Goal: Information Seeking & Learning: Learn about a topic

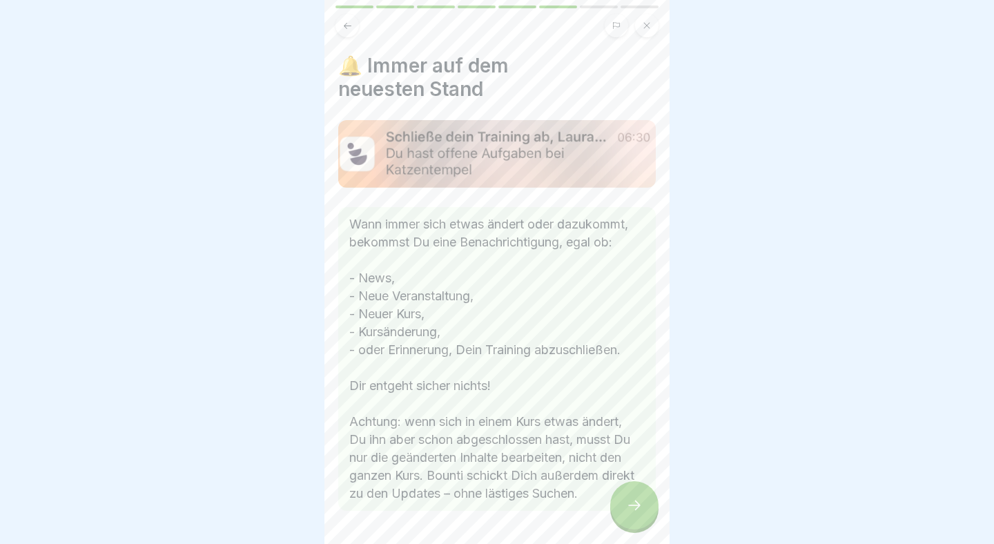
click at [641, 508] on icon at bounding box center [634, 505] width 17 height 17
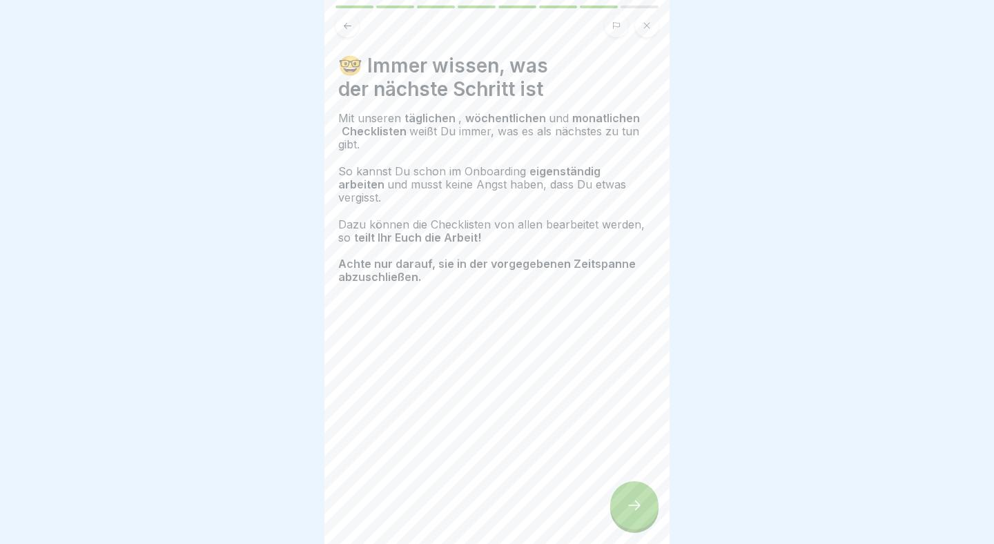
click at [641, 508] on icon at bounding box center [634, 505] width 17 height 17
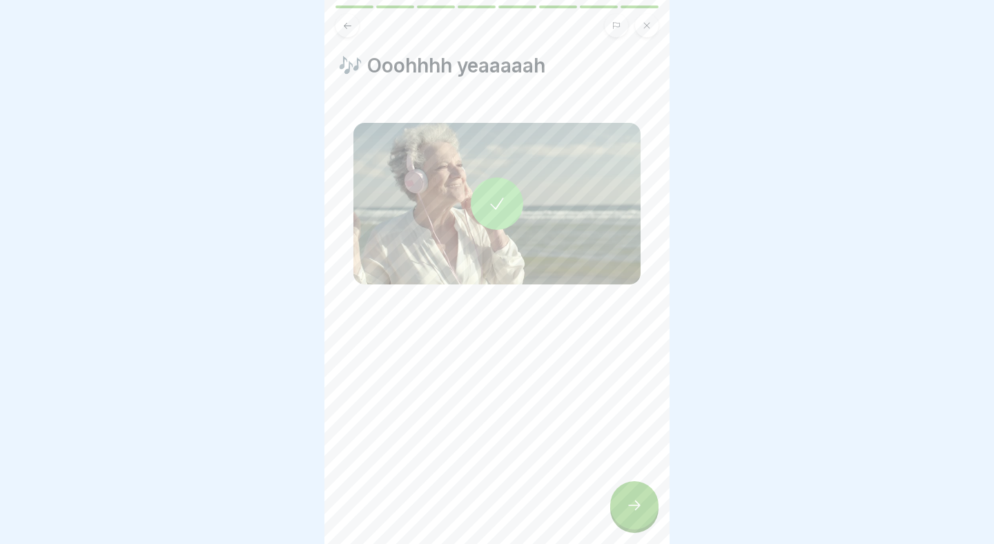
click at [641, 508] on icon at bounding box center [634, 505] width 17 height 17
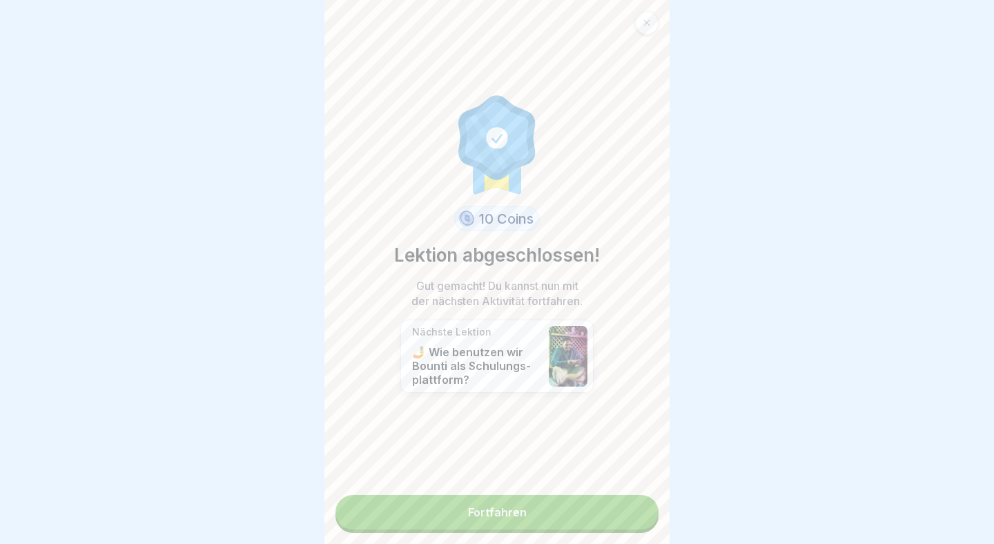
click at [591, 520] on link "Fortfahren" at bounding box center [497, 512] width 323 height 35
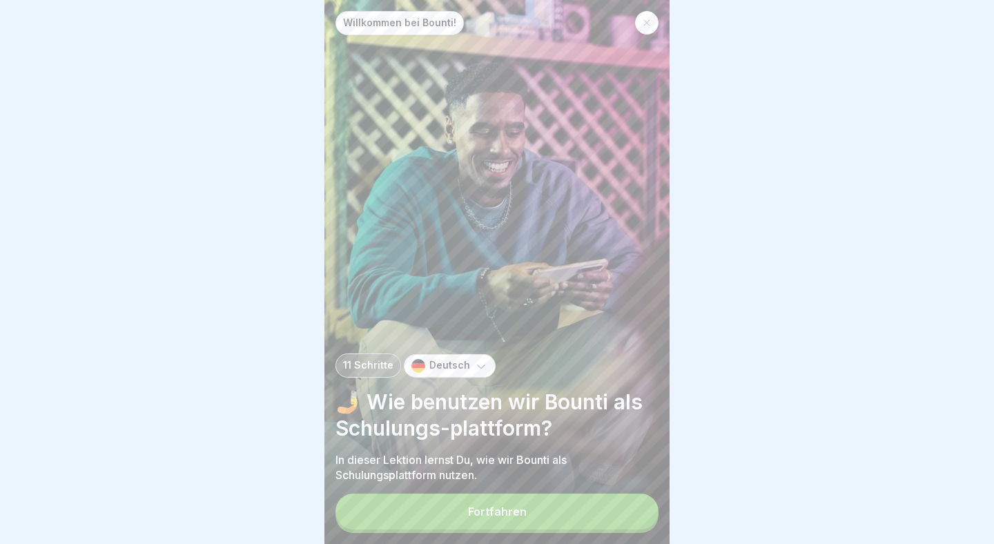
click at [564, 512] on button "Fortfahren" at bounding box center [497, 512] width 323 height 36
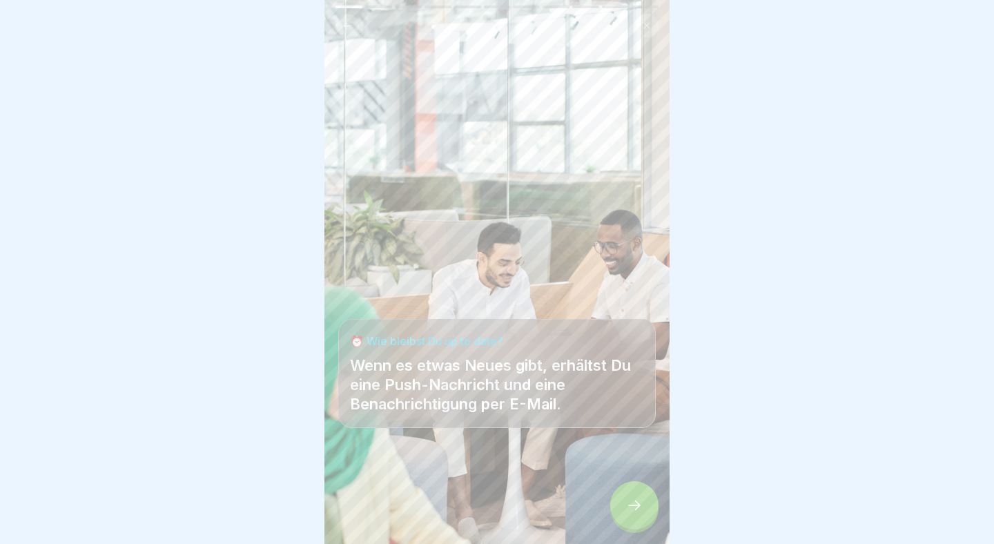
click at [607, 512] on div at bounding box center [497, 502] width 318 height 83
click at [626, 510] on icon at bounding box center [634, 505] width 17 height 17
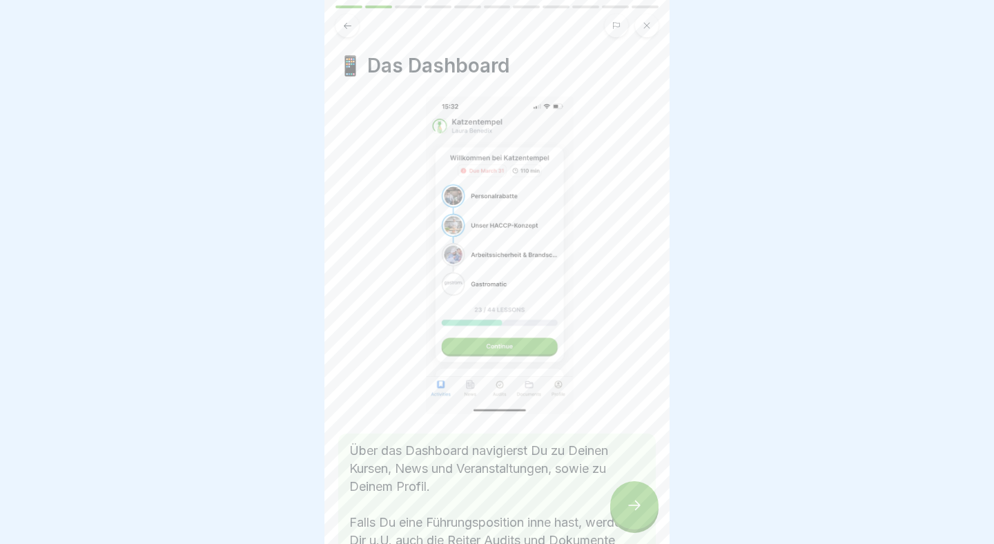
click at [629, 510] on icon at bounding box center [634, 505] width 17 height 17
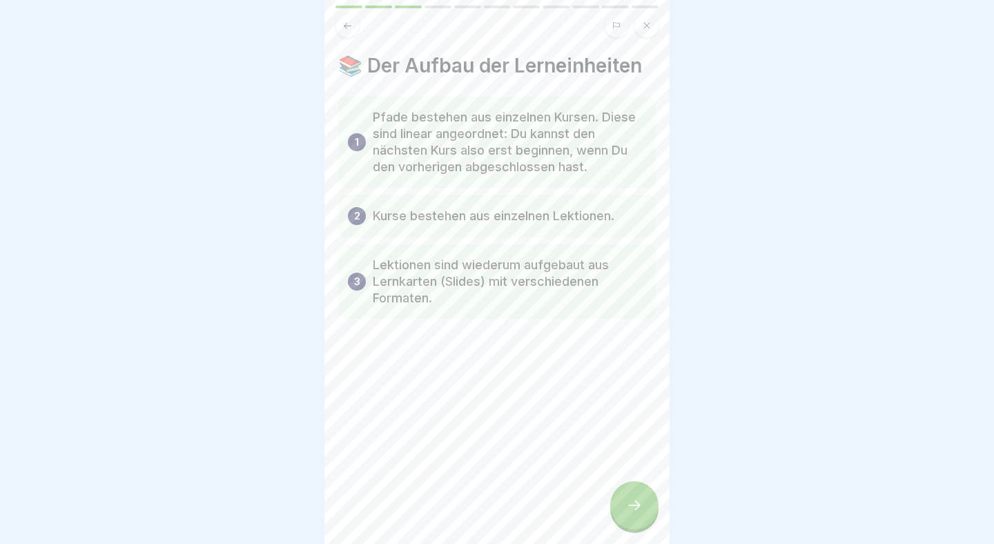
click at [629, 510] on icon at bounding box center [634, 505] width 17 height 17
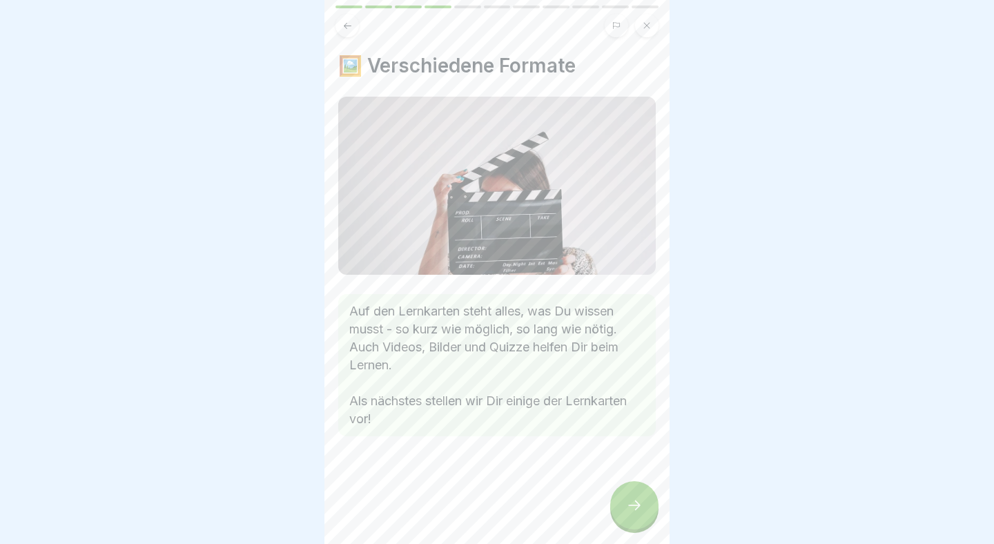
click at [629, 510] on icon at bounding box center [634, 505] width 17 height 17
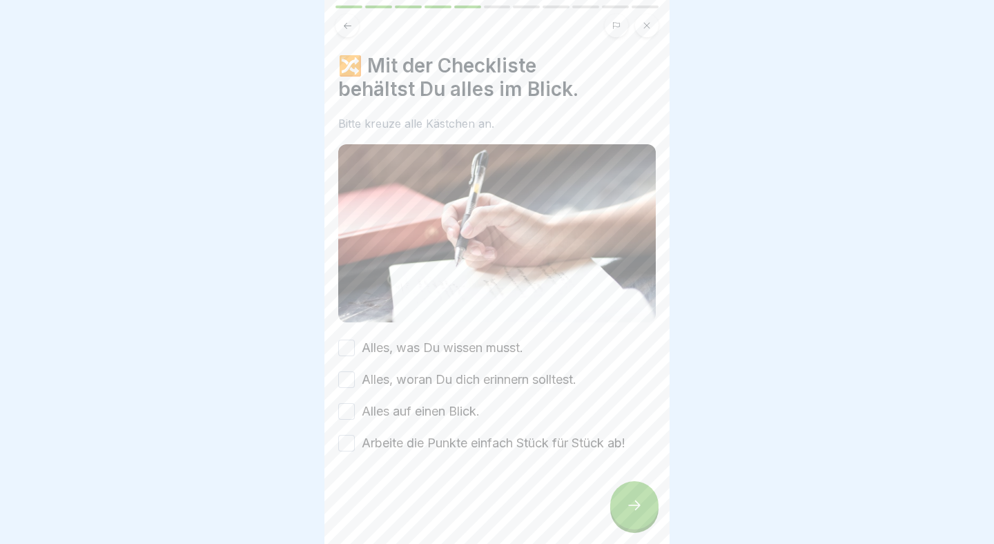
click at [648, 20] on button at bounding box center [646, 25] width 23 height 23
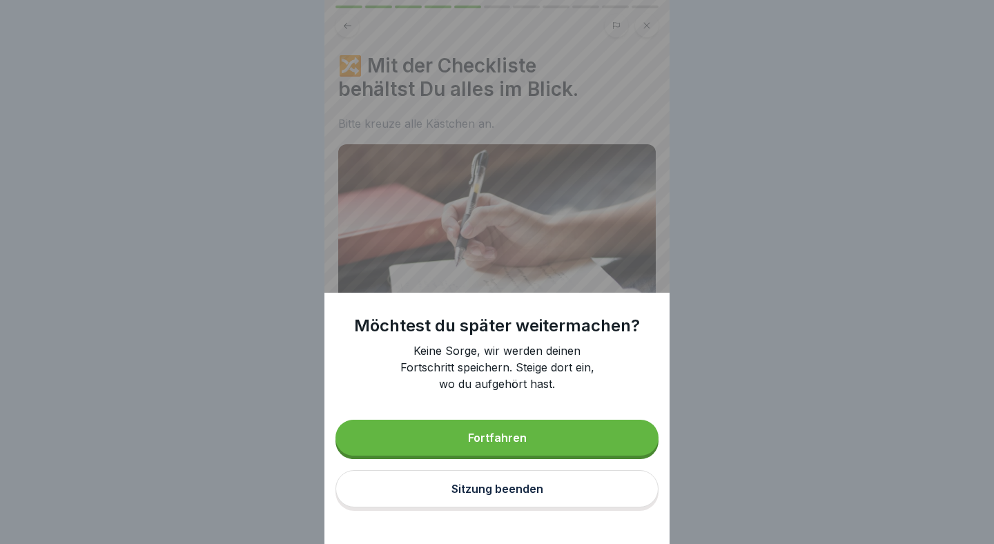
click at [505, 497] on button "Sitzung beenden" at bounding box center [497, 488] width 323 height 37
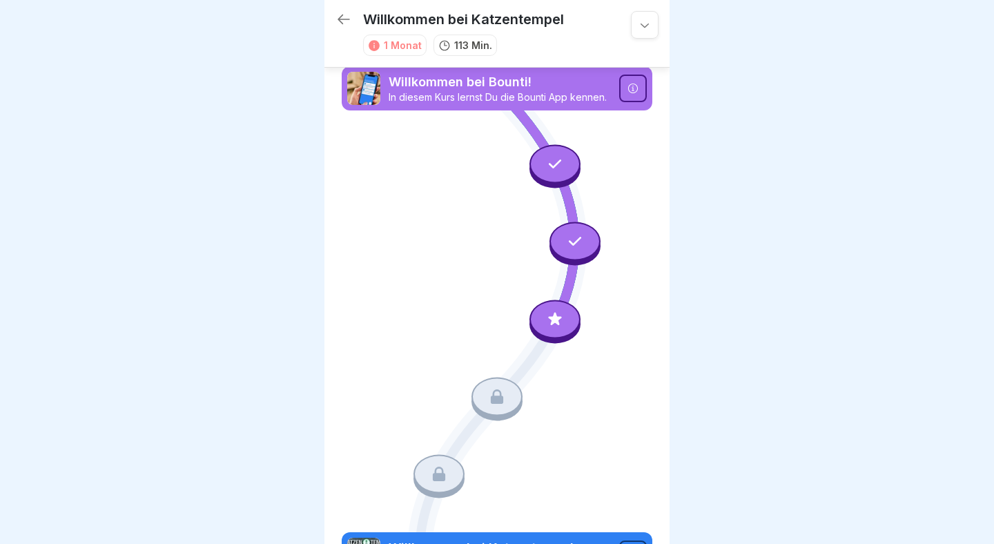
click at [338, 12] on icon at bounding box center [344, 19] width 17 height 17
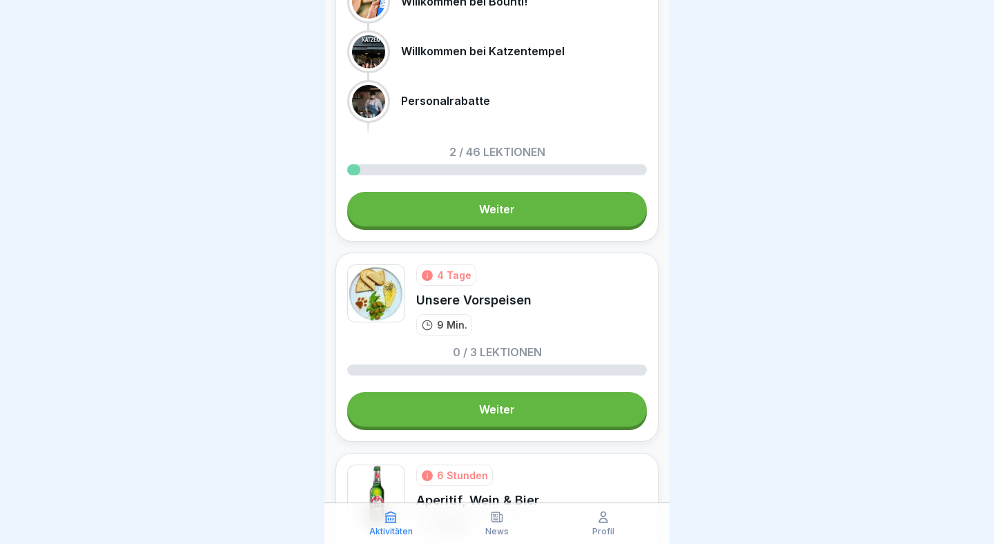
scroll to position [649, 0]
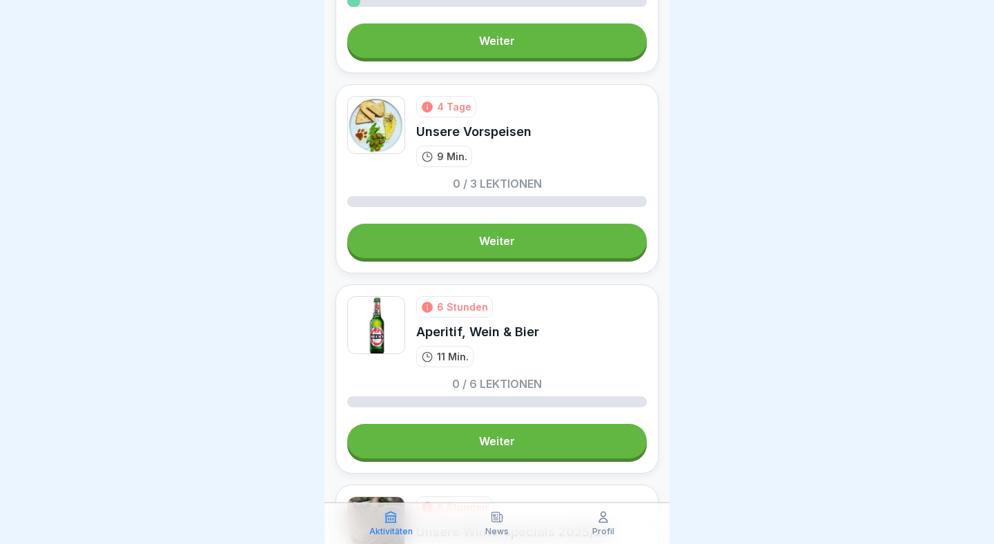
click at [581, 243] on link "Weiter" at bounding box center [497, 241] width 300 height 35
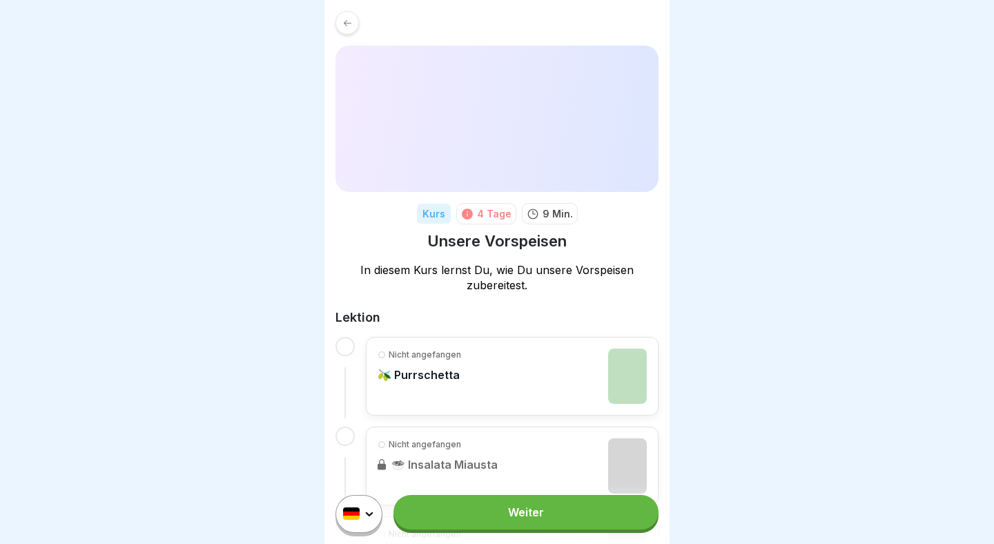
scroll to position [133, 0]
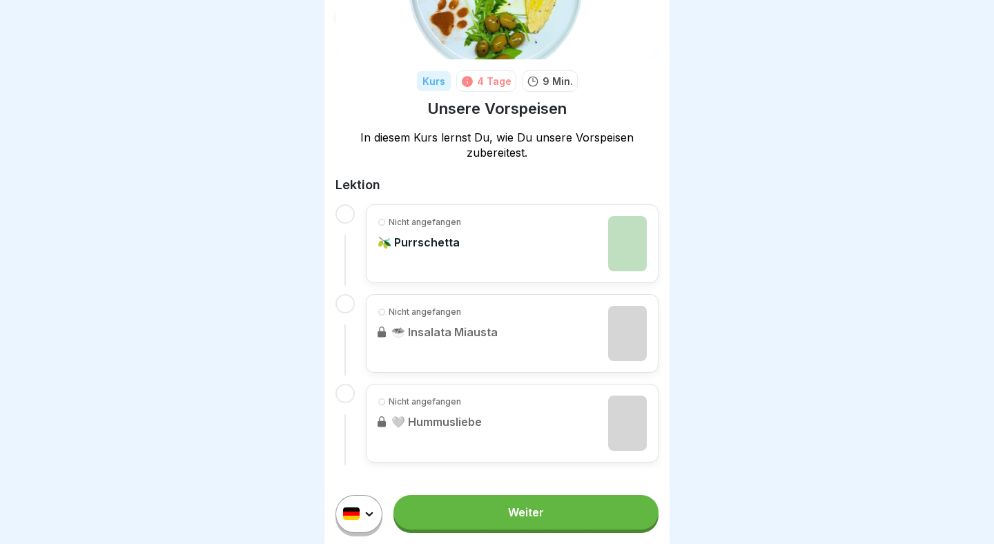
click at [564, 508] on link "Weiter" at bounding box center [526, 512] width 265 height 35
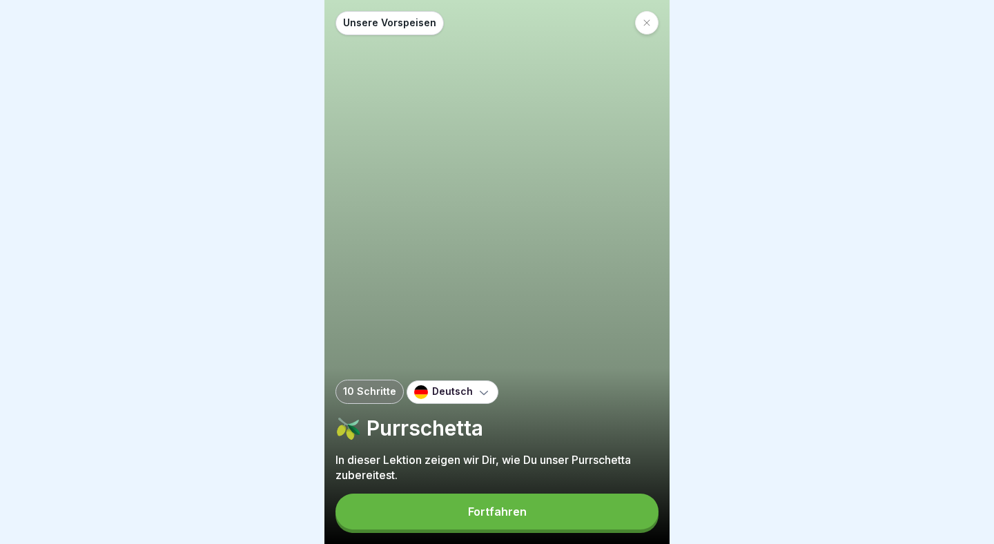
click at [564, 513] on button "Fortfahren" at bounding box center [497, 512] width 323 height 36
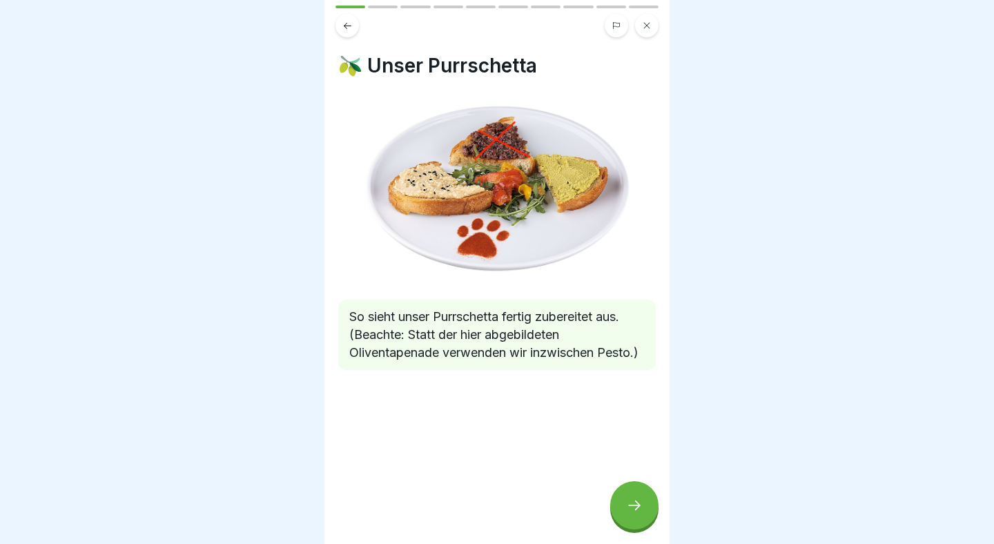
click at [636, 497] on div at bounding box center [634, 505] width 48 height 48
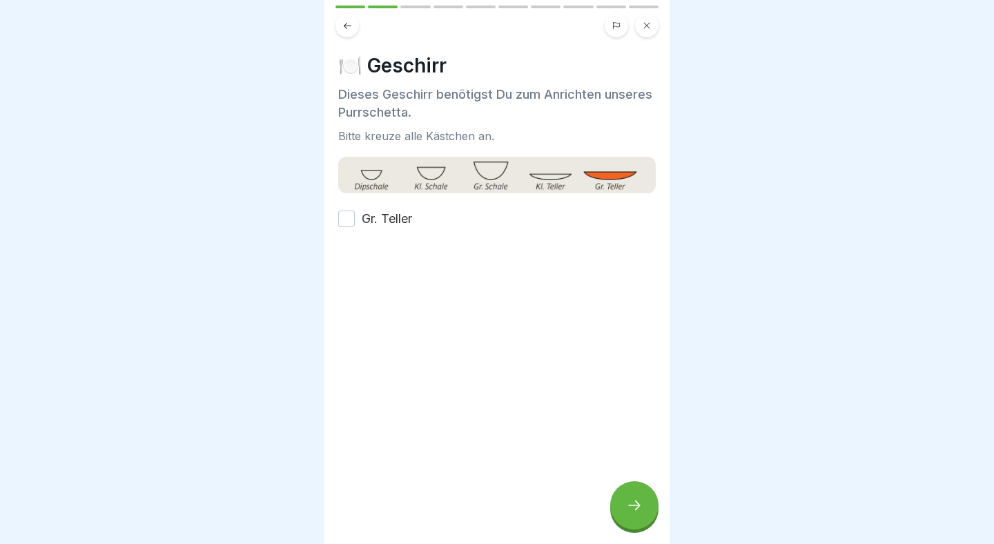
click at [343, 213] on button "Gr. Teller" at bounding box center [346, 219] width 17 height 17
click at [624, 485] on div at bounding box center [634, 505] width 48 height 48
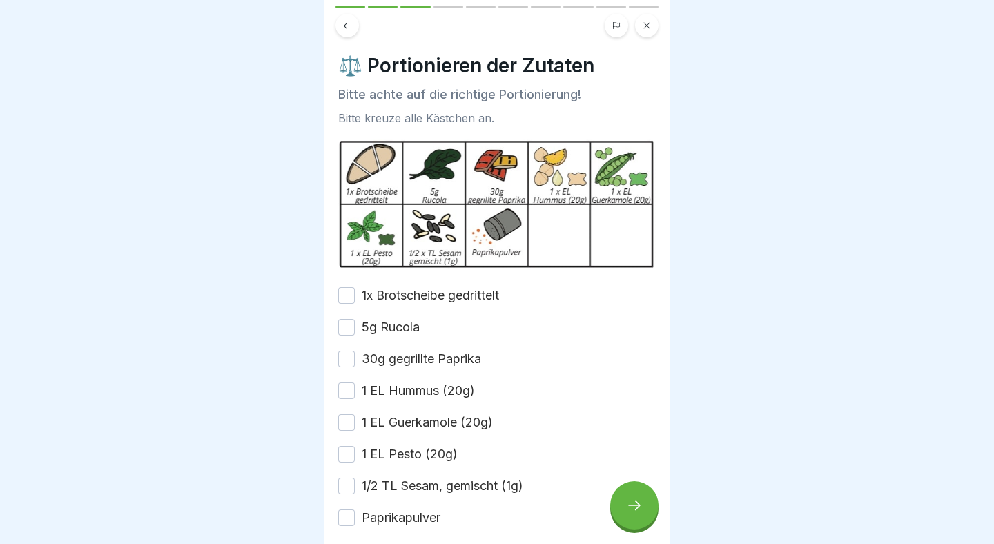
click at [347, 297] on button "1x Brotscheibe gedrittelt" at bounding box center [346, 295] width 17 height 17
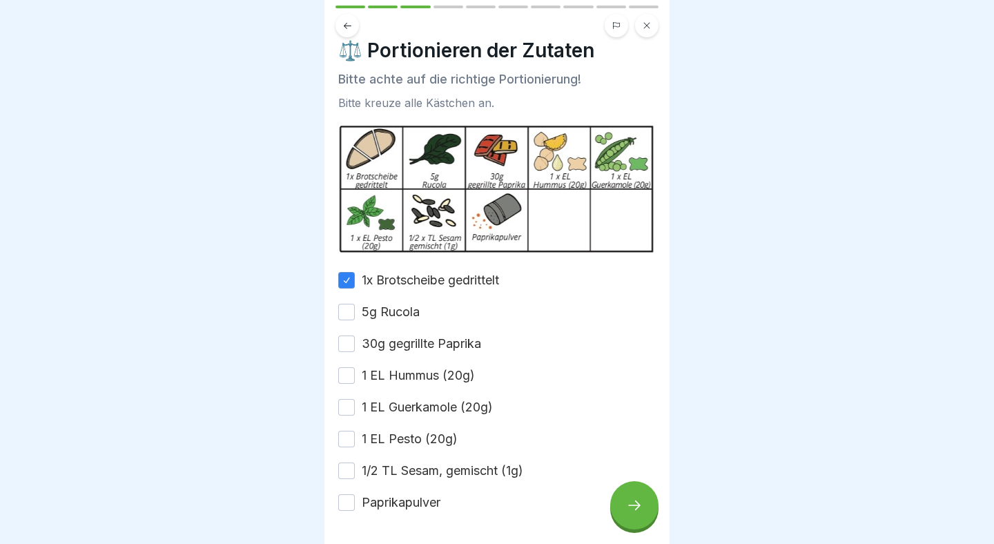
click at [349, 311] on button "5g Rucola" at bounding box center [346, 312] width 17 height 17
click at [343, 338] on button "30g gegrillte Paprika" at bounding box center [346, 344] width 17 height 17
click at [347, 369] on button "1 EL Hummus (20g)" at bounding box center [346, 375] width 17 height 17
click at [343, 406] on button "1 EL Guerkamole (20g)" at bounding box center [346, 407] width 17 height 17
click at [349, 431] on button "1 EL Pesto (20g)" at bounding box center [346, 439] width 17 height 17
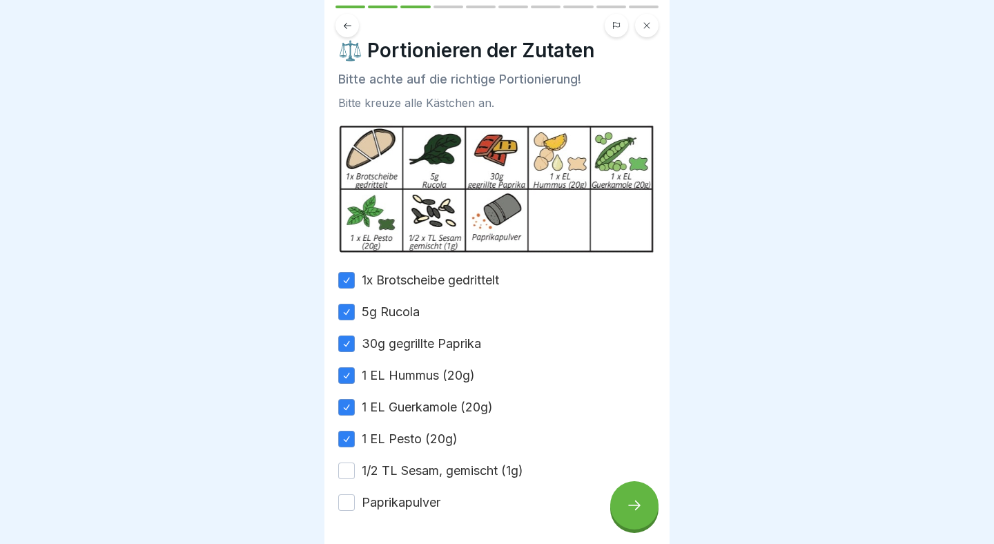
click at [357, 472] on div "1/2 TL Sesam, gemischt (1g)" at bounding box center [430, 471] width 185 height 18
click at [351, 474] on button "1/2 TL Sesam, gemischt (1g)" at bounding box center [346, 471] width 17 height 17
click at [351, 501] on button "Paprikapulver" at bounding box center [346, 502] width 17 height 17
click at [615, 502] on div at bounding box center [634, 505] width 48 height 48
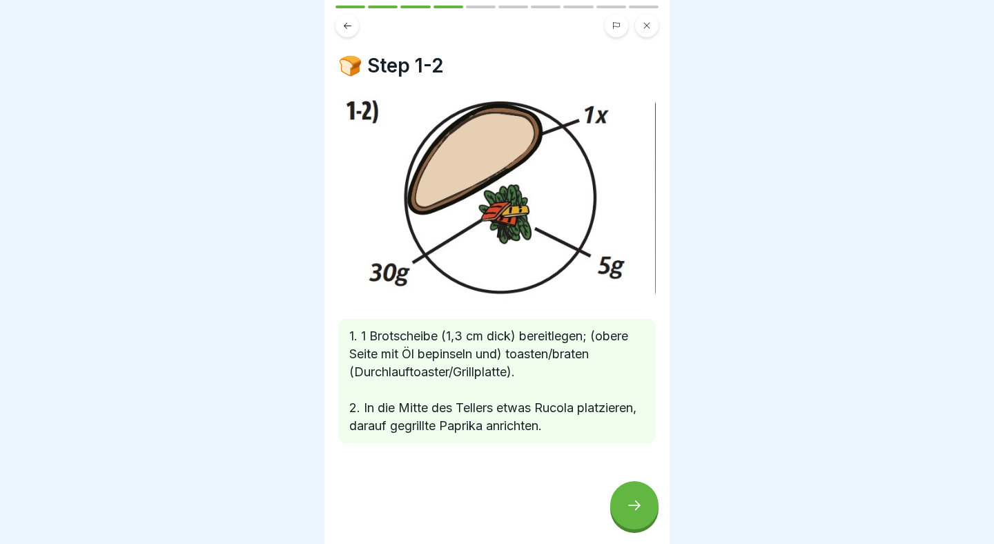
click at [640, 494] on div at bounding box center [634, 505] width 48 height 48
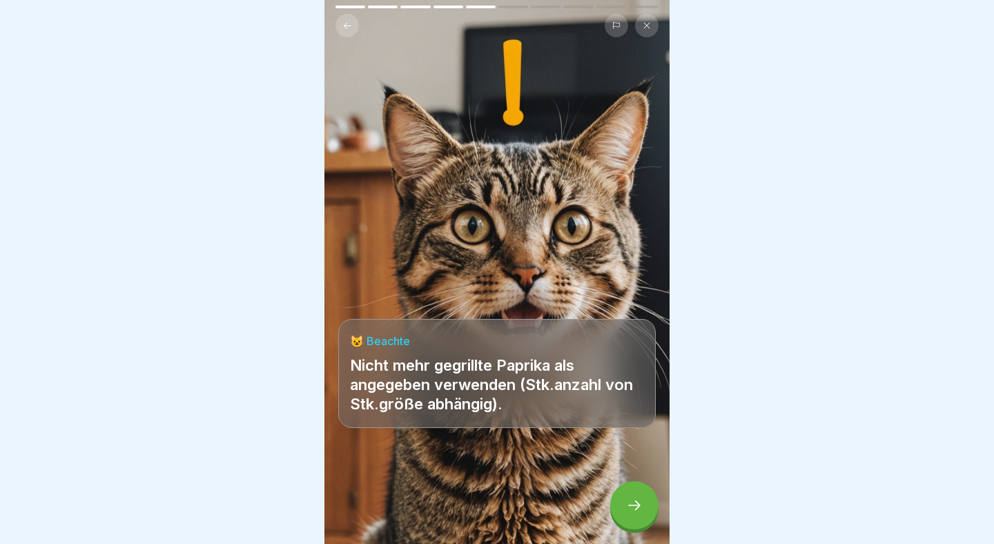
click at [642, 495] on div at bounding box center [634, 505] width 48 height 48
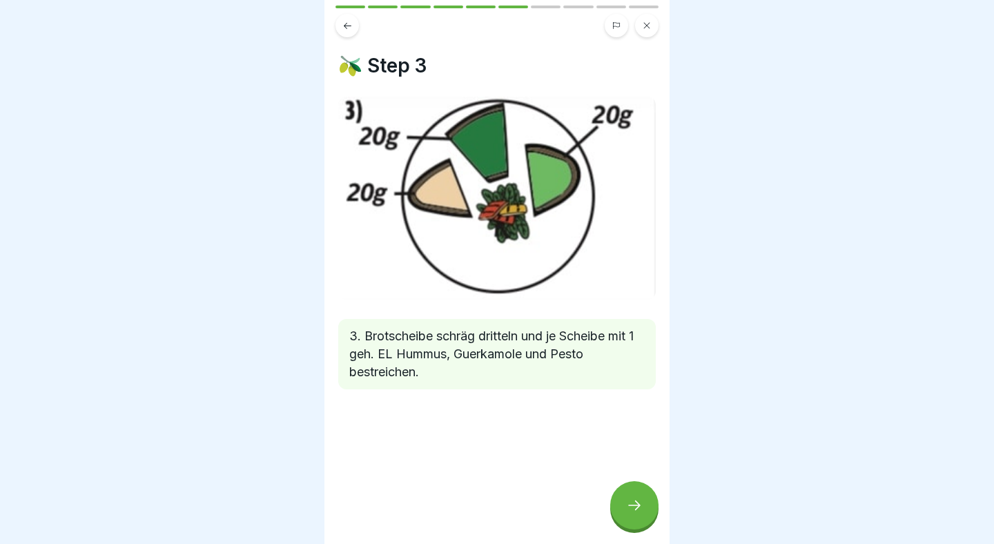
click at [637, 503] on icon at bounding box center [634, 505] width 17 height 17
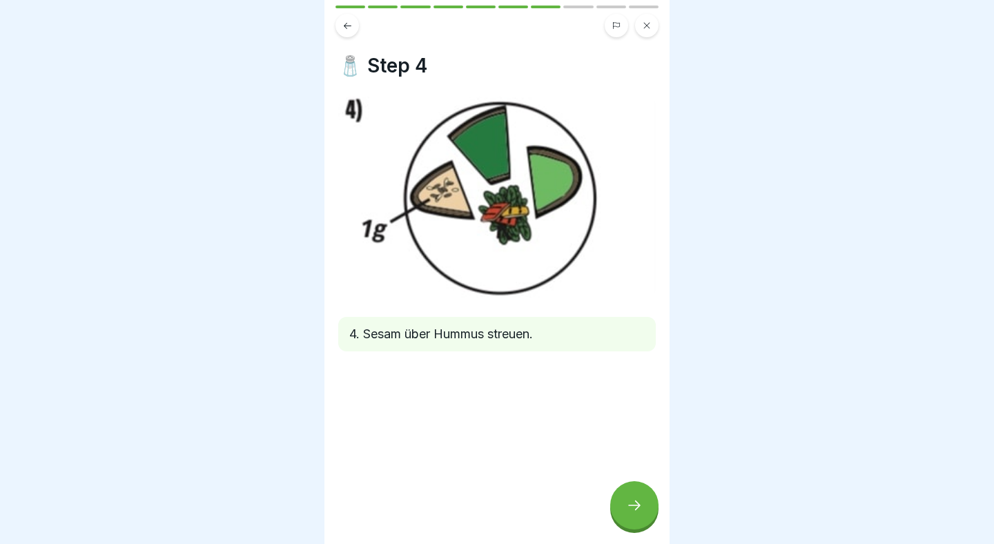
click at [637, 503] on icon at bounding box center [634, 505] width 17 height 17
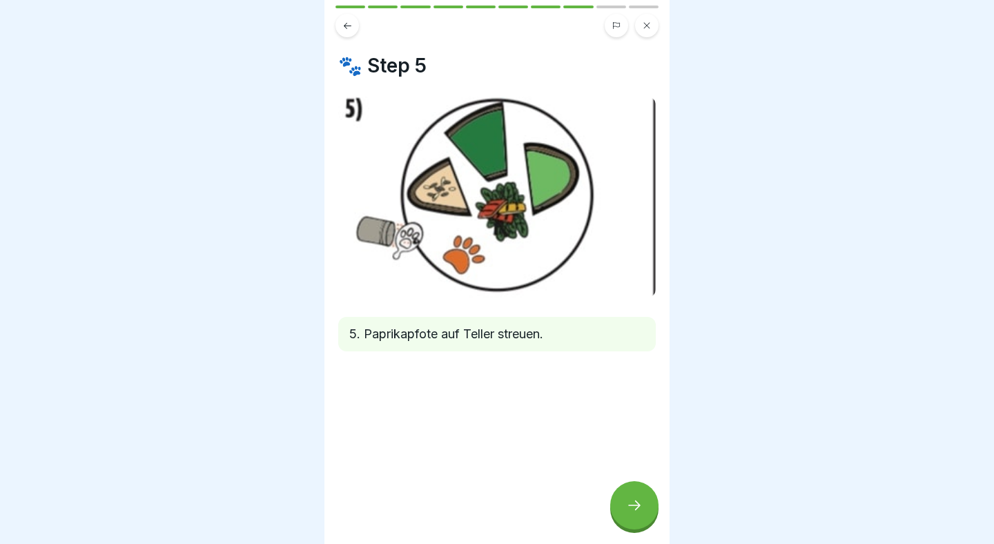
click at [637, 503] on icon at bounding box center [634, 505] width 17 height 17
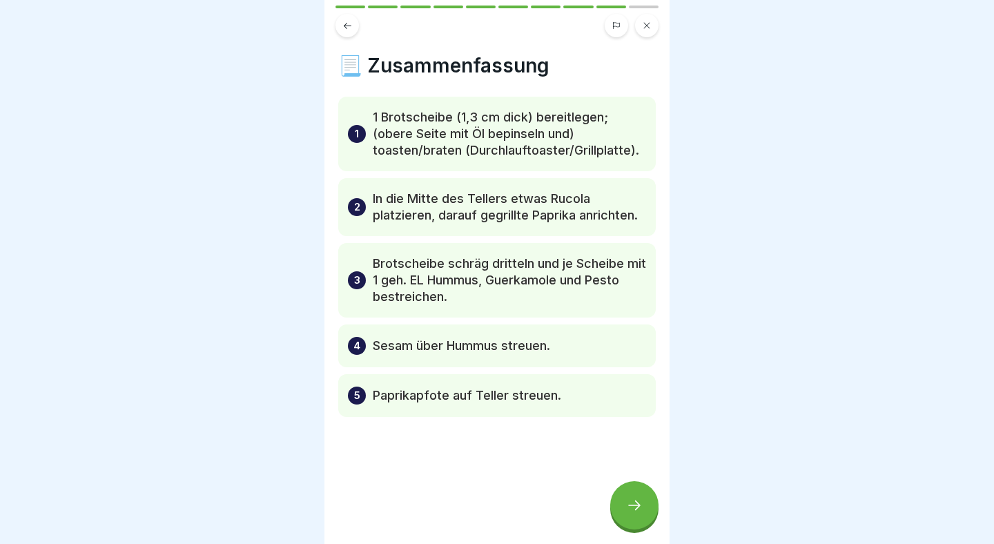
click at [637, 503] on icon at bounding box center [634, 505] width 17 height 17
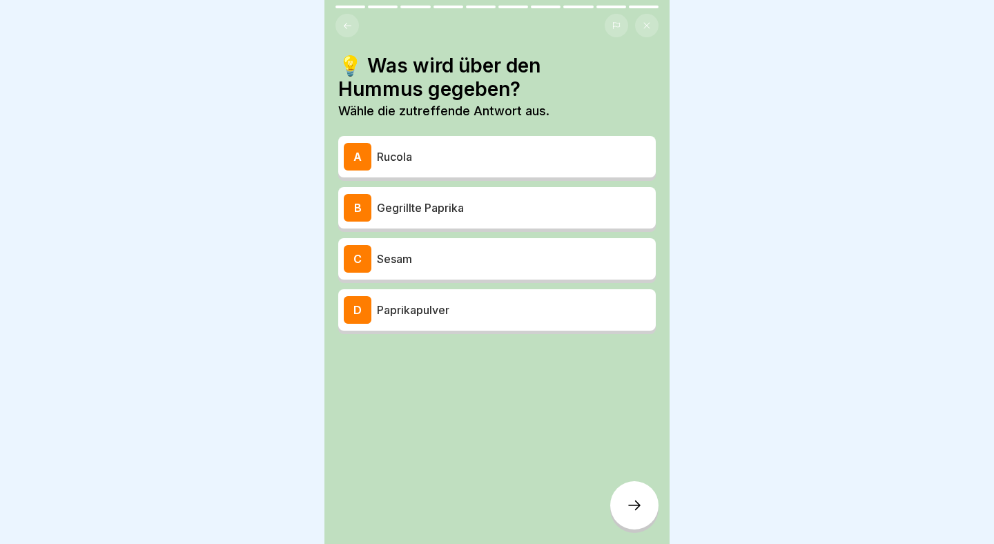
click at [497, 256] on p "Sesam" at bounding box center [513, 259] width 273 height 17
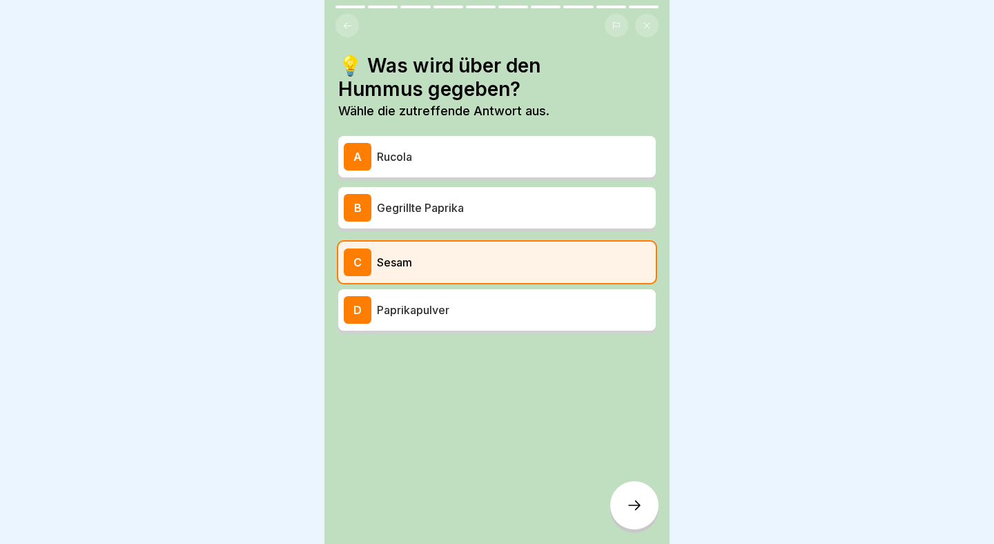
click at [645, 514] on div at bounding box center [634, 505] width 48 height 48
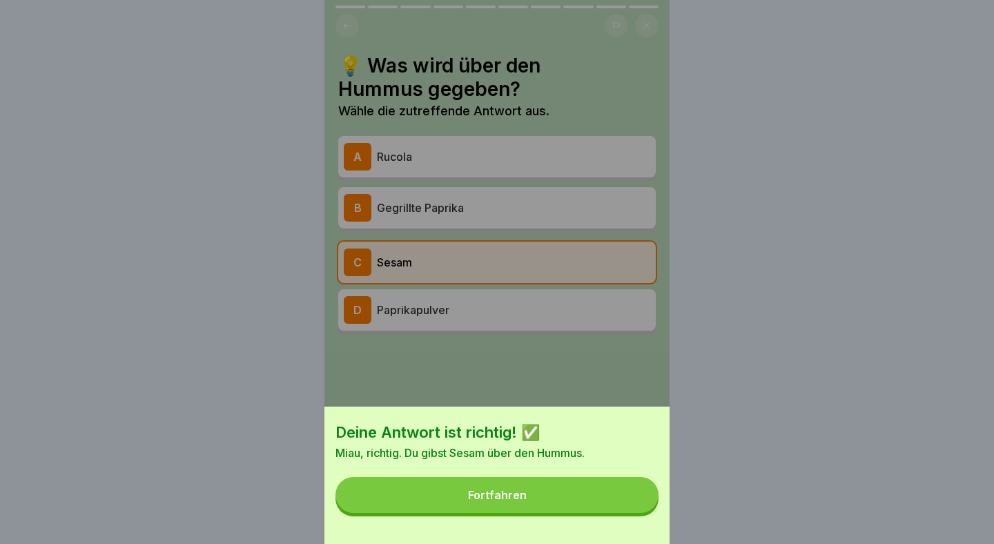
click at [564, 503] on button "Fortfahren" at bounding box center [497, 495] width 323 height 36
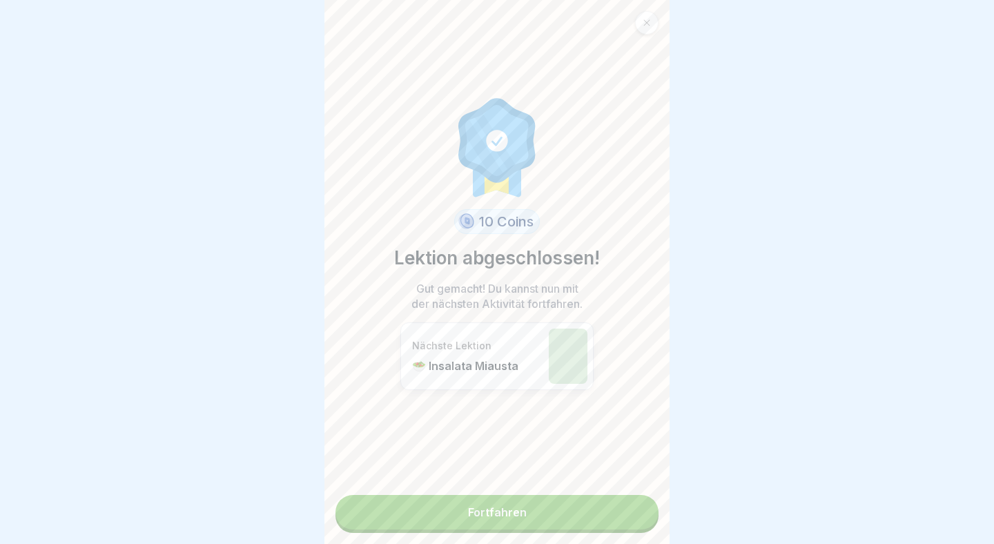
click at [534, 519] on link "Fortfahren" at bounding box center [497, 512] width 323 height 35
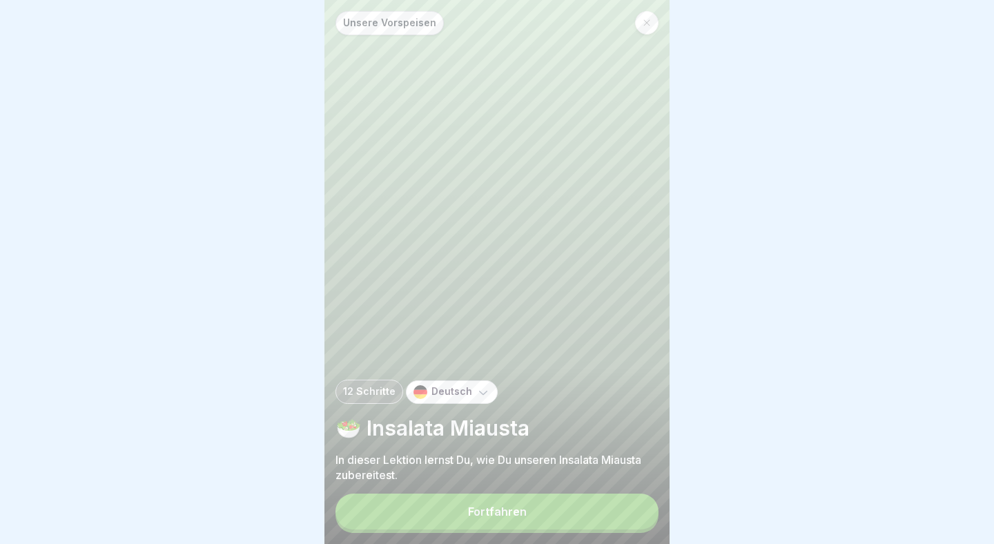
click at [518, 520] on button "Fortfahren" at bounding box center [497, 512] width 323 height 36
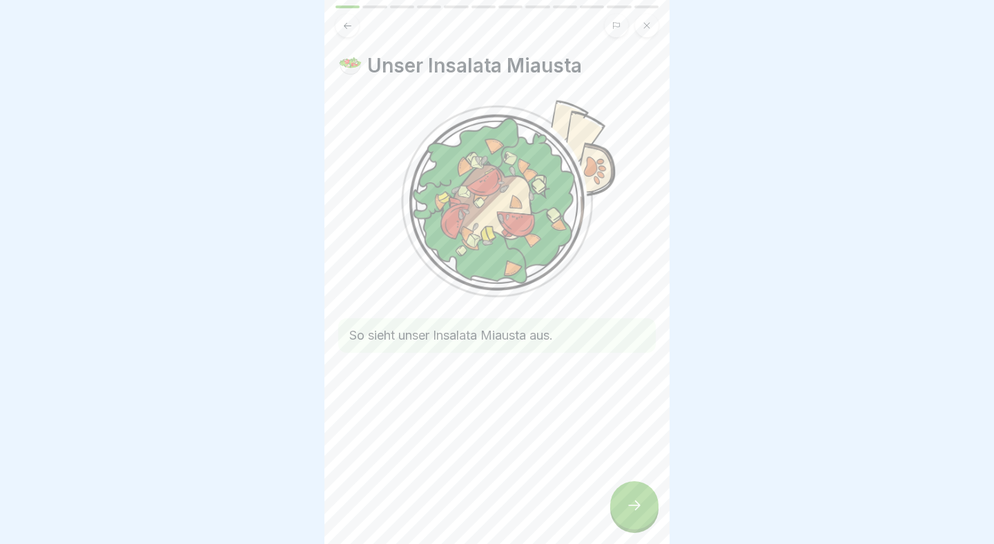
click at [619, 515] on div at bounding box center [634, 505] width 48 height 48
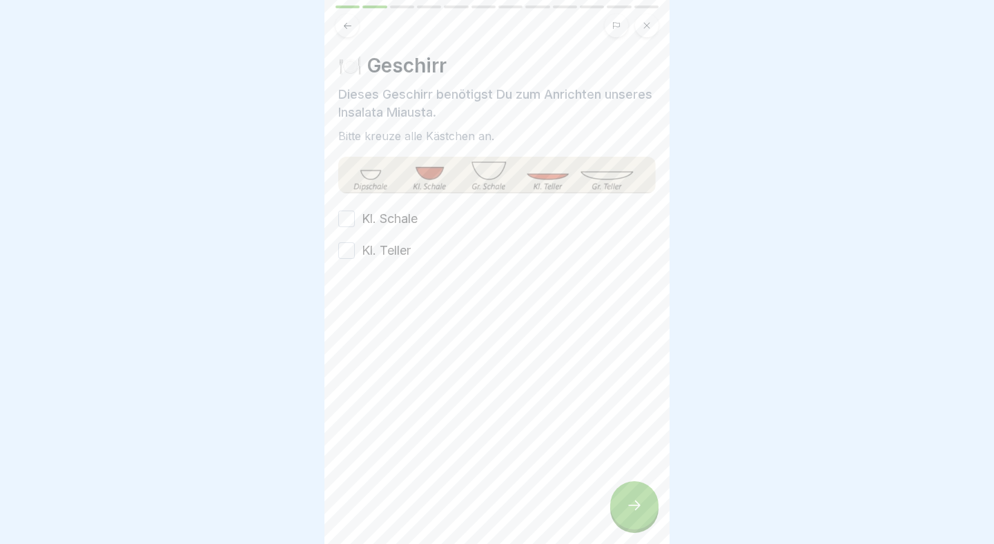
click at [378, 222] on label "Kl. Schale" at bounding box center [390, 219] width 56 height 18
click at [355, 222] on button "Kl. Schale" at bounding box center [346, 219] width 17 height 17
click at [383, 251] on label "Kl. Teller" at bounding box center [386, 251] width 49 height 18
click at [355, 251] on button "Kl. Teller" at bounding box center [346, 250] width 17 height 17
click at [633, 502] on icon at bounding box center [634, 505] width 17 height 17
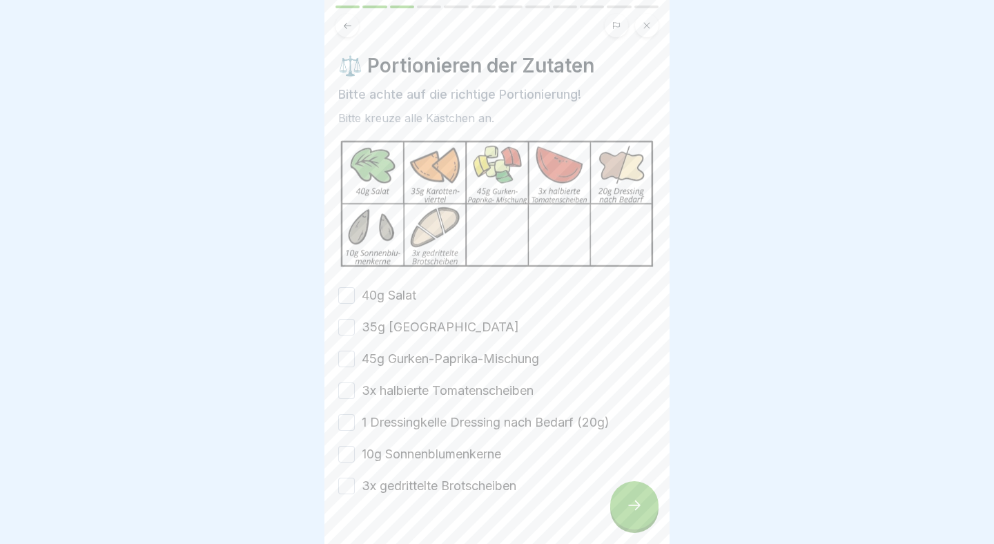
click at [376, 292] on label "40g Salat" at bounding box center [389, 296] width 55 height 18
click at [355, 292] on button "40g Salat" at bounding box center [346, 295] width 17 height 17
click at [440, 329] on label "35g [GEOGRAPHIC_DATA]" at bounding box center [440, 327] width 157 height 18
click at [355, 329] on button "35g [GEOGRAPHIC_DATA]" at bounding box center [346, 327] width 17 height 17
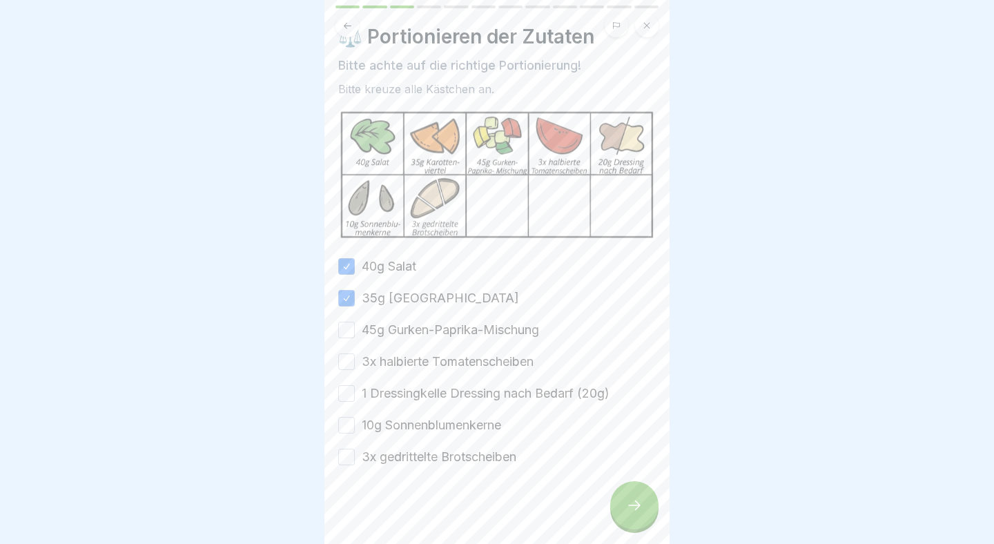
scroll to position [14, 0]
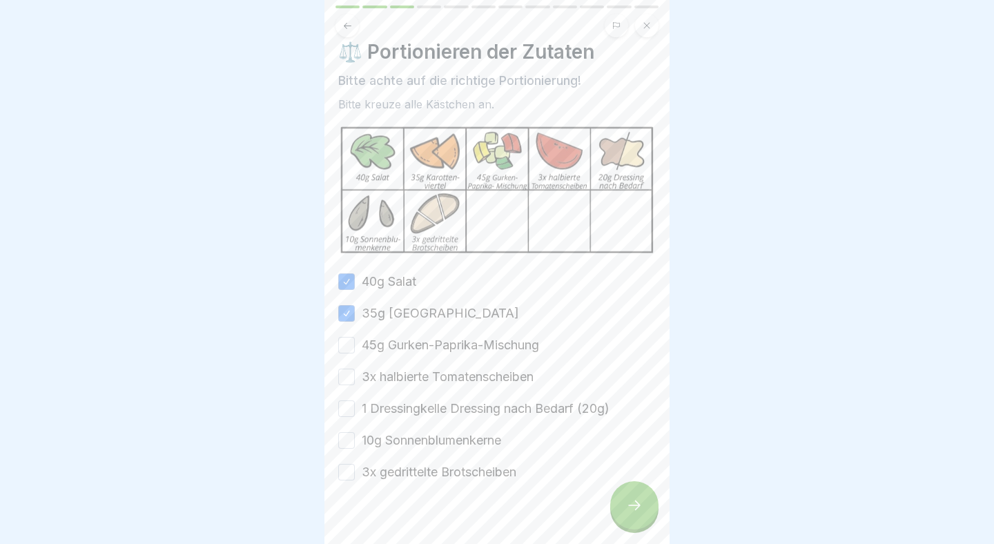
click at [396, 345] on label "45g Gurken-Paprika-Mischung" at bounding box center [450, 345] width 177 height 18
click at [355, 345] on button "45g Gurken-Paprika-Mischung" at bounding box center [346, 345] width 17 height 17
click at [403, 376] on label "3x halbierte Tomatenscheiben" at bounding box center [448, 377] width 172 height 18
click at [355, 376] on button "3x halbierte Tomatenscheiben" at bounding box center [346, 377] width 17 height 17
click at [421, 407] on label "1 Dressingkelle Dressing nach Bedarf (20g)" at bounding box center [486, 409] width 248 height 18
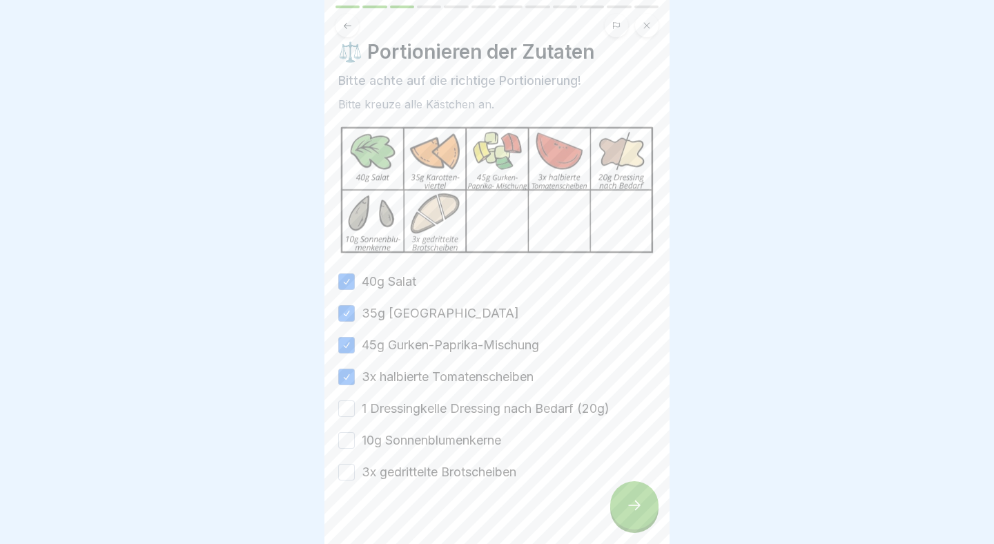
click at [355, 407] on button "1 Dressingkelle Dressing nach Bedarf (20g)" at bounding box center [346, 409] width 17 height 17
click at [422, 440] on label "10g Sonnenblumenkerne" at bounding box center [431, 441] width 139 height 18
click at [355, 440] on button "10g Sonnenblumenkerne" at bounding box center [346, 440] width 17 height 17
click at [428, 475] on label "3x gedrittelte Brotscheiben" at bounding box center [439, 472] width 155 height 18
click at [355, 475] on button "3x gedrittelte Brotscheiben" at bounding box center [346, 472] width 17 height 17
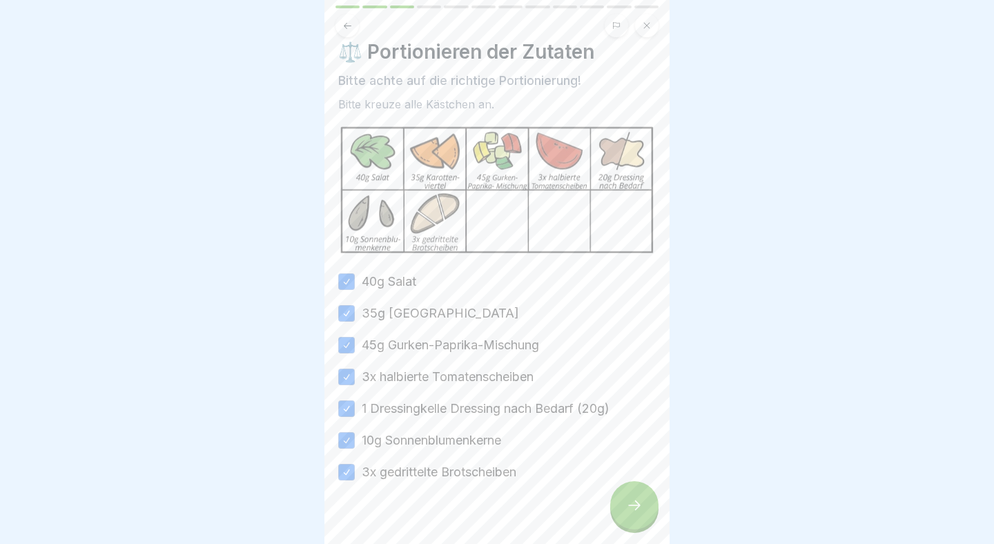
click at [635, 509] on icon at bounding box center [634, 505] width 17 height 17
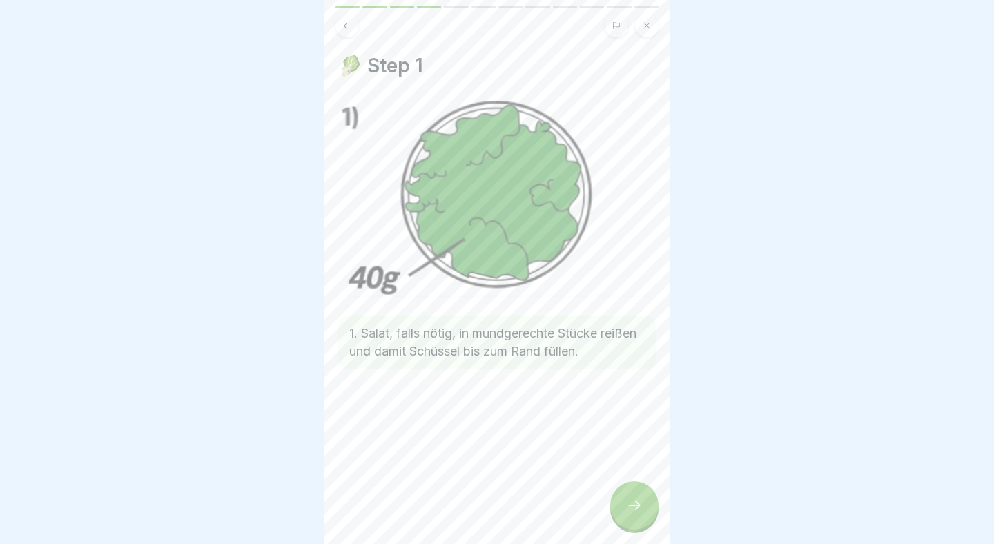
click at [630, 493] on div at bounding box center [634, 505] width 48 height 48
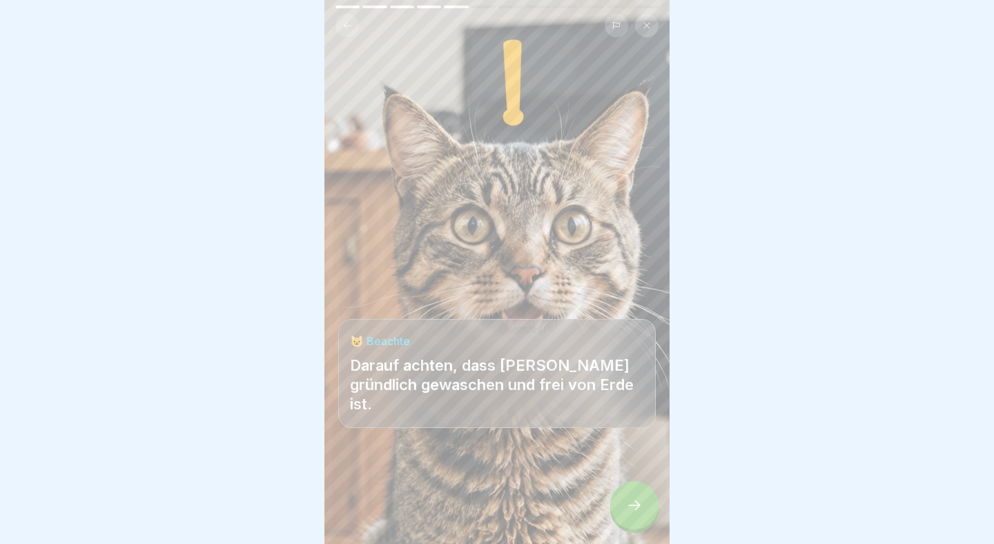
click at [630, 493] on div at bounding box center [634, 505] width 48 height 48
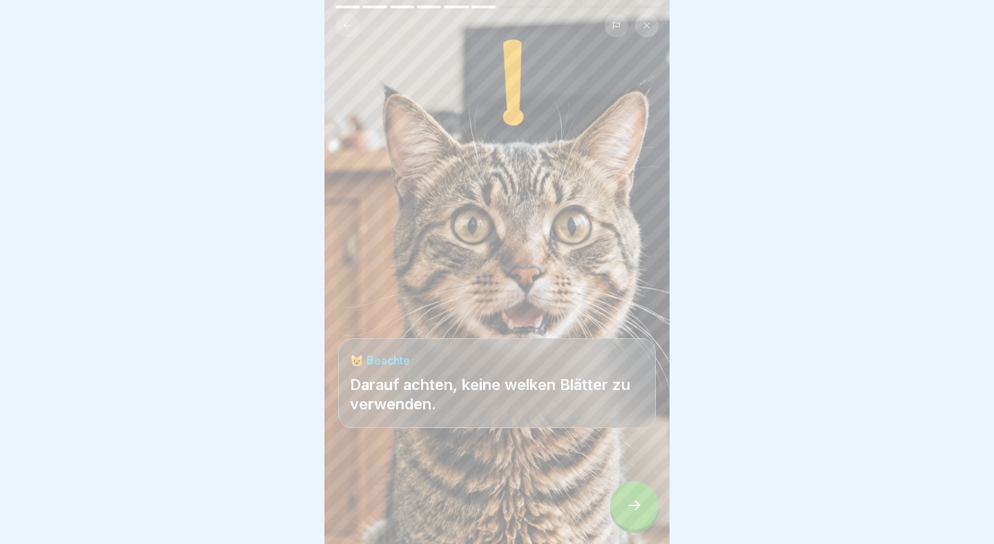
click at [630, 493] on div at bounding box center [634, 505] width 48 height 48
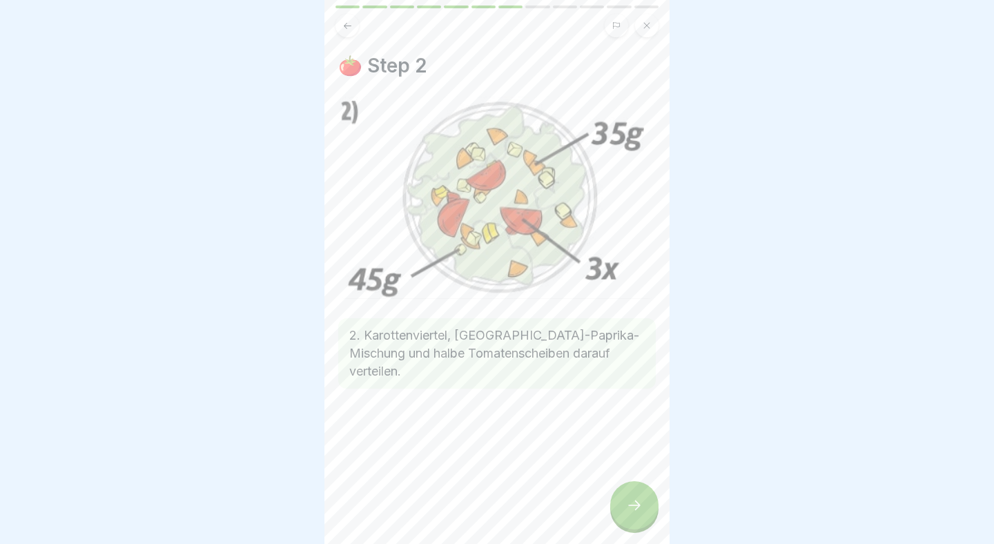
click at [630, 493] on div at bounding box center [634, 505] width 48 height 48
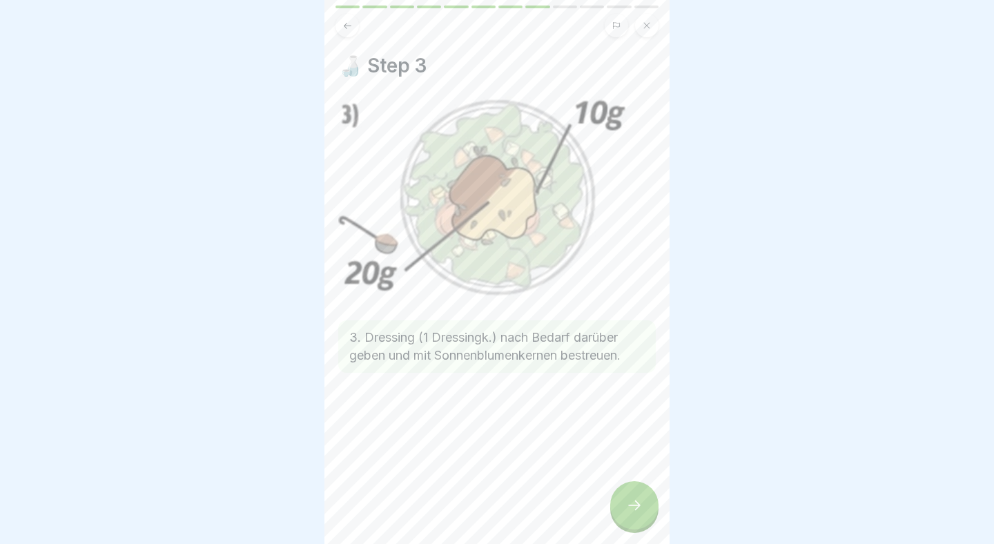
click at [630, 493] on div at bounding box center [634, 505] width 48 height 48
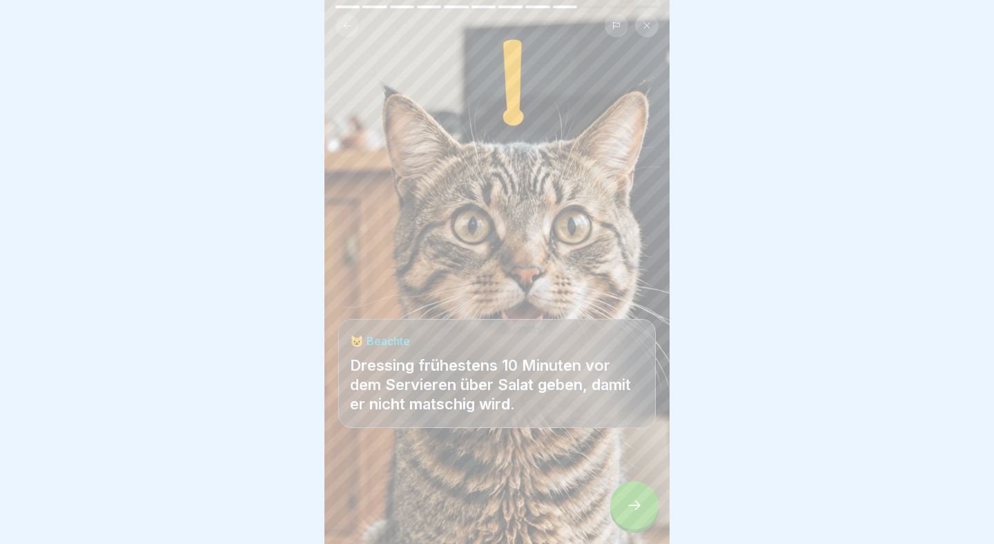
click at [630, 493] on div at bounding box center [634, 505] width 48 height 48
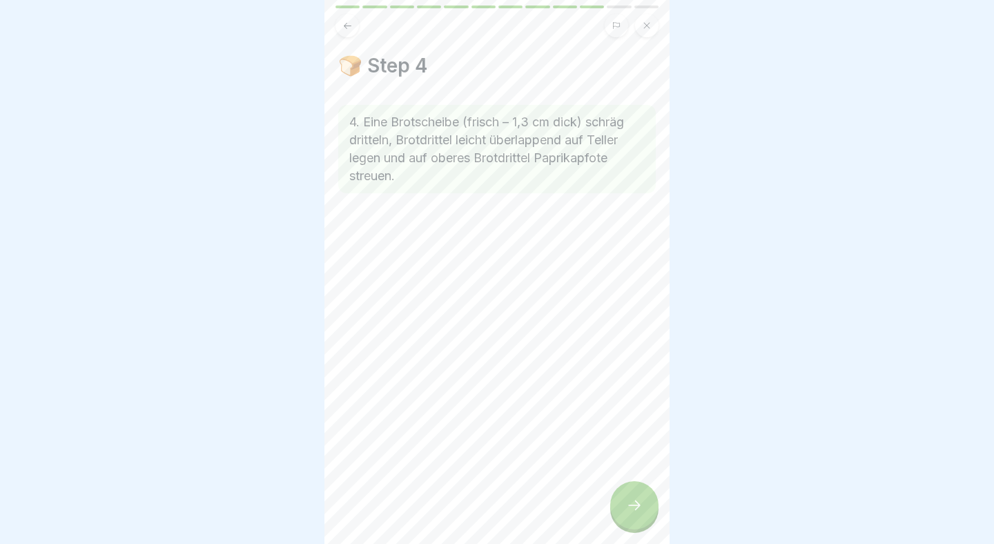
click at [630, 493] on div at bounding box center [634, 505] width 48 height 48
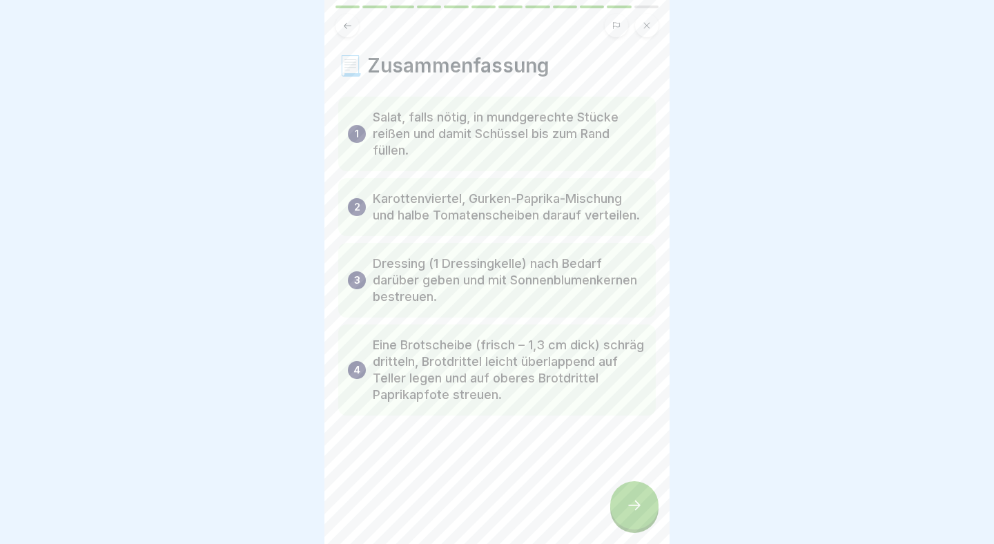
click at [630, 492] on div at bounding box center [634, 505] width 48 height 48
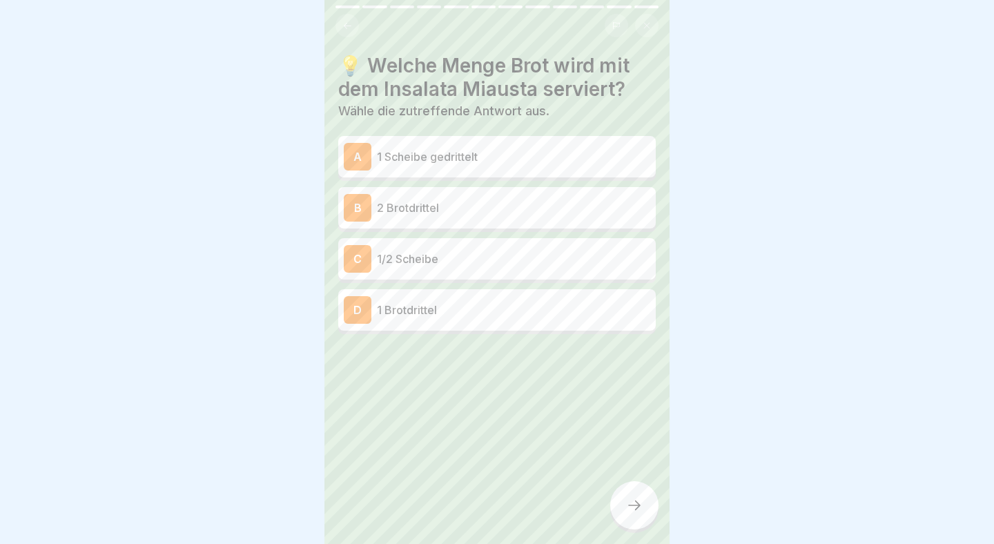
click at [512, 161] on p "1 Scheibe gedrittelt" at bounding box center [513, 156] width 273 height 17
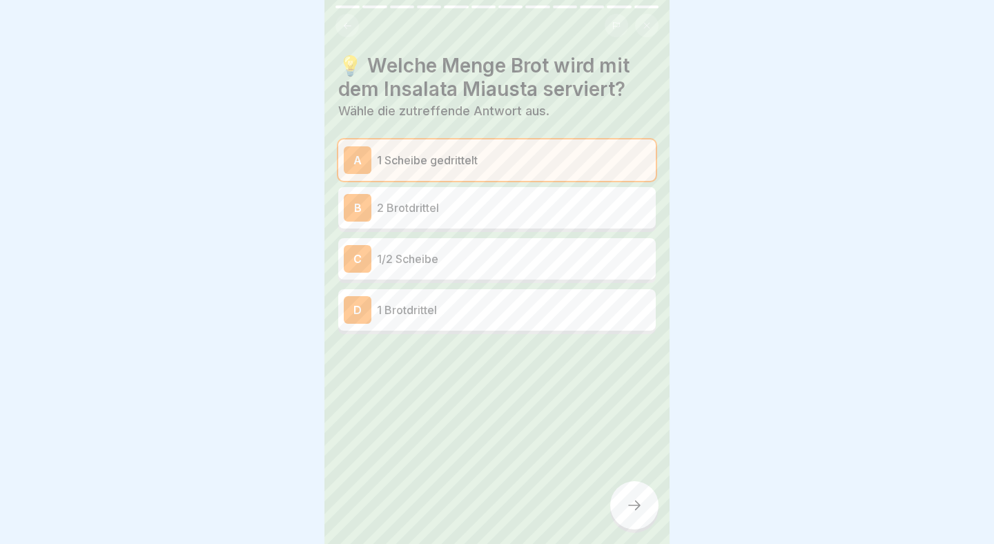
click at [641, 483] on div "Unsere Vorspeisen 12 Schritte Deutsch 🥗 Insalata Miausta In dieser Lektion lern…" at bounding box center [497, 272] width 345 height 544
click at [644, 505] on div at bounding box center [634, 505] width 48 height 48
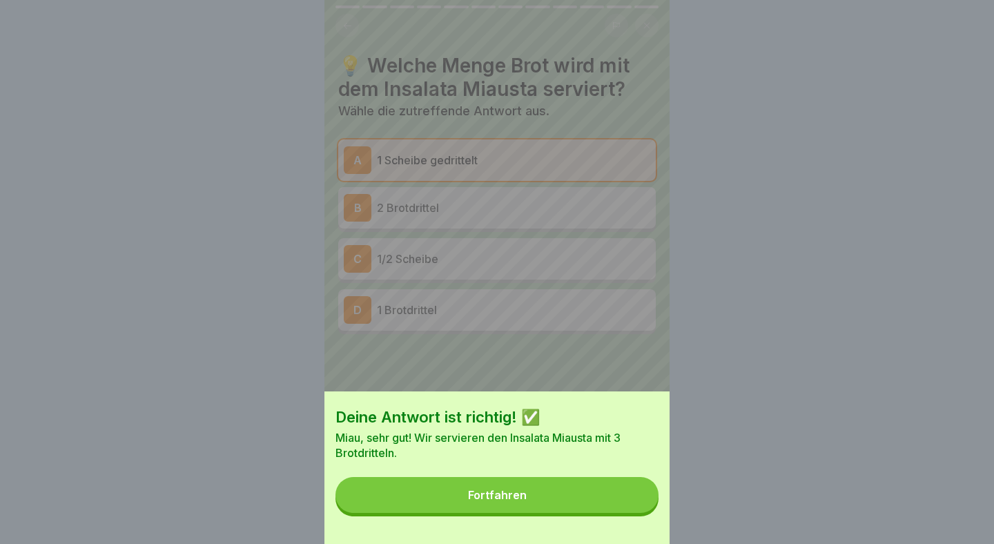
click at [615, 496] on button "Fortfahren" at bounding box center [497, 495] width 323 height 36
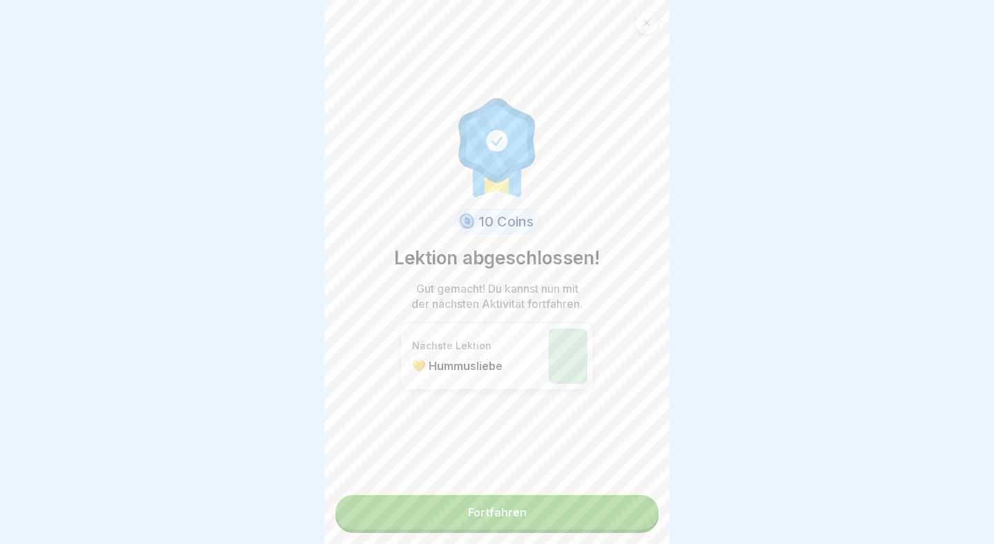
click at [544, 513] on link "Fortfahren" at bounding box center [497, 512] width 323 height 35
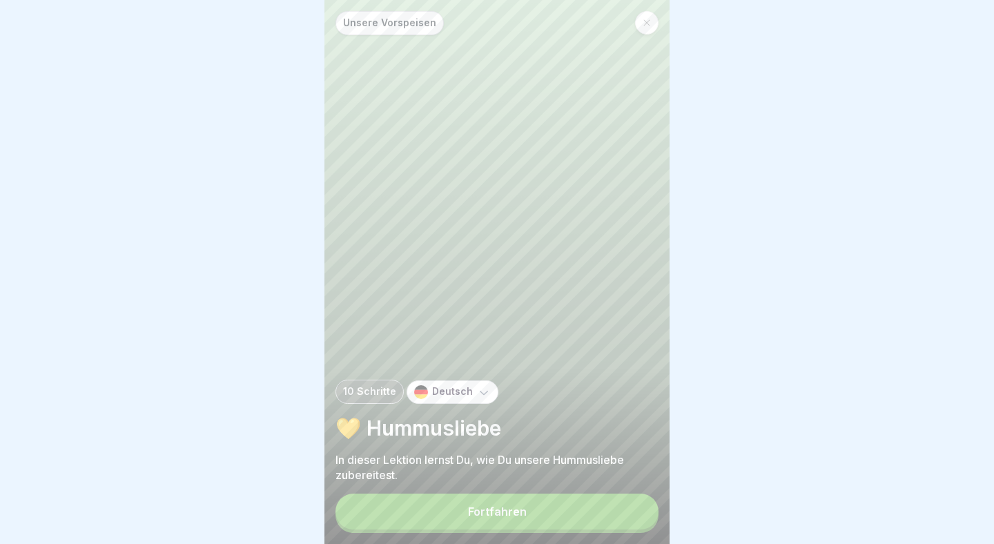
click at [548, 504] on button "Fortfahren" at bounding box center [497, 512] width 323 height 36
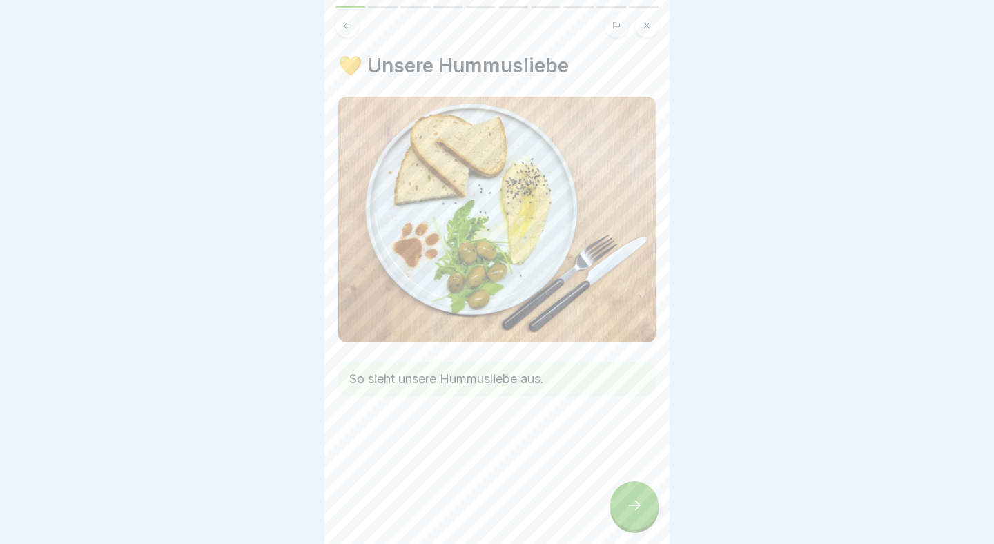
click at [630, 508] on icon at bounding box center [634, 505] width 17 height 17
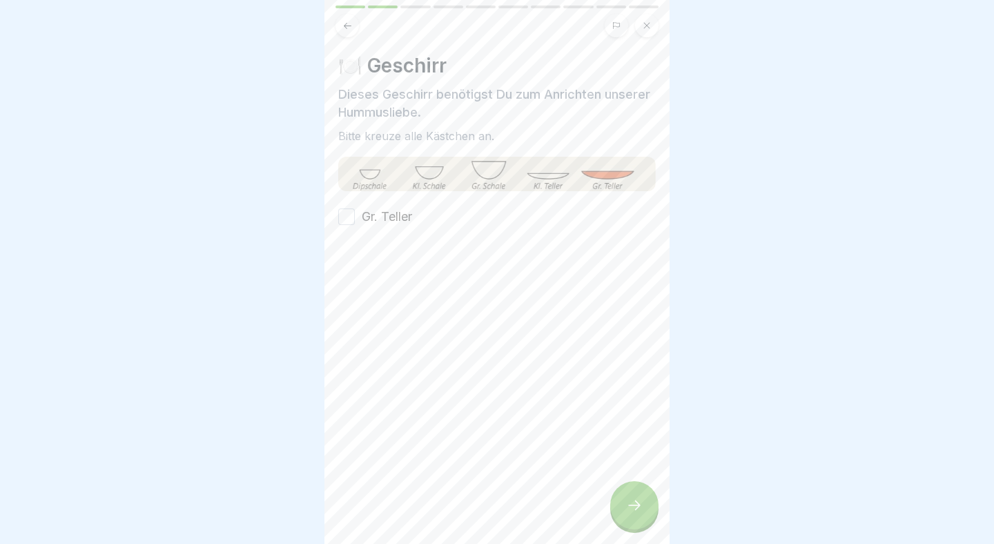
click at [358, 222] on div "Gr. Teller" at bounding box center [375, 217] width 74 height 18
click at [347, 220] on button "Gr. Teller" at bounding box center [346, 217] width 17 height 17
click at [650, 491] on div at bounding box center [634, 505] width 48 height 48
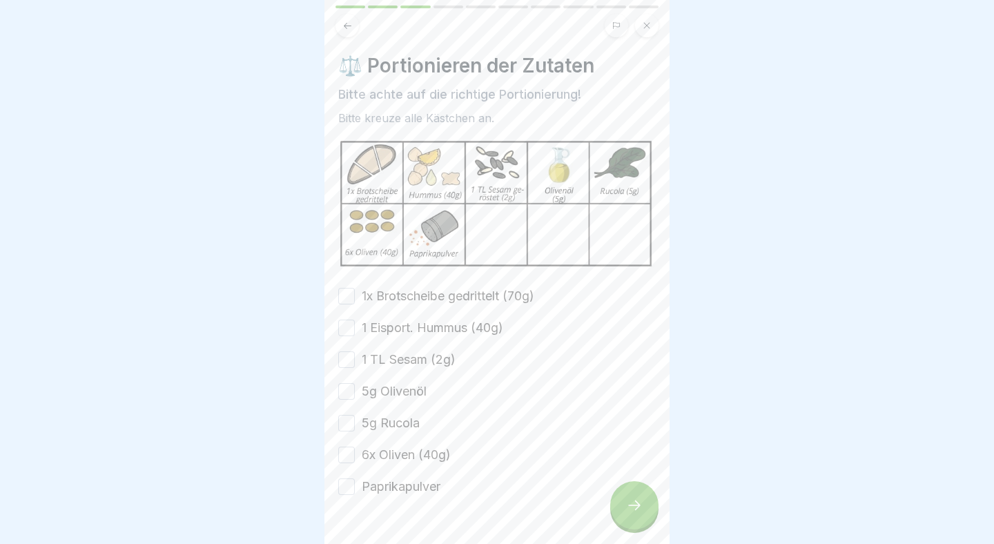
click at [411, 314] on div "1x Brotscheibe gedrittelt (70g) 1 Eisport. Hummus (40g) 1 TL Sesam (2g) 5g Oliv…" at bounding box center [497, 391] width 318 height 209
click at [440, 307] on div "1x Brotscheibe gedrittelt (70g) 1 Eisport. Hummus (40g) 1 TL Sesam (2g) 5g Oliv…" at bounding box center [497, 391] width 318 height 209
click at [354, 298] on button "1x Brotscheibe gedrittelt (70g)" at bounding box center [346, 296] width 17 height 17
click at [345, 327] on button "1 Eisport. Hummus (40g)" at bounding box center [346, 328] width 17 height 17
click at [349, 356] on button "1 TL Sesam (2g)" at bounding box center [346, 359] width 17 height 17
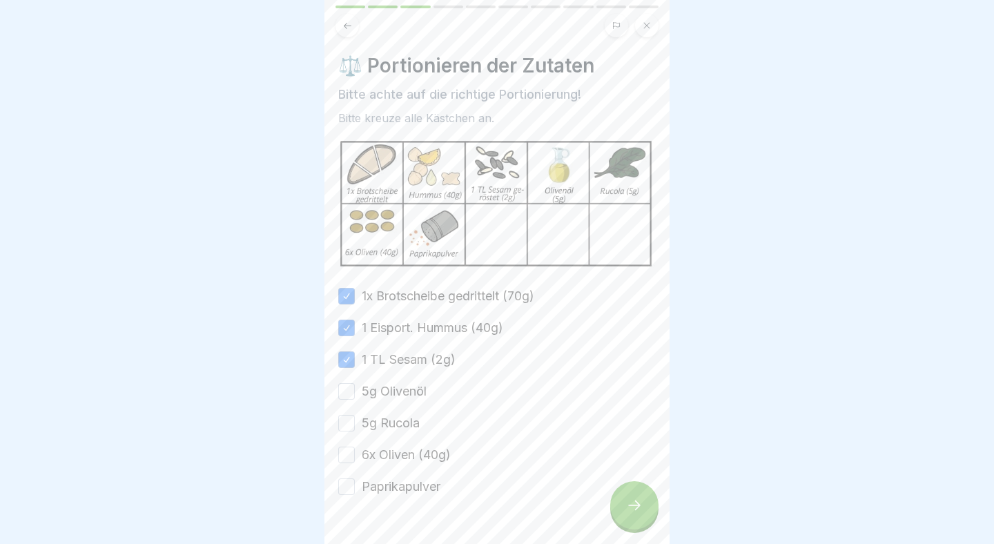
click at [345, 392] on button "5g Olivenöl" at bounding box center [346, 391] width 17 height 17
click at [345, 419] on button "5g Rucola" at bounding box center [346, 423] width 17 height 17
click at [343, 456] on button "6x Oliven (40g)" at bounding box center [346, 455] width 17 height 17
click at [349, 482] on button "Paprikapulver" at bounding box center [346, 487] width 17 height 17
click at [626, 498] on div at bounding box center [634, 505] width 48 height 48
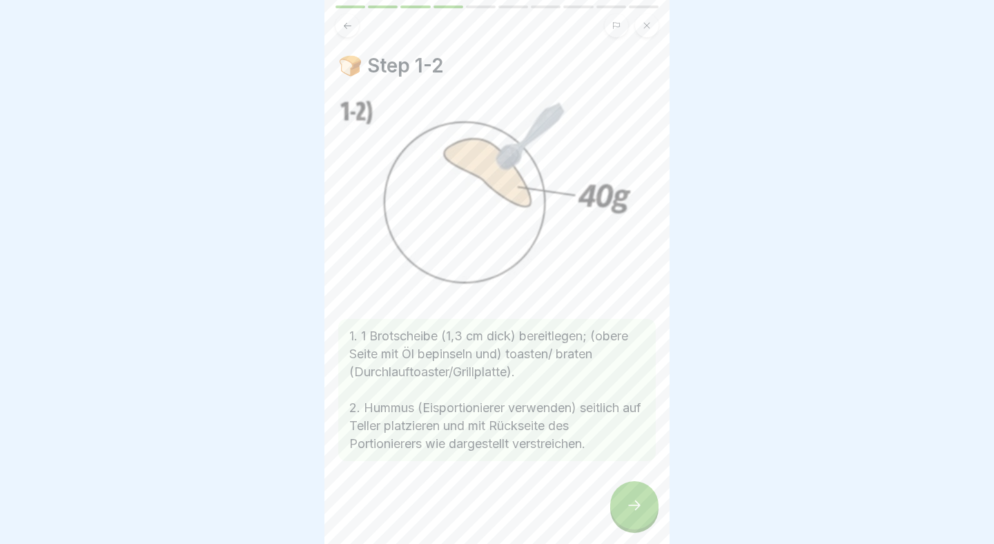
click at [627, 499] on icon at bounding box center [634, 505] width 17 height 17
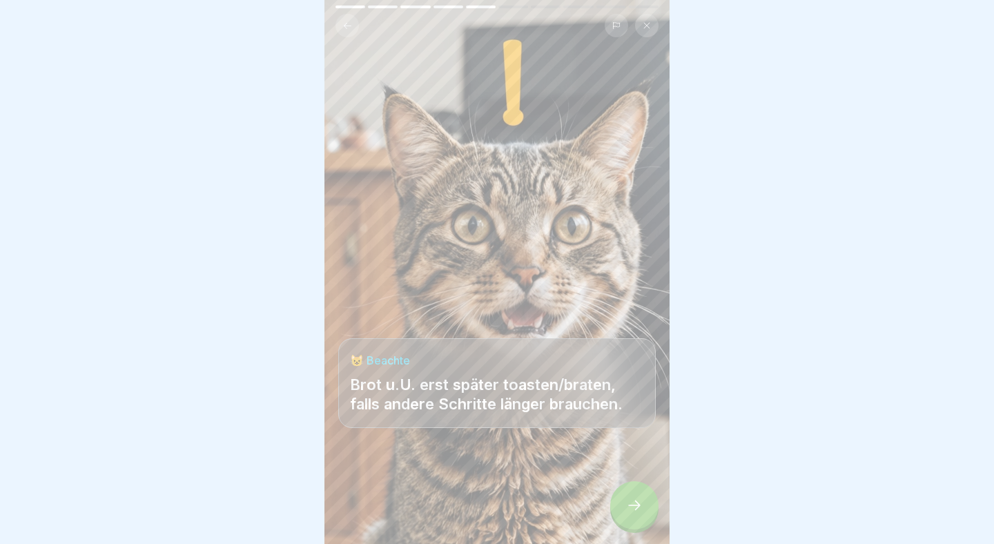
click at [627, 499] on icon at bounding box center [634, 505] width 17 height 17
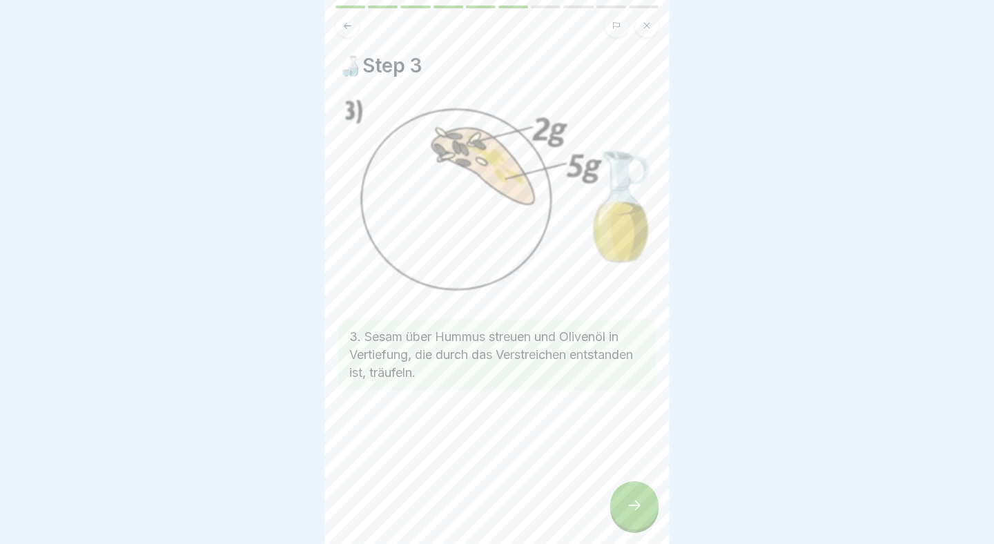
click at [627, 499] on icon at bounding box center [634, 505] width 17 height 17
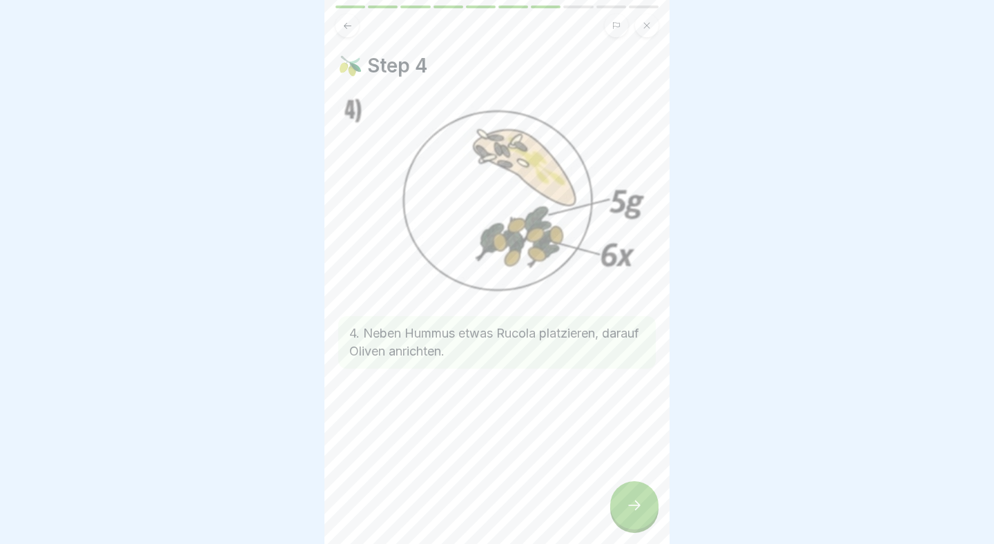
click at [627, 499] on icon at bounding box center [634, 505] width 17 height 17
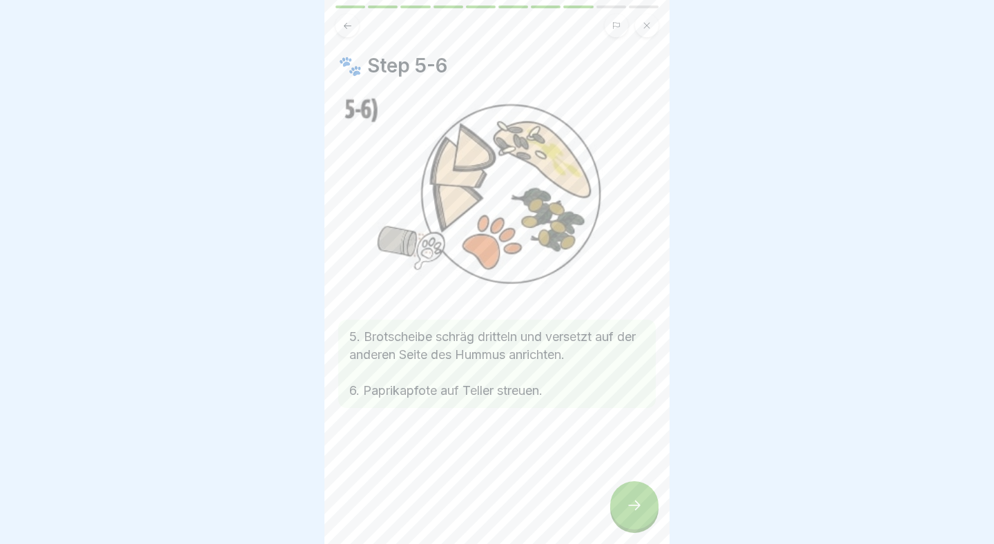
click at [627, 499] on icon at bounding box center [634, 505] width 17 height 17
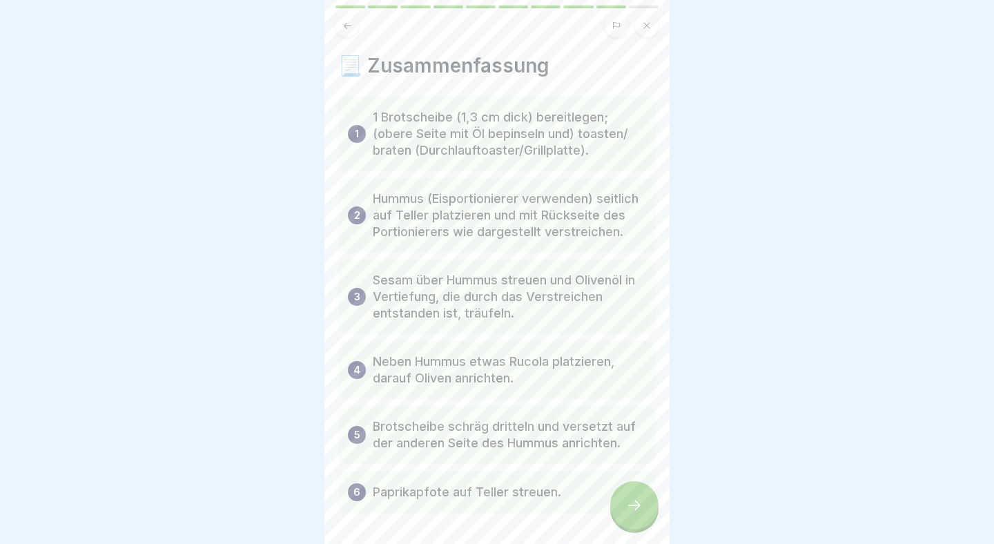
click at [627, 499] on icon at bounding box center [634, 505] width 17 height 17
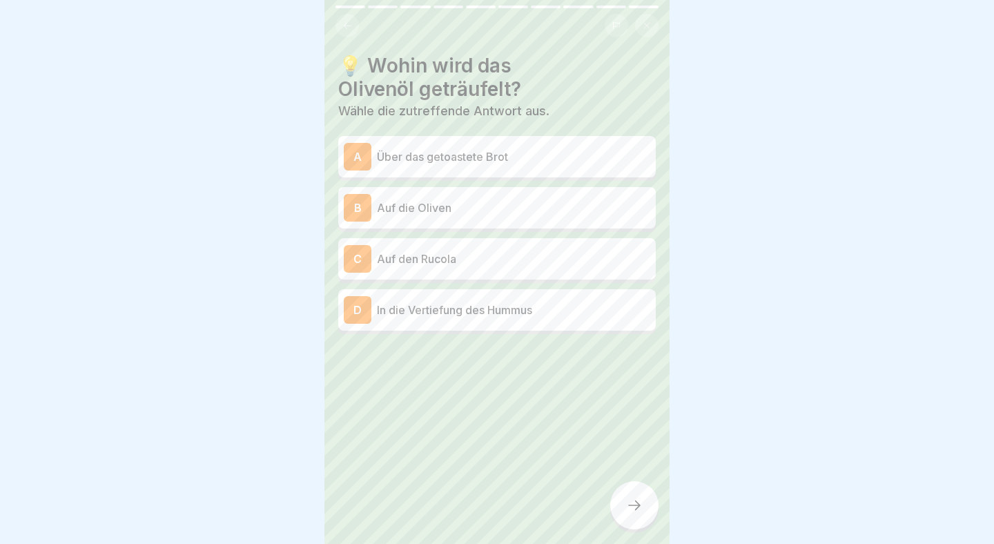
click at [447, 316] on p "In die Vertiefung des Hummus" at bounding box center [513, 310] width 273 height 17
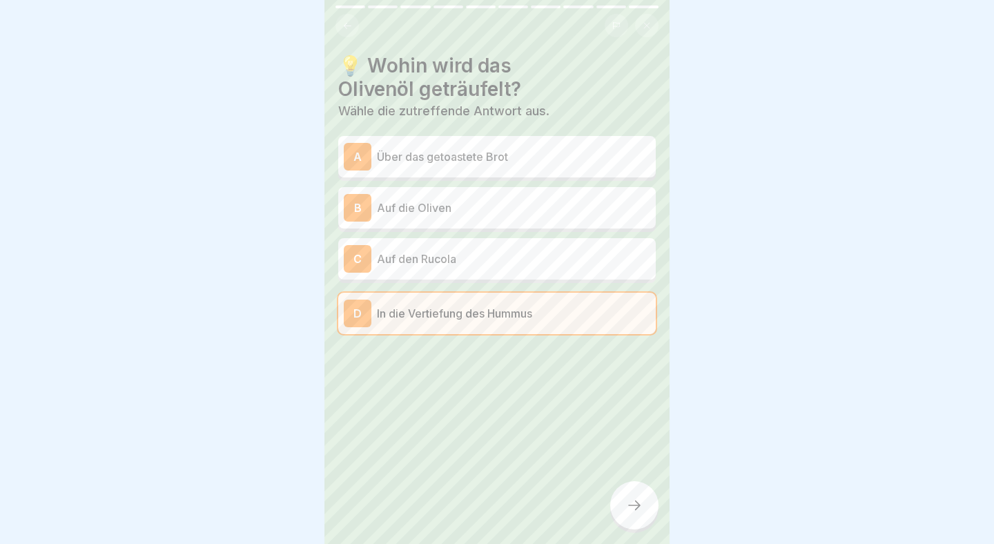
click at [633, 497] on div at bounding box center [634, 505] width 48 height 48
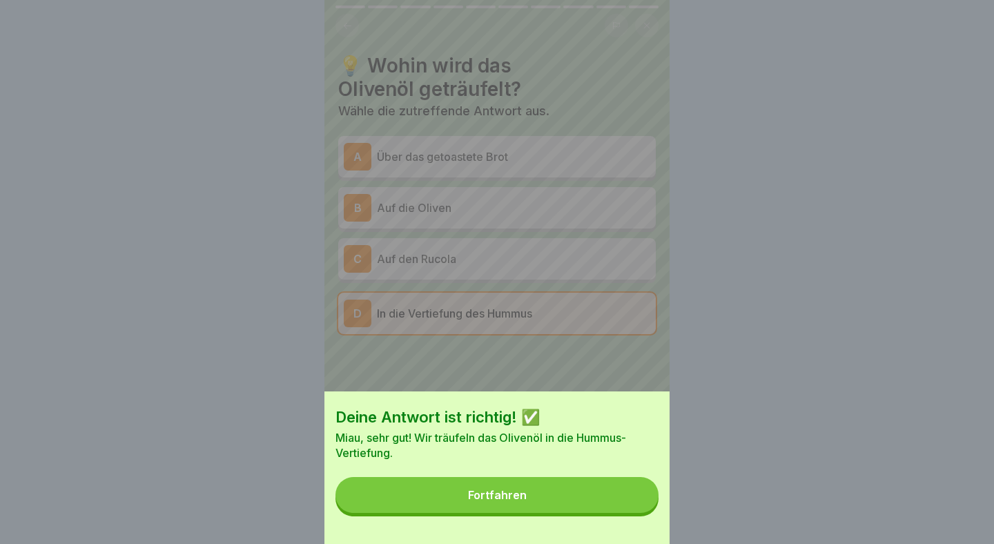
click at [536, 490] on button "Fortfahren" at bounding box center [497, 495] width 323 height 36
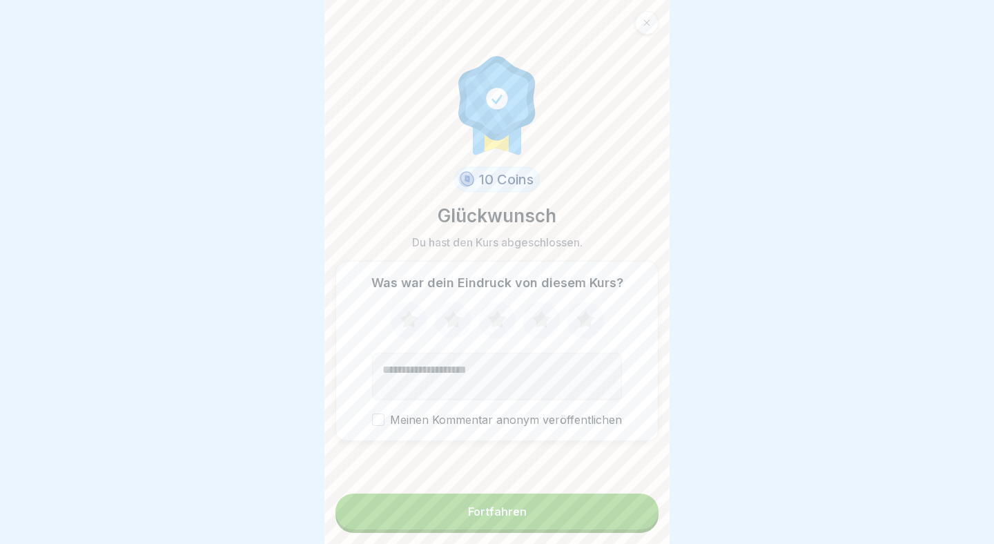
click at [532, 506] on button "Fortfahren" at bounding box center [497, 512] width 323 height 36
click at [502, 510] on div "Fortfahren" at bounding box center [497, 511] width 59 height 12
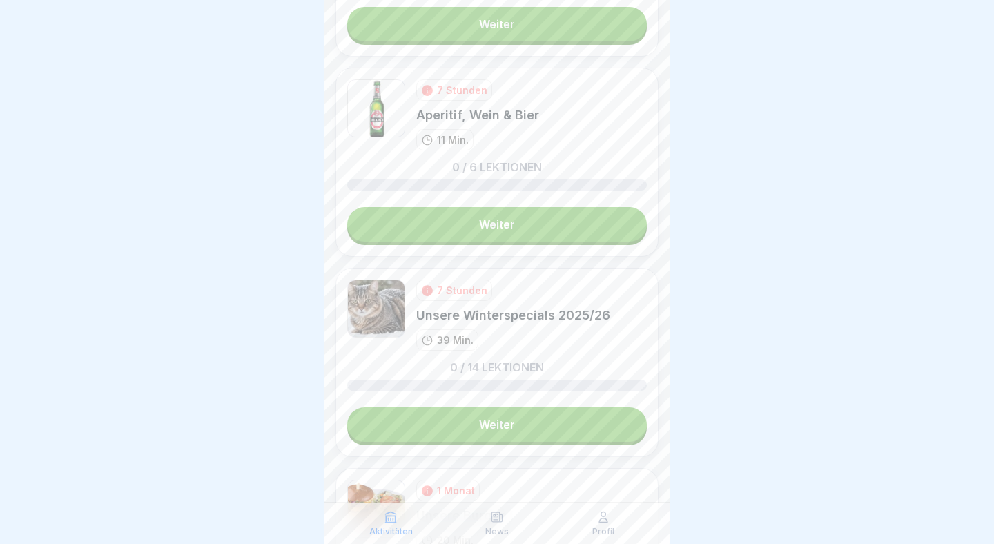
scroll to position [674, 0]
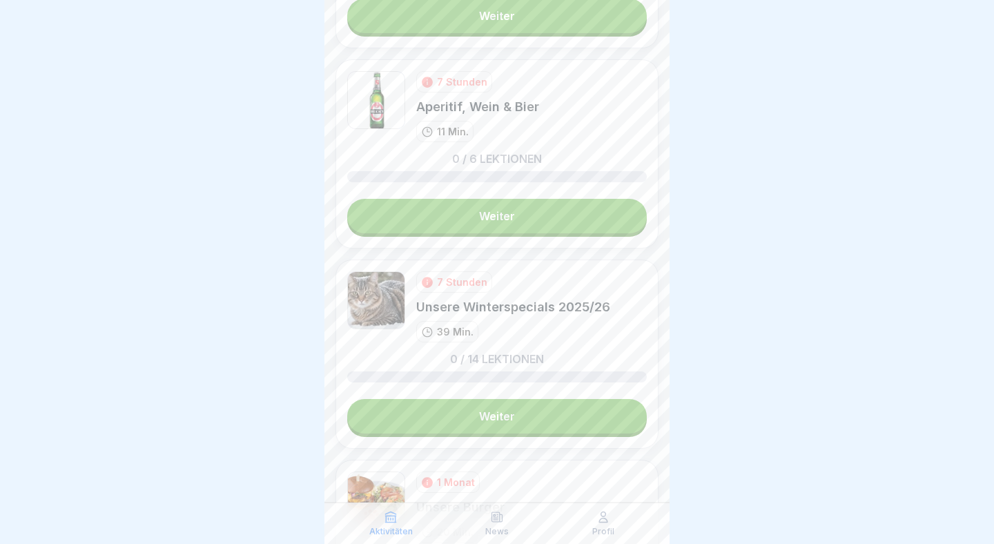
click at [595, 220] on link "Weiter" at bounding box center [497, 216] width 300 height 35
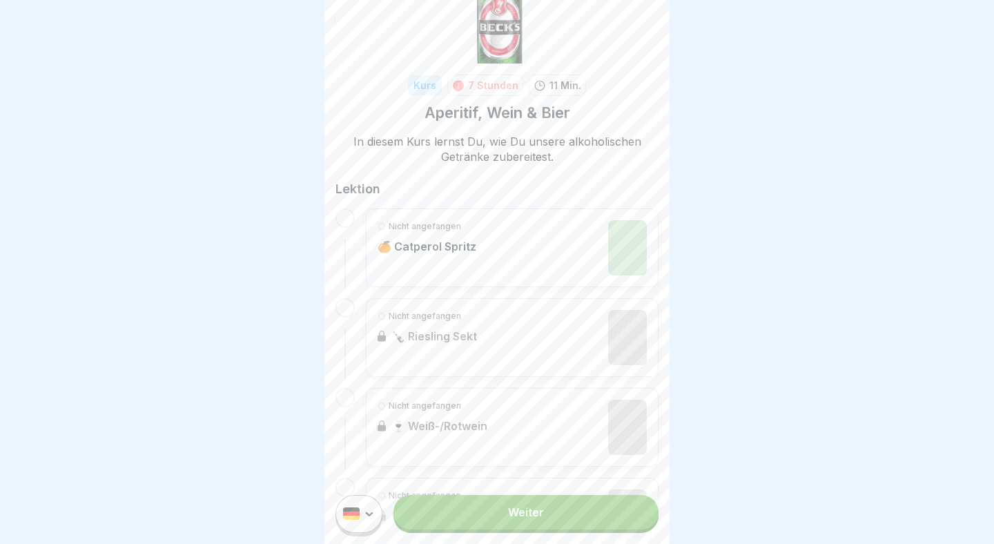
scroll to position [130, 0]
click at [543, 514] on link "Weiter" at bounding box center [526, 512] width 265 height 35
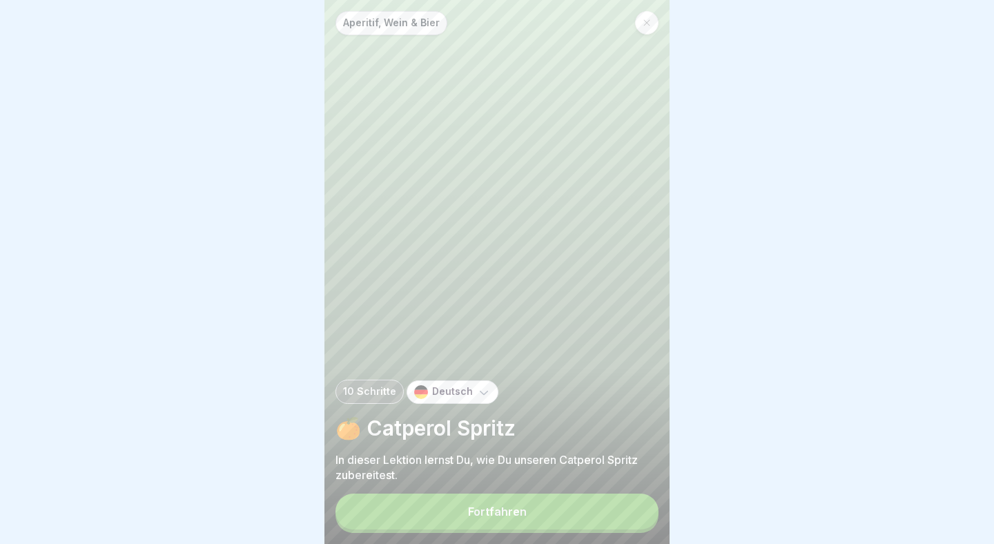
click at [579, 507] on button "Fortfahren" at bounding box center [497, 512] width 323 height 36
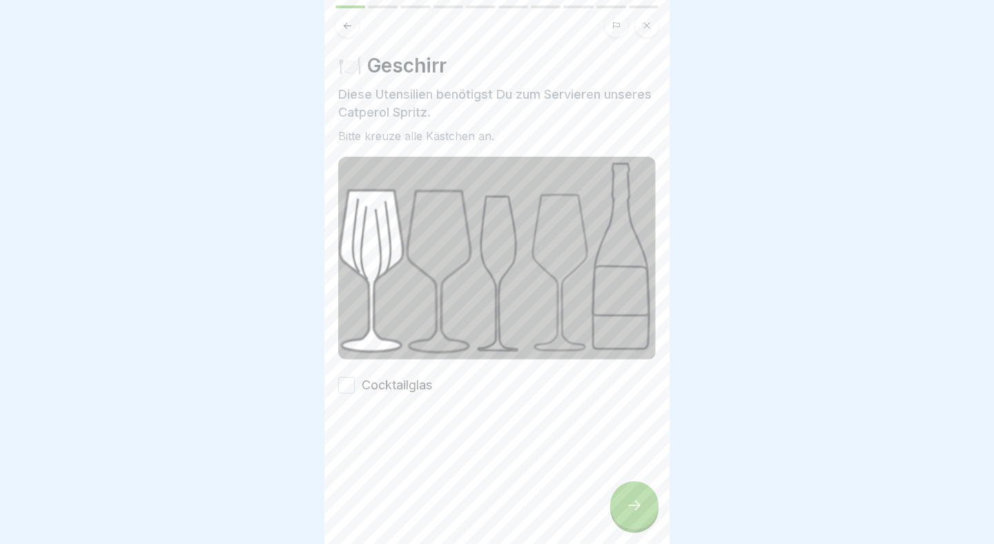
click at [396, 385] on label "Cocktailglas" at bounding box center [397, 385] width 70 height 18
click at [355, 385] on button "Cocktailglas" at bounding box center [346, 385] width 17 height 17
click at [633, 515] on div at bounding box center [634, 505] width 48 height 48
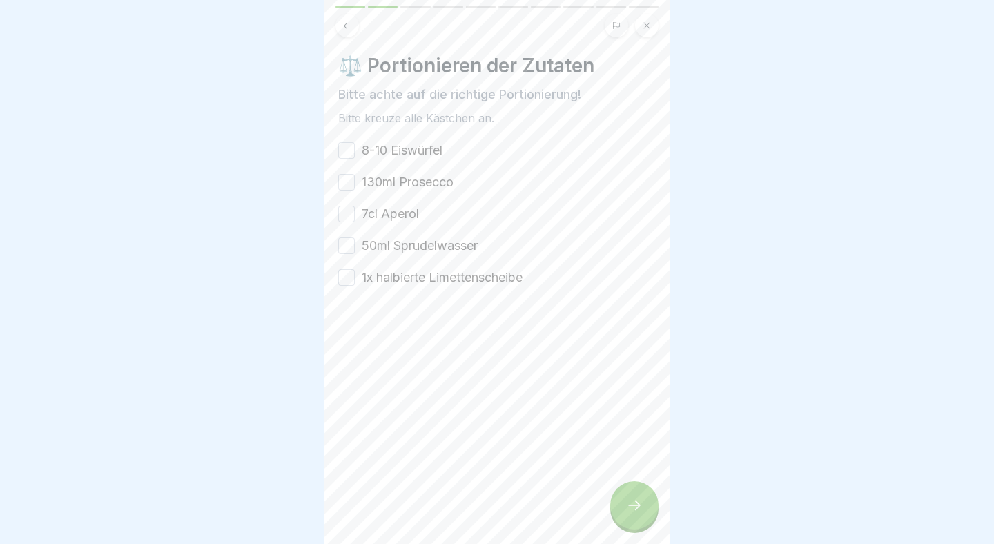
click at [423, 149] on label "8-10 Eiswürfel" at bounding box center [402, 151] width 81 height 18
click at [355, 149] on button "8-10 Eiswürfel" at bounding box center [346, 150] width 17 height 17
click at [421, 184] on label "130ml Prosecco" at bounding box center [408, 182] width 92 height 18
click at [355, 184] on button "130ml Prosecco" at bounding box center [346, 182] width 17 height 17
click at [405, 211] on label "7cl Aperol" at bounding box center [390, 214] width 57 height 18
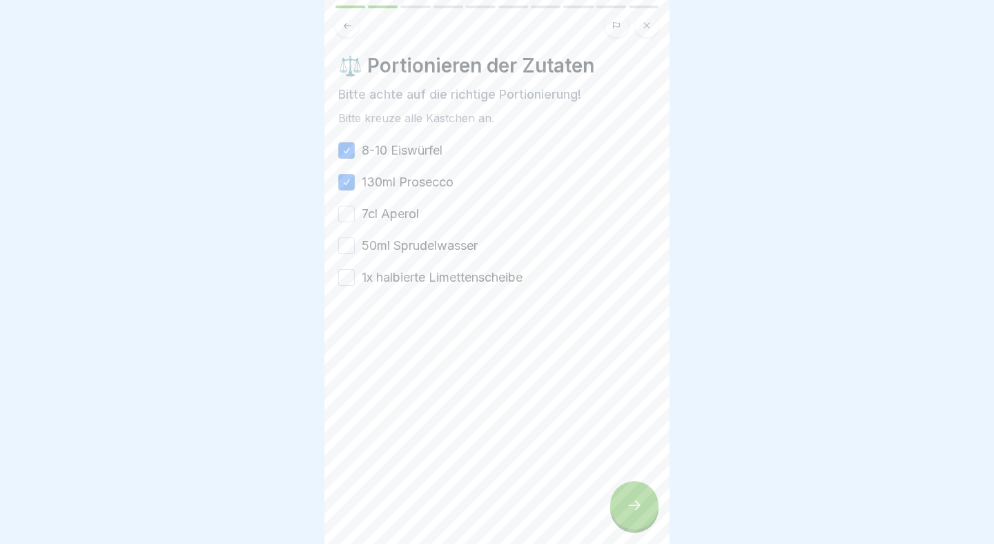
click at [355, 211] on button "7cl Aperol" at bounding box center [346, 214] width 17 height 17
click at [447, 247] on label "50ml Sprudelwasser" at bounding box center [420, 246] width 116 height 18
click at [355, 247] on button "50ml Sprudelwasser" at bounding box center [346, 246] width 17 height 17
click at [487, 277] on label "1x halbierte Limettenscheibe" at bounding box center [442, 278] width 161 height 18
click at [355, 277] on button "1x halbierte Limettenscheibe" at bounding box center [346, 277] width 17 height 17
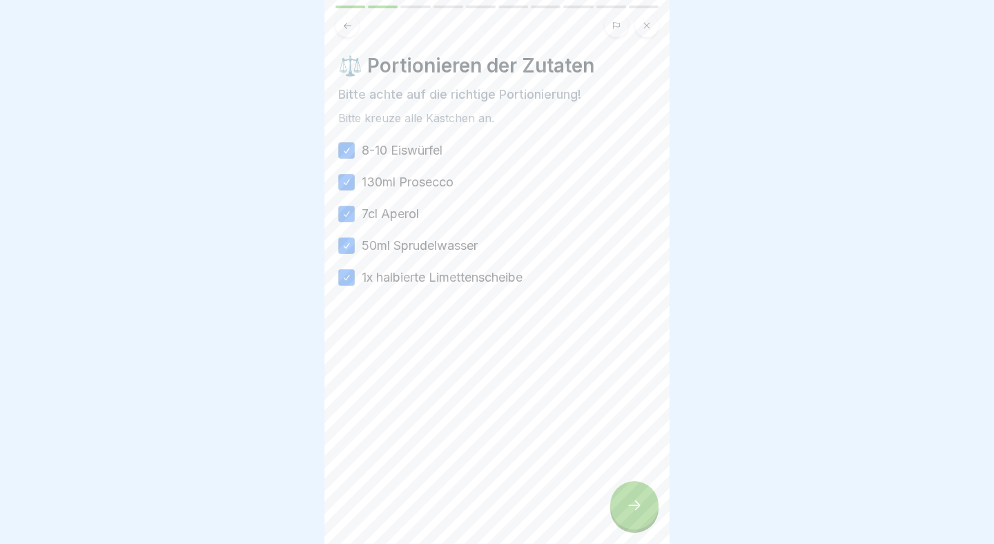
click at [638, 513] on icon at bounding box center [634, 505] width 17 height 17
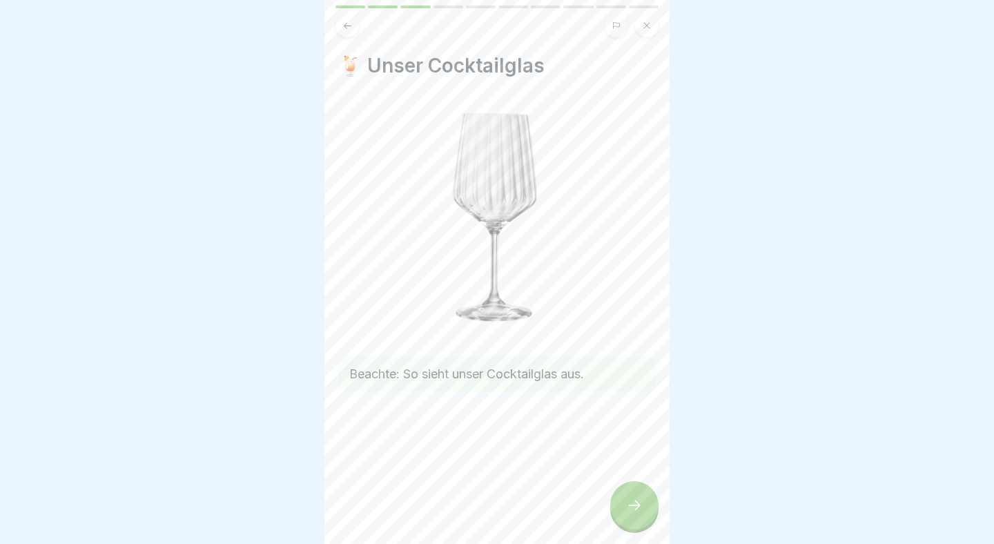
click at [637, 511] on icon at bounding box center [634, 505] width 17 height 17
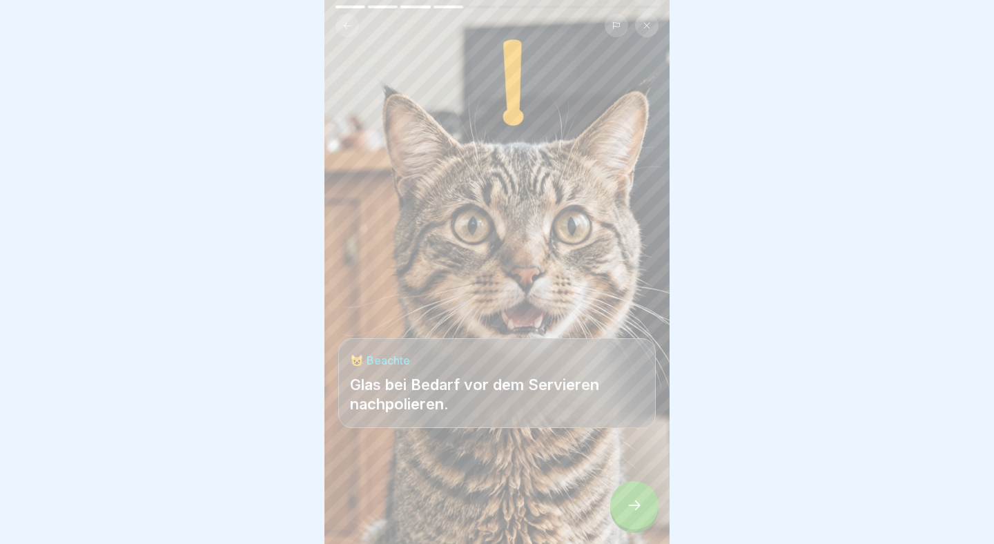
click at [637, 511] on icon at bounding box center [634, 505] width 17 height 17
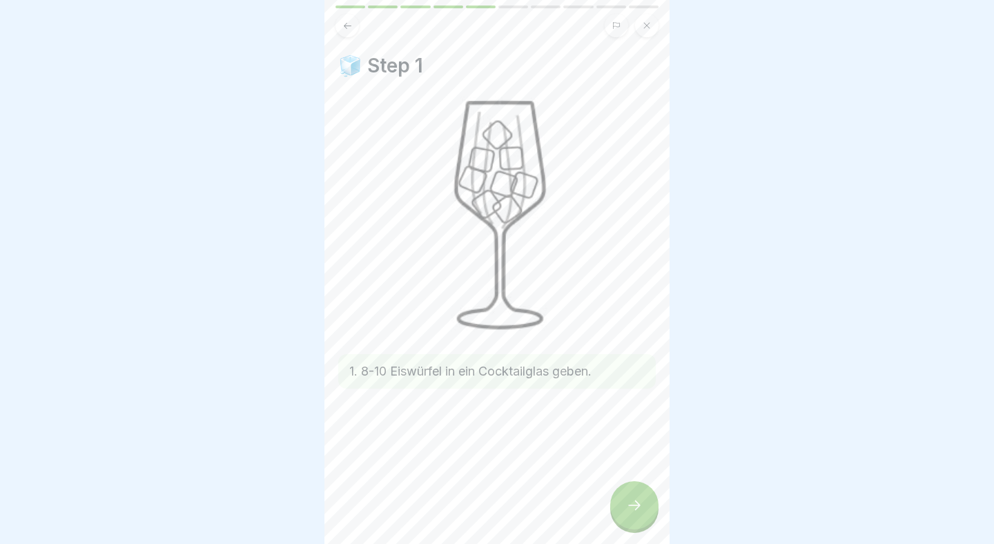
click at [638, 510] on icon at bounding box center [634, 505] width 17 height 17
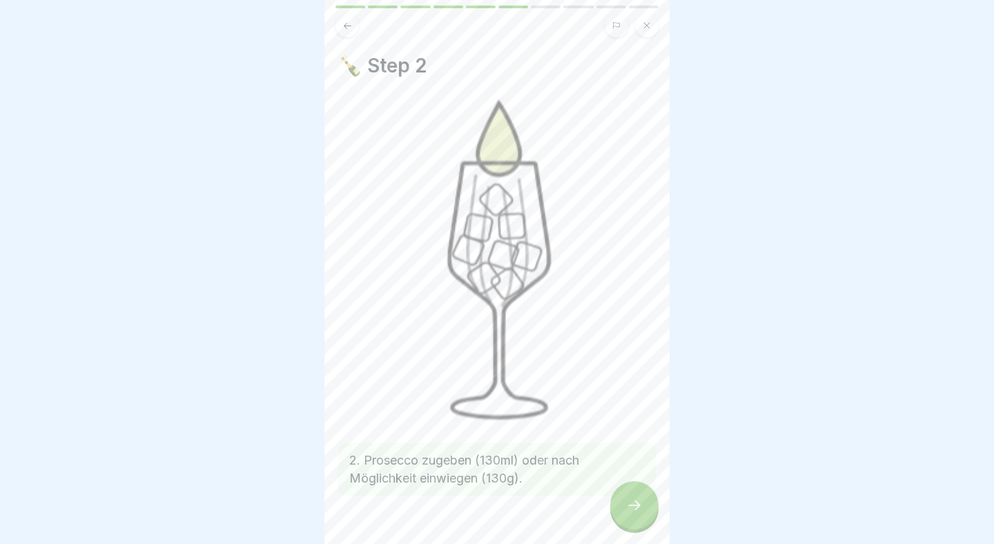
click at [638, 508] on icon at bounding box center [634, 505] width 17 height 17
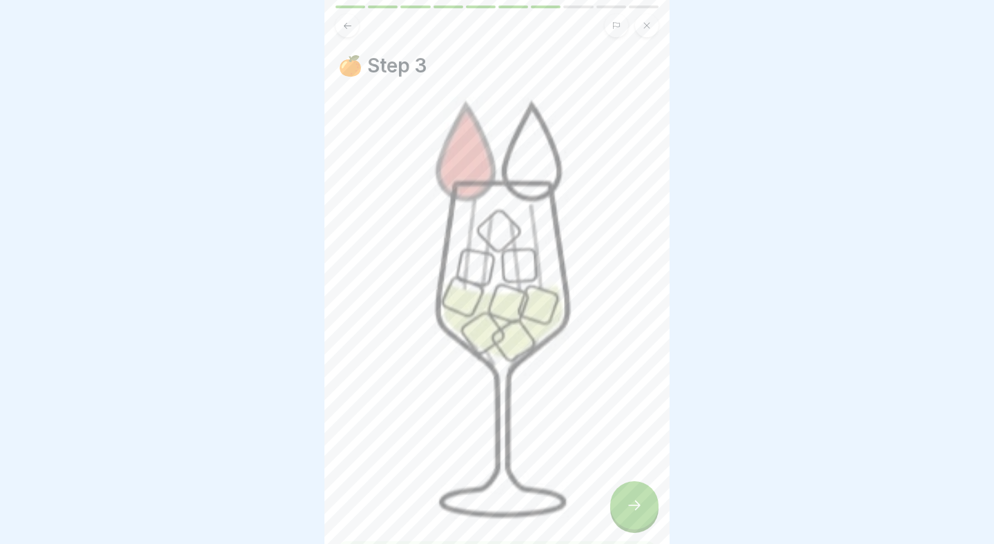
scroll to position [131, 0]
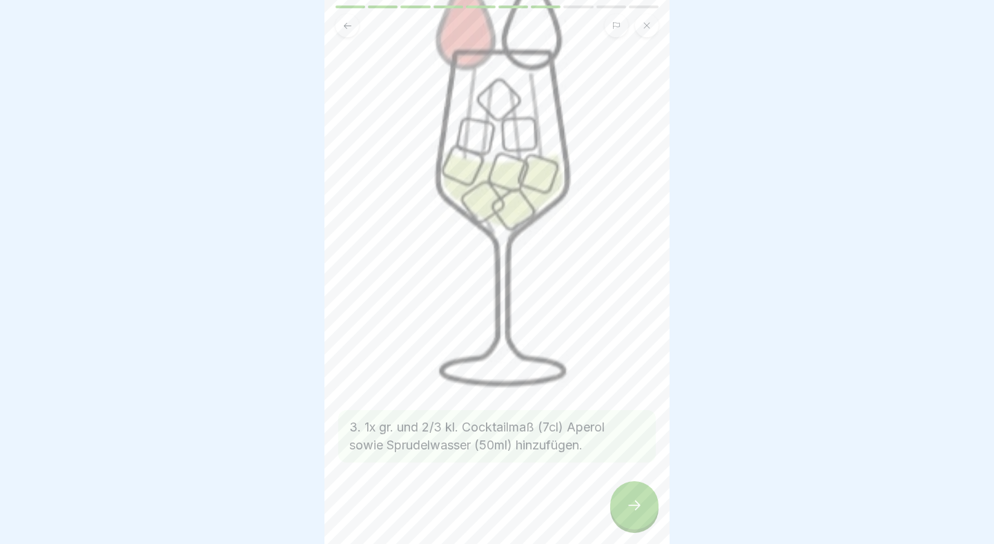
click at [646, 499] on div at bounding box center [634, 505] width 48 height 48
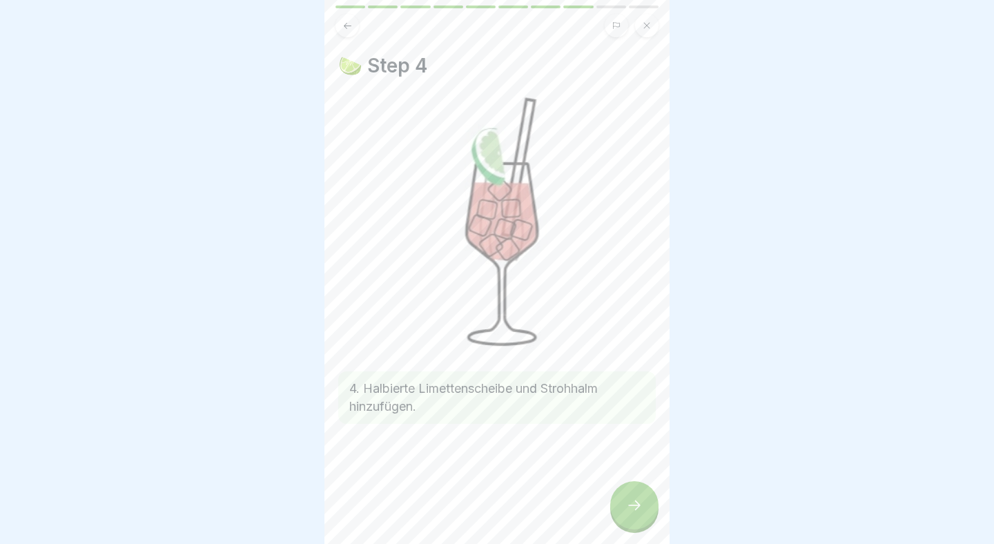
click at [646, 499] on div at bounding box center [634, 505] width 48 height 48
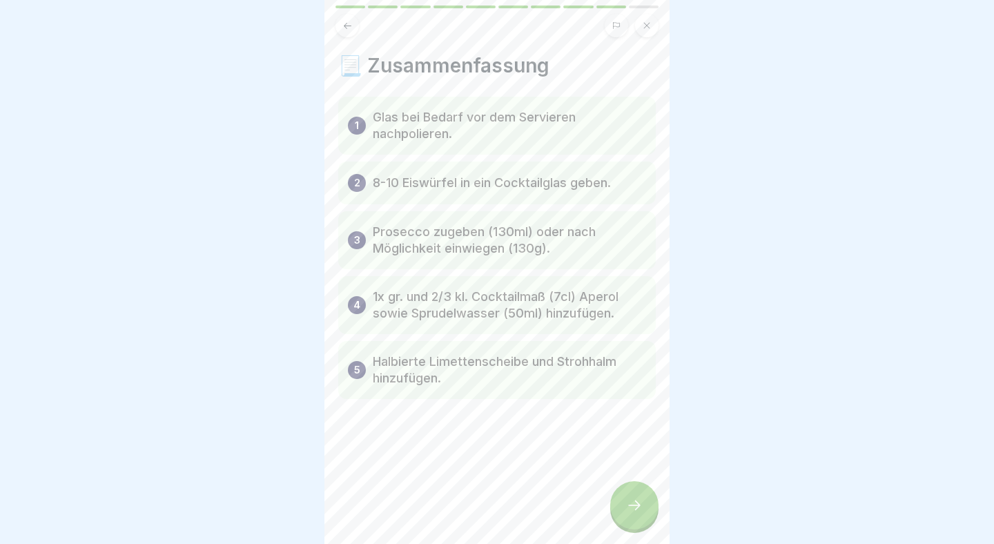
click at [646, 499] on div at bounding box center [634, 505] width 48 height 48
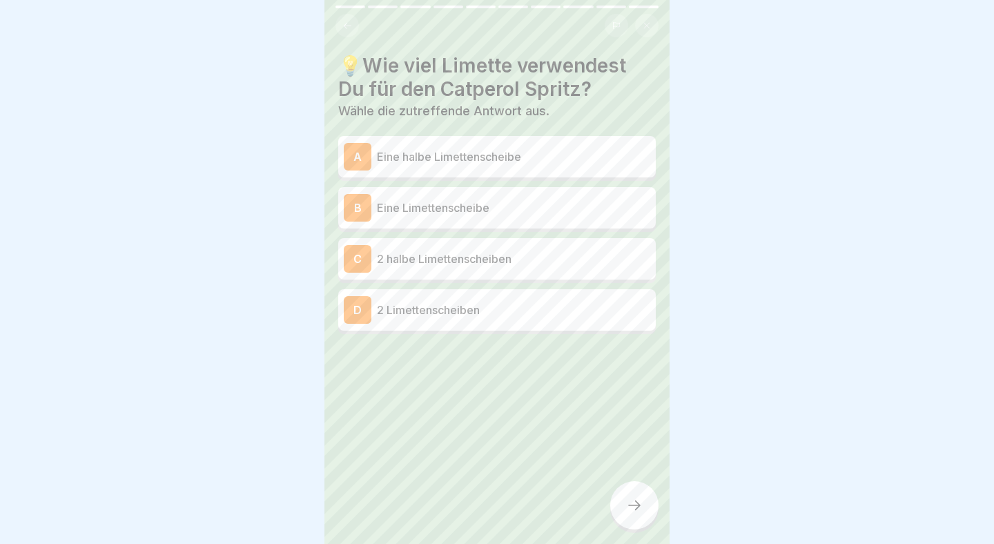
click at [561, 157] on p "Eine halbe Limettenscheibe" at bounding box center [513, 156] width 273 height 17
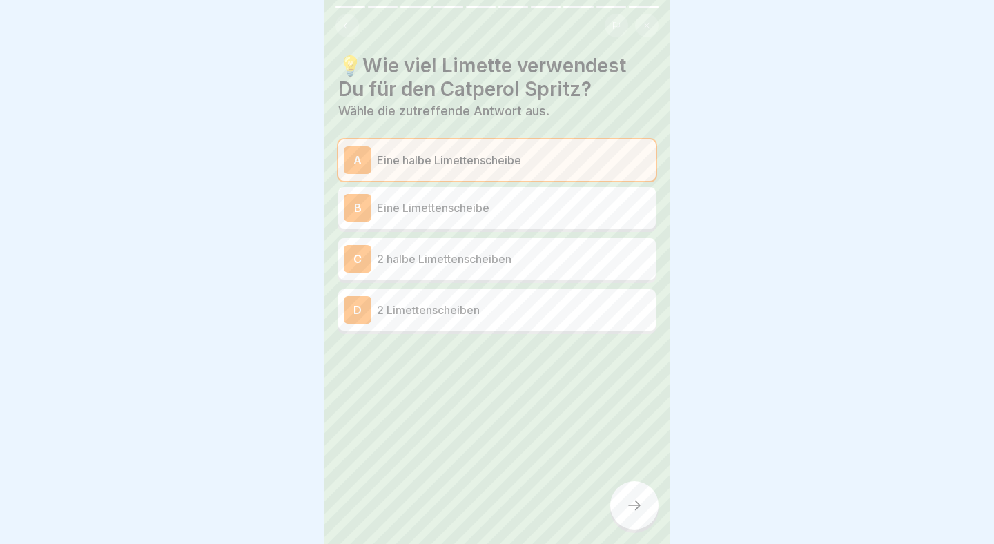
click at [633, 510] on icon at bounding box center [634, 505] width 17 height 17
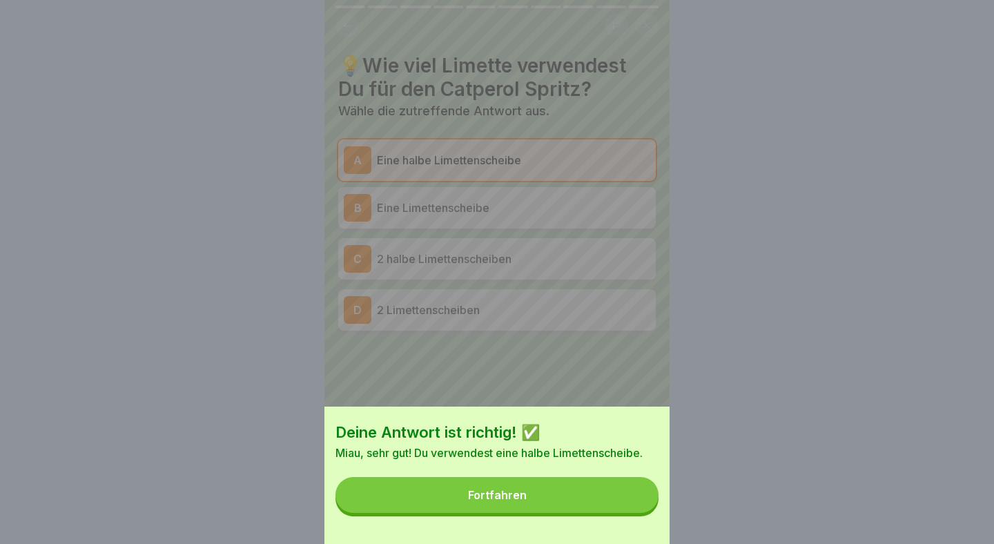
click at [621, 504] on button "Fortfahren" at bounding box center [497, 495] width 323 height 36
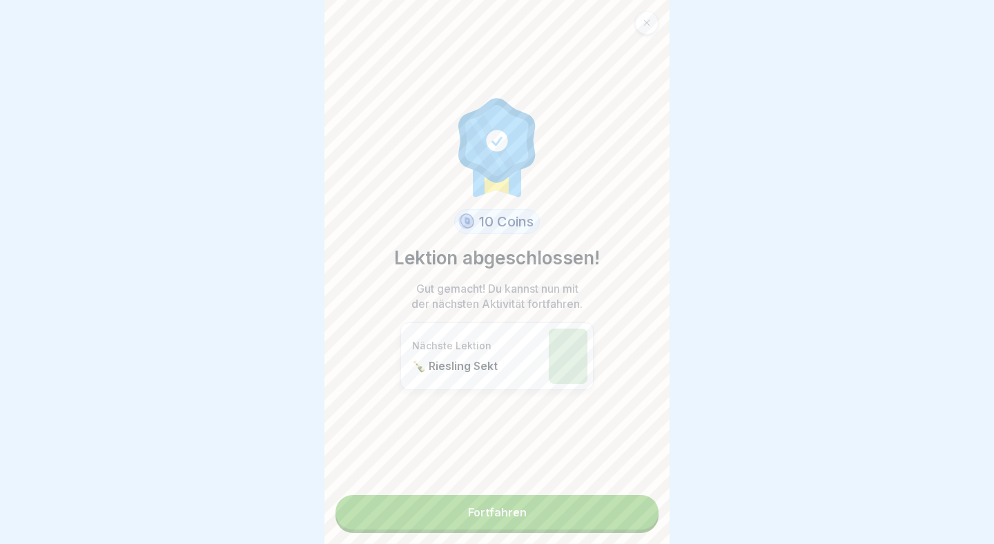
click at [621, 504] on link "Fortfahren" at bounding box center [497, 512] width 323 height 35
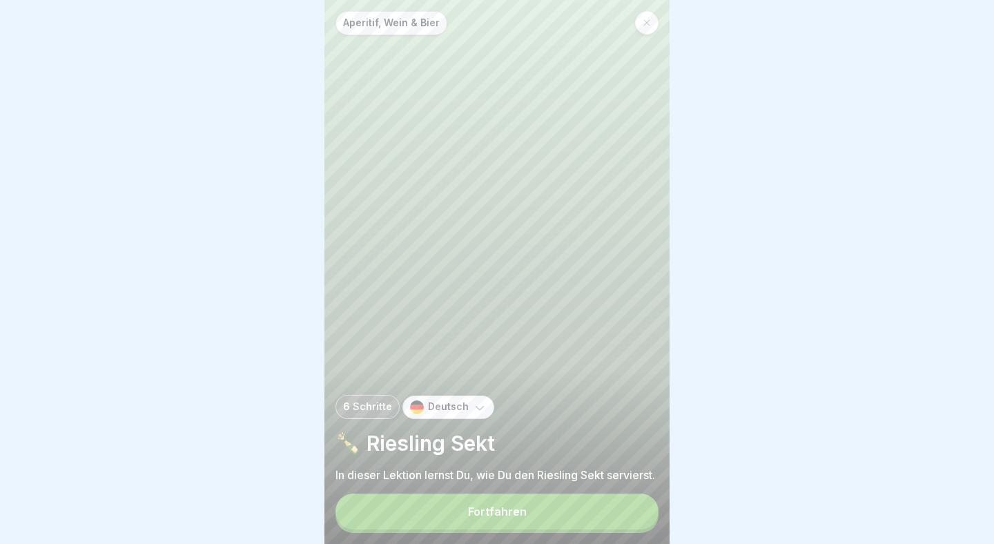
click at [581, 514] on button "Fortfahren" at bounding box center [497, 512] width 323 height 36
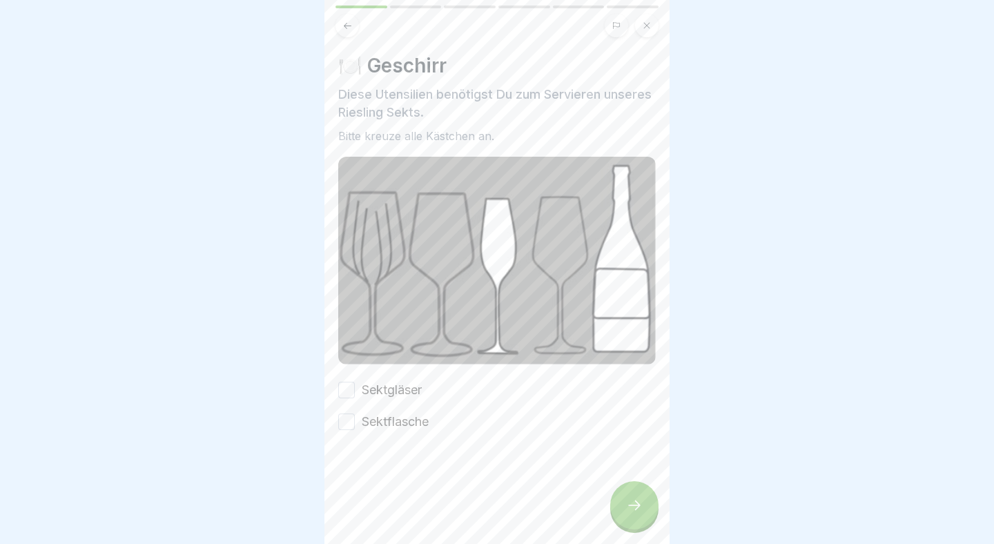
click at [380, 386] on label "Sektgläser" at bounding box center [392, 390] width 60 height 18
click at [355, 386] on button "Sektgläser" at bounding box center [346, 390] width 17 height 17
click at [396, 416] on label "Sektflasche" at bounding box center [395, 422] width 67 height 18
click at [355, 416] on button "Sektflasche" at bounding box center [346, 422] width 17 height 17
click at [652, 492] on div at bounding box center [634, 505] width 48 height 48
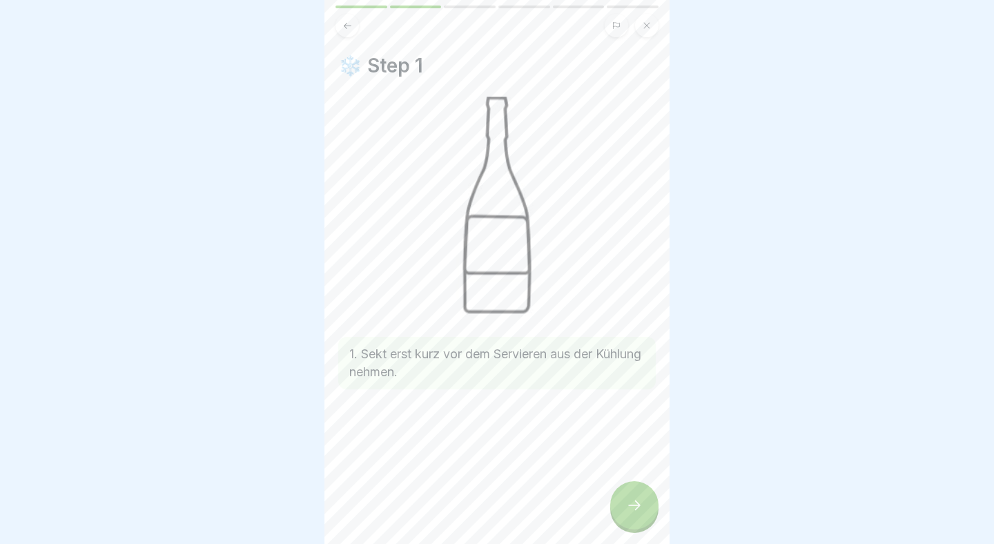
click at [640, 501] on icon at bounding box center [634, 505] width 17 height 17
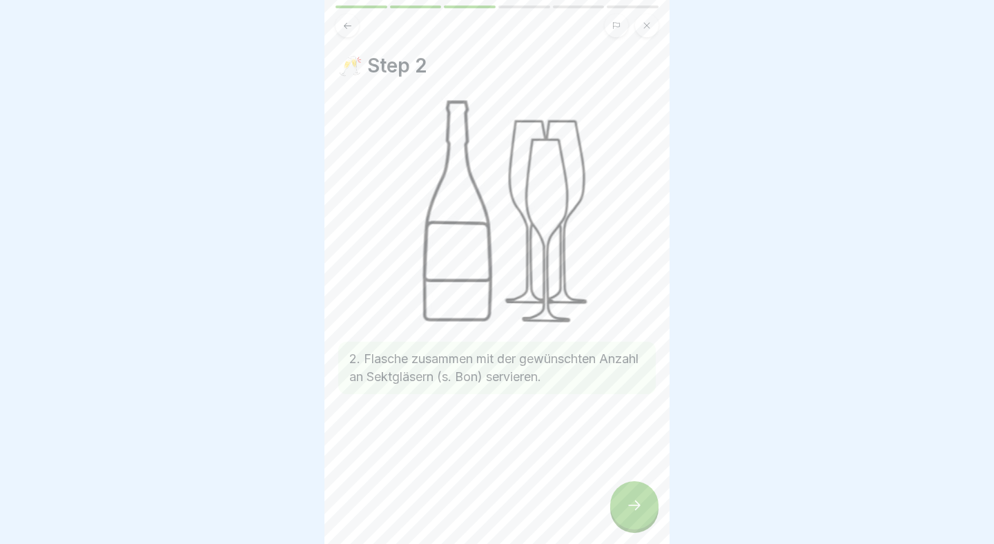
click at [658, 505] on div at bounding box center [634, 505] width 48 height 48
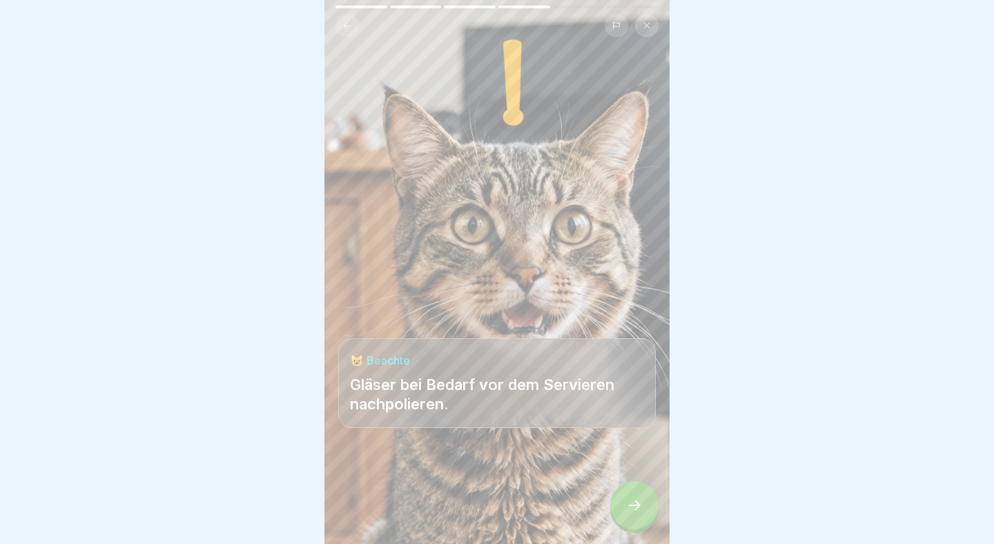
click at [656, 505] on div at bounding box center [634, 505] width 48 height 48
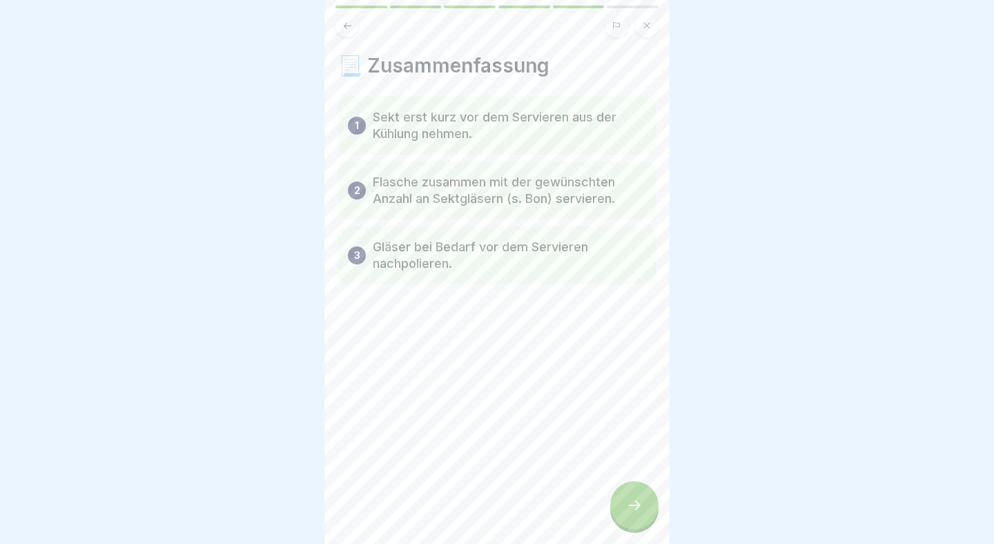
click at [649, 499] on div at bounding box center [634, 505] width 48 height 48
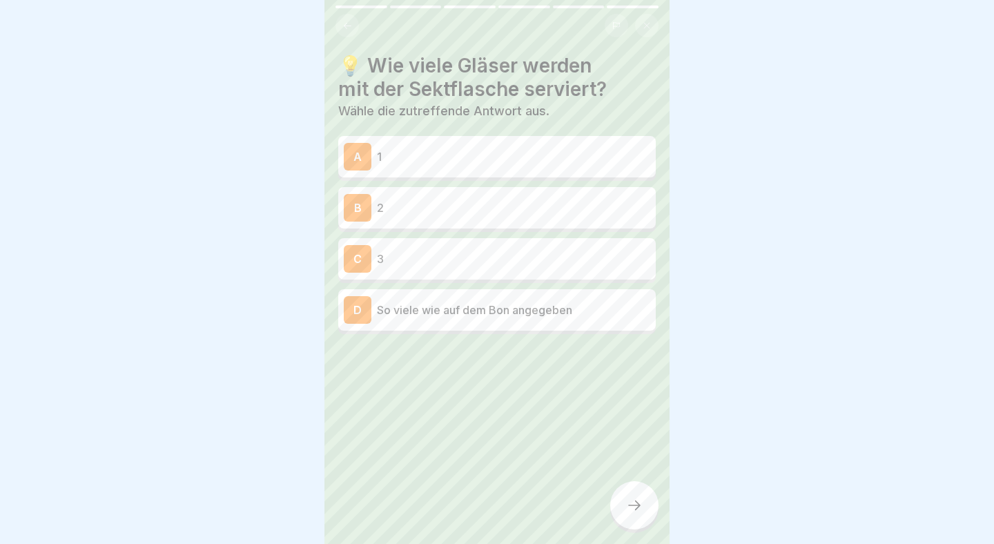
click at [518, 218] on div "B 2" at bounding box center [497, 208] width 307 height 28
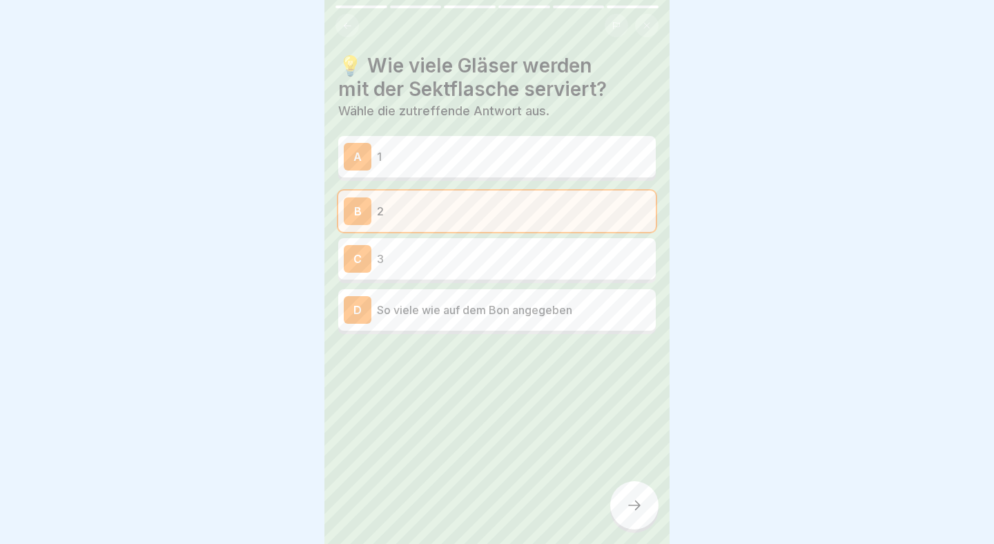
click at [636, 526] on div at bounding box center [634, 505] width 48 height 48
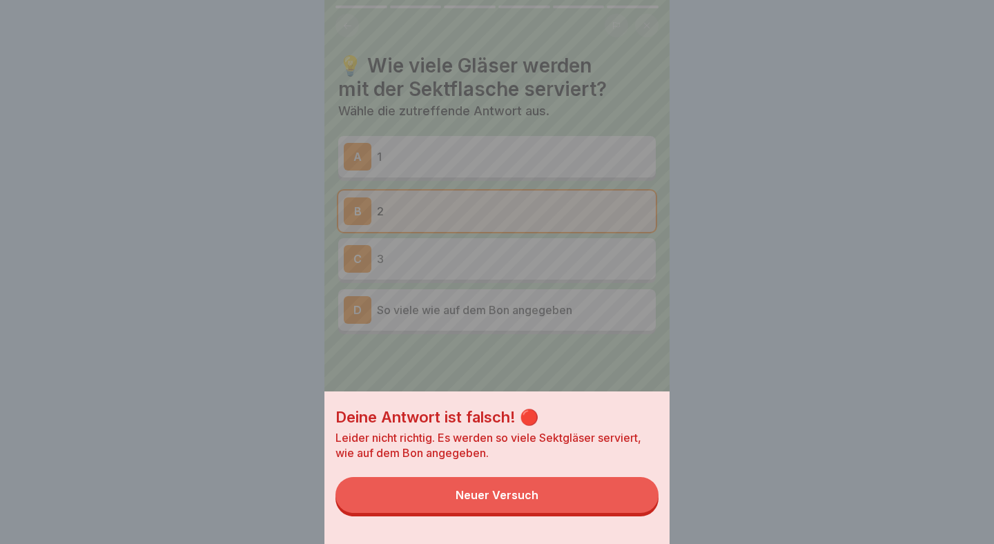
click at [561, 492] on button "Neuer Versuch" at bounding box center [497, 495] width 323 height 36
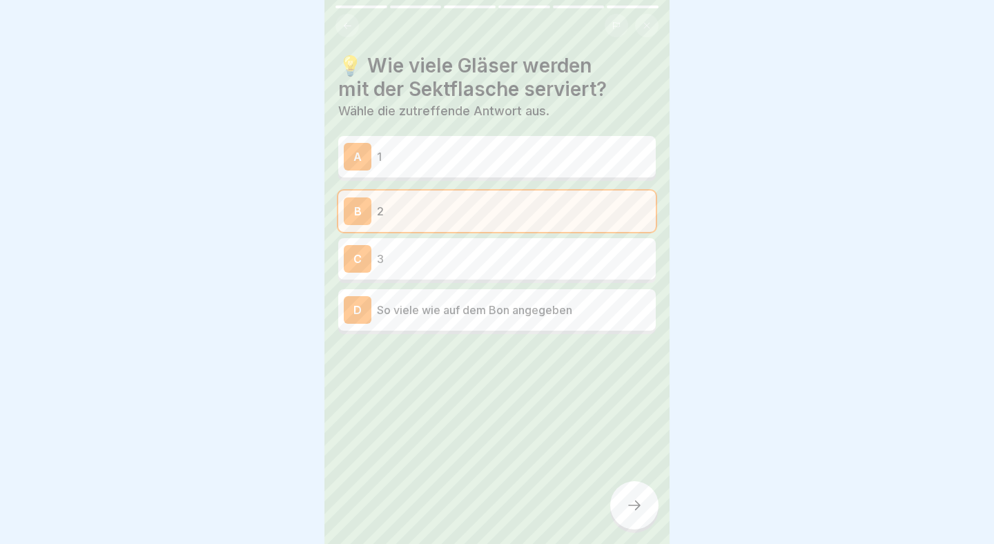
click at [490, 312] on p "So viele wie auf dem Bon angegeben" at bounding box center [513, 310] width 273 height 17
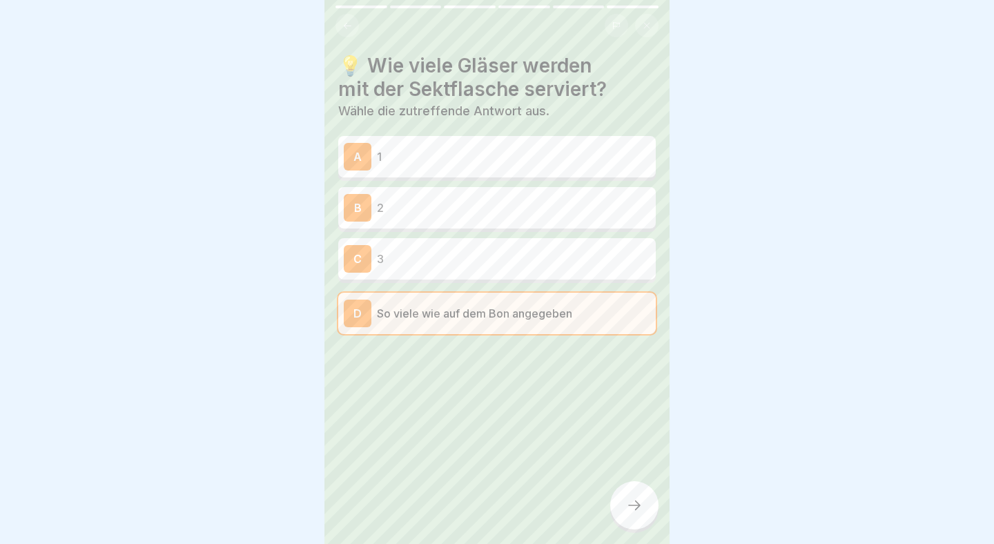
click at [625, 511] on div at bounding box center [634, 505] width 48 height 48
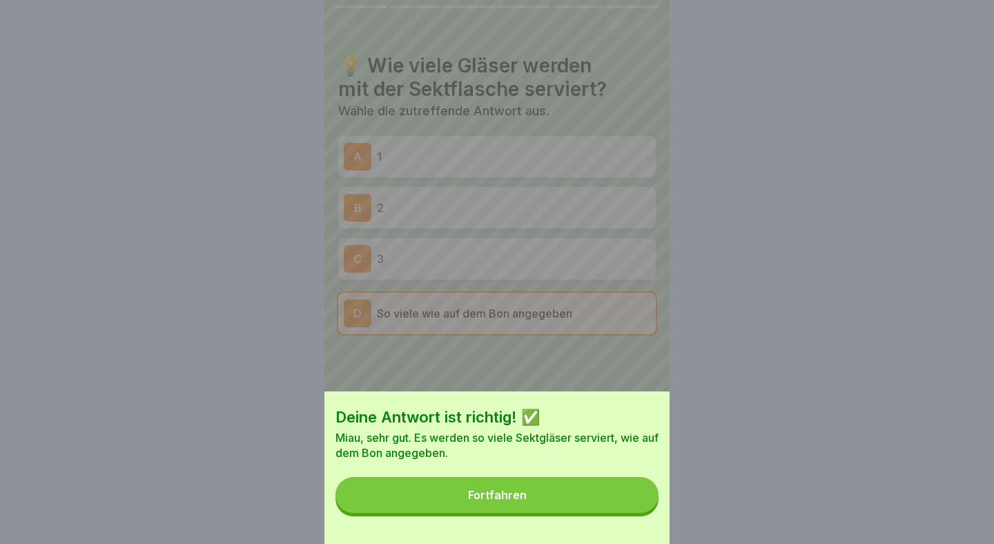
click at [585, 500] on button "Fortfahren" at bounding box center [497, 495] width 323 height 36
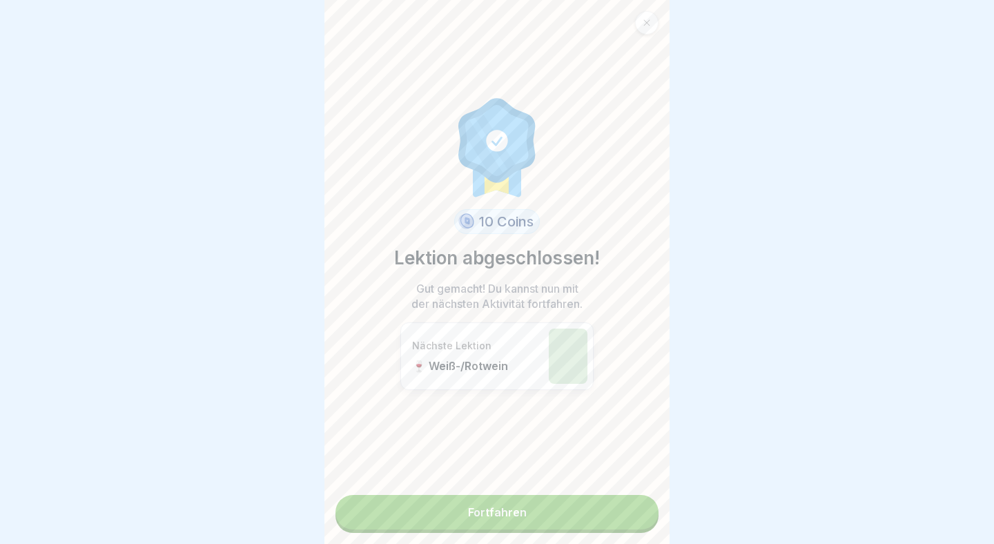
click at [530, 511] on link "Fortfahren" at bounding box center [497, 512] width 323 height 35
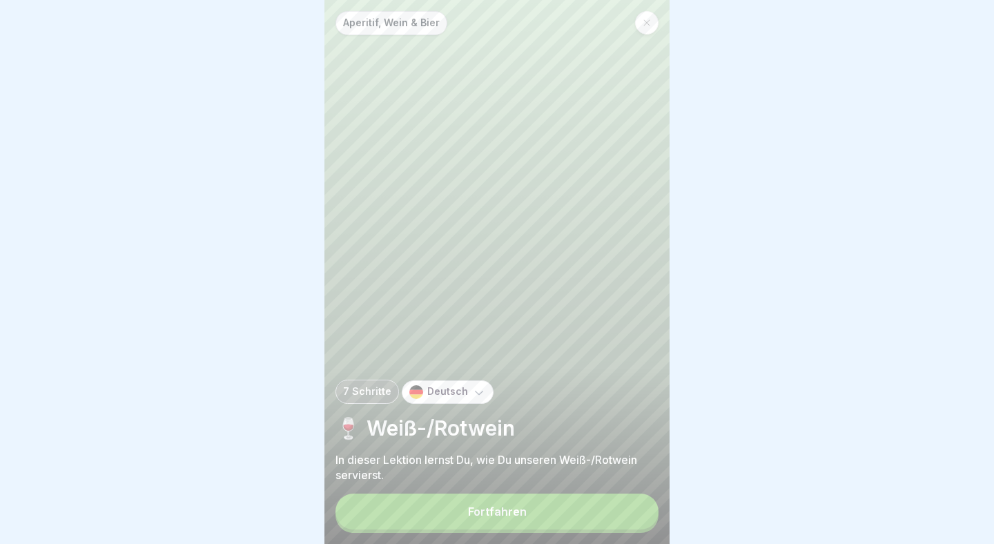
click at [543, 499] on button "Fortfahren" at bounding box center [497, 512] width 323 height 36
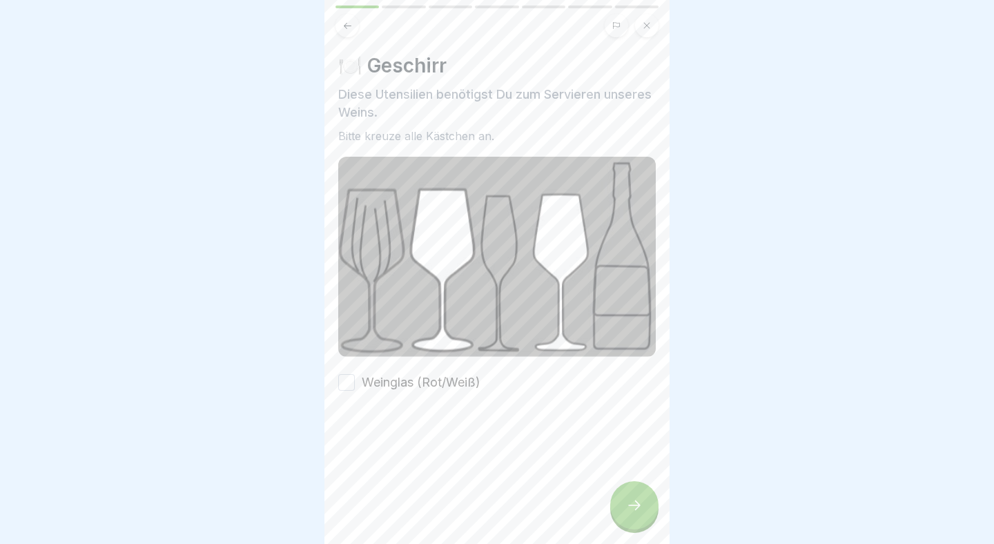
click at [428, 375] on label "Weinglas (Rot/Weiß)" at bounding box center [421, 383] width 119 height 18
click at [355, 375] on button "Weinglas (Rot/Weiß)" at bounding box center [346, 382] width 17 height 17
click at [630, 527] on div at bounding box center [634, 505] width 48 height 48
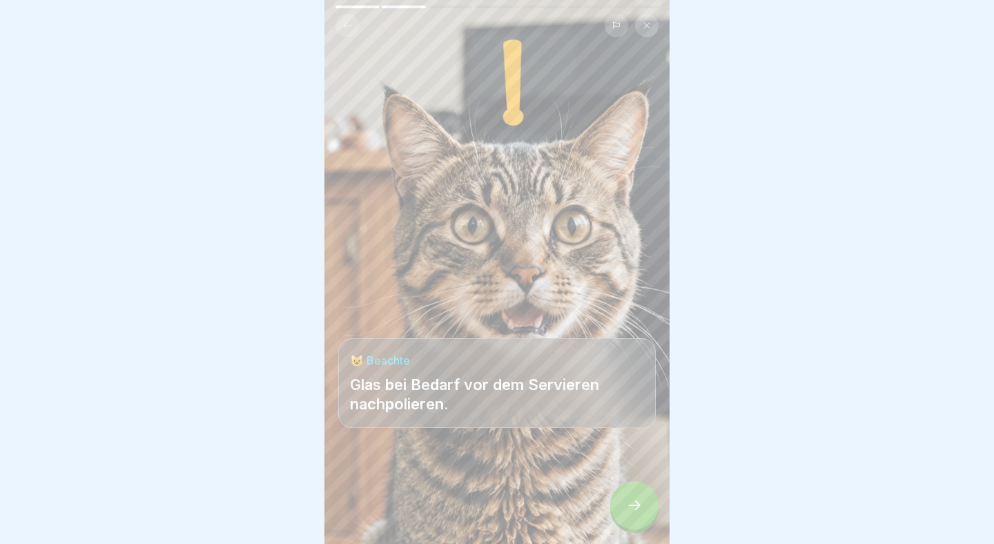
click at [633, 517] on div at bounding box center [634, 505] width 48 height 48
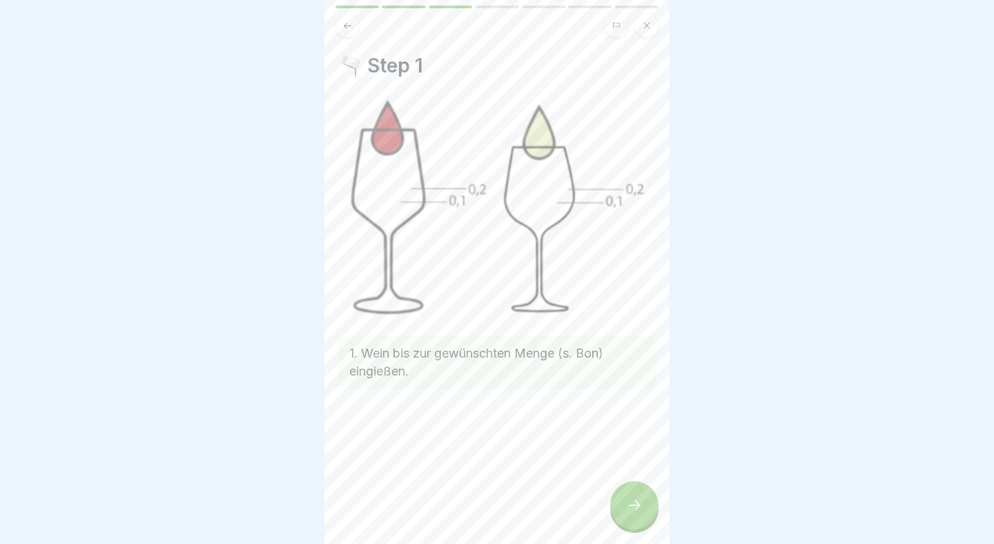
click at [637, 514] on div at bounding box center [634, 505] width 48 height 48
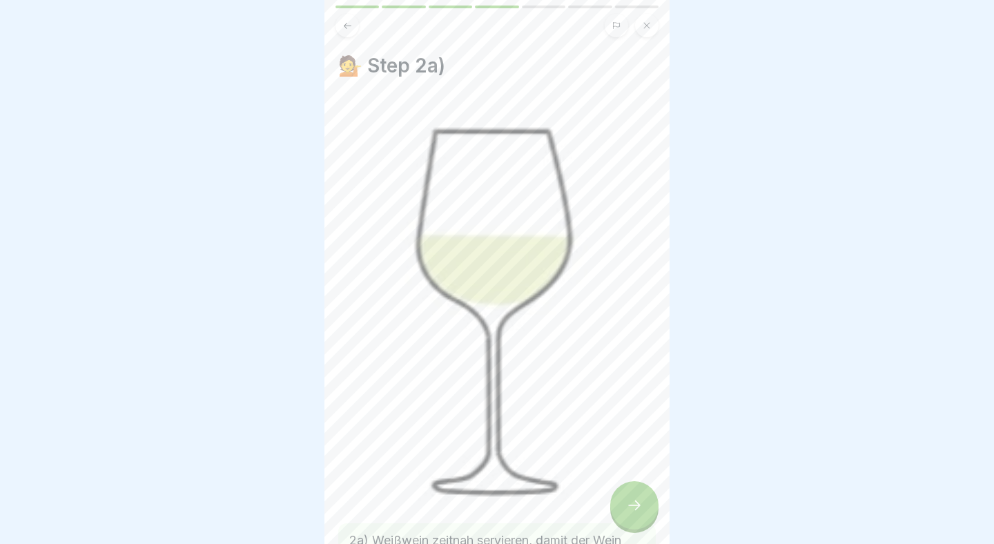
scroll to position [115, 0]
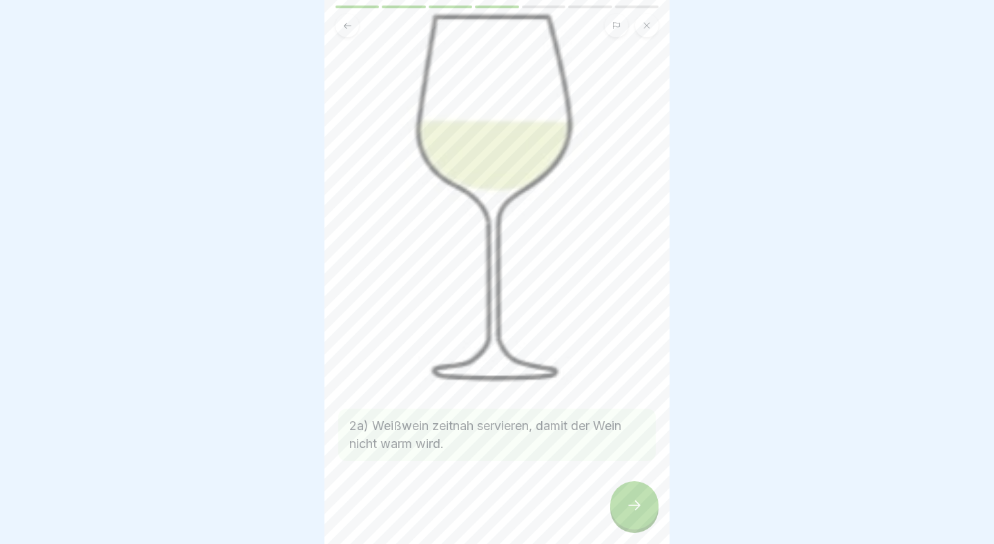
click at [631, 502] on icon at bounding box center [634, 505] width 17 height 17
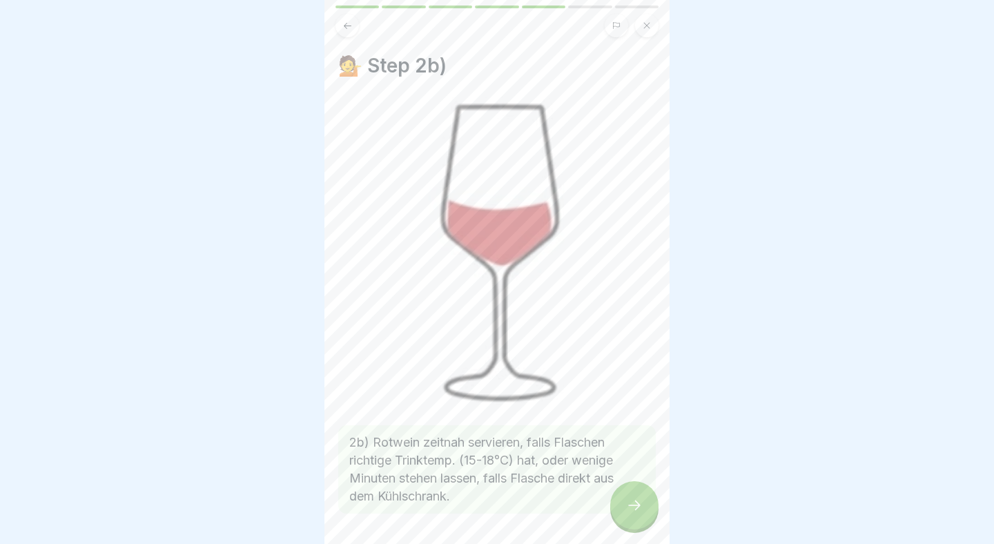
click at [631, 502] on icon at bounding box center [634, 505] width 17 height 17
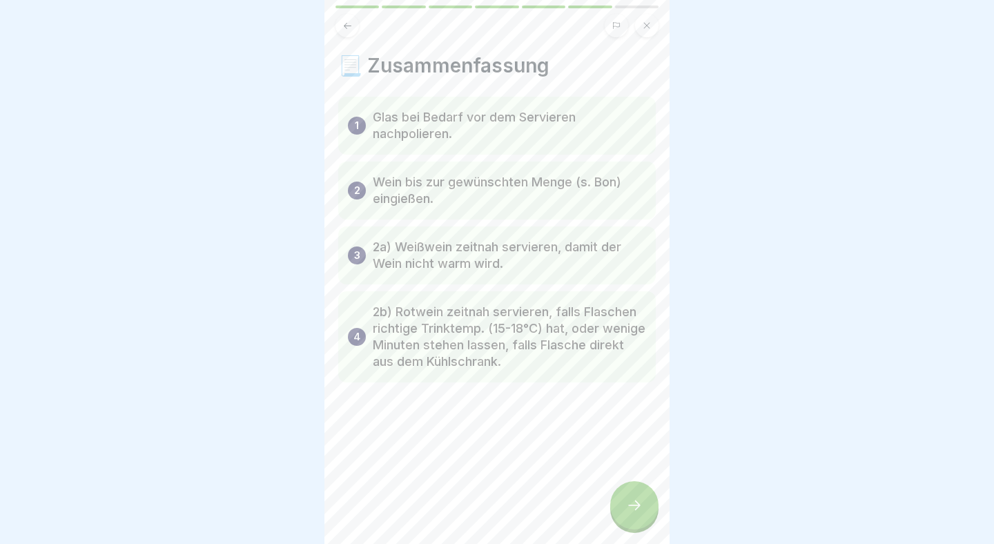
click at [631, 502] on icon at bounding box center [634, 505] width 17 height 17
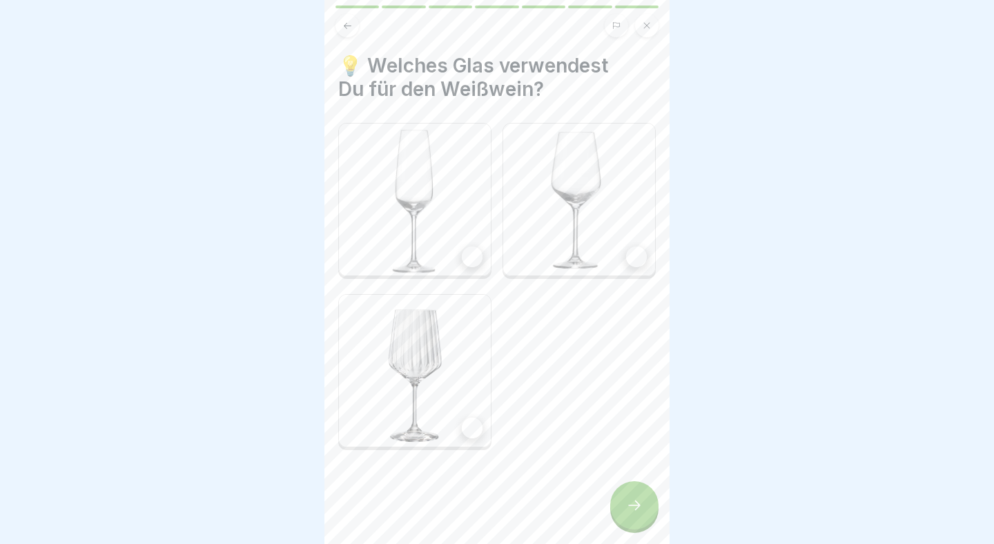
click at [616, 243] on img at bounding box center [579, 200] width 152 height 152
click at [647, 512] on div at bounding box center [634, 505] width 48 height 48
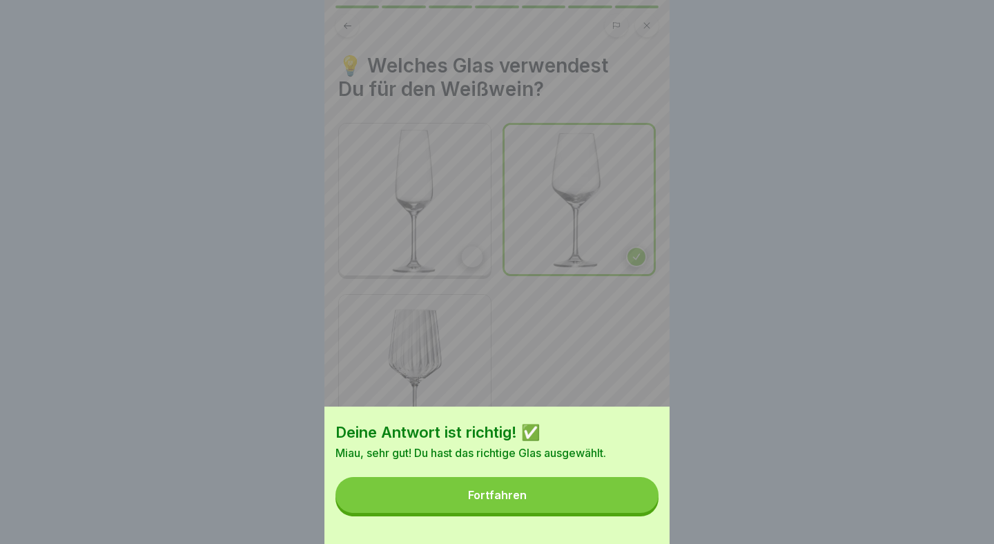
click at [593, 501] on button "Fortfahren" at bounding box center [497, 495] width 323 height 36
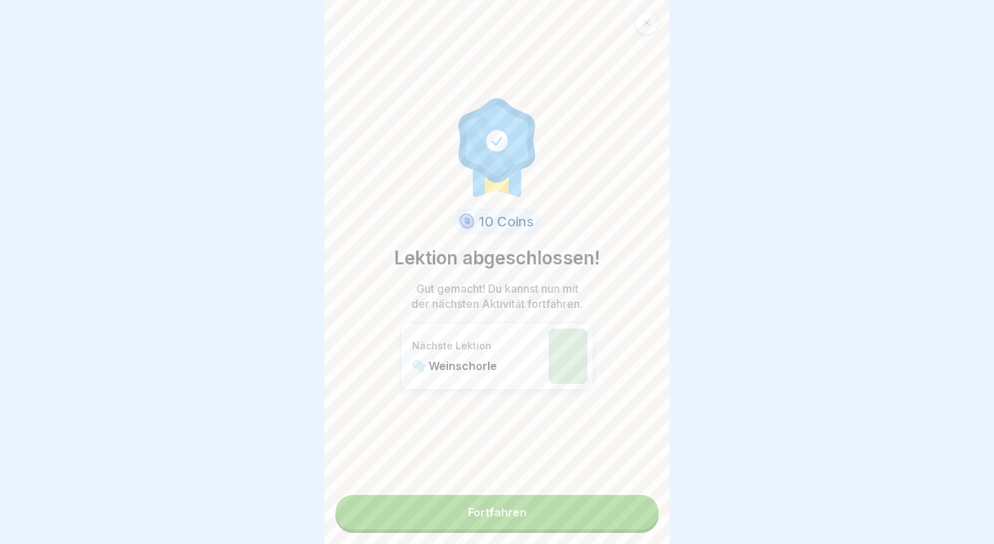
click at [579, 507] on link "Fortfahren" at bounding box center [497, 512] width 323 height 35
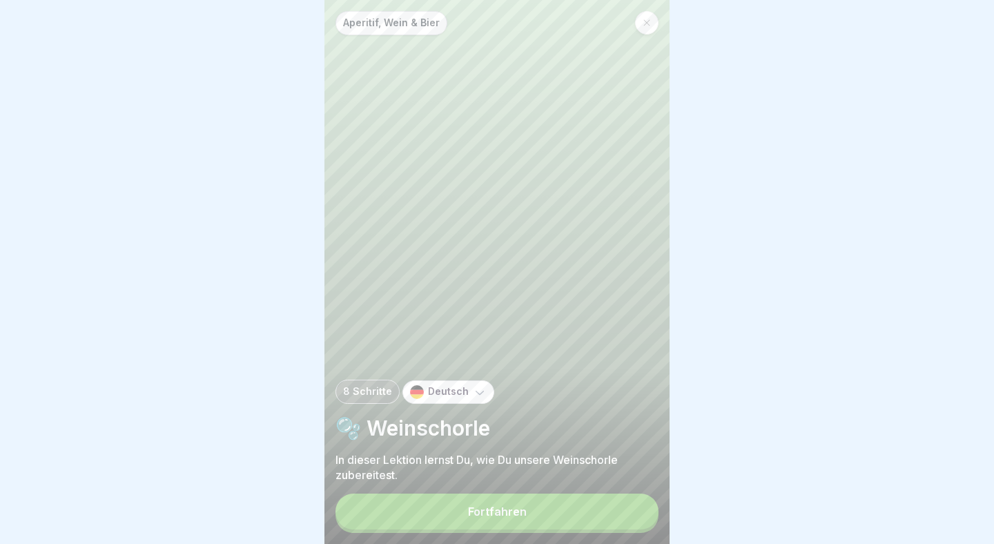
click at [564, 520] on button "Fortfahren" at bounding box center [497, 512] width 323 height 36
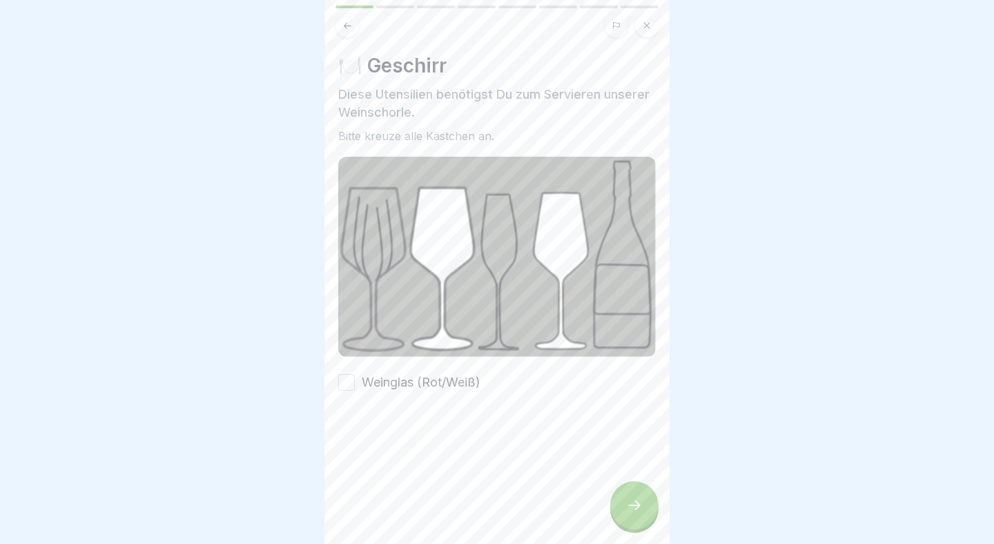
click at [425, 374] on label "Weinglas (Rot/Weiß)" at bounding box center [421, 383] width 119 height 18
click at [355, 374] on button "Weinglas (Rot/Weiß)" at bounding box center [346, 382] width 17 height 17
click at [633, 501] on icon at bounding box center [634, 505] width 17 height 17
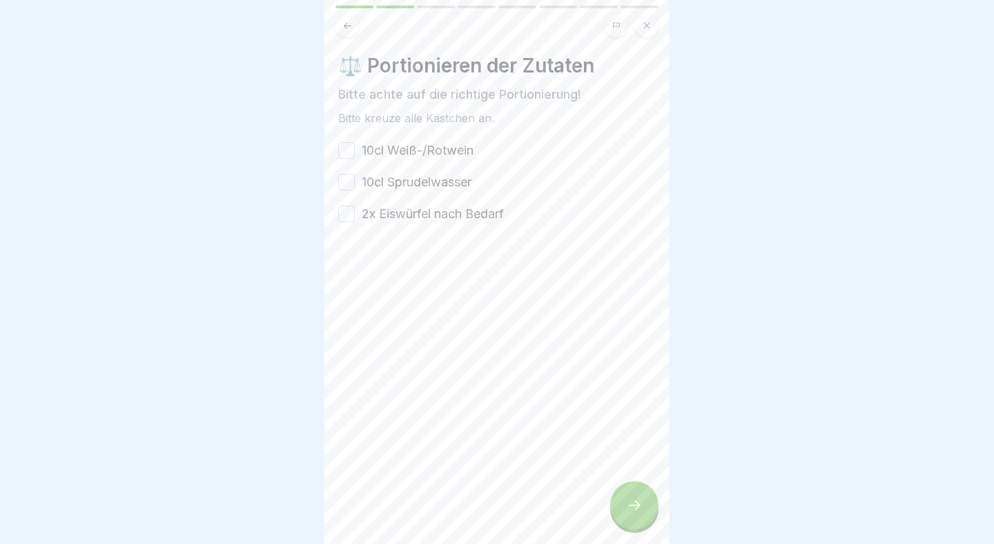
click at [425, 152] on label "10cl Weiß-/Rotwein" at bounding box center [418, 151] width 112 height 18
click at [355, 152] on button "10cl Weiß-/Rotwein" at bounding box center [346, 150] width 17 height 17
click at [444, 184] on label "10cl Sprudelwasser" at bounding box center [417, 182] width 110 height 18
click at [355, 184] on button "10cl Sprudelwasser" at bounding box center [346, 182] width 17 height 17
click at [462, 213] on label "2x Eiswürfel nach Bedarf" at bounding box center [433, 214] width 142 height 18
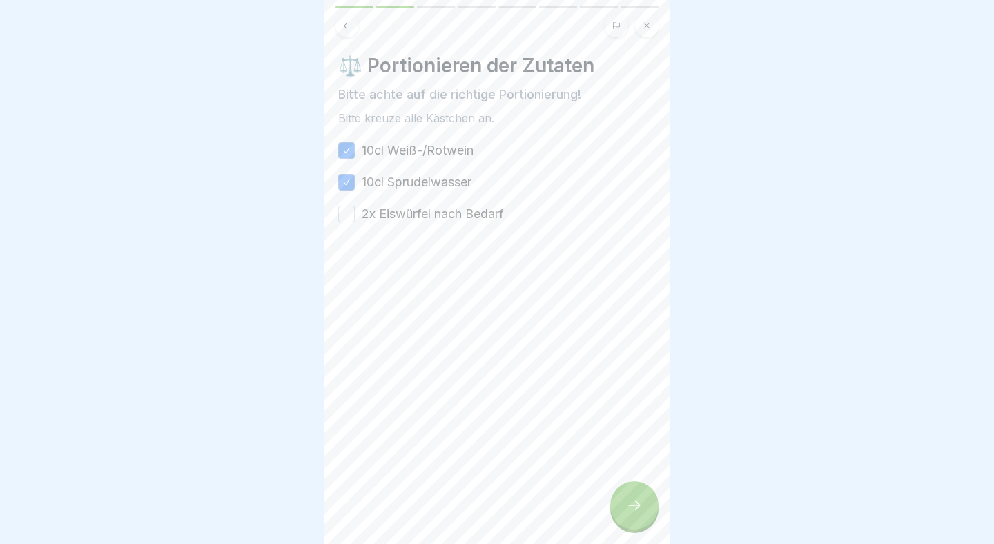
click at [355, 213] on button "2x Eiswürfel nach Bedarf" at bounding box center [346, 214] width 17 height 17
click at [641, 500] on icon at bounding box center [634, 505] width 17 height 17
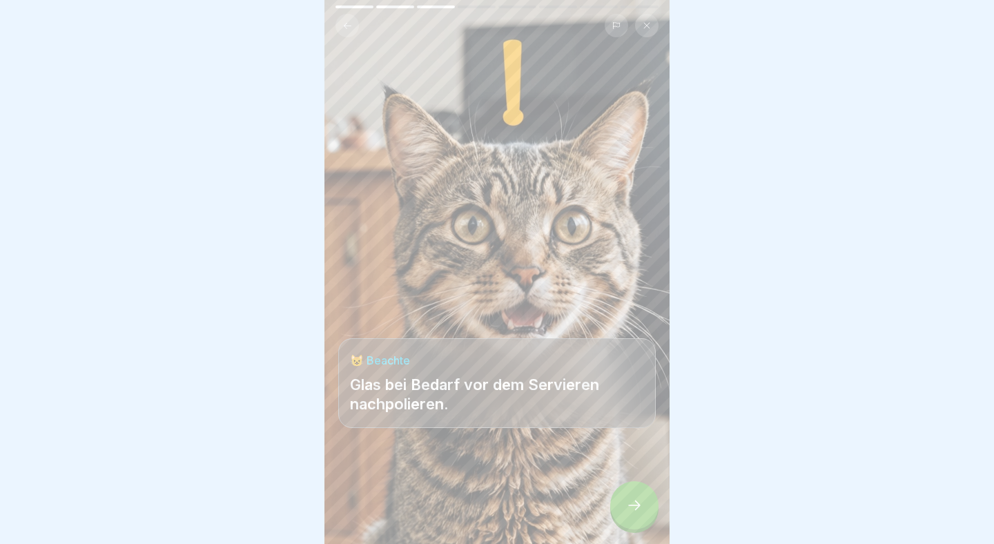
click at [641, 501] on icon at bounding box center [634, 505] width 17 height 17
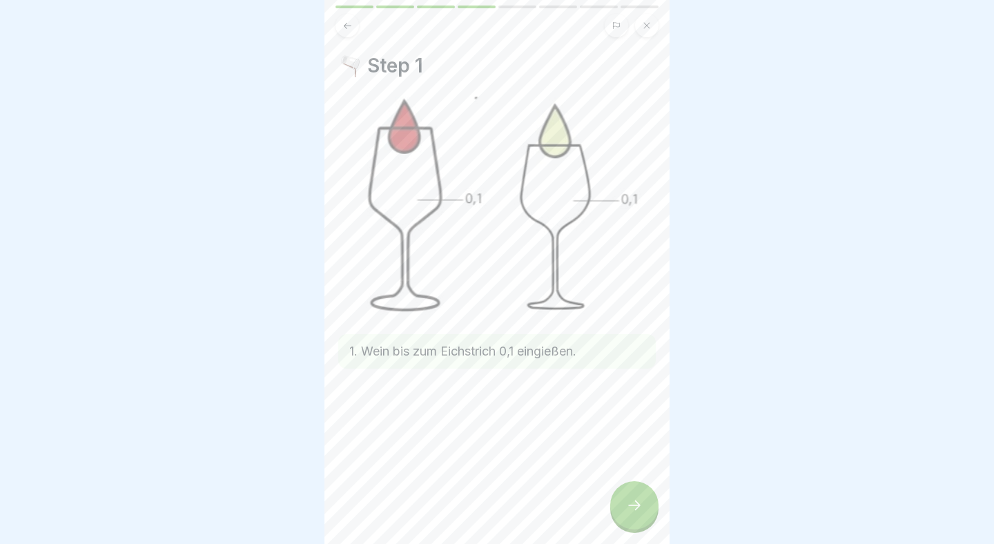
click at [641, 501] on icon at bounding box center [634, 505] width 17 height 17
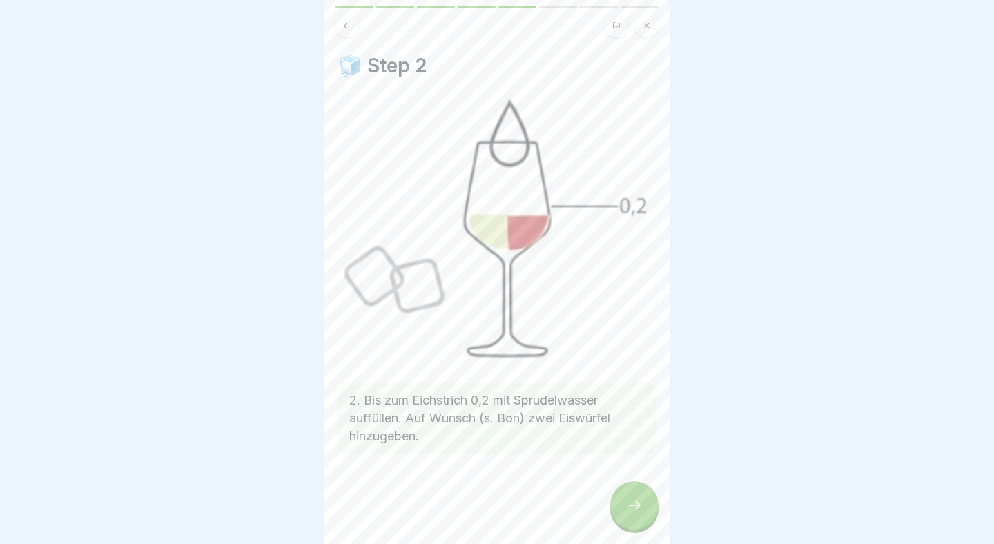
click at [640, 501] on icon at bounding box center [634, 505] width 17 height 17
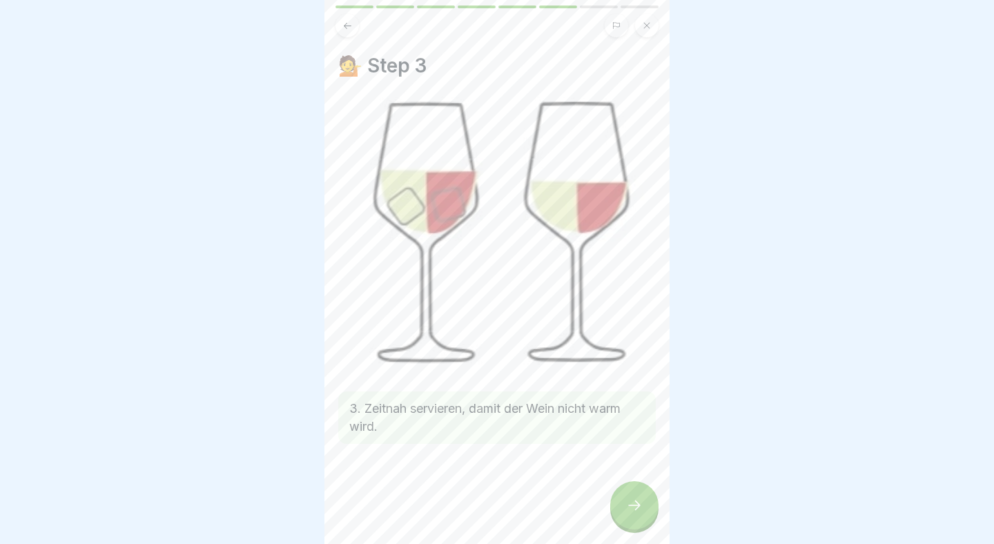
click at [640, 501] on icon at bounding box center [634, 505] width 17 height 17
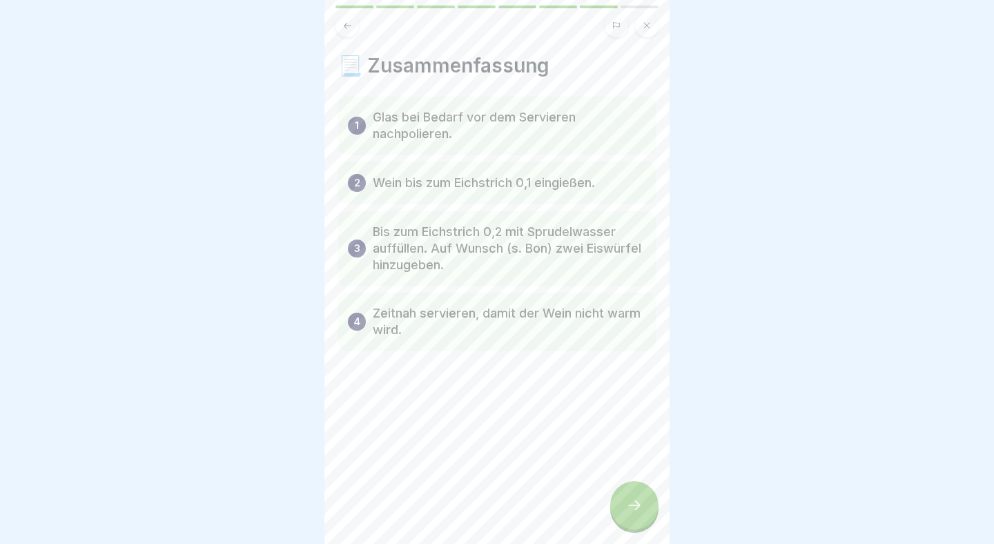
click at [640, 501] on icon at bounding box center [634, 505] width 17 height 17
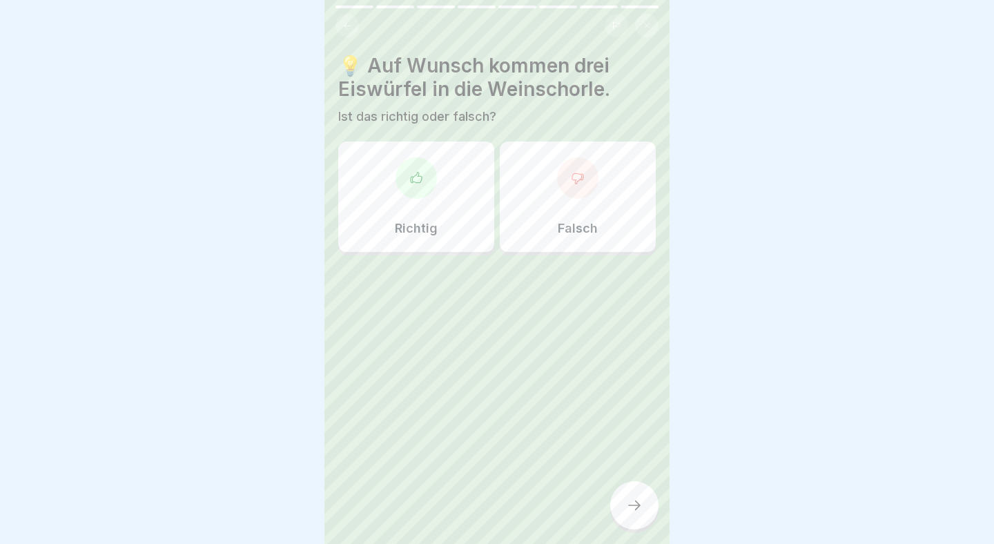
click at [345, 24] on icon at bounding box center [348, 25] width 8 height 6
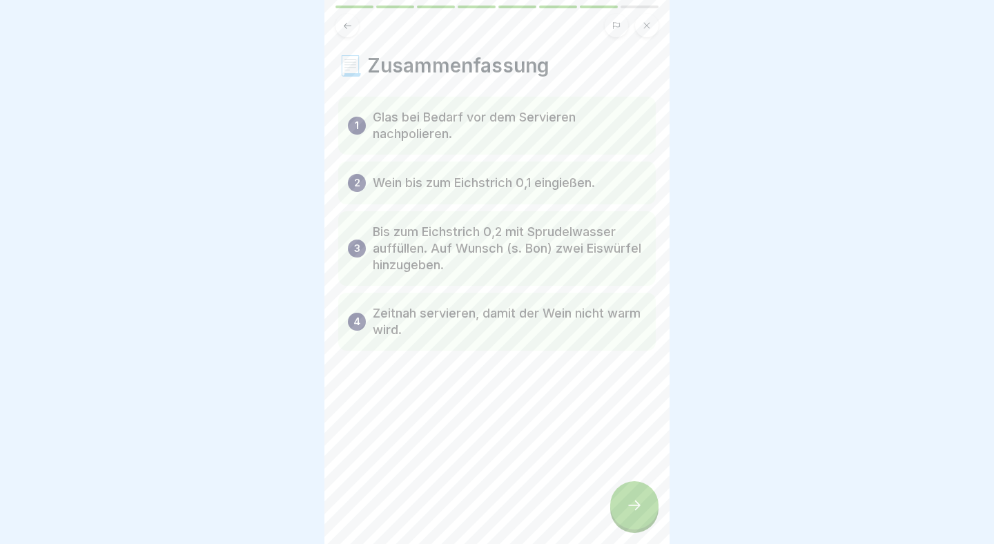
click at [635, 512] on icon at bounding box center [634, 505] width 17 height 17
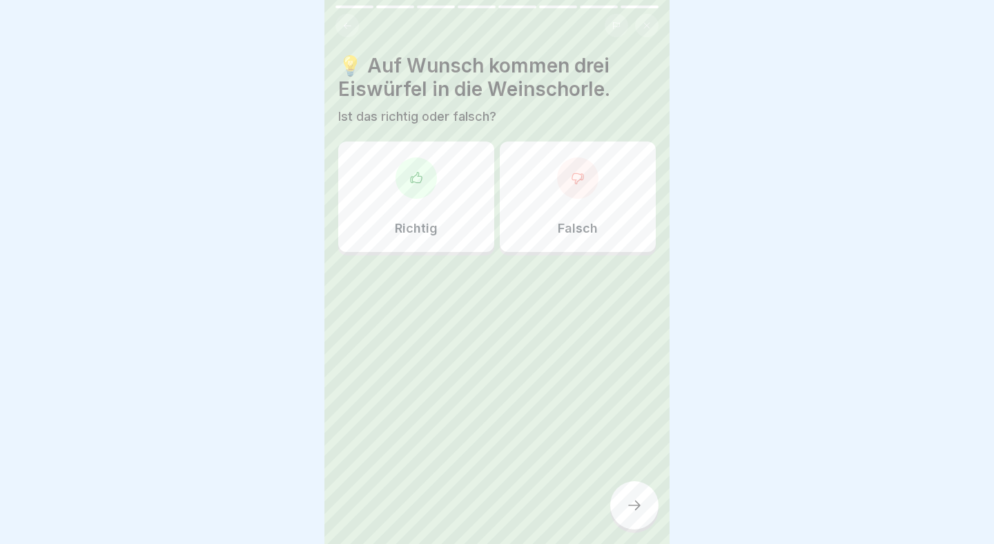
click at [532, 208] on div "Falsch" at bounding box center [578, 197] width 156 height 110
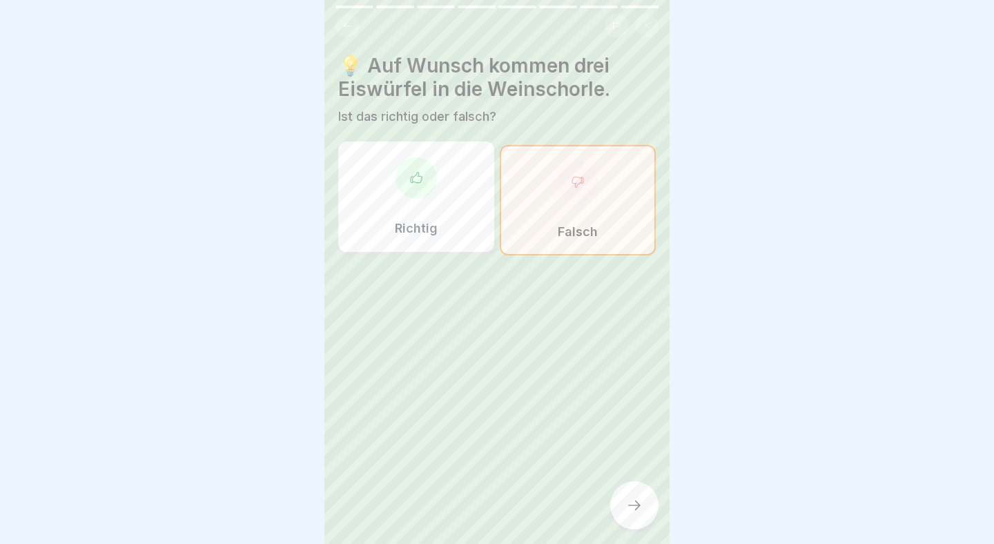
click at [618, 514] on div at bounding box center [634, 505] width 48 height 48
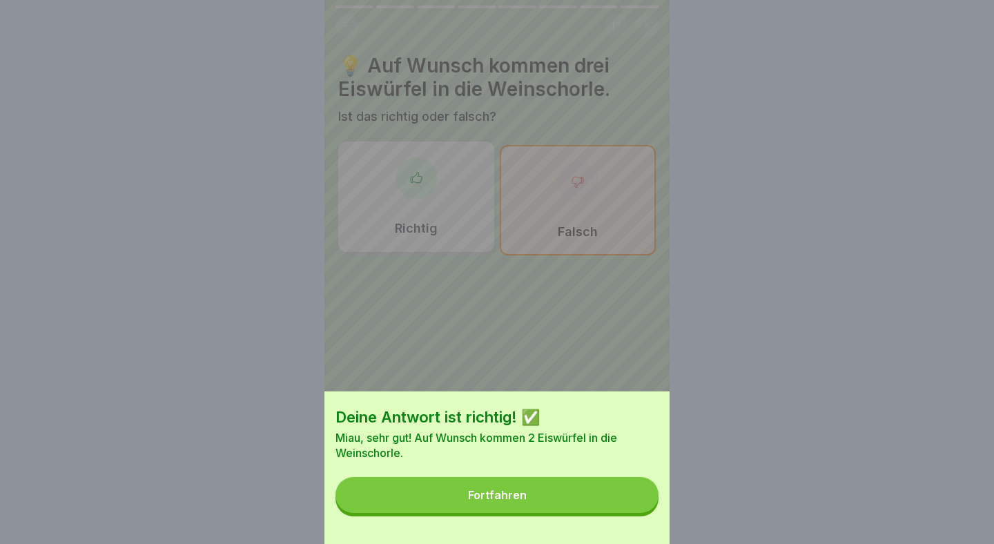
click at [603, 500] on button "Fortfahren" at bounding box center [497, 495] width 323 height 36
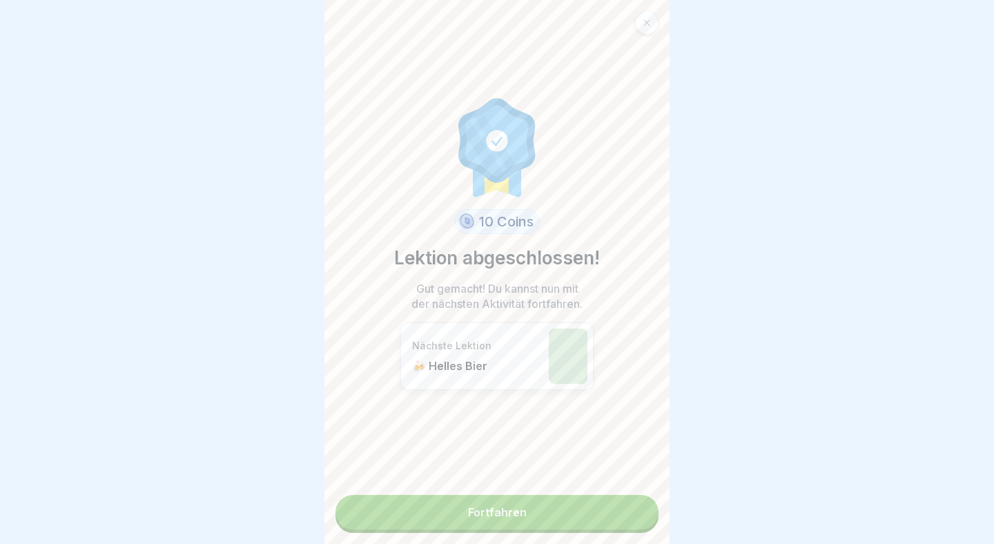
click at [604, 508] on link "Fortfahren" at bounding box center [497, 512] width 323 height 35
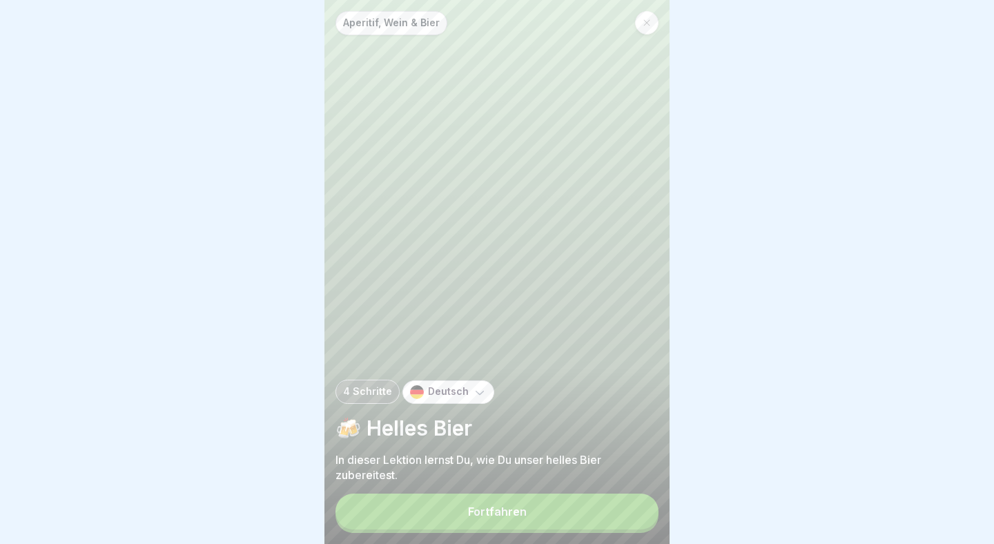
click at [593, 500] on button "Fortfahren" at bounding box center [497, 512] width 323 height 36
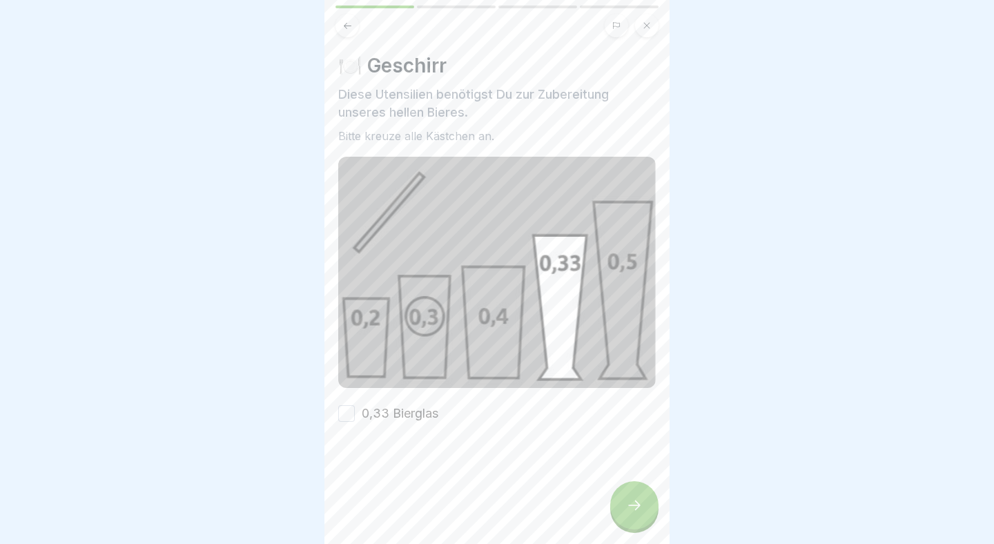
click at [394, 404] on div "🍽️ Geschirr Diese Utensilien benötigst Du zur Zubereitung unseres hellen Bieres…" at bounding box center [497, 238] width 318 height 369
click at [397, 410] on label "0,33 Bierglas" at bounding box center [400, 414] width 77 height 18
click at [355, 410] on button "0,33 Bierglas" at bounding box center [346, 413] width 17 height 17
click at [634, 496] on div at bounding box center [634, 505] width 48 height 48
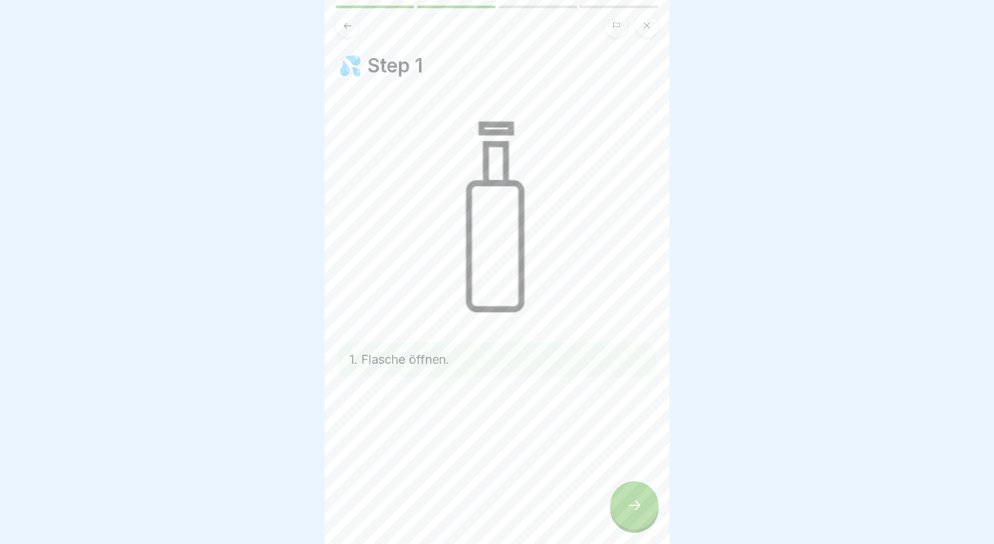
click at [635, 497] on div at bounding box center [634, 505] width 48 height 48
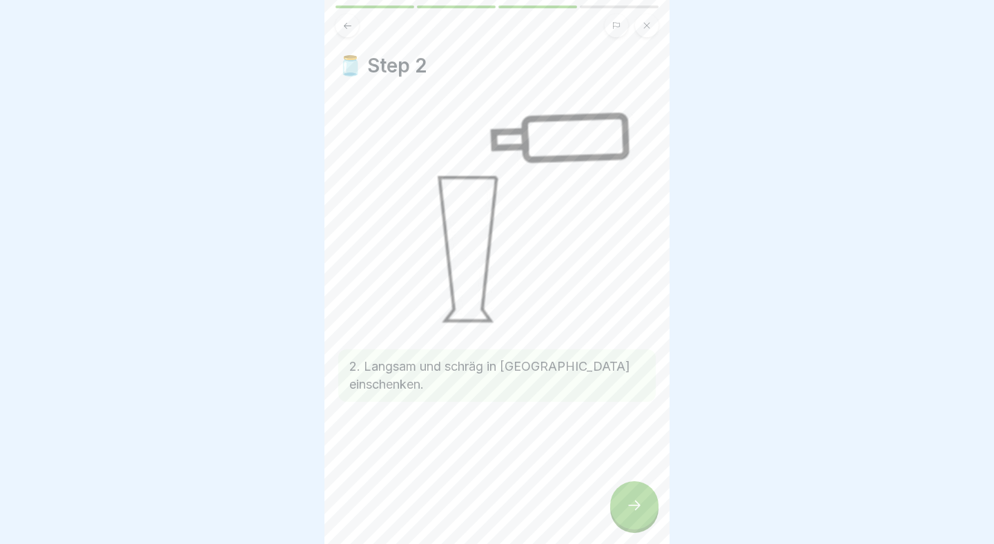
click at [635, 497] on div at bounding box center [634, 505] width 48 height 48
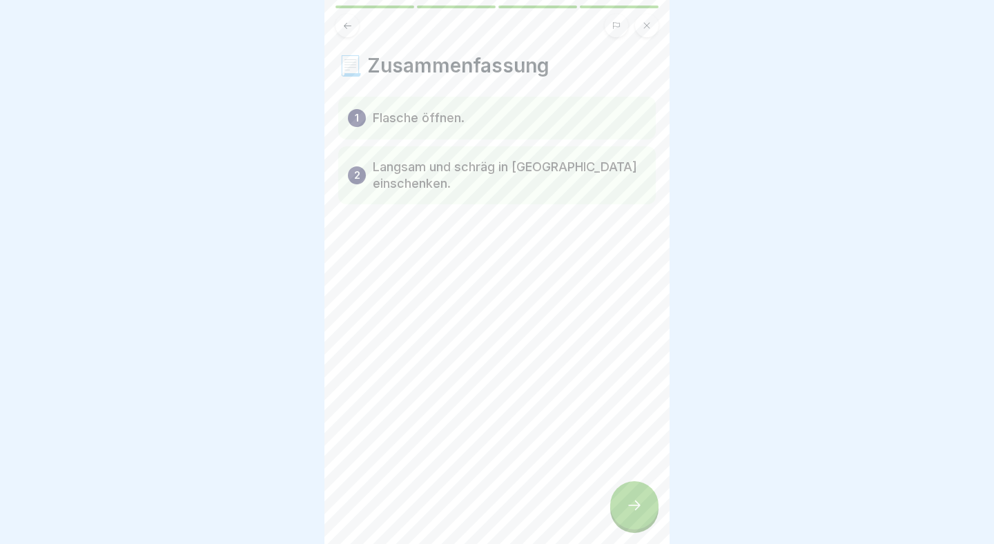
click at [635, 497] on div at bounding box center [634, 505] width 48 height 48
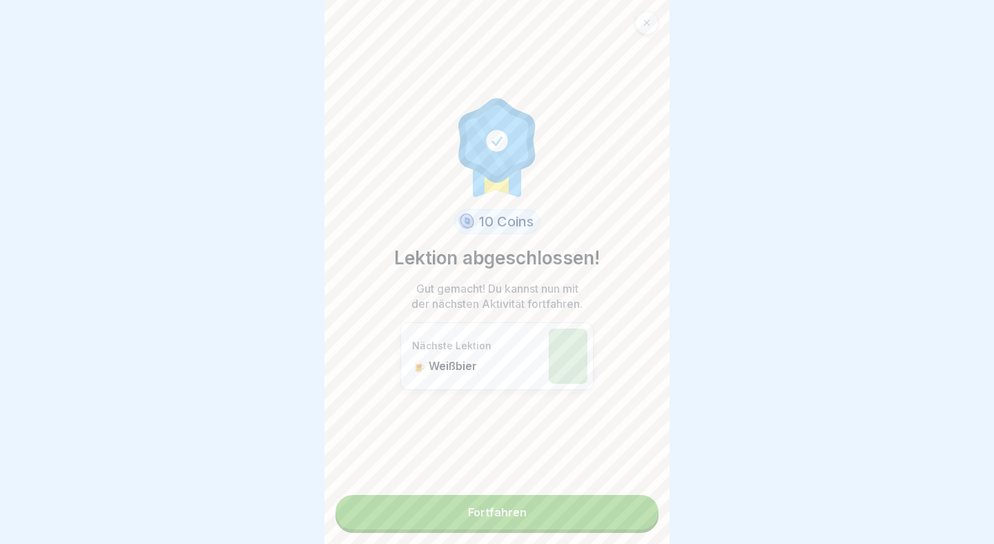
click at [635, 497] on link "Fortfahren" at bounding box center [497, 512] width 323 height 35
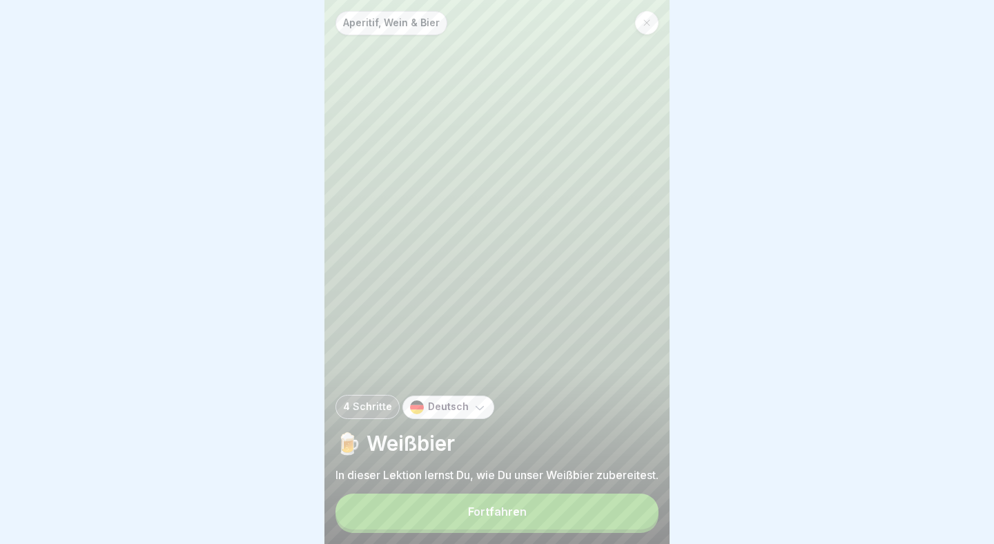
click at [635, 497] on button "Fortfahren" at bounding box center [497, 512] width 323 height 36
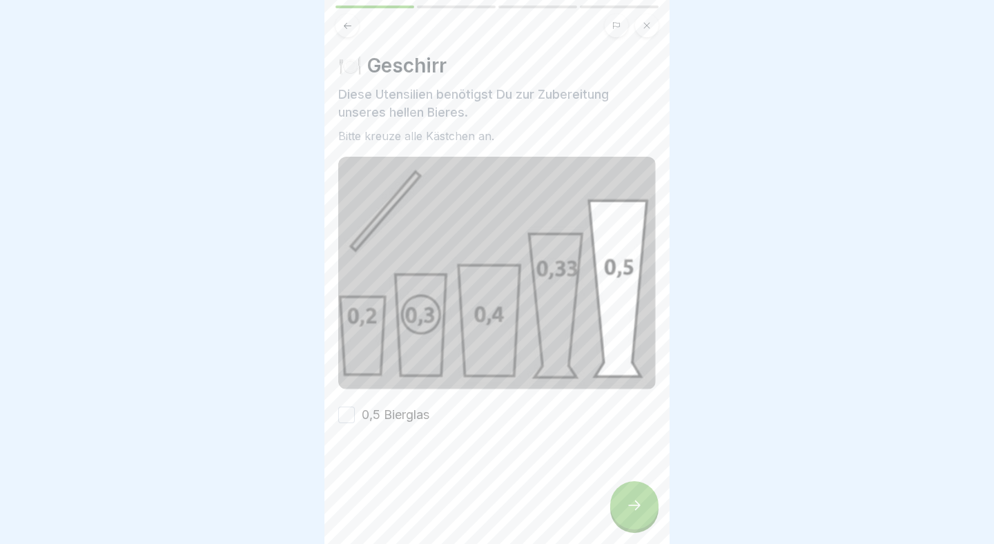
click at [396, 421] on label "0,5 Bierglas" at bounding box center [396, 415] width 68 height 18
click at [355, 421] on button "0,5 Bierglas" at bounding box center [346, 415] width 17 height 17
click at [615, 492] on div at bounding box center [634, 505] width 48 height 48
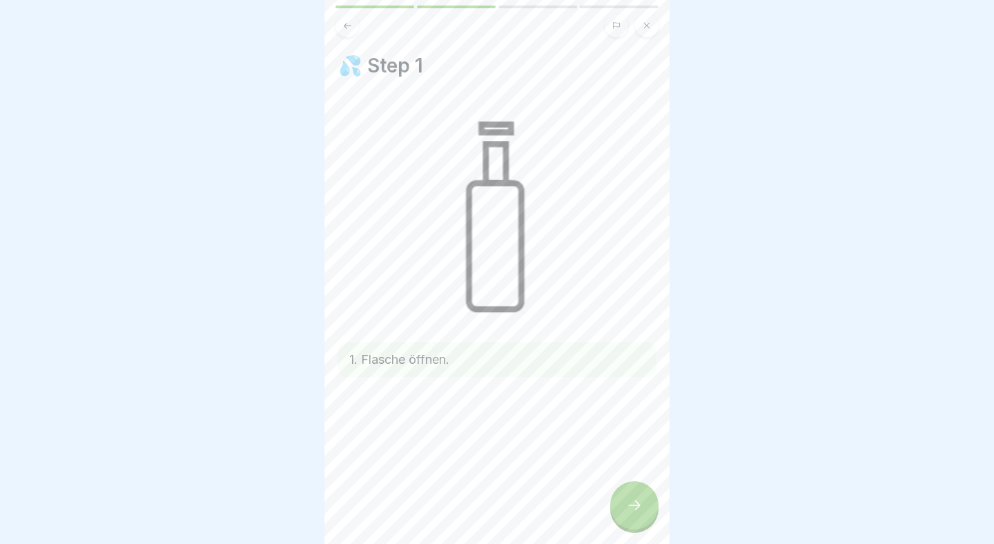
click at [622, 495] on div at bounding box center [634, 505] width 48 height 48
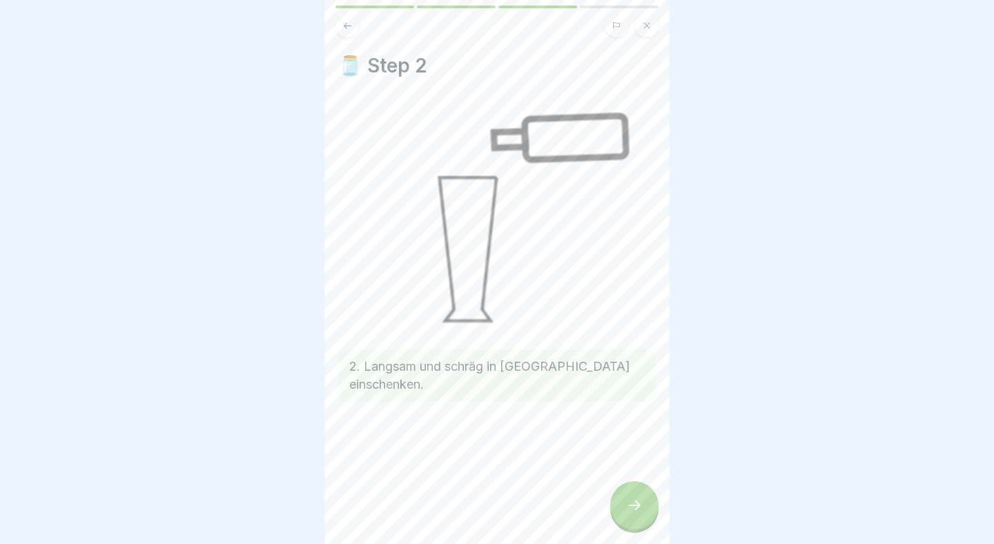
click at [622, 495] on div at bounding box center [634, 505] width 48 height 48
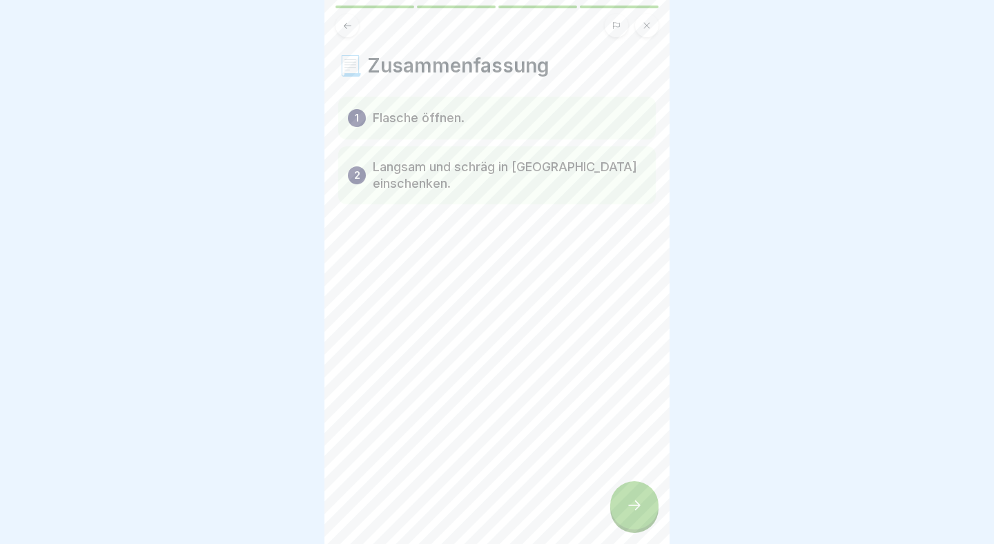
click at [622, 495] on div at bounding box center [634, 505] width 48 height 48
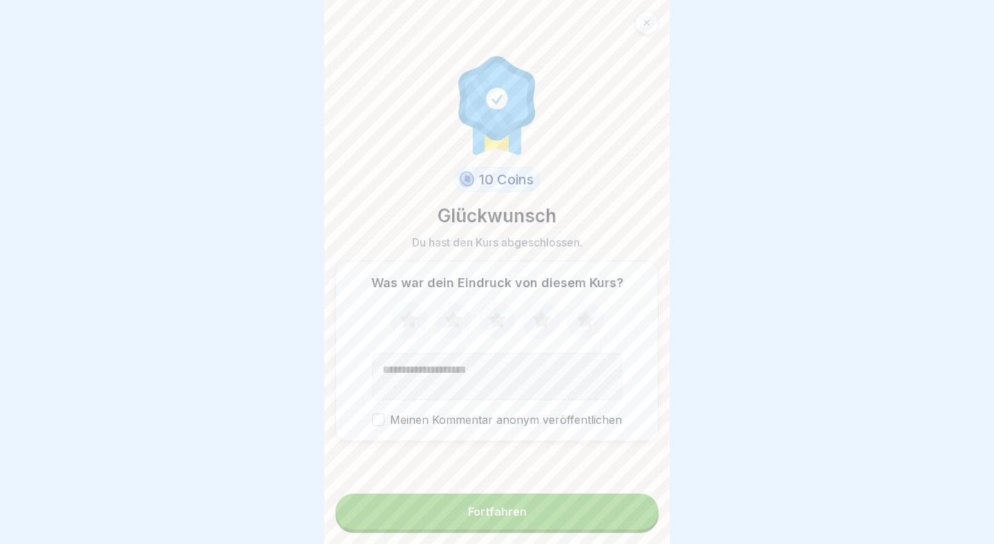
click at [583, 517] on button "Fortfahren" at bounding box center [497, 512] width 323 height 36
click at [535, 519] on button "Fortfahren" at bounding box center [497, 512] width 323 height 36
click at [601, 517] on button "Fortfahren" at bounding box center [497, 512] width 323 height 36
click at [601, 516] on button "Fortfahren" at bounding box center [497, 512] width 323 height 36
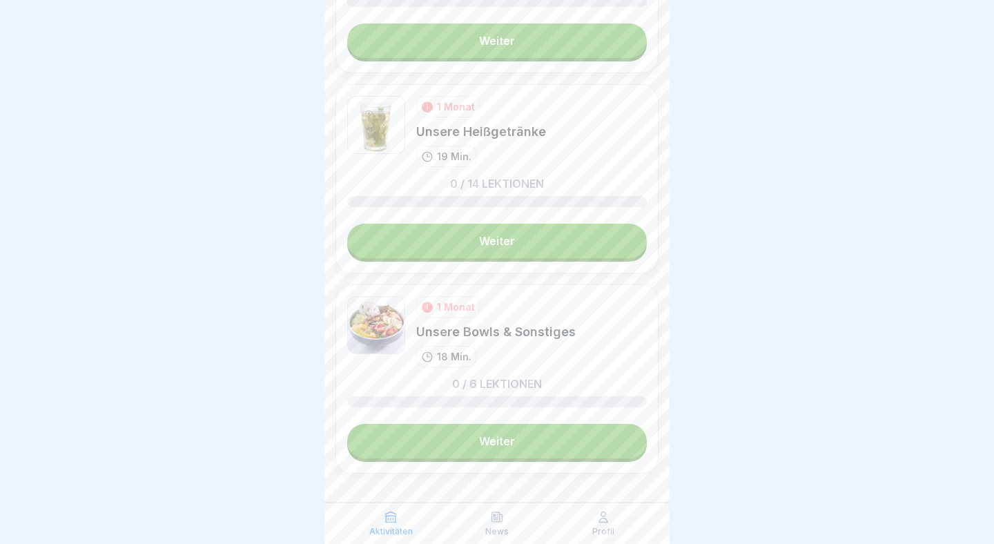
scroll to position [3465, 0]
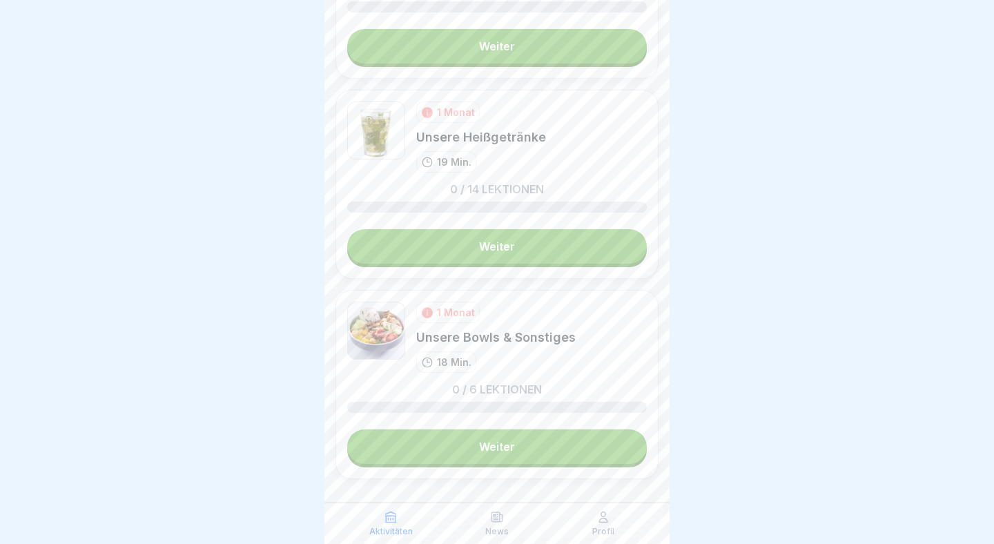
click at [547, 247] on link "Weiter" at bounding box center [497, 246] width 300 height 35
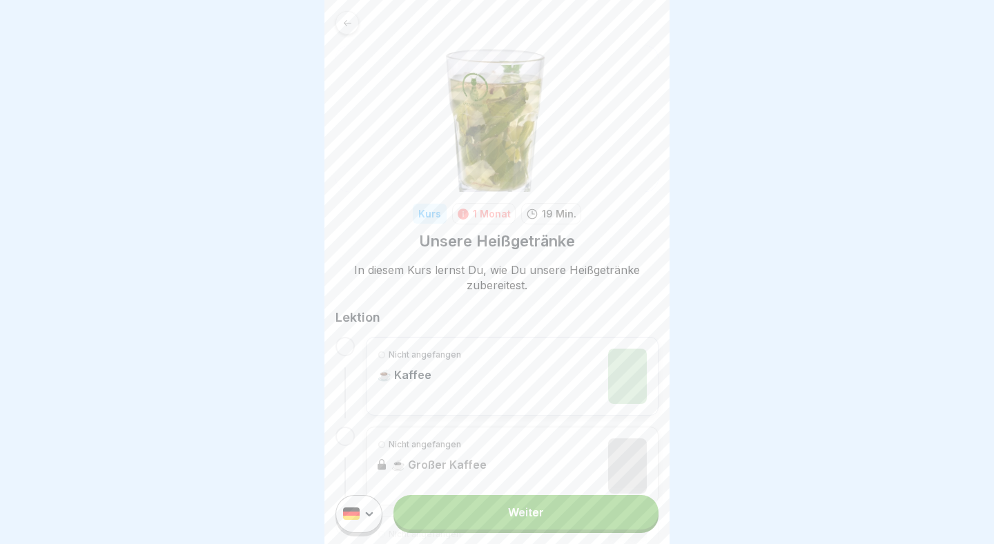
click at [541, 519] on link "Weiter" at bounding box center [526, 512] width 265 height 35
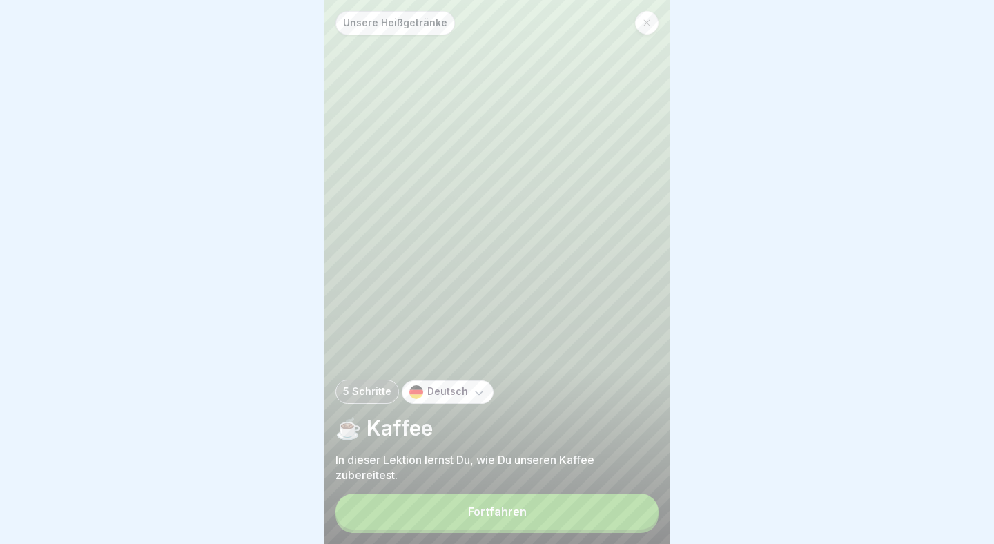
click at [543, 514] on button "Fortfahren" at bounding box center [497, 512] width 323 height 36
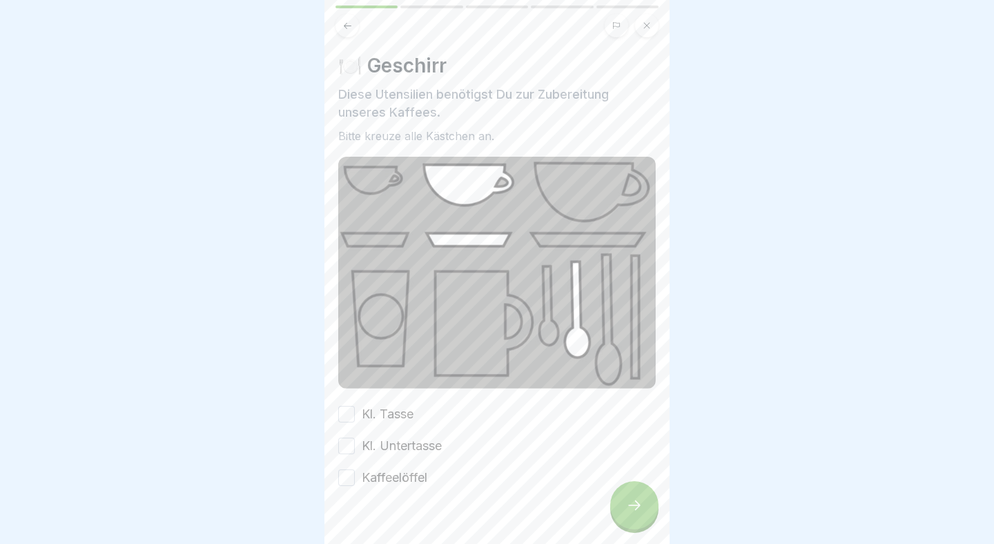
click at [376, 414] on label "Kl. Tasse" at bounding box center [388, 414] width 52 height 18
click at [355, 414] on button "Kl. Tasse" at bounding box center [346, 414] width 17 height 17
click at [404, 452] on label "Kl. Untertasse" at bounding box center [402, 446] width 80 height 18
click at [355, 452] on button "Kl. Untertasse" at bounding box center [346, 446] width 17 height 17
click at [407, 475] on label "Kaffeelöffel" at bounding box center [395, 478] width 66 height 18
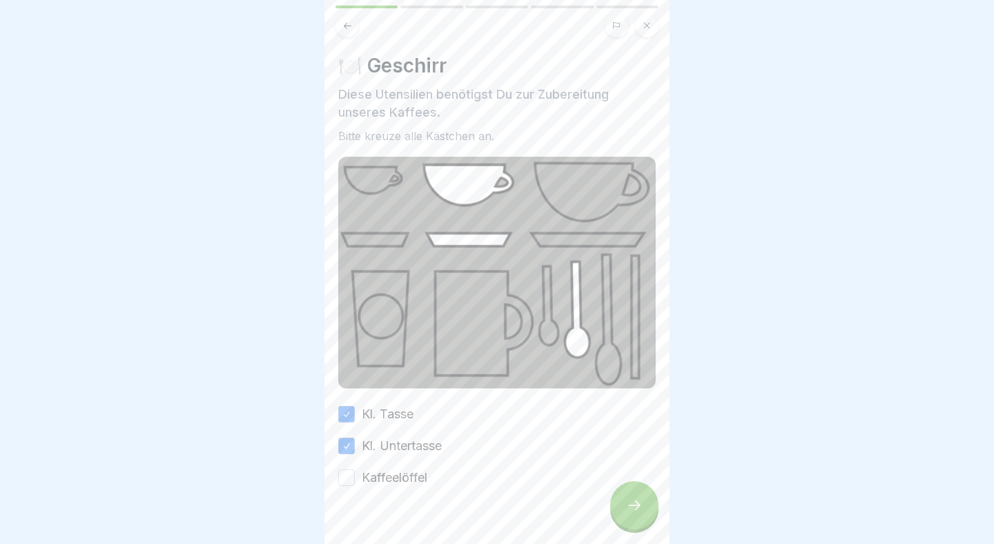
click at [355, 475] on button "Kaffeelöffel" at bounding box center [346, 478] width 17 height 17
click at [663, 501] on div "🍽️ Geschirr Diese Utensilien benötigst Du zur Zubereitung unseres Kaffees. Bitt…" at bounding box center [497, 272] width 345 height 544
click at [644, 501] on div at bounding box center [634, 505] width 48 height 48
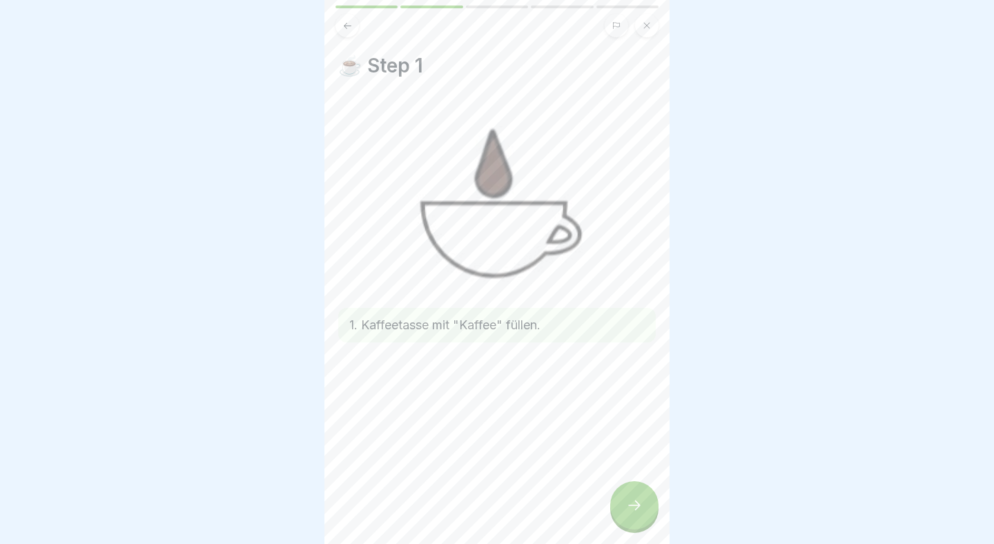
click at [646, 510] on div at bounding box center [634, 505] width 48 height 48
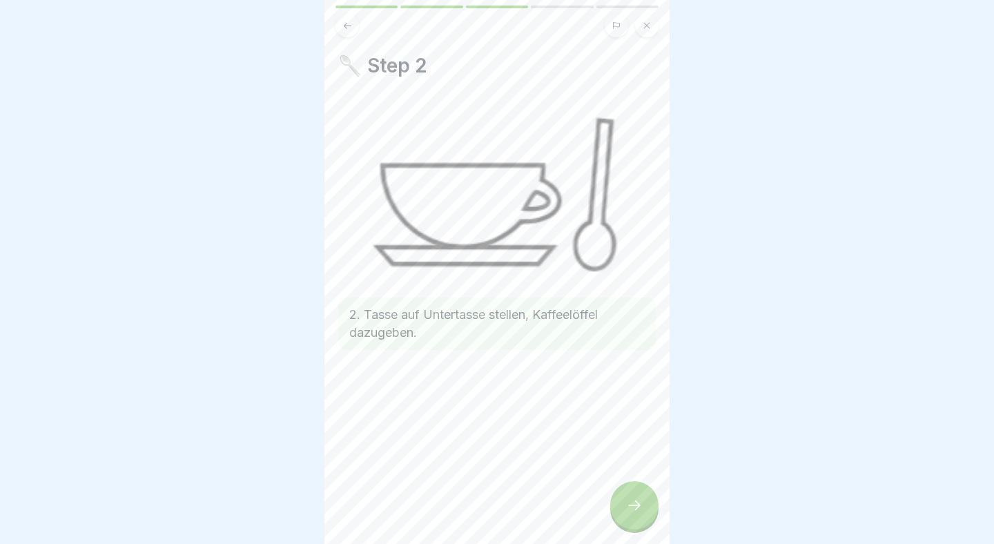
click at [644, 508] on div at bounding box center [634, 505] width 48 height 48
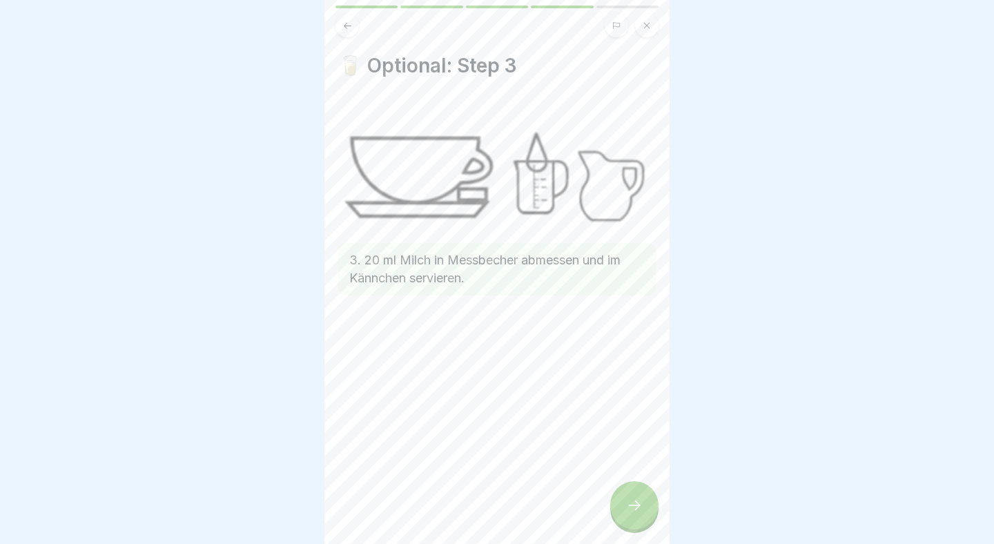
click at [644, 508] on div at bounding box center [634, 505] width 48 height 48
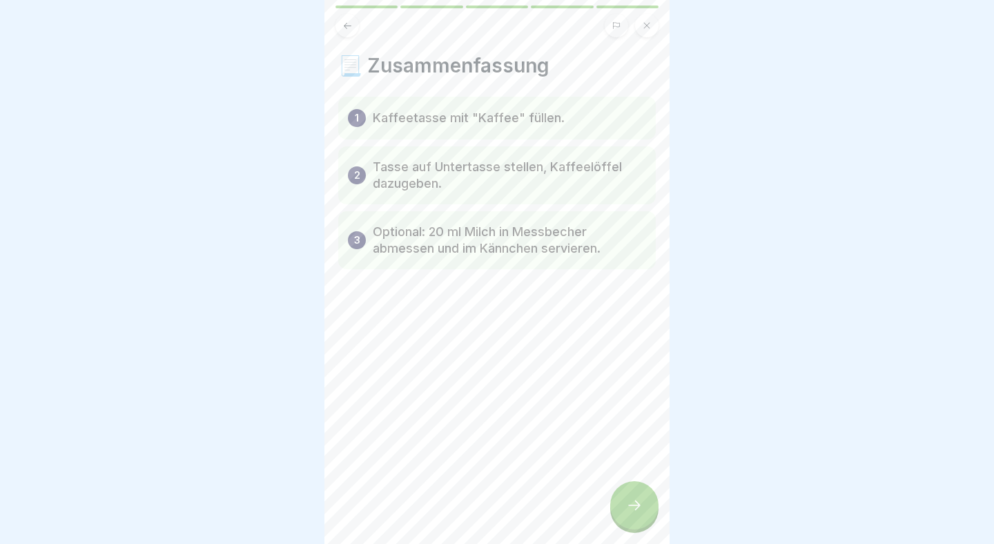
click at [644, 508] on div at bounding box center [634, 505] width 48 height 48
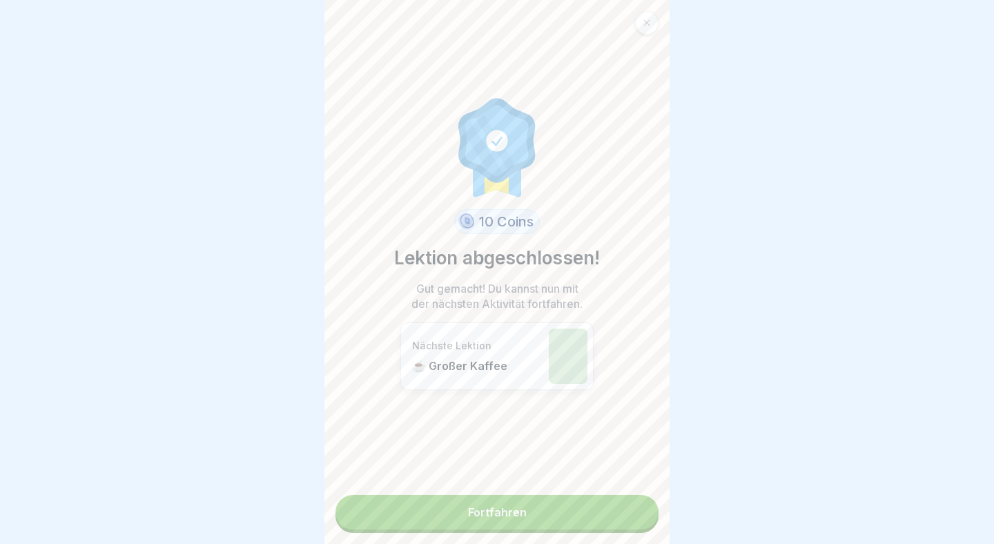
click at [604, 514] on link "Fortfahren" at bounding box center [497, 512] width 323 height 35
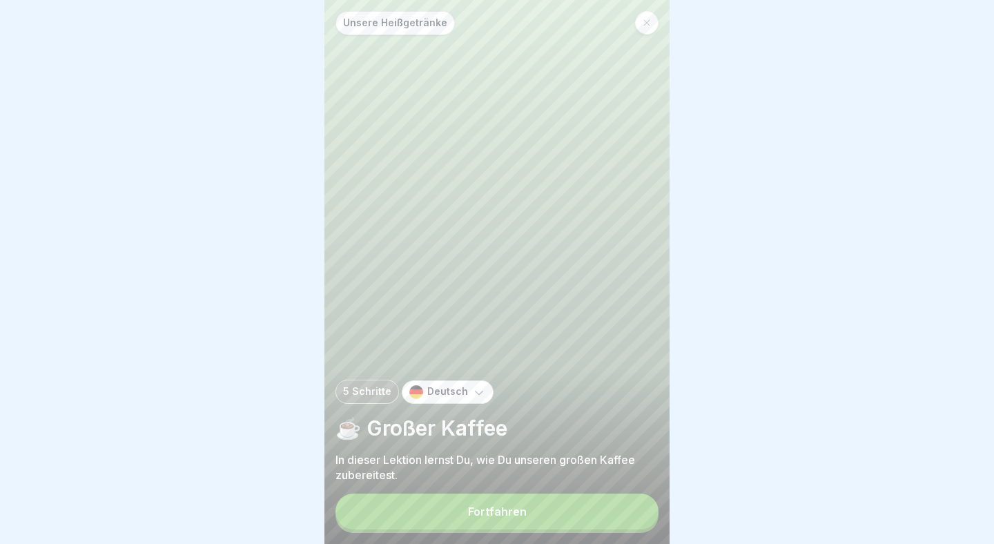
click at [618, 510] on button "Fortfahren" at bounding box center [497, 512] width 323 height 36
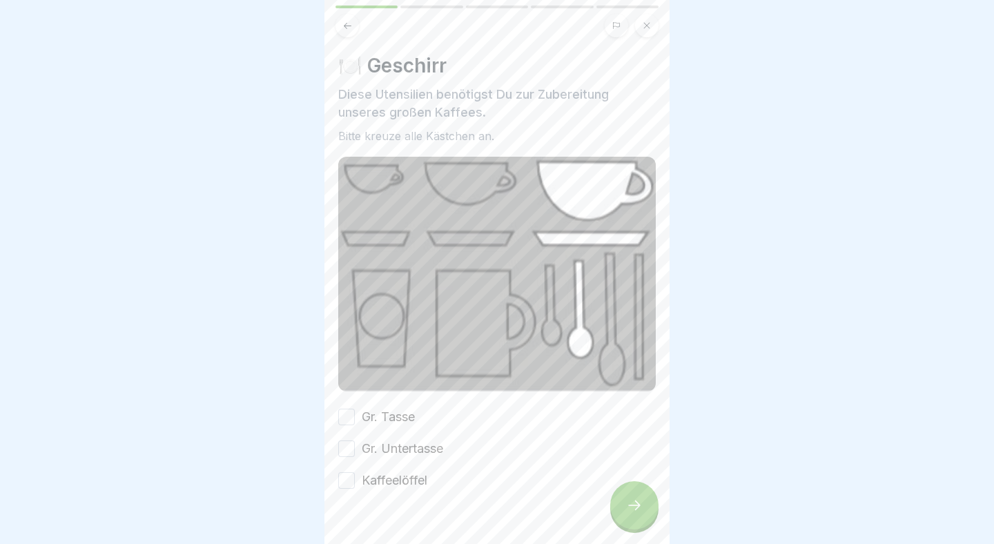
click at [358, 415] on div "Gr. Tasse" at bounding box center [376, 417] width 77 height 18
click at [351, 415] on button "Gr. Tasse" at bounding box center [346, 417] width 17 height 17
click at [351, 437] on div "Gr. Tasse Gr. Untertasse Kaffeelöffel" at bounding box center [497, 448] width 318 height 81
click at [351, 445] on button "Gr. Untertasse" at bounding box center [346, 449] width 17 height 17
click at [334, 461] on div "🍽️ Geschirr Diese Utensilien benötigst Du zur Zubereitung unseres großen Kaffee…" at bounding box center [497, 272] width 345 height 544
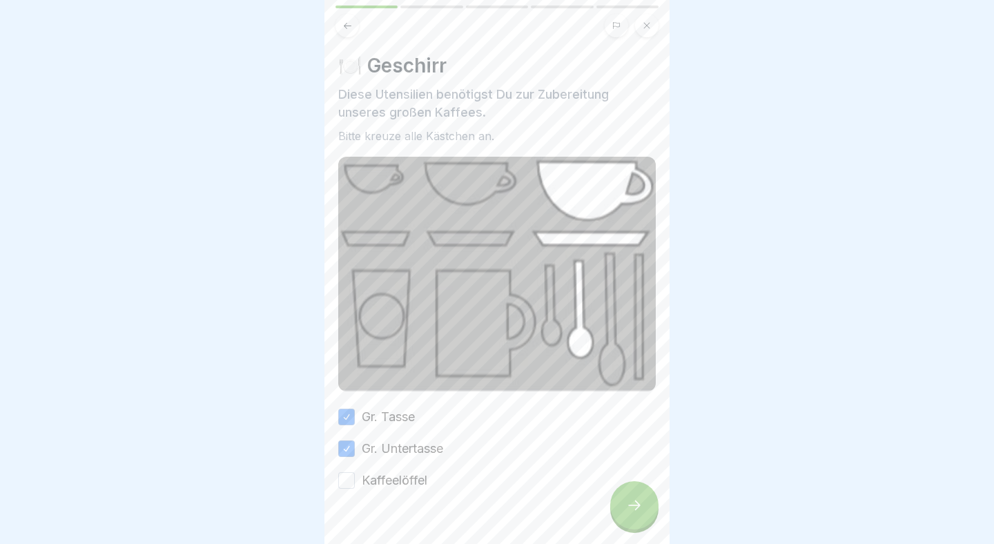
click at [346, 475] on button "Kaffeelöffel" at bounding box center [346, 480] width 17 height 17
click at [637, 522] on div at bounding box center [634, 505] width 48 height 48
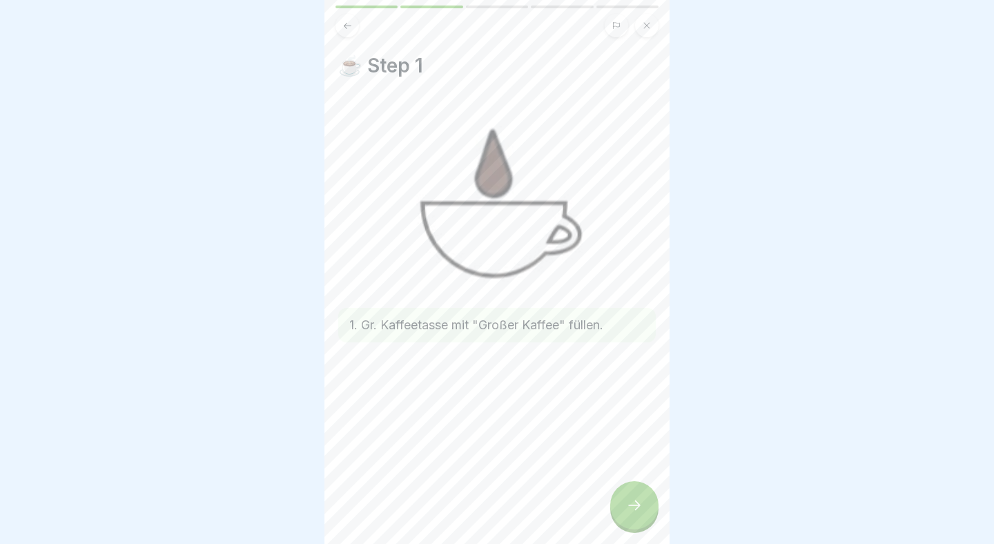
click at [636, 521] on div at bounding box center [634, 505] width 48 height 48
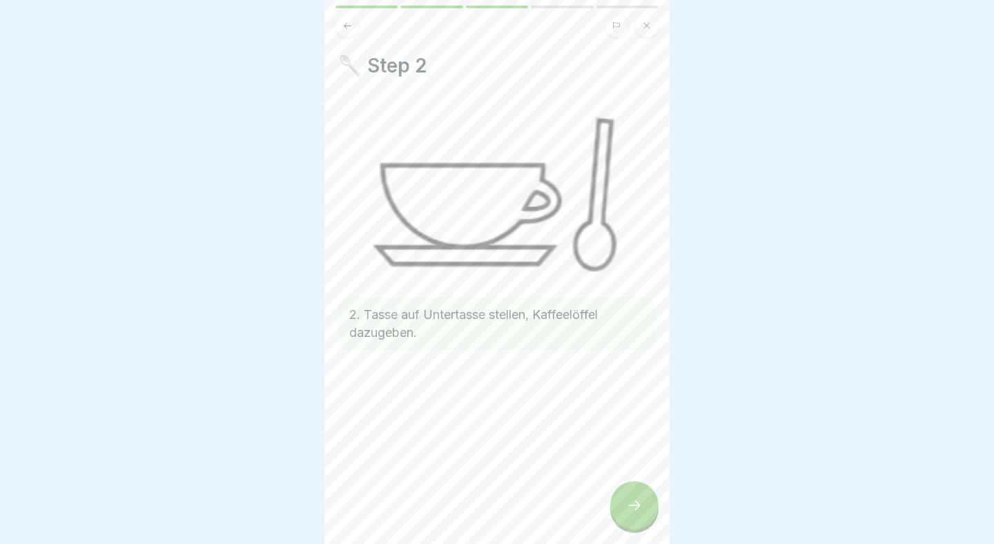
click at [636, 521] on div at bounding box center [634, 505] width 48 height 48
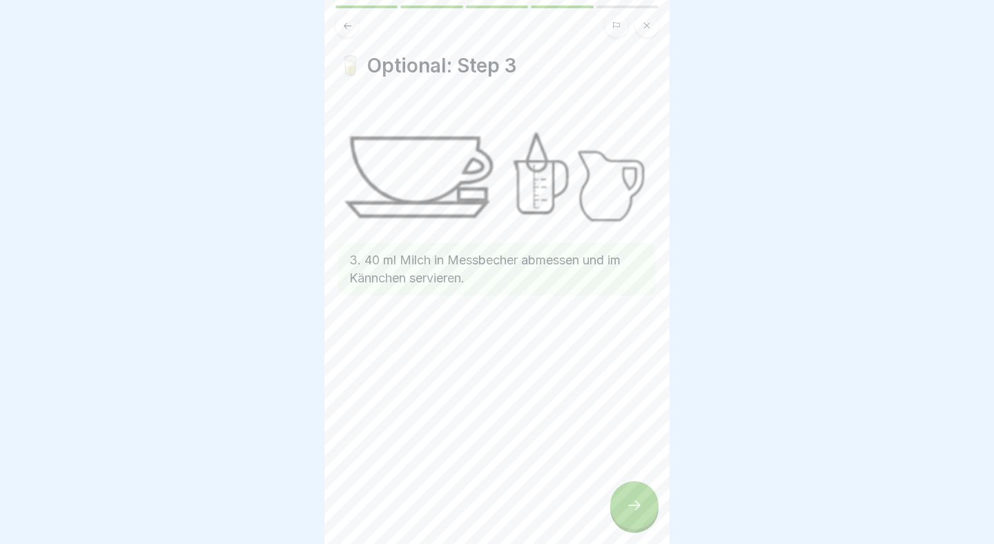
click at [636, 521] on div at bounding box center [634, 505] width 48 height 48
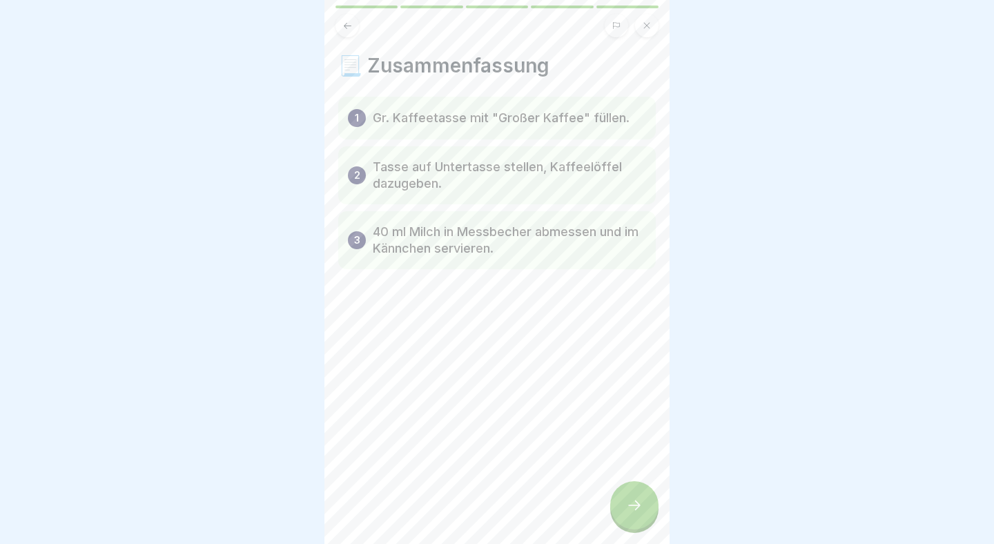
click at [636, 521] on div at bounding box center [634, 505] width 48 height 48
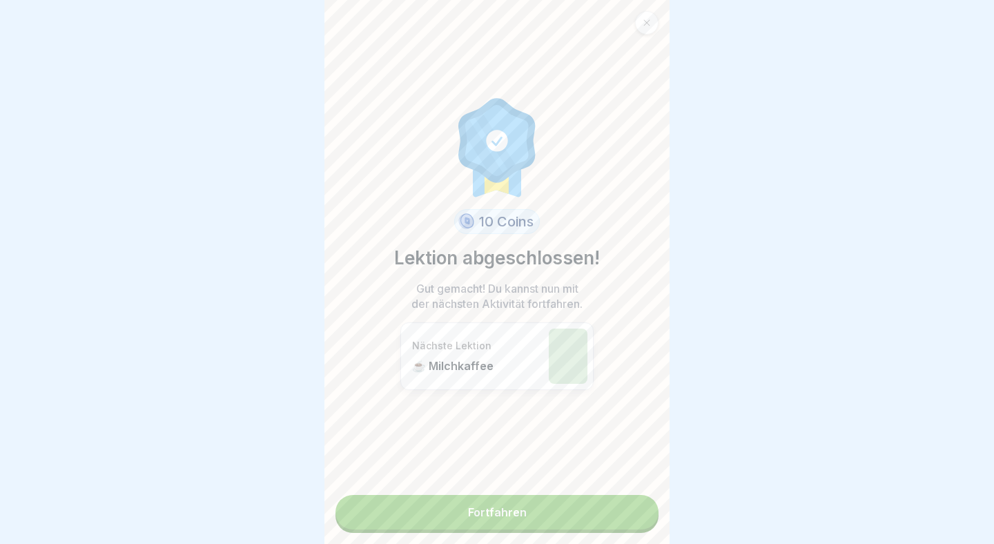
click at [636, 521] on link "Fortfahren" at bounding box center [497, 512] width 323 height 35
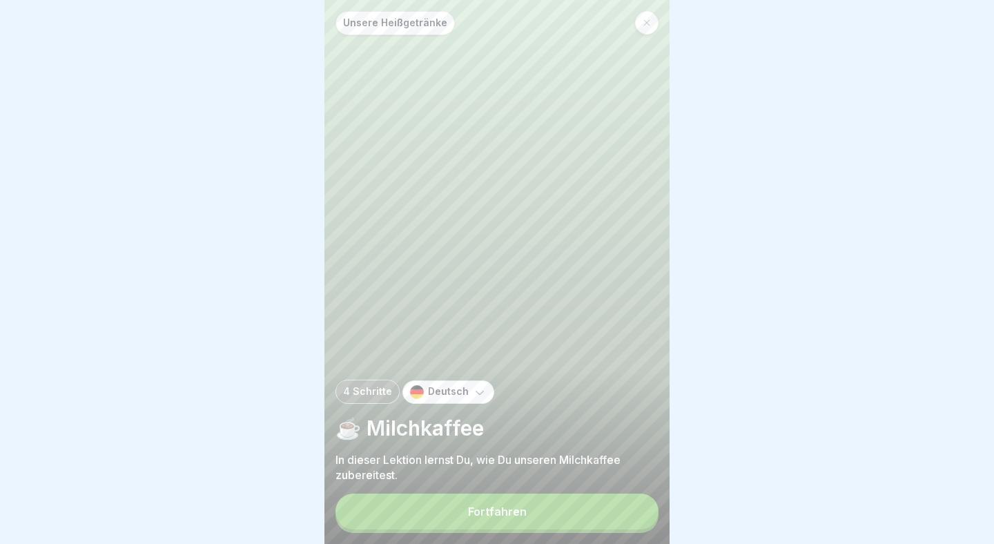
click at [636, 521] on button "Fortfahren" at bounding box center [497, 512] width 323 height 36
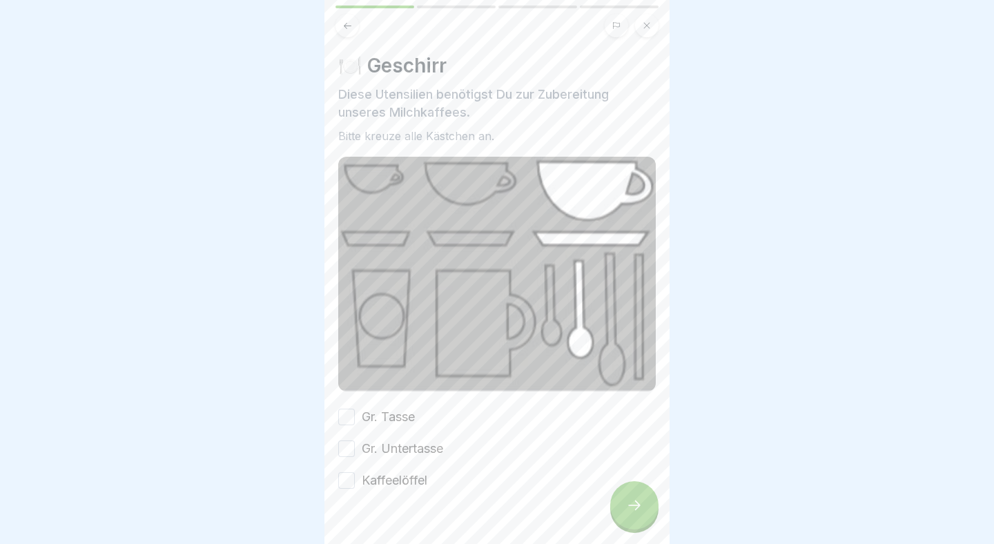
click at [402, 424] on label "Gr. Tasse" at bounding box center [388, 417] width 53 height 18
click at [355, 424] on button "Gr. Tasse" at bounding box center [346, 417] width 17 height 17
click at [349, 458] on div "Gr. Tasse Gr. Untertasse Kaffeelöffel" at bounding box center [497, 448] width 318 height 81
click at [346, 451] on button "Gr. Untertasse" at bounding box center [346, 449] width 17 height 17
click at [345, 479] on button "Kaffeelöffel" at bounding box center [346, 480] width 17 height 17
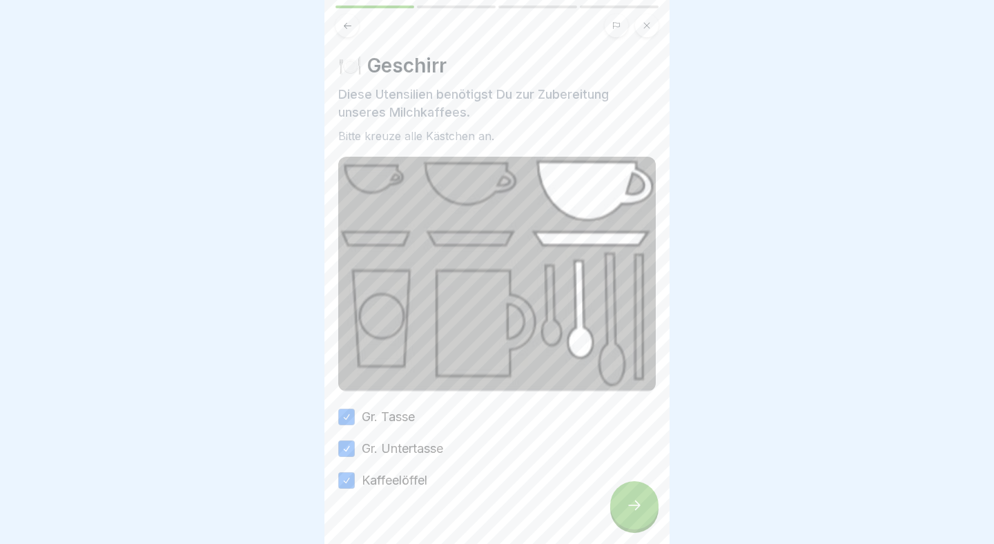
click at [659, 508] on div "🍽️ Geschirr Diese Utensilien benötigst Du zur Zubereitung unseres Milchkaffees.…" at bounding box center [497, 272] width 345 height 544
click at [651, 508] on div at bounding box center [634, 505] width 48 height 48
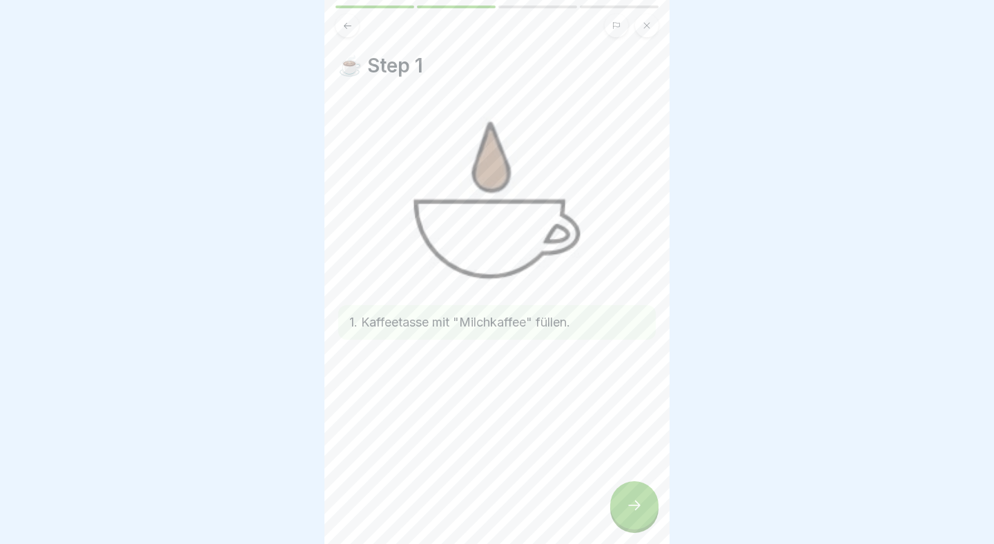
click at [649, 508] on div at bounding box center [634, 505] width 48 height 48
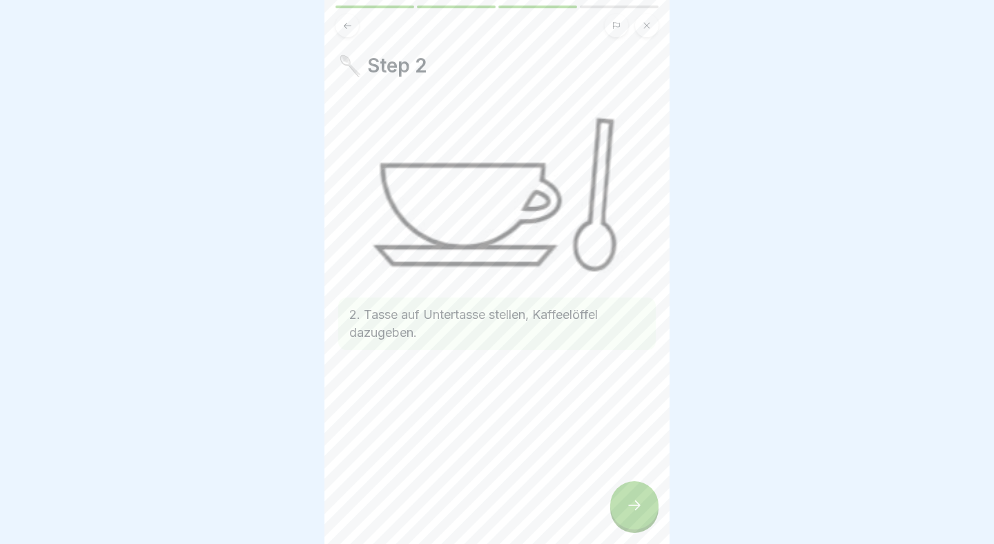
click at [649, 508] on div at bounding box center [634, 505] width 48 height 48
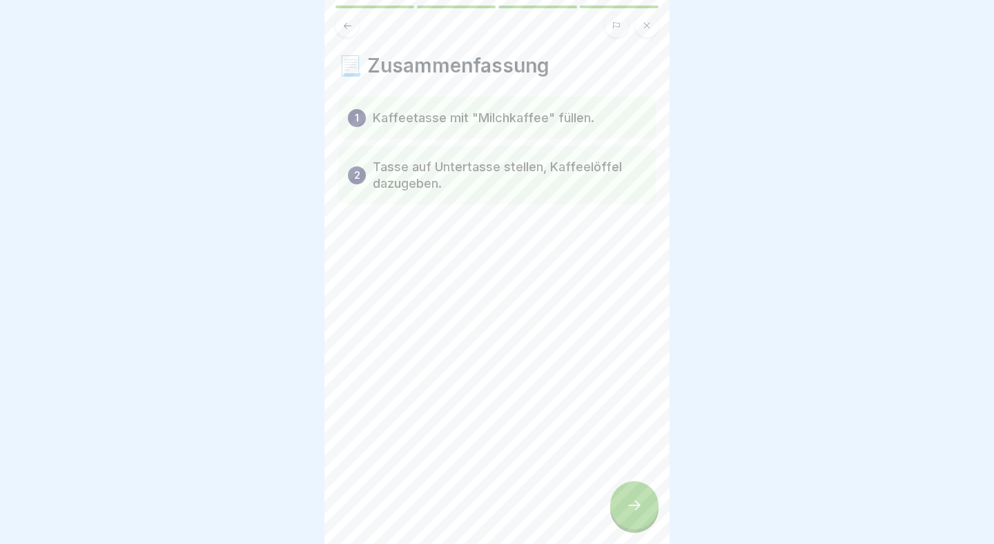
click at [648, 508] on div at bounding box center [634, 505] width 48 height 48
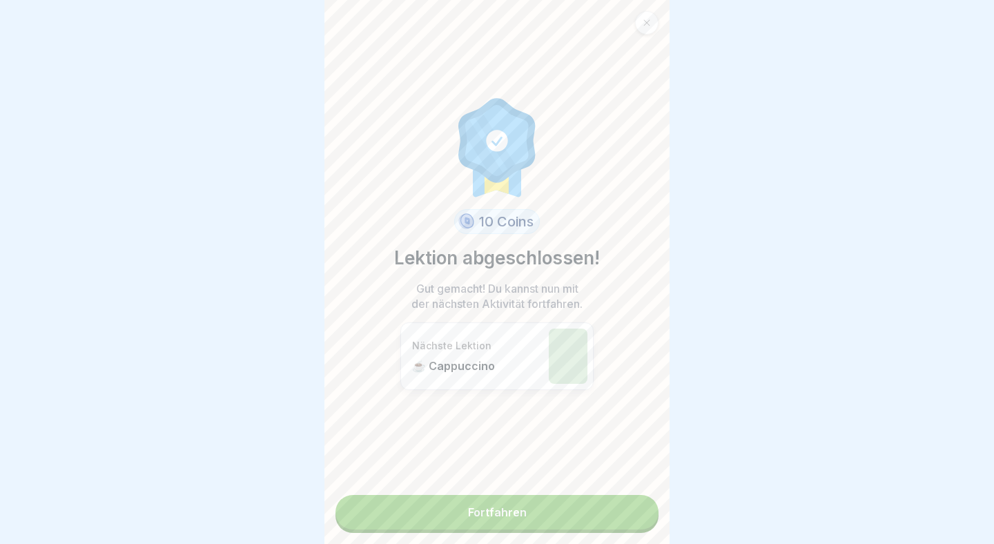
click at [610, 528] on link "Fortfahren" at bounding box center [497, 512] width 323 height 35
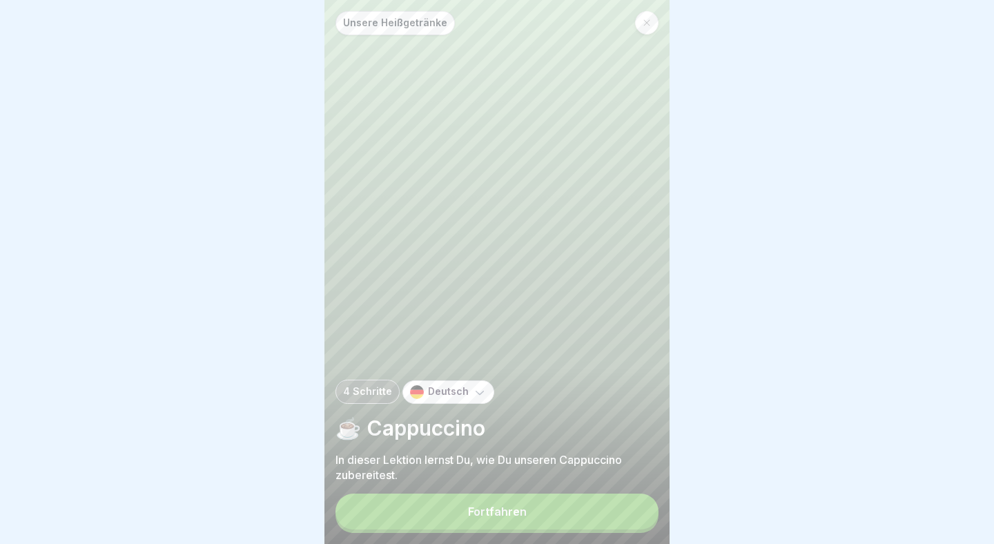
click at [579, 508] on button "Fortfahren" at bounding box center [497, 512] width 323 height 36
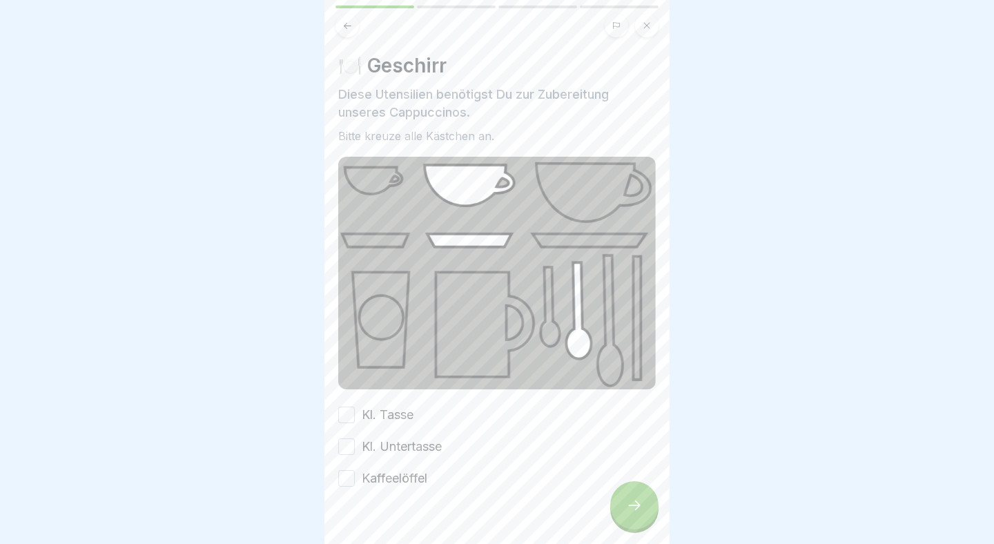
click at [350, 410] on button "Kl. Tasse" at bounding box center [346, 415] width 17 height 17
click at [351, 444] on button "Kl. Untertasse" at bounding box center [346, 447] width 17 height 17
click at [346, 475] on button "Kaffeelöffel" at bounding box center [346, 478] width 17 height 17
click at [635, 500] on icon at bounding box center [634, 505] width 17 height 17
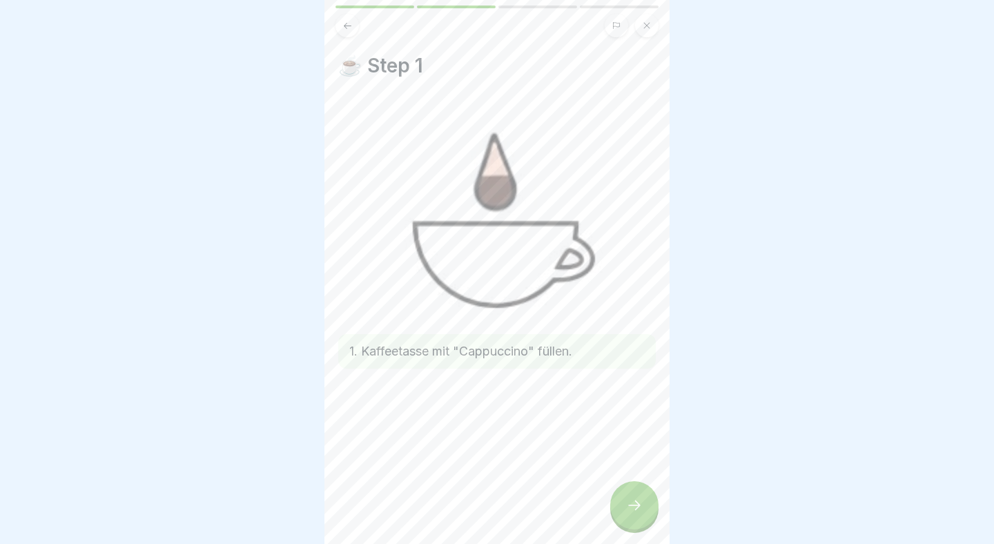
click at [635, 500] on icon at bounding box center [634, 505] width 17 height 17
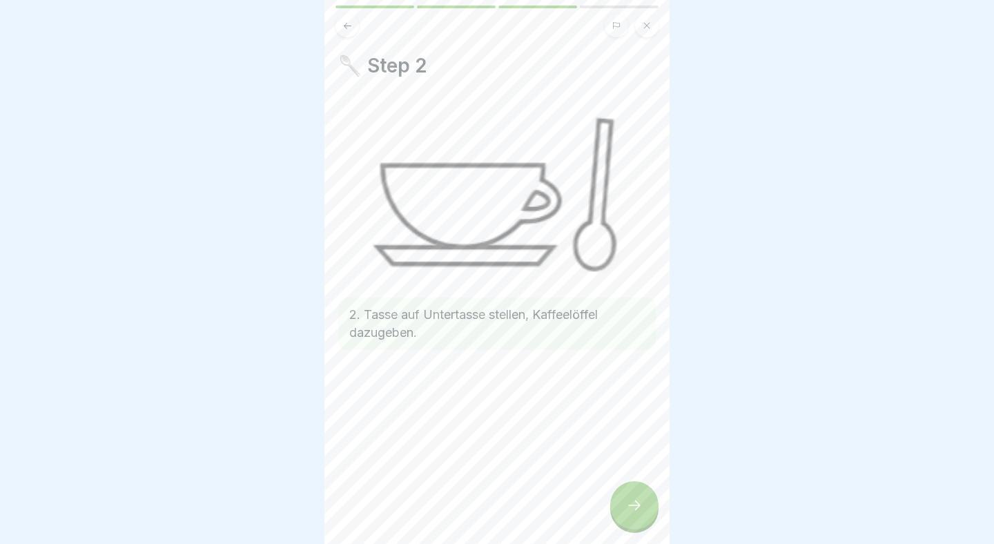
click at [635, 500] on icon at bounding box center [634, 505] width 17 height 17
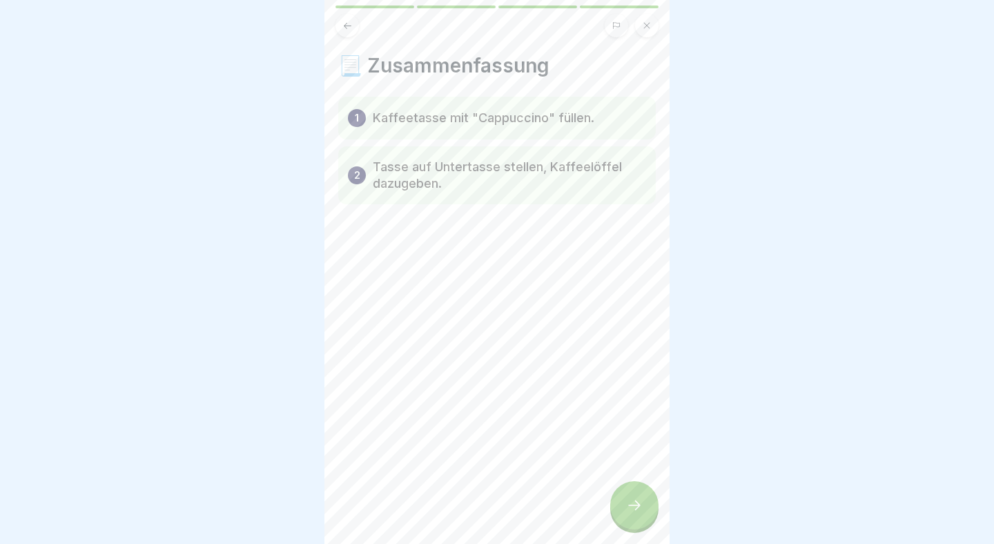
click at [635, 500] on icon at bounding box center [634, 505] width 17 height 17
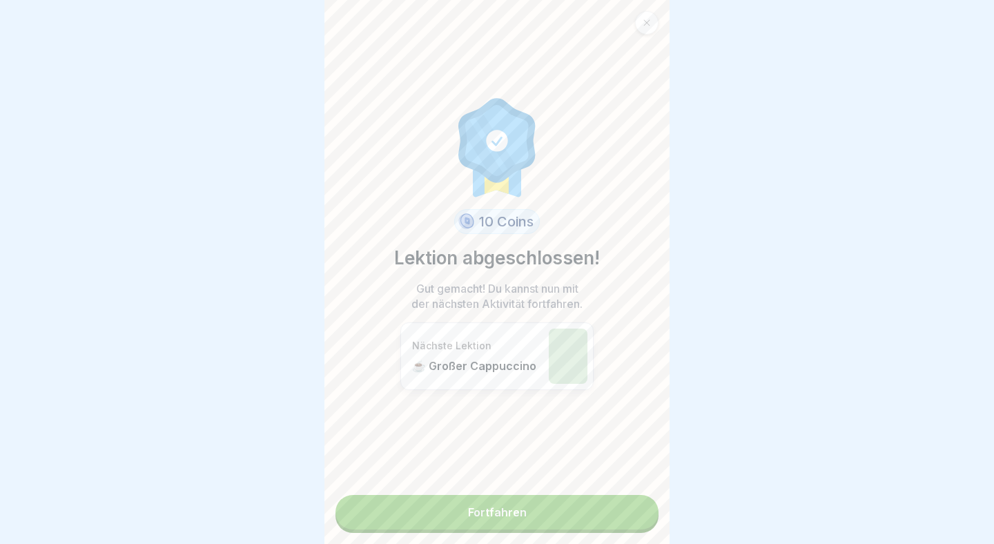
click at [635, 500] on link "Fortfahren" at bounding box center [497, 512] width 323 height 35
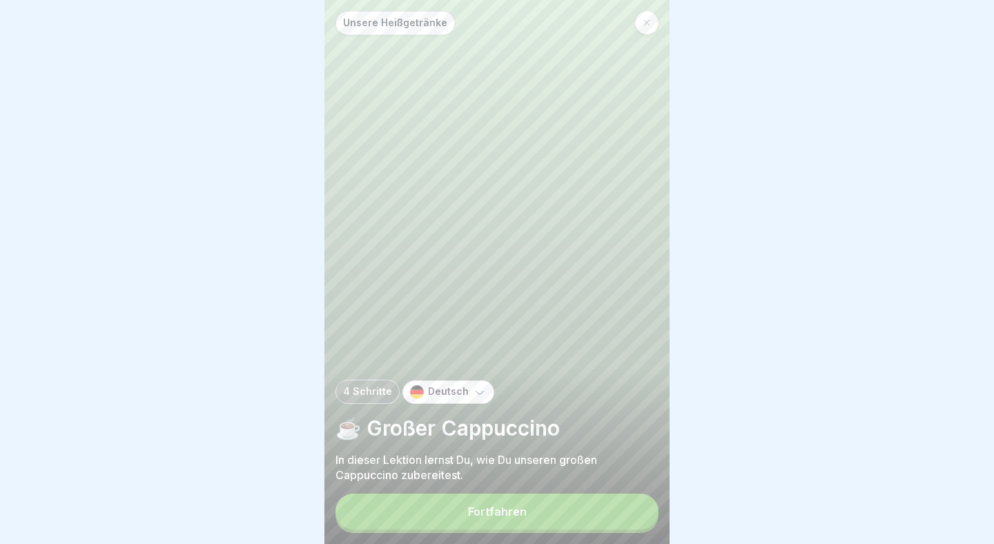
click at [593, 508] on button "Fortfahren" at bounding box center [497, 512] width 323 height 36
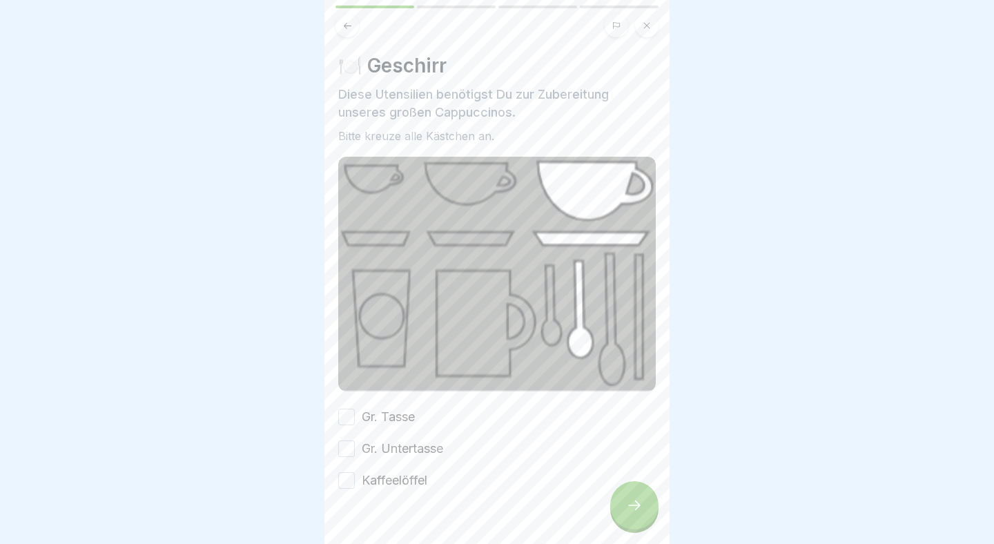
click at [350, 413] on button "Gr. Tasse" at bounding box center [346, 417] width 17 height 17
click at [350, 449] on button "Gr. Untertasse" at bounding box center [346, 449] width 17 height 17
click at [349, 477] on button "Kaffeelöffel" at bounding box center [346, 480] width 17 height 17
click at [639, 514] on div at bounding box center [634, 505] width 48 height 48
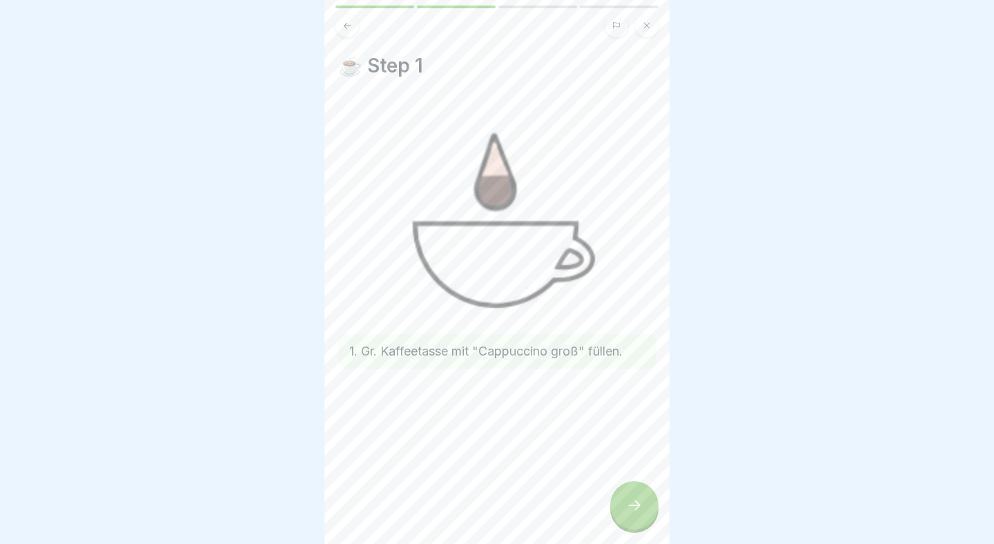
click at [640, 514] on div at bounding box center [634, 505] width 48 height 48
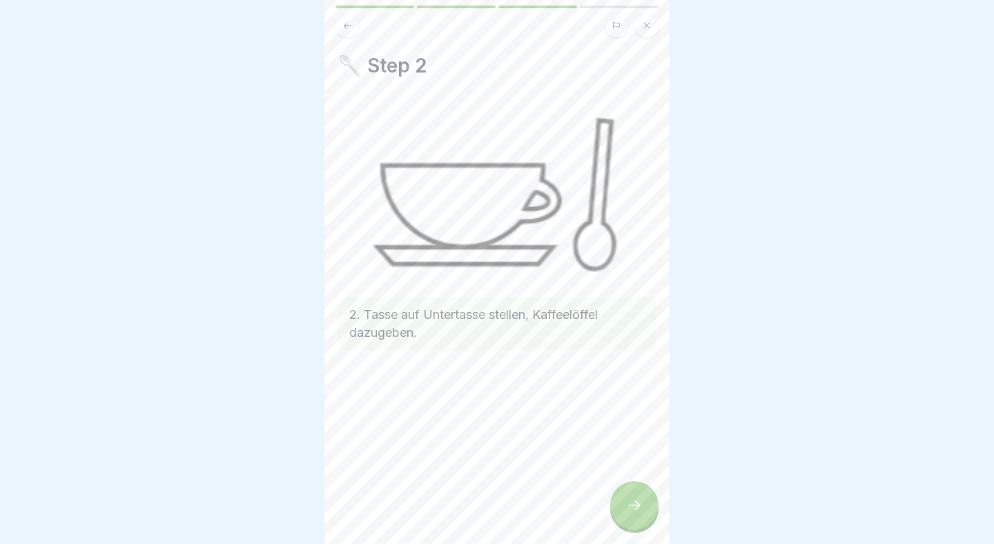
click at [640, 514] on div at bounding box center [634, 505] width 48 height 48
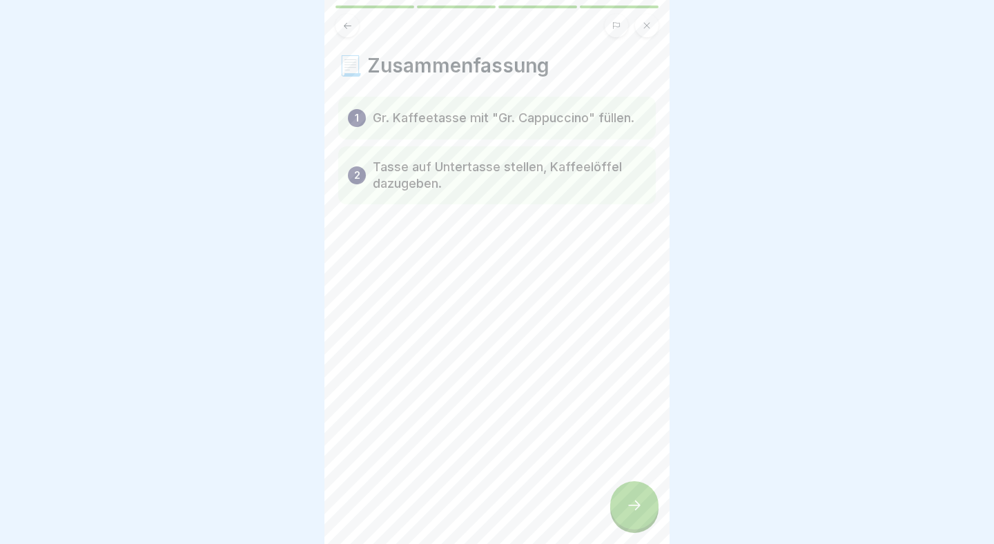
click at [640, 514] on div at bounding box center [634, 505] width 48 height 48
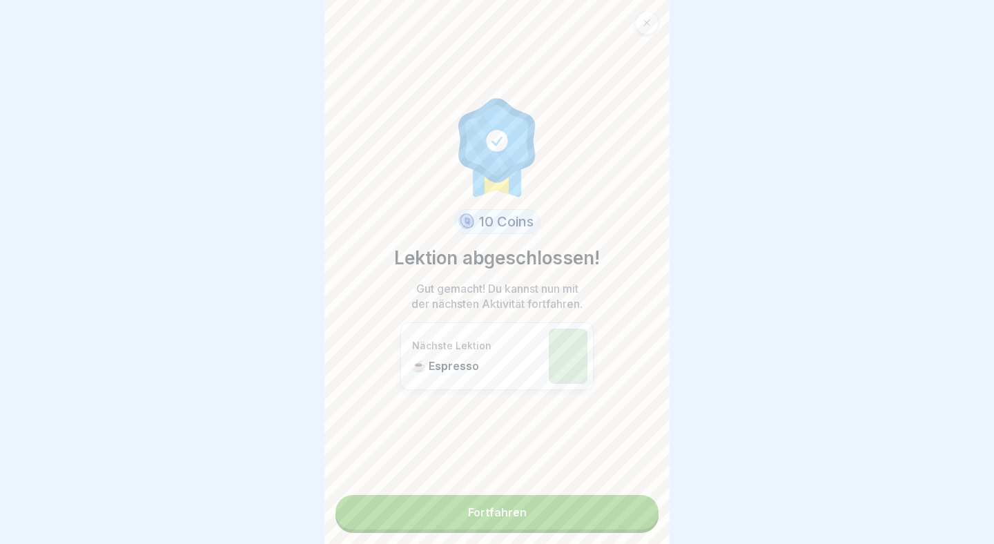
click at [606, 517] on link "Fortfahren" at bounding box center [497, 512] width 323 height 35
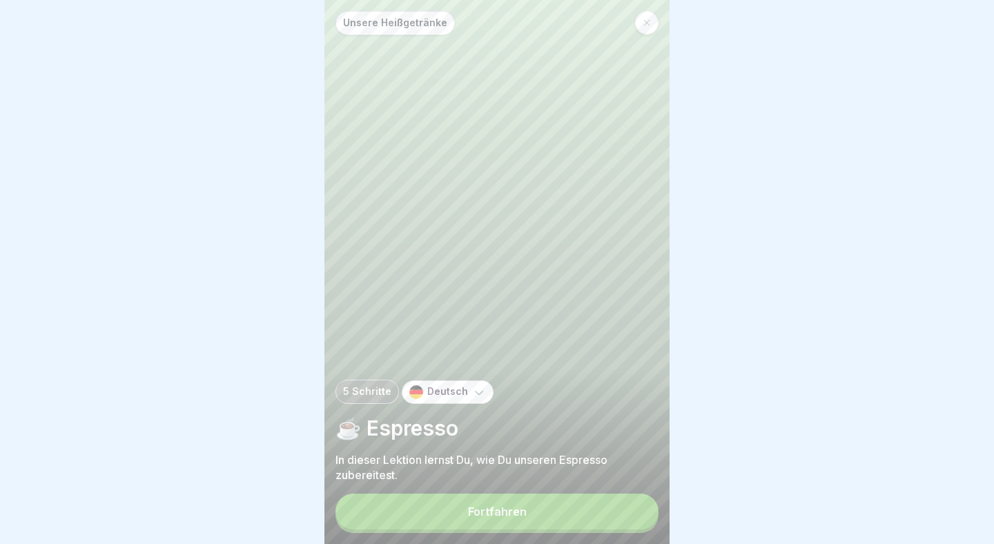
click at [519, 515] on div "Fortfahren" at bounding box center [497, 511] width 59 height 12
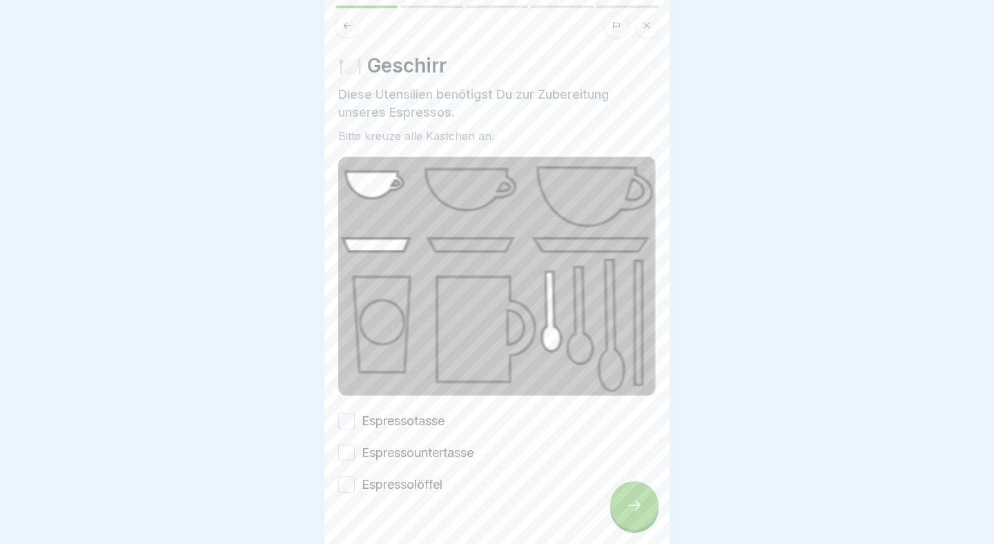
click at [390, 441] on div "Espressotasse Espressountertasse Espressolöffel" at bounding box center [497, 452] width 318 height 81
click at [390, 428] on label "Espressotasse" at bounding box center [403, 421] width 83 height 18
click at [355, 428] on button "Espressotasse" at bounding box center [346, 421] width 17 height 17
click at [345, 450] on button "Espressountertasse" at bounding box center [346, 453] width 17 height 17
click at [345, 481] on button "Espressolöffel" at bounding box center [346, 484] width 17 height 17
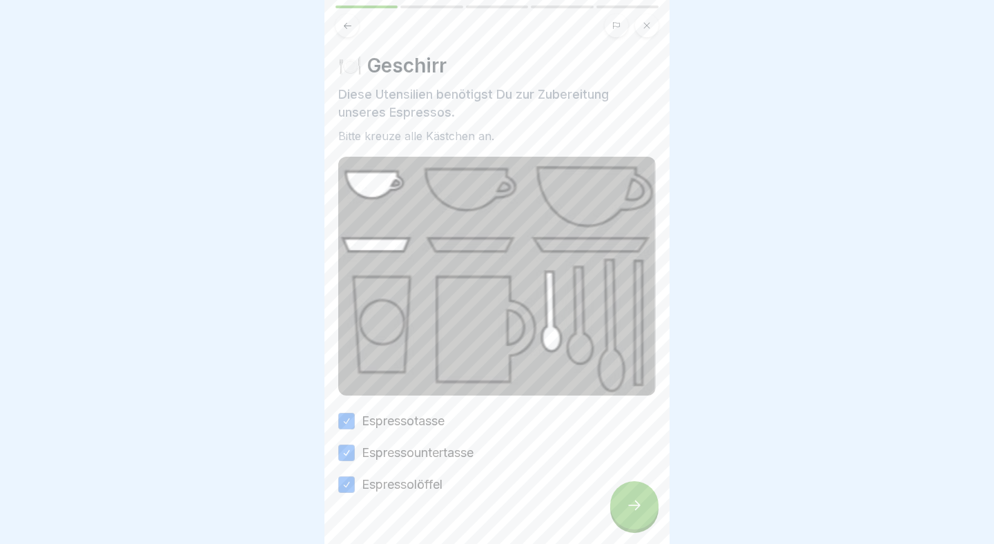
click at [648, 501] on div at bounding box center [634, 505] width 48 height 48
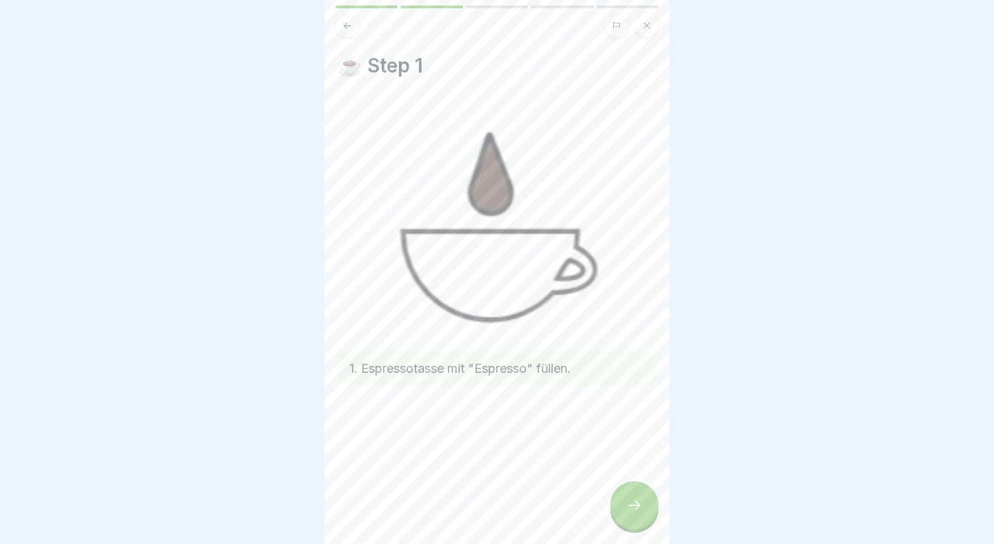
click at [648, 501] on div at bounding box center [634, 505] width 48 height 48
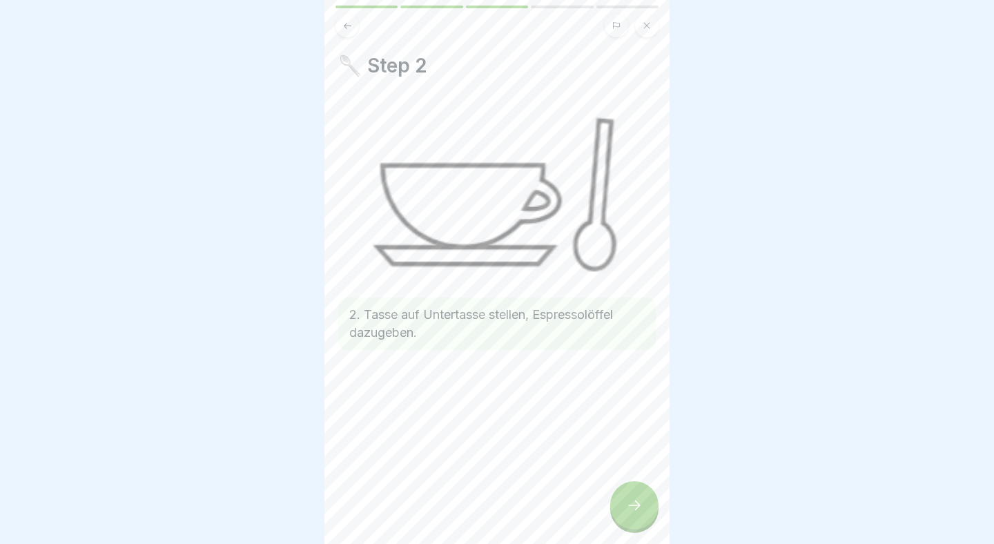
click at [648, 501] on div at bounding box center [634, 505] width 48 height 48
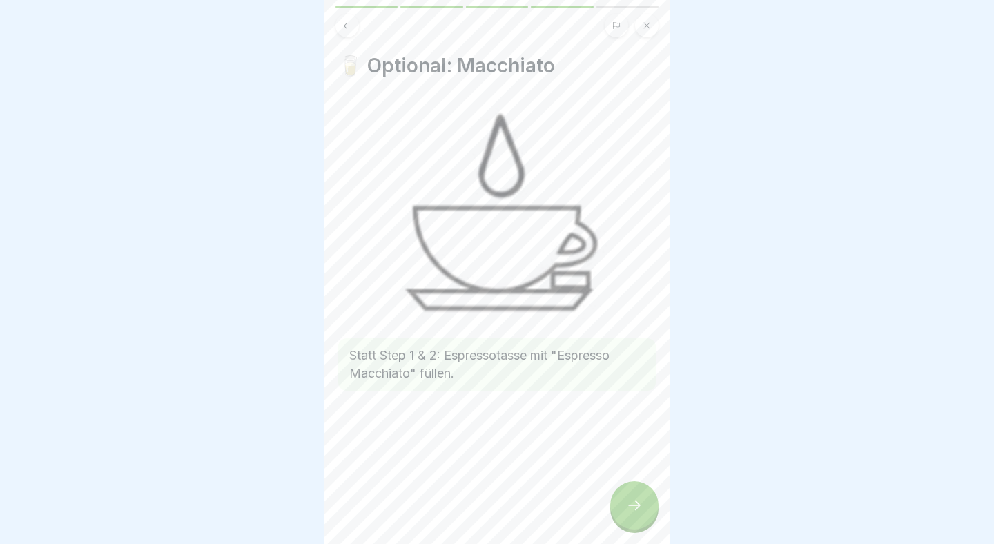
click at [648, 501] on div at bounding box center [634, 505] width 48 height 48
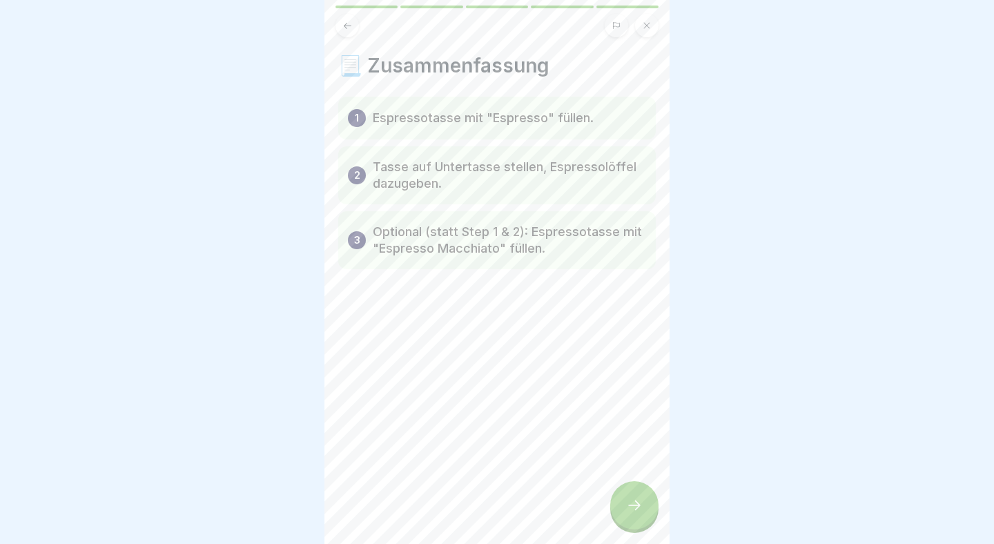
click at [648, 501] on div at bounding box center [634, 505] width 48 height 48
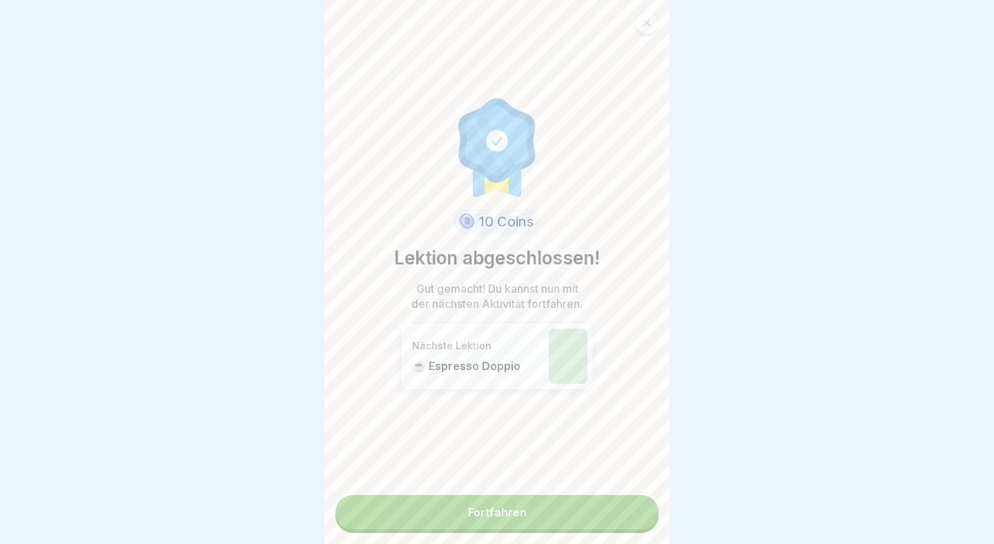
click at [648, 501] on link "Fortfahren" at bounding box center [497, 512] width 323 height 35
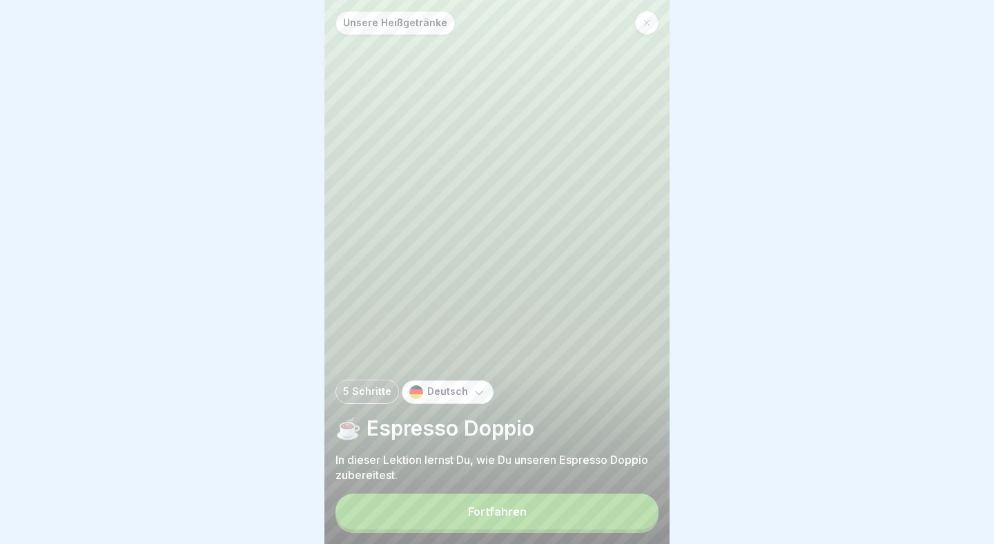
click at [648, 501] on button "Fortfahren" at bounding box center [497, 512] width 323 height 36
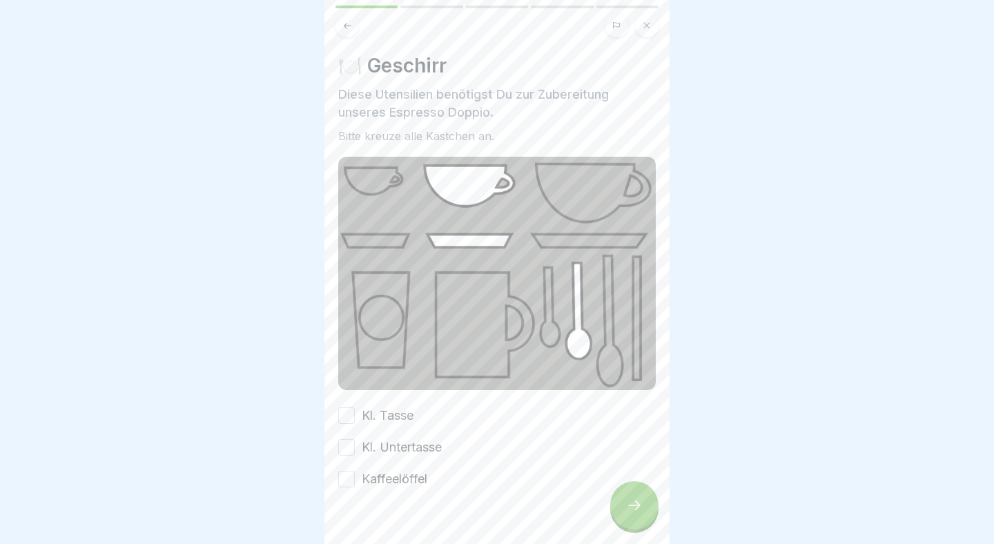
scroll to position [27, 0]
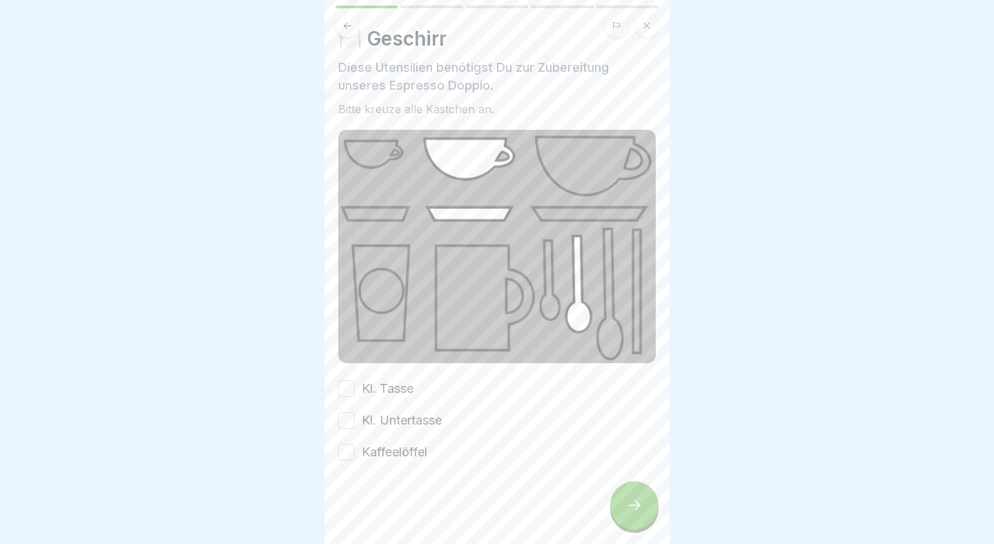
click at [346, 387] on button "Kl. Tasse" at bounding box center [346, 389] width 17 height 17
click at [349, 417] on button "Kl. Untertasse" at bounding box center [346, 420] width 17 height 17
click at [348, 456] on button "Kaffeelöffel" at bounding box center [346, 452] width 17 height 17
click at [628, 498] on div at bounding box center [634, 505] width 48 height 48
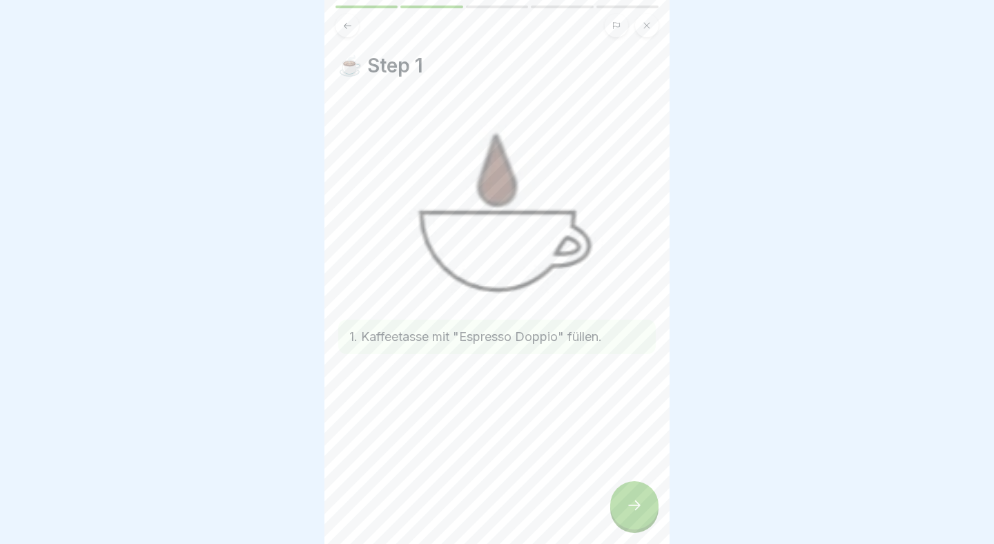
click at [628, 498] on div at bounding box center [634, 505] width 48 height 48
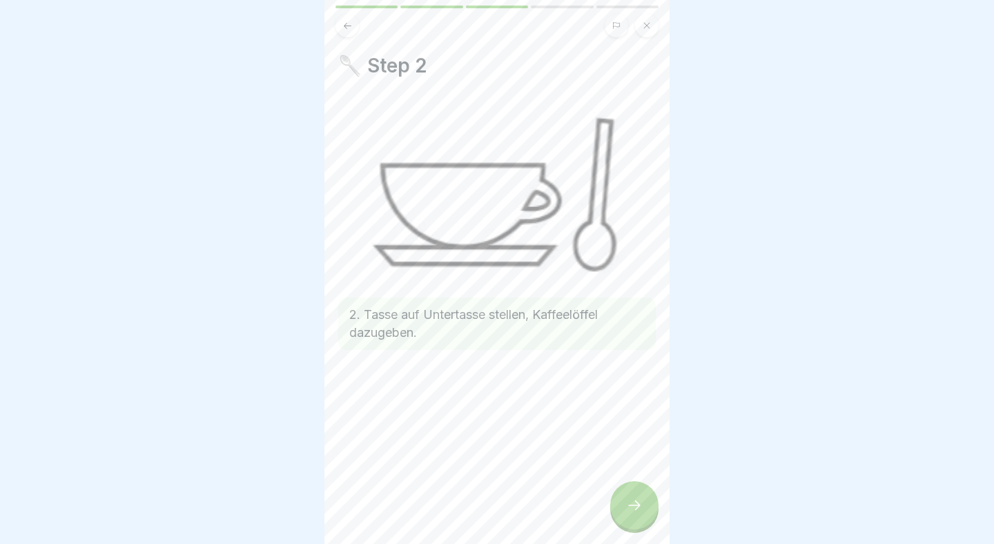
click at [628, 498] on div at bounding box center [634, 505] width 48 height 48
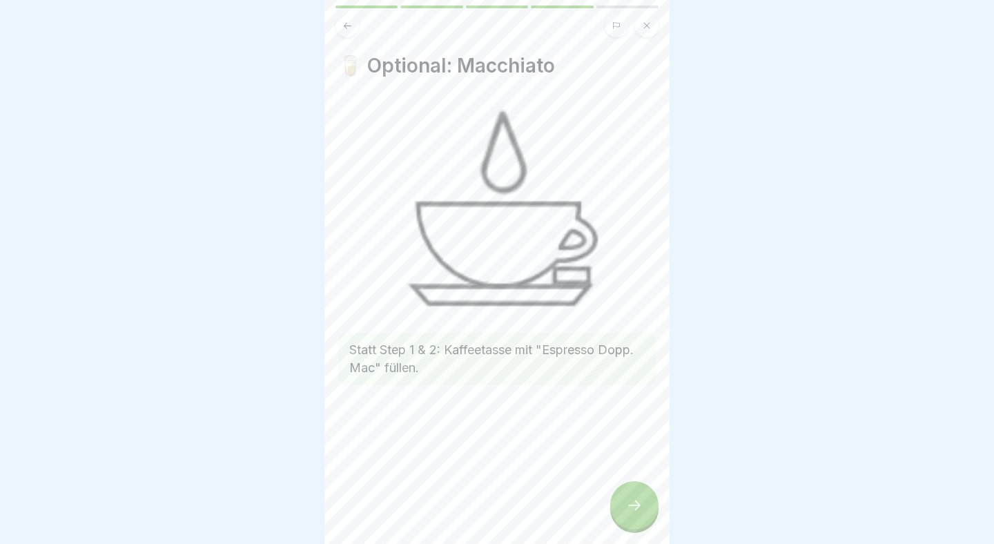
click at [628, 498] on div at bounding box center [634, 505] width 48 height 48
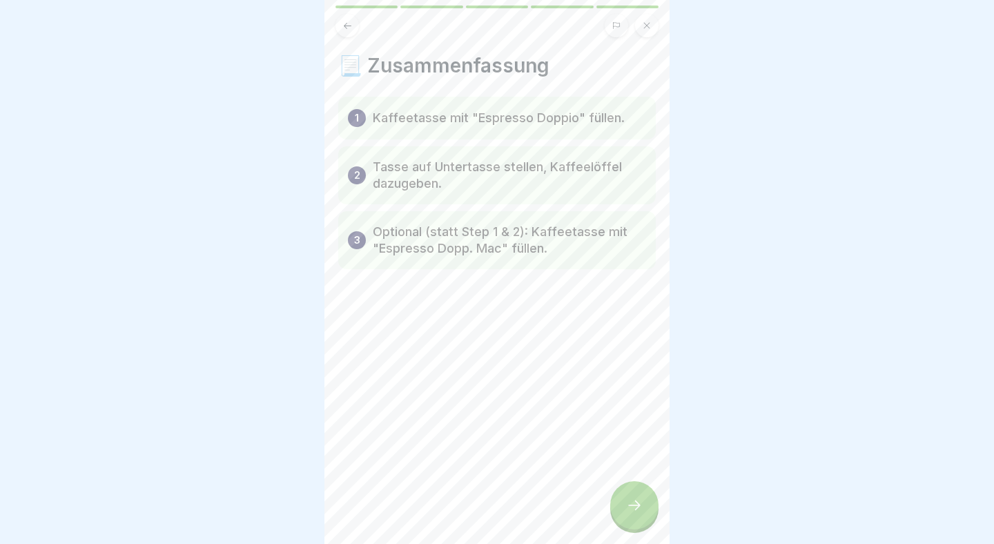
click at [628, 498] on div at bounding box center [634, 505] width 48 height 48
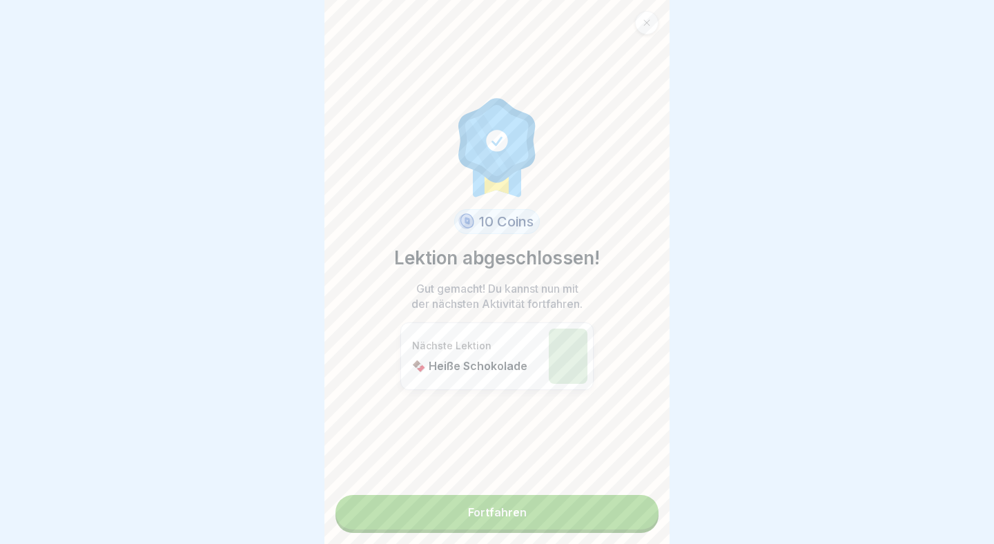
click at [618, 521] on link "Fortfahren" at bounding box center [497, 512] width 323 height 35
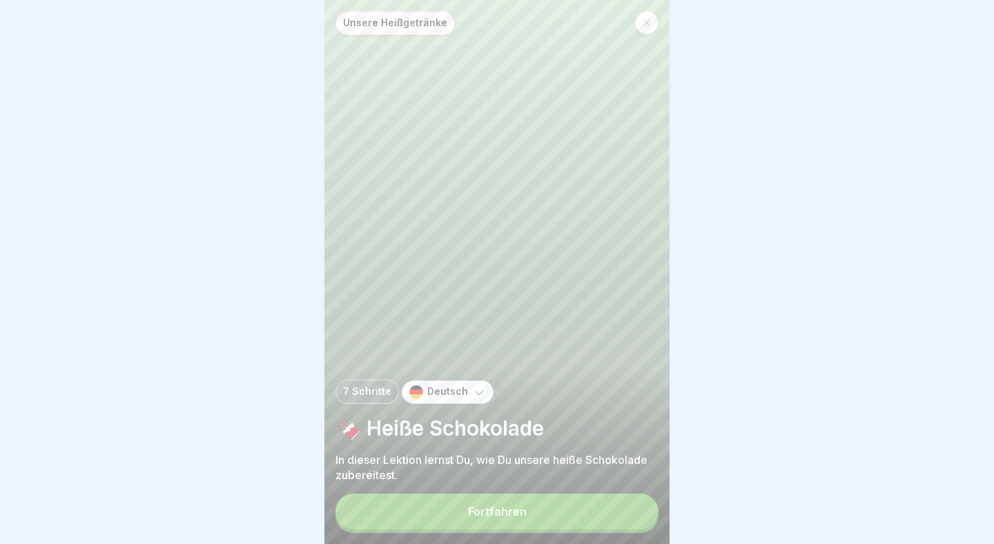
click at [546, 505] on button "Fortfahren" at bounding box center [497, 512] width 323 height 36
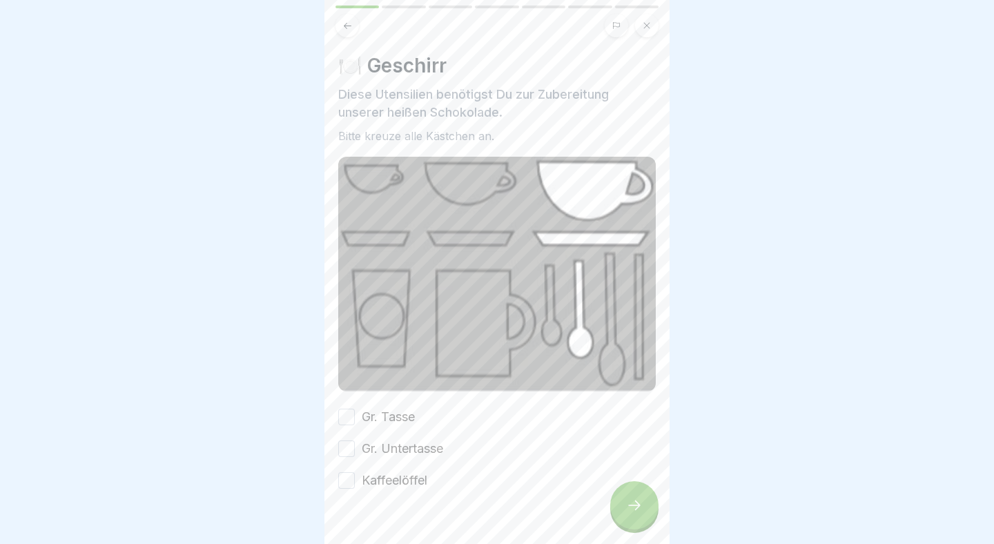
click at [345, 416] on button "Gr. Tasse" at bounding box center [346, 417] width 17 height 17
click at [345, 441] on button "Gr. Untertasse" at bounding box center [346, 449] width 17 height 17
click at [347, 486] on button "Kaffeelöffel" at bounding box center [346, 480] width 17 height 17
click at [640, 496] on div at bounding box center [634, 505] width 48 height 48
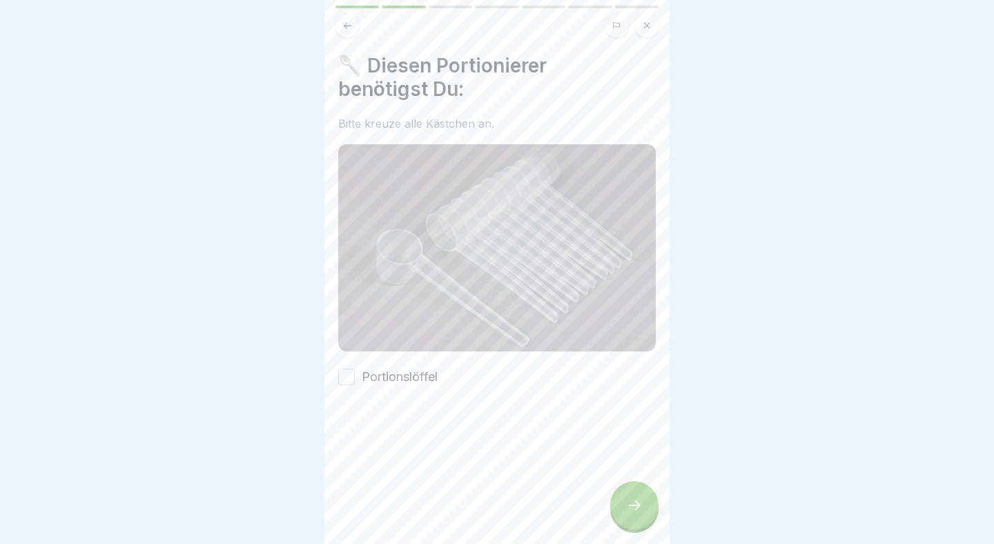
click at [350, 381] on button "Portionslöffel" at bounding box center [346, 377] width 17 height 17
click at [642, 510] on icon at bounding box center [634, 505] width 17 height 17
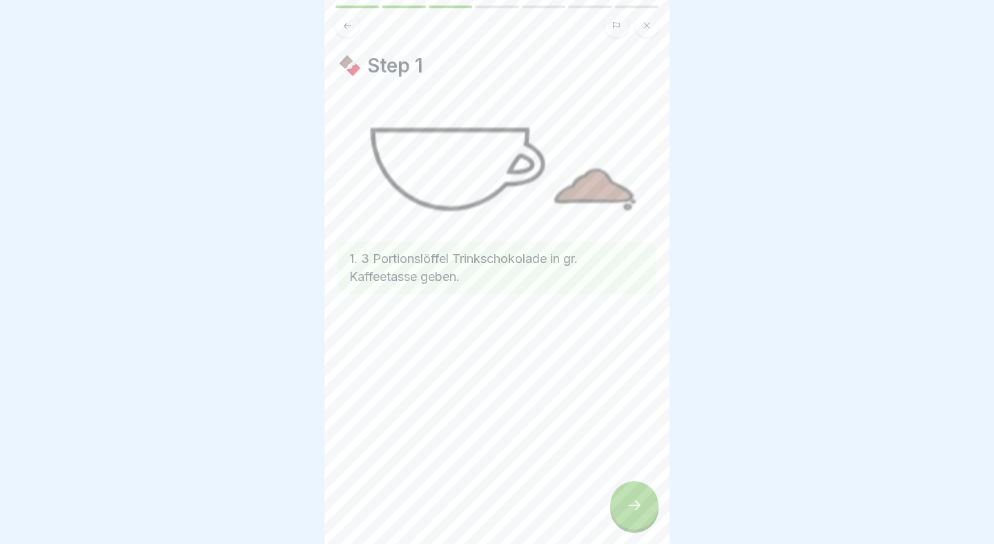
click at [640, 511] on icon at bounding box center [634, 505] width 17 height 17
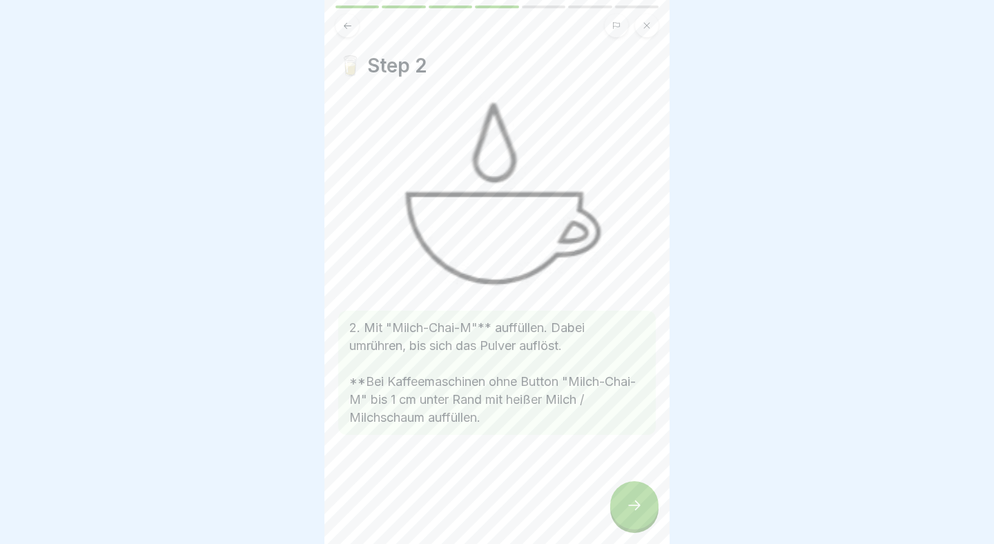
click at [640, 511] on icon at bounding box center [634, 505] width 17 height 17
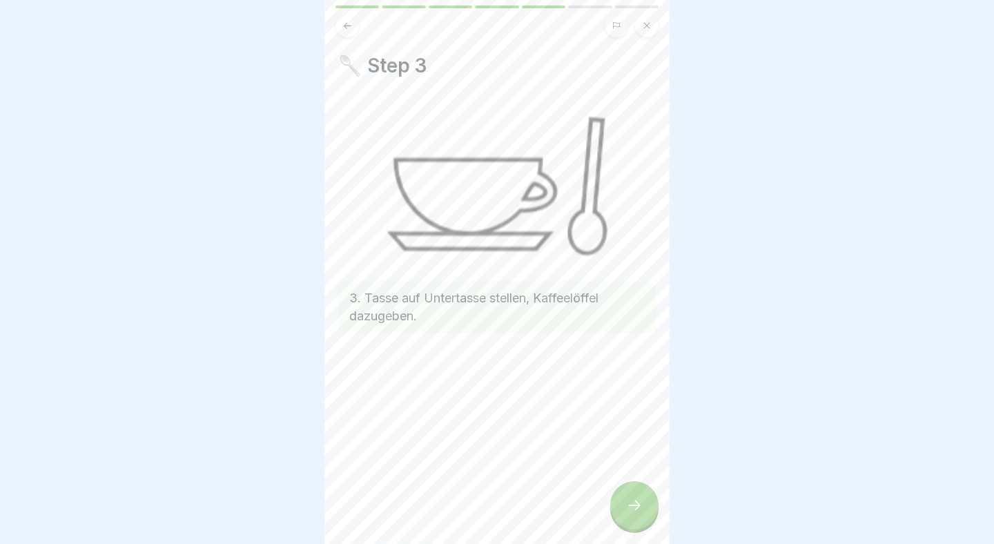
click at [640, 511] on icon at bounding box center [634, 505] width 17 height 17
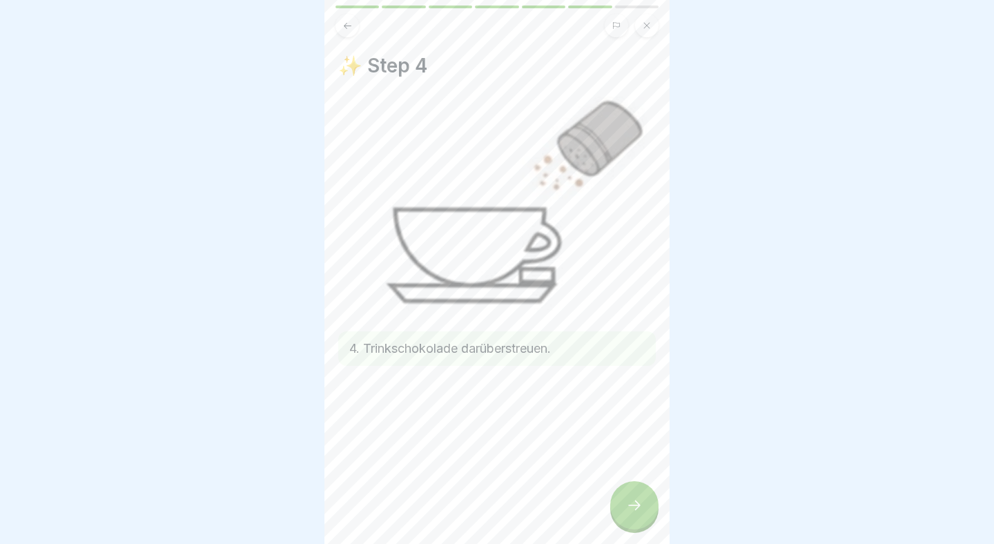
click at [640, 511] on icon at bounding box center [634, 505] width 17 height 17
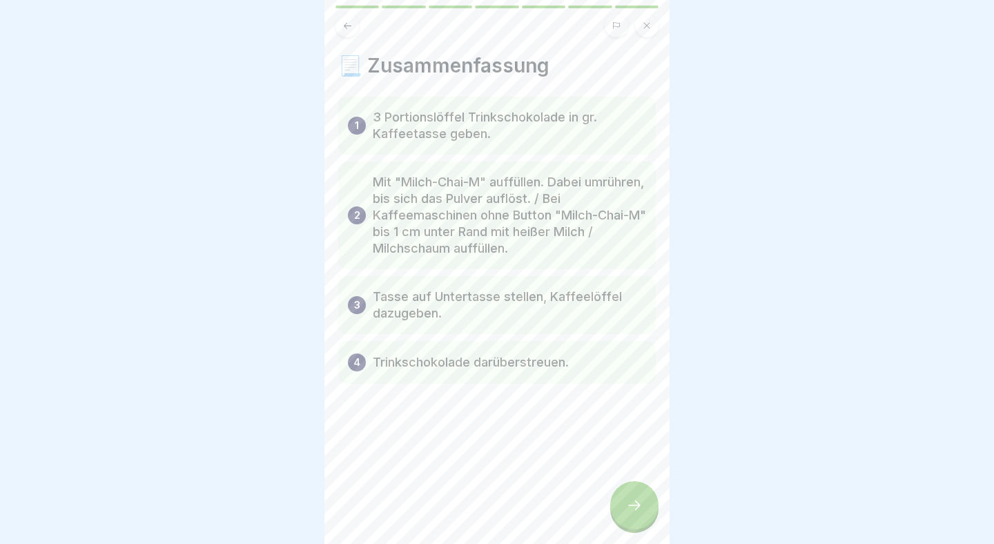
click at [640, 511] on icon at bounding box center [634, 505] width 17 height 17
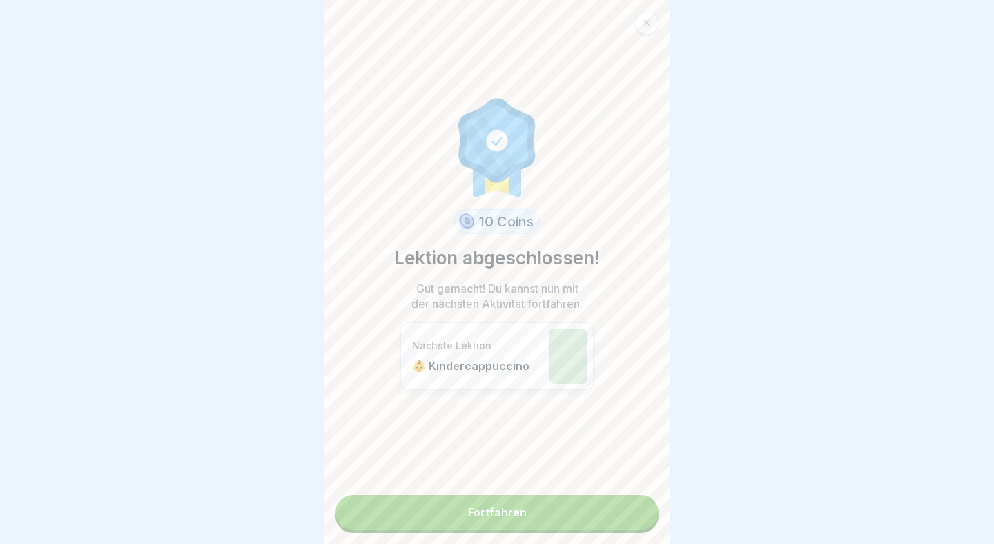
click at [626, 512] on link "Fortfahren" at bounding box center [497, 512] width 323 height 35
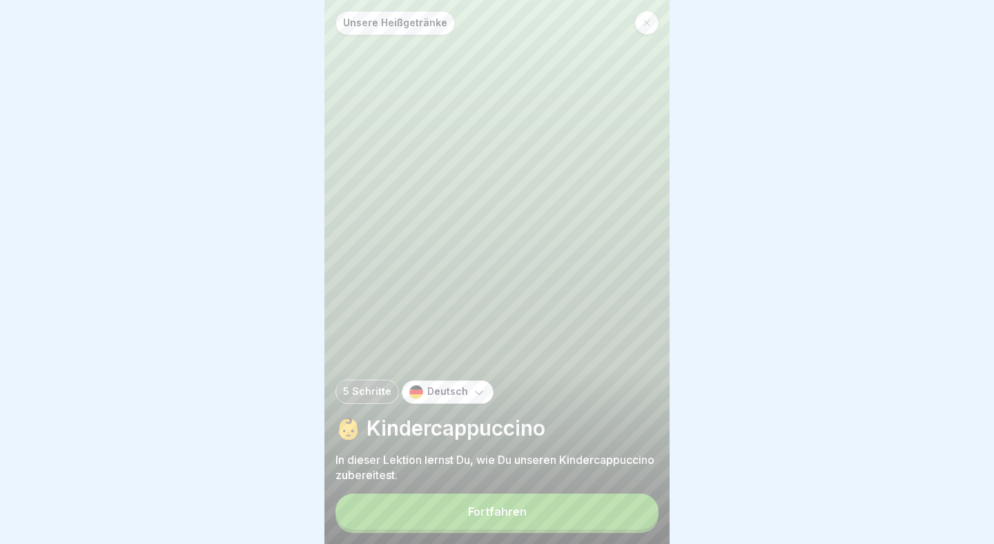
click at [517, 499] on button "Fortfahren" at bounding box center [497, 512] width 323 height 36
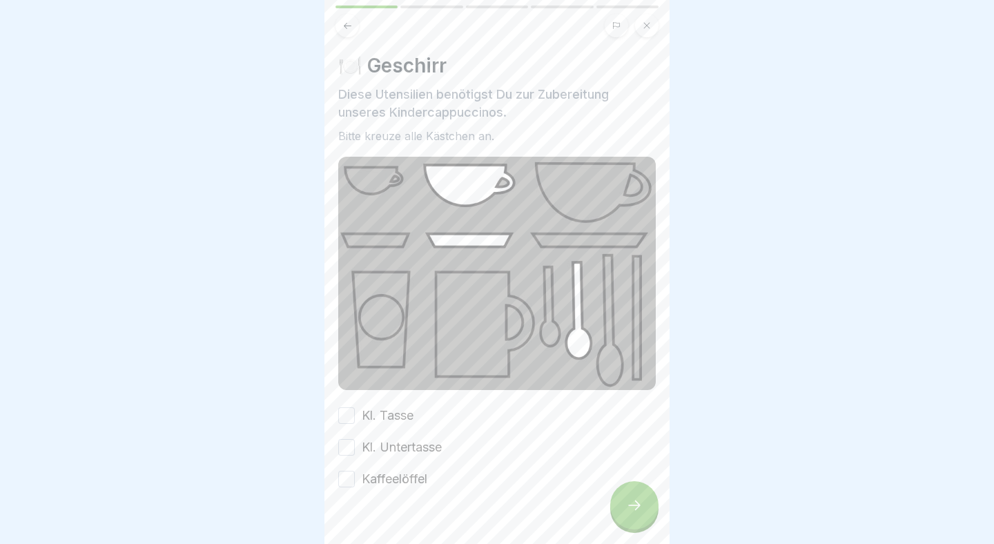
click at [331, 416] on div "🍽️ Geschirr Diese Utensilien benötigst Du zur Zubereitung unseres Kindercappucc…" at bounding box center [497, 272] width 345 height 544
click at [341, 416] on button "Kl. Tasse" at bounding box center [346, 415] width 17 height 17
click at [345, 445] on button "Kl. Untertasse" at bounding box center [346, 447] width 17 height 17
click at [347, 484] on button "Kaffeelöffel" at bounding box center [346, 479] width 17 height 17
click at [654, 497] on div at bounding box center [634, 505] width 48 height 48
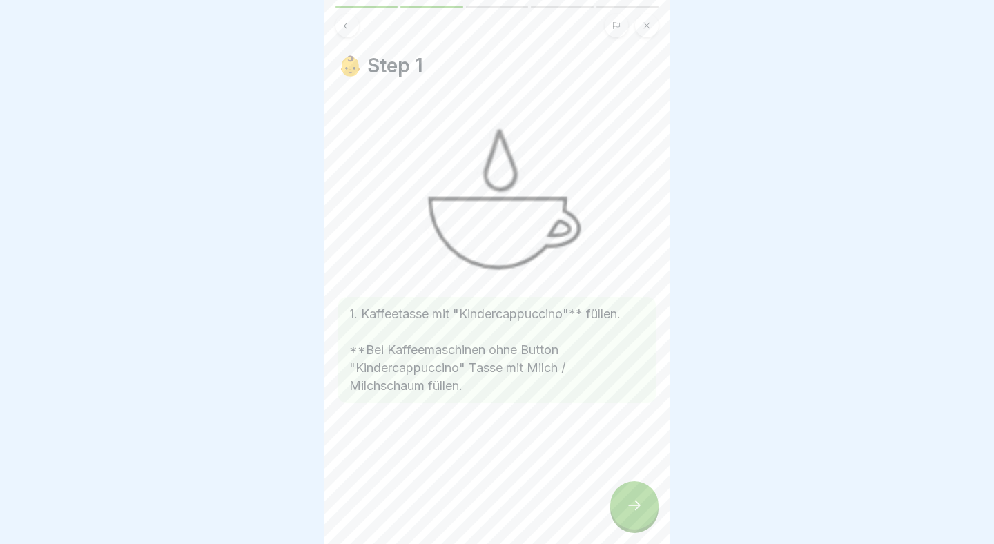
click at [644, 502] on div at bounding box center [634, 505] width 48 height 48
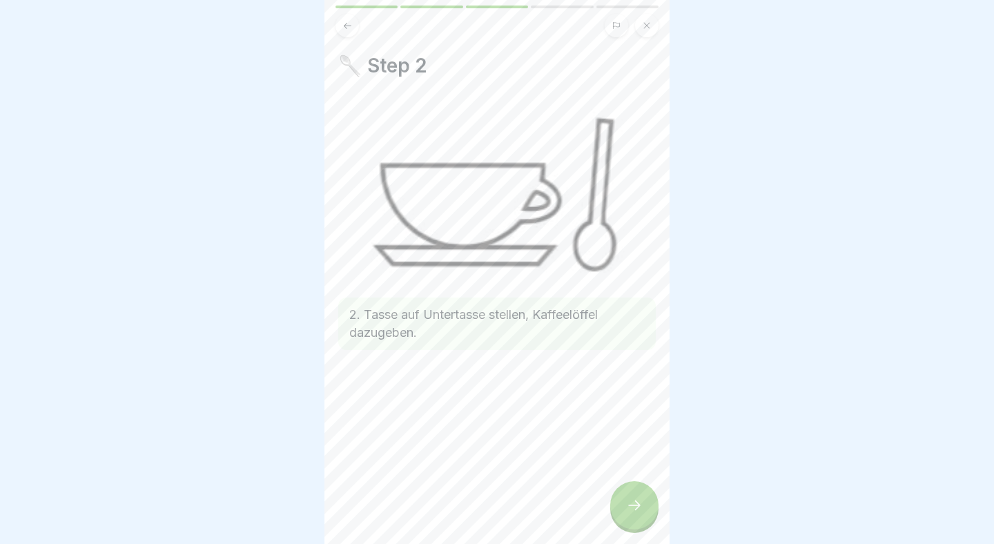
click at [644, 502] on div at bounding box center [634, 505] width 48 height 48
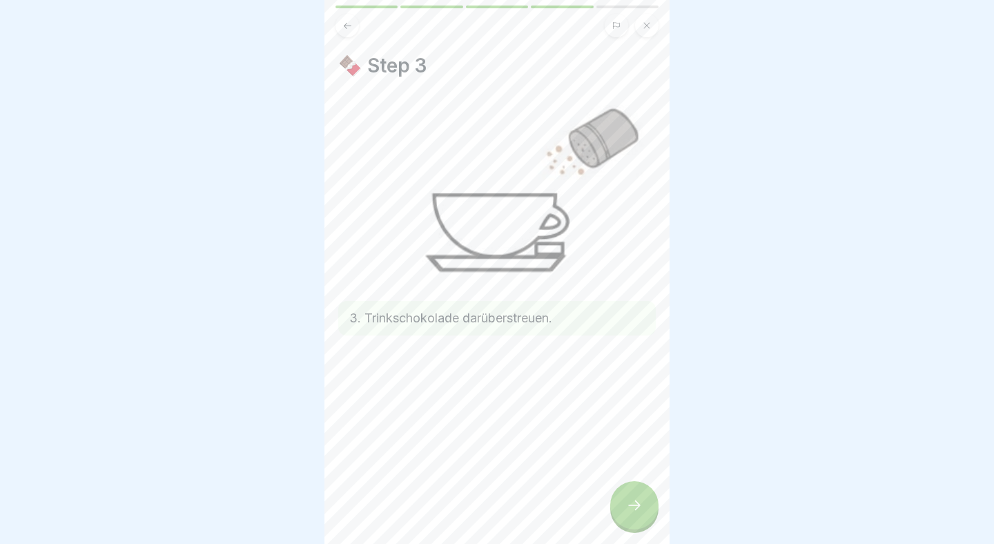
click at [644, 502] on div at bounding box center [634, 505] width 48 height 48
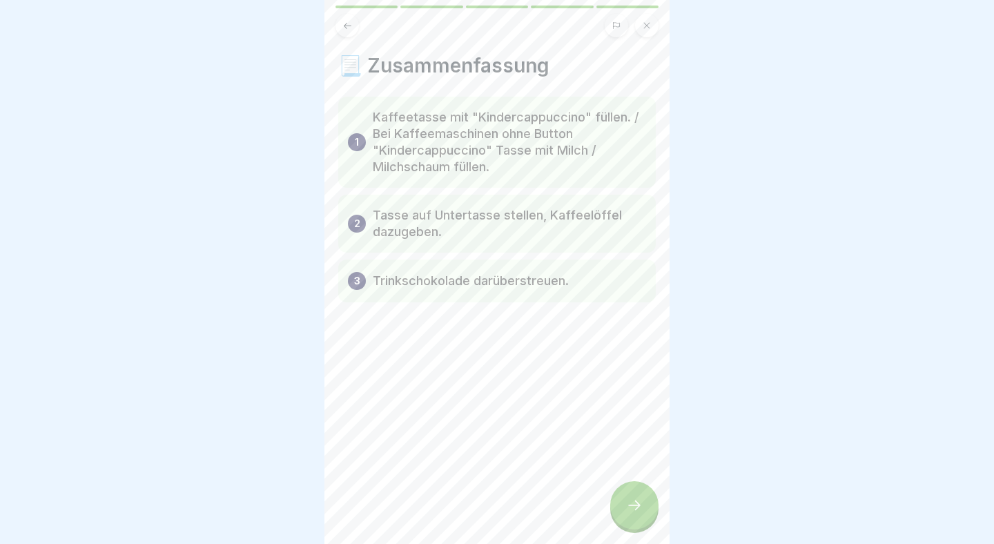
click at [644, 502] on div at bounding box center [634, 505] width 48 height 48
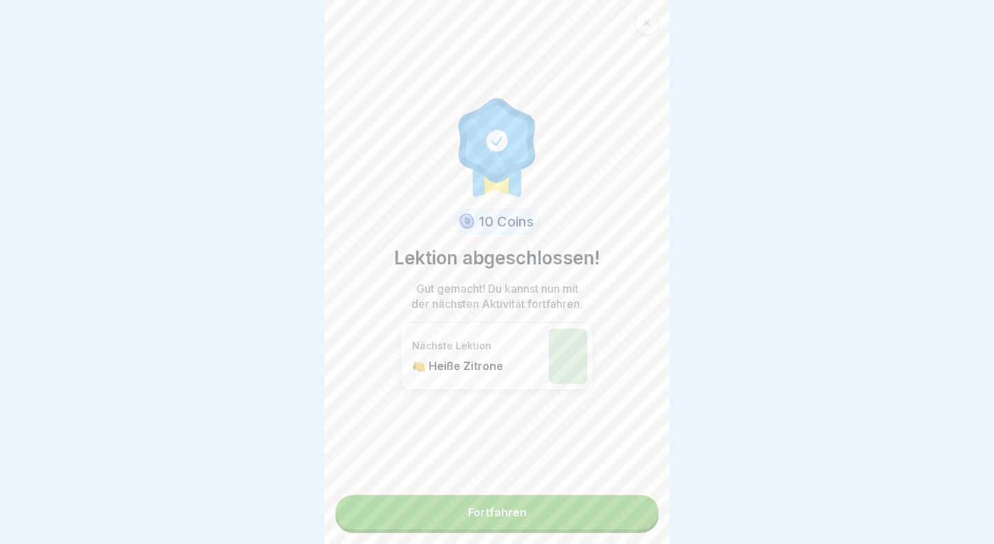
click at [615, 508] on link "Fortfahren" at bounding box center [497, 512] width 323 height 35
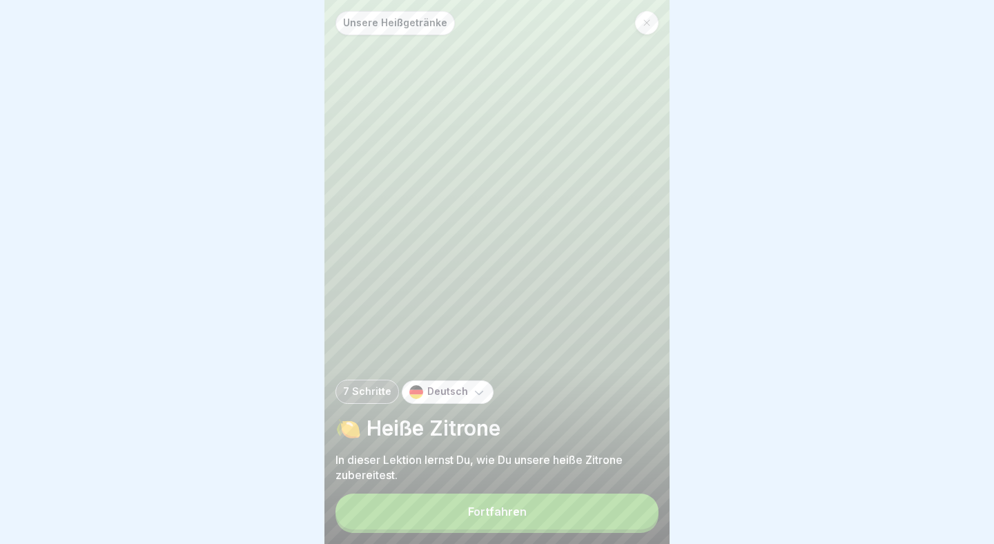
click at [615, 508] on button "Fortfahren" at bounding box center [497, 512] width 323 height 36
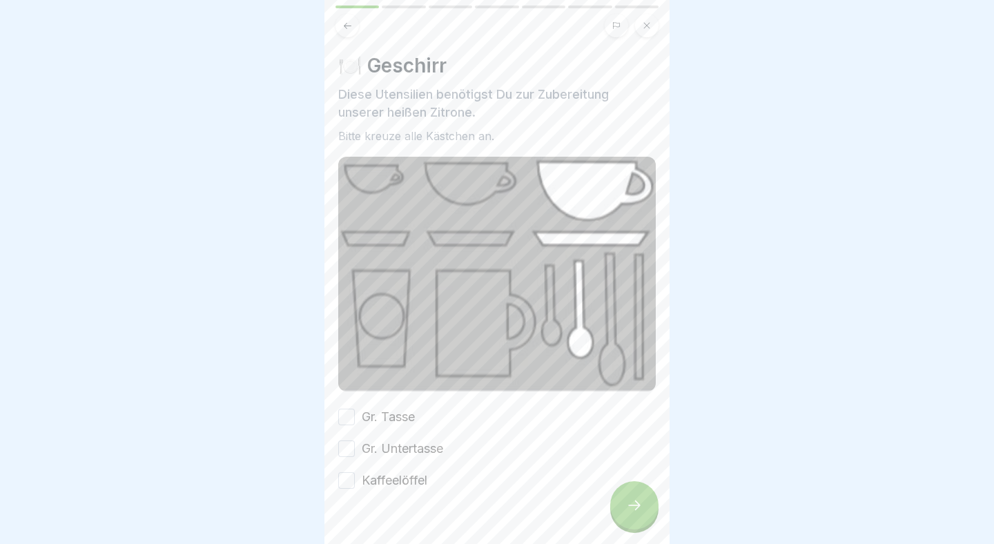
click at [401, 456] on label "Gr. Untertasse" at bounding box center [402, 449] width 81 height 18
click at [355, 456] on button "Gr. Untertasse" at bounding box center [346, 449] width 17 height 17
click at [331, 411] on div "🍽️ Geschirr Diese Utensilien benötigst Du zur Zubereitung unserer heißen Zitron…" at bounding box center [497, 272] width 345 height 544
click at [342, 412] on button "Gr. Tasse" at bounding box center [346, 417] width 17 height 17
click at [346, 479] on button "Kaffeelöffel" at bounding box center [346, 480] width 17 height 17
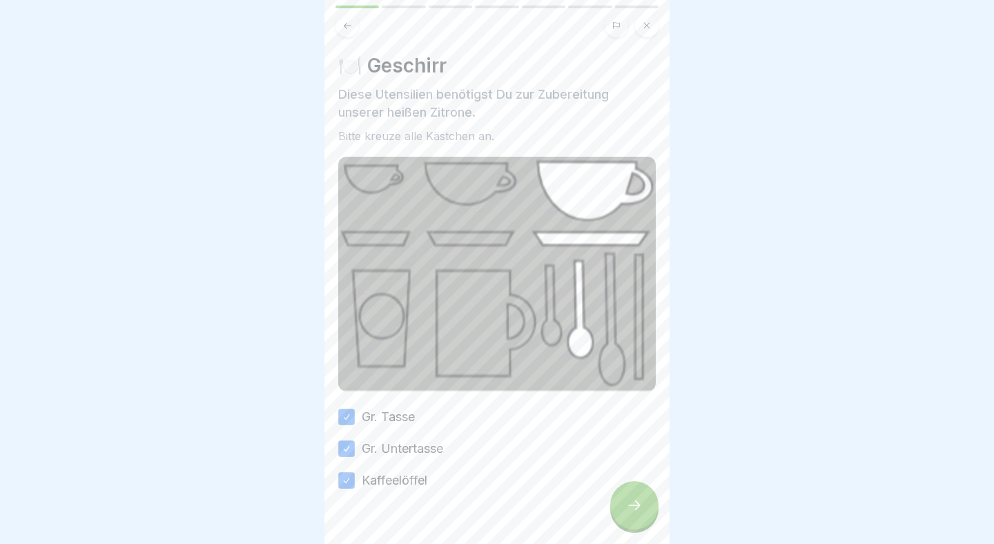
click at [630, 508] on icon at bounding box center [634, 505] width 17 height 17
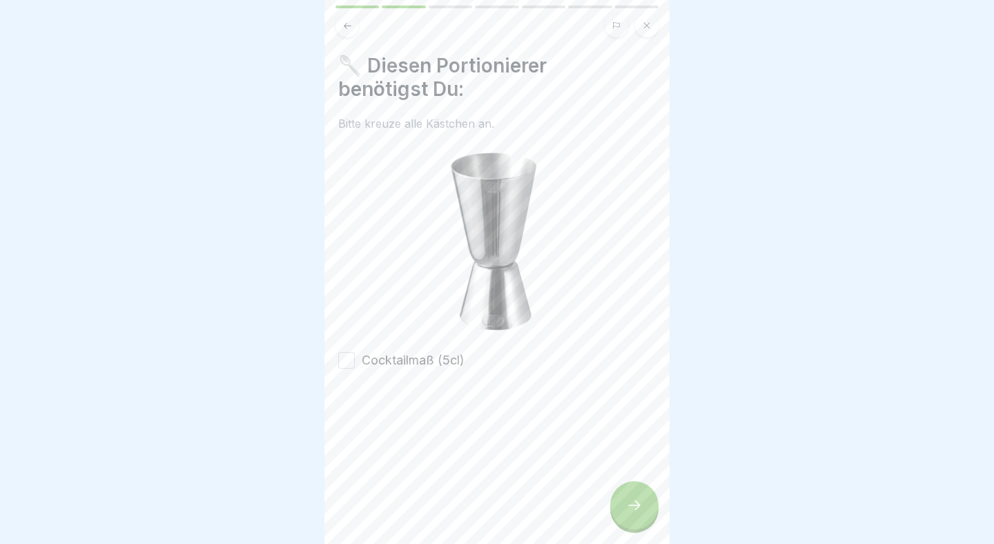
click at [392, 358] on label "Cocktailmaß (5cl)" at bounding box center [413, 360] width 103 height 18
click at [355, 358] on button "Cocktailmaß (5cl)" at bounding box center [346, 360] width 17 height 17
click at [656, 507] on div at bounding box center [634, 505] width 48 height 48
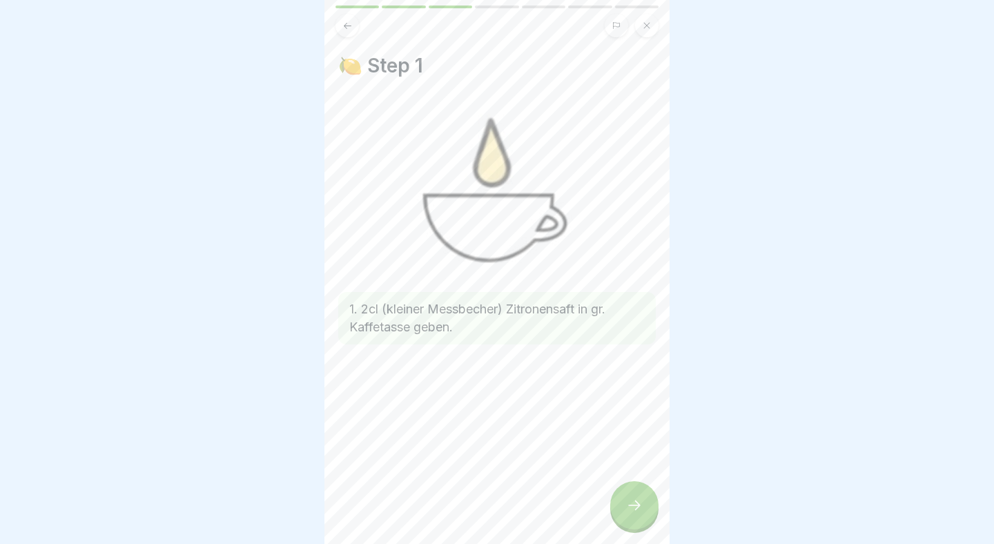
click at [637, 499] on icon at bounding box center [634, 505] width 17 height 17
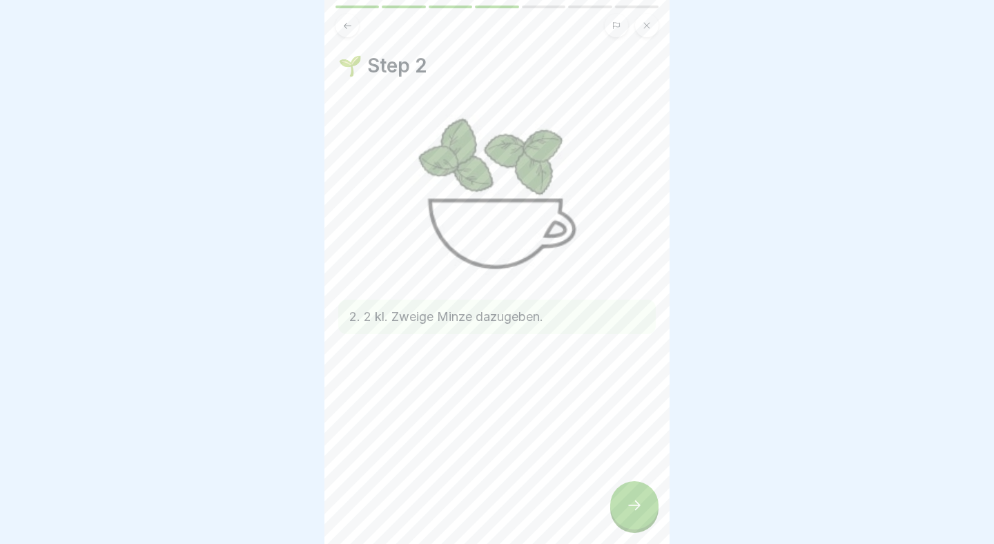
click at [637, 499] on div at bounding box center [634, 505] width 48 height 48
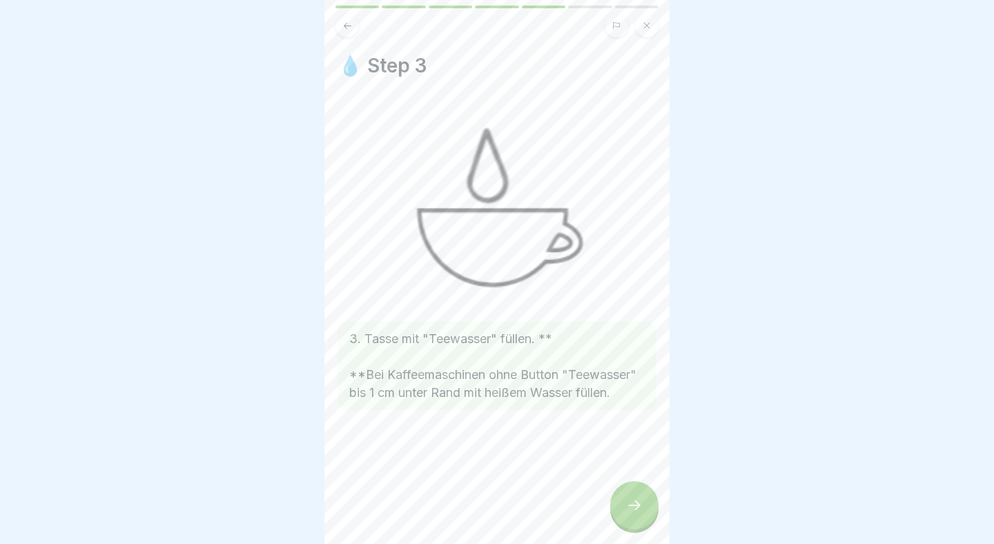
click at [637, 499] on div at bounding box center [634, 505] width 48 height 48
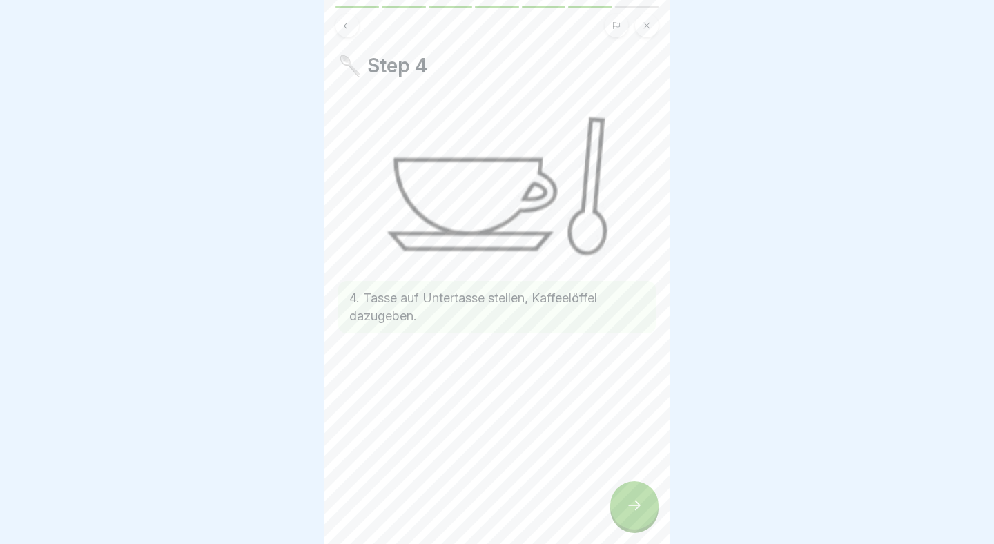
click at [637, 499] on div at bounding box center [634, 505] width 48 height 48
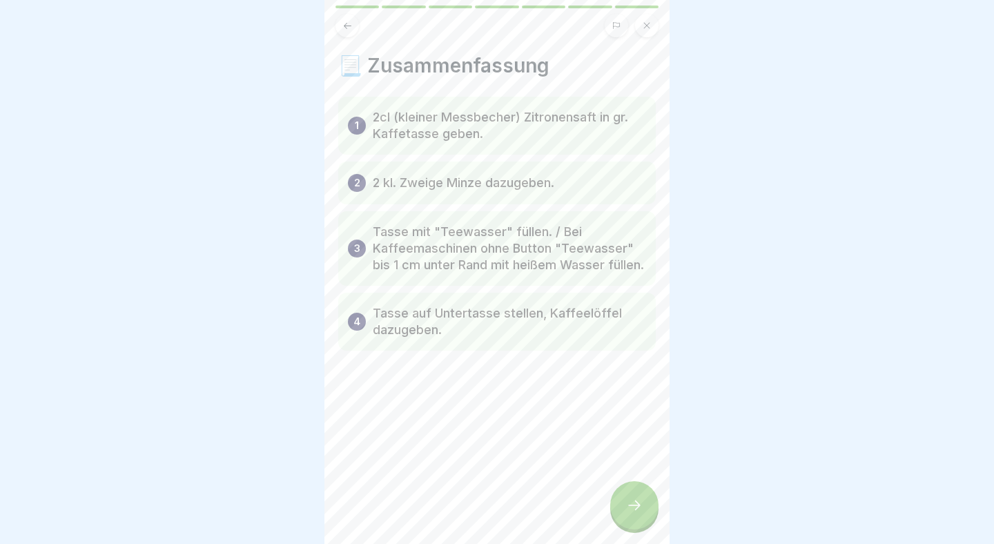
click at [637, 499] on div at bounding box center [634, 505] width 48 height 48
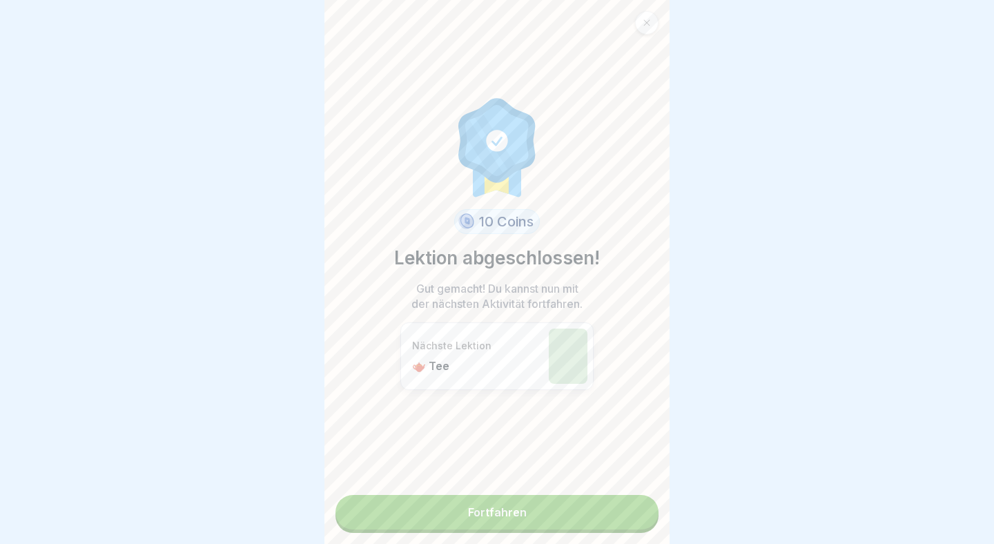
click at [612, 503] on link "Fortfahren" at bounding box center [497, 512] width 323 height 35
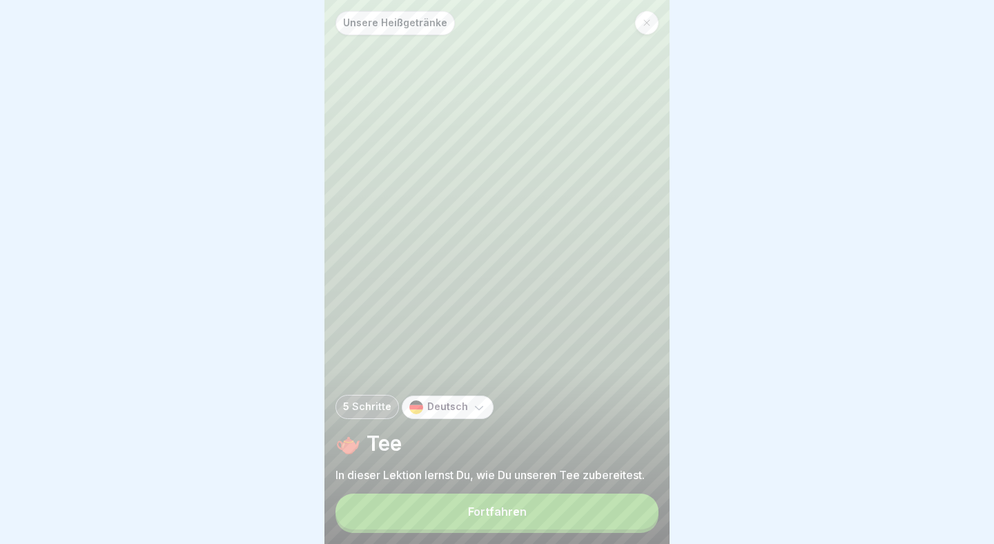
click at [600, 508] on button "Fortfahren" at bounding box center [497, 512] width 323 height 36
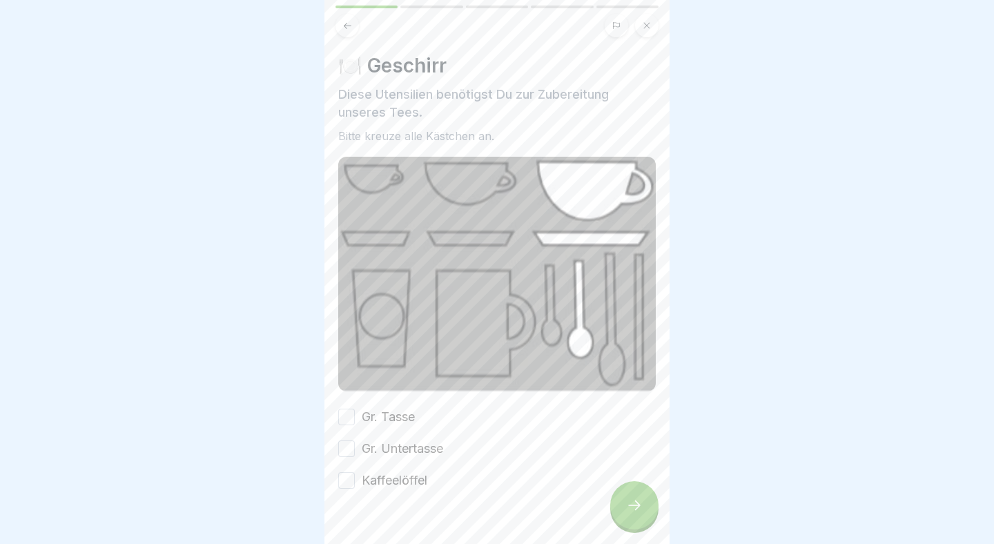
click at [346, 416] on button "Gr. Tasse" at bounding box center [346, 417] width 17 height 17
click at [346, 445] on button "Gr. Untertasse" at bounding box center [346, 449] width 17 height 17
click at [349, 488] on button "Kaffeelöffel" at bounding box center [346, 480] width 17 height 17
click at [644, 501] on div at bounding box center [634, 505] width 48 height 48
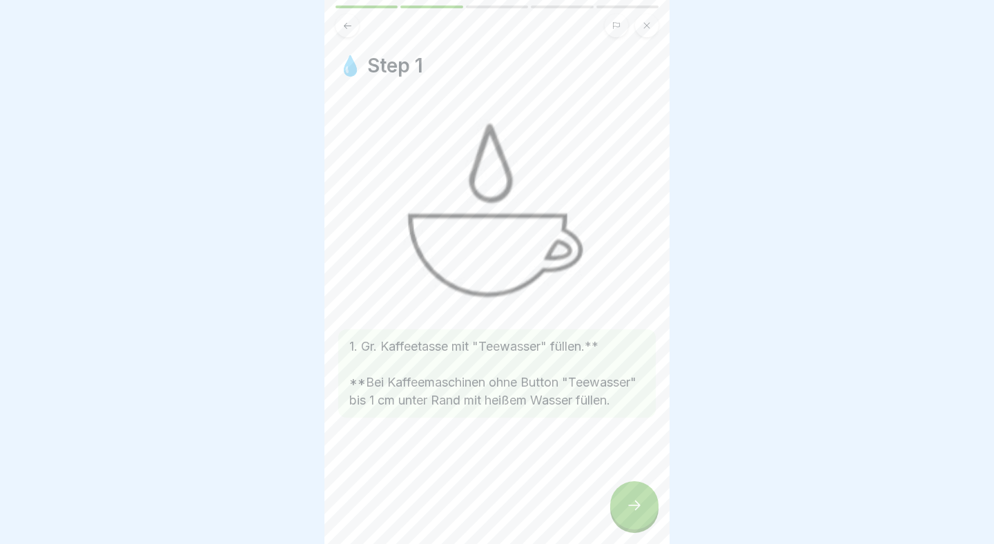
click at [642, 503] on icon at bounding box center [634, 505] width 17 height 17
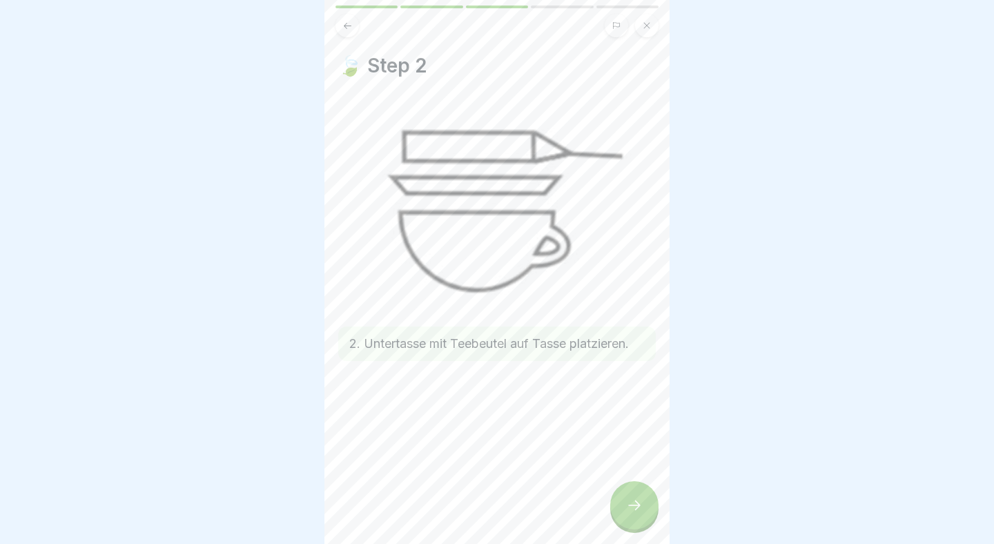
click at [642, 503] on icon at bounding box center [634, 505] width 17 height 17
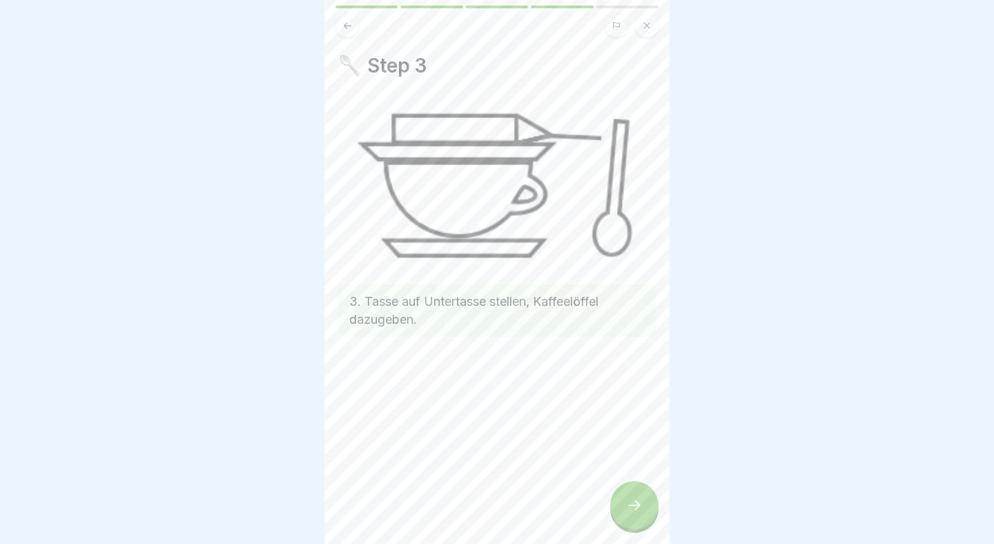
click at [642, 503] on icon at bounding box center [634, 505] width 17 height 17
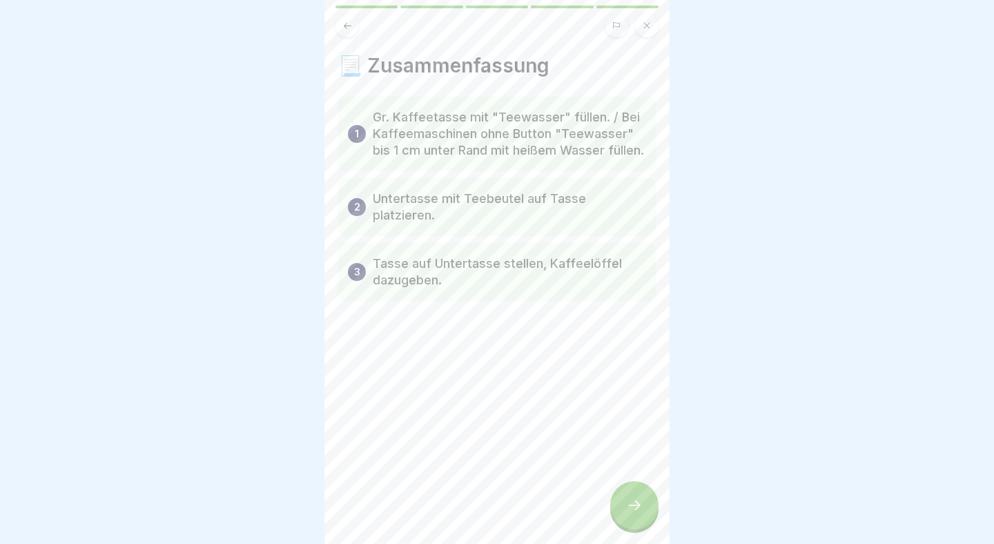
click at [642, 503] on icon at bounding box center [634, 505] width 17 height 17
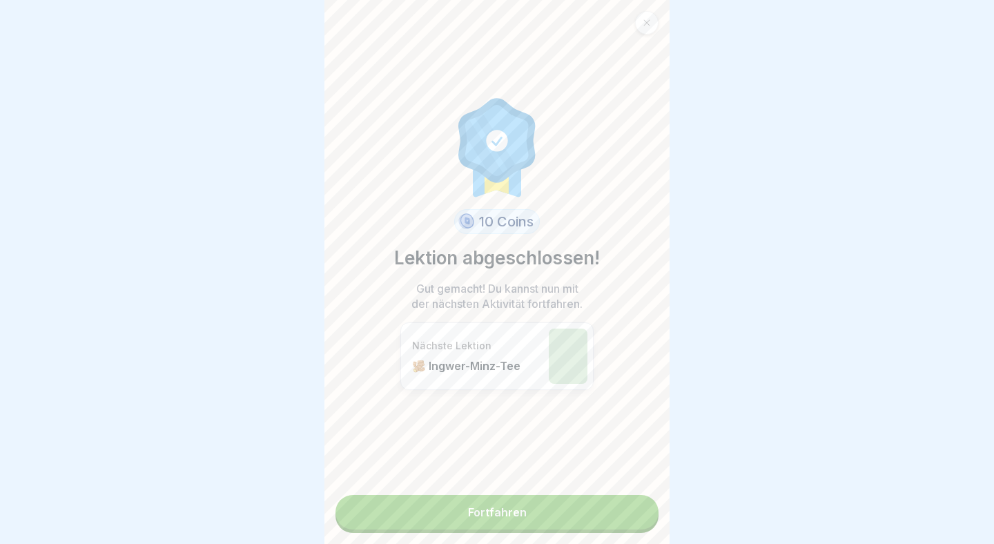
click at [642, 503] on link "Fortfahren" at bounding box center [497, 512] width 323 height 35
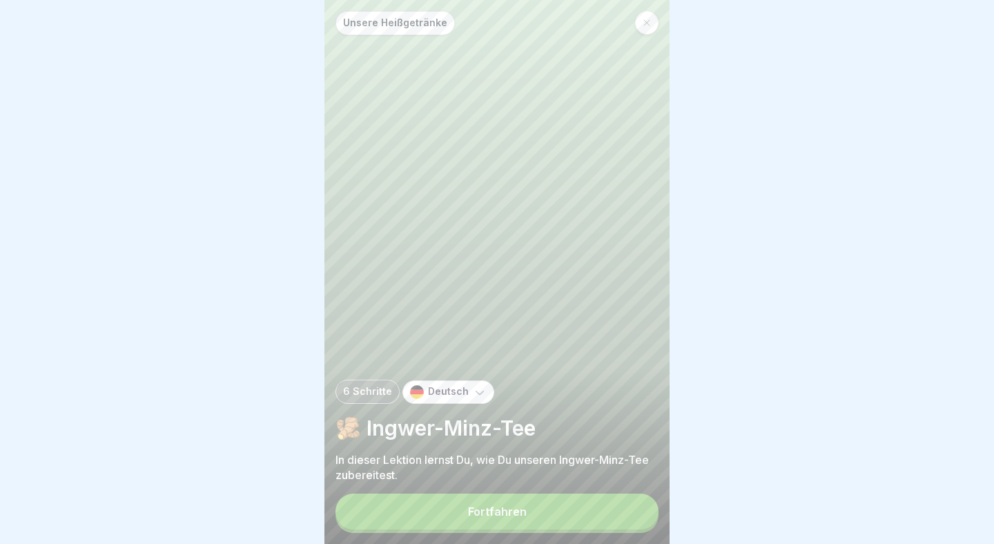
click at [642, 503] on button "Fortfahren" at bounding box center [497, 512] width 323 height 36
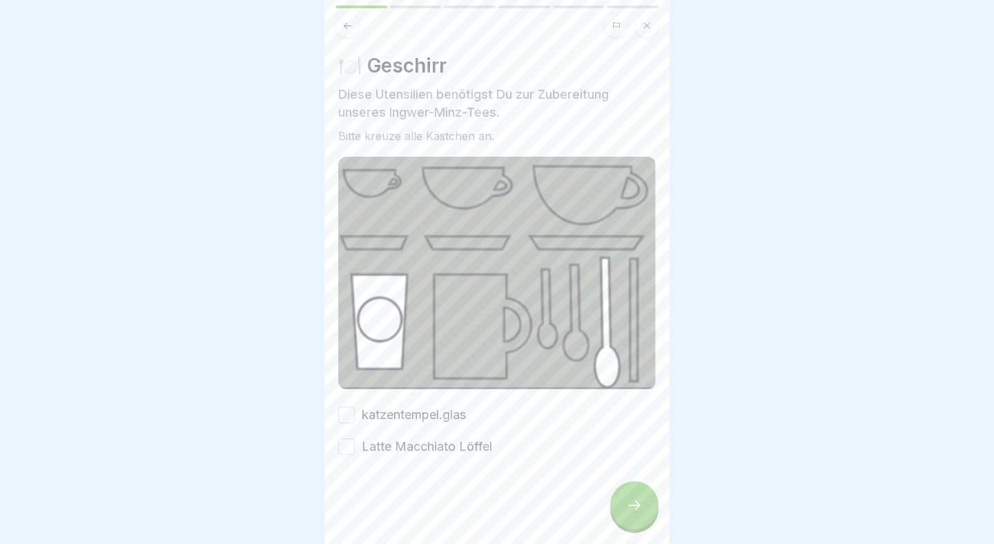
click at [349, 417] on button "katzentempel.glas" at bounding box center [346, 415] width 17 height 17
click at [347, 441] on button "Latte Macchiato Löffel" at bounding box center [346, 447] width 17 height 17
click at [635, 485] on div at bounding box center [634, 505] width 48 height 48
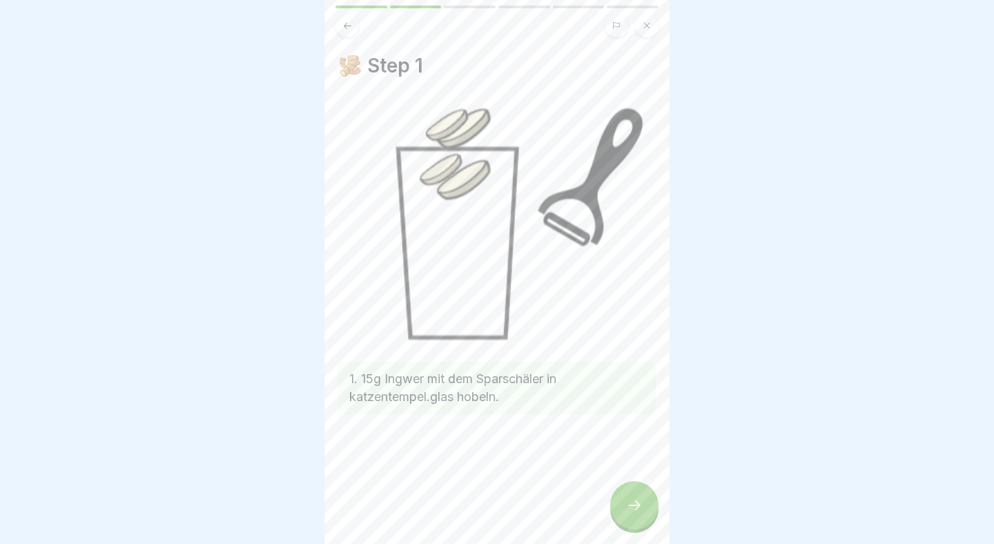
click at [635, 486] on div at bounding box center [634, 505] width 48 height 48
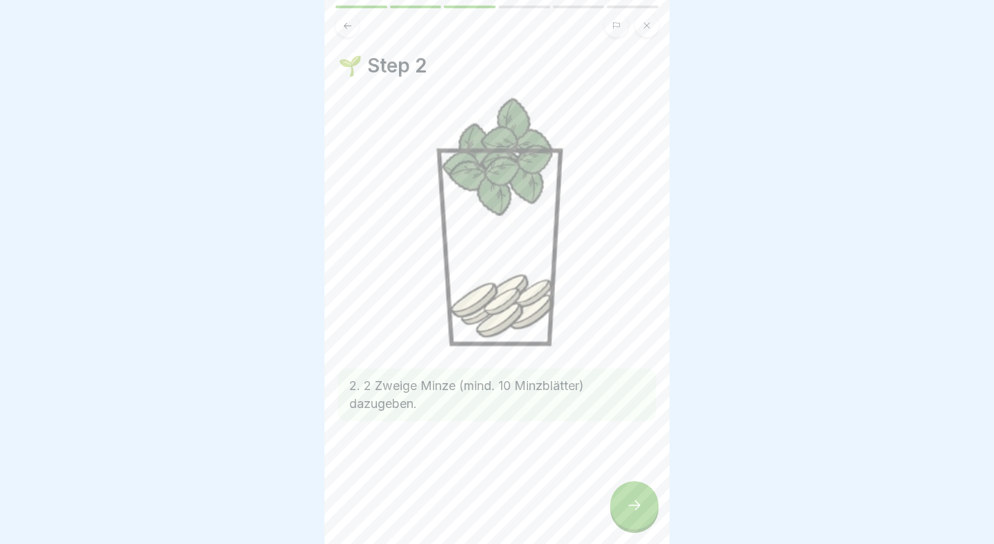
click at [635, 486] on div at bounding box center [634, 505] width 48 height 48
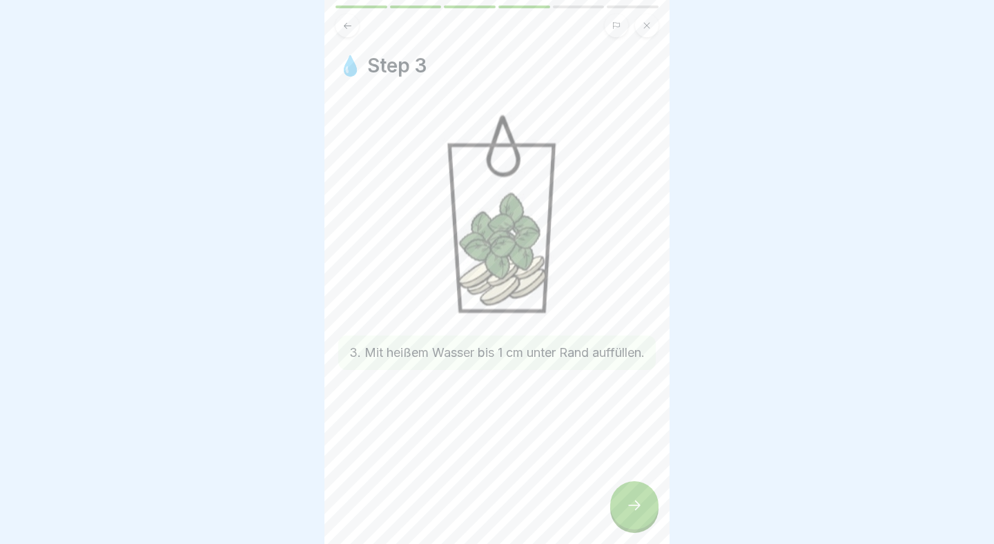
click at [635, 486] on div at bounding box center [634, 505] width 48 height 48
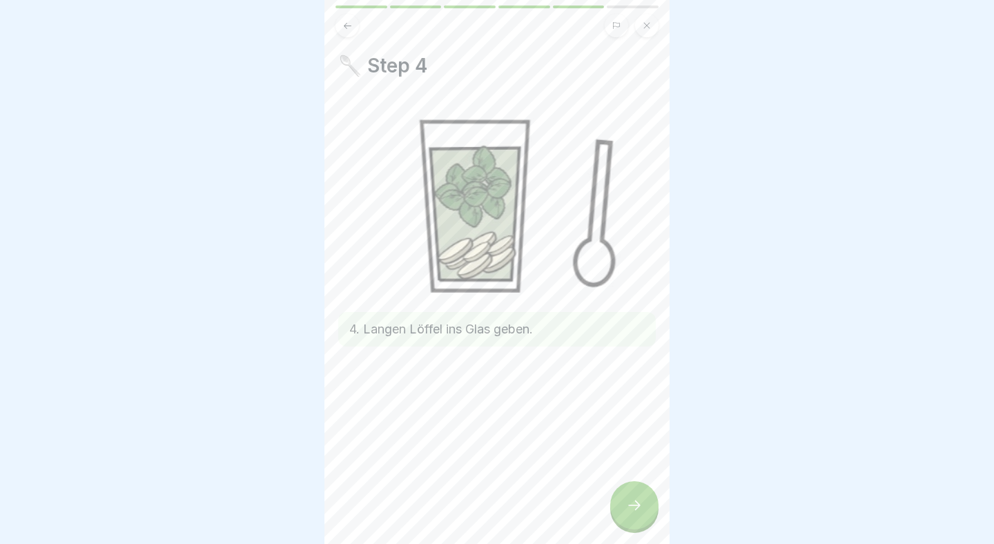
click at [635, 486] on div at bounding box center [634, 505] width 48 height 48
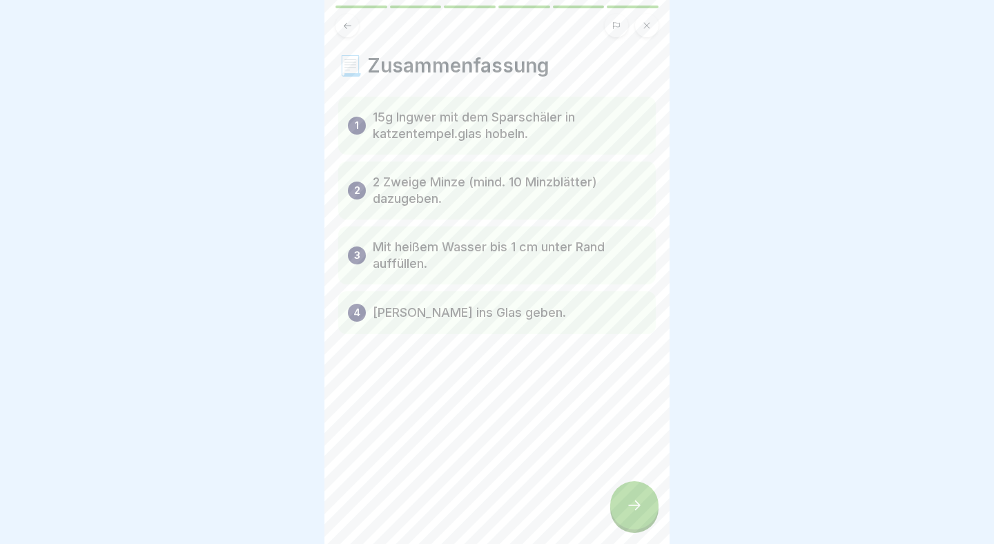
click at [635, 486] on div at bounding box center [634, 505] width 48 height 48
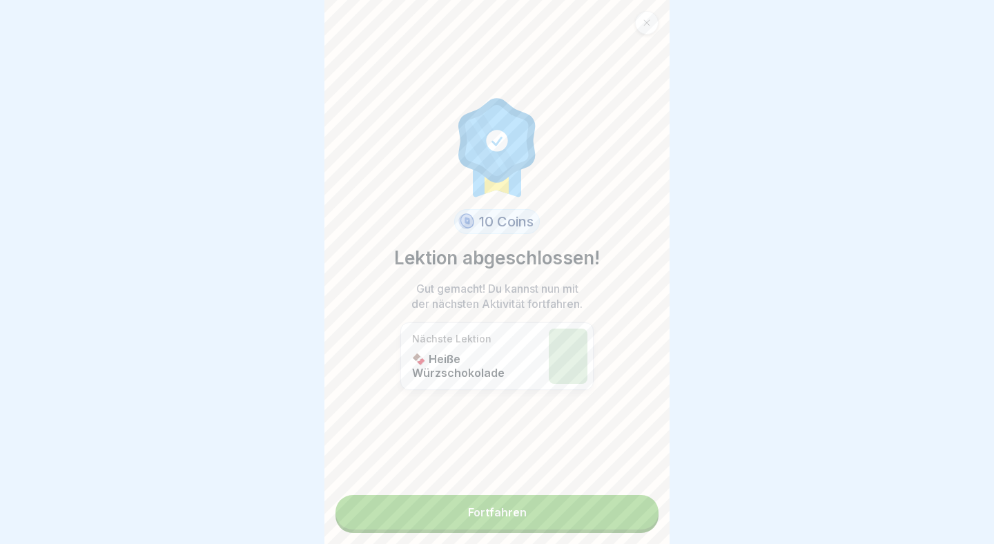
click at [607, 518] on link "Fortfahren" at bounding box center [497, 512] width 323 height 35
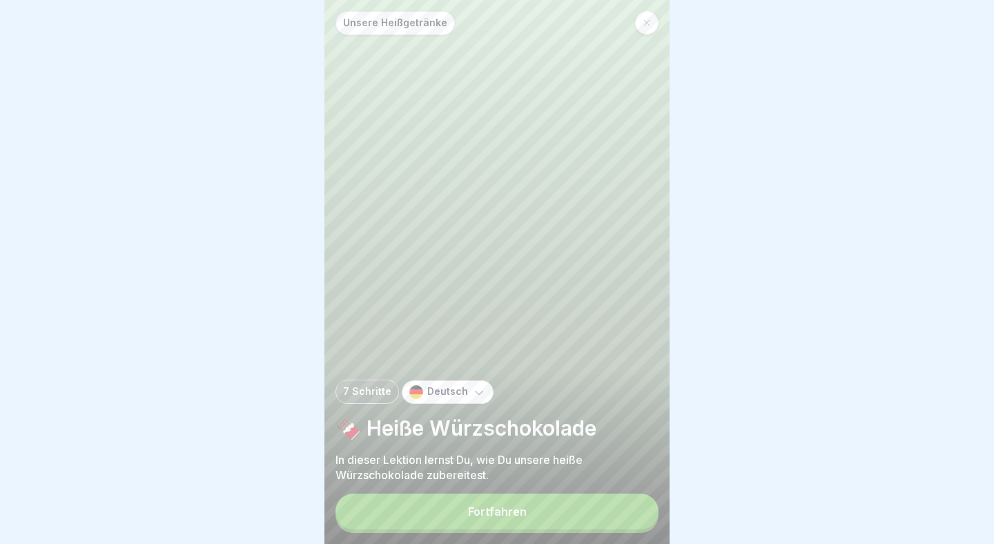
click at [557, 502] on button "Fortfahren" at bounding box center [497, 512] width 323 height 36
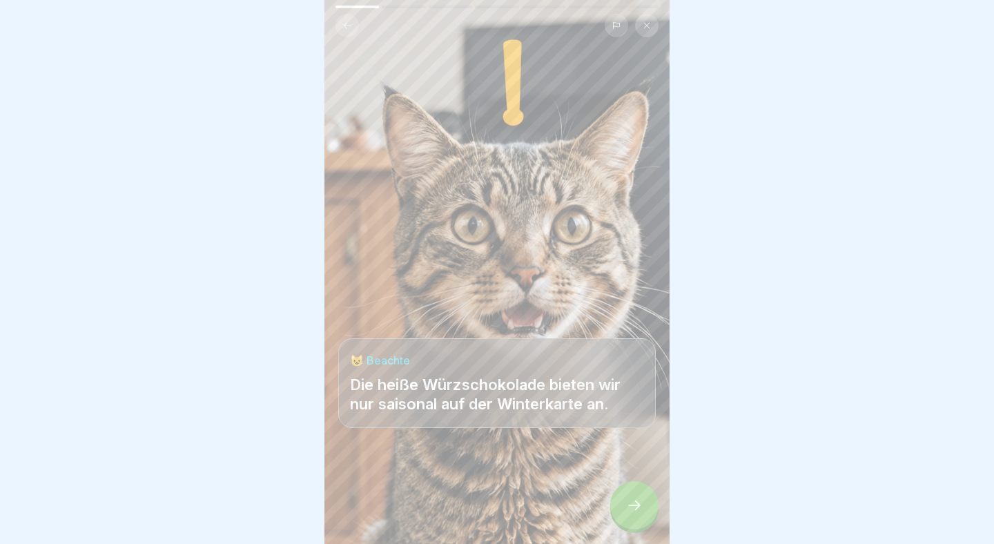
click at [615, 501] on div at bounding box center [634, 505] width 48 height 48
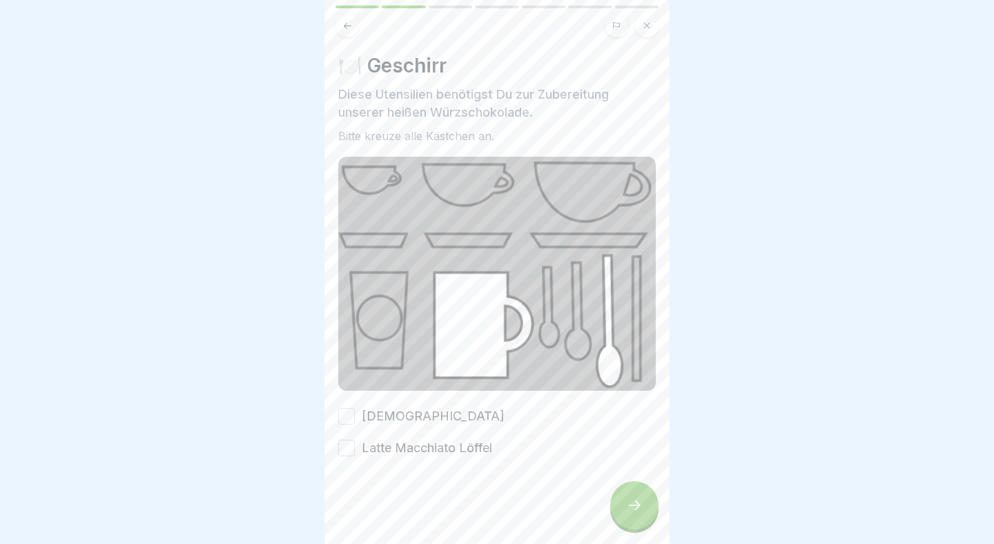
click at [374, 421] on label "[DEMOGRAPHIC_DATA]" at bounding box center [433, 416] width 143 height 18
click at [355, 421] on button "[DEMOGRAPHIC_DATA]" at bounding box center [346, 416] width 17 height 17
click at [380, 453] on label "Latte Macchiato Löffel" at bounding box center [427, 448] width 131 height 18
click at [355, 453] on button "Latte Macchiato Löffel" at bounding box center [346, 448] width 17 height 17
click at [640, 485] on div at bounding box center [634, 505] width 48 height 48
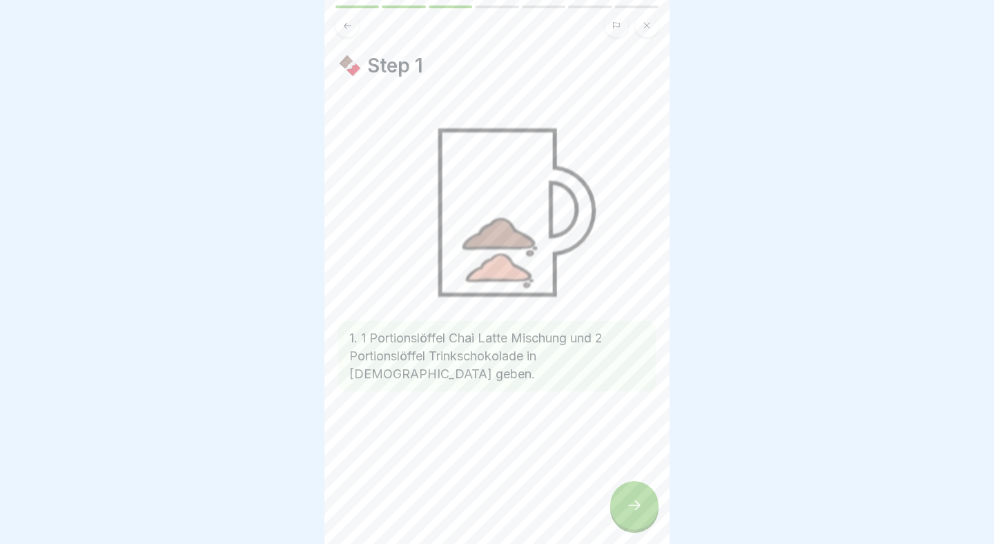
click at [640, 485] on div at bounding box center [634, 505] width 48 height 48
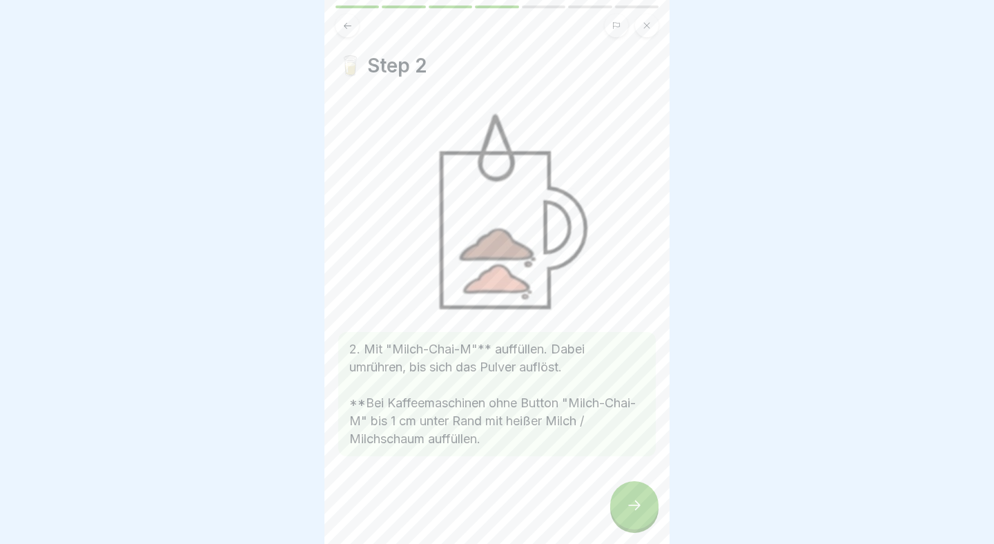
click at [640, 485] on div at bounding box center [634, 505] width 48 height 48
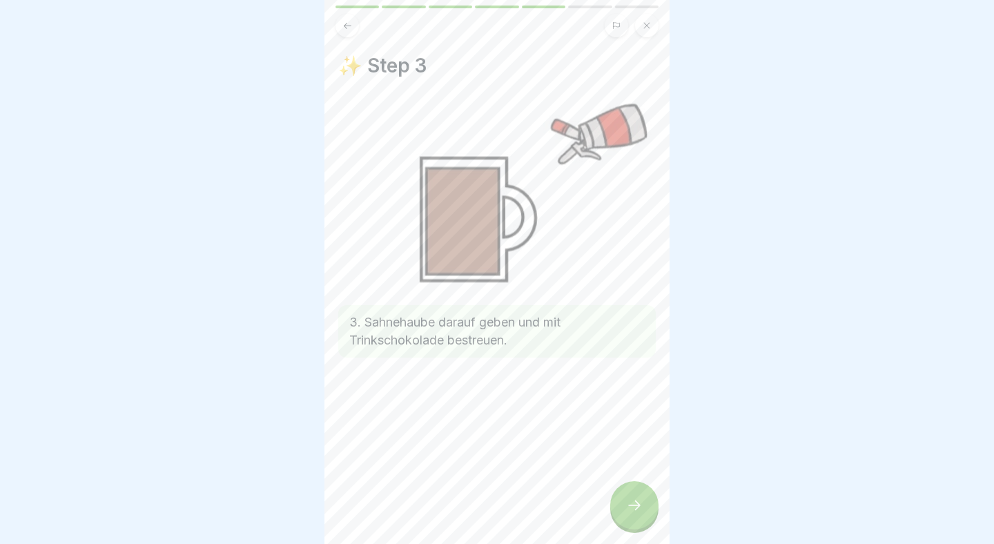
click at [640, 485] on div at bounding box center [634, 505] width 48 height 48
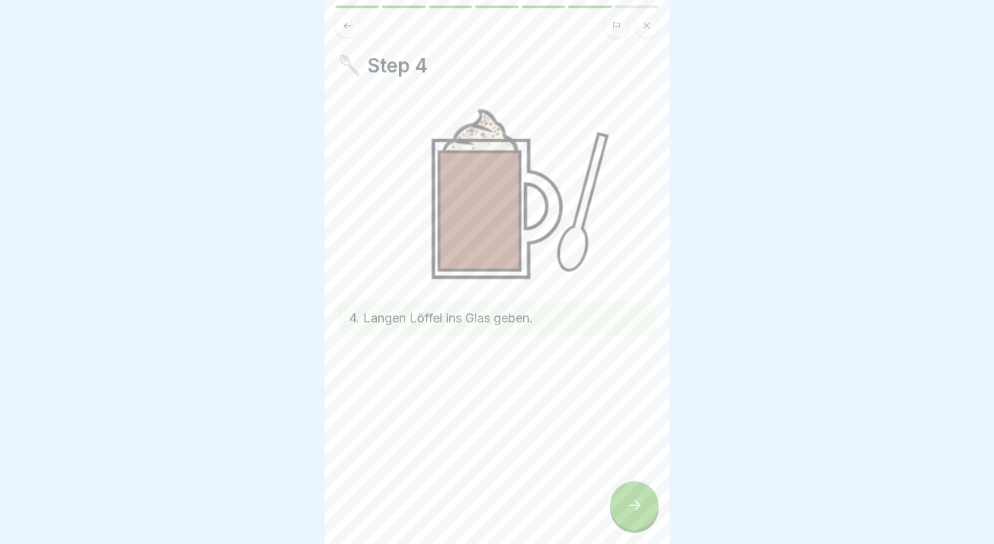
click at [640, 485] on div at bounding box center [634, 505] width 48 height 48
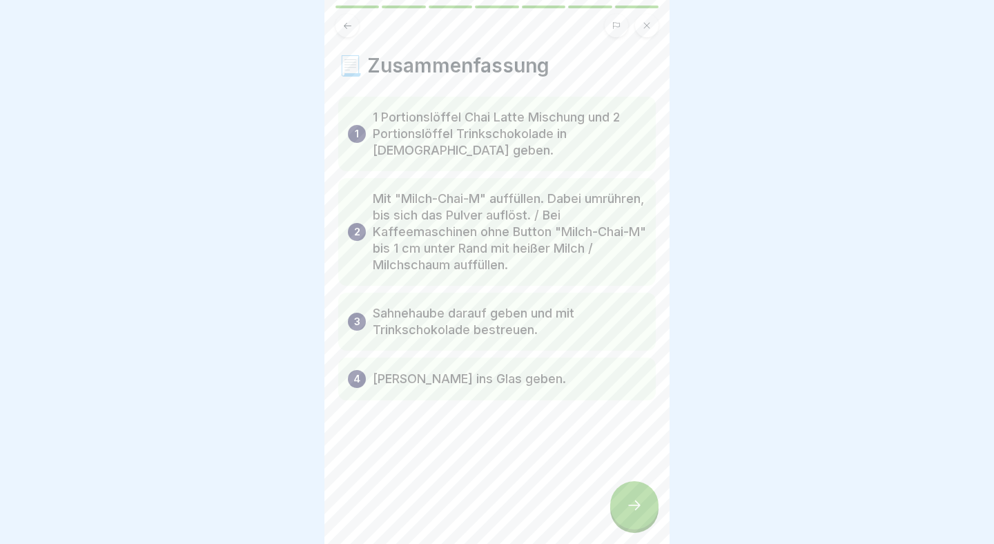
click at [640, 485] on div at bounding box center [634, 505] width 48 height 48
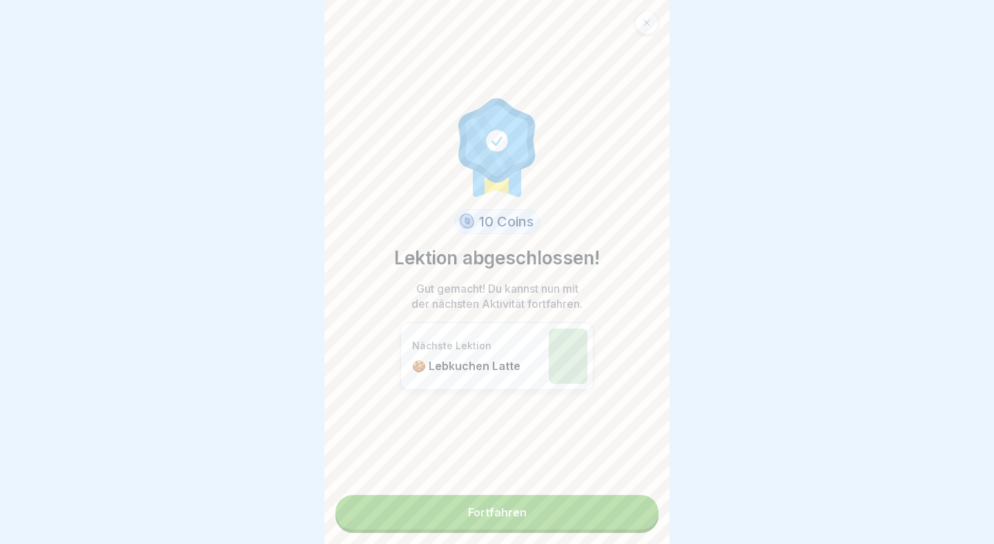
click at [640, 485] on div "10 Coins Lektion abgeschlossen! Gut gemacht! Du kannst nun mit der nächsten Akt…" at bounding box center [497, 272] width 345 height 544
click at [617, 515] on link "Fortfahren" at bounding box center [497, 512] width 323 height 35
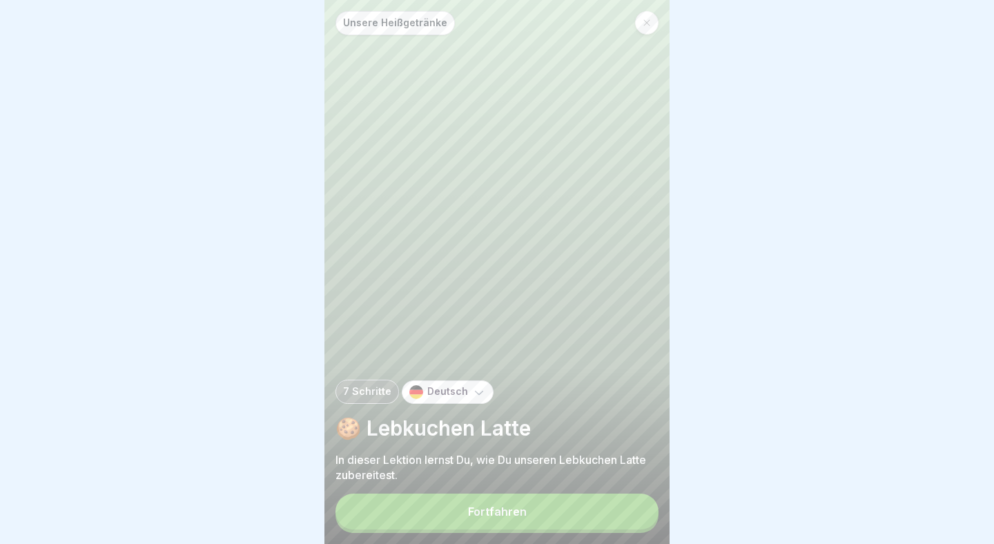
click at [592, 514] on button "Fortfahren" at bounding box center [497, 512] width 323 height 36
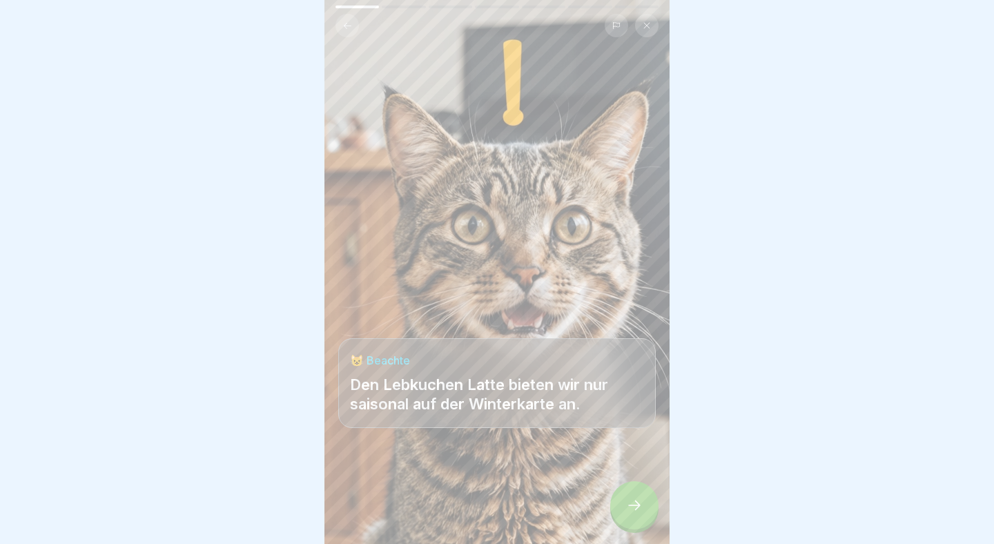
click at [637, 511] on icon at bounding box center [634, 505] width 17 height 17
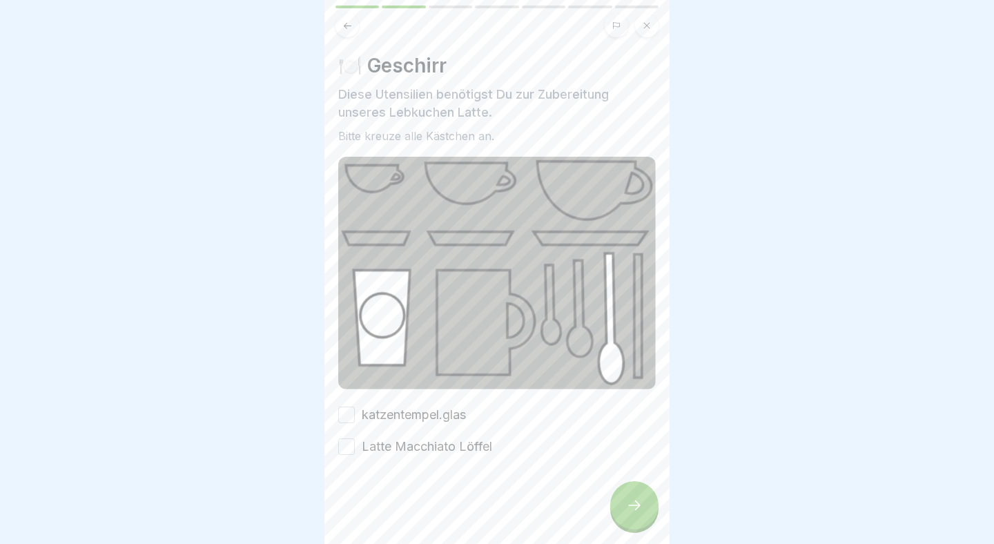
click at [350, 410] on button "katzentempel.glas" at bounding box center [346, 415] width 17 height 17
click at [349, 441] on button "Latte Macchiato Löffel" at bounding box center [346, 447] width 17 height 17
click at [621, 503] on div at bounding box center [634, 505] width 48 height 48
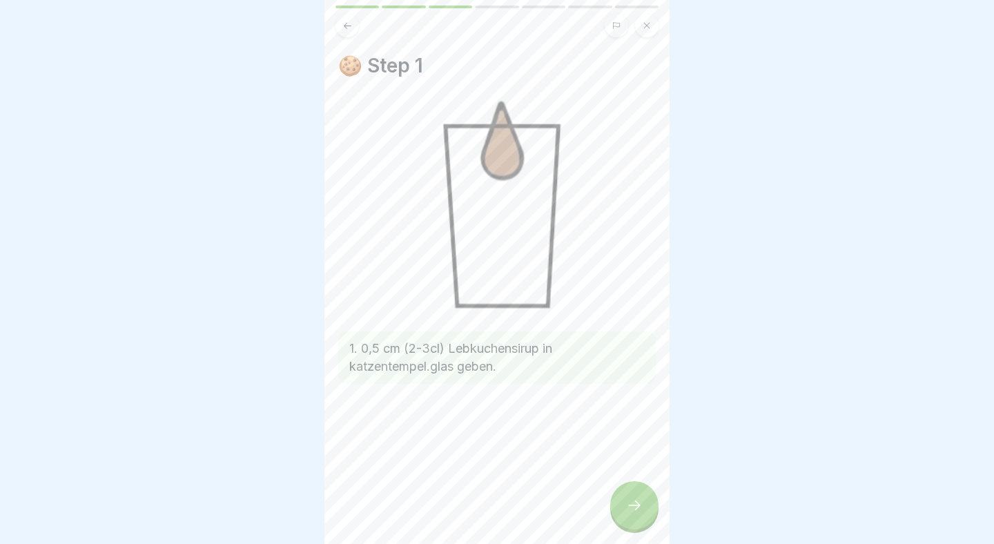
click at [637, 500] on icon at bounding box center [634, 505] width 17 height 17
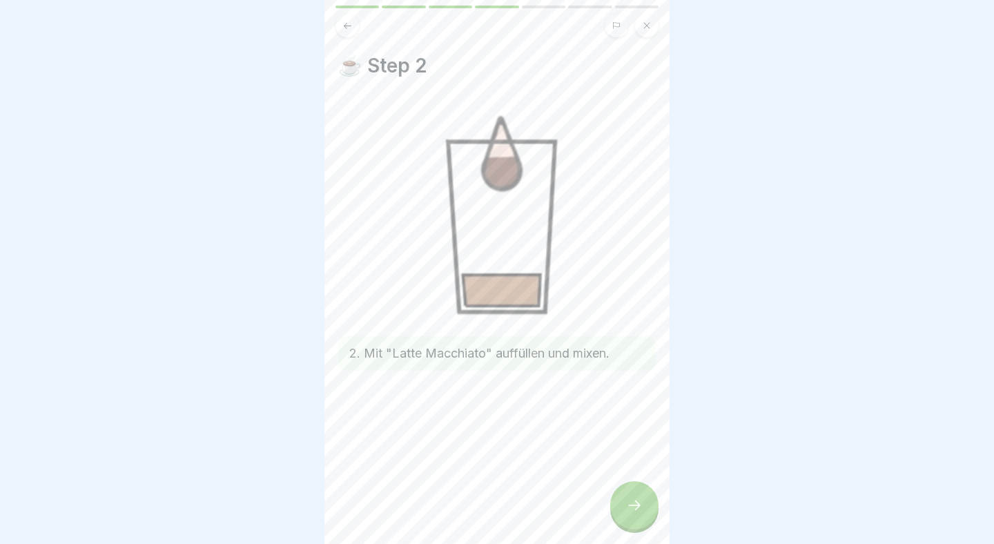
click at [637, 500] on icon at bounding box center [634, 505] width 17 height 17
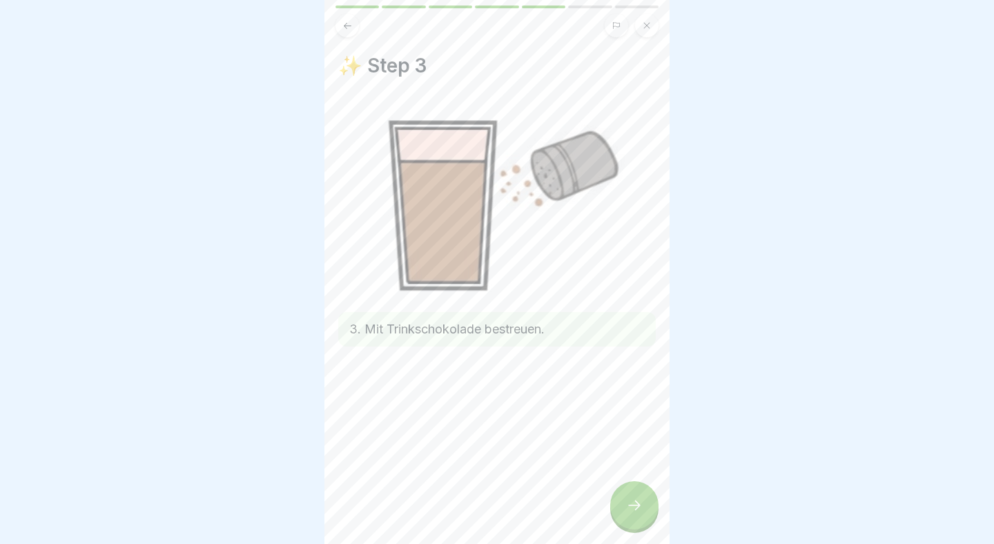
click at [637, 500] on icon at bounding box center [634, 505] width 17 height 17
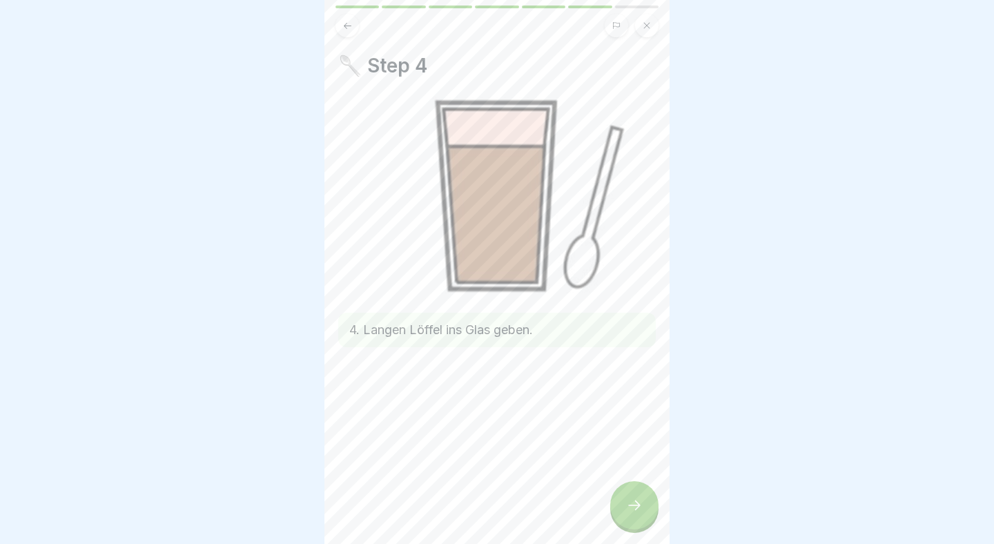
click at [637, 500] on icon at bounding box center [634, 505] width 17 height 17
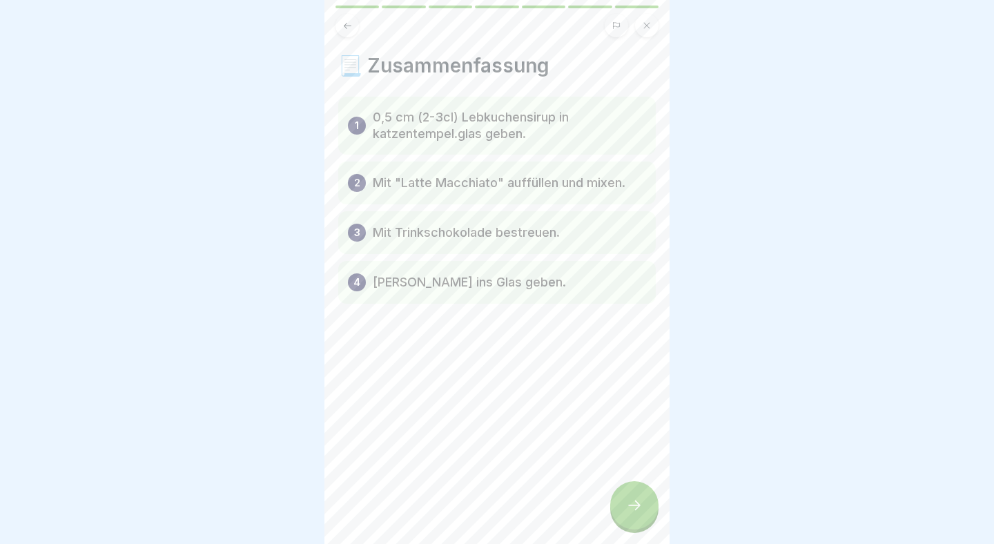
click at [637, 500] on icon at bounding box center [634, 505] width 17 height 17
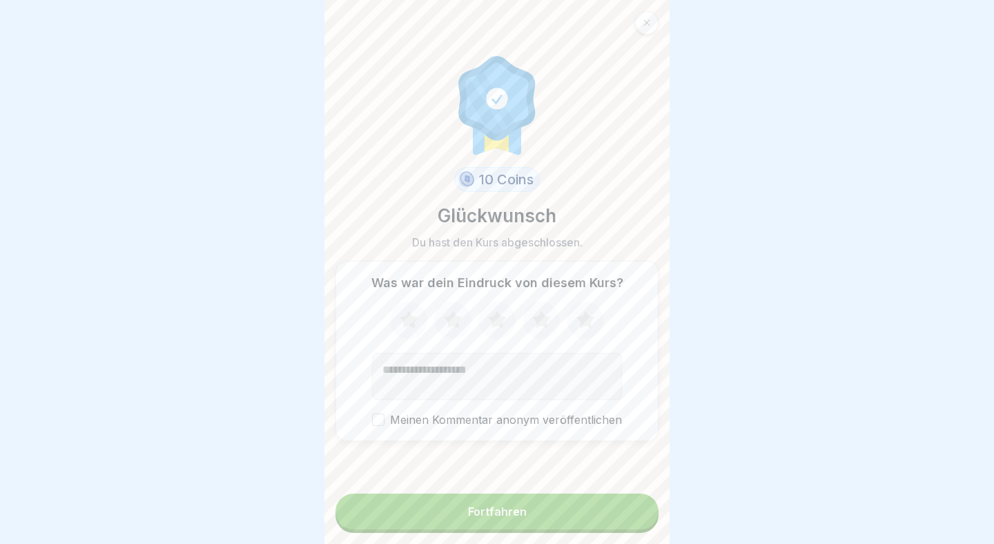
click at [637, 500] on button "Fortfahren" at bounding box center [497, 512] width 323 height 36
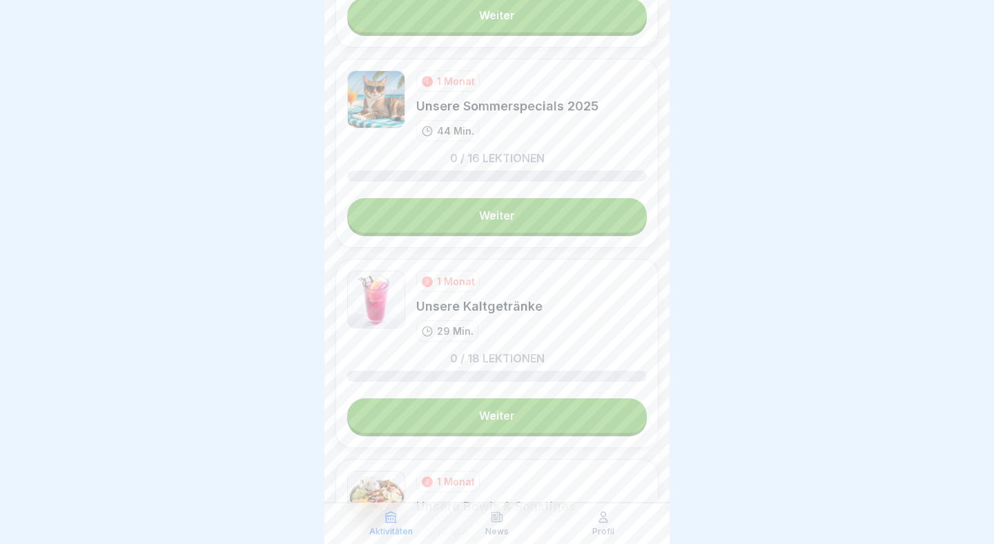
scroll to position [3082, 0]
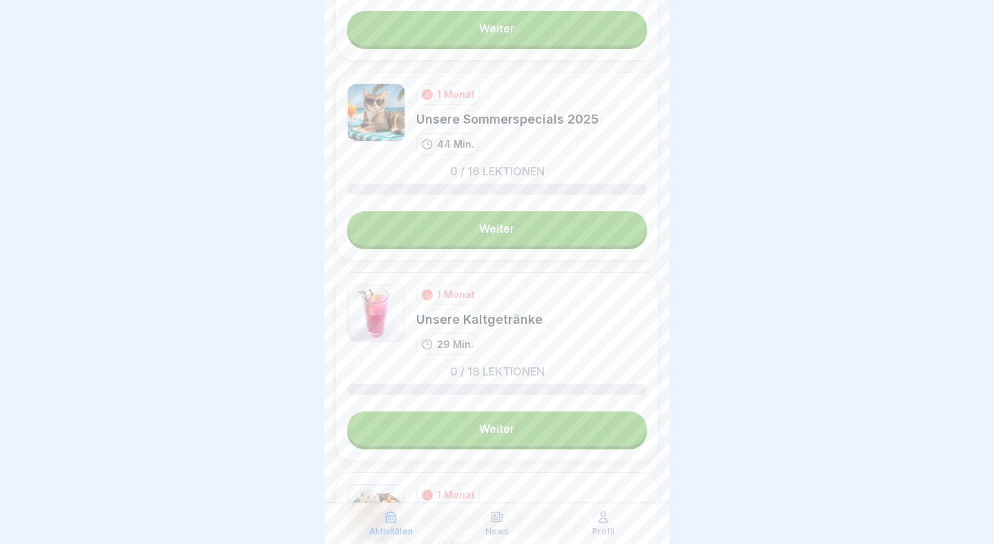
click at [549, 426] on link "Weiter" at bounding box center [497, 429] width 300 height 35
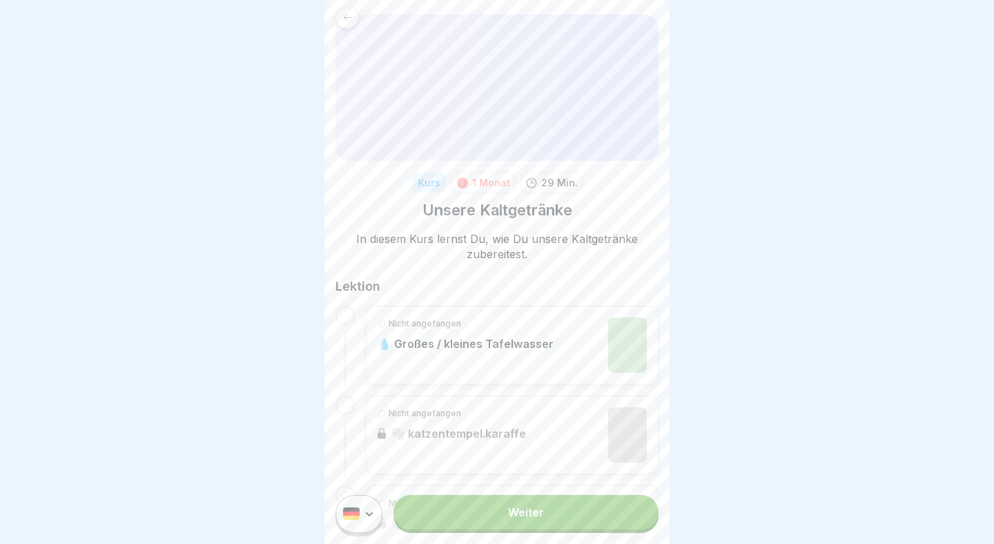
scroll to position [59, 0]
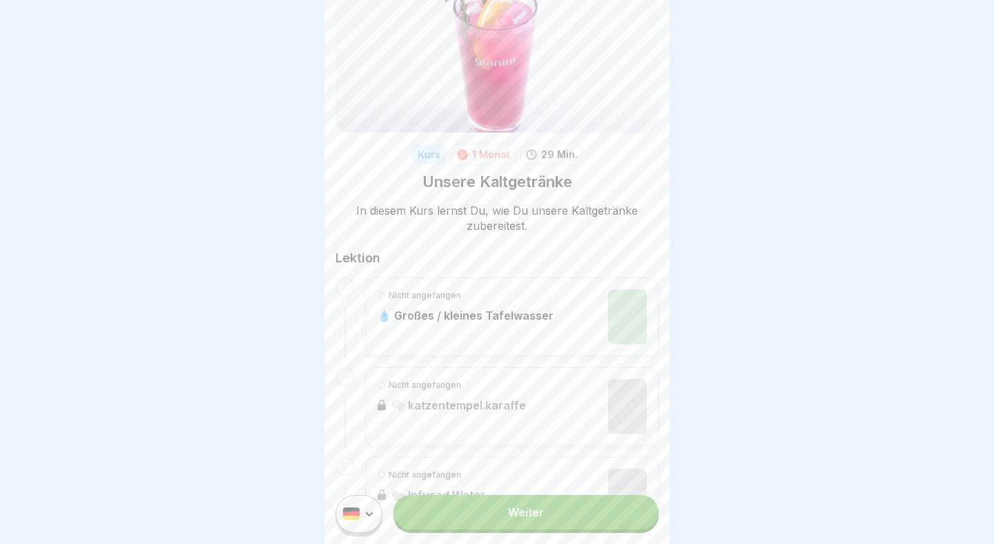
click at [490, 517] on link "Weiter" at bounding box center [526, 512] width 265 height 35
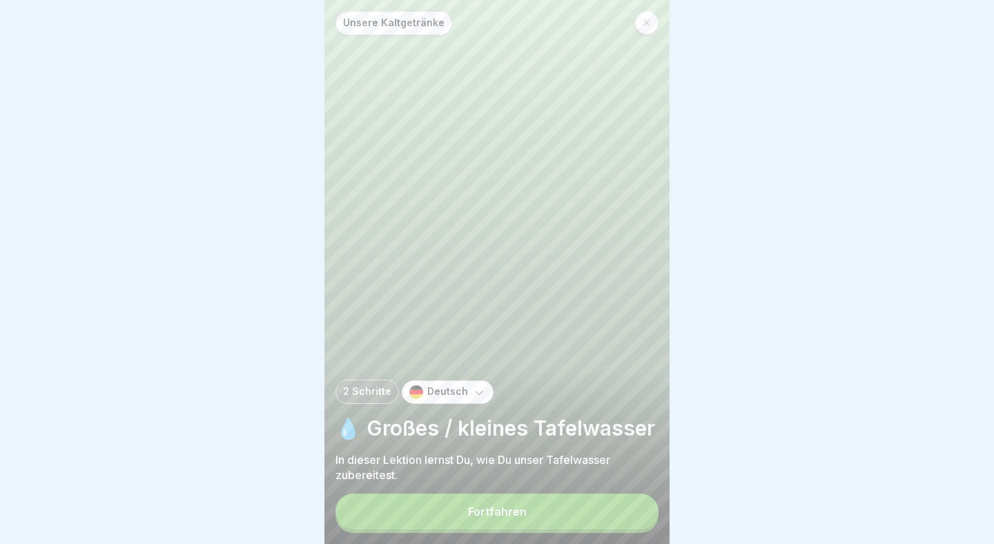
click at [526, 517] on button "Fortfahren" at bounding box center [497, 512] width 323 height 36
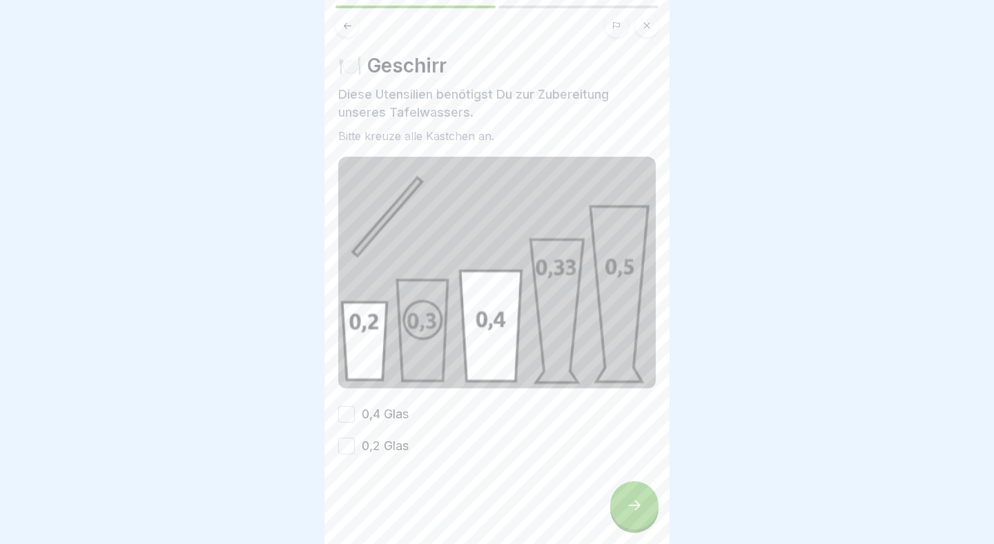
click at [347, 412] on button "0,4 Glas" at bounding box center [346, 414] width 17 height 17
click at [348, 443] on button "0,2 Glas" at bounding box center [346, 446] width 17 height 17
click at [624, 503] on div at bounding box center [634, 505] width 48 height 48
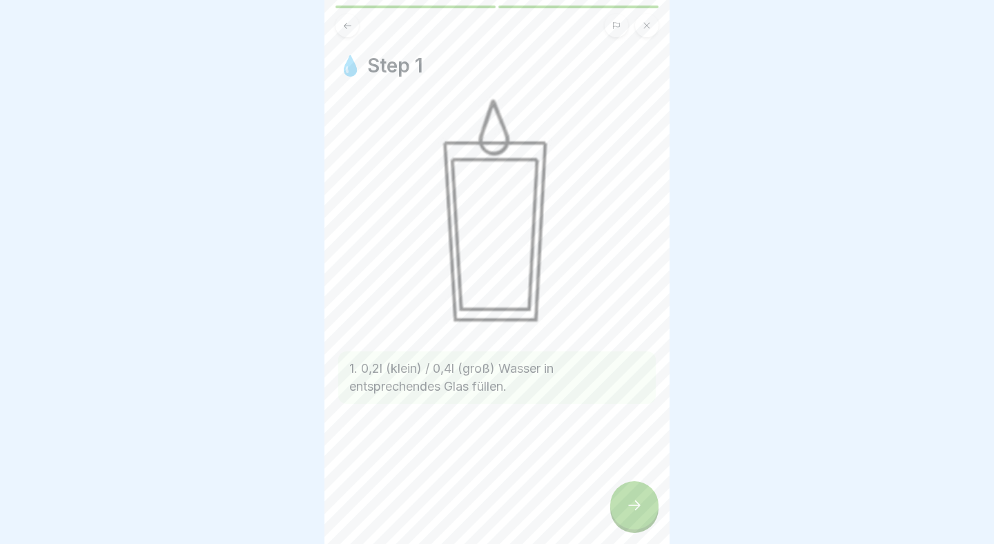
click at [626, 503] on div at bounding box center [634, 505] width 48 height 48
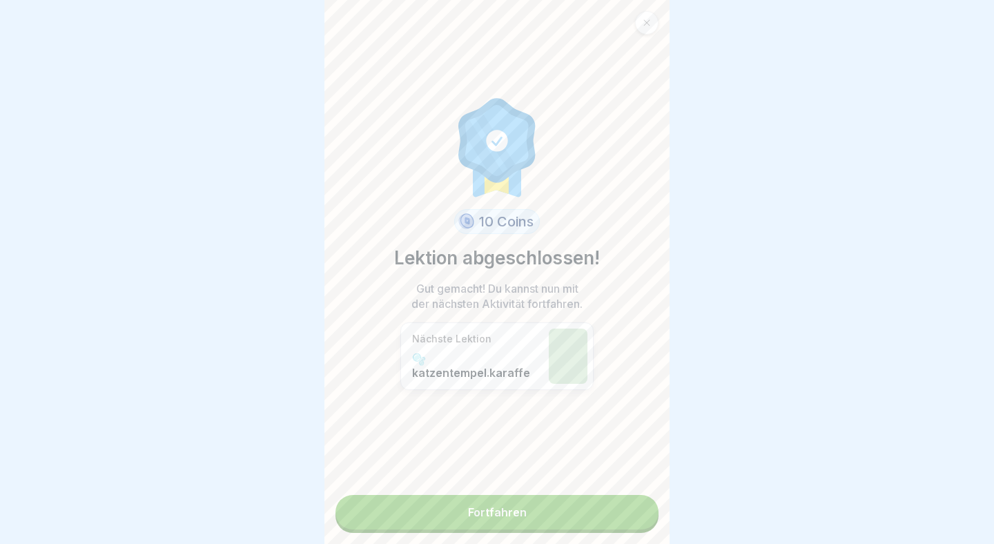
click at [618, 513] on link "Fortfahren" at bounding box center [497, 512] width 323 height 35
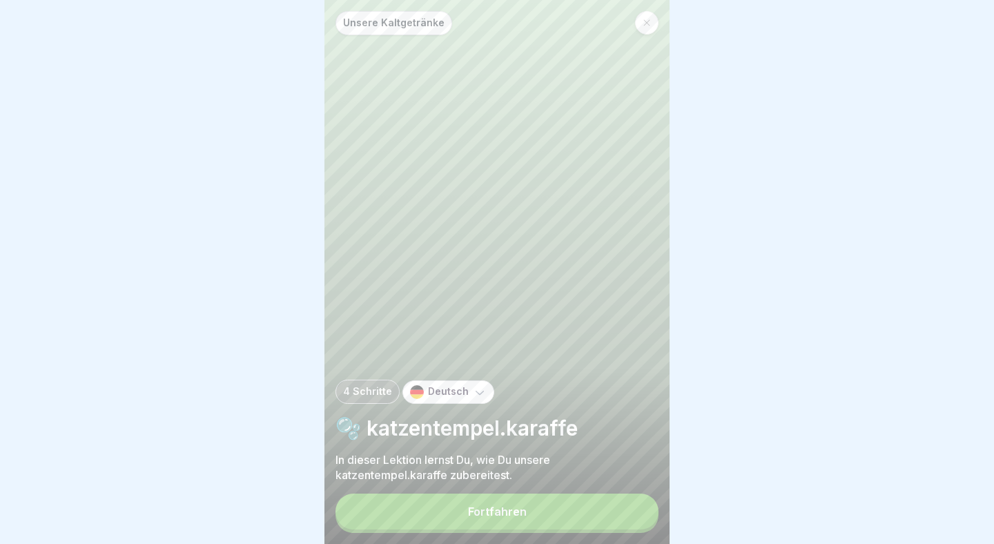
click at [574, 529] on button "Fortfahren" at bounding box center [497, 512] width 323 height 36
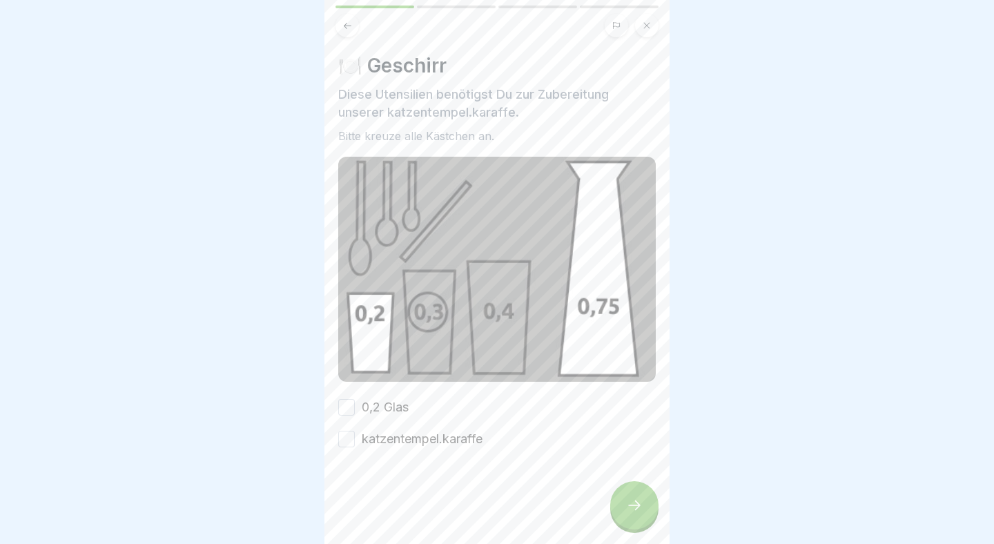
click at [347, 399] on button "0,2 Glas" at bounding box center [346, 407] width 17 height 17
click at [351, 431] on button "katzentempel.karaffe" at bounding box center [346, 439] width 17 height 17
click at [631, 501] on icon at bounding box center [634, 505] width 17 height 17
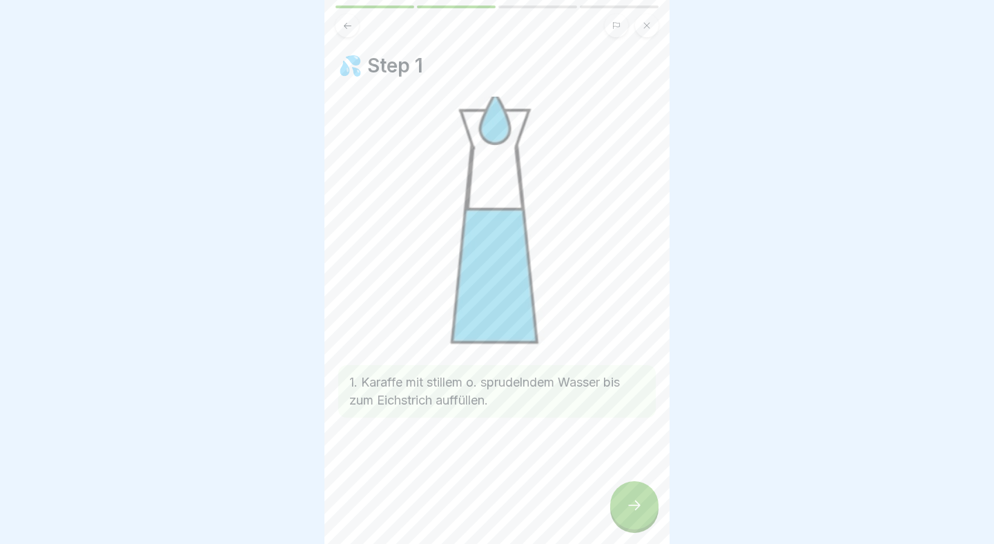
click at [630, 503] on icon at bounding box center [634, 505] width 17 height 17
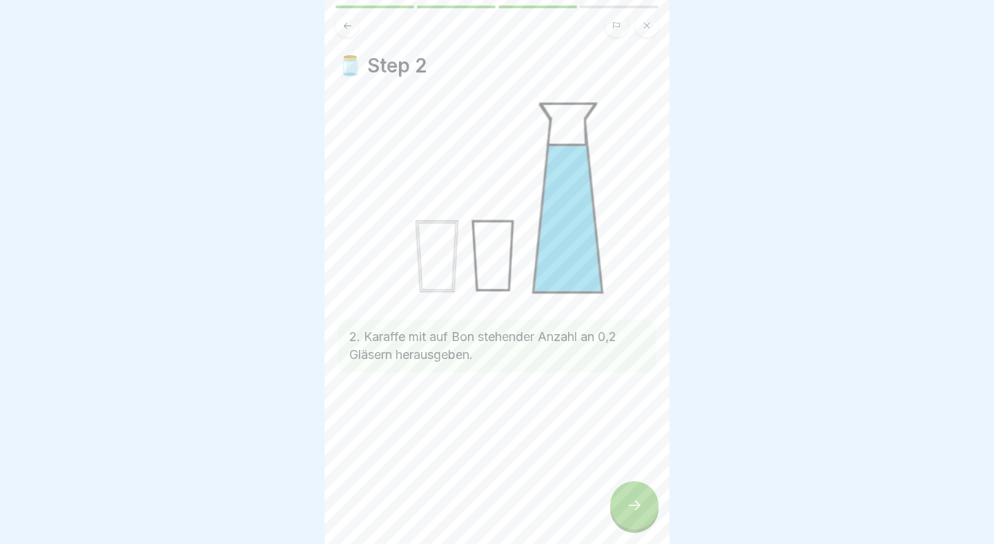
click at [630, 503] on icon at bounding box center [634, 505] width 17 height 17
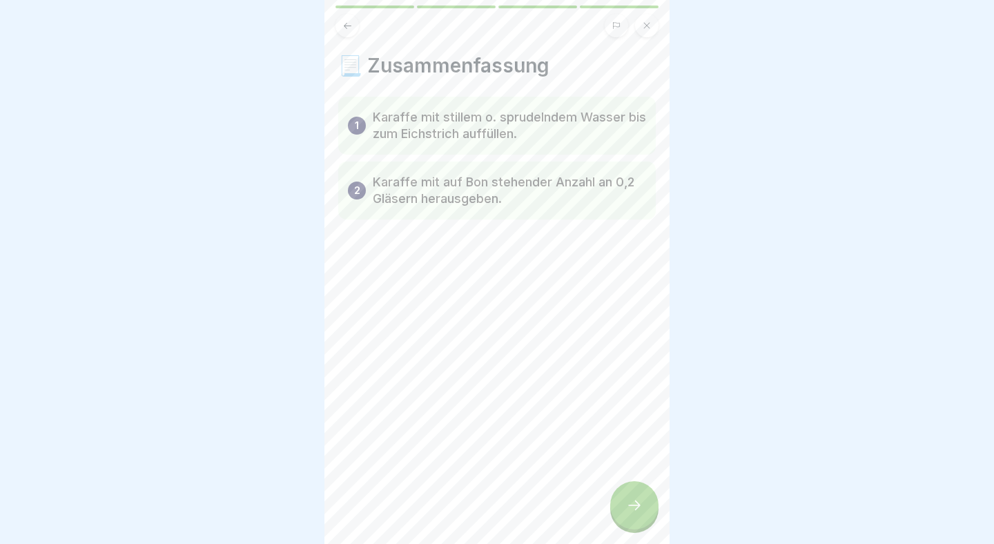
click at [629, 503] on icon at bounding box center [634, 505] width 17 height 17
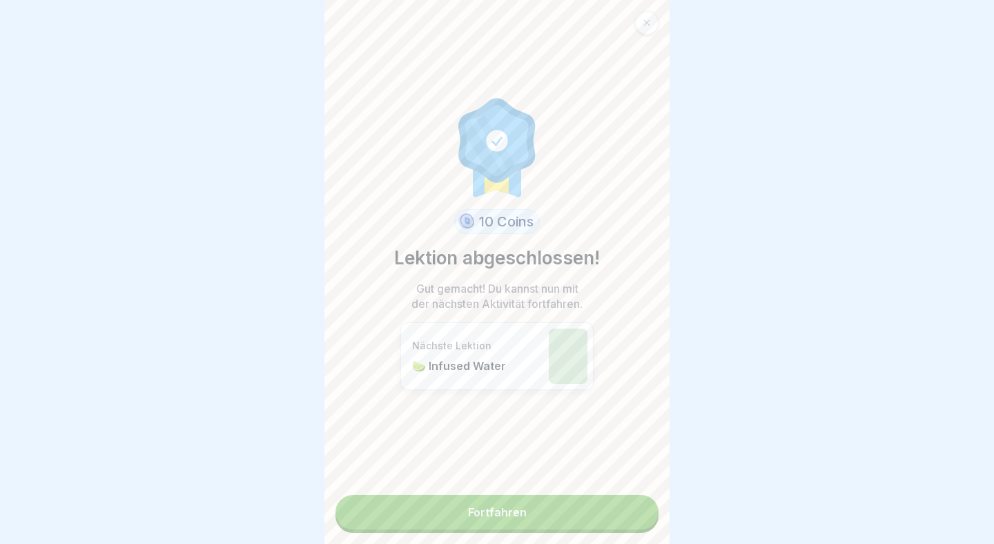
click at [590, 525] on link "Fortfahren" at bounding box center [497, 512] width 323 height 35
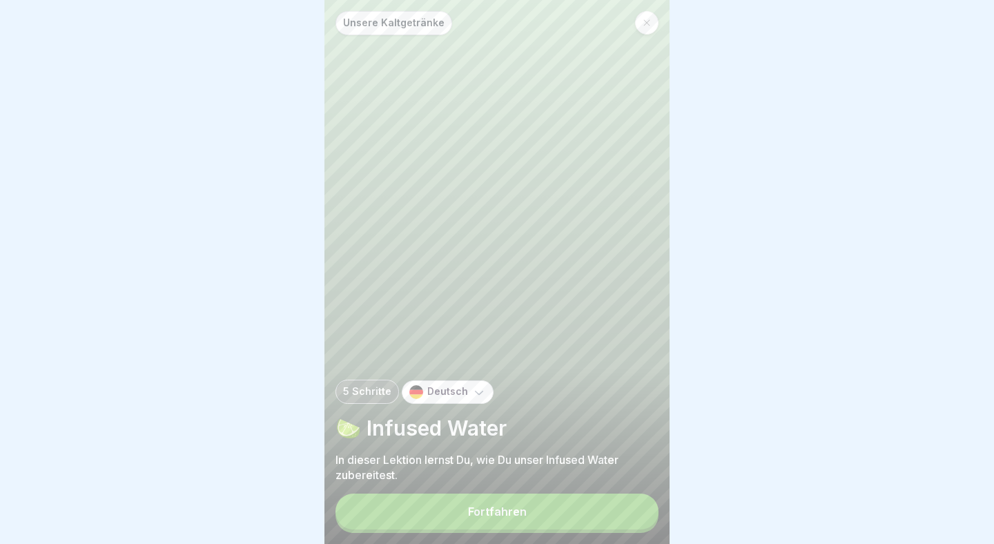
click at [532, 503] on button "Fortfahren" at bounding box center [497, 512] width 323 height 36
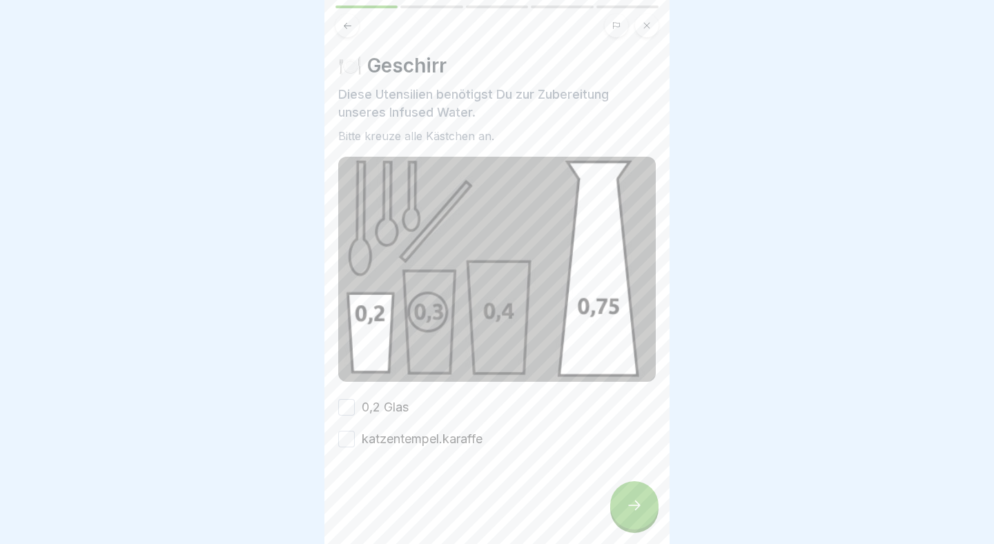
click at [340, 405] on button "0,2 Glas" at bounding box center [346, 407] width 17 height 17
click at [340, 439] on button "katzentempel.karaffe" at bounding box center [346, 439] width 17 height 17
click at [633, 499] on div at bounding box center [634, 505] width 48 height 48
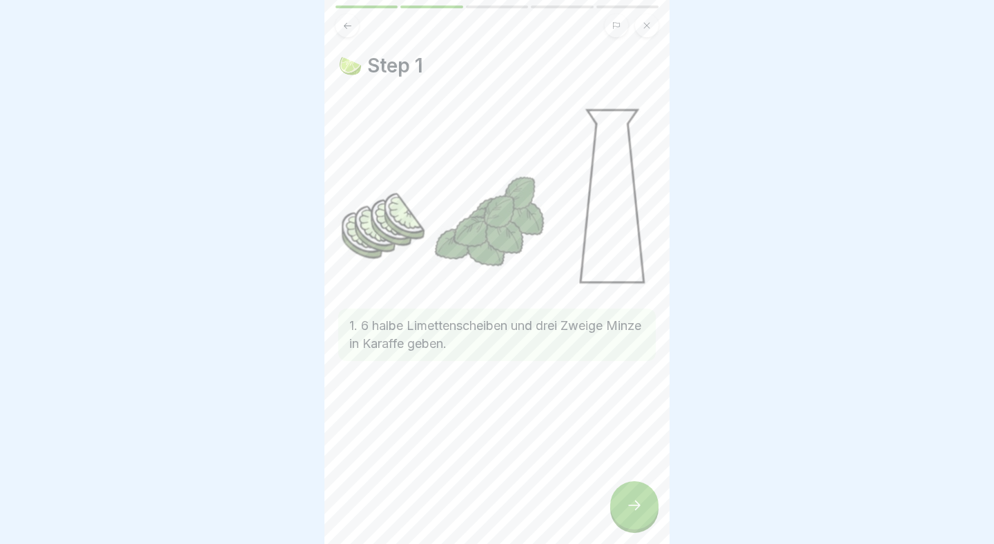
click at [628, 503] on icon at bounding box center [634, 505] width 17 height 17
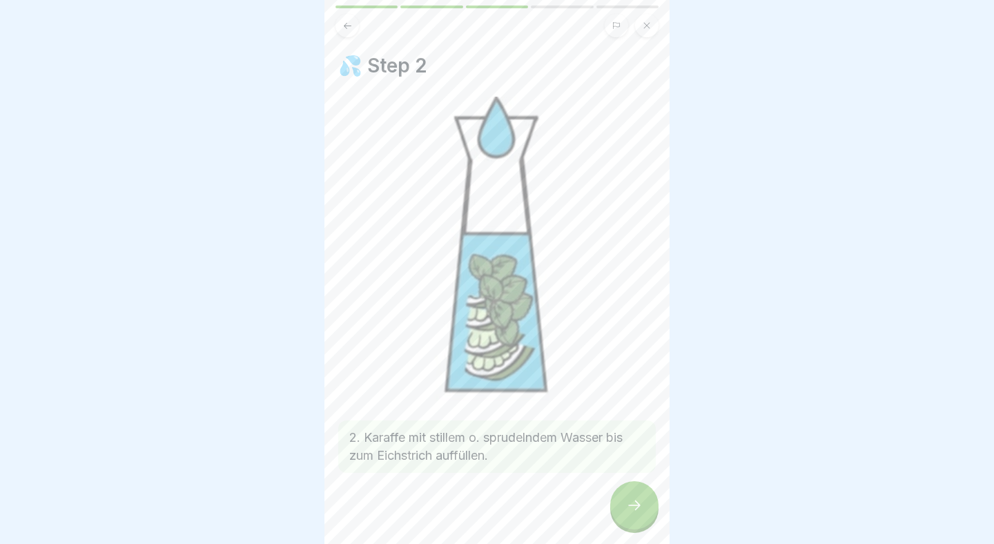
click at [628, 503] on icon at bounding box center [634, 505] width 17 height 17
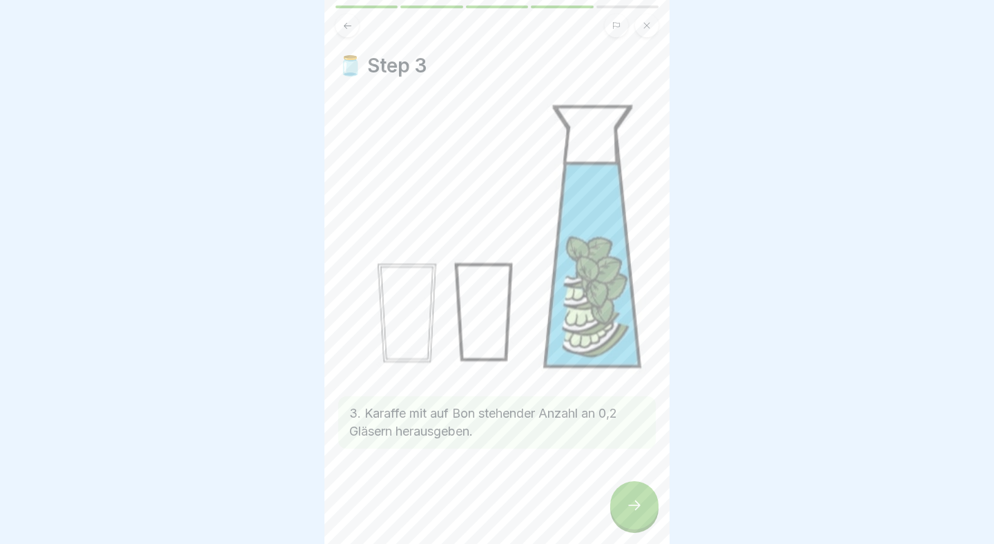
click at [628, 503] on icon at bounding box center [634, 505] width 17 height 17
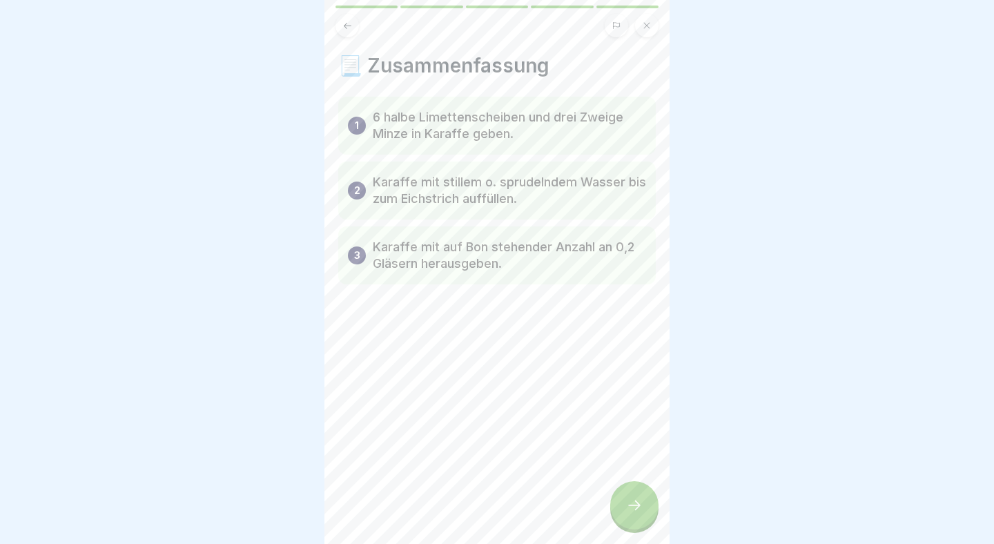
click at [628, 503] on icon at bounding box center [634, 505] width 17 height 17
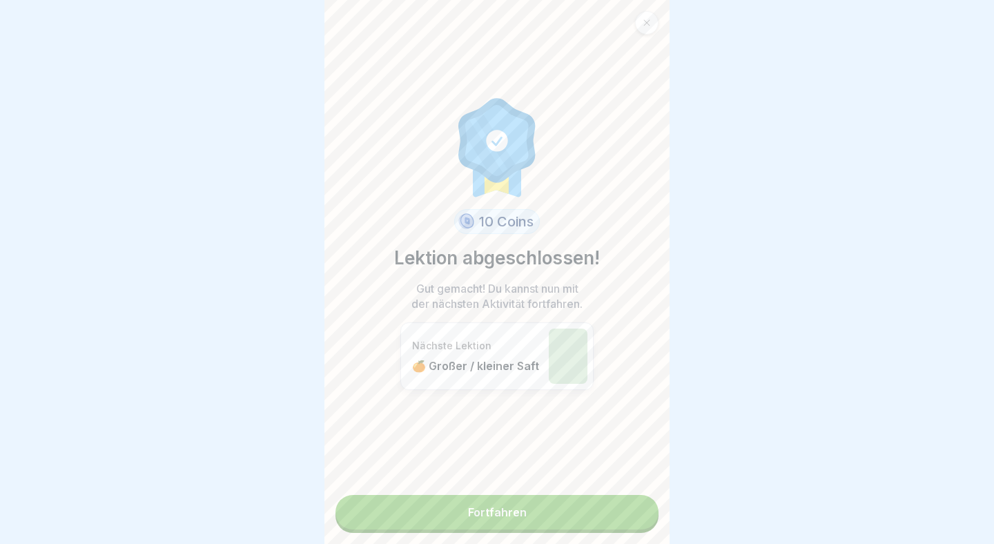
click at [615, 526] on link "Fortfahren" at bounding box center [497, 512] width 323 height 35
click at [584, 515] on link "Fortfahren" at bounding box center [497, 512] width 323 height 35
click at [559, 513] on link "Fortfahren" at bounding box center [497, 512] width 323 height 35
click at [558, 513] on link "Fortfahren" at bounding box center [497, 512] width 323 height 35
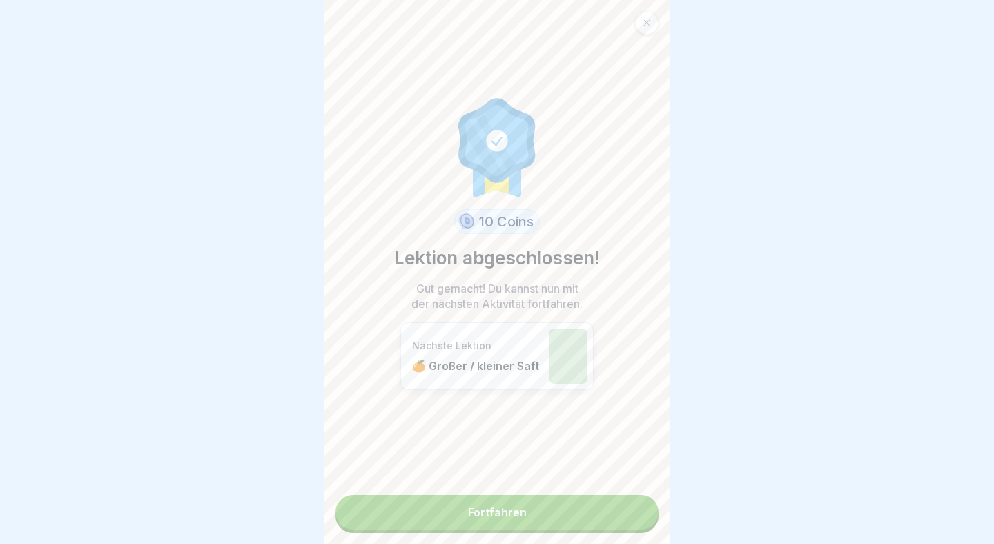
click at [558, 513] on link "Fortfahren" at bounding box center [497, 512] width 323 height 35
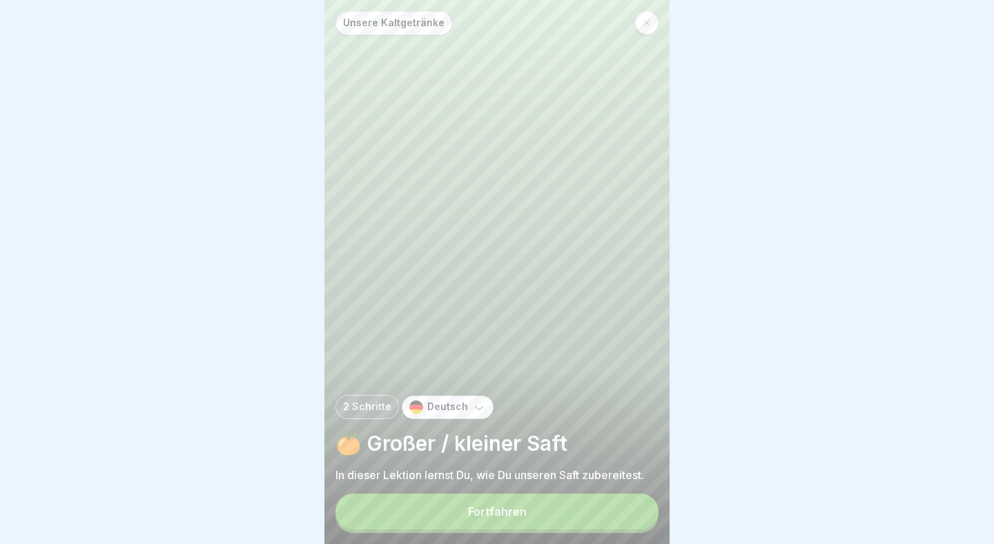
click at [540, 508] on button "Fortfahren" at bounding box center [497, 512] width 323 height 36
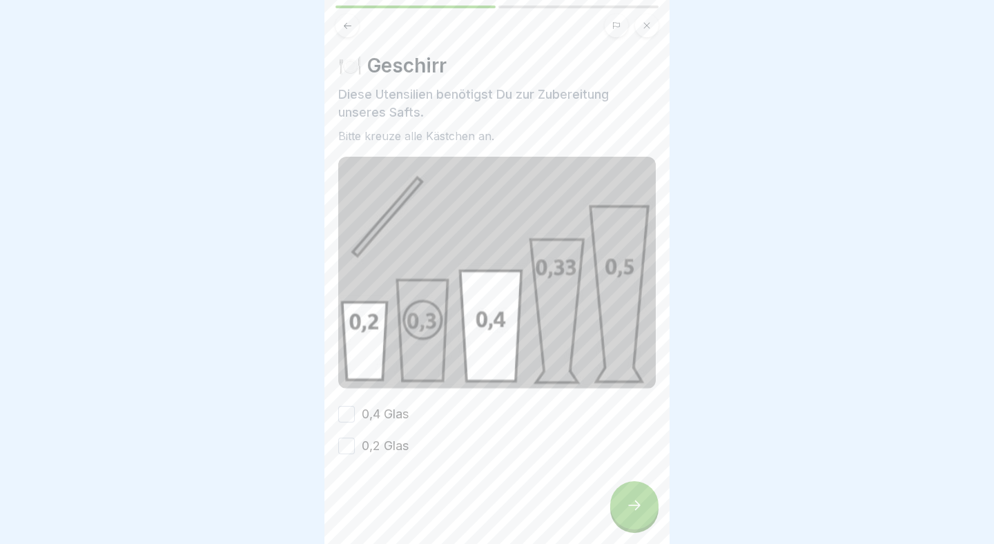
click at [349, 417] on button "0,4 Glas" at bounding box center [346, 414] width 17 height 17
click at [349, 454] on button "0,2 Glas" at bounding box center [346, 446] width 17 height 17
click at [626, 514] on div at bounding box center [634, 505] width 48 height 48
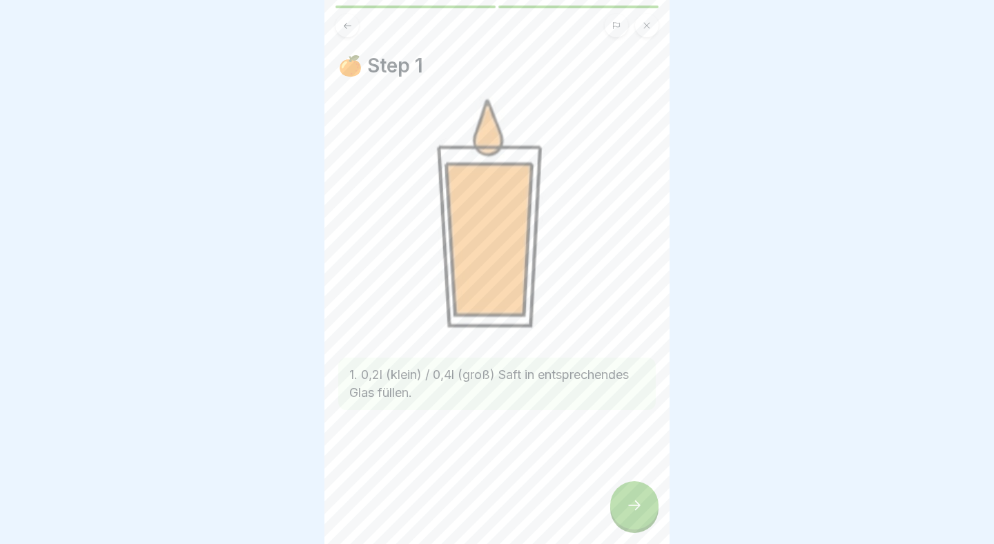
click at [630, 494] on div at bounding box center [634, 505] width 48 height 48
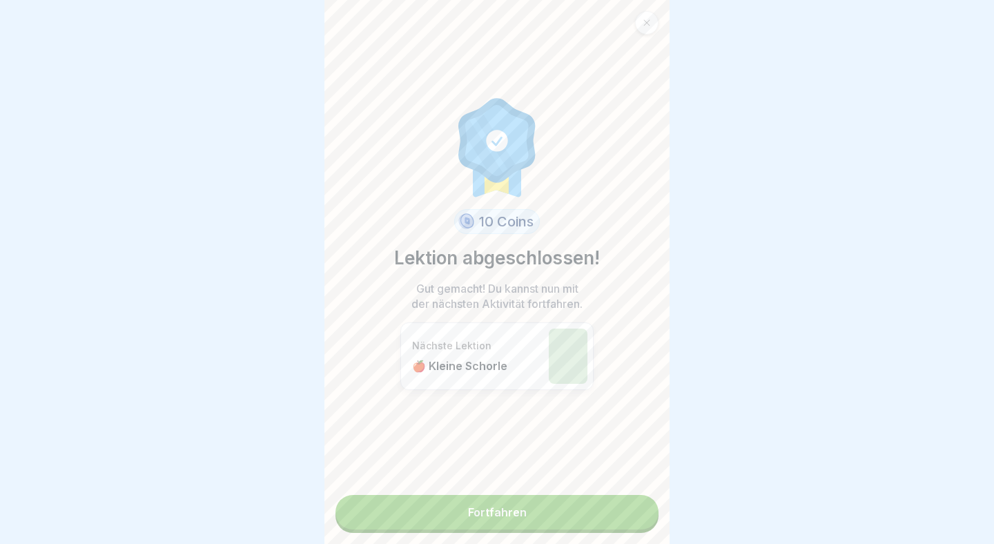
click at [593, 514] on link "Fortfahren" at bounding box center [497, 512] width 323 height 35
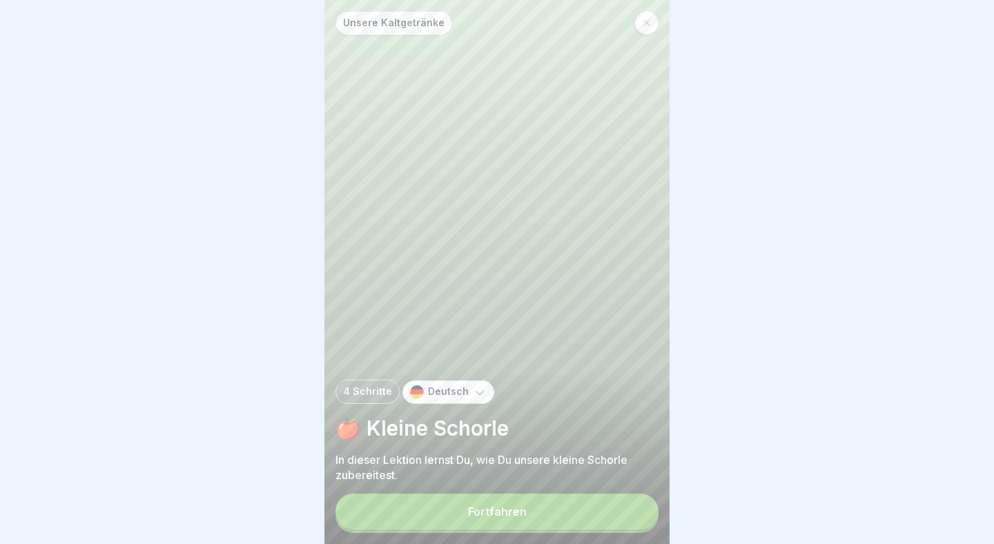
click at [593, 505] on button "Fortfahren" at bounding box center [497, 512] width 323 height 36
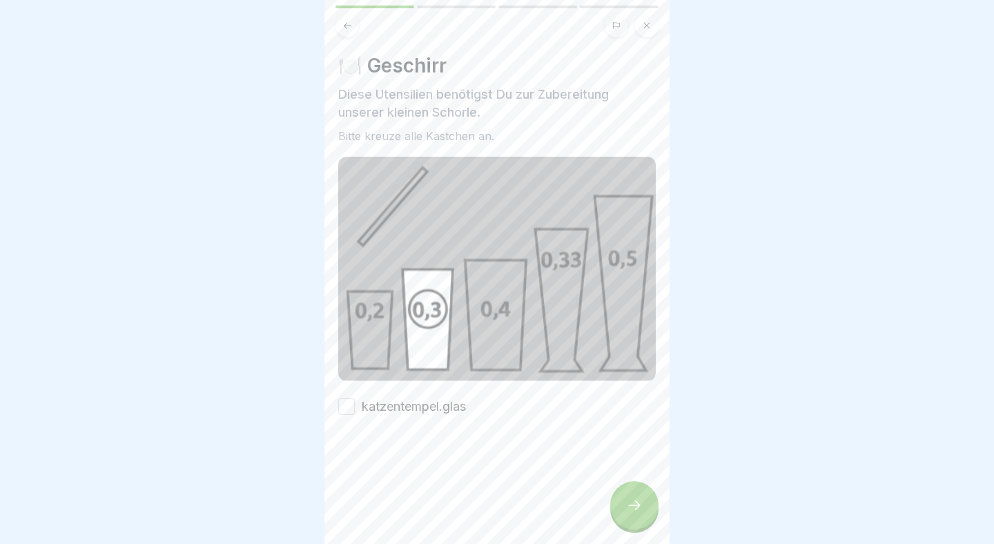
click at [343, 400] on button "katzentempel.glas" at bounding box center [346, 406] width 17 height 17
click at [628, 491] on div at bounding box center [634, 505] width 48 height 48
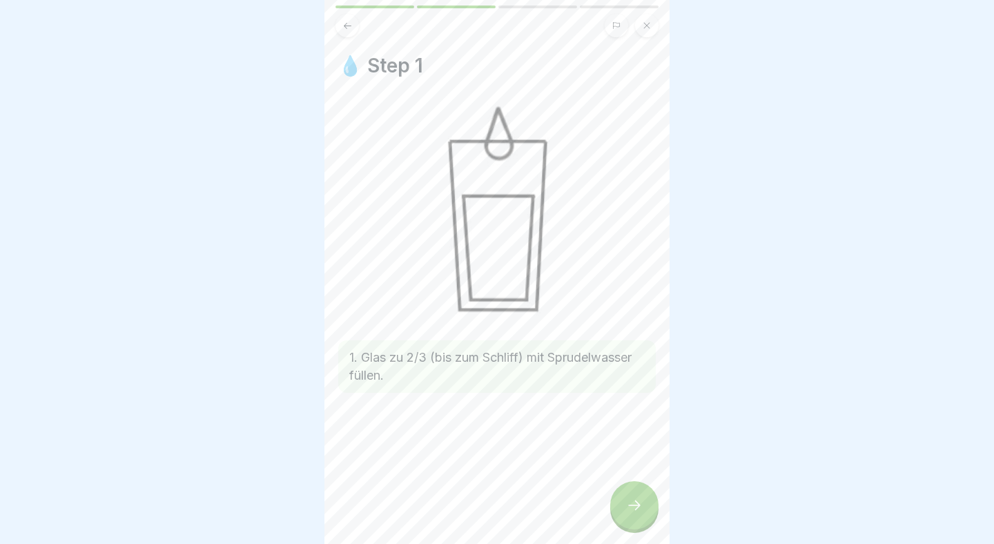
click at [646, 504] on div at bounding box center [634, 505] width 48 height 48
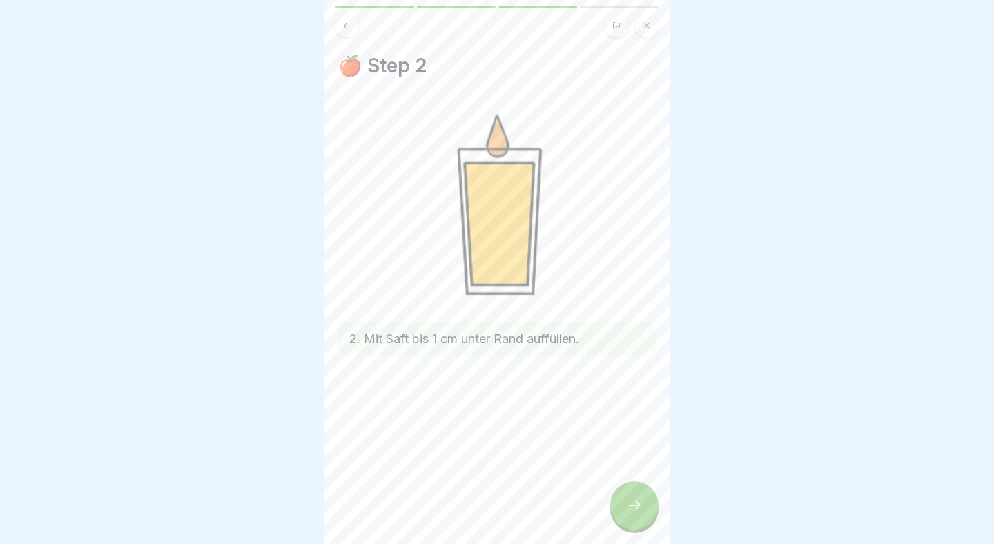
click at [645, 504] on div at bounding box center [634, 505] width 48 height 48
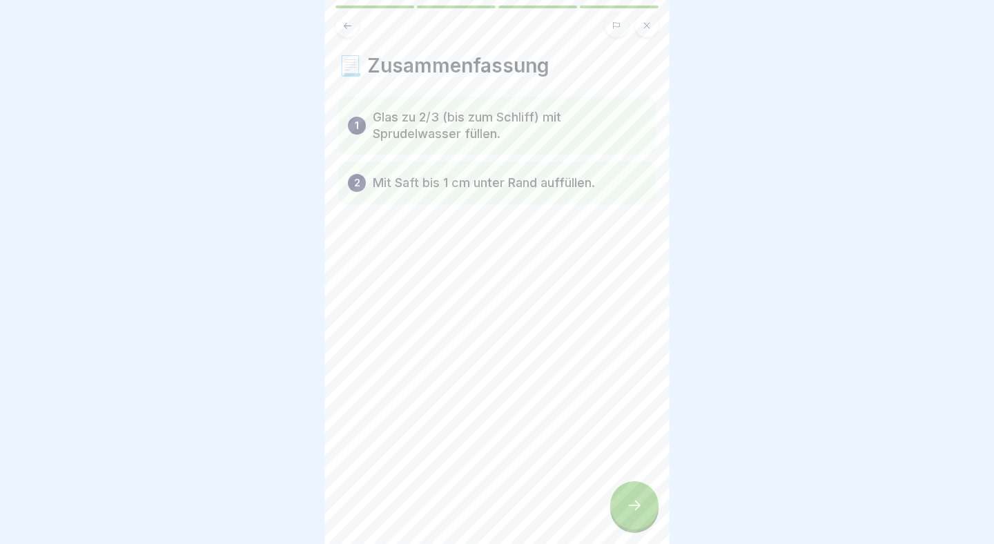
click at [645, 504] on div at bounding box center [634, 505] width 48 height 48
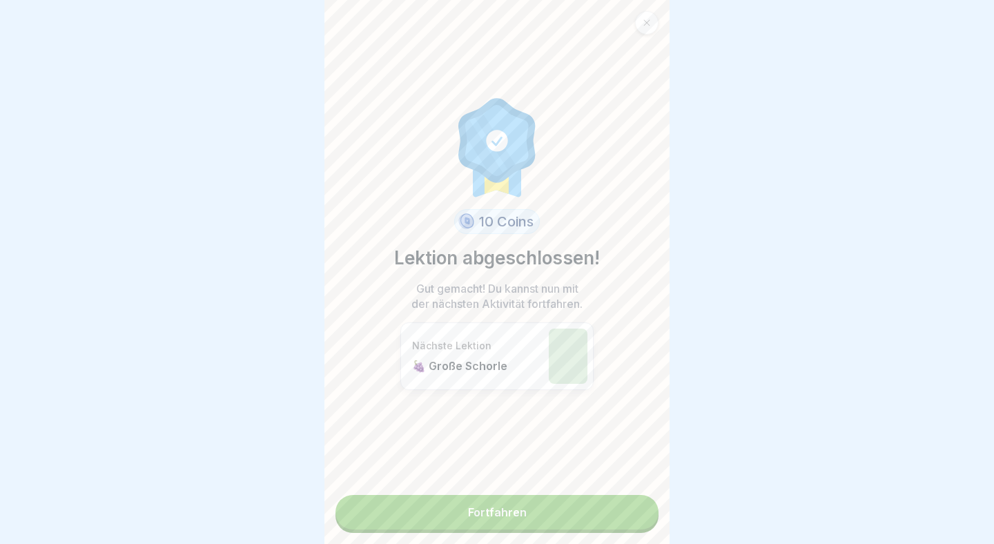
click at [606, 515] on link "Fortfahren" at bounding box center [497, 512] width 323 height 35
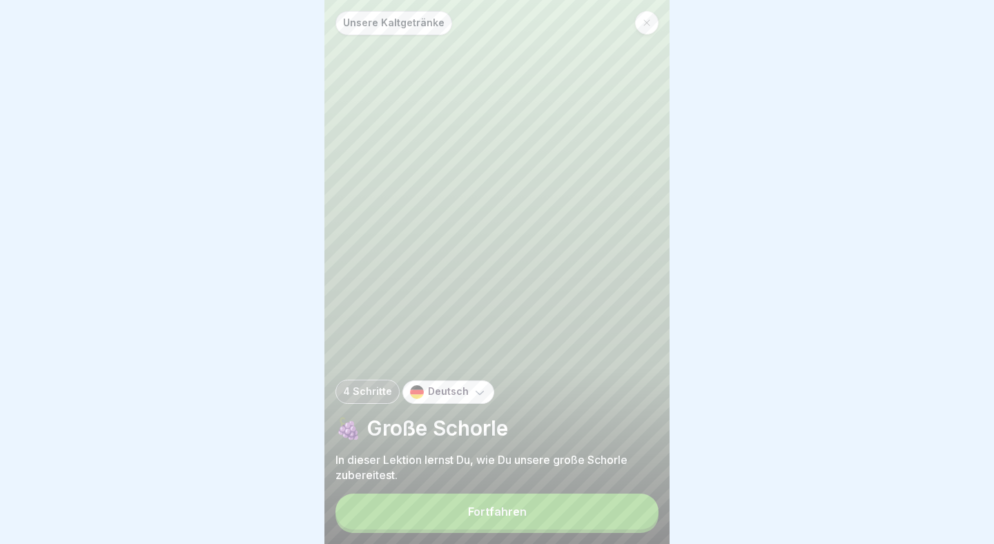
click at [566, 501] on button "Fortfahren" at bounding box center [497, 512] width 323 height 36
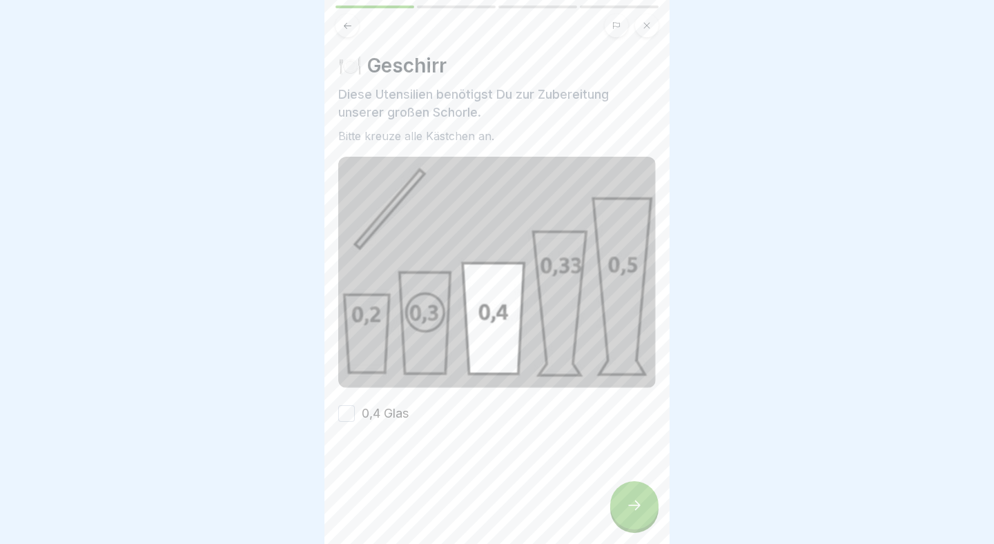
click at [351, 414] on button "0,4 Glas" at bounding box center [346, 413] width 17 height 17
click at [629, 494] on div at bounding box center [634, 505] width 48 height 48
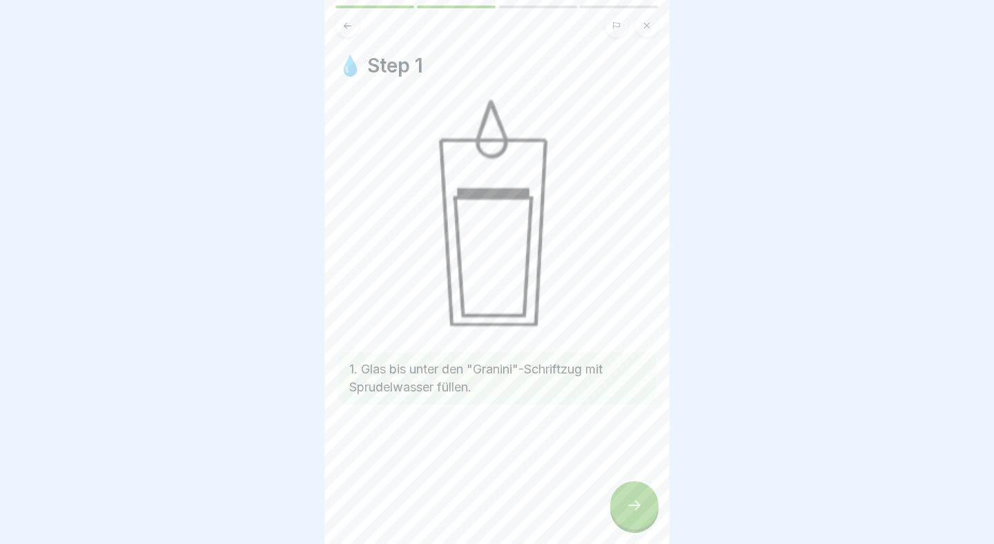
click at [644, 501] on div at bounding box center [634, 505] width 48 height 48
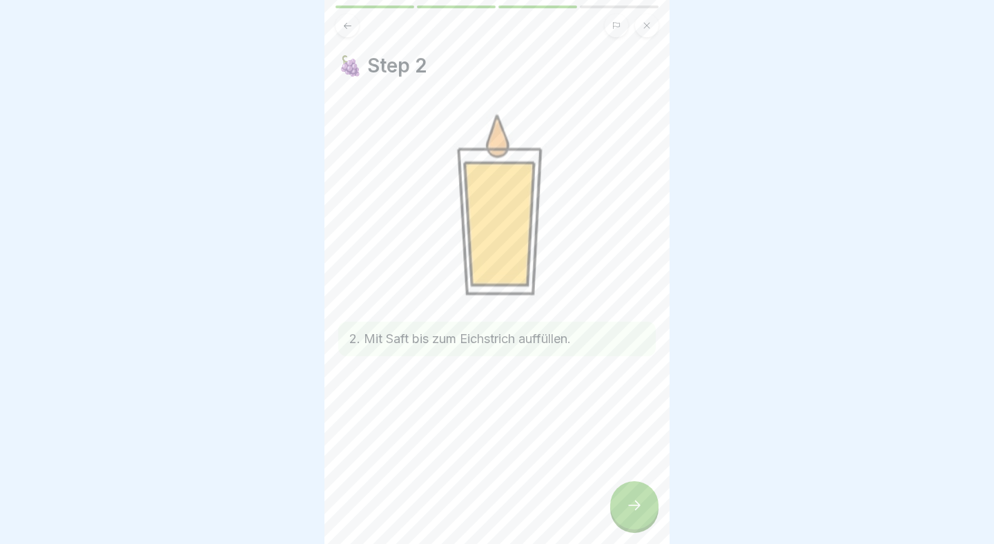
click at [644, 501] on div at bounding box center [634, 505] width 48 height 48
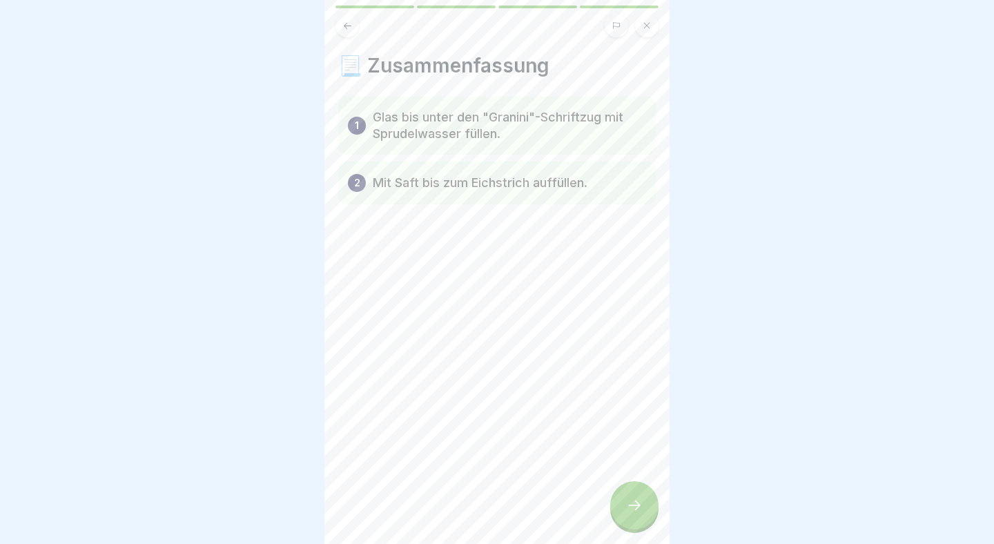
click at [644, 501] on div at bounding box center [634, 505] width 48 height 48
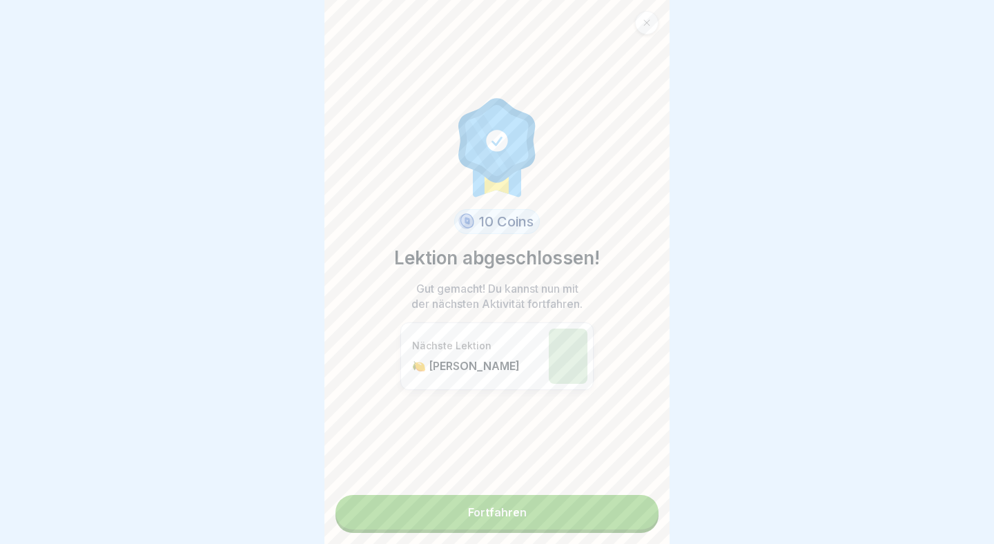
click at [608, 508] on link "Fortfahren" at bounding box center [497, 512] width 323 height 35
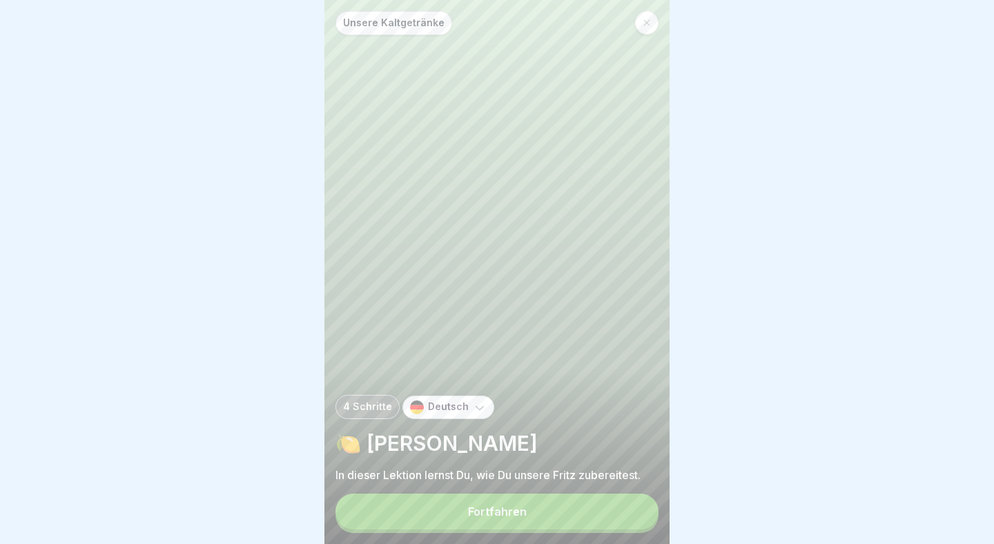
click at [543, 502] on button "Fortfahren" at bounding box center [497, 512] width 323 height 36
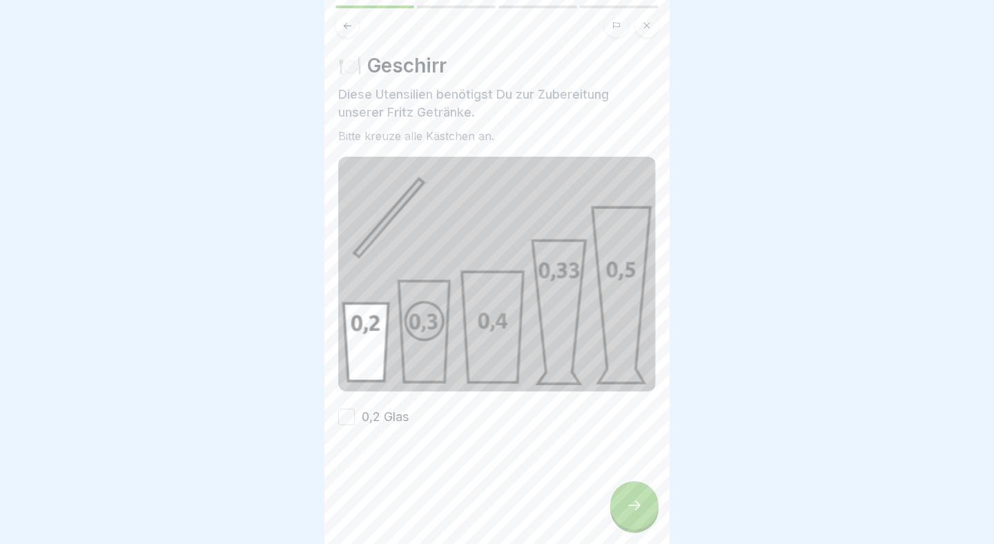
click at [342, 411] on button "0,2 Glas" at bounding box center [346, 417] width 17 height 17
click at [629, 489] on div at bounding box center [634, 505] width 48 height 48
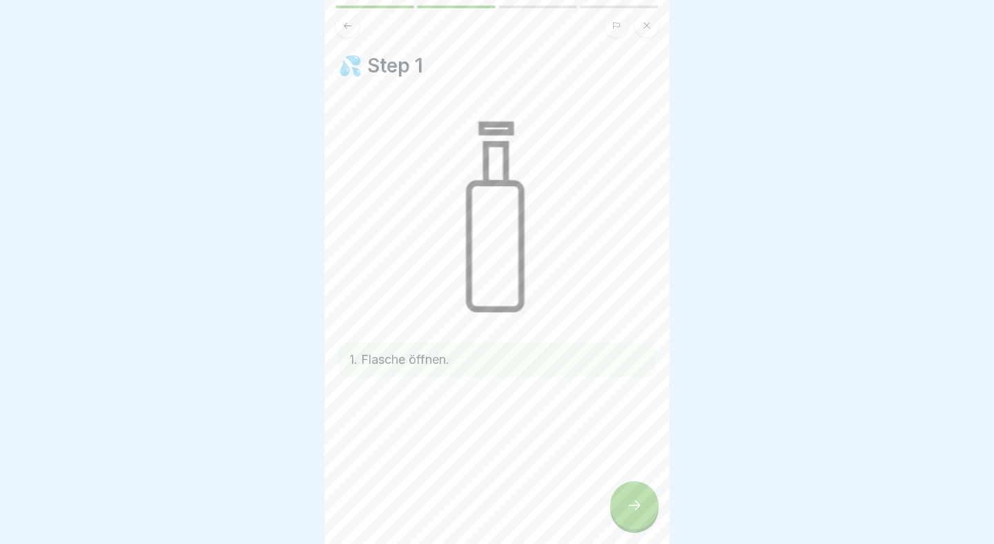
click at [651, 497] on div at bounding box center [634, 505] width 48 height 48
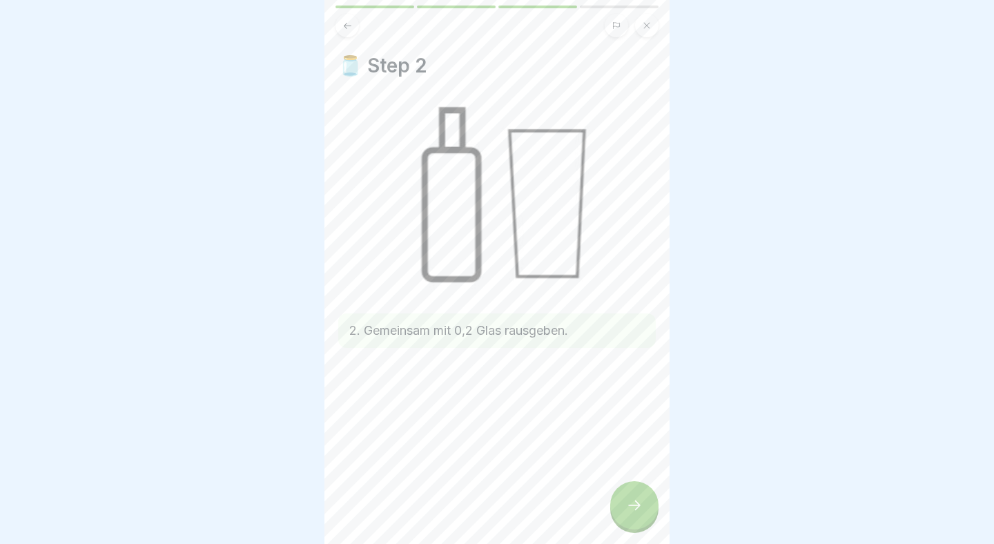
click at [651, 497] on div at bounding box center [634, 505] width 48 height 48
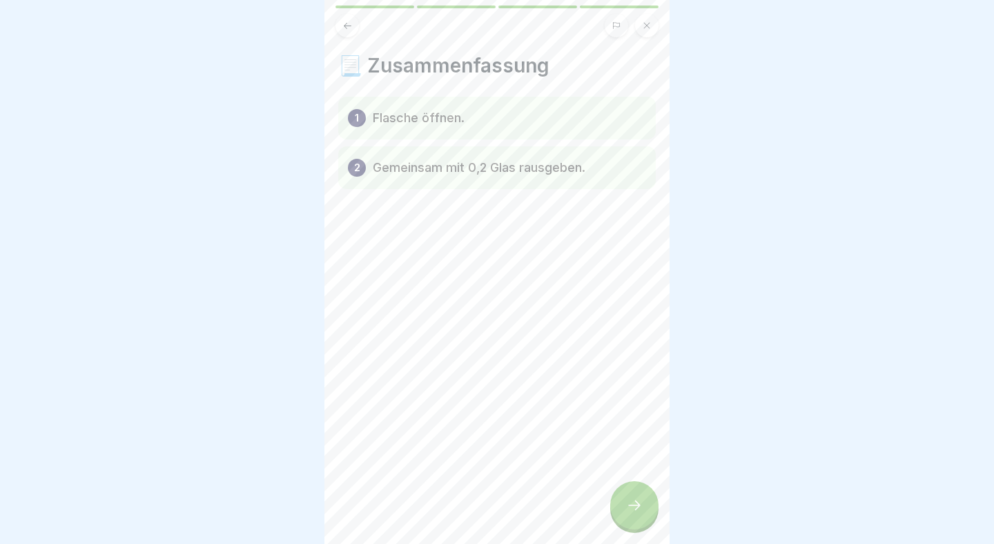
click at [651, 497] on div at bounding box center [634, 505] width 48 height 48
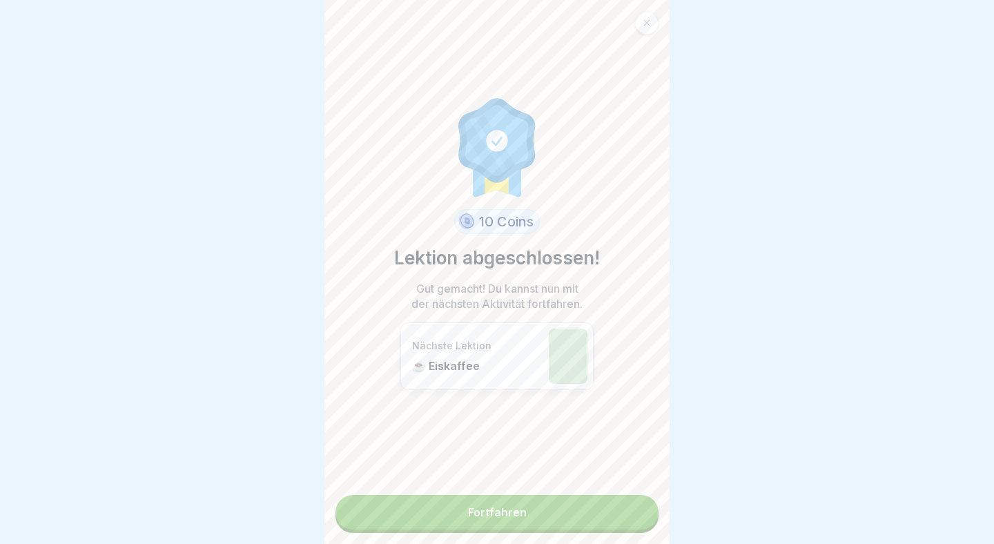
click at [639, 511] on link "Fortfahren" at bounding box center [497, 512] width 323 height 35
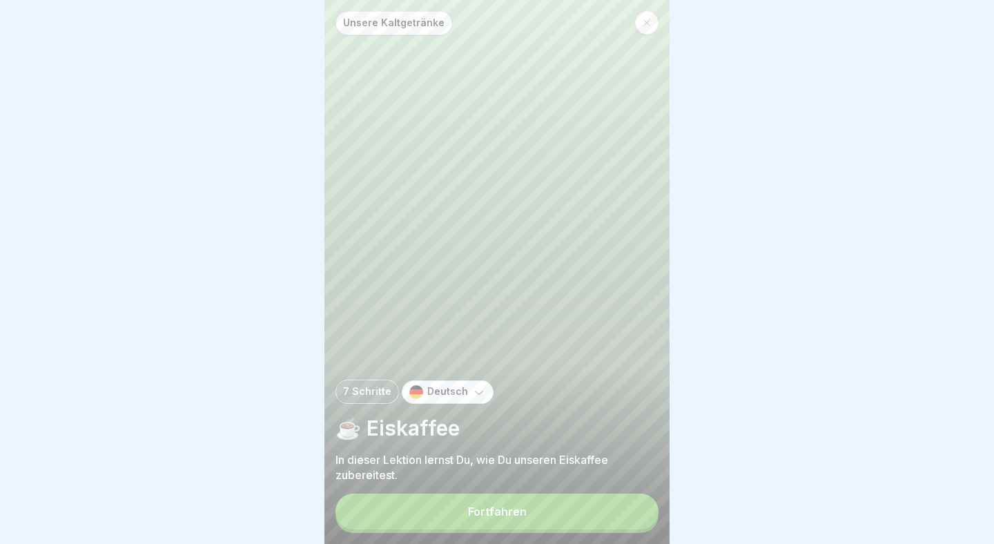
click at [581, 517] on button "Fortfahren" at bounding box center [497, 512] width 323 height 36
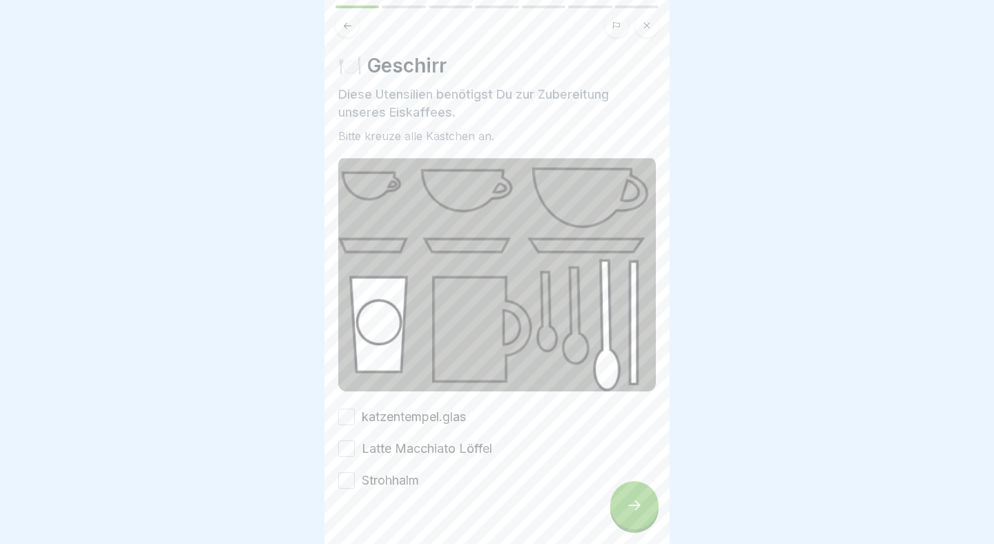
click at [349, 418] on button "katzentempel.glas" at bounding box center [346, 417] width 17 height 17
click at [349, 454] on button "Latte Macchiato Löffel" at bounding box center [346, 449] width 17 height 17
click at [349, 474] on button "Strohhalm" at bounding box center [346, 480] width 17 height 17
click at [633, 494] on div at bounding box center [634, 505] width 48 height 48
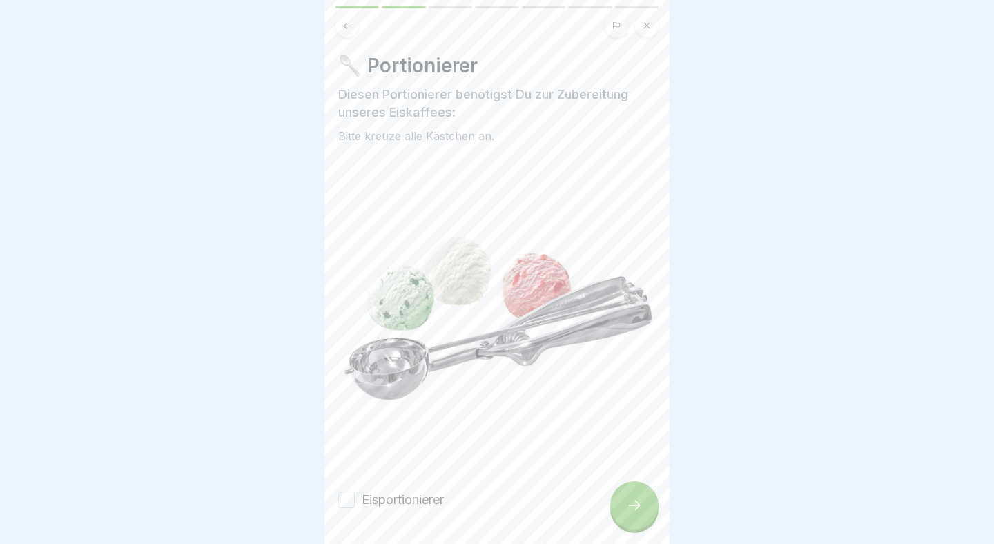
click at [347, 501] on button "Eisportionierer" at bounding box center [346, 500] width 17 height 17
click at [628, 503] on icon at bounding box center [634, 505] width 17 height 17
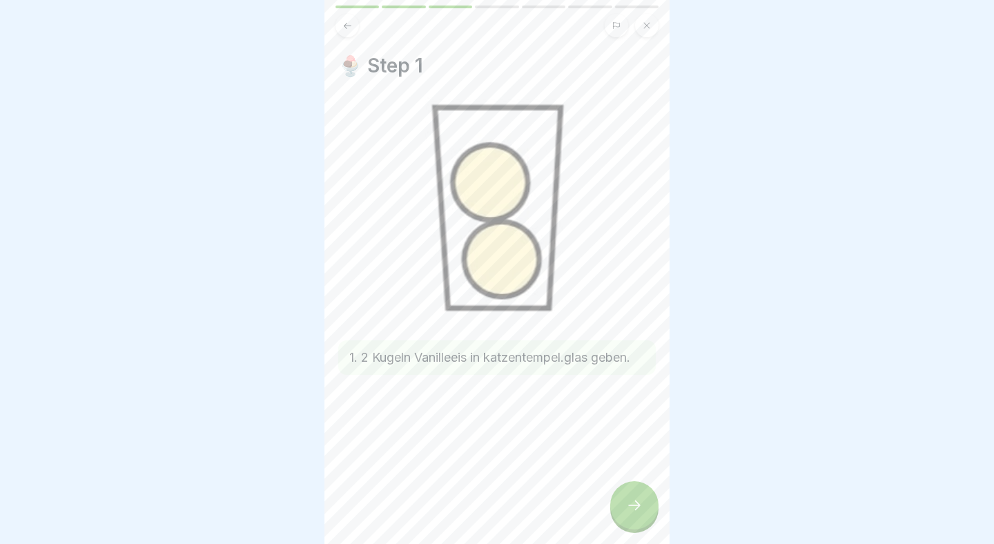
click at [633, 492] on div at bounding box center [634, 505] width 48 height 48
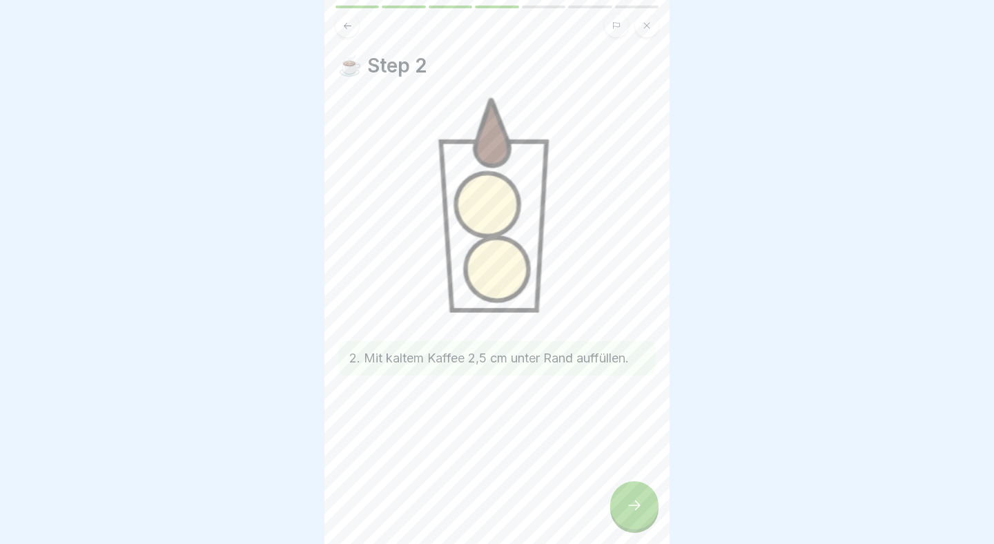
click at [633, 493] on div at bounding box center [634, 505] width 48 height 48
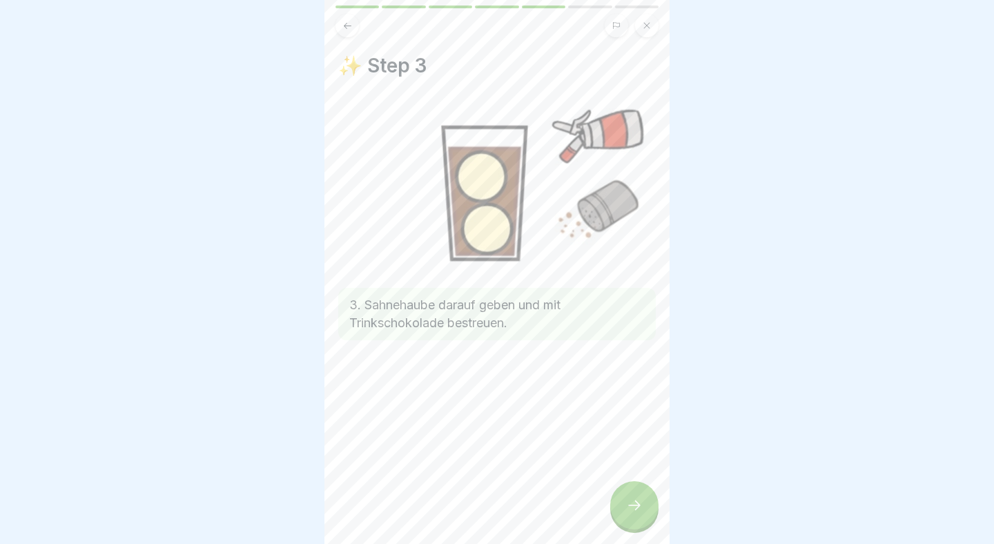
click at [633, 493] on div at bounding box center [634, 505] width 48 height 48
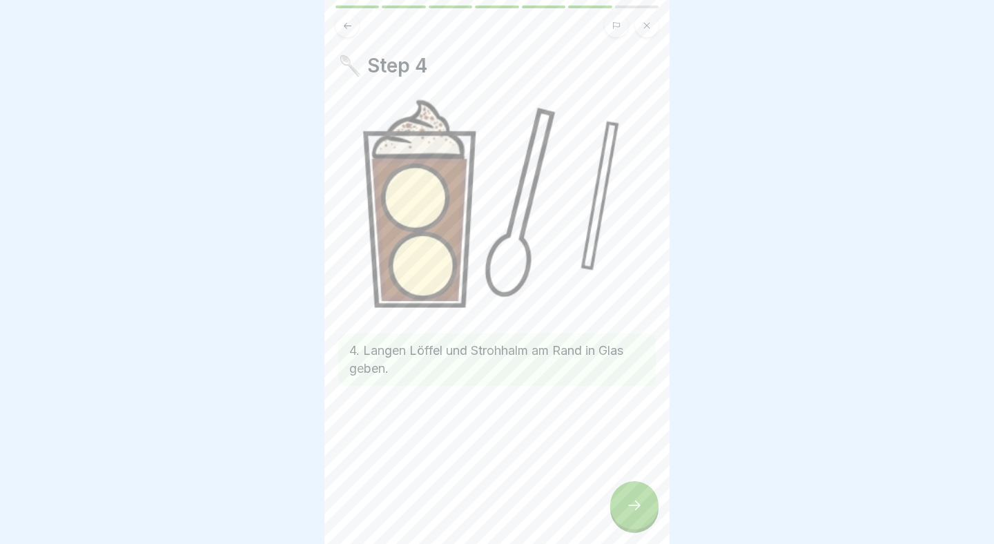
click at [633, 493] on div at bounding box center [634, 505] width 48 height 48
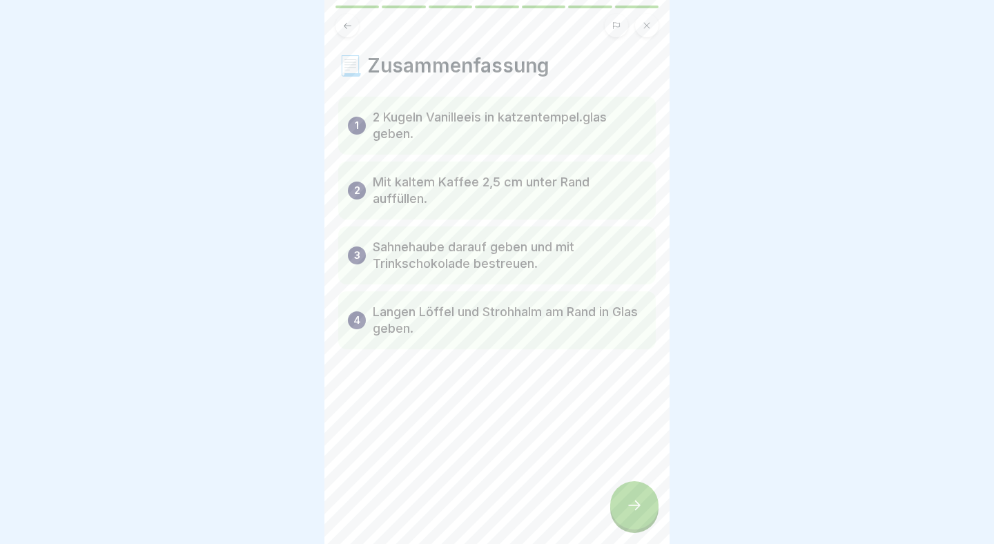
click at [633, 493] on div at bounding box center [634, 505] width 48 height 48
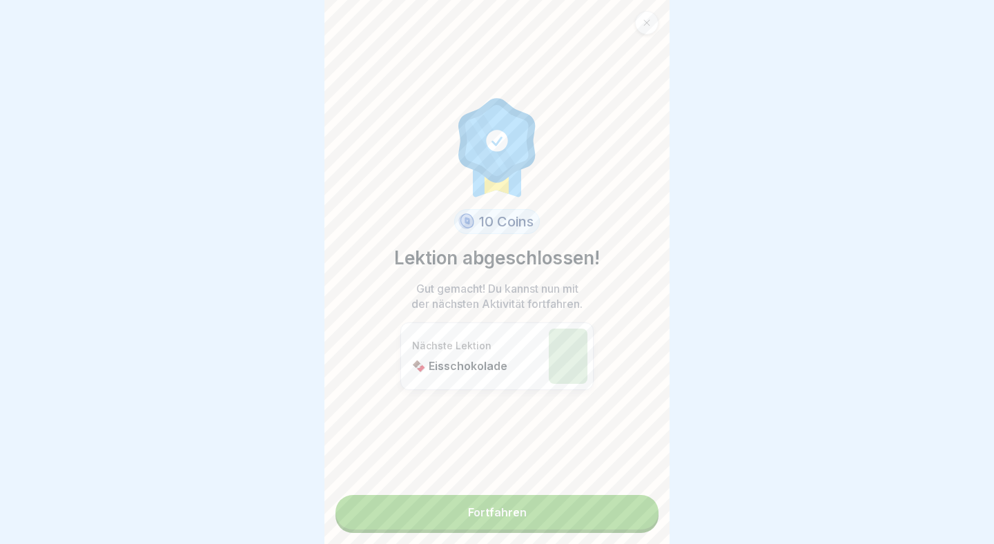
click at [632, 493] on div "10 Coins Lektion abgeschlossen! Gut gemacht! Du kannst nun mit der nächsten Akt…" at bounding box center [497, 272] width 345 height 544
click at [630, 505] on link "Fortfahren" at bounding box center [497, 512] width 323 height 35
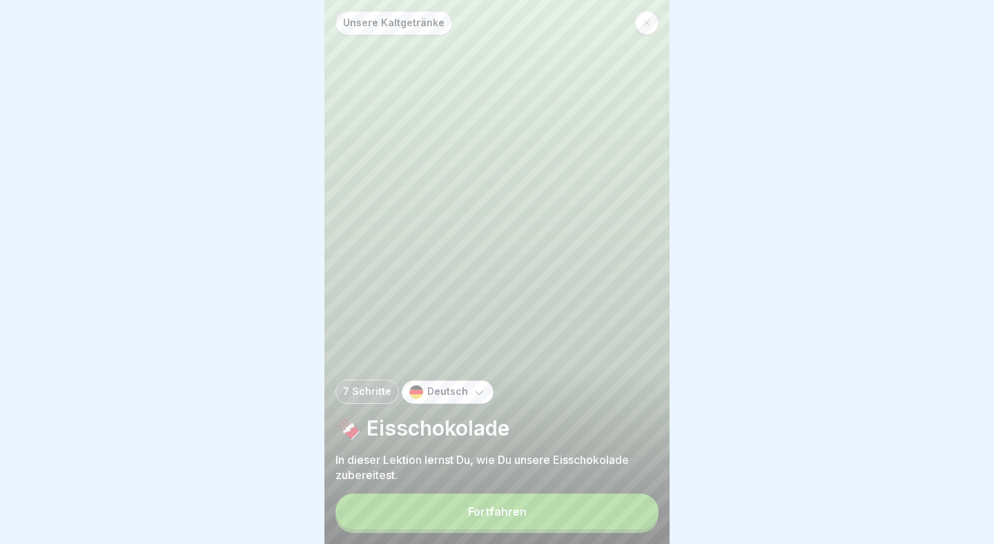
click at [581, 518] on button "Fortfahren" at bounding box center [497, 512] width 323 height 36
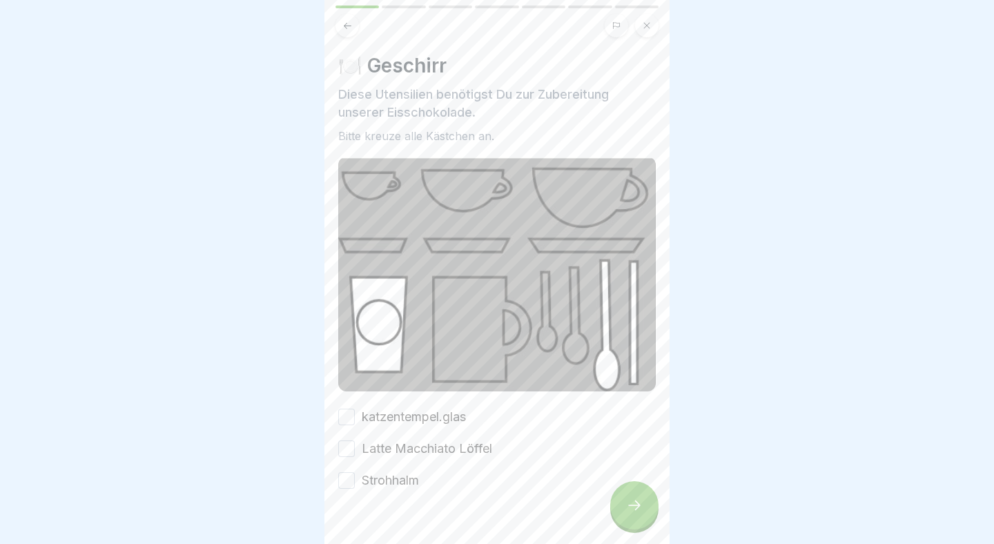
click at [347, 418] on button "katzentempel.glas" at bounding box center [346, 417] width 17 height 17
click at [347, 439] on div "katzentempel.glas Latte Macchiato Löffel Strohhalm" at bounding box center [497, 448] width 318 height 81
click at [347, 447] on button "Latte Macchiato Löffel" at bounding box center [346, 449] width 17 height 17
click at [347, 477] on button "Strohhalm" at bounding box center [346, 480] width 17 height 17
click at [627, 505] on icon at bounding box center [634, 505] width 17 height 17
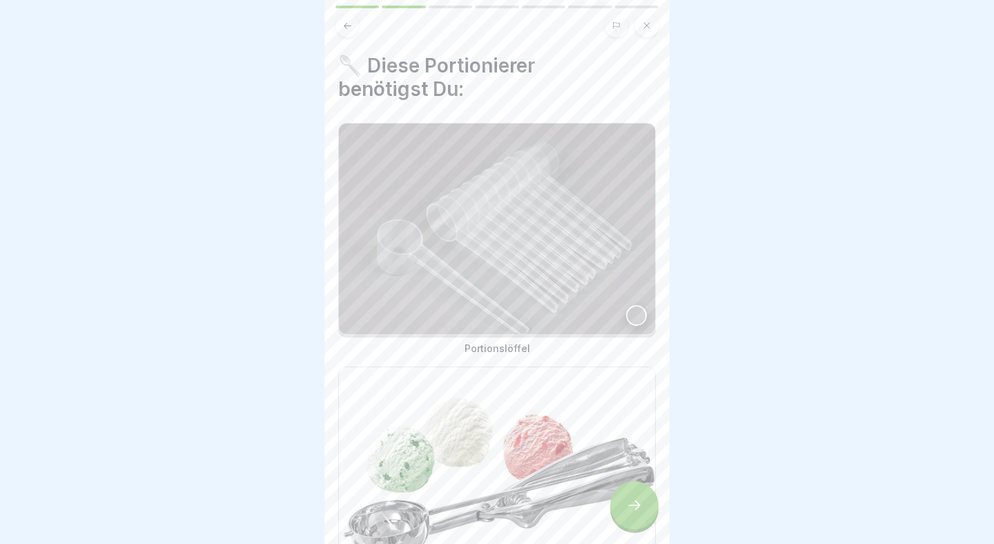
click at [640, 313] on div at bounding box center [636, 315] width 21 height 21
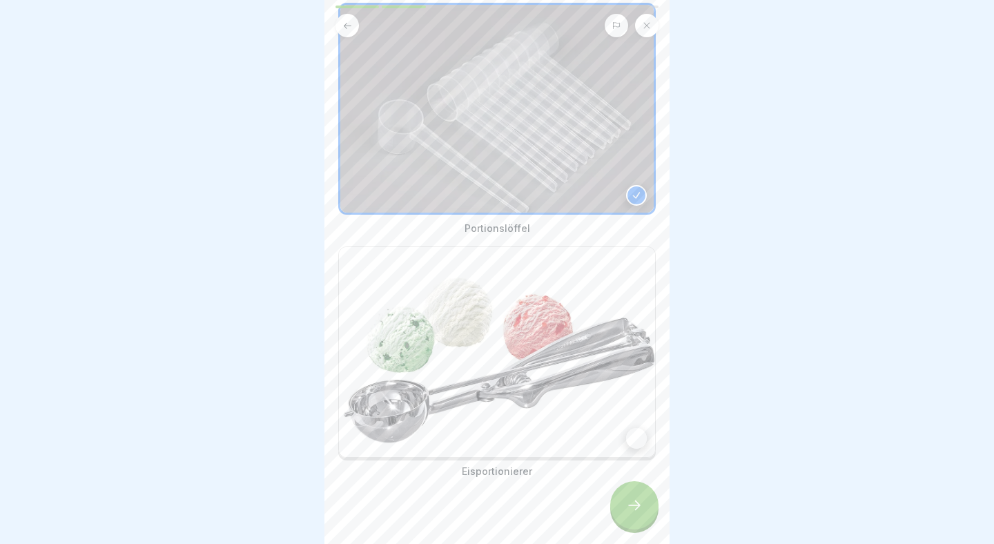
click at [644, 434] on div at bounding box center [636, 438] width 21 height 21
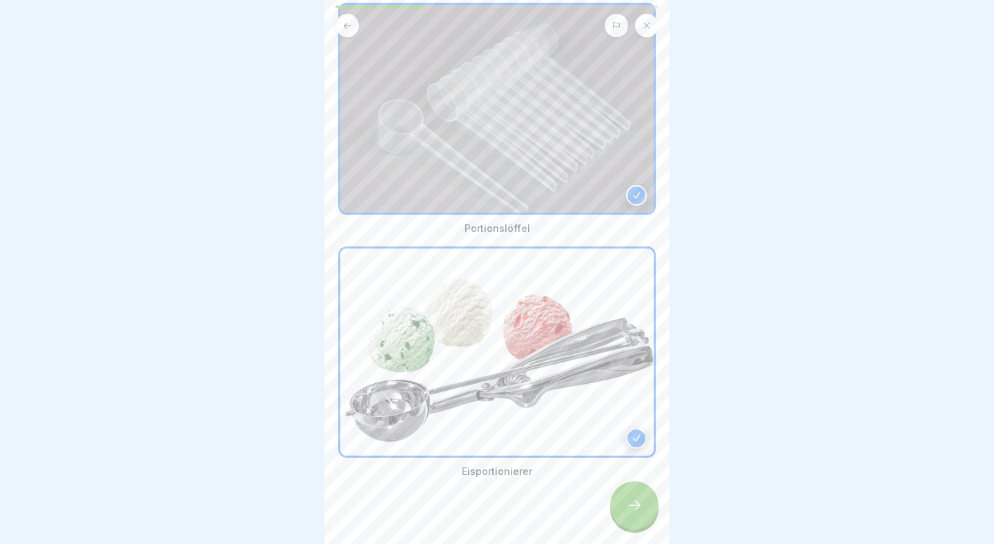
click at [631, 506] on icon at bounding box center [634, 505] width 17 height 17
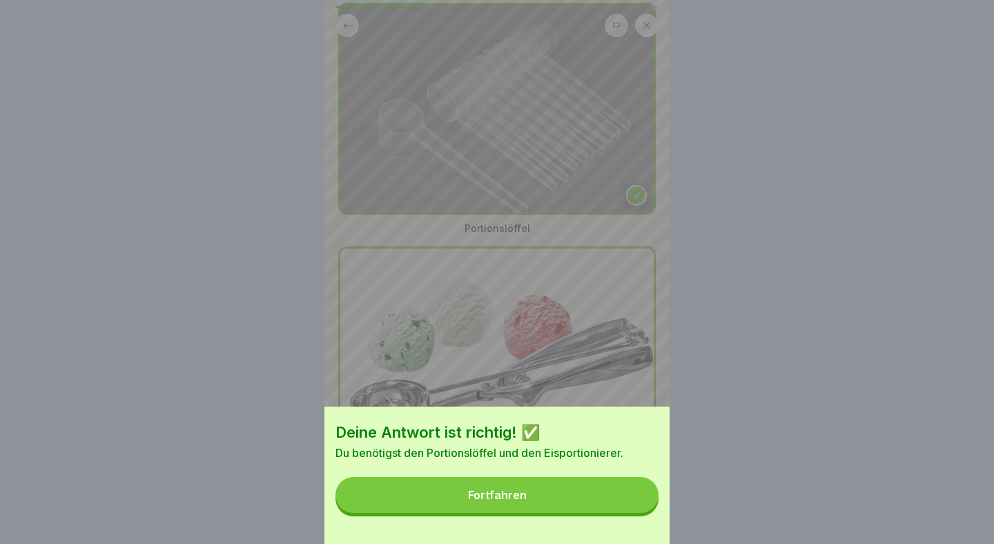
click at [578, 506] on button "Fortfahren" at bounding box center [497, 495] width 323 height 36
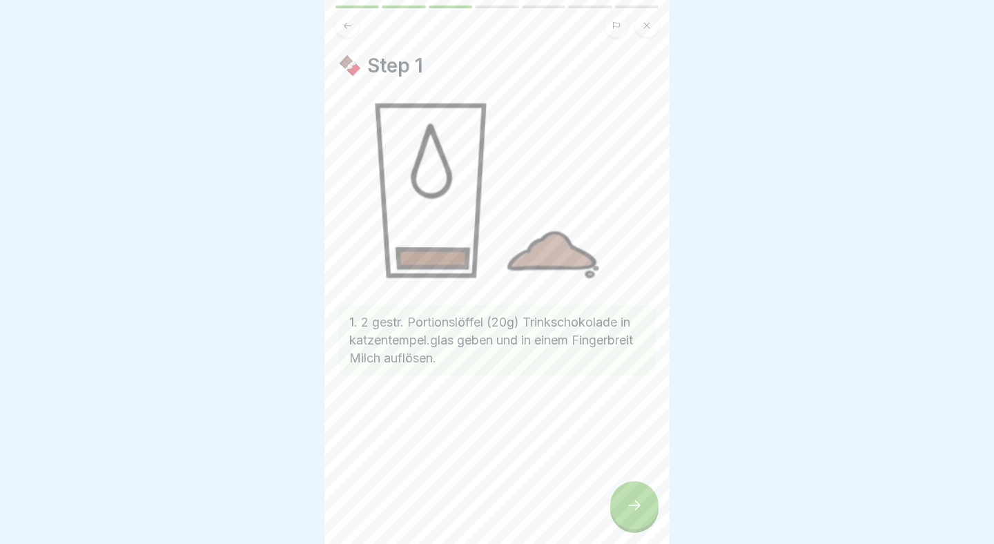
click at [644, 503] on div at bounding box center [634, 505] width 48 height 48
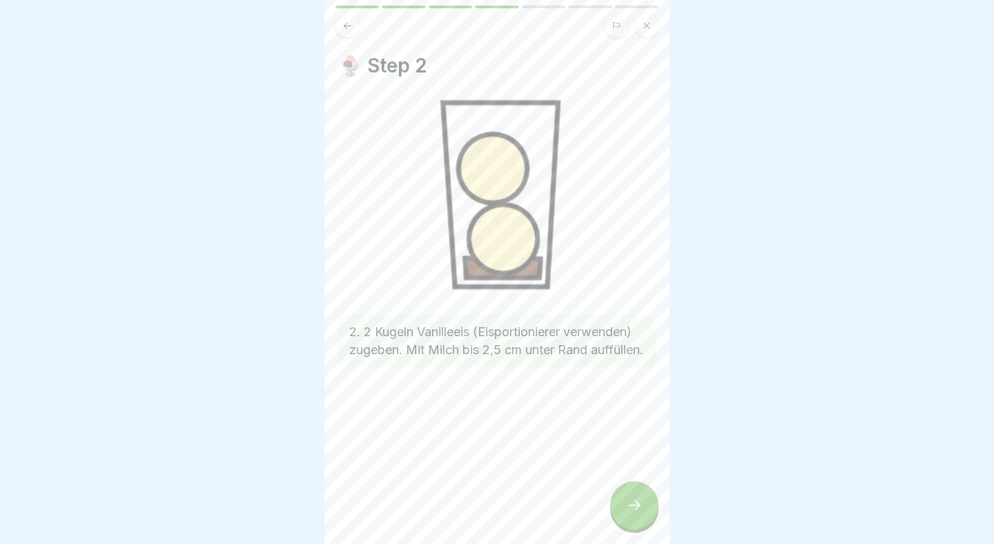
click at [644, 503] on div at bounding box center [634, 505] width 48 height 48
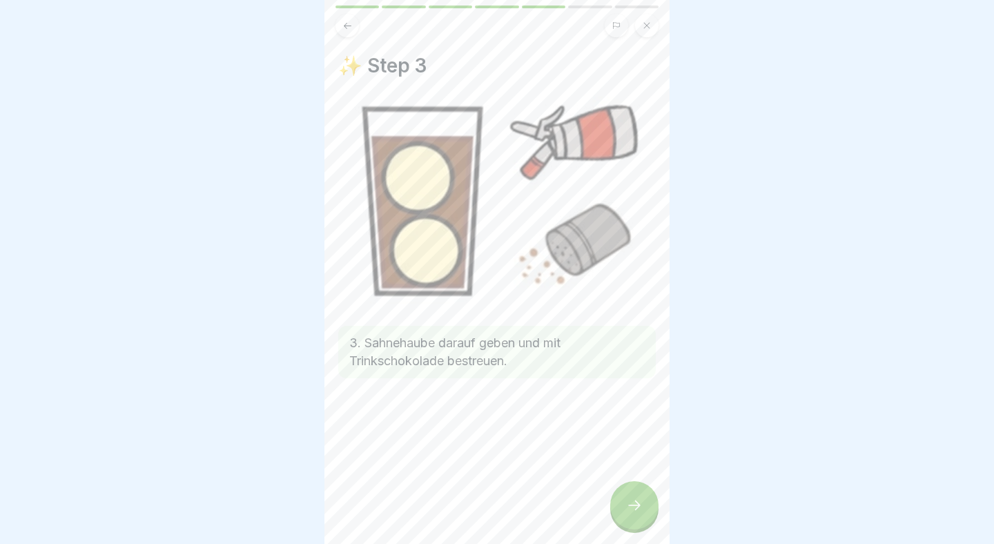
click at [644, 503] on div at bounding box center [634, 505] width 48 height 48
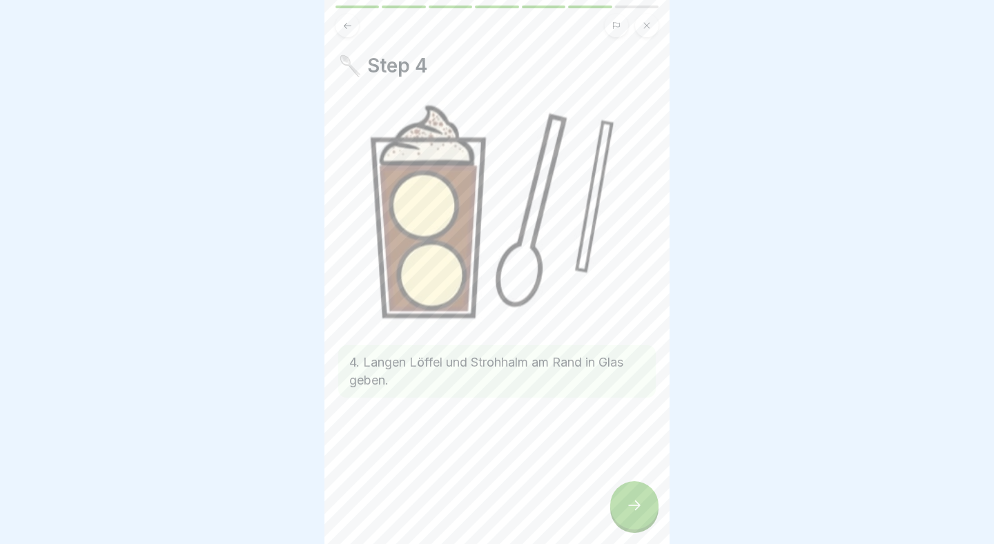
click at [644, 503] on div at bounding box center [634, 505] width 48 height 48
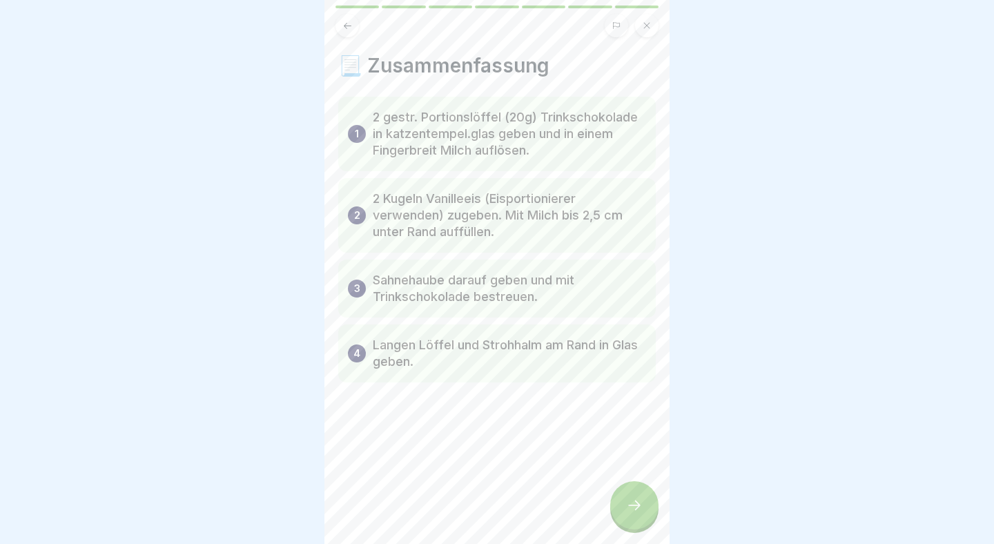
click at [644, 503] on div at bounding box center [634, 505] width 48 height 48
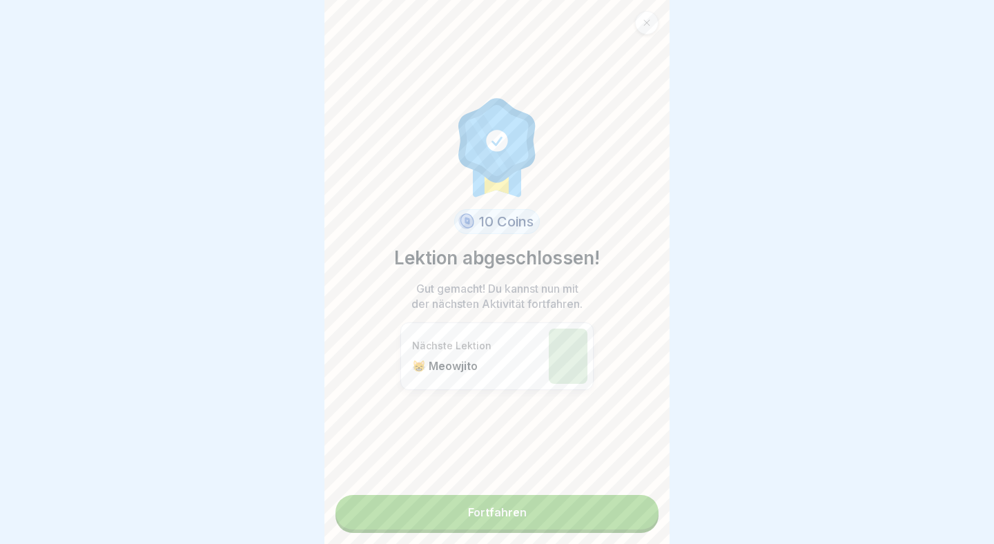
click at [588, 508] on link "Fortfahren" at bounding box center [497, 512] width 323 height 35
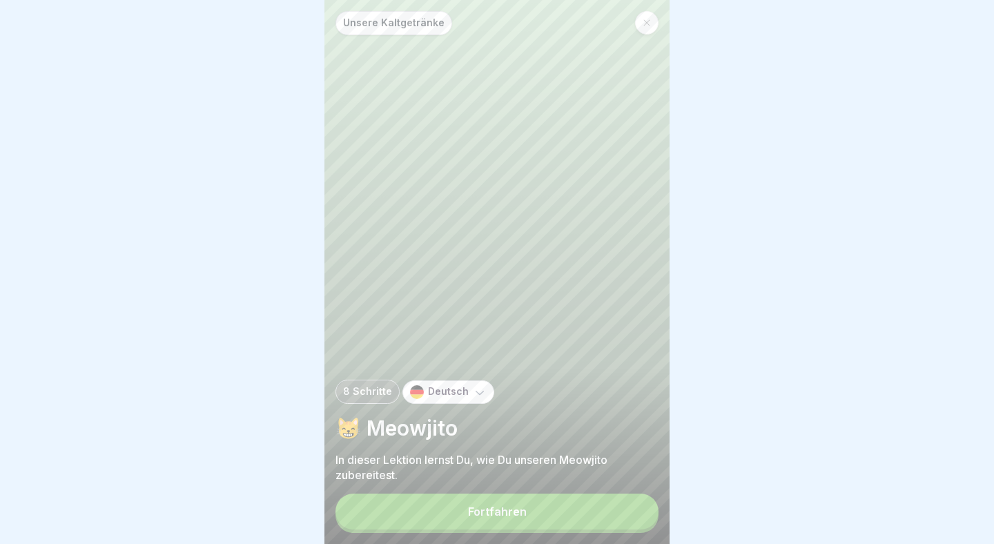
click at [597, 508] on button "Fortfahren" at bounding box center [497, 512] width 323 height 36
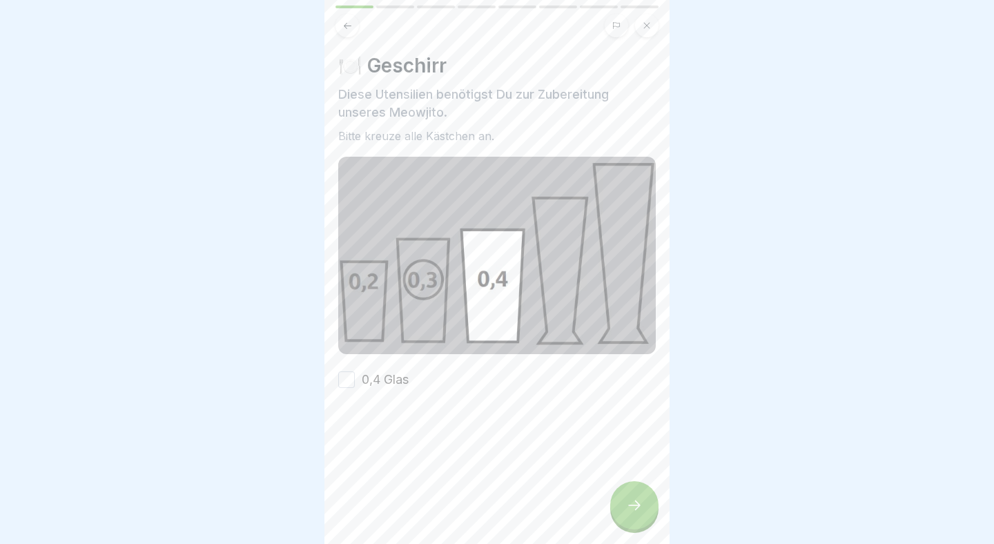
click at [340, 383] on button "0,4 Glas" at bounding box center [346, 380] width 17 height 17
click at [630, 507] on icon at bounding box center [634, 505] width 17 height 17
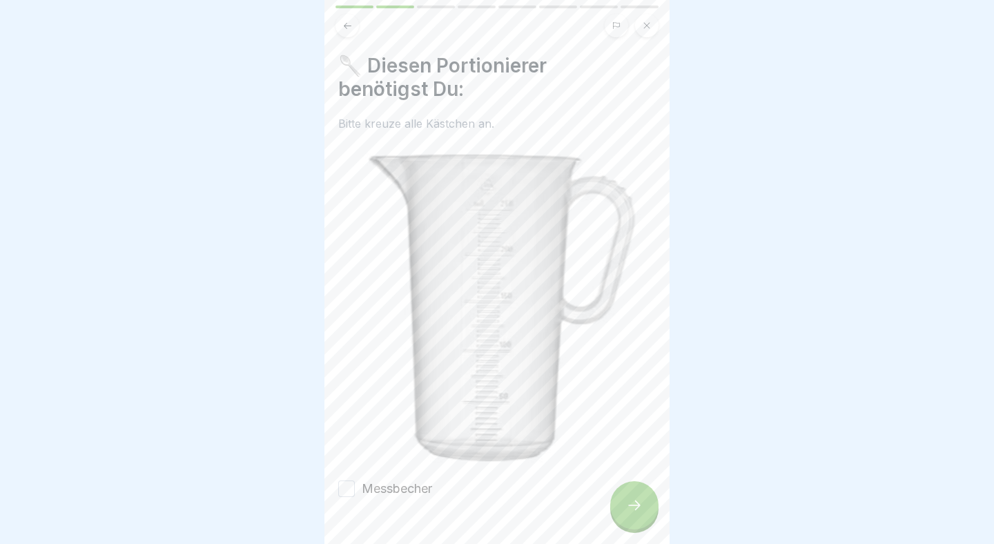
click at [360, 488] on div "Messbecher" at bounding box center [385, 489] width 94 height 18
click at [346, 488] on button "Messbecher" at bounding box center [346, 489] width 17 height 17
click at [637, 497] on div at bounding box center [634, 505] width 48 height 48
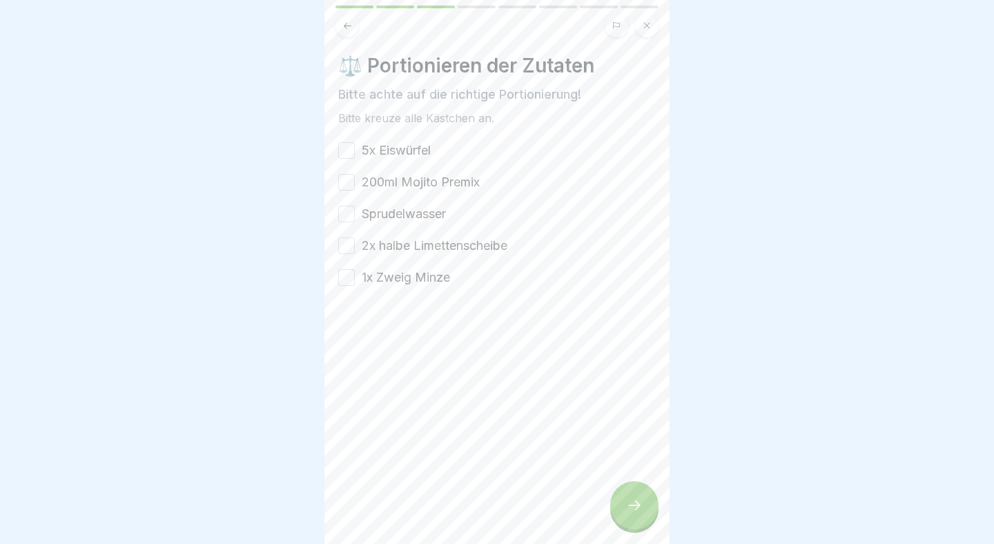
click at [349, 150] on button "5x Eiswürfel" at bounding box center [346, 150] width 17 height 17
click at [347, 184] on button "200ml Mojito Premix" at bounding box center [346, 182] width 17 height 17
click at [346, 208] on button "Sprudelwasser" at bounding box center [346, 214] width 17 height 17
click at [345, 244] on button "2x halbe Limettenscheibe" at bounding box center [346, 246] width 17 height 17
click at [345, 281] on button "1x Zweig Minze" at bounding box center [346, 277] width 17 height 17
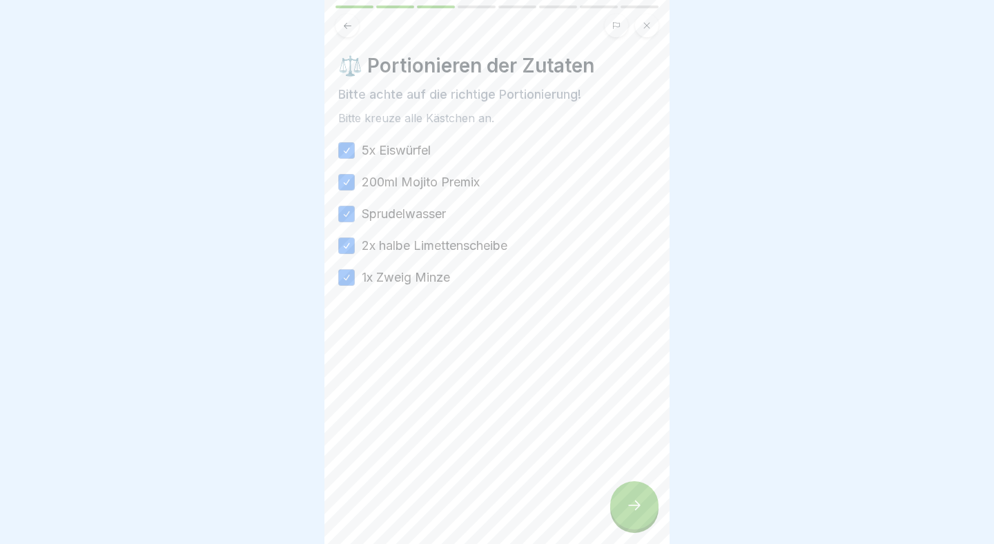
click at [623, 505] on div at bounding box center [634, 505] width 48 height 48
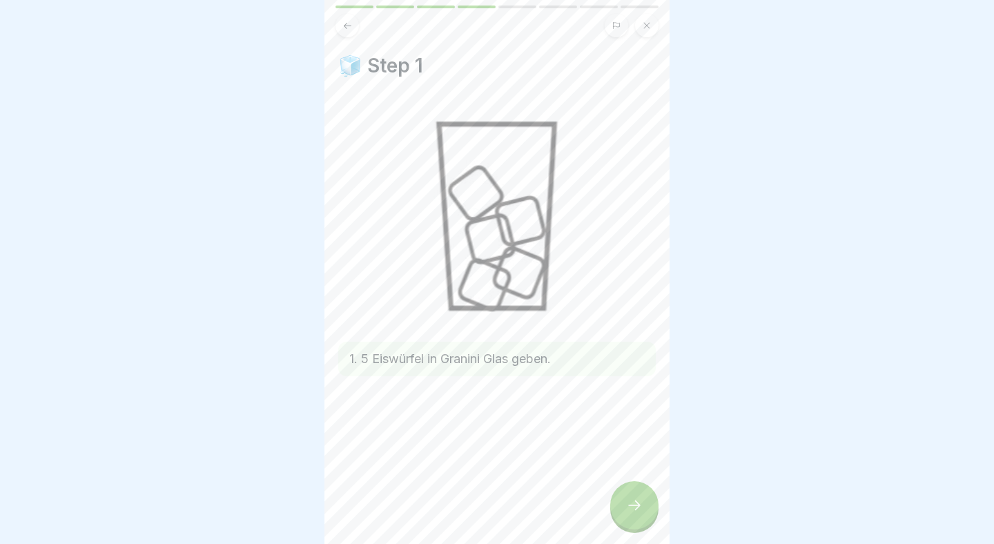
click at [654, 507] on div at bounding box center [634, 505] width 48 height 48
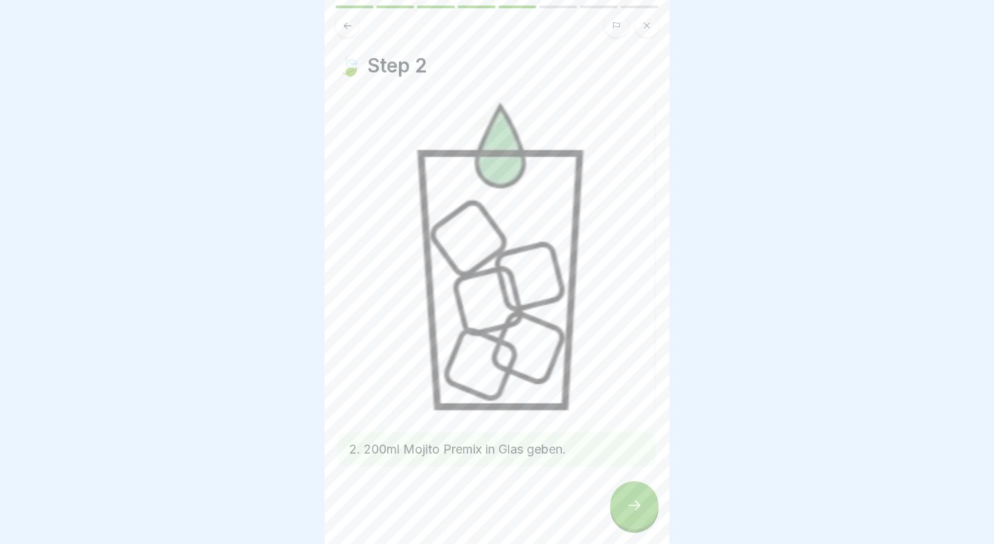
click at [635, 503] on icon at bounding box center [634, 505] width 17 height 17
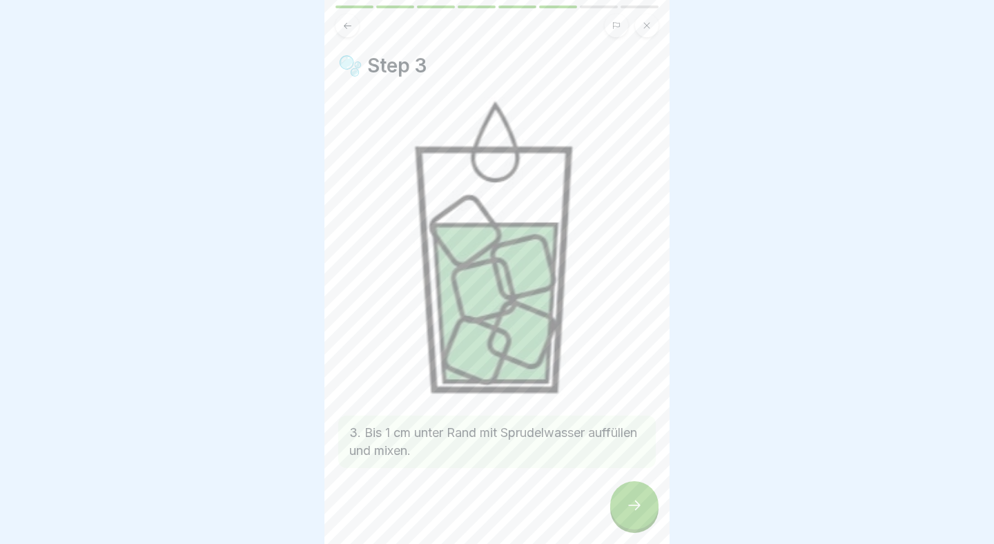
click at [635, 503] on icon at bounding box center [634, 505] width 17 height 17
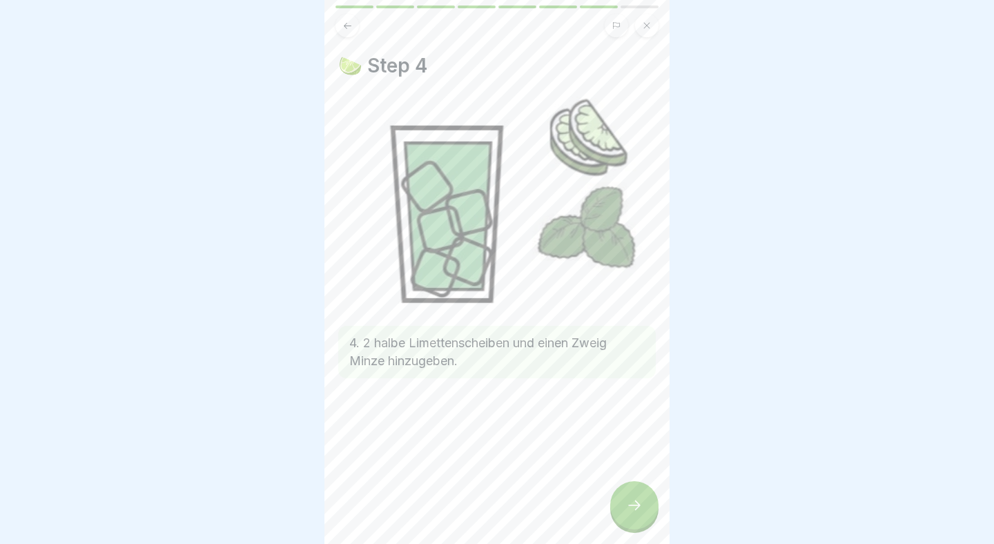
click at [635, 503] on icon at bounding box center [634, 505] width 17 height 17
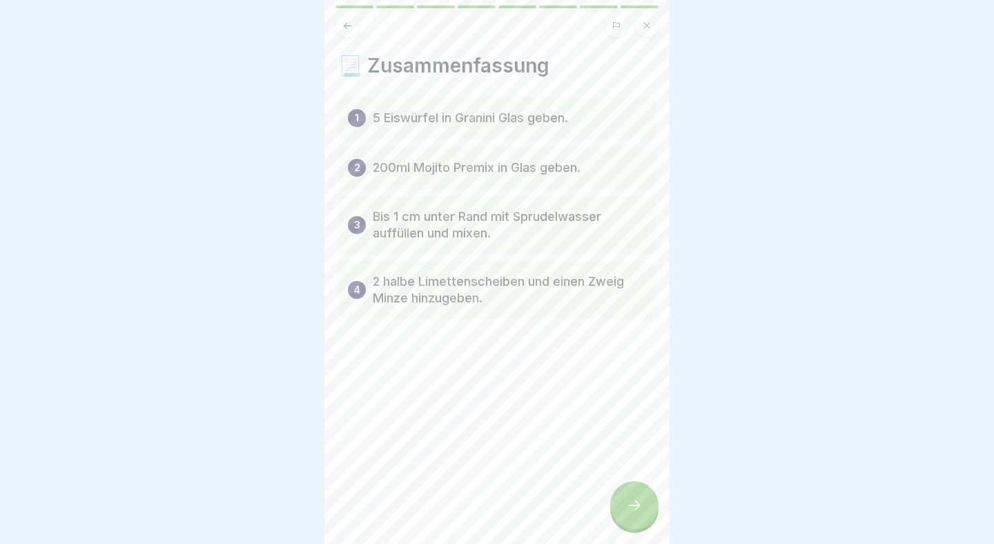
click at [635, 503] on icon at bounding box center [634, 505] width 17 height 17
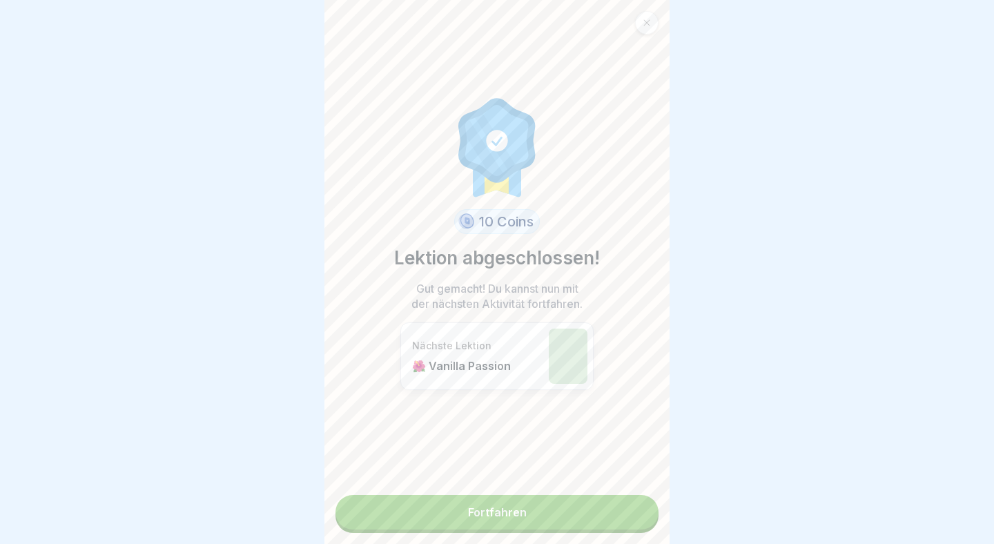
click at [597, 512] on link "Fortfahren" at bounding box center [497, 512] width 323 height 35
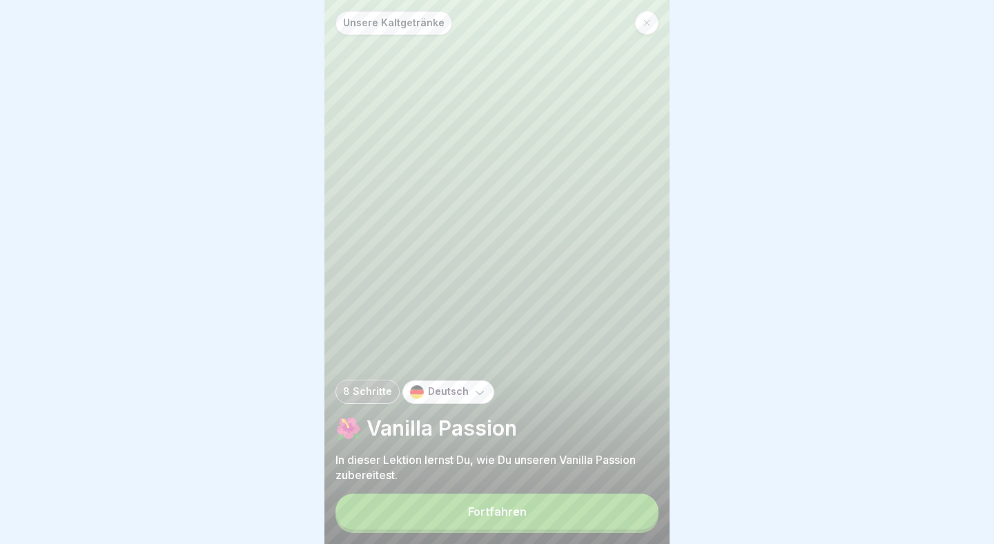
click at [567, 506] on button "Fortfahren" at bounding box center [497, 512] width 323 height 36
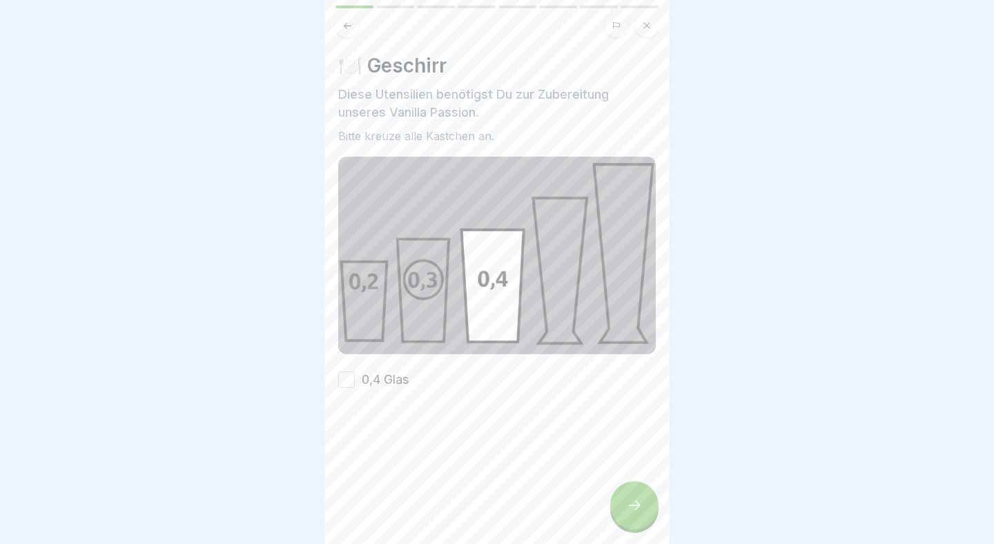
click at [342, 389] on div at bounding box center [497, 430] width 318 height 83
click at [342, 387] on button "0,4 Glas" at bounding box center [346, 380] width 17 height 17
click at [619, 518] on div at bounding box center [634, 505] width 48 height 48
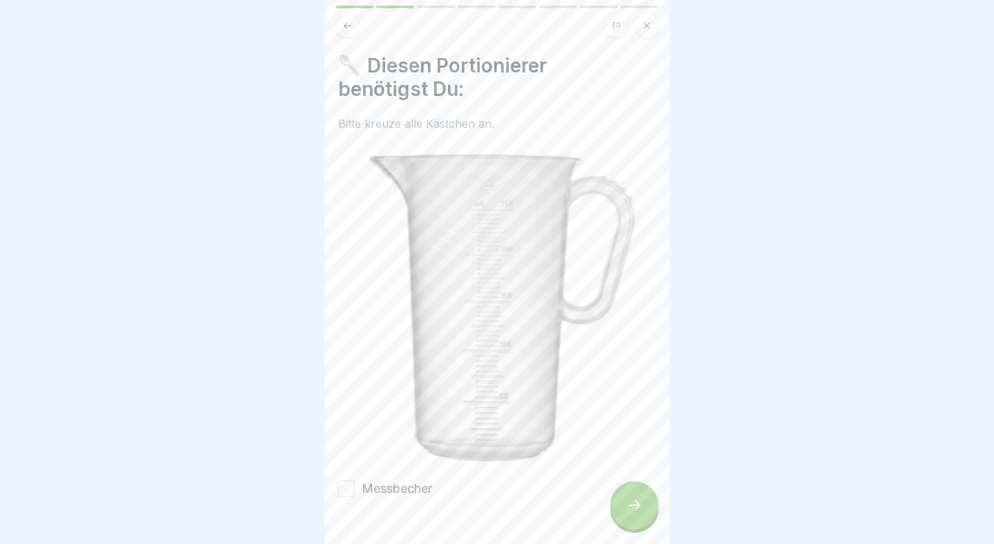
click at [400, 492] on label "Messbecher" at bounding box center [397, 489] width 70 height 18
click at [355, 492] on button "Messbecher" at bounding box center [346, 489] width 17 height 17
click at [675, 502] on div at bounding box center [497, 272] width 994 height 544
click at [655, 502] on div at bounding box center [634, 505] width 48 height 48
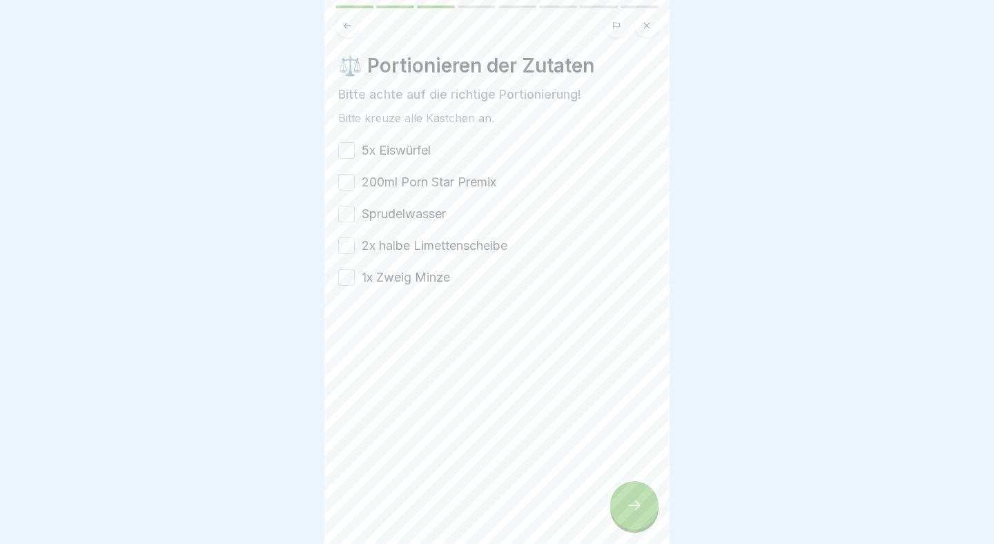
click at [349, 154] on button "5x Eiswürfel" at bounding box center [346, 150] width 17 height 17
click at [347, 186] on button "200ml Porn Star Premix" at bounding box center [346, 182] width 17 height 17
click at [348, 213] on button "Sprudelwasser" at bounding box center [346, 214] width 17 height 17
click at [347, 244] on button "2x halbe Limettenscheibe" at bounding box center [346, 246] width 17 height 17
click at [346, 271] on button "1x Zweig Minze" at bounding box center [346, 277] width 17 height 17
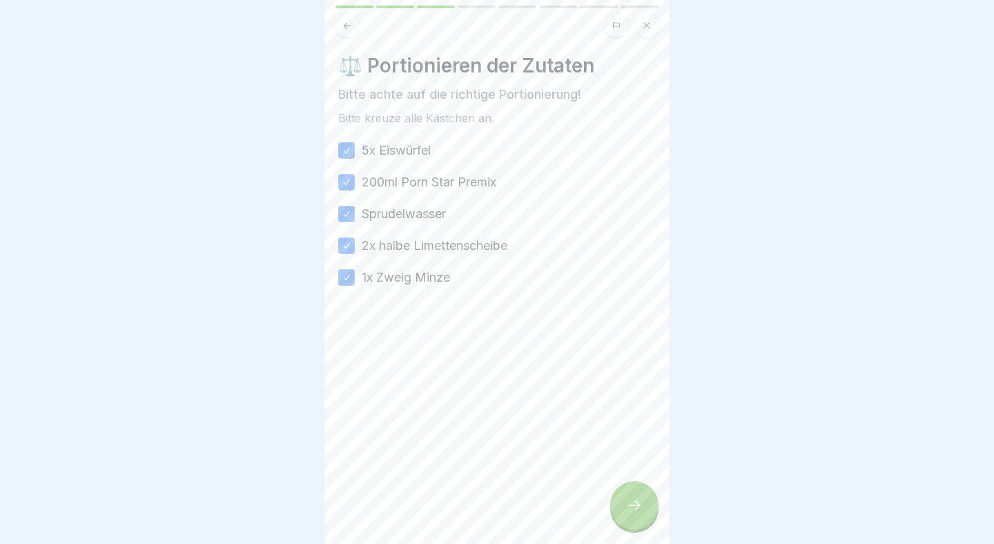
click at [649, 503] on div at bounding box center [634, 505] width 48 height 48
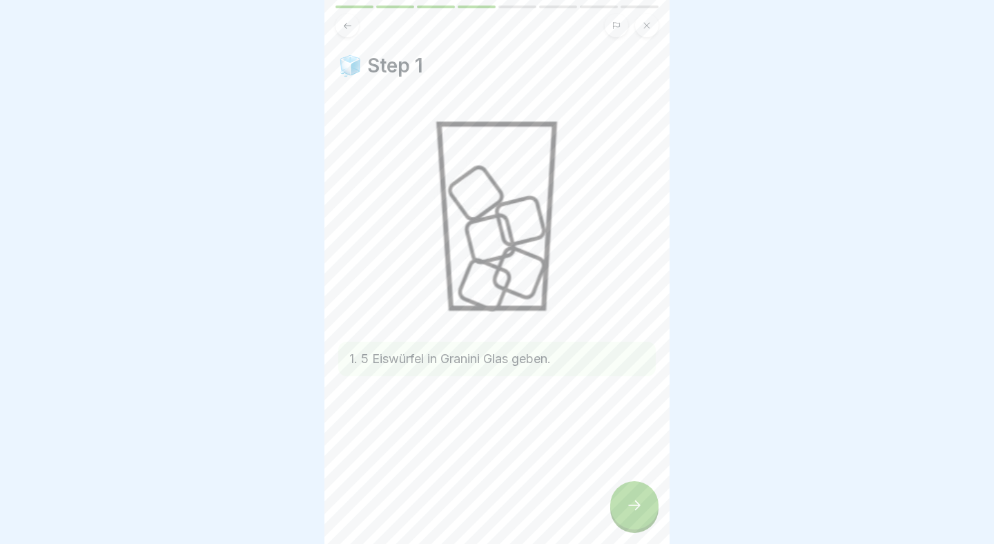
click at [637, 503] on icon at bounding box center [634, 505] width 17 height 17
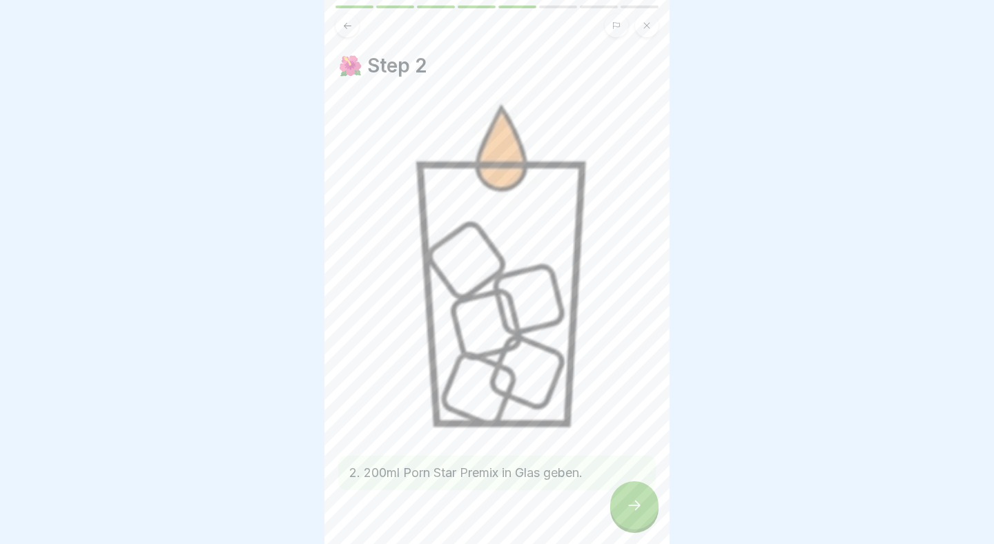
click at [637, 503] on icon at bounding box center [634, 505] width 17 height 17
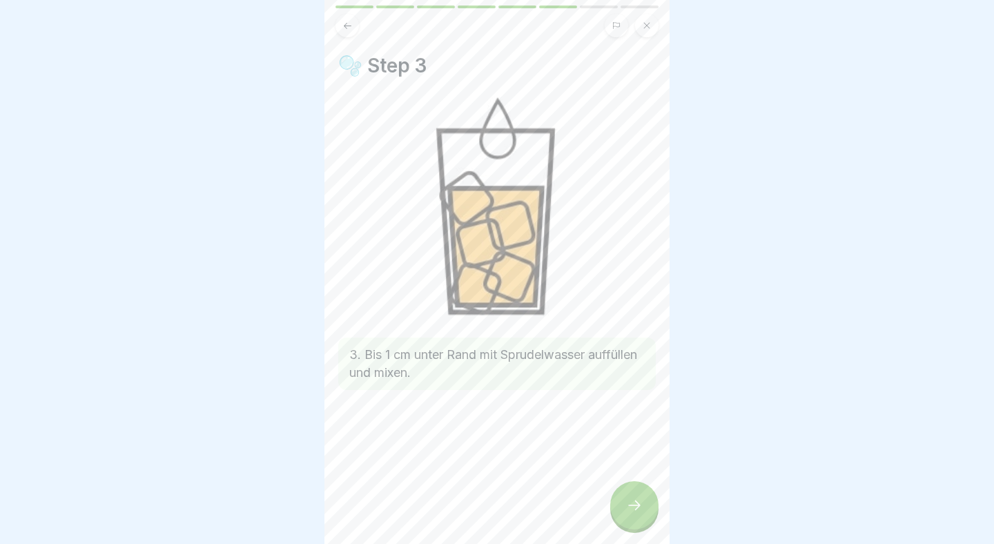
click at [637, 503] on icon at bounding box center [634, 505] width 17 height 17
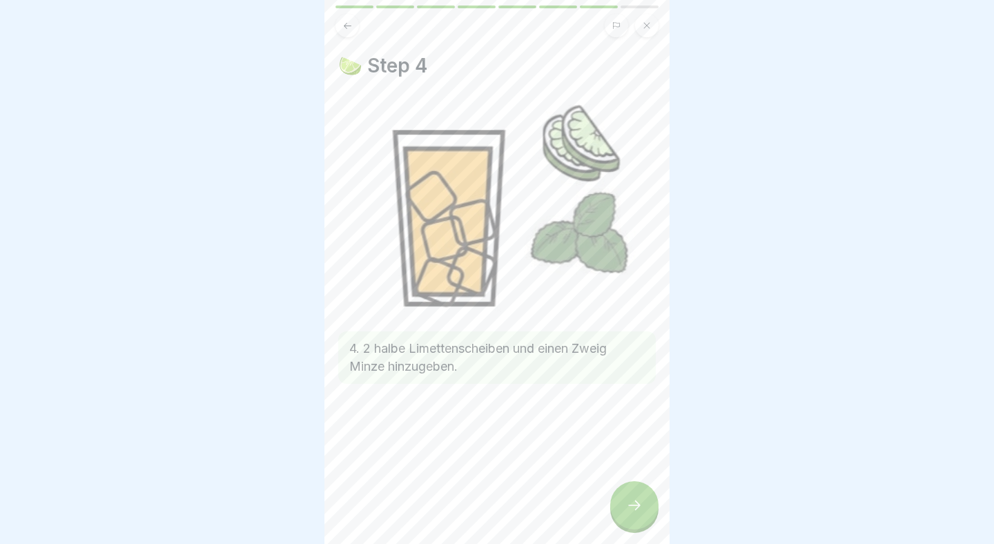
click at [637, 503] on icon at bounding box center [634, 505] width 17 height 17
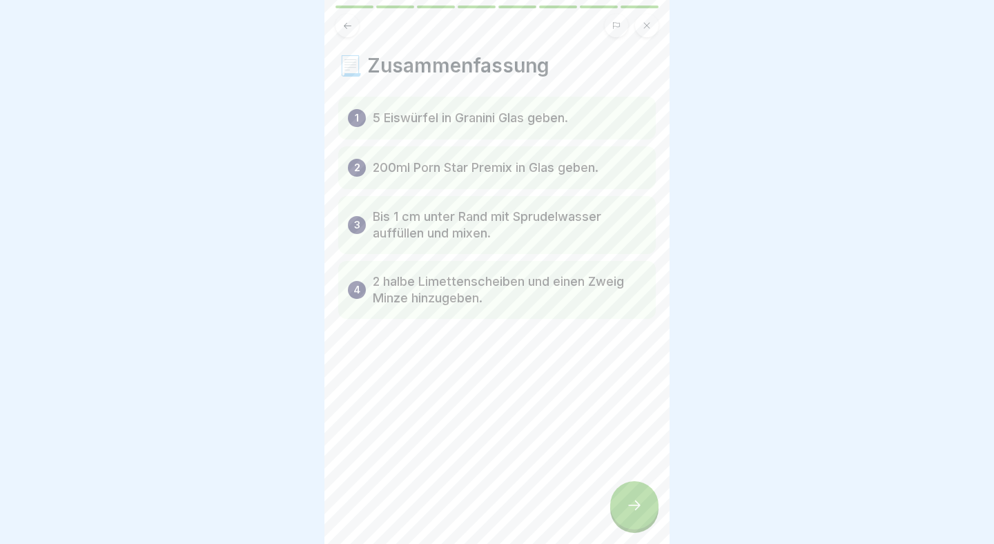
click at [637, 503] on icon at bounding box center [634, 505] width 17 height 17
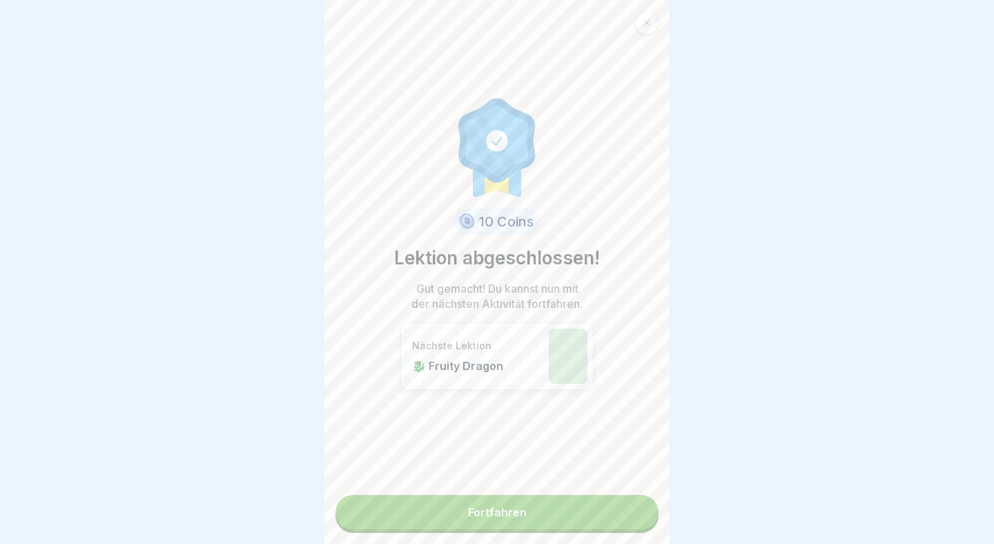
click at [610, 508] on link "Fortfahren" at bounding box center [497, 512] width 323 height 35
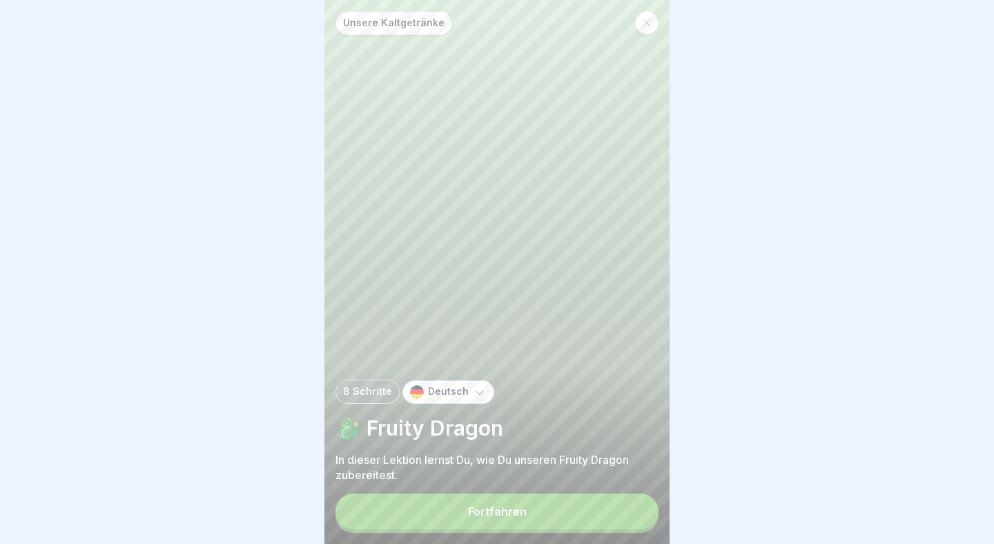
click at [502, 506] on div "Fortfahren" at bounding box center [497, 511] width 59 height 12
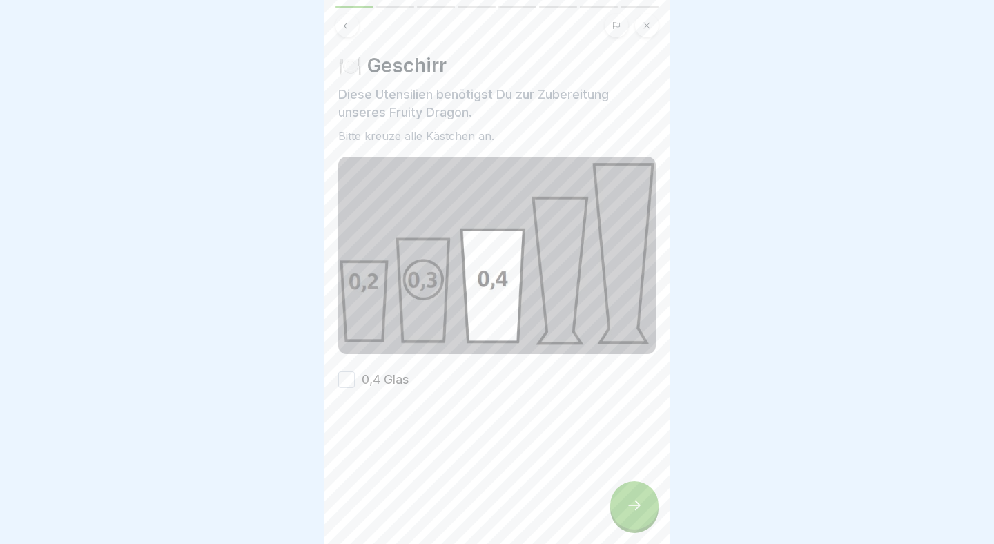
click at [347, 379] on button "0,4 Glas" at bounding box center [346, 380] width 17 height 17
click at [631, 490] on div at bounding box center [634, 505] width 48 height 48
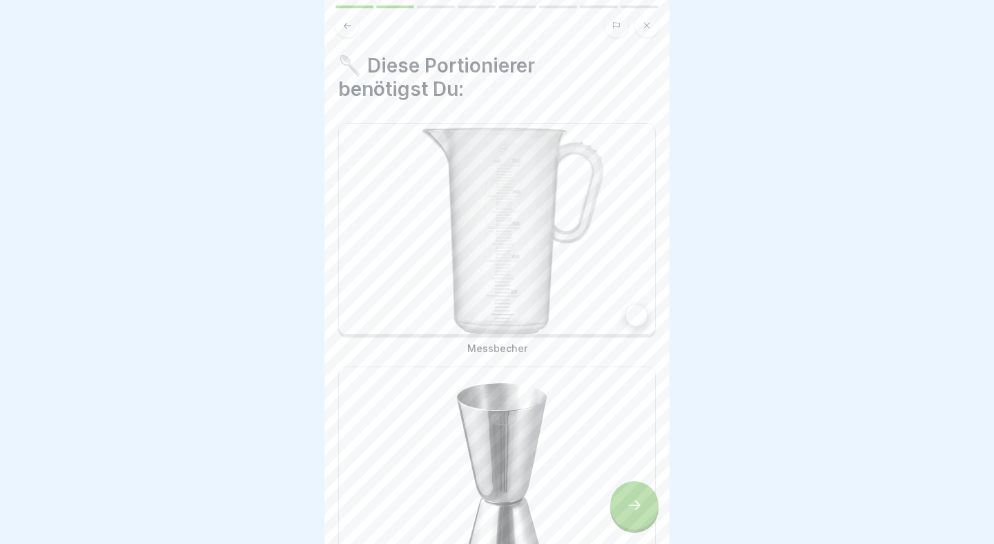
click at [627, 316] on div at bounding box center [636, 315] width 21 height 21
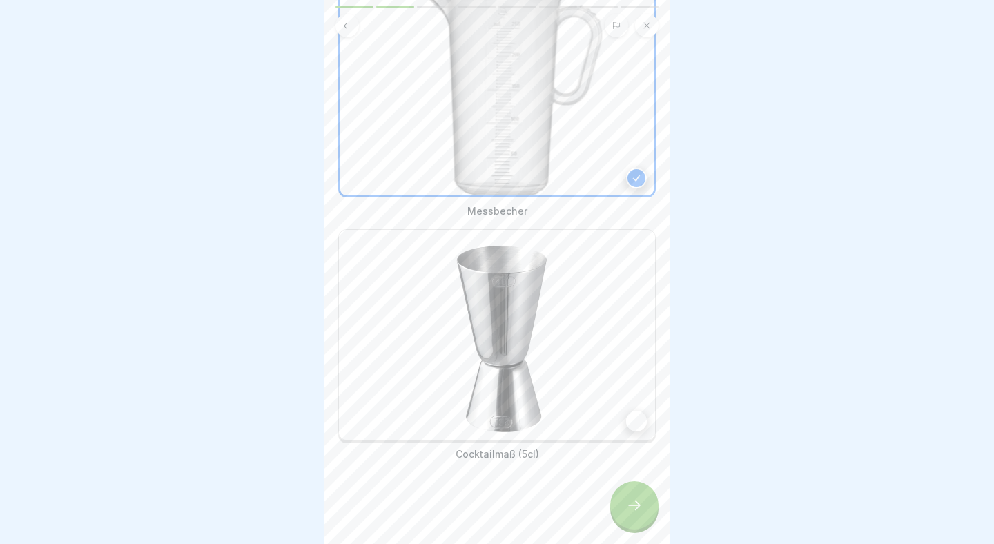
click at [636, 413] on div at bounding box center [636, 421] width 21 height 21
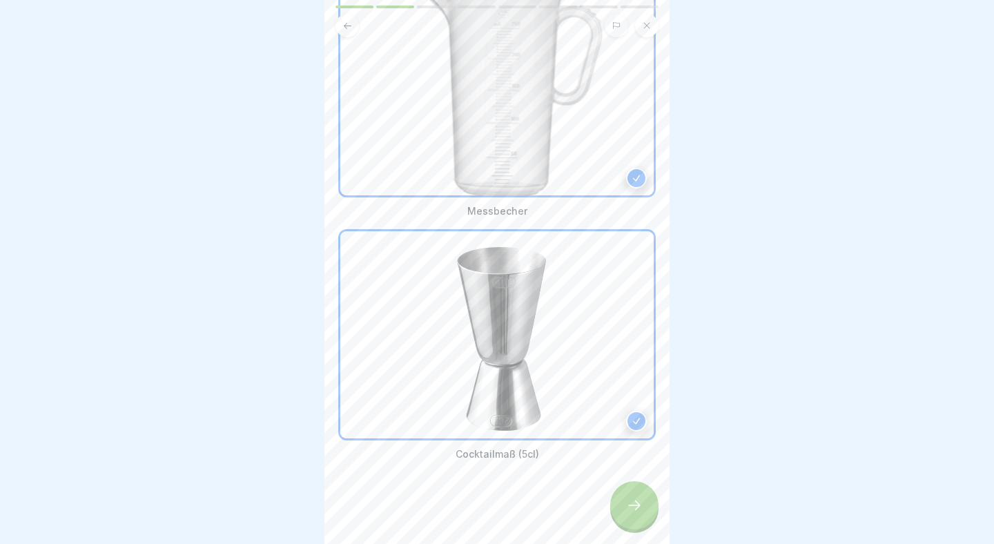
click at [636, 498] on div at bounding box center [634, 505] width 48 height 48
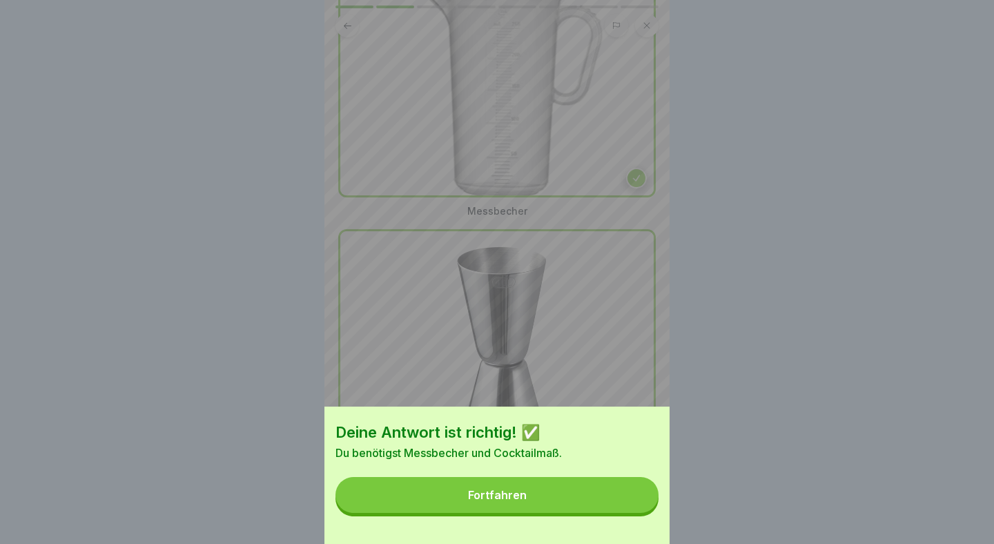
click at [623, 502] on button "Fortfahren" at bounding box center [497, 495] width 323 height 36
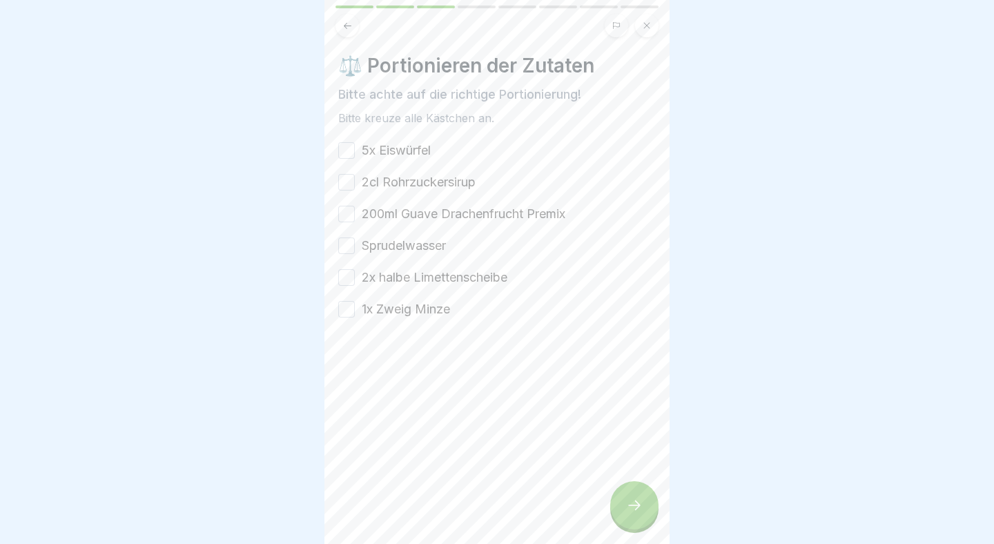
click at [348, 155] on button "5x Eiswürfel" at bounding box center [346, 150] width 17 height 17
click at [345, 182] on button "2cl Rohrzuckersirup" at bounding box center [346, 182] width 17 height 17
click at [341, 209] on button "200ml Guave Drachenfrucht Premix" at bounding box center [346, 214] width 17 height 17
click at [346, 242] on button "Sprudelwasser" at bounding box center [346, 246] width 17 height 17
click at [345, 271] on button "2x halbe Limettenscheibe" at bounding box center [346, 277] width 17 height 17
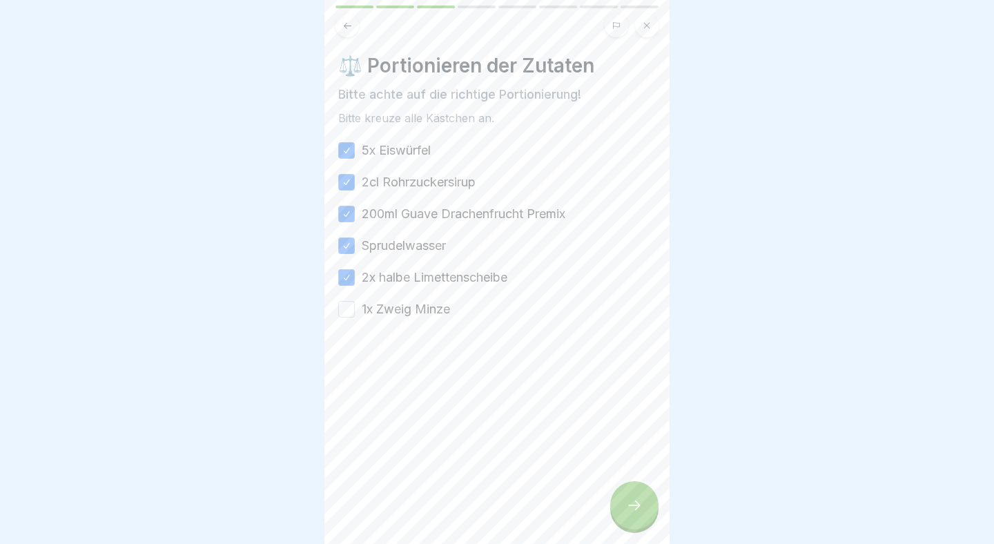
click at [346, 312] on button "1x Zweig Minze" at bounding box center [346, 309] width 17 height 17
click at [646, 505] on div at bounding box center [634, 505] width 48 height 48
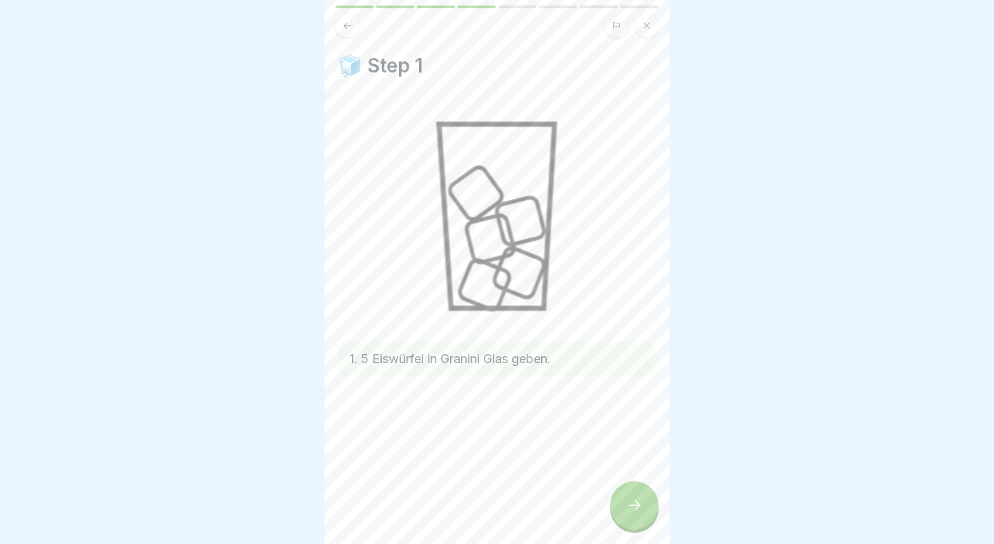
click at [644, 505] on div at bounding box center [634, 505] width 48 height 48
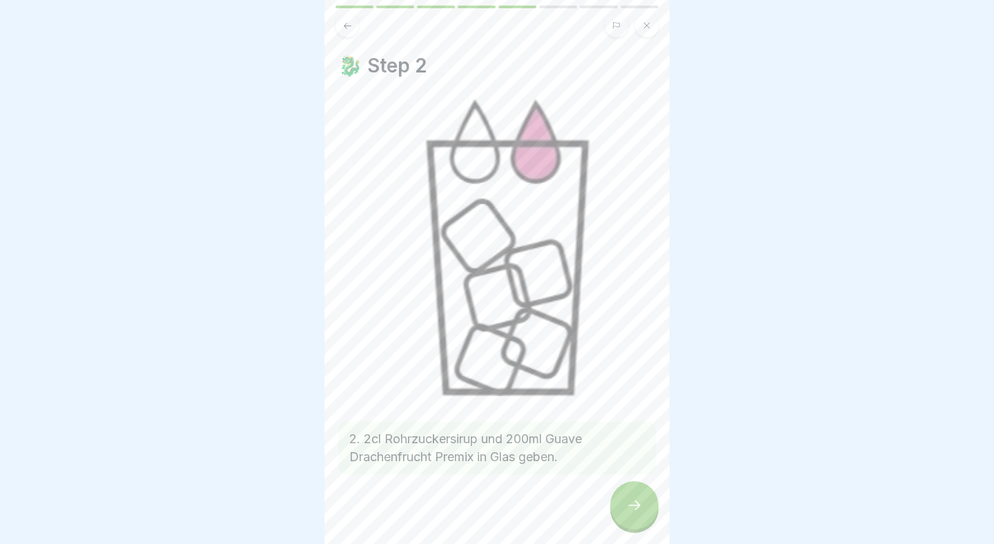
click at [644, 505] on div at bounding box center [634, 505] width 48 height 48
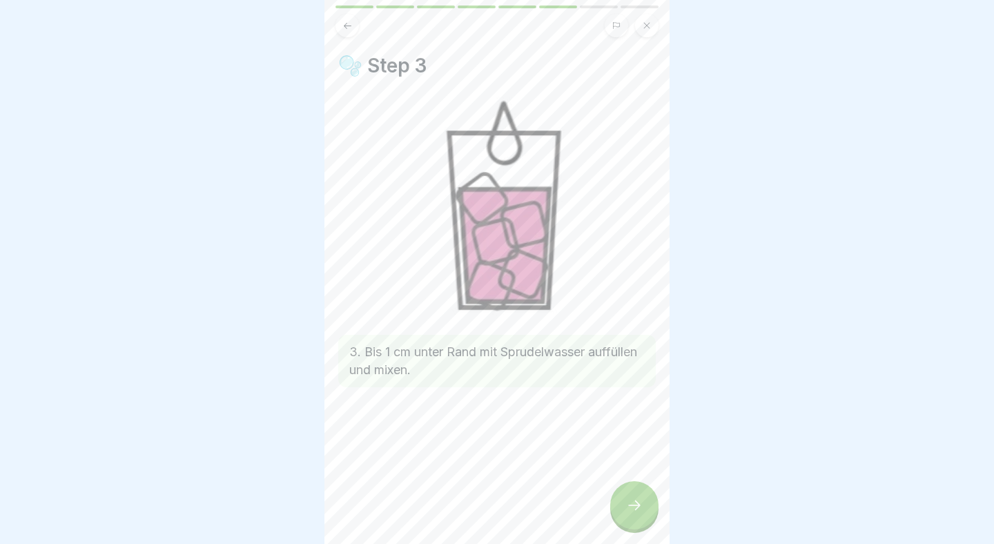
click at [644, 505] on div at bounding box center [634, 505] width 48 height 48
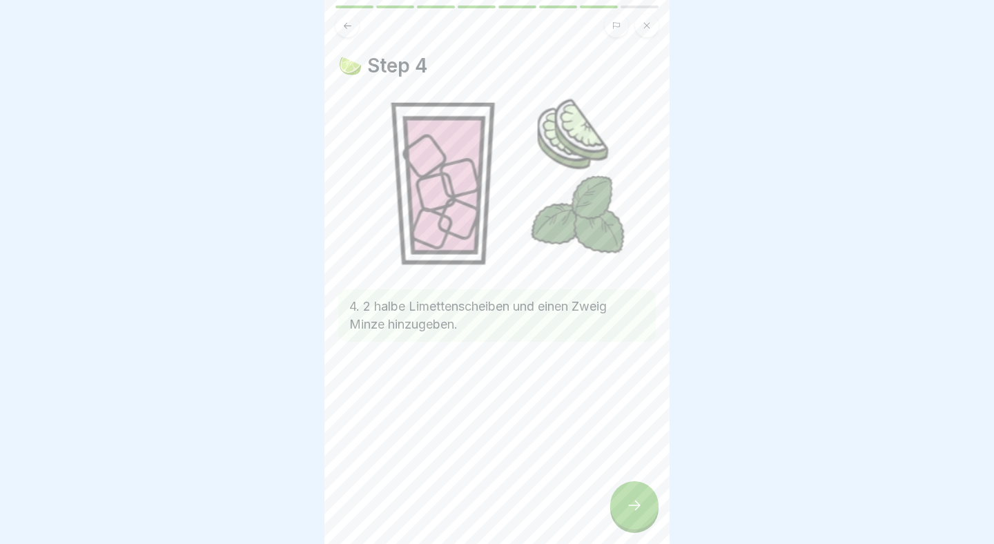
click at [644, 505] on div at bounding box center [634, 505] width 48 height 48
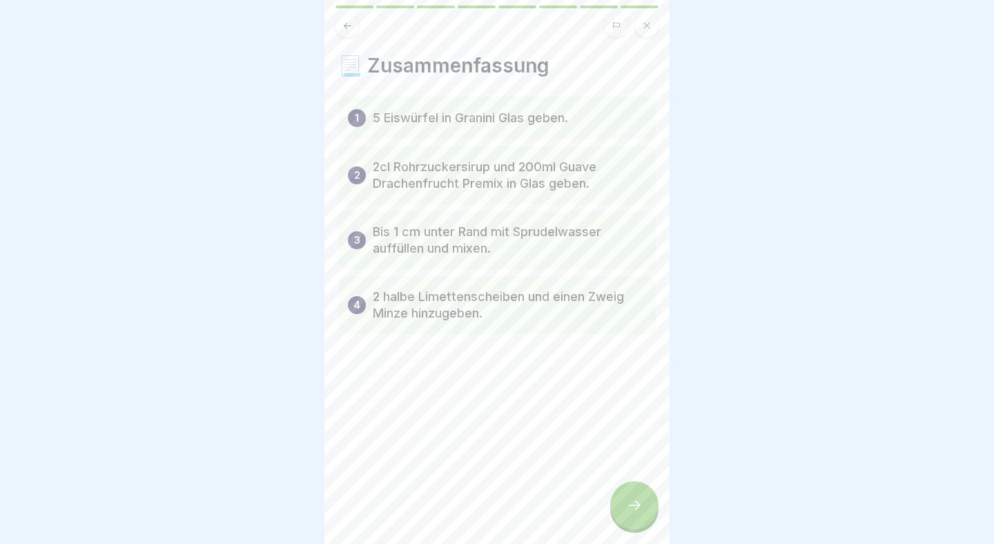
click at [644, 505] on div at bounding box center [634, 505] width 48 height 48
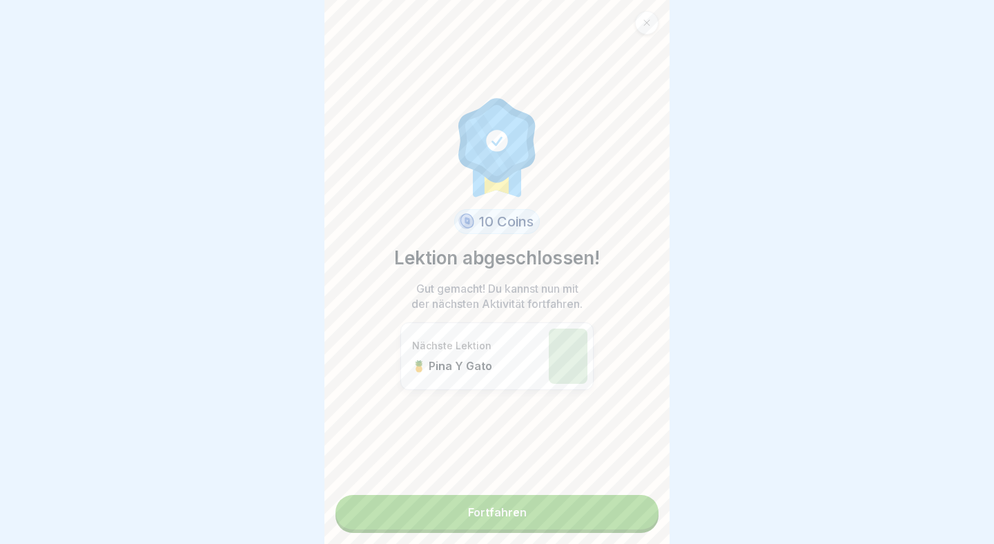
click at [631, 517] on link "Fortfahren" at bounding box center [497, 512] width 323 height 35
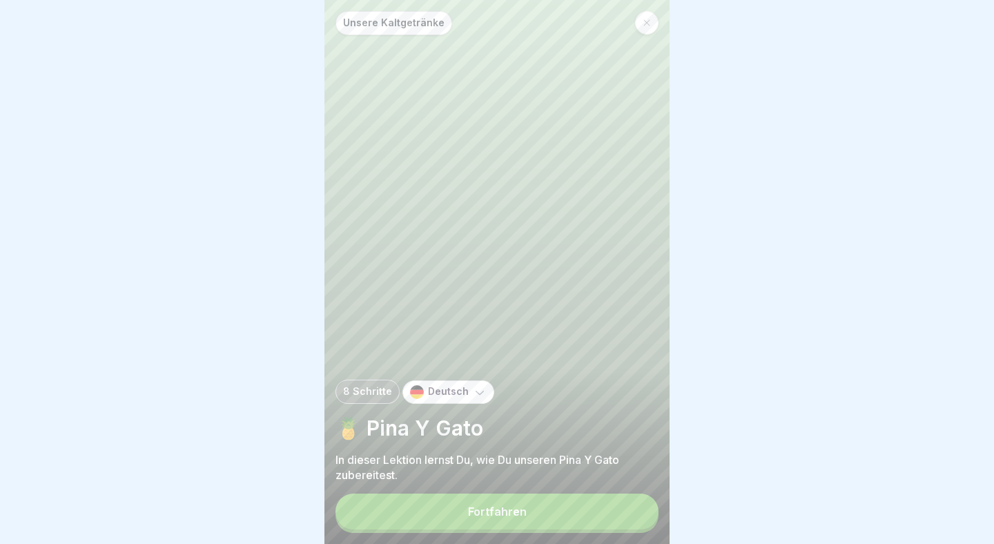
click at [568, 512] on button "Fortfahren" at bounding box center [497, 512] width 323 height 36
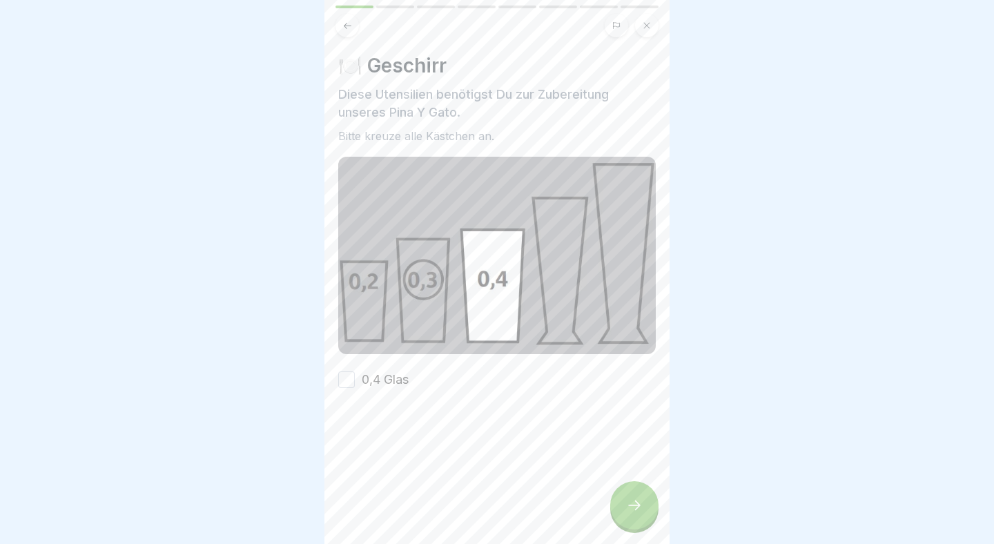
click at [343, 380] on button "0,4 Glas" at bounding box center [346, 380] width 17 height 17
click at [633, 497] on div at bounding box center [634, 505] width 48 height 48
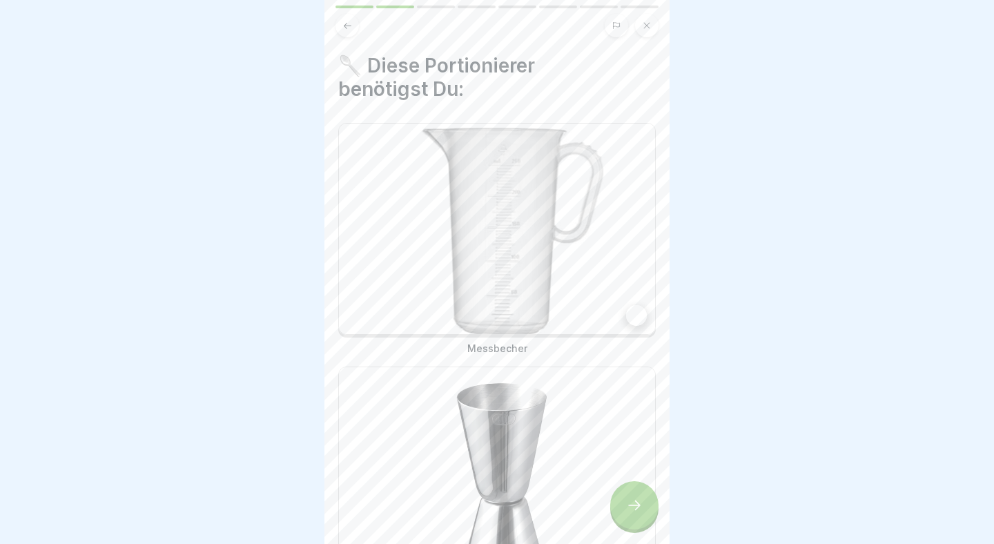
click at [599, 314] on img at bounding box center [497, 229] width 316 height 211
click at [580, 444] on img at bounding box center [497, 472] width 316 height 211
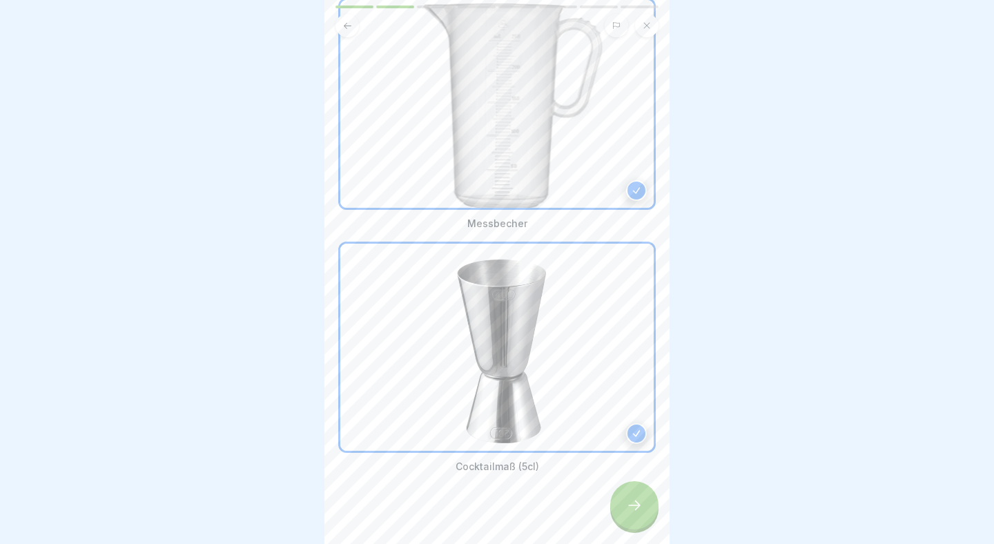
scroll to position [137, 0]
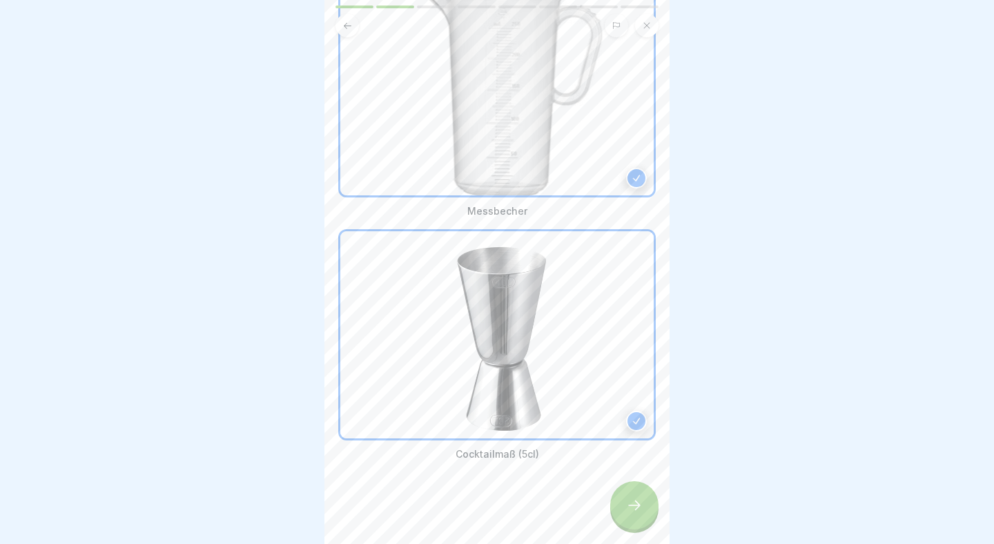
click at [625, 492] on div at bounding box center [634, 505] width 48 height 48
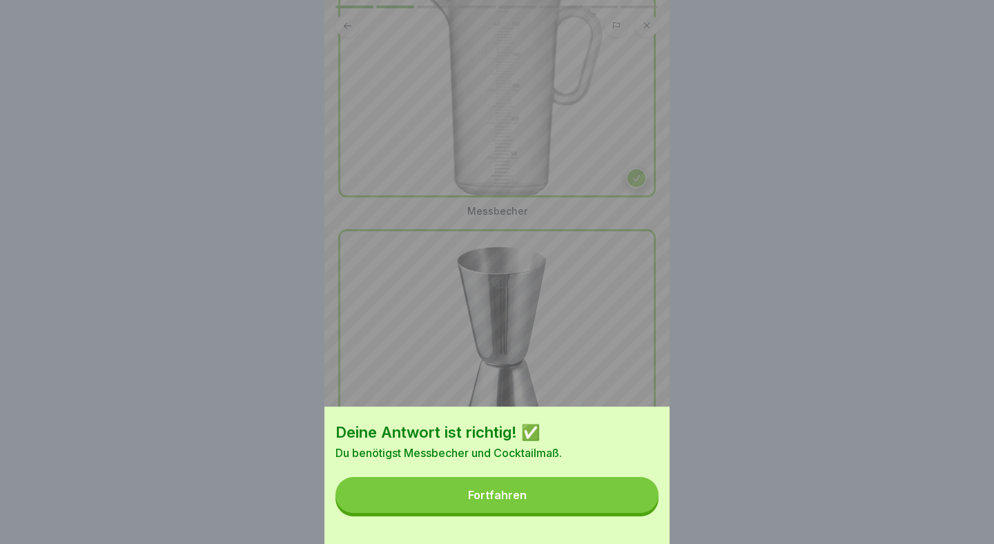
click at [533, 478] on div "Deine Antwort ist richtig! ✅ Du benötigst Messbecher und Cocktailmaß. Fortfahren" at bounding box center [497, 475] width 345 height 137
click at [593, 490] on button "Fortfahren" at bounding box center [497, 495] width 323 height 36
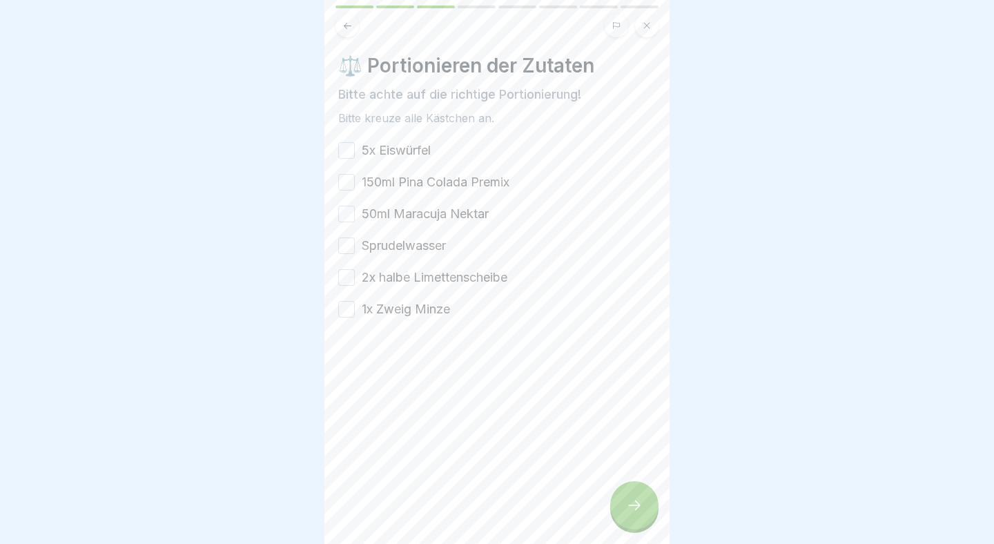
click at [343, 155] on button "5x Eiswürfel" at bounding box center [346, 150] width 17 height 17
click at [347, 186] on button "150ml Pina Colada Premix" at bounding box center [346, 182] width 17 height 17
click at [347, 216] on button "50ml Maracuja Nektar" at bounding box center [346, 214] width 17 height 17
click at [347, 252] on button "Sprudelwasser" at bounding box center [346, 246] width 17 height 17
click at [347, 278] on button "2x halbe Limettenscheibe" at bounding box center [346, 277] width 17 height 17
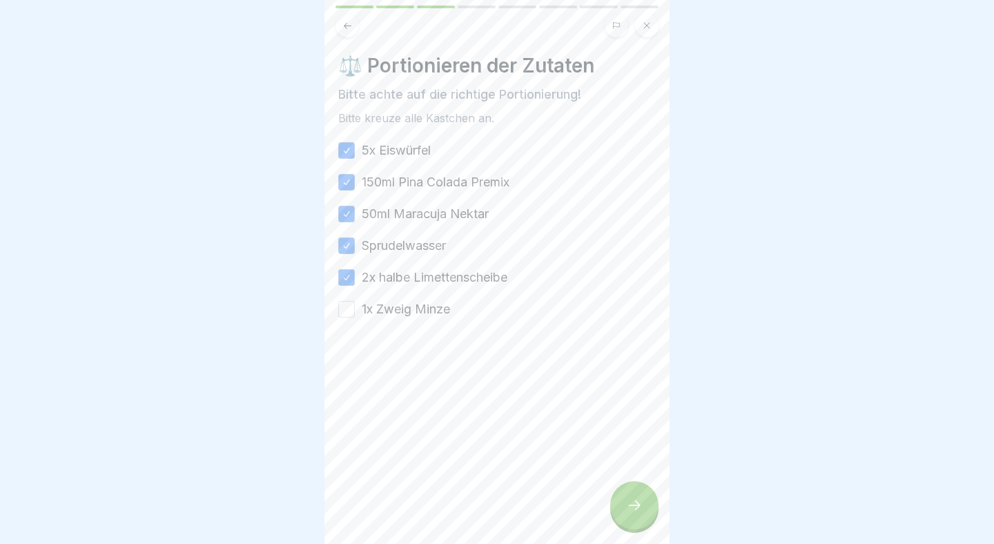
click at [345, 311] on button "1x Zweig Minze" at bounding box center [346, 309] width 17 height 17
click at [617, 511] on div at bounding box center [634, 505] width 48 height 48
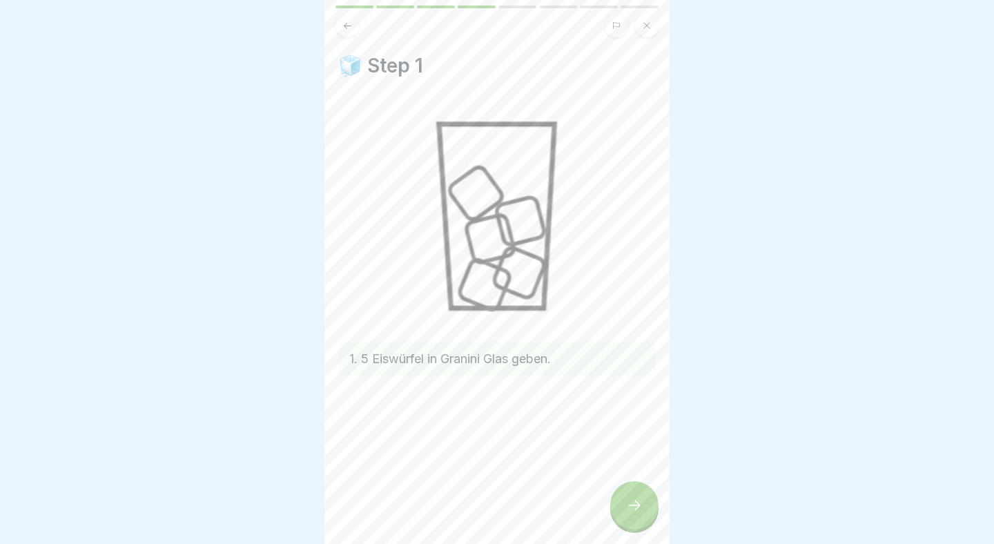
click at [621, 511] on div at bounding box center [634, 505] width 48 height 48
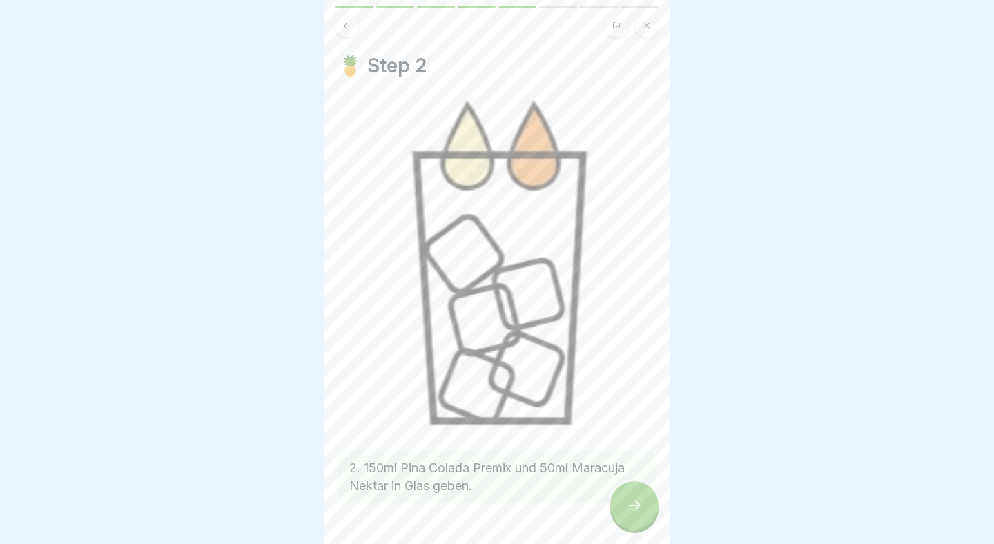
click at [628, 506] on icon at bounding box center [634, 505] width 17 height 17
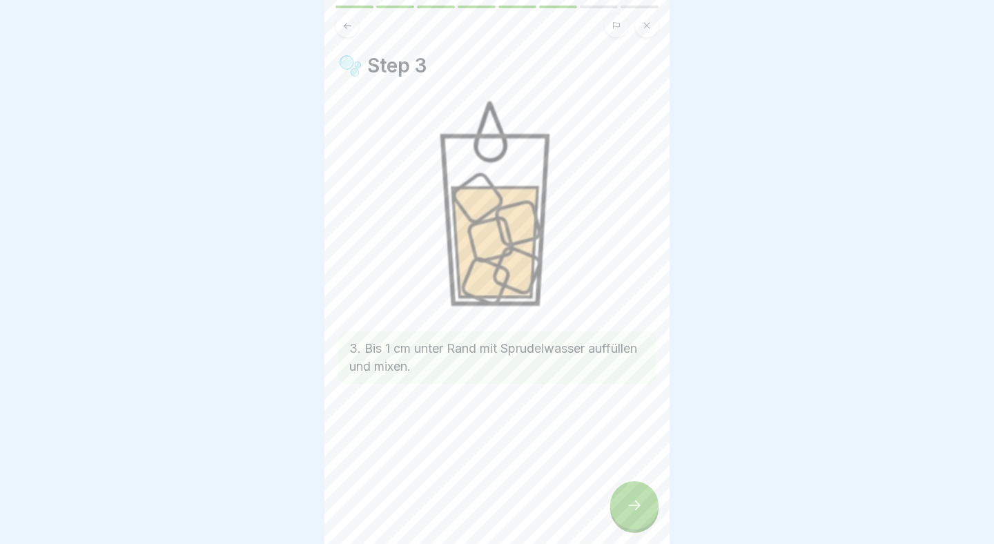
click at [628, 506] on icon at bounding box center [634, 505] width 17 height 17
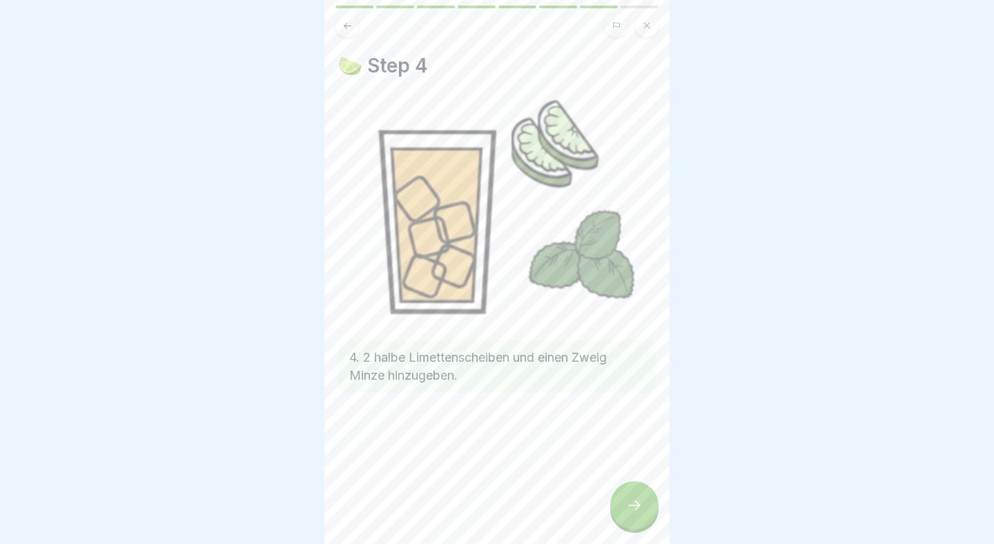
click at [628, 506] on icon at bounding box center [634, 505] width 17 height 17
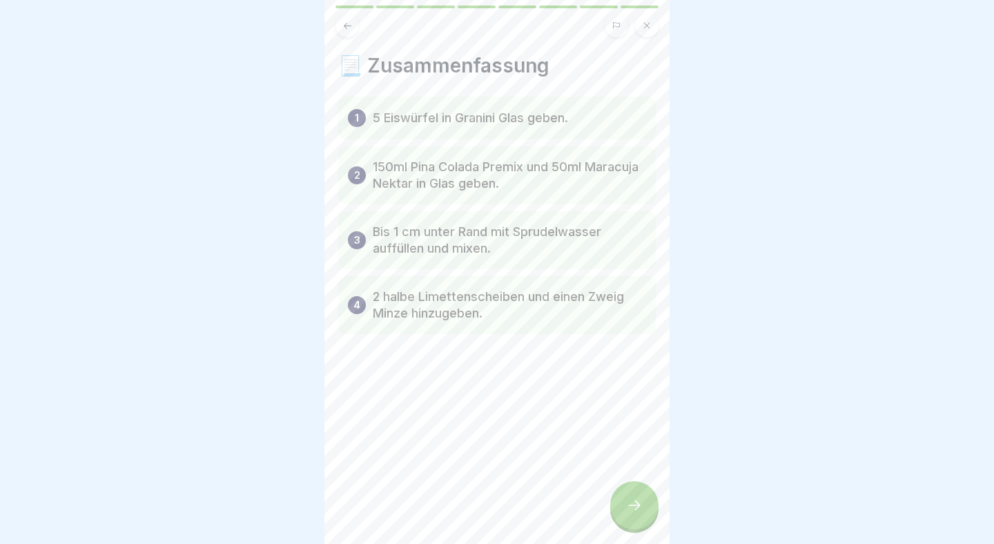
click at [628, 506] on icon at bounding box center [634, 505] width 17 height 17
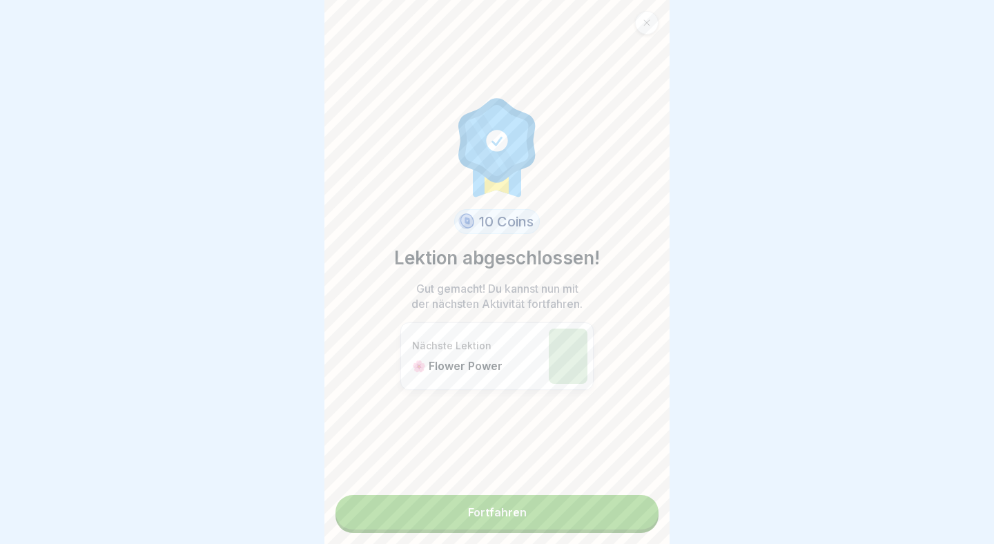
click at [628, 507] on link "Fortfahren" at bounding box center [497, 512] width 323 height 35
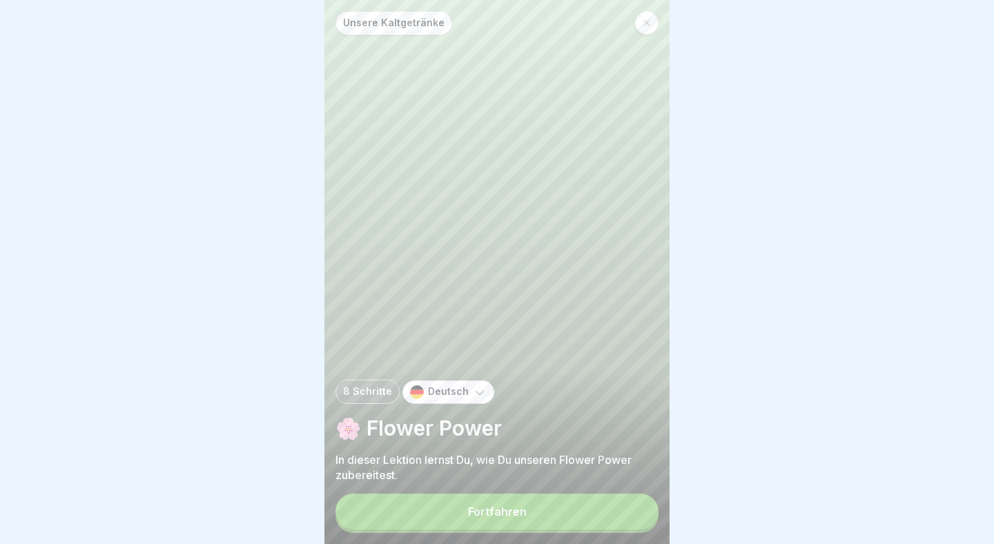
click at [628, 507] on button "Fortfahren" at bounding box center [497, 512] width 323 height 36
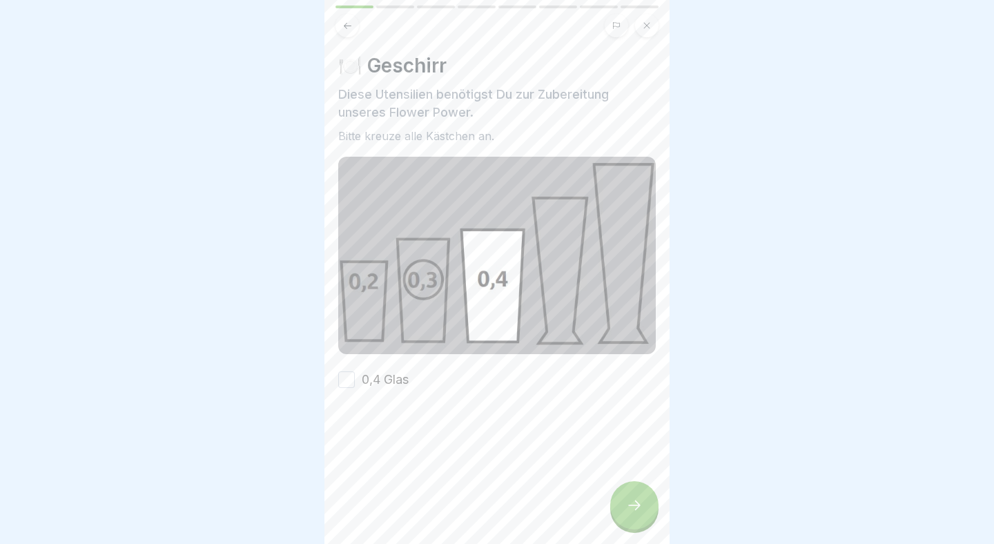
click at [348, 381] on button "0,4 Glas" at bounding box center [346, 380] width 17 height 17
click at [637, 512] on icon at bounding box center [634, 505] width 17 height 17
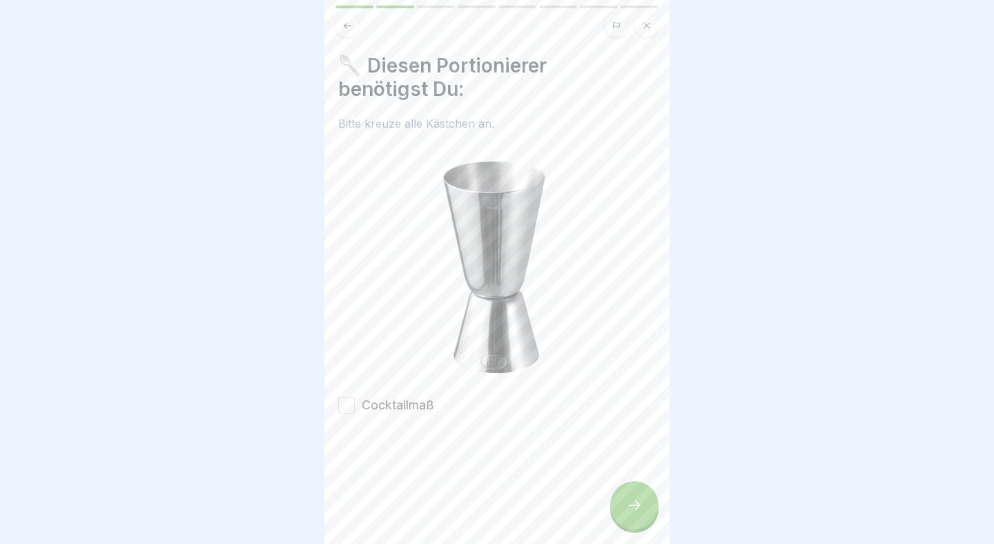
click at [400, 382] on div "🥄 Diesen Portionierer benötigst Du: Bitte kreuze alle Kästchen an. Cocktailmaß" at bounding box center [497, 234] width 318 height 360
click at [400, 395] on div "🥄 Diesen Portionierer benötigst Du: Bitte kreuze alle Kästchen an. Cocktailmaß" at bounding box center [497, 234] width 318 height 360
click at [414, 412] on label "Cocktailmaß" at bounding box center [398, 405] width 73 height 18
click at [355, 412] on button "Cocktailmaß" at bounding box center [346, 405] width 17 height 17
click at [657, 510] on div at bounding box center [634, 505] width 48 height 48
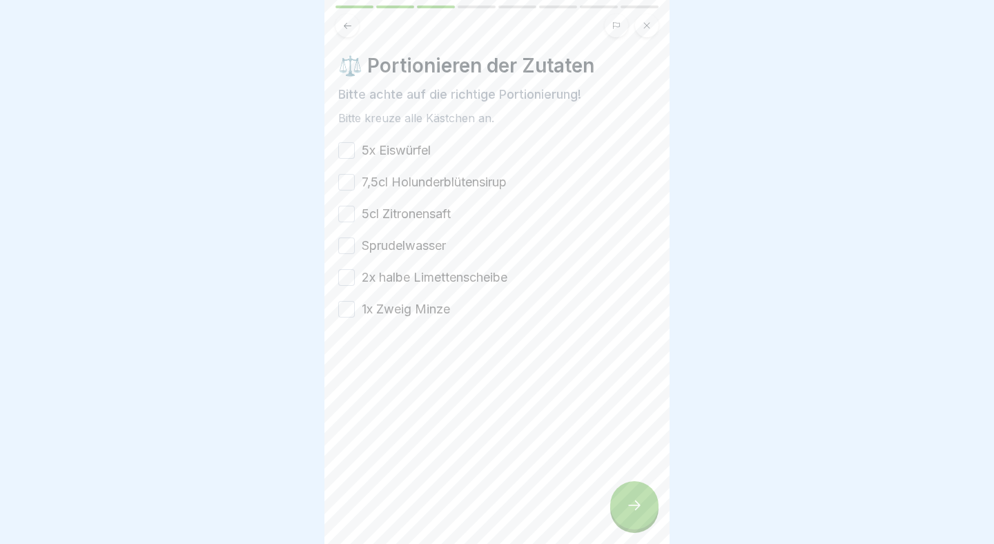
click at [343, 150] on button "5x Eiswürfel" at bounding box center [346, 150] width 17 height 17
click at [349, 179] on button "7,5cl Holunderblütensirup" at bounding box center [346, 182] width 17 height 17
click at [349, 209] on button "5cl Zitronensaft" at bounding box center [346, 214] width 17 height 17
click at [349, 247] on button "Sprudelwasser" at bounding box center [346, 246] width 17 height 17
click at [347, 281] on button "2x halbe Limettenscheibe" at bounding box center [346, 277] width 17 height 17
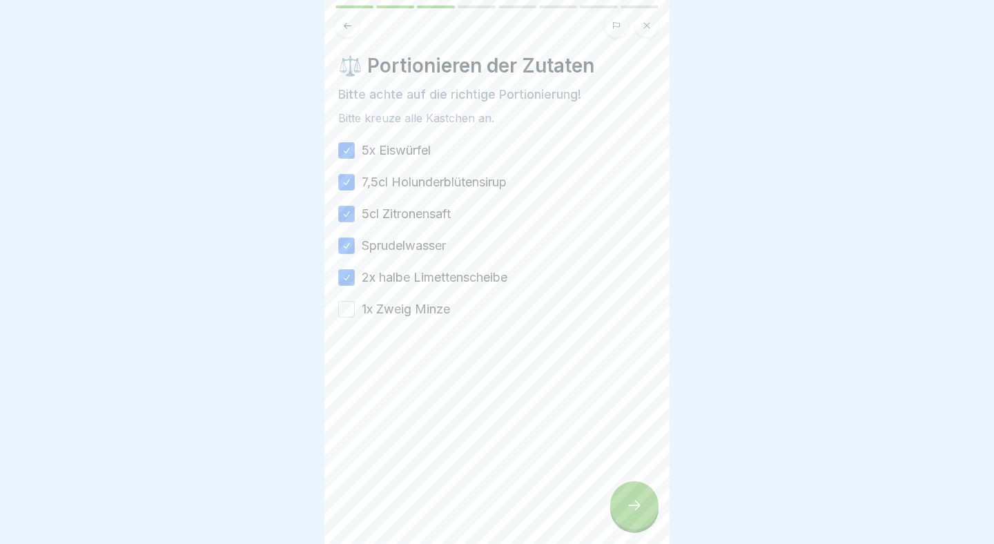
click at [347, 313] on button "1x Zweig Minze" at bounding box center [346, 309] width 17 height 17
click at [614, 492] on div "Unsere Kaltgetränke 8 Schritte Deutsch 🌸 Flower Power In dieser Lektion lernst …" at bounding box center [497, 272] width 345 height 544
click at [632, 501] on icon at bounding box center [634, 505] width 17 height 17
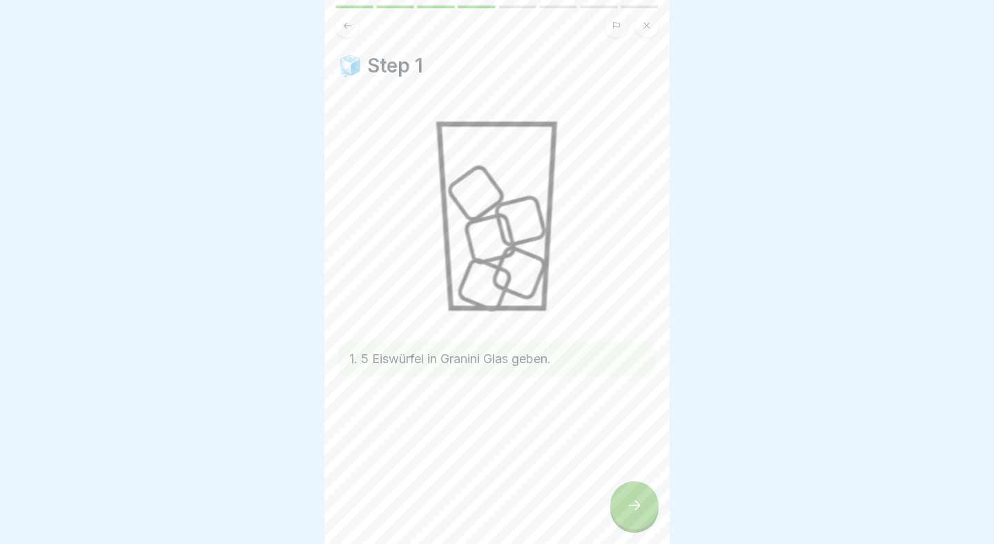
click at [631, 501] on icon at bounding box center [634, 505] width 17 height 17
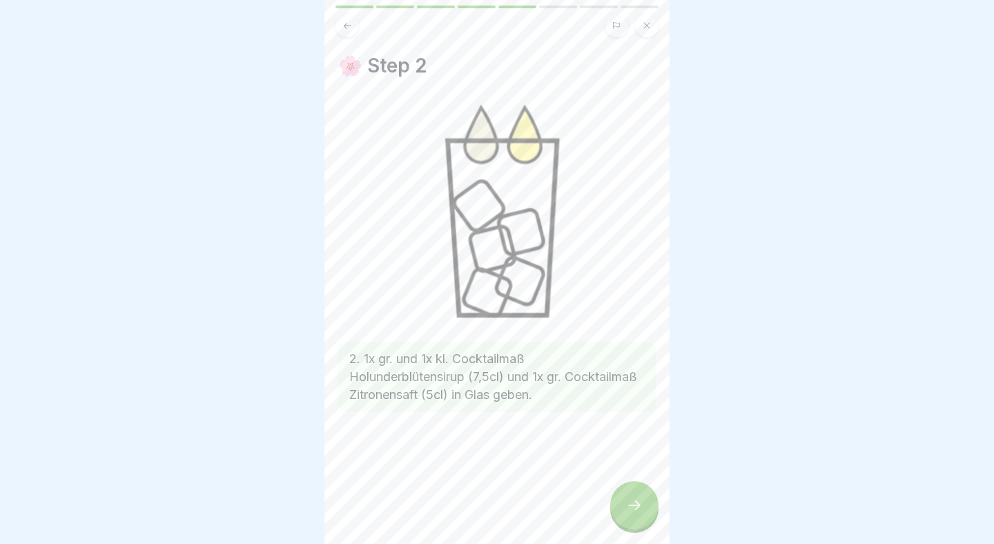
click at [631, 500] on icon at bounding box center [634, 505] width 17 height 17
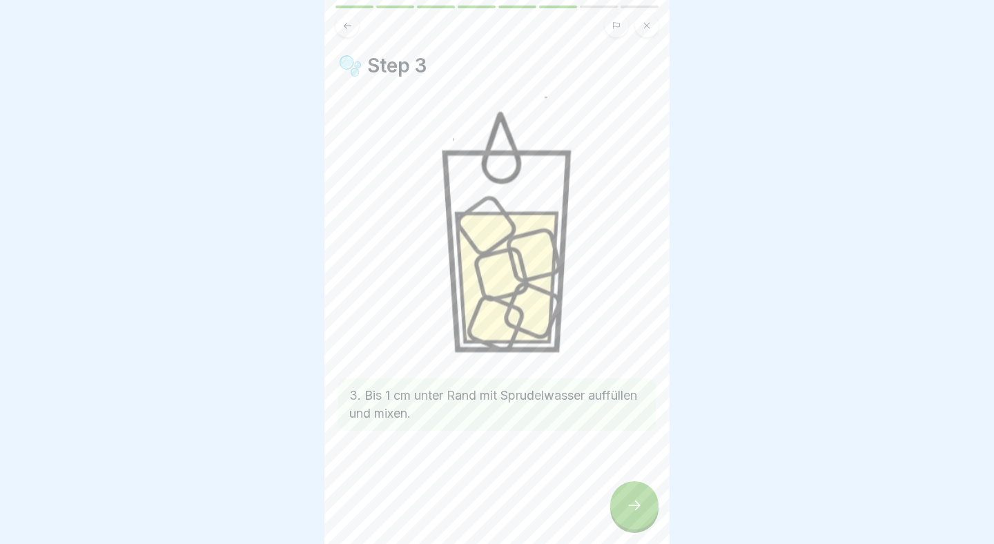
click at [631, 500] on icon at bounding box center [634, 505] width 17 height 17
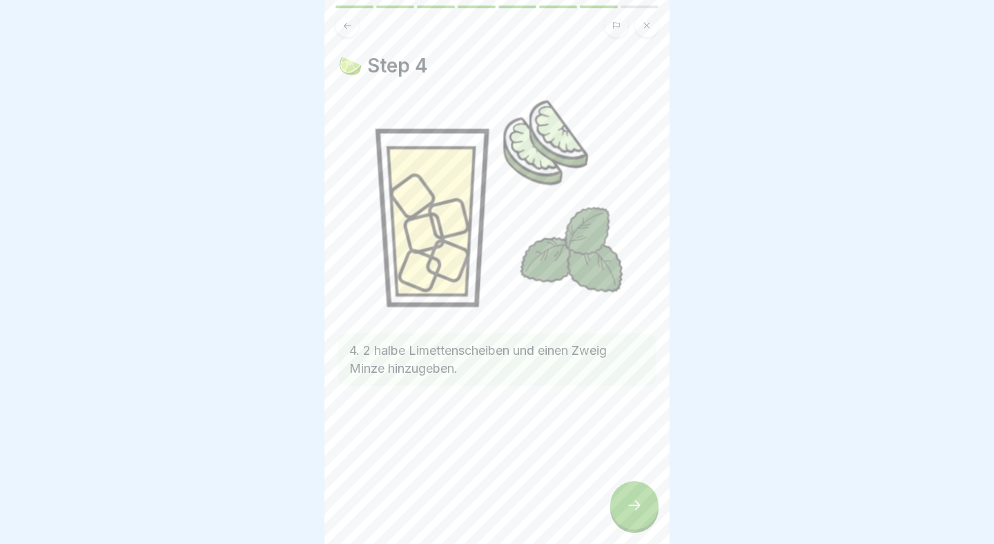
click at [630, 500] on icon at bounding box center [634, 505] width 17 height 17
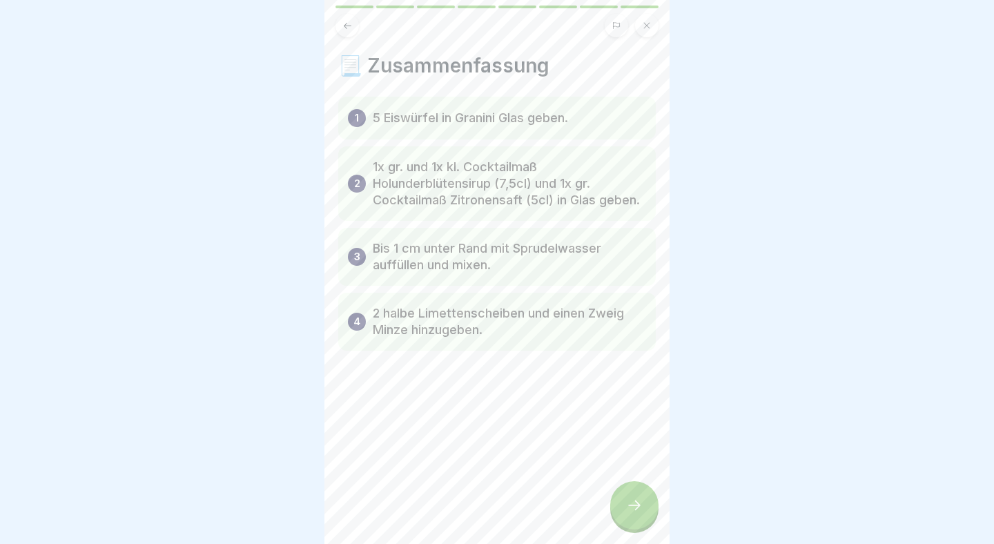
click at [630, 500] on icon at bounding box center [634, 505] width 17 height 17
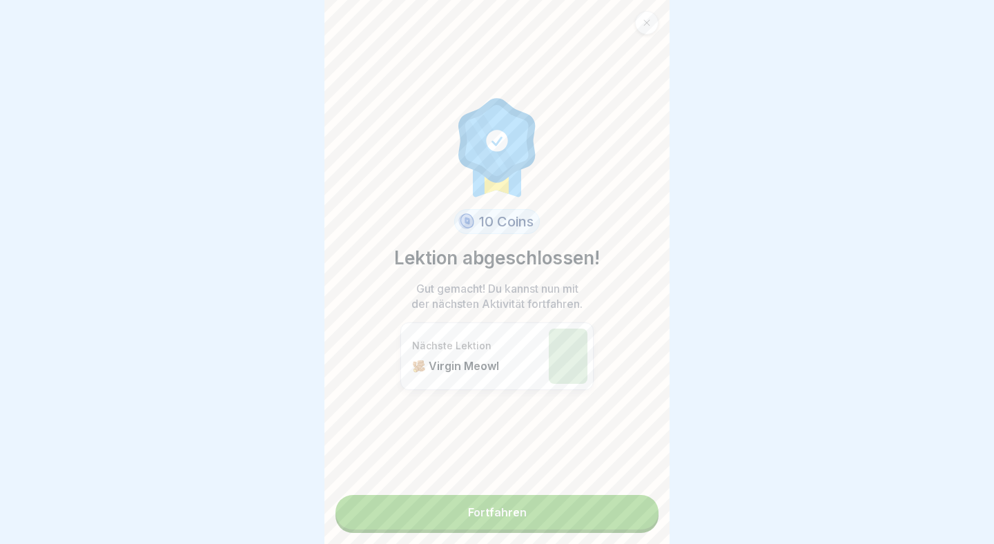
click at [611, 510] on link "Fortfahren" at bounding box center [497, 512] width 323 height 35
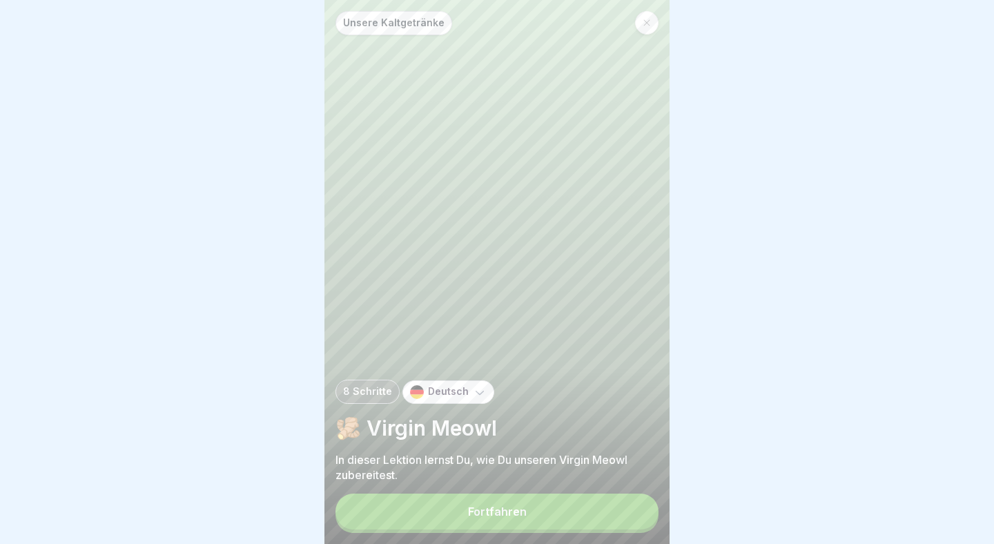
click at [566, 517] on button "Fortfahren" at bounding box center [497, 512] width 323 height 36
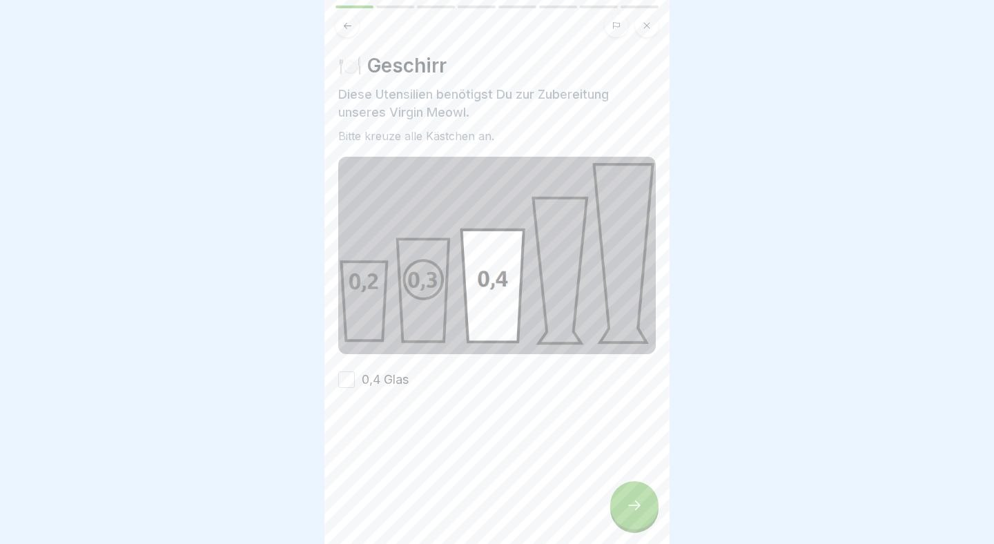
click at [344, 381] on button "0,4 Glas" at bounding box center [346, 380] width 17 height 17
click at [636, 508] on icon at bounding box center [634, 505] width 17 height 17
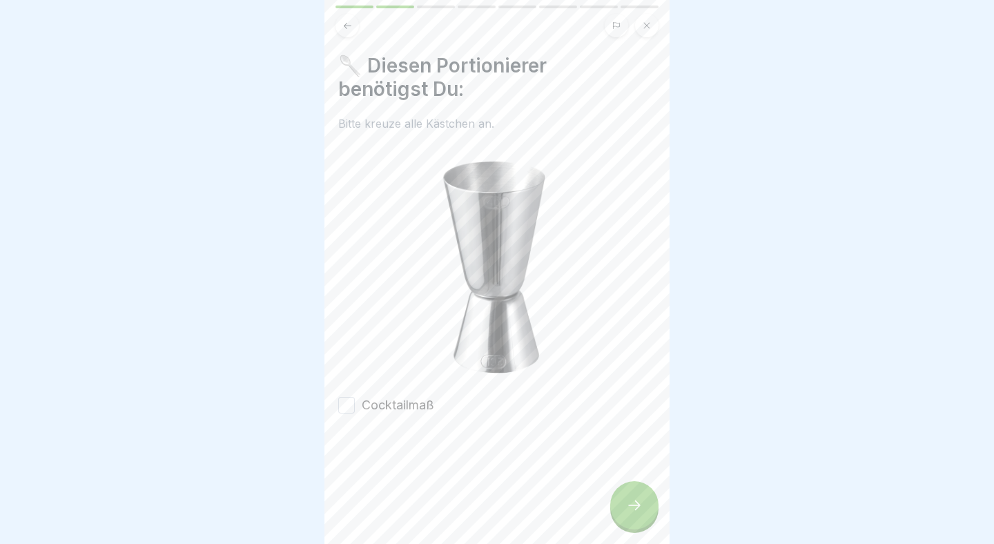
click at [347, 400] on button "Cocktailmaß" at bounding box center [346, 405] width 17 height 17
click at [637, 512] on icon at bounding box center [634, 505] width 17 height 17
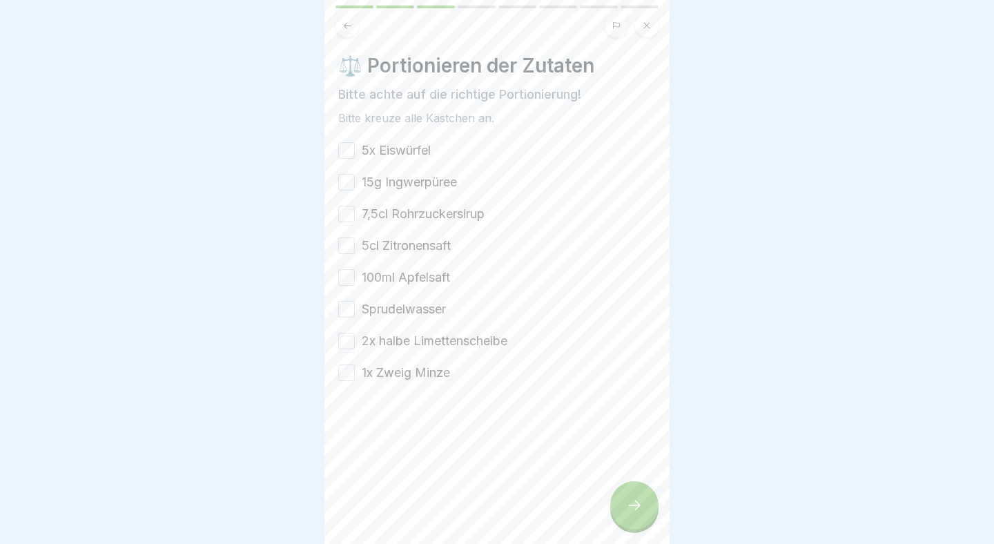
click at [353, 151] on button "5x Eiswürfel" at bounding box center [346, 150] width 17 height 17
click at [346, 182] on button "15g Ingwerpüree" at bounding box center [346, 182] width 17 height 17
click at [351, 211] on button "7,5cl Rohrzuckersirup" at bounding box center [346, 214] width 17 height 17
click at [349, 243] on button "5cl Zitronensaft" at bounding box center [346, 246] width 17 height 17
click at [348, 271] on button "100ml Apfelsaft" at bounding box center [346, 277] width 17 height 17
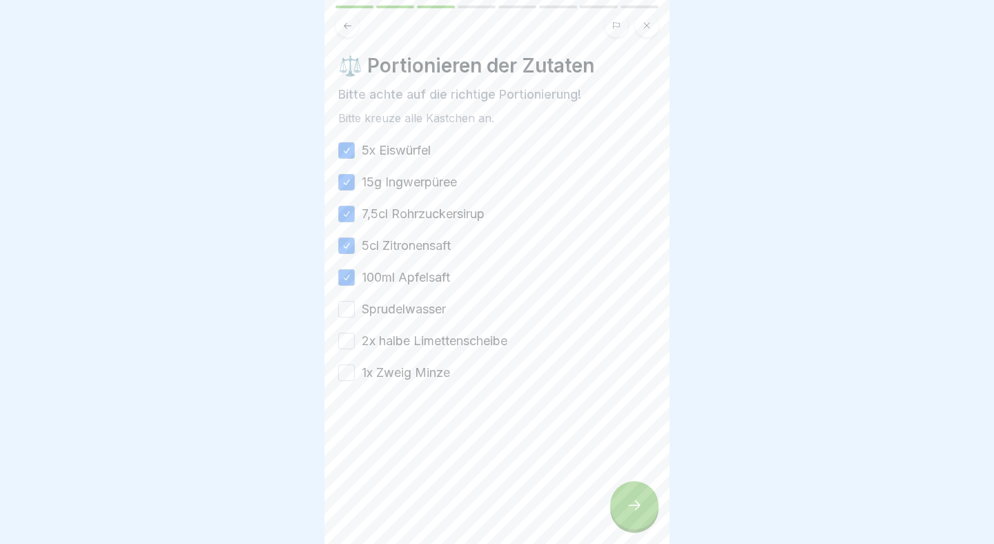
click at [346, 303] on button "Sprudelwasser" at bounding box center [346, 309] width 17 height 17
click at [346, 335] on button "2x halbe Limettenscheibe" at bounding box center [346, 341] width 17 height 17
click at [346, 375] on button "1x Zweig Minze" at bounding box center [346, 373] width 17 height 17
click at [642, 508] on icon at bounding box center [634, 505] width 17 height 17
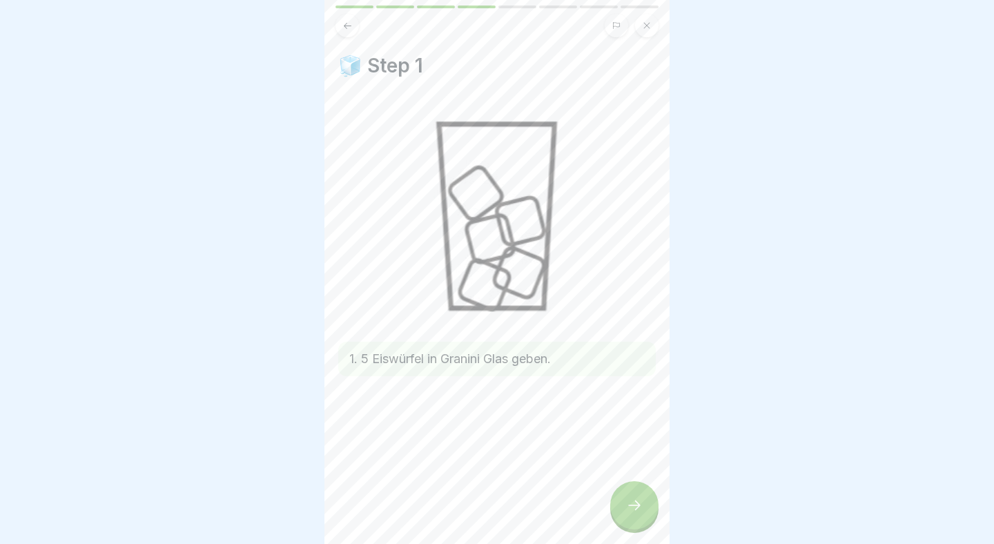
click at [632, 510] on icon at bounding box center [634, 505] width 17 height 17
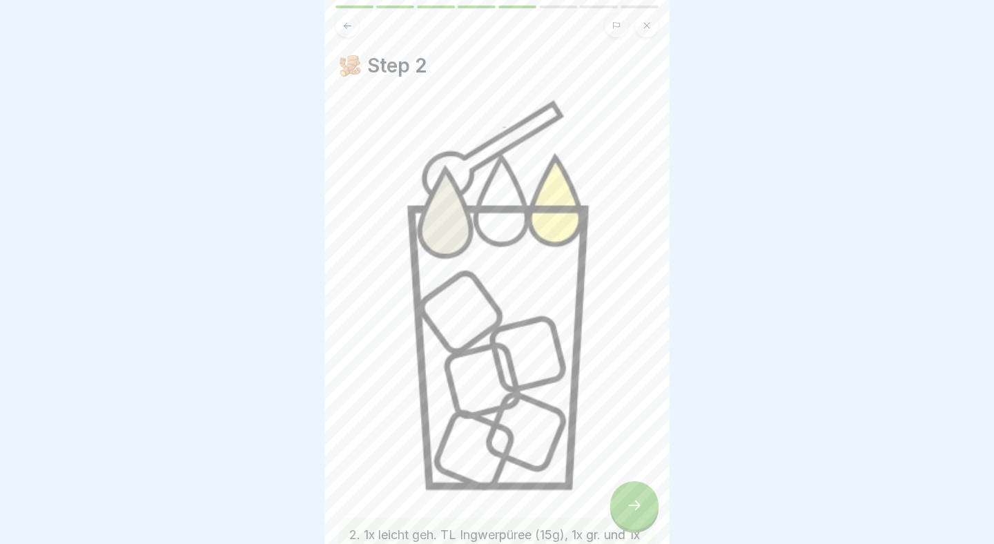
scroll to position [86, 0]
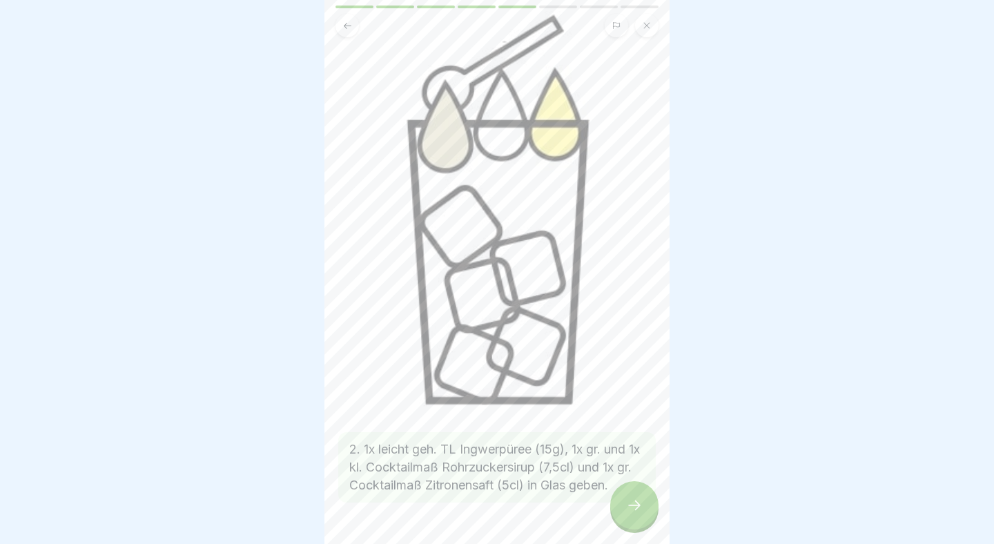
click at [637, 497] on div at bounding box center [634, 505] width 48 height 48
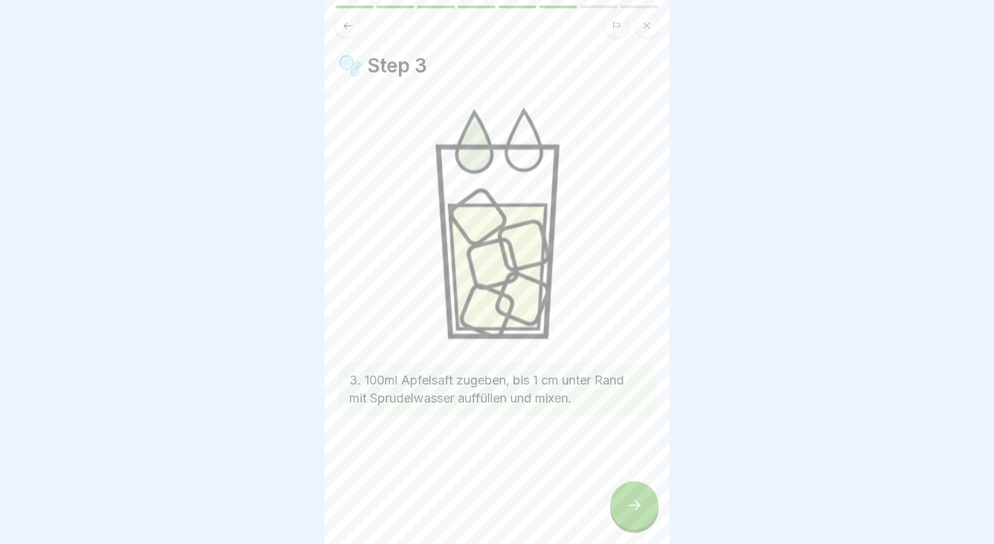
click at [637, 497] on div at bounding box center [634, 505] width 48 height 48
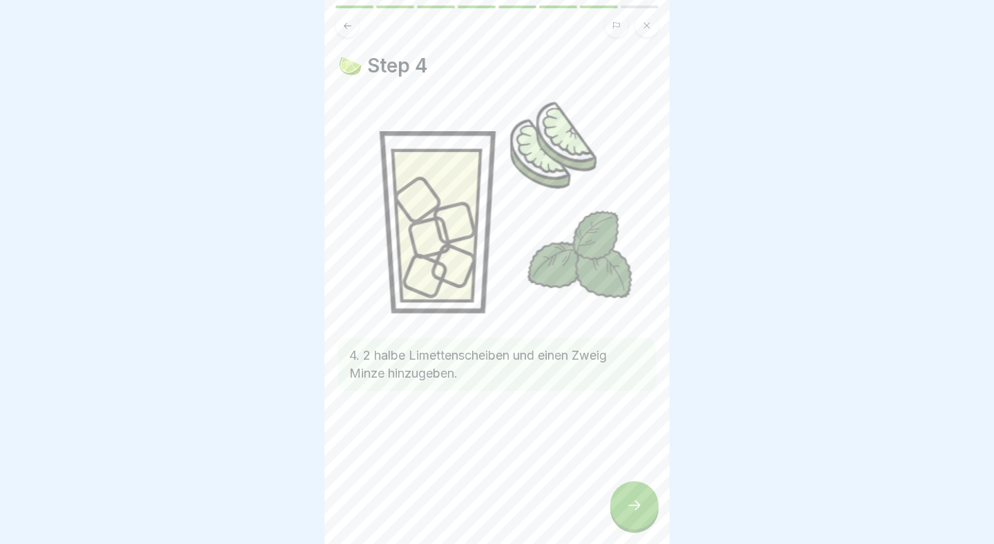
click at [637, 497] on div at bounding box center [634, 505] width 48 height 48
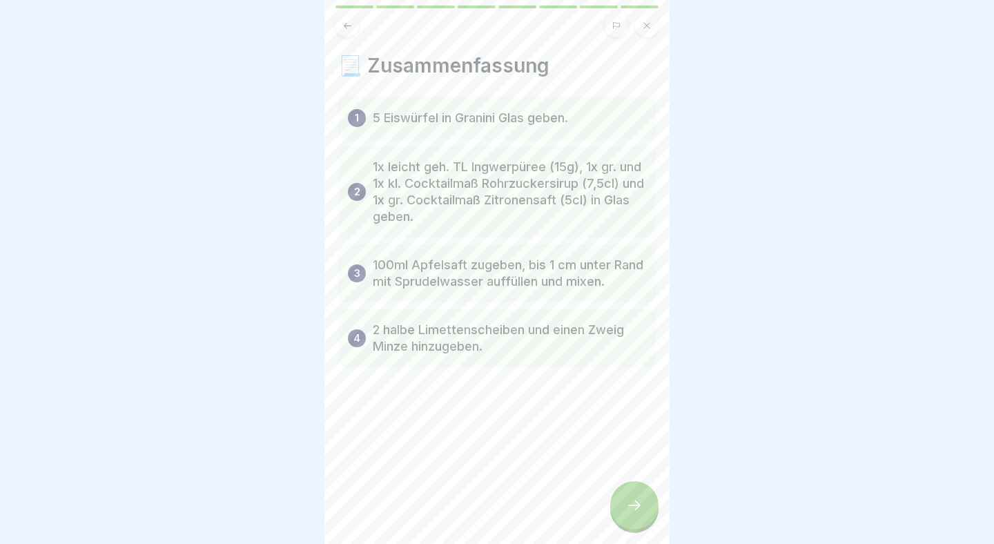
click at [637, 497] on div at bounding box center [634, 505] width 48 height 48
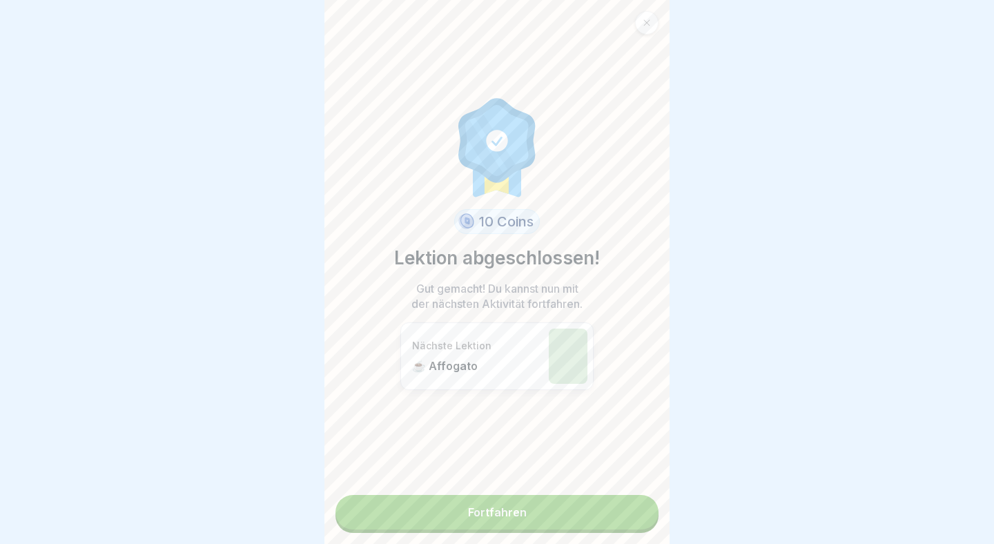
click at [599, 506] on link "Fortfahren" at bounding box center [497, 512] width 323 height 35
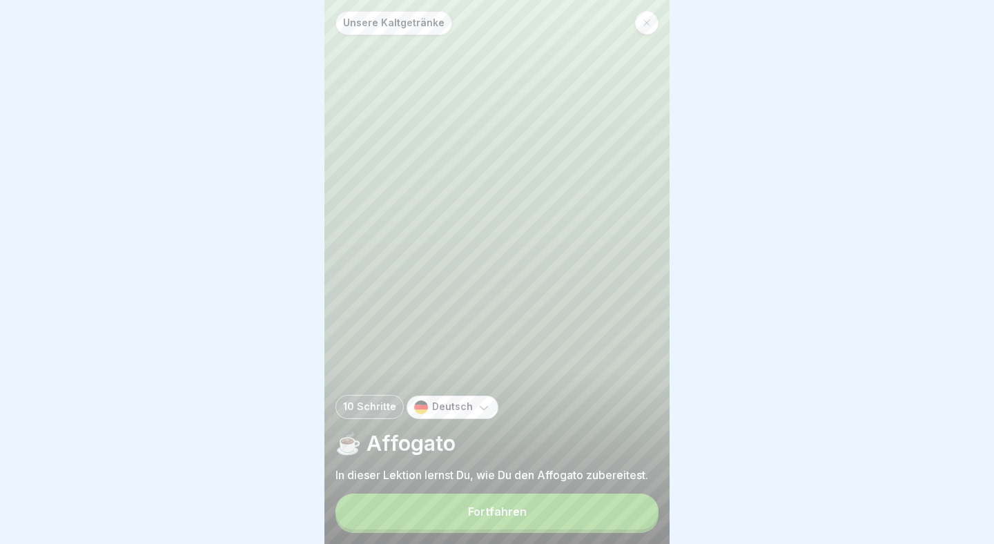
click at [562, 514] on button "Fortfahren" at bounding box center [497, 512] width 323 height 36
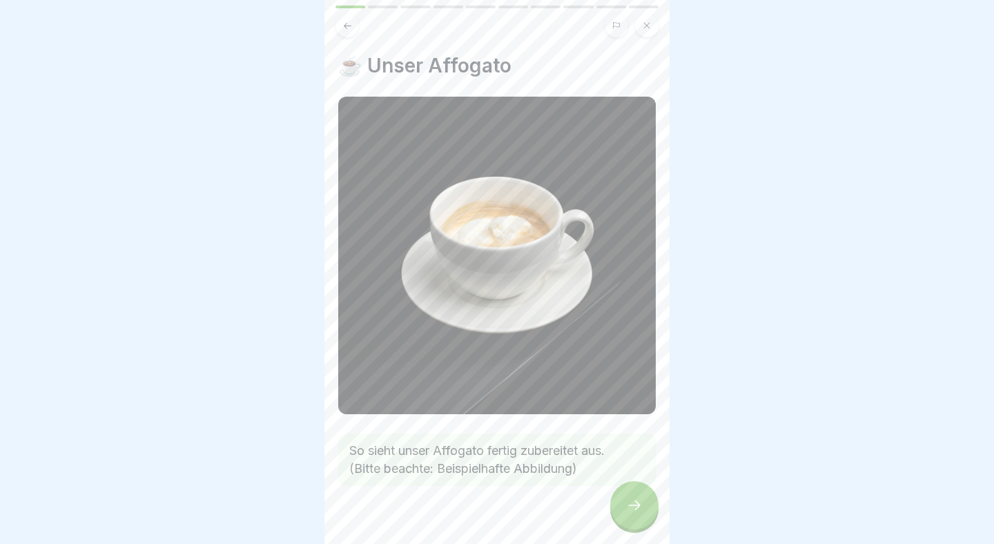
scroll to position [25, 0]
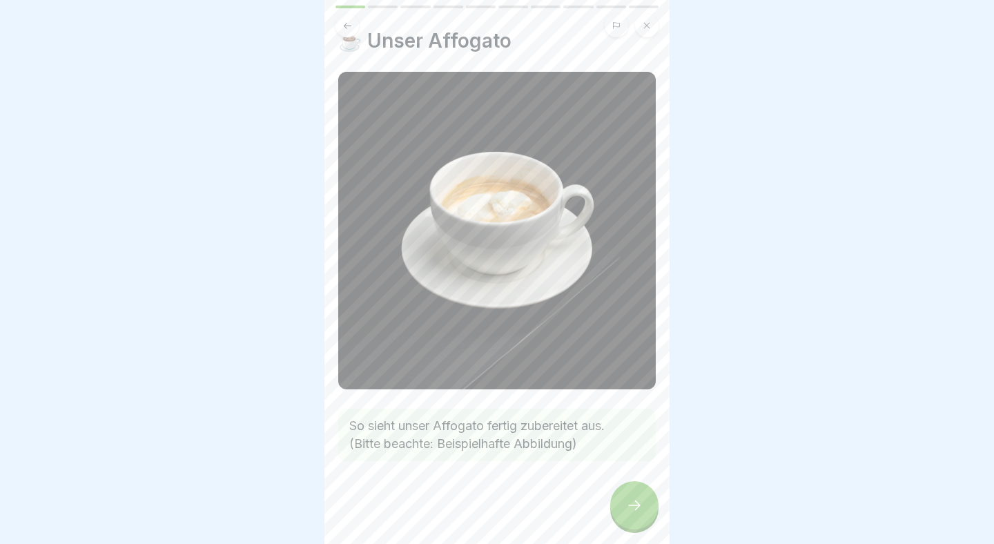
click at [633, 499] on icon at bounding box center [634, 505] width 17 height 17
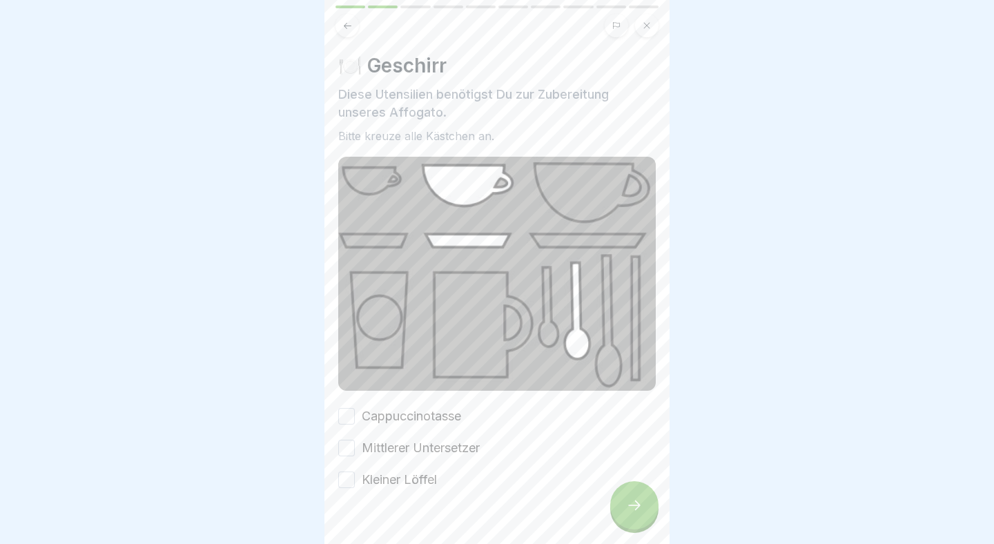
click at [340, 416] on button "Cappuccinotasse" at bounding box center [346, 416] width 17 height 17
click at [343, 444] on button "Mittlerer Untersetzer" at bounding box center [346, 448] width 17 height 17
click at [343, 478] on button "Kleiner Löffel" at bounding box center [346, 480] width 17 height 17
click at [646, 504] on div at bounding box center [634, 505] width 48 height 48
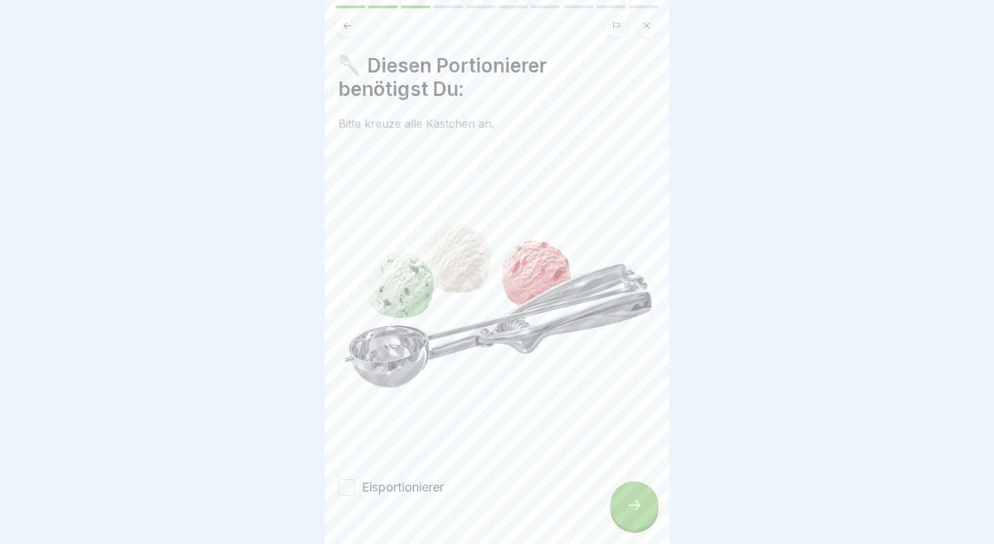
click at [334, 490] on div "🥄 Diesen Portionierer benötigst Du: Bitte kreuze alle Kästchen an. Eisportionie…" at bounding box center [497, 272] width 345 height 544
click at [345, 490] on button "Eisportionierer" at bounding box center [346, 487] width 17 height 17
click at [639, 501] on icon at bounding box center [634, 505] width 17 height 17
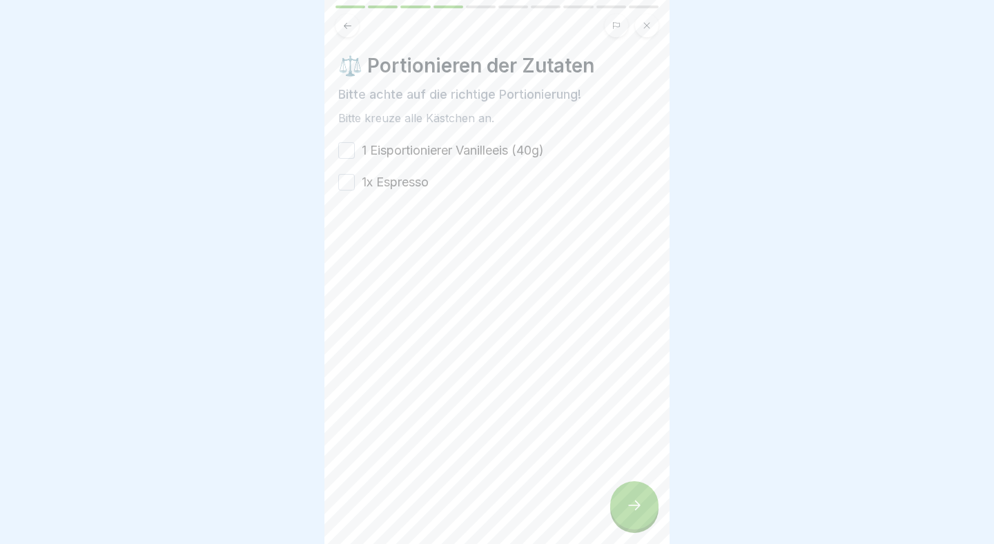
click at [345, 145] on button "1 Eisportionierer Vanilleeis (40g)" at bounding box center [346, 150] width 17 height 17
click at [344, 182] on button "1x Espresso" at bounding box center [346, 182] width 17 height 17
click at [628, 505] on icon at bounding box center [634, 505] width 17 height 17
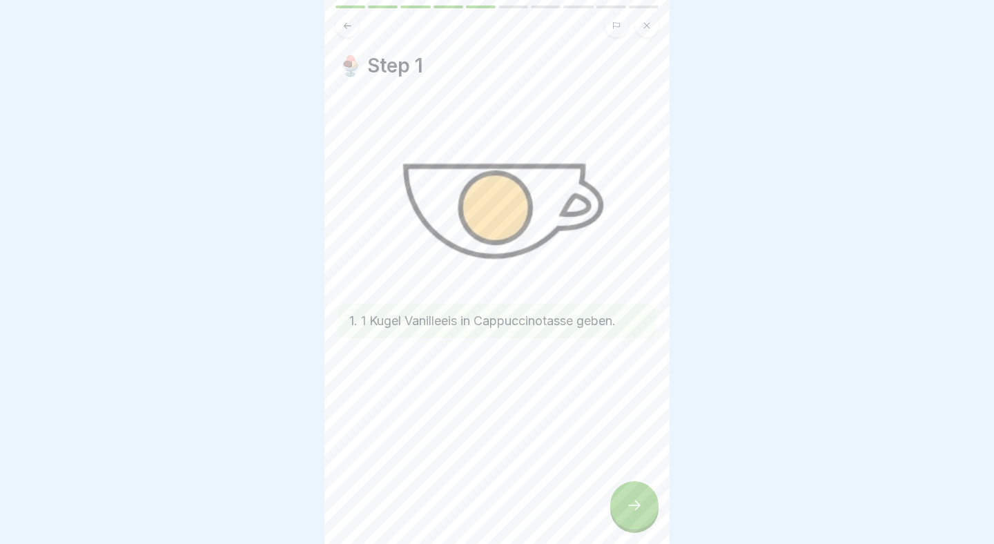
click at [640, 499] on icon at bounding box center [634, 505] width 17 height 17
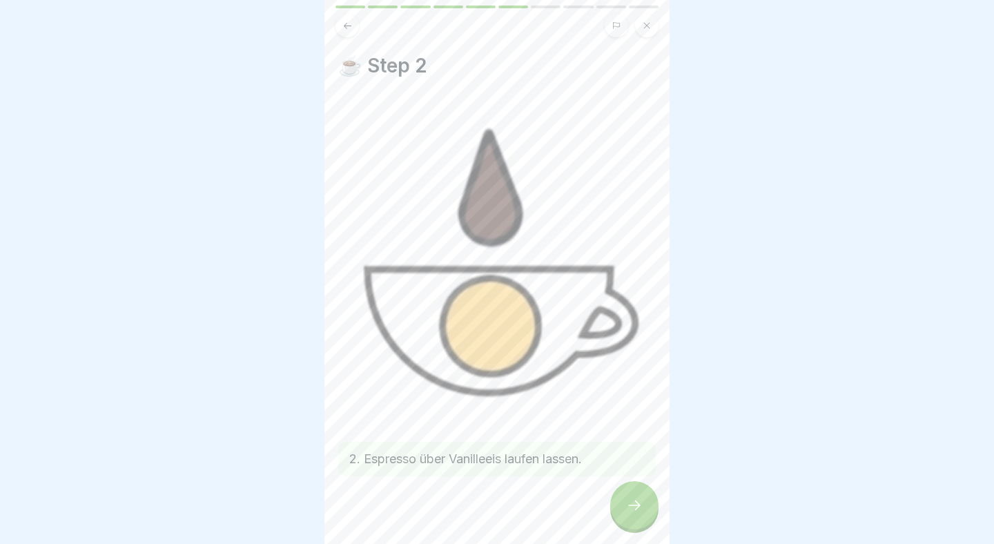
click at [640, 499] on div at bounding box center [634, 505] width 48 height 48
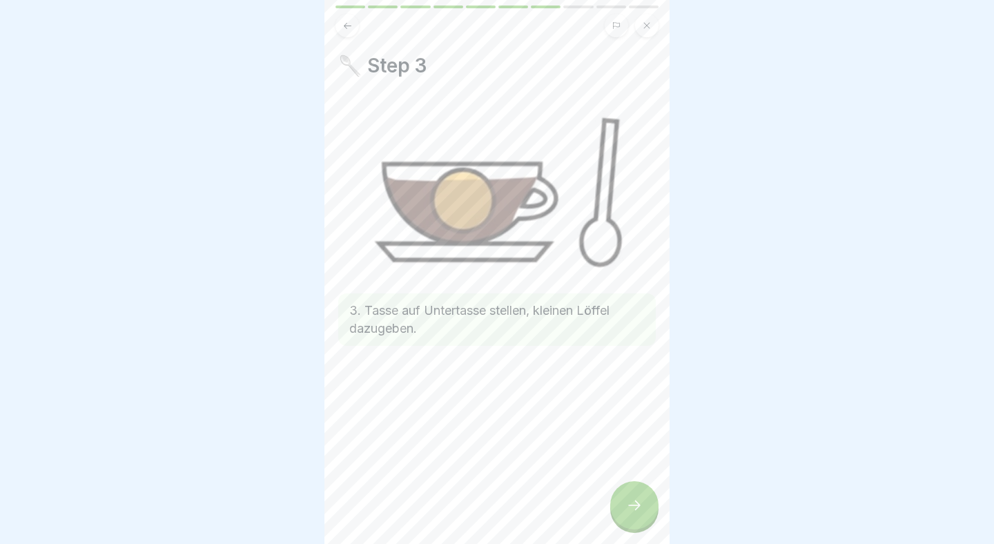
click at [639, 498] on div at bounding box center [634, 505] width 48 height 48
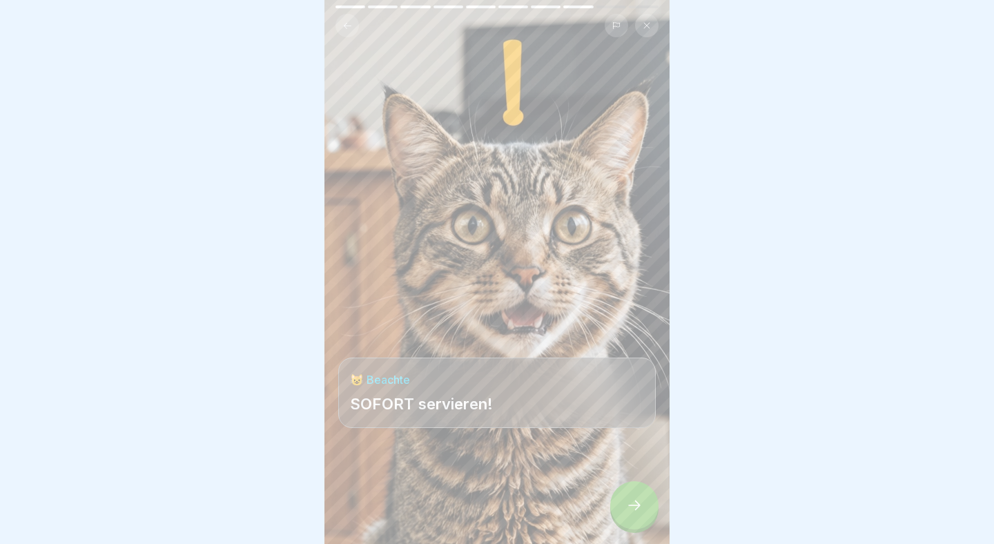
click at [639, 498] on div at bounding box center [634, 505] width 48 height 48
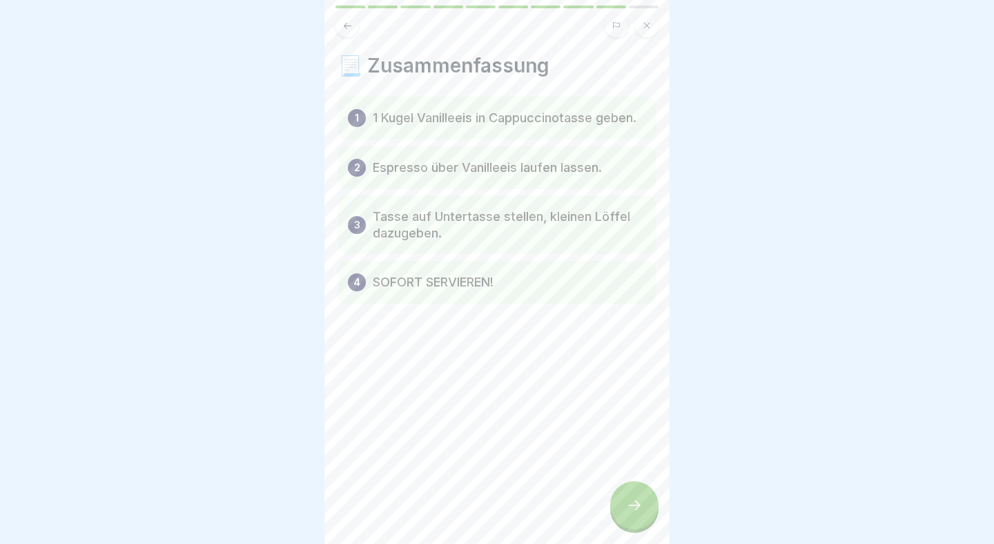
click at [639, 498] on div at bounding box center [634, 505] width 48 height 48
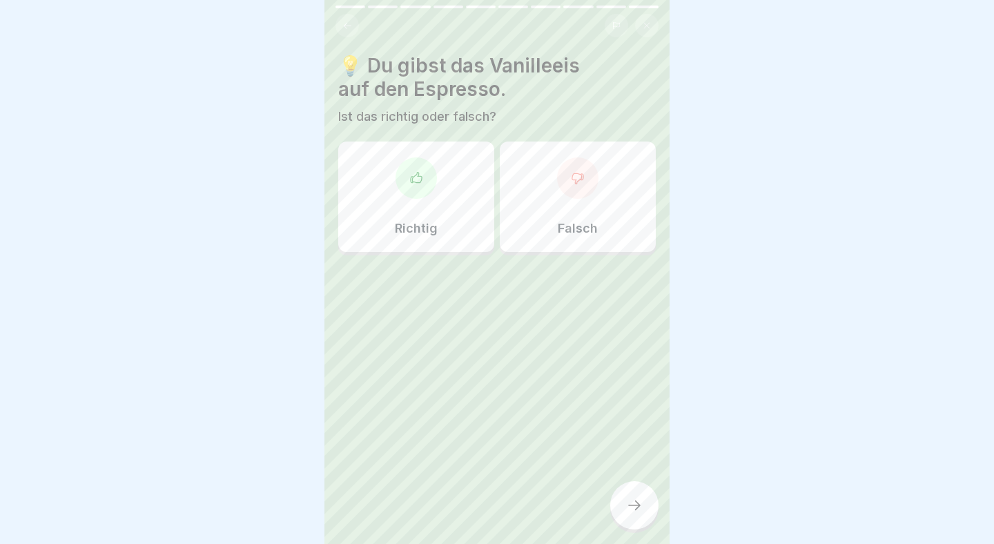
click at [639, 498] on icon at bounding box center [634, 505] width 17 height 17
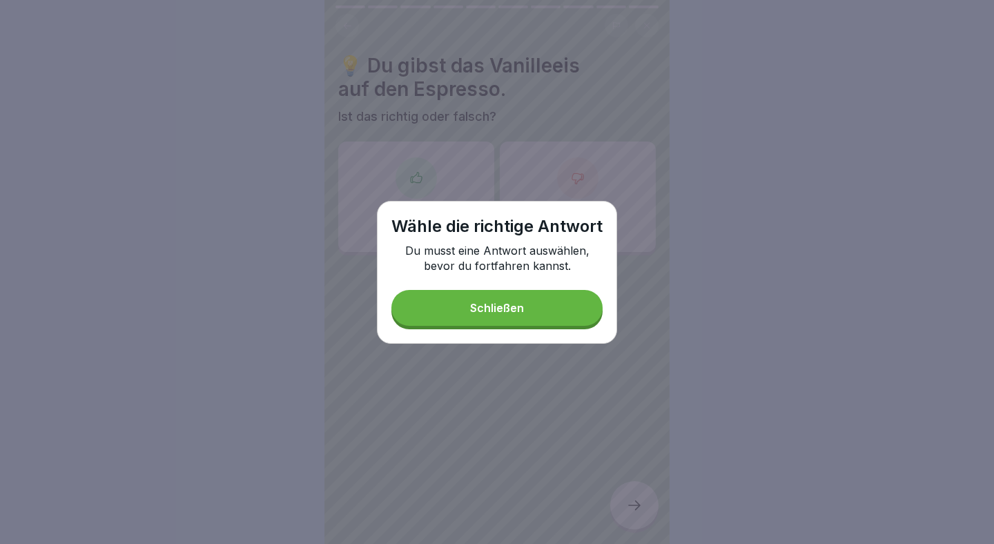
click at [492, 325] on button "Schließen" at bounding box center [497, 308] width 211 height 36
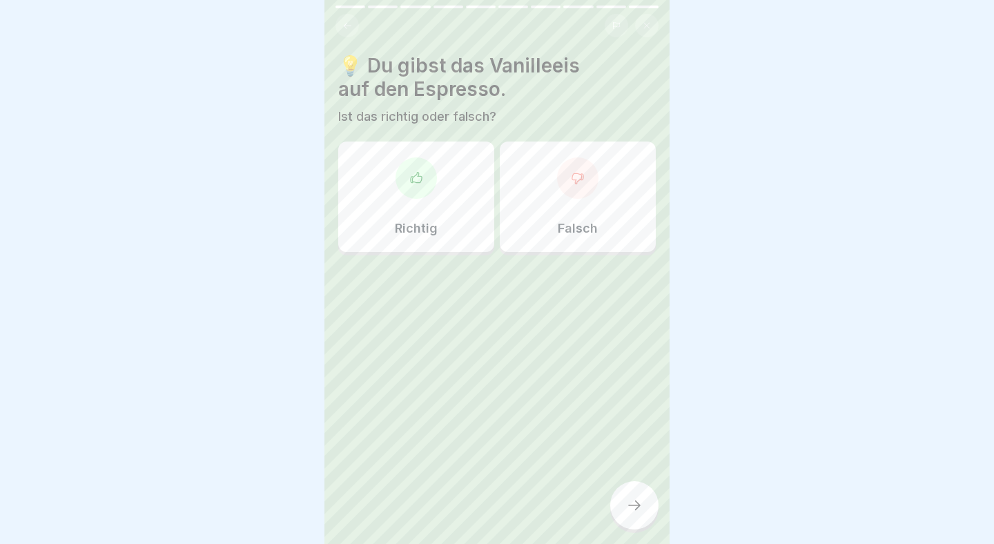
click at [597, 229] on p "Falsch" at bounding box center [578, 228] width 40 height 15
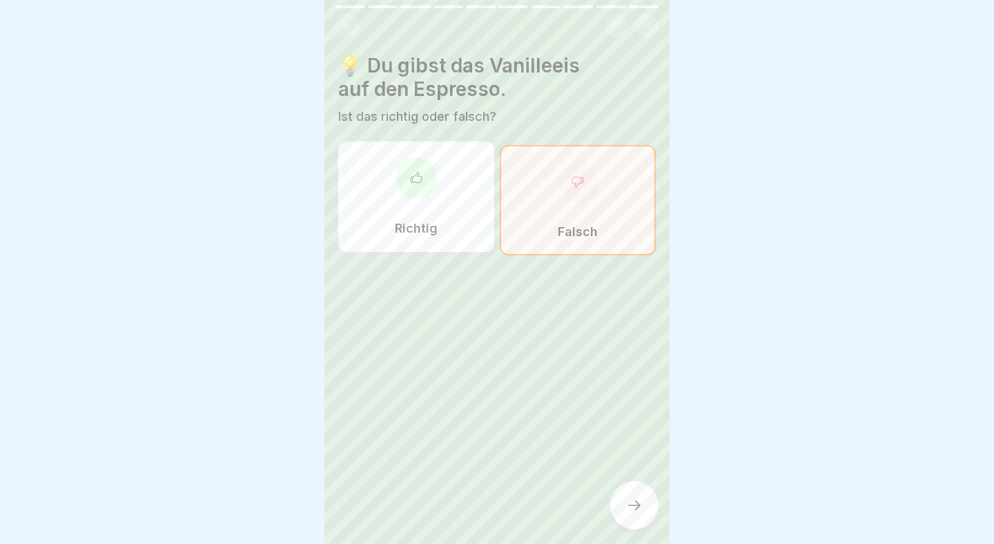
click at [639, 497] on div at bounding box center [634, 505] width 48 height 48
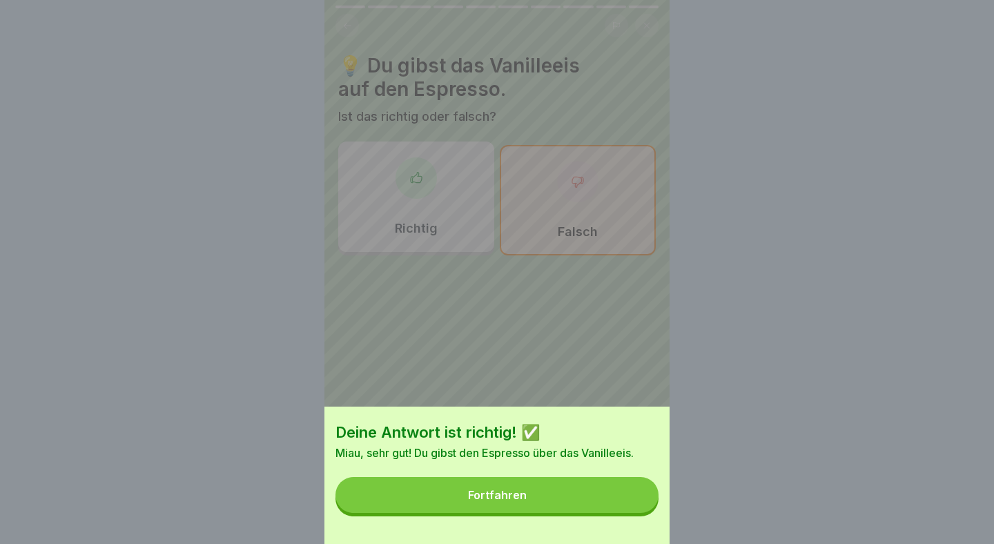
click at [557, 471] on div "Deine Antwort ist richtig! ✅ Miau, sehr gut! Du gibst den Espresso über das Van…" at bounding box center [497, 475] width 345 height 137
click at [559, 485] on button "Fortfahren" at bounding box center [497, 495] width 323 height 36
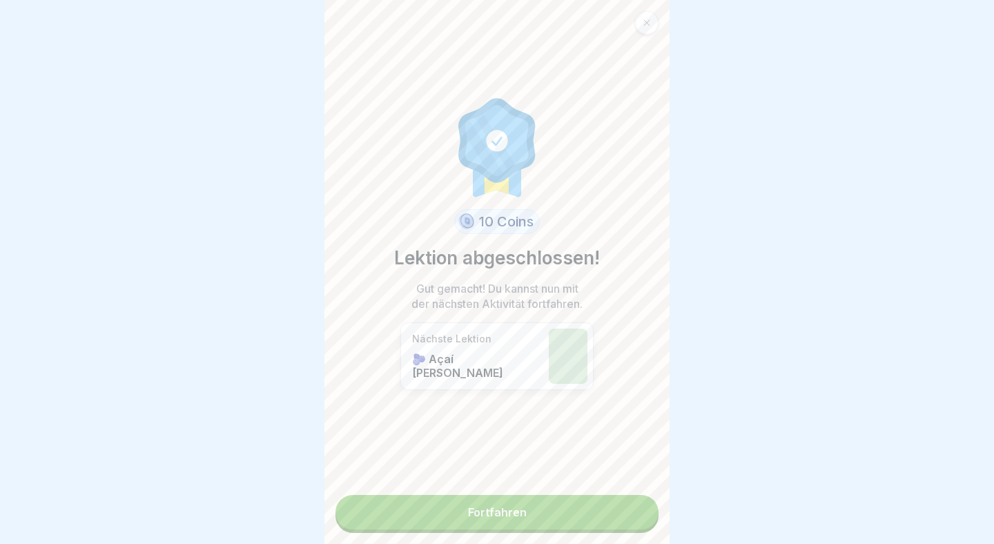
click at [518, 510] on link "Fortfahren" at bounding box center [497, 512] width 323 height 35
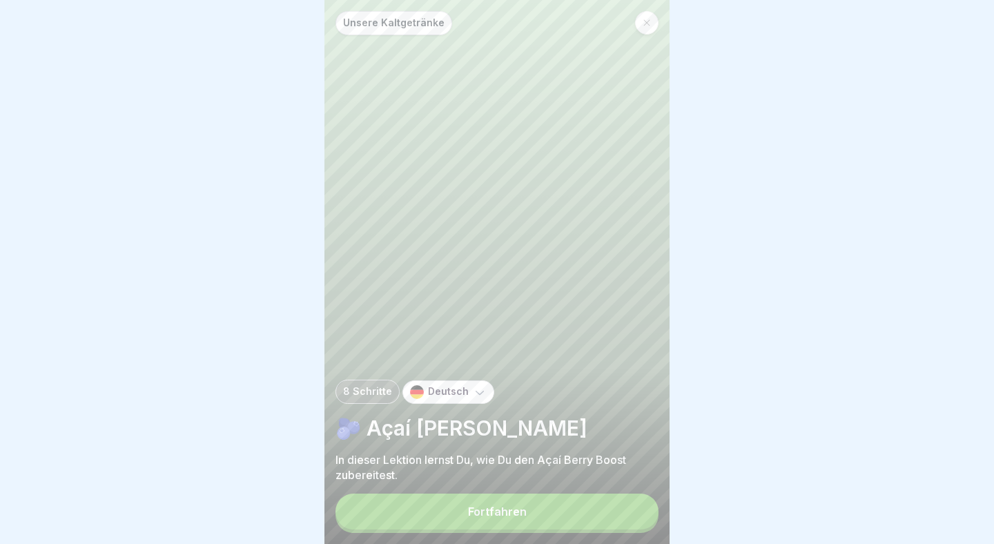
click at [488, 510] on div "Fortfahren" at bounding box center [497, 511] width 59 height 12
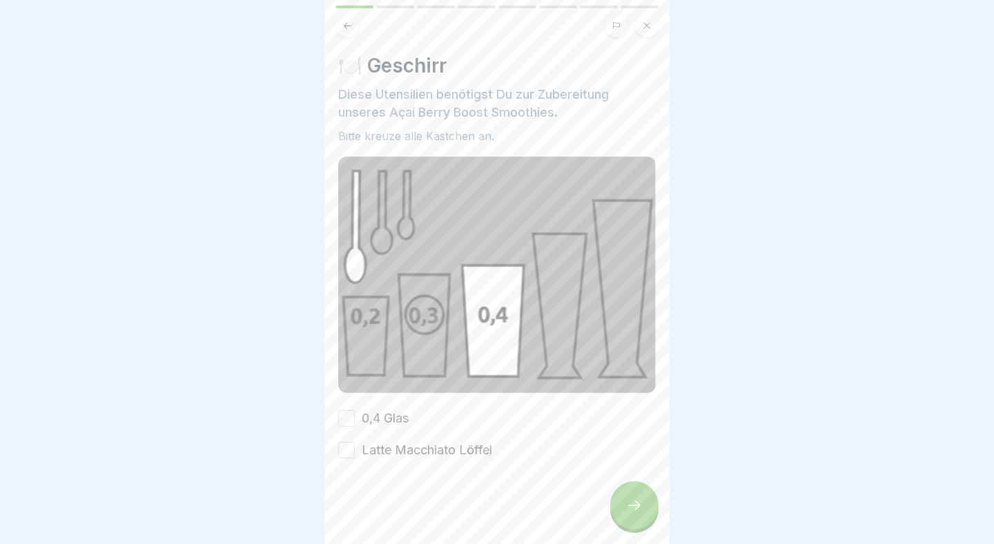
click at [350, 424] on button "0,4 Glas" at bounding box center [346, 418] width 17 height 17
click at [355, 452] on div "Latte Macchiato Löffel" at bounding box center [415, 450] width 154 height 18
click at [352, 451] on button "Latte Macchiato Löffel" at bounding box center [346, 450] width 17 height 17
click at [645, 497] on div at bounding box center [634, 505] width 48 height 48
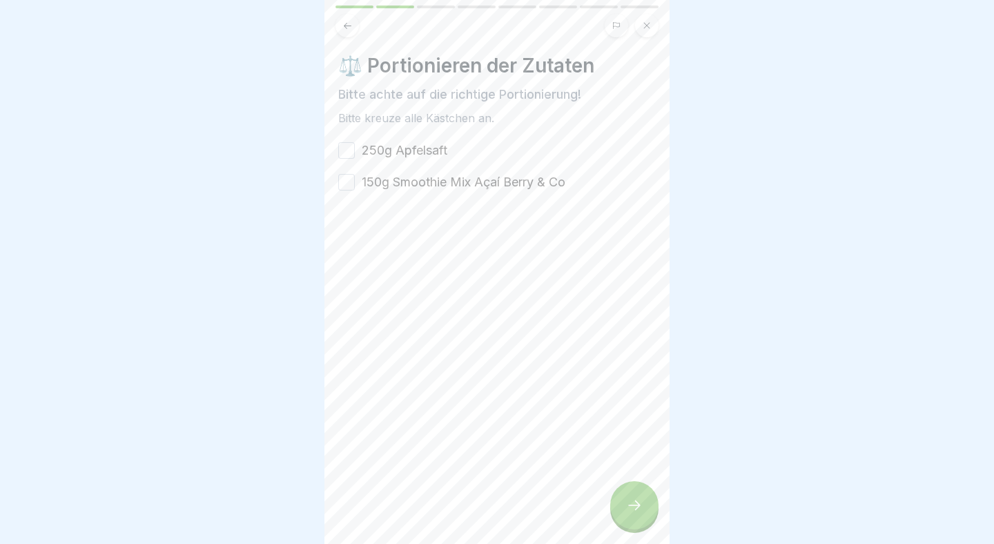
click at [346, 151] on button "250g Apfelsaft" at bounding box center [346, 150] width 17 height 17
click at [354, 180] on button "150g Smoothie Mix Açaí Berry & Co" at bounding box center [346, 182] width 17 height 17
click at [638, 503] on icon at bounding box center [634, 505] width 17 height 17
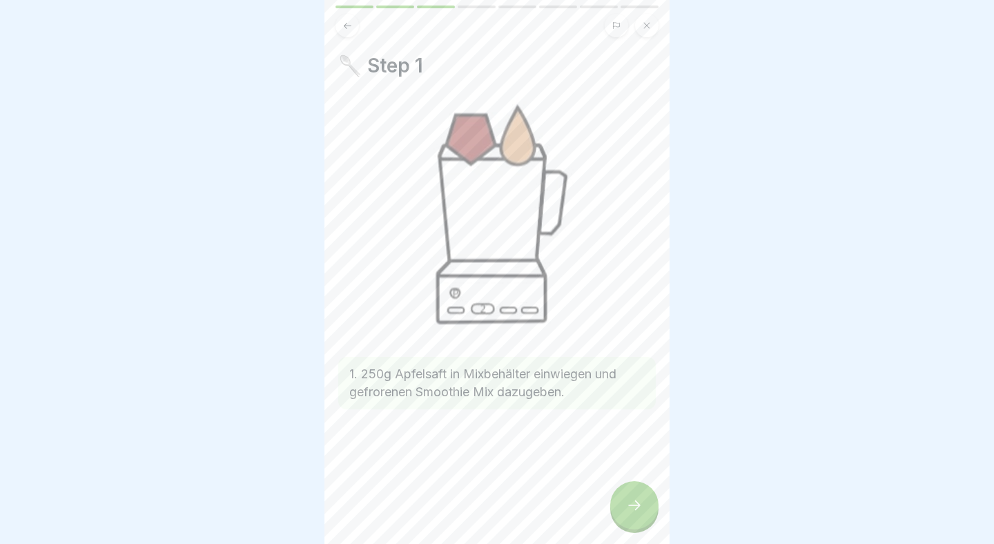
click at [638, 503] on icon at bounding box center [634, 505] width 17 height 17
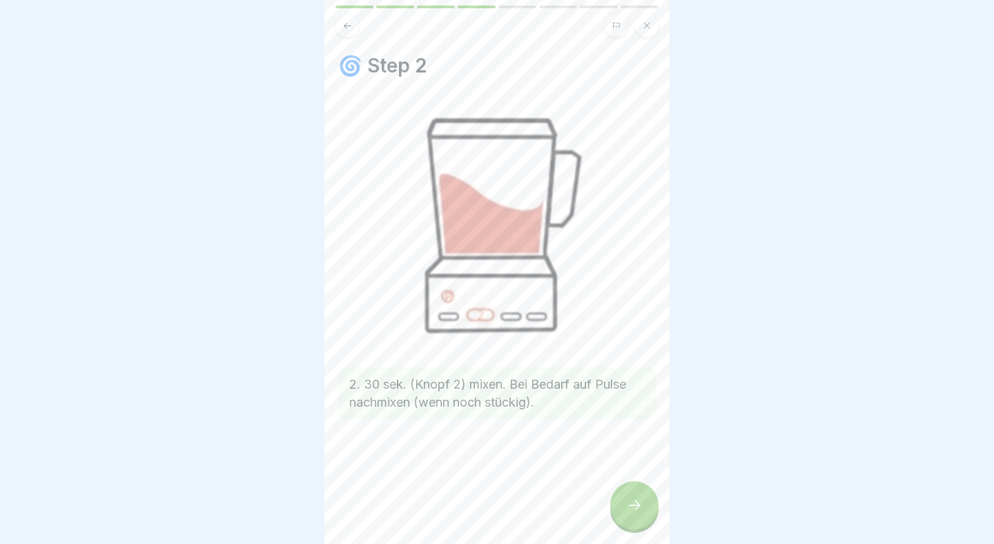
click at [638, 503] on icon at bounding box center [634, 505] width 17 height 17
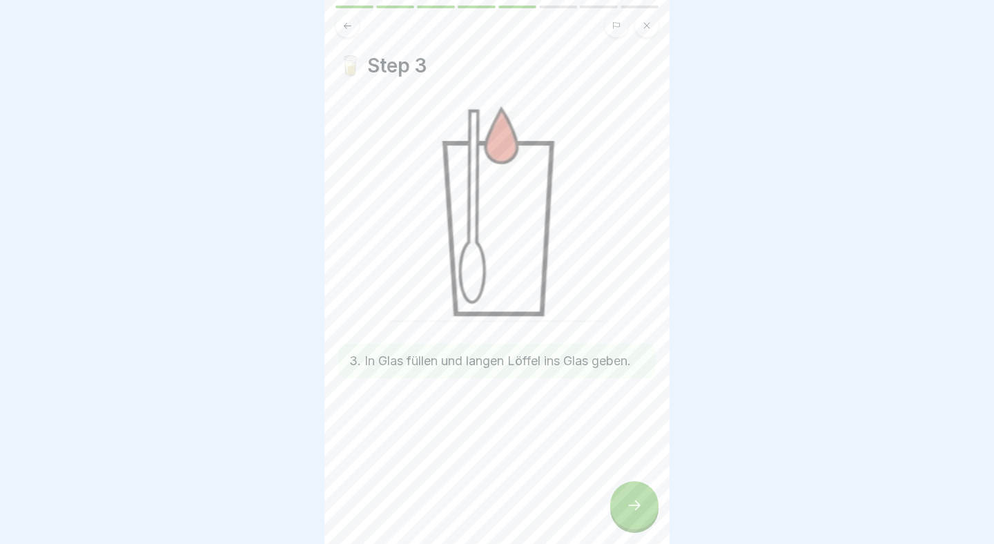
click at [638, 503] on icon at bounding box center [634, 505] width 17 height 17
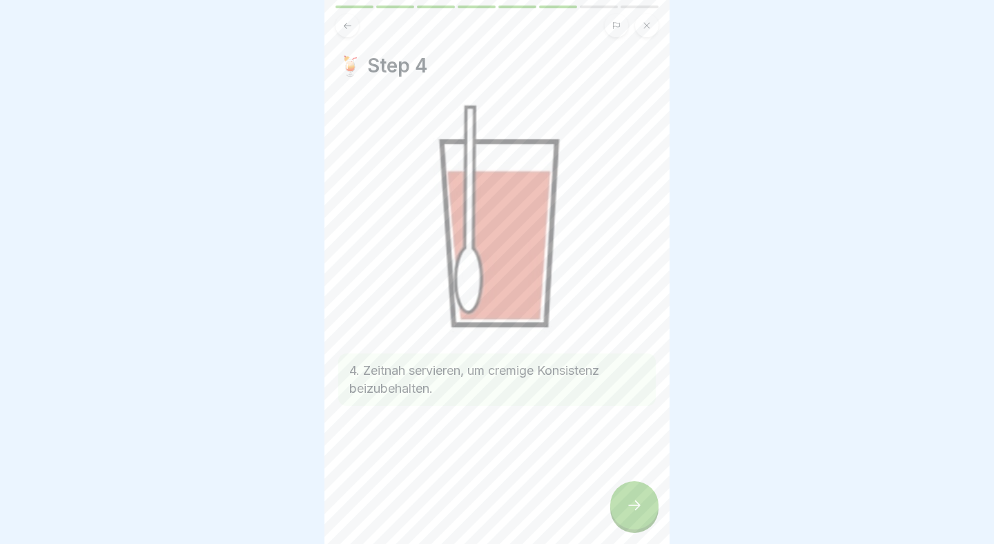
click at [638, 503] on icon at bounding box center [634, 505] width 17 height 17
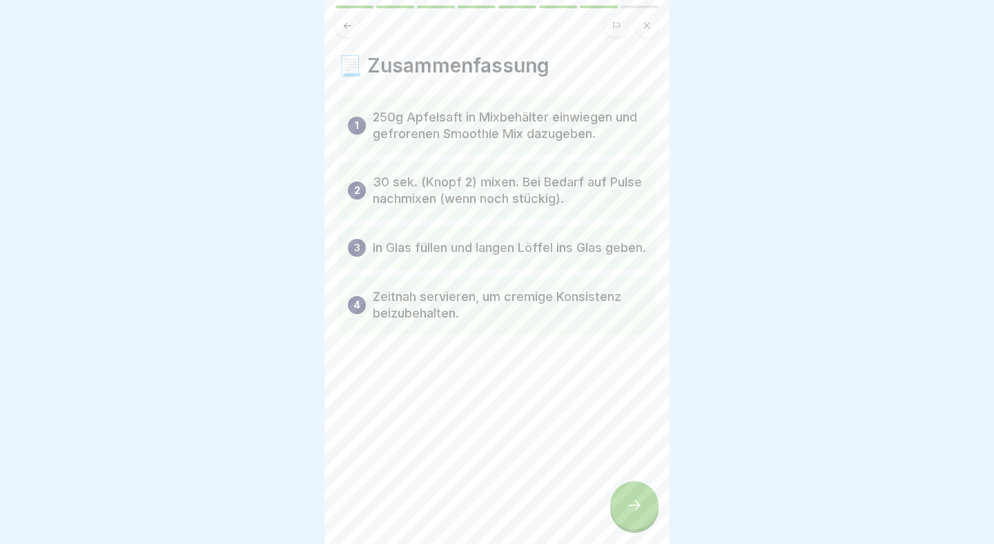
click at [638, 503] on icon at bounding box center [634, 505] width 17 height 17
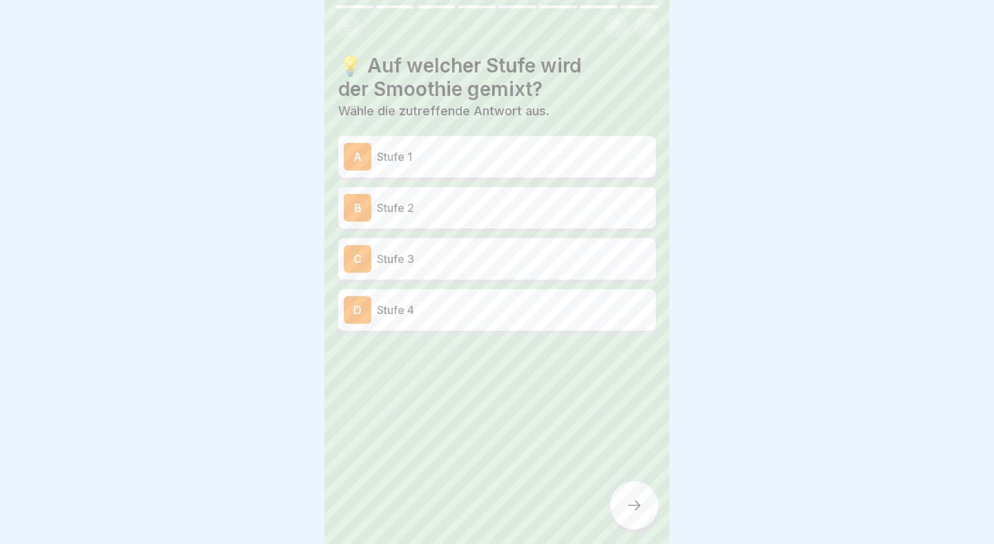
click at [343, 23] on icon at bounding box center [348, 26] width 10 height 10
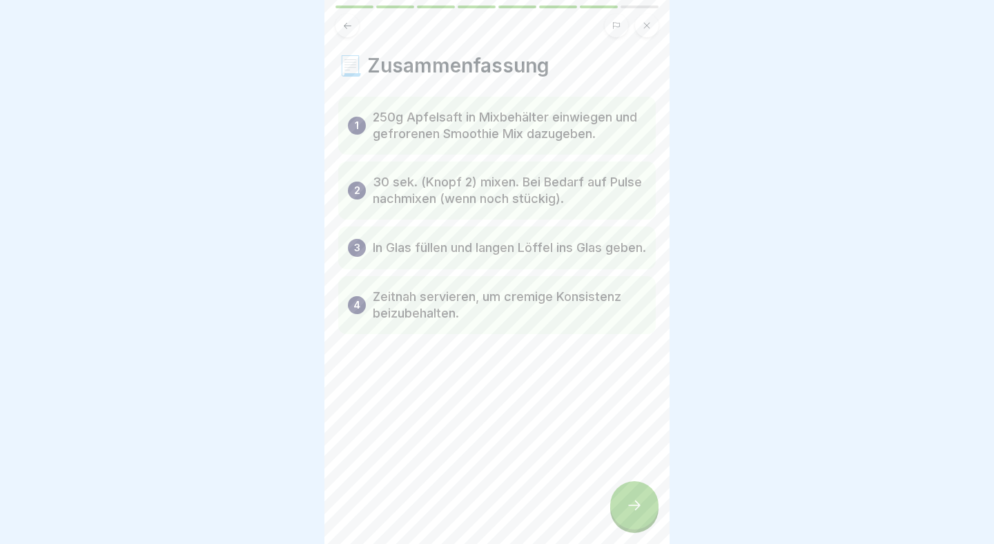
click at [343, 23] on icon at bounding box center [348, 26] width 10 height 10
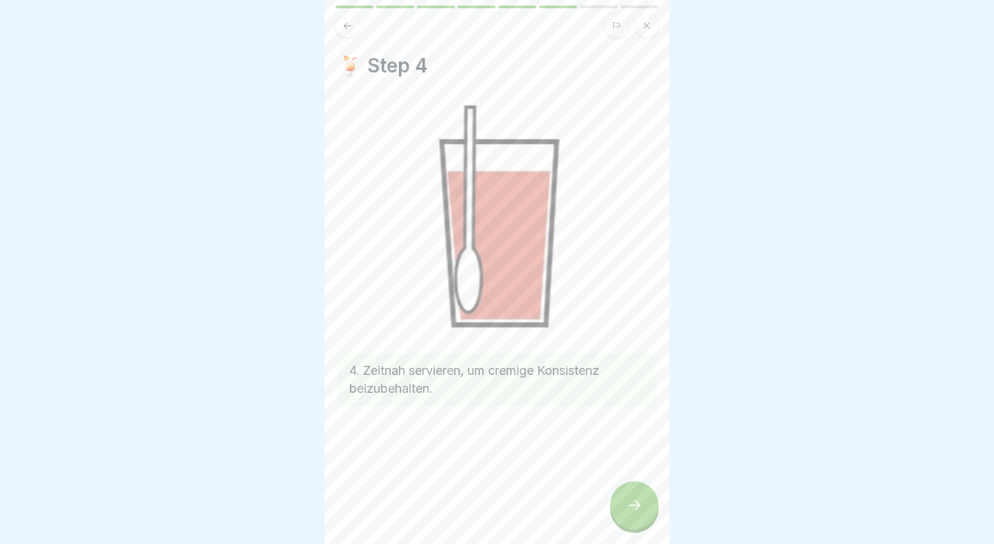
click at [343, 23] on icon at bounding box center [348, 26] width 10 height 10
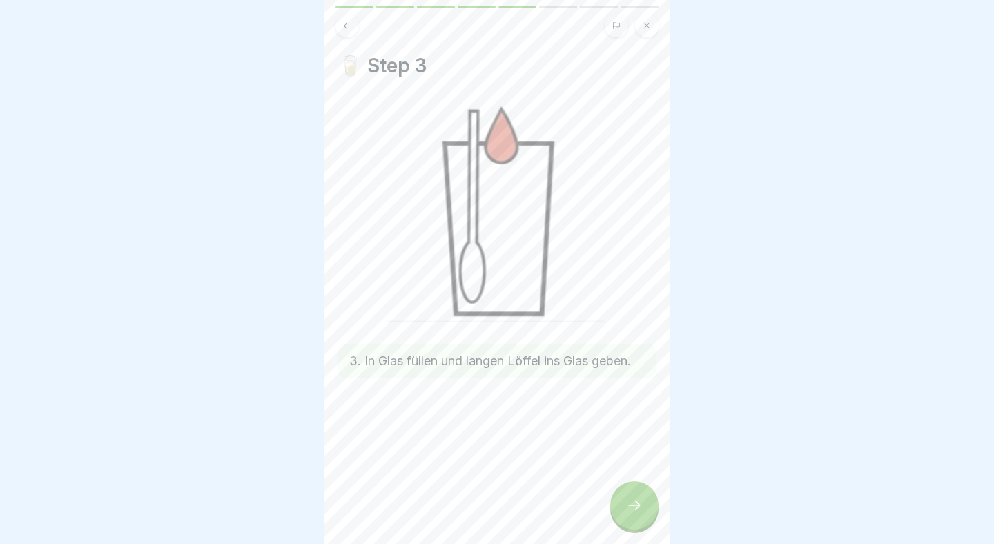
click at [343, 23] on icon at bounding box center [348, 26] width 10 height 10
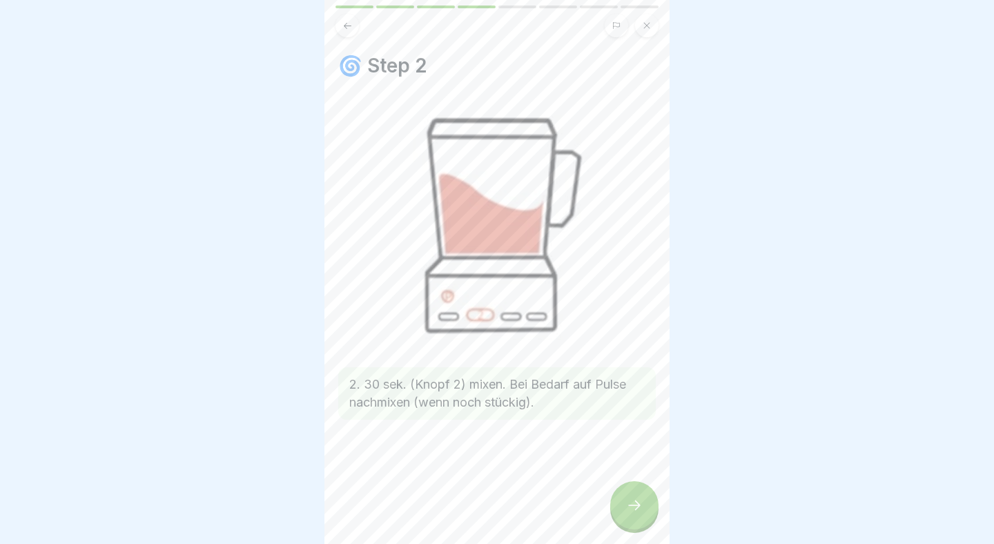
click at [648, 494] on div at bounding box center [634, 505] width 48 height 48
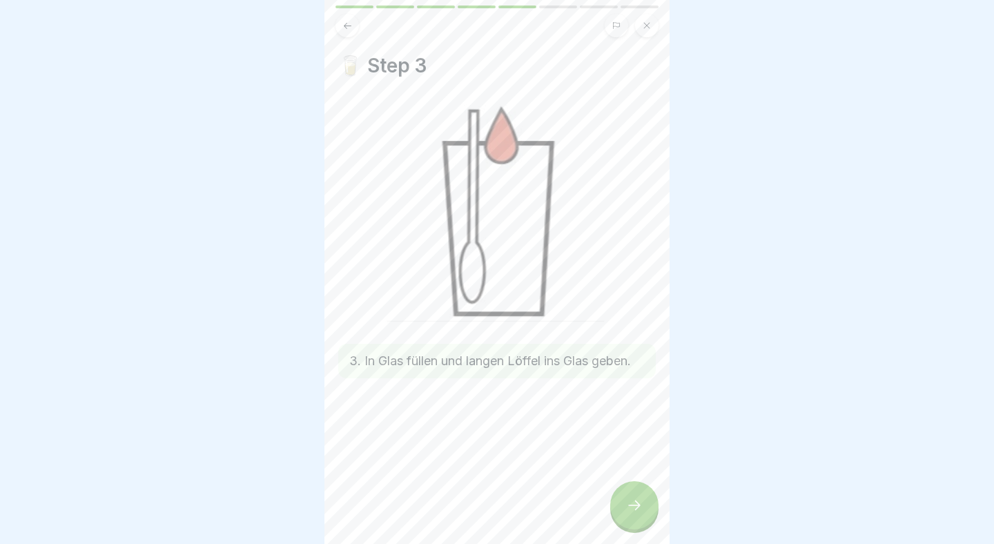
click at [648, 494] on div at bounding box center [634, 505] width 48 height 48
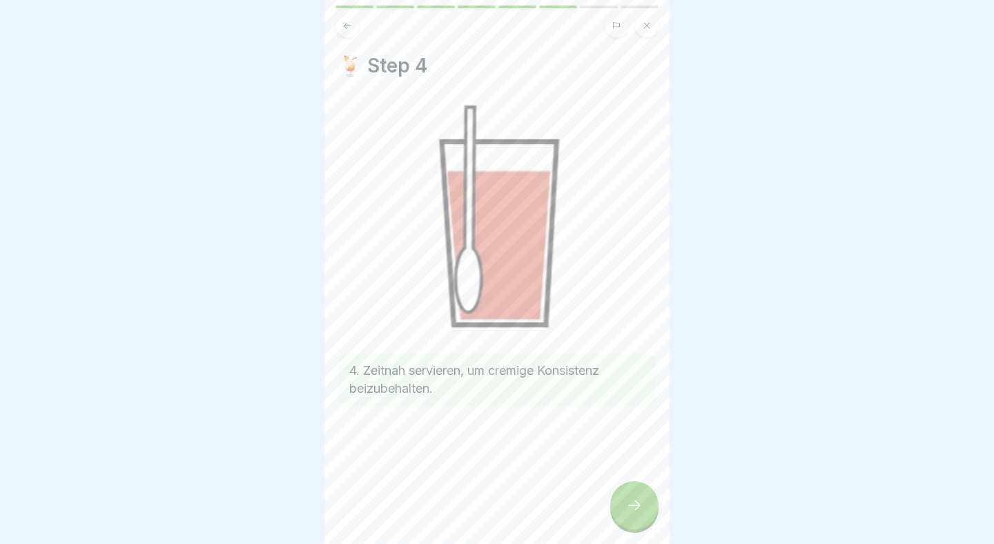
click at [648, 494] on div at bounding box center [634, 505] width 48 height 48
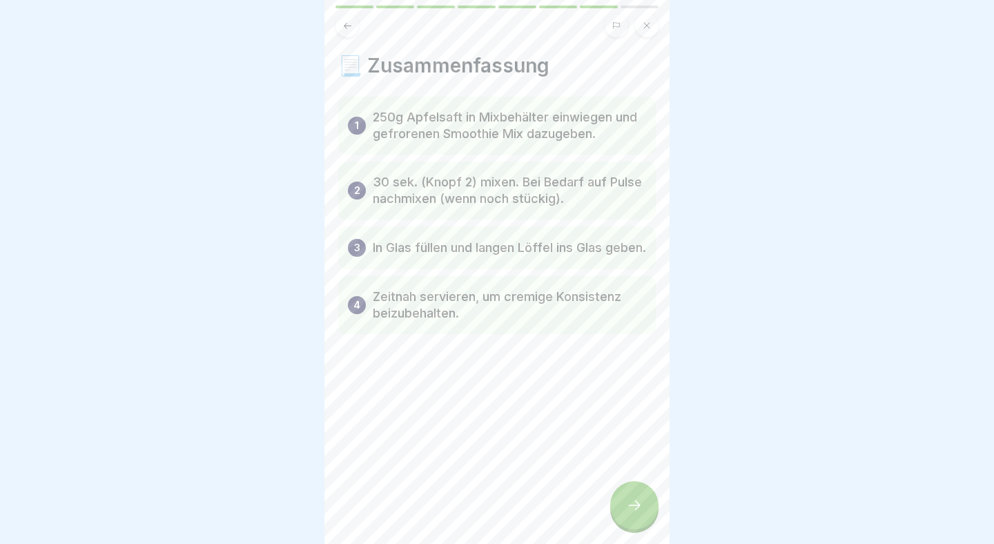
click at [634, 494] on div at bounding box center [634, 505] width 48 height 48
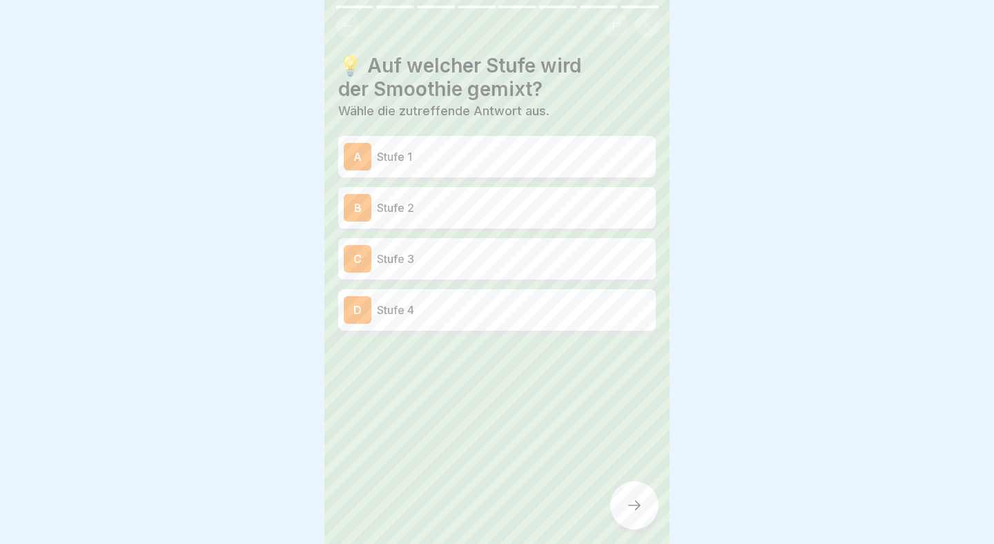
click at [424, 202] on p "Stufe 2" at bounding box center [513, 208] width 273 height 17
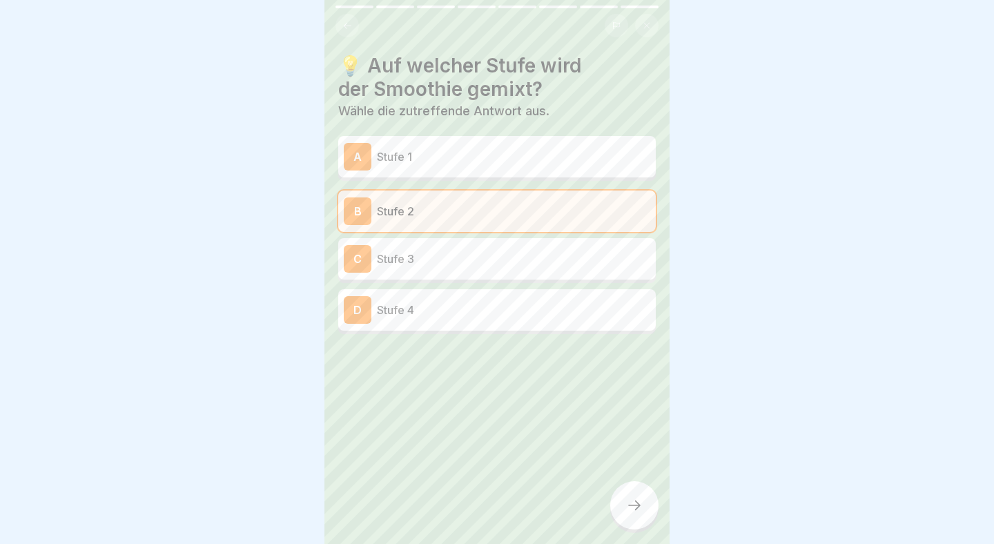
click at [622, 500] on div at bounding box center [634, 505] width 48 height 48
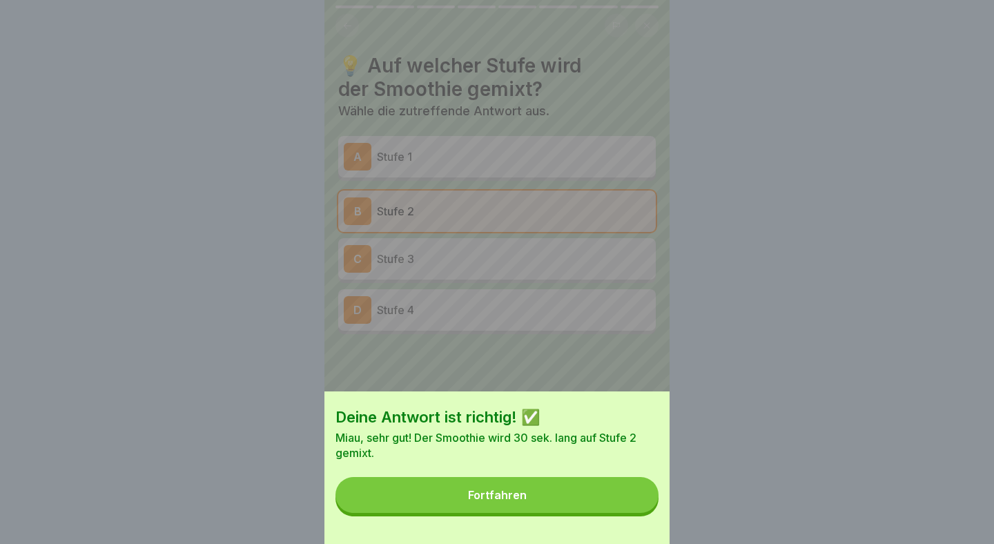
click at [621, 499] on button "Fortfahren" at bounding box center [497, 495] width 323 height 36
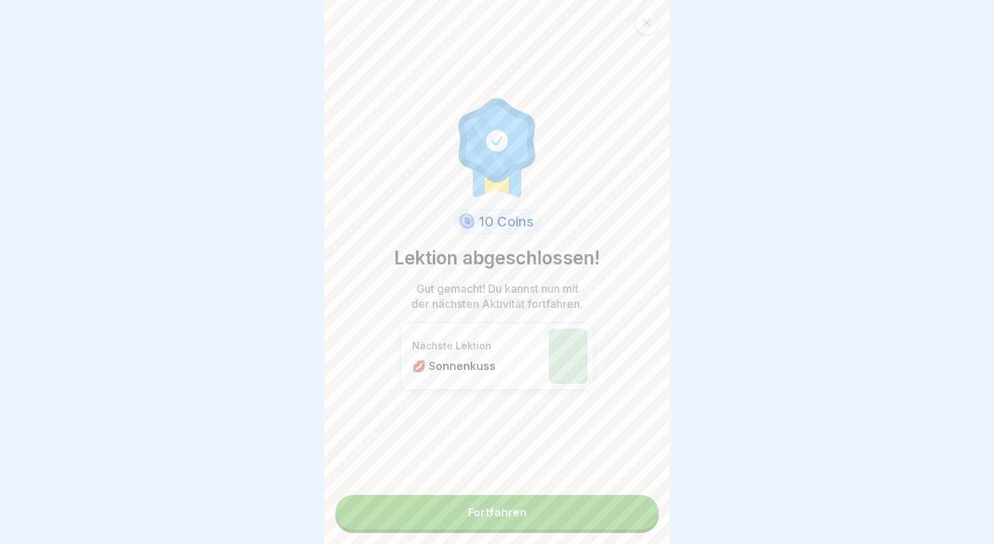
click at [588, 512] on link "Fortfahren" at bounding box center [497, 512] width 323 height 35
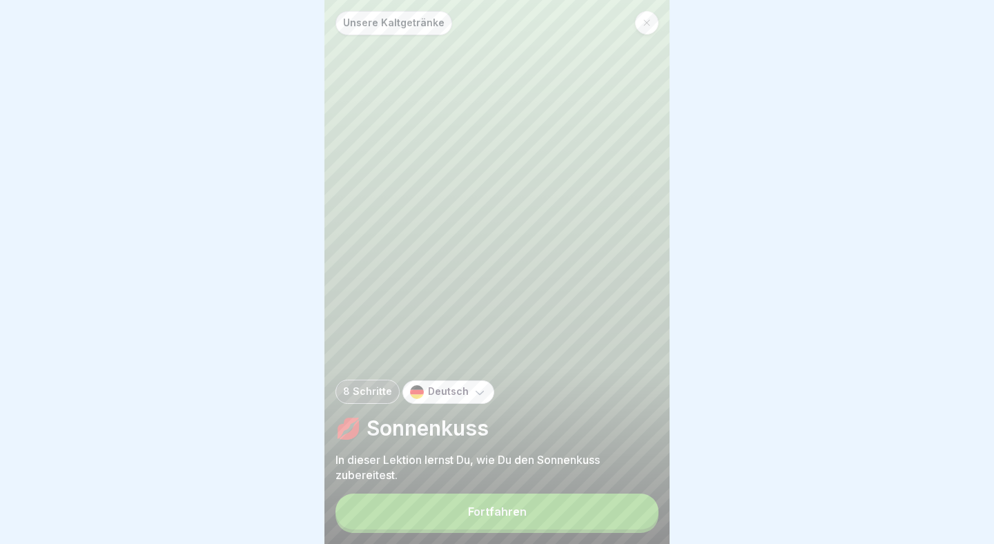
click at [550, 517] on button "Fortfahren" at bounding box center [497, 512] width 323 height 36
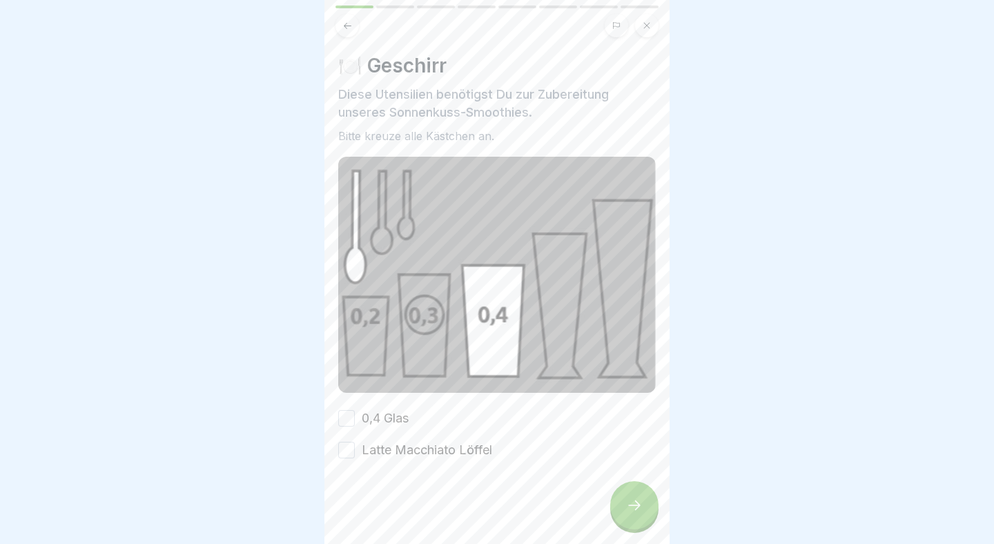
click at [349, 422] on button "0,4 Glas" at bounding box center [346, 418] width 17 height 17
click at [347, 450] on button "Latte Macchiato Löffel" at bounding box center [346, 450] width 17 height 17
click at [623, 502] on div at bounding box center [634, 505] width 48 height 48
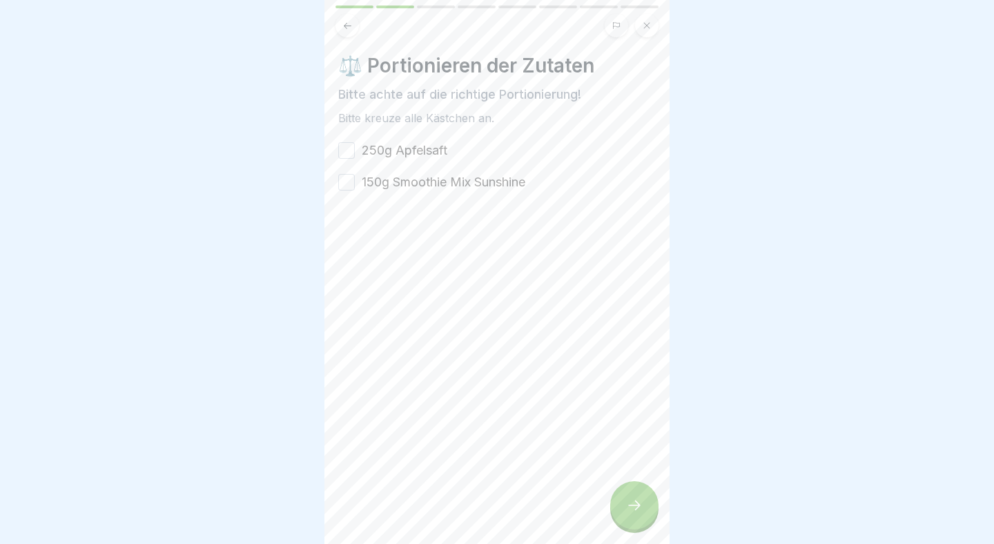
click at [350, 150] on button "250g Apfelsaft" at bounding box center [346, 150] width 17 height 17
click at [350, 175] on button "150g Smoothie Mix Sunshine" at bounding box center [346, 182] width 17 height 17
click at [639, 512] on icon at bounding box center [634, 505] width 17 height 17
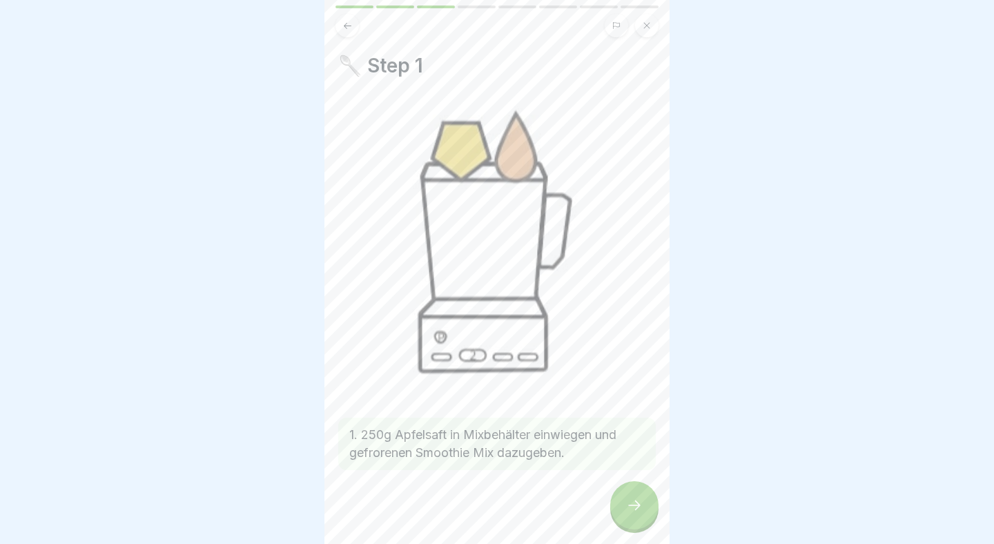
click at [638, 510] on icon at bounding box center [634, 505] width 17 height 17
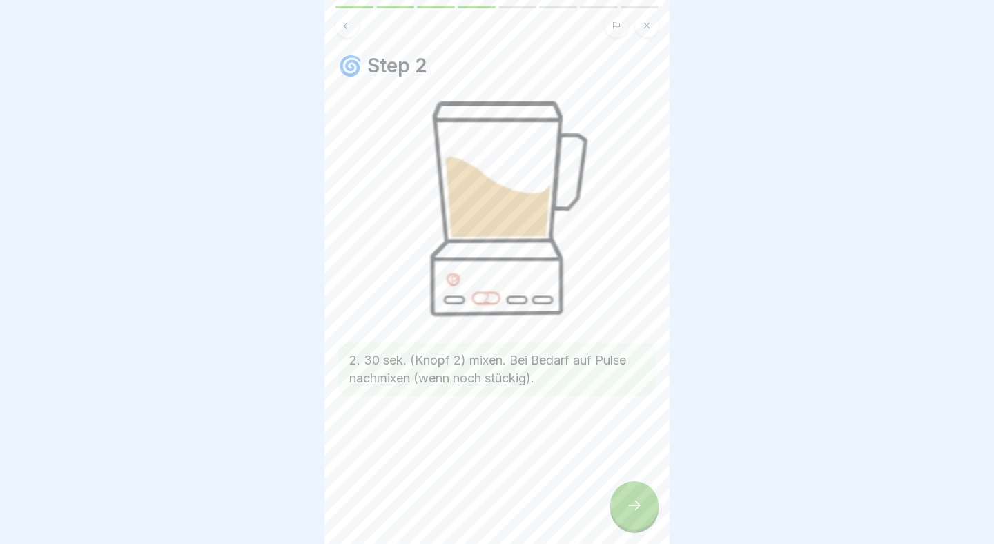
click at [637, 510] on icon at bounding box center [634, 505] width 17 height 17
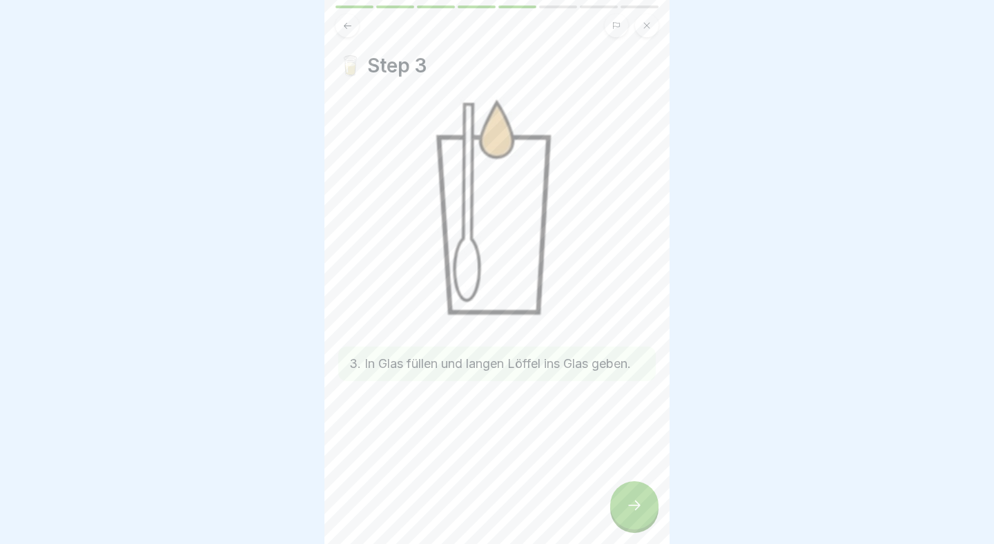
click at [637, 511] on icon at bounding box center [634, 505] width 17 height 17
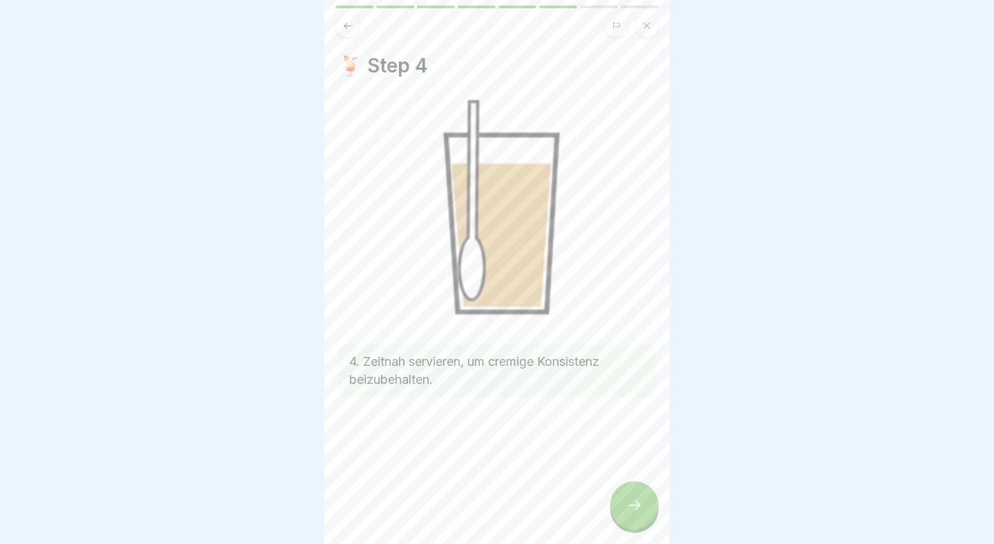
click at [637, 511] on icon at bounding box center [634, 505] width 17 height 17
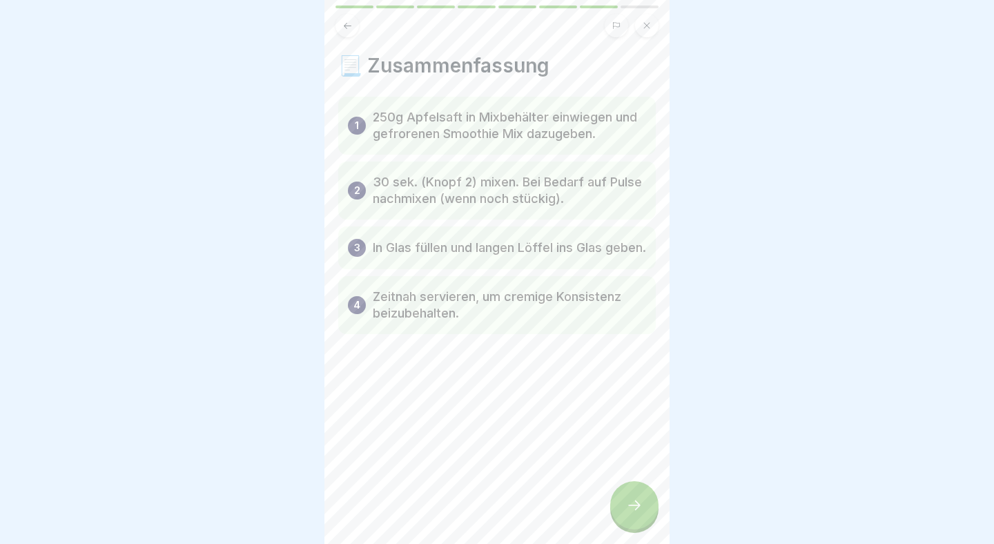
click at [637, 511] on icon at bounding box center [634, 505] width 17 height 17
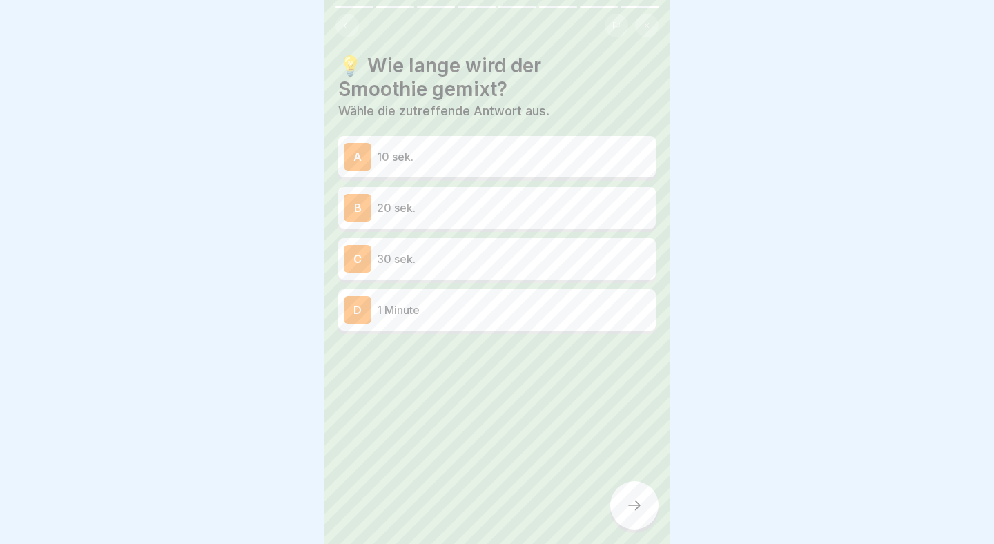
click at [484, 249] on div "C 30 sek." at bounding box center [497, 259] width 307 height 28
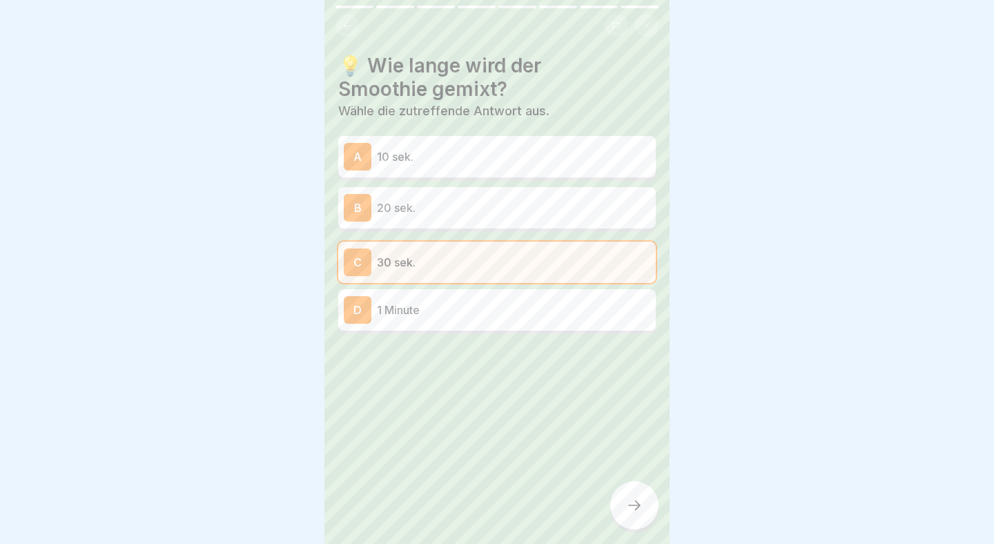
click at [643, 498] on div at bounding box center [634, 505] width 48 height 48
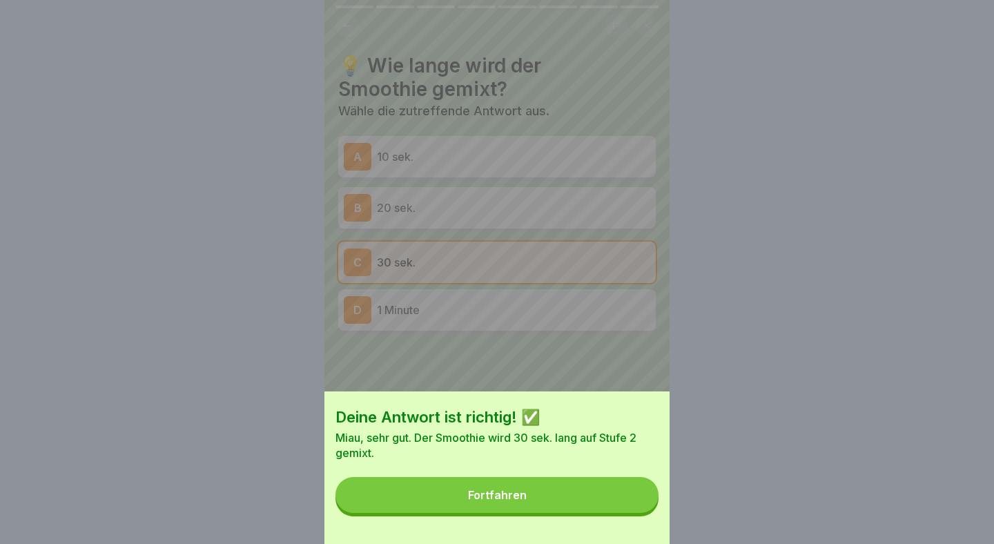
click at [643, 498] on button "Fortfahren" at bounding box center [497, 495] width 323 height 36
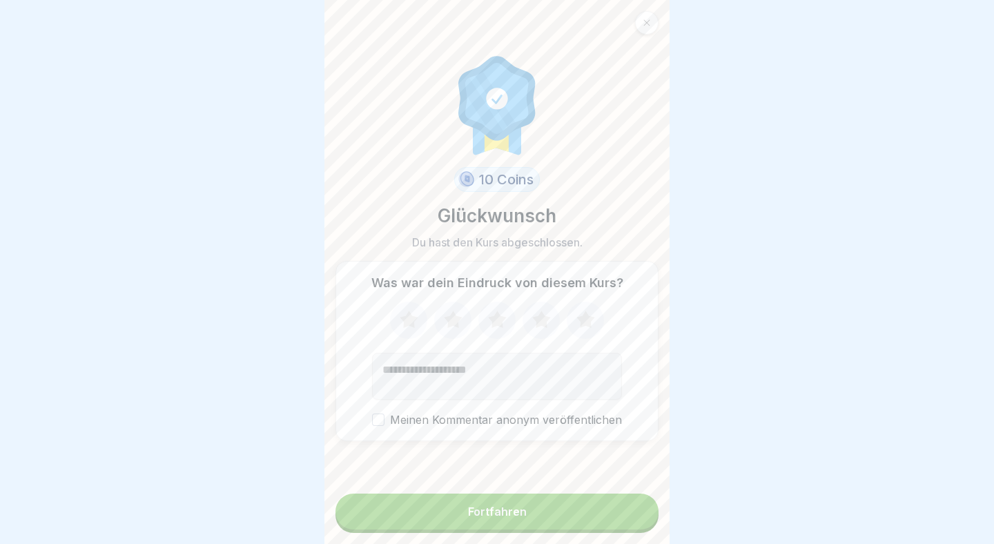
click at [597, 507] on button "Fortfahren" at bounding box center [497, 512] width 323 height 36
click at [548, 510] on button "Fortfahren" at bounding box center [497, 512] width 323 height 36
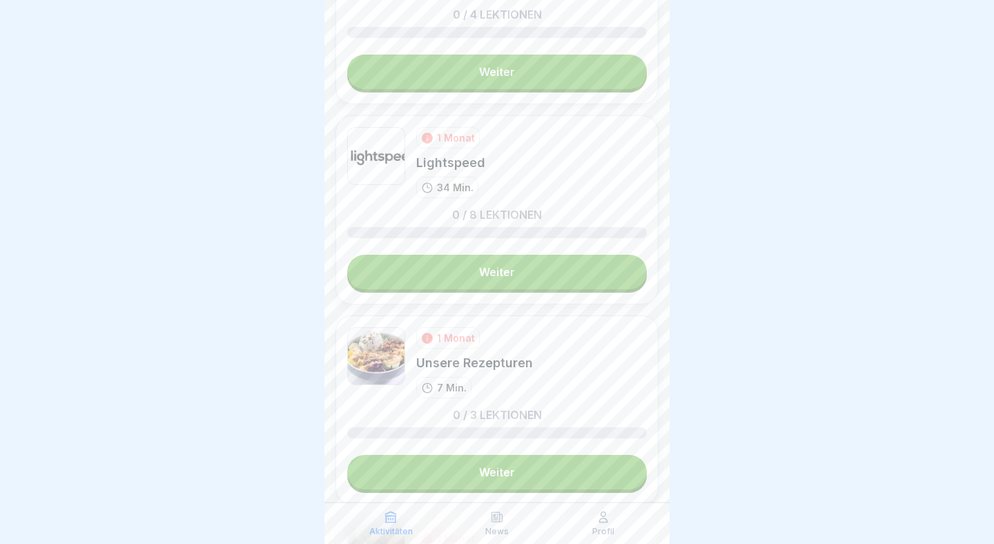
scroll to position [1834, 0]
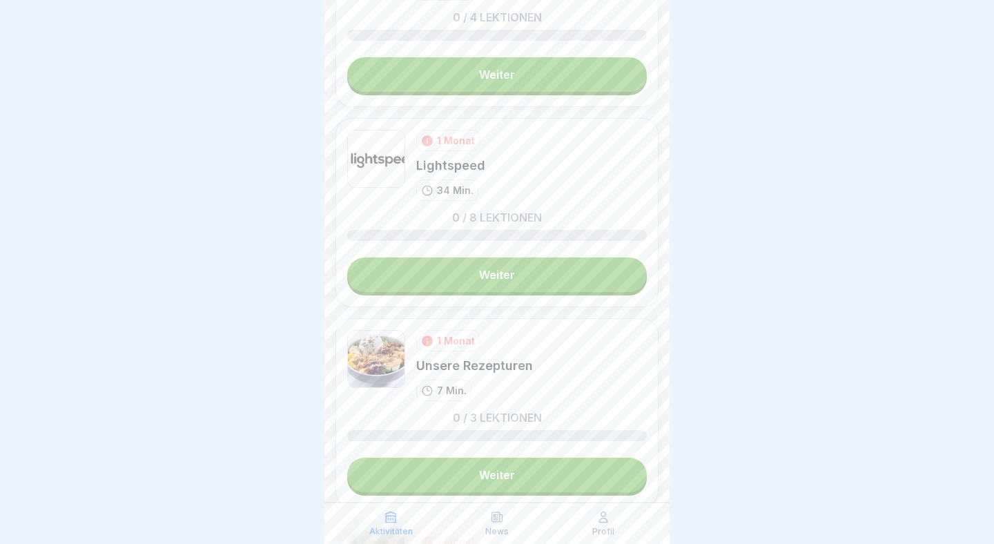
click at [456, 140] on div "1 Monat" at bounding box center [456, 140] width 38 height 15
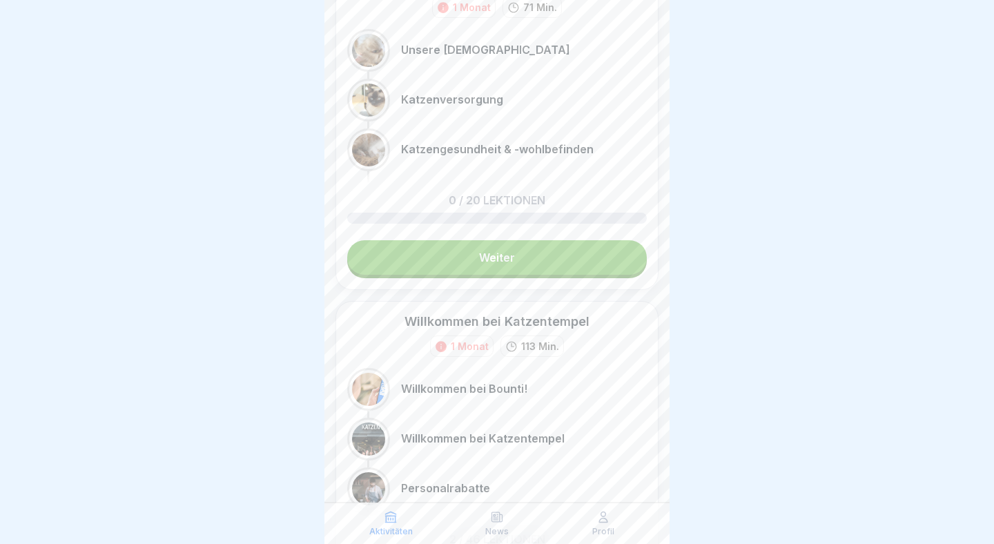
scroll to position [0, 0]
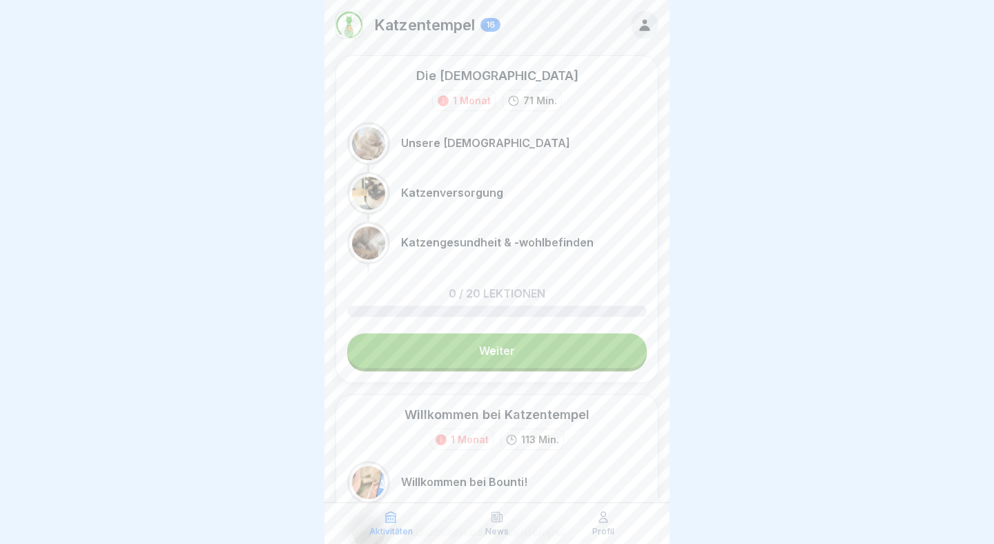
click at [563, 355] on link "Weiter" at bounding box center [497, 351] width 300 height 35
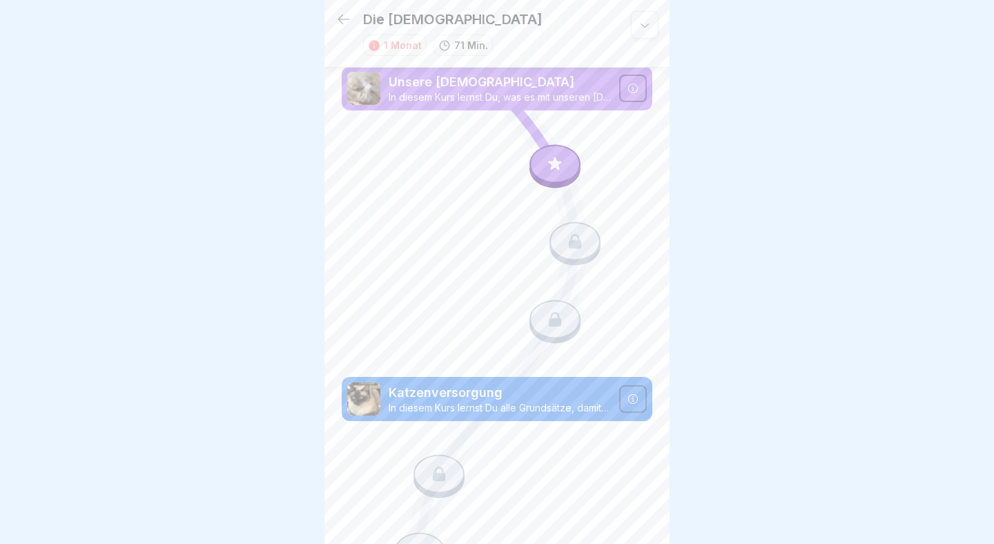
click at [558, 160] on icon at bounding box center [555, 164] width 18 height 18
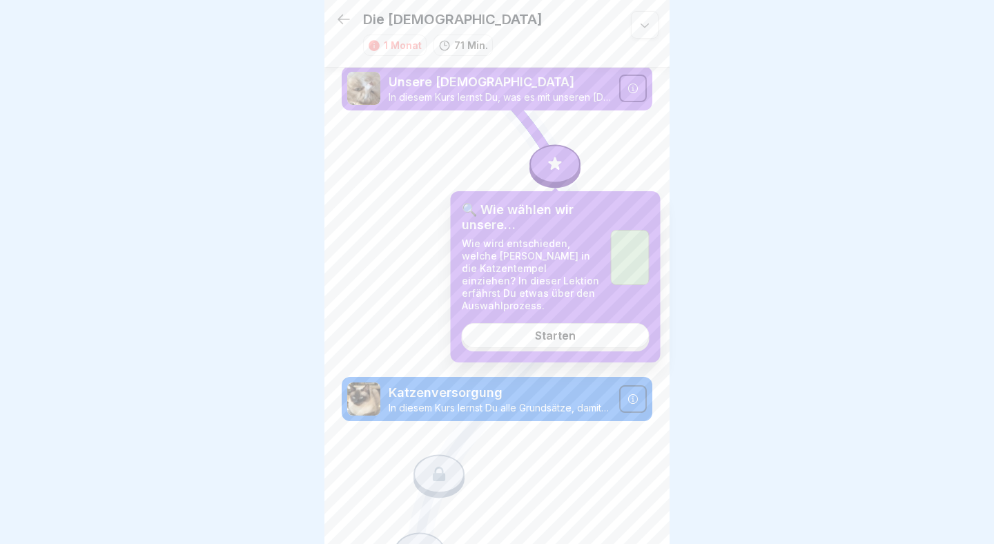
click at [538, 338] on div "Starten" at bounding box center [555, 335] width 41 height 12
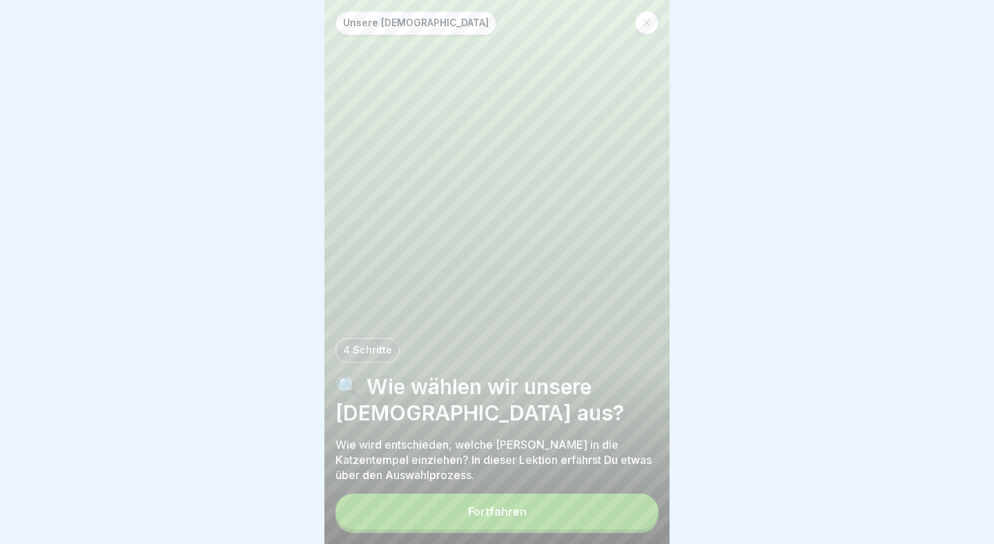
click at [439, 513] on button "Fortfahren" at bounding box center [497, 512] width 323 height 36
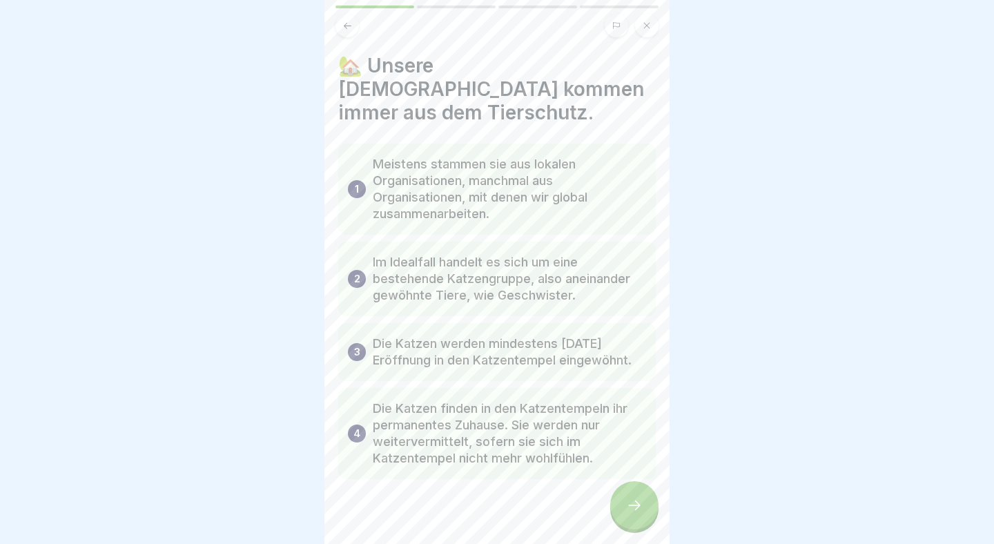
click at [642, 500] on icon at bounding box center [634, 505] width 17 height 17
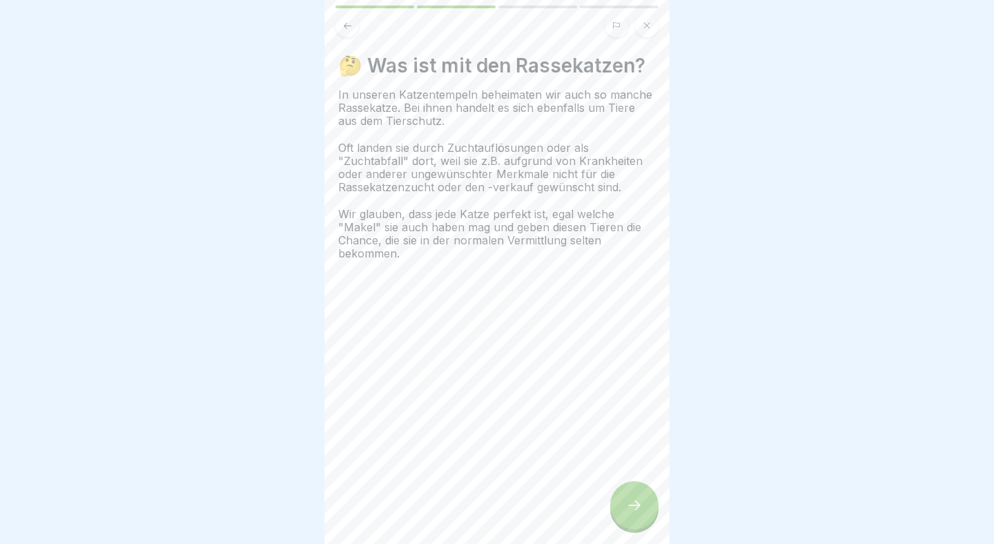
click at [646, 494] on div at bounding box center [634, 505] width 48 height 48
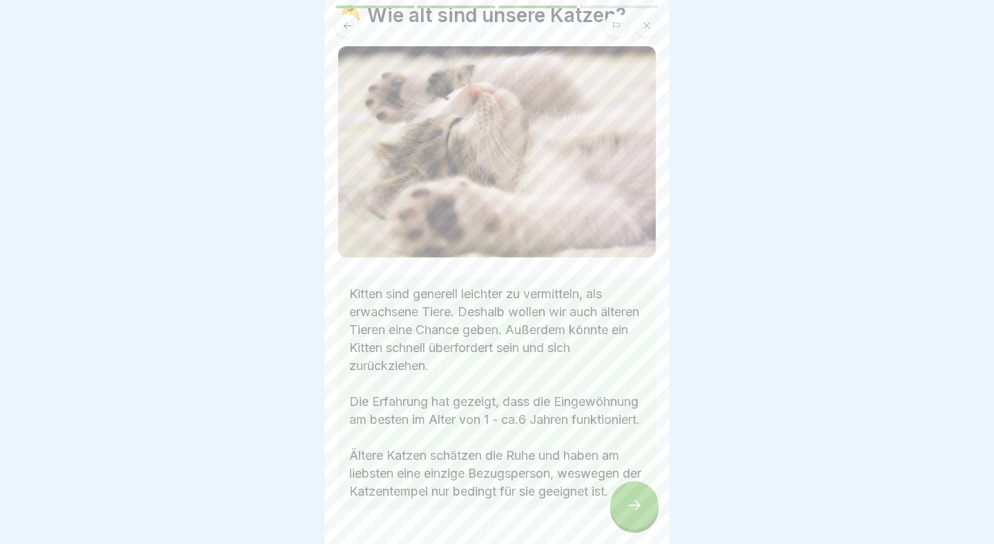
scroll to position [59, 0]
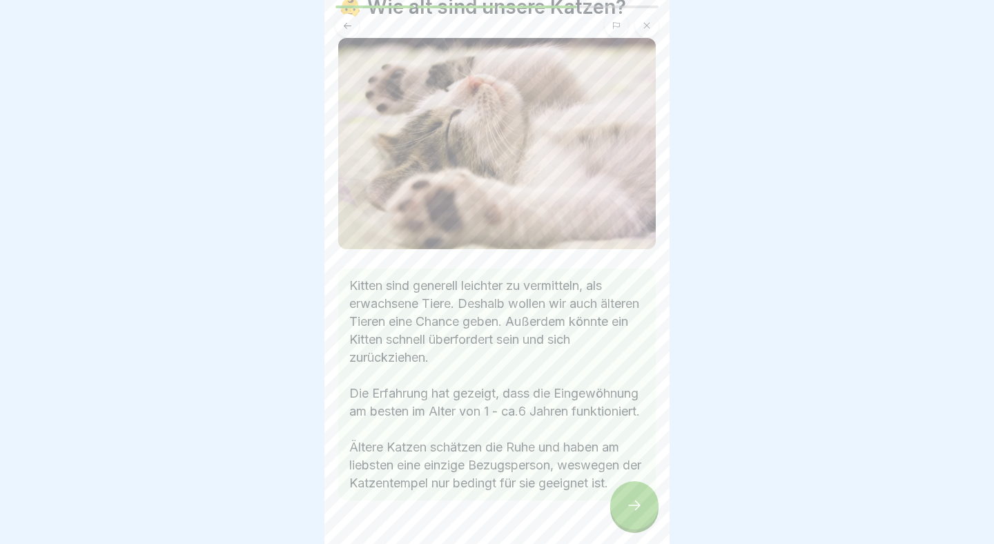
click at [637, 508] on icon at bounding box center [634, 505] width 17 height 17
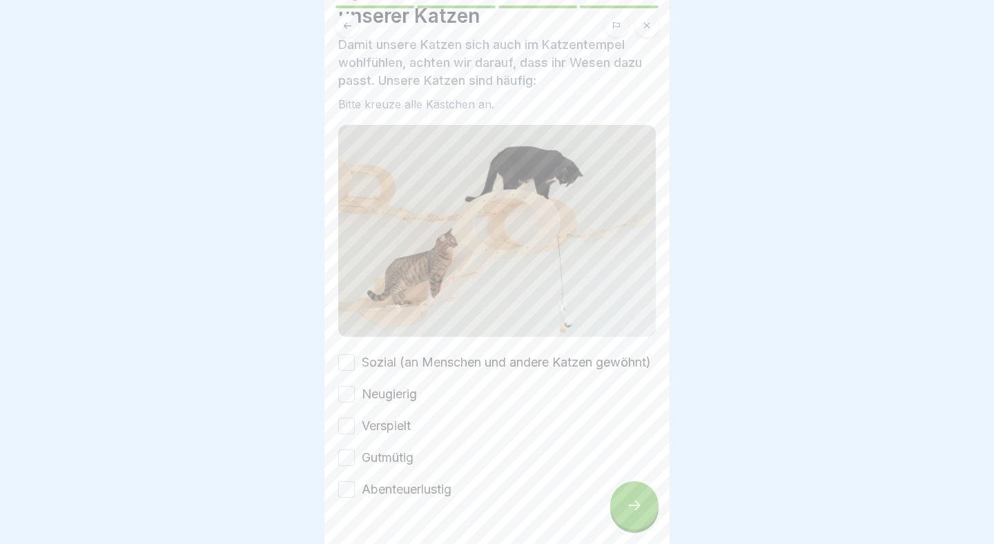
scroll to position [126, 0]
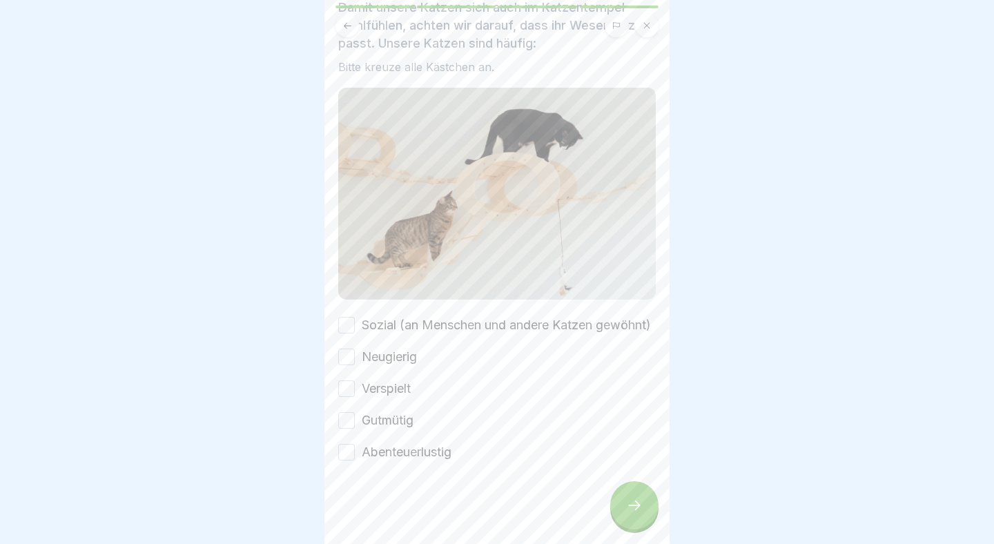
click at [345, 317] on button "Sozial (an Menschen und andere Katzen gewöhnt)" at bounding box center [346, 325] width 17 height 17
click at [346, 361] on button "Neugierig" at bounding box center [346, 357] width 17 height 17
click at [347, 394] on button "Verspielt" at bounding box center [346, 389] width 17 height 17
click at [350, 418] on button "Gutmütig" at bounding box center [346, 420] width 17 height 17
click at [348, 463] on div at bounding box center [497, 502] width 318 height 83
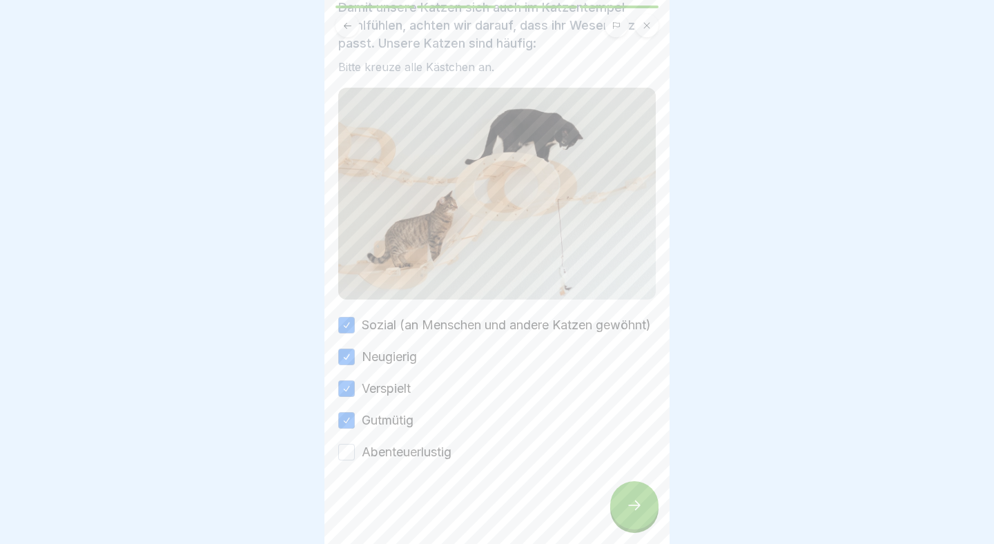
click at [347, 451] on button "Abenteuerlustig" at bounding box center [346, 452] width 17 height 17
click at [633, 501] on icon at bounding box center [634, 505] width 17 height 17
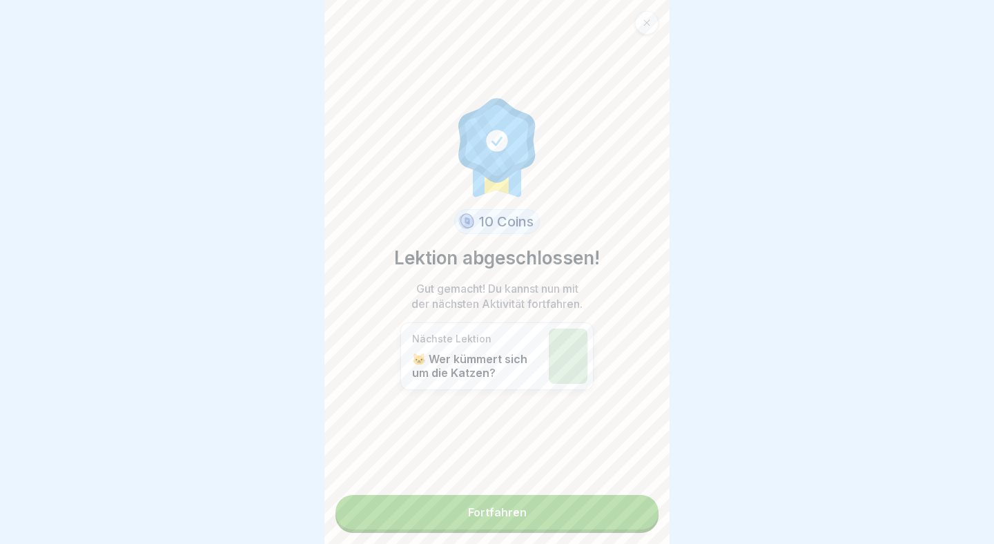
click at [601, 520] on link "Fortfahren" at bounding box center [497, 512] width 323 height 35
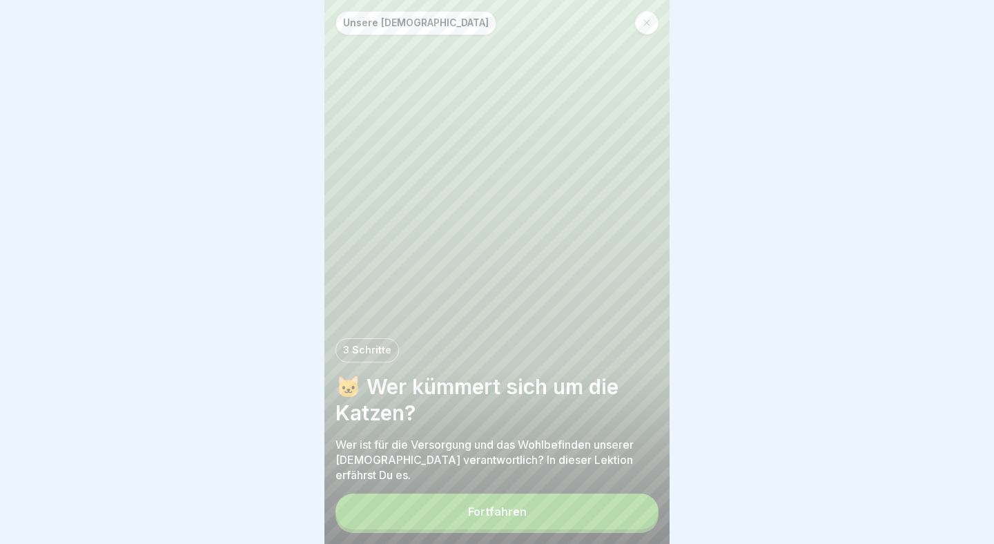
click at [564, 504] on button "Fortfahren" at bounding box center [497, 512] width 323 height 36
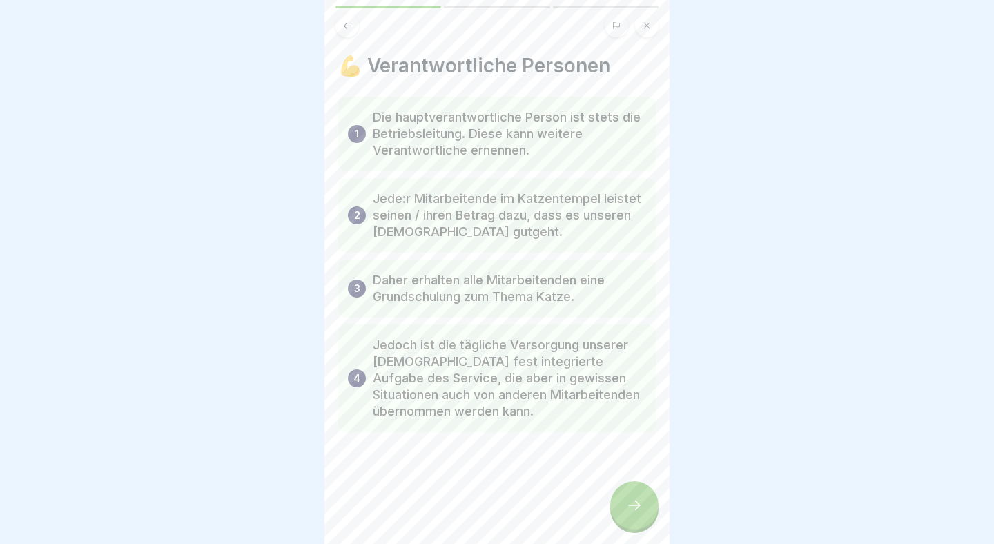
click at [629, 493] on div at bounding box center [634, 505] width 48 height 48
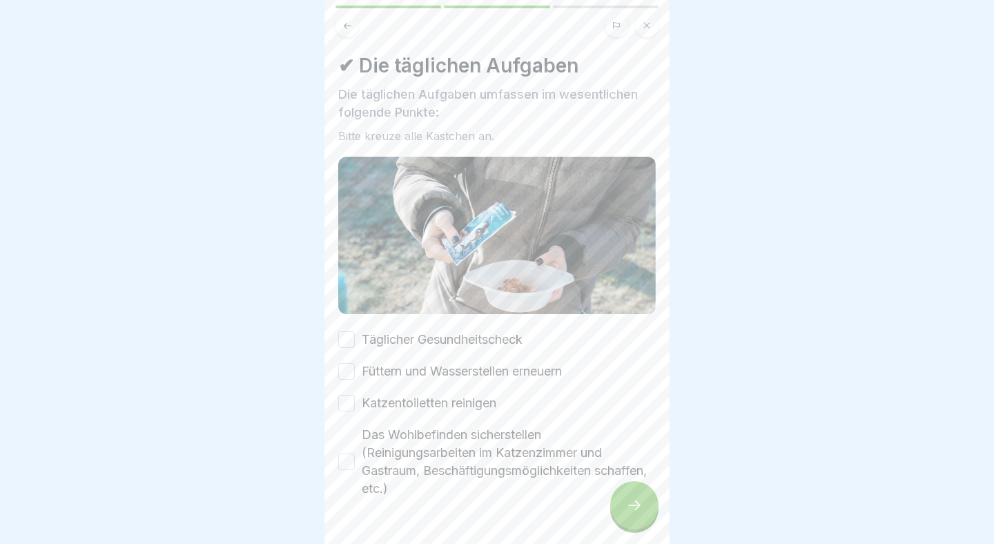
click at [488, 340] on label "Täglicher Gesundheitscheck" at bounding box center [442, 340] width 161 height 18
click at [355, 340] on button "Täglicher Gesundheitscheck" at bounding box center [346, 339] width 17 height 17
click at [460, 371] on label "Füttern und Wasserstellen erneuern" at bounding box center [462, 372] width 200 height 18
click at [355, 371] on button "Füttern und Wasserstellen erneuern" at bounding box center [346, 371] width 17 height 17
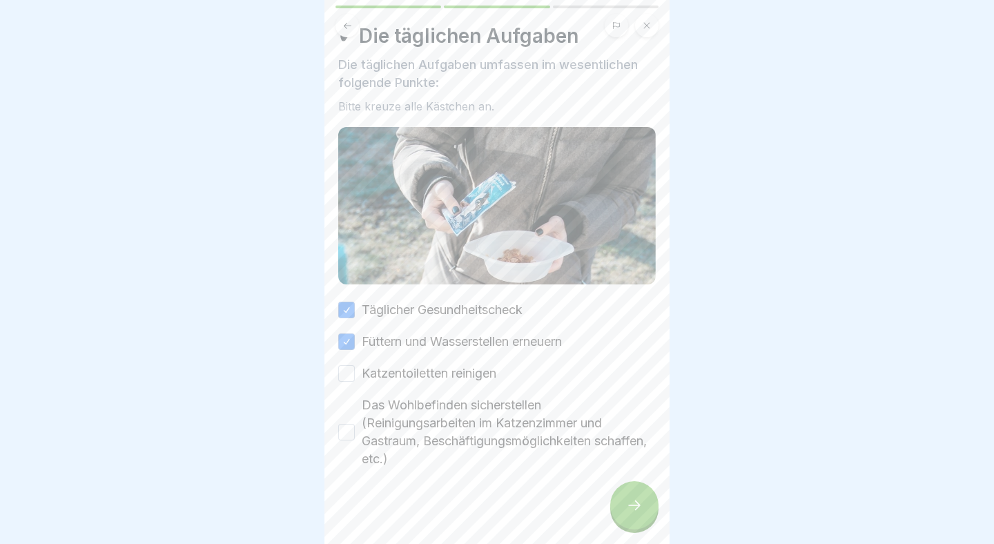
click at [457, 376] on label "Katzentoiletten reinigen" at bounding box center [429, 374] width 135 height 18
click at [355, 376] on button "Katzentoiletten reinigen" at bounding box center [346, 373] width 17 height 17
click at [346, 434] on button "Das Wohlbefinden sicherstellen (Reinigungsarbeiten im Katzenzimmer und Gastraum…" at bounding box center [346, 432] width 17 height 17
click at [633, 503] on icon at bounding box center [634, 505] width 17 height 17
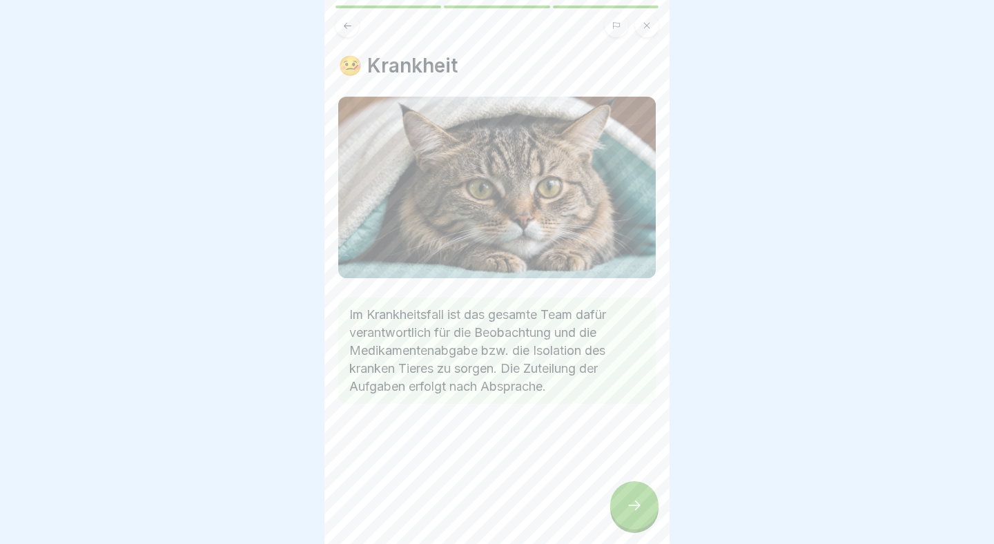
click at [644, 517] on div at bounding box center [634, 505] width 48 height 48
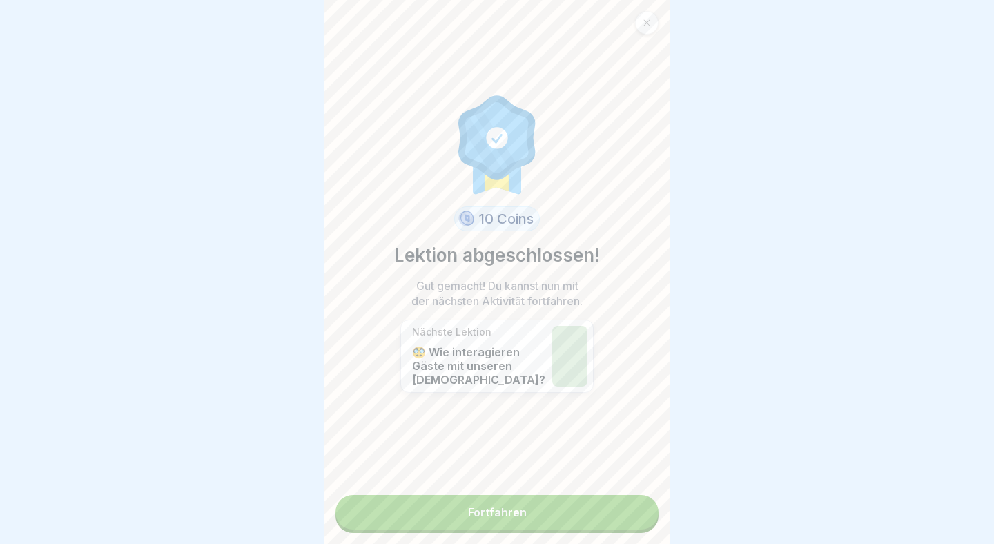
click at [642, 519] on link "Fortfahren" at bounding box center [497, 512] width 323 height 35
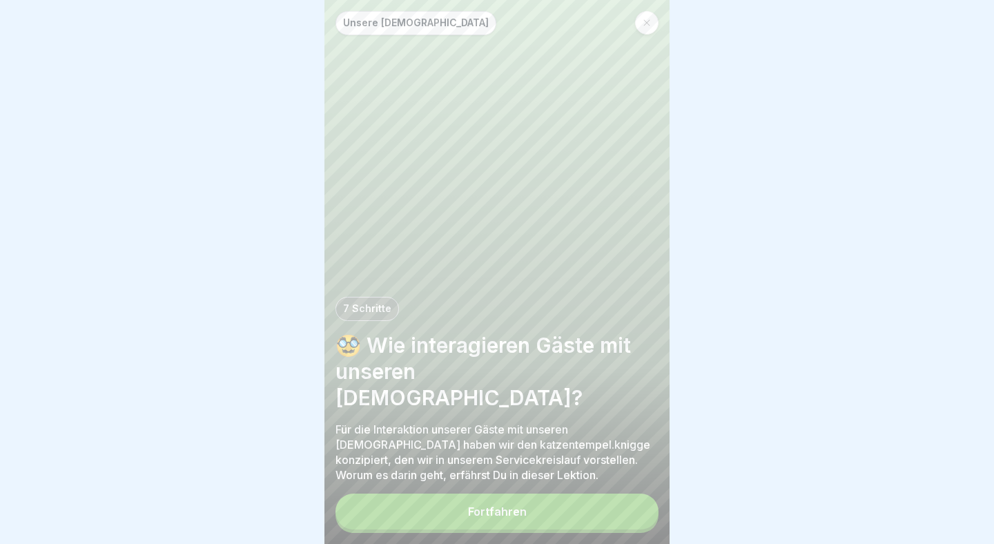
click at [528, 512] on button "Fortfahren" at bounding box center [497, 512] width 323 height 36
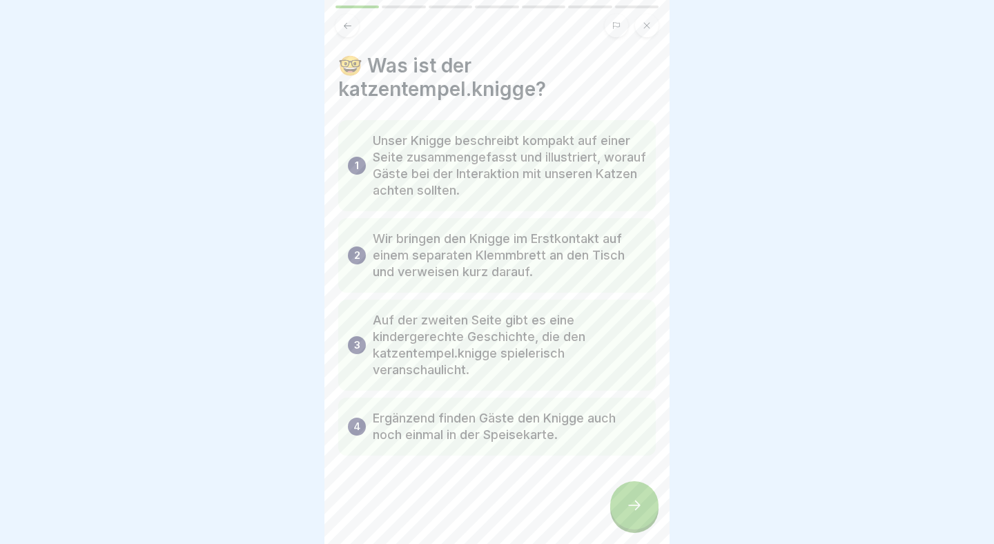
click at [644, 494] on div at bounding box center [634, 505] width 48 height 48
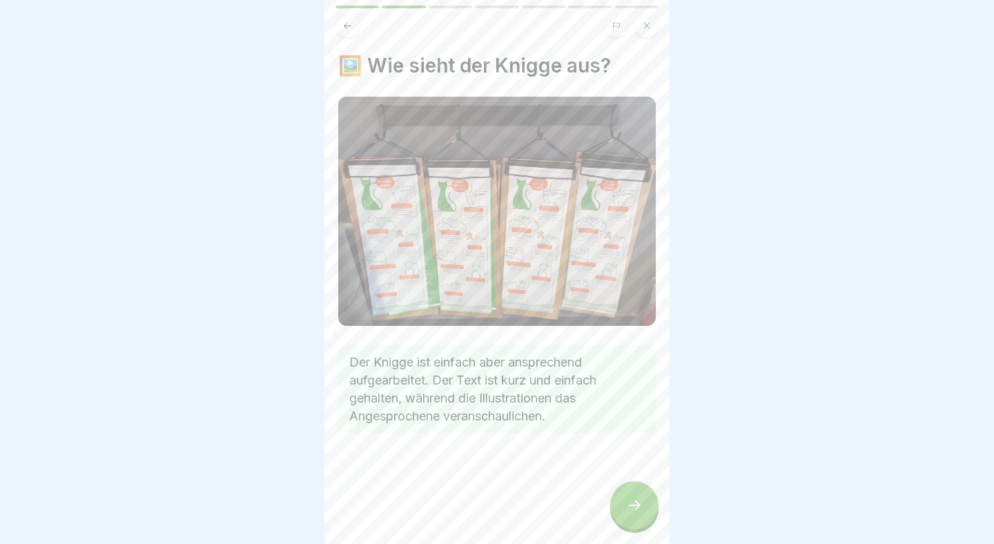
click at [644, 494] on div at bounding box center [634, 505] width 48 height 48
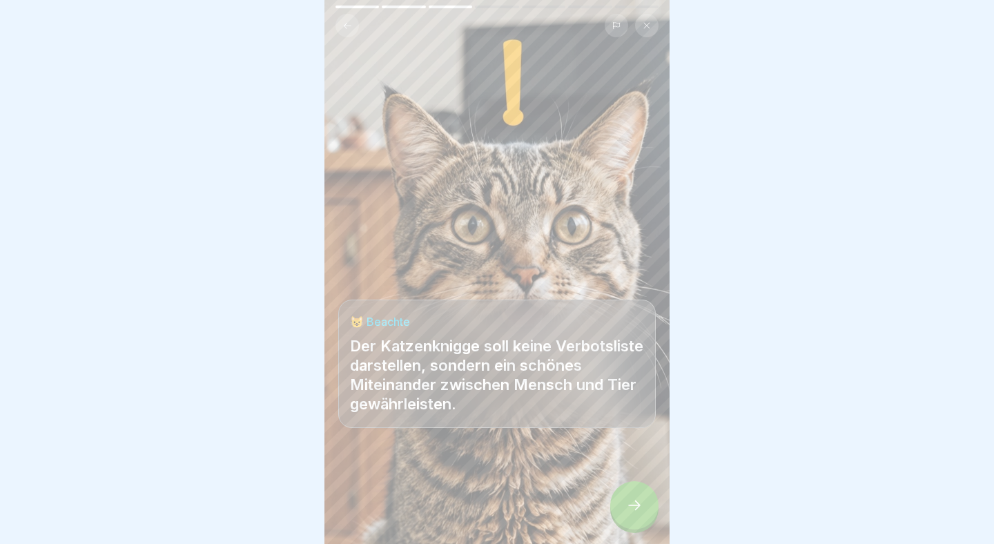
click at [644, 494] on div at bounding box center [634, 505] width 48 height 48
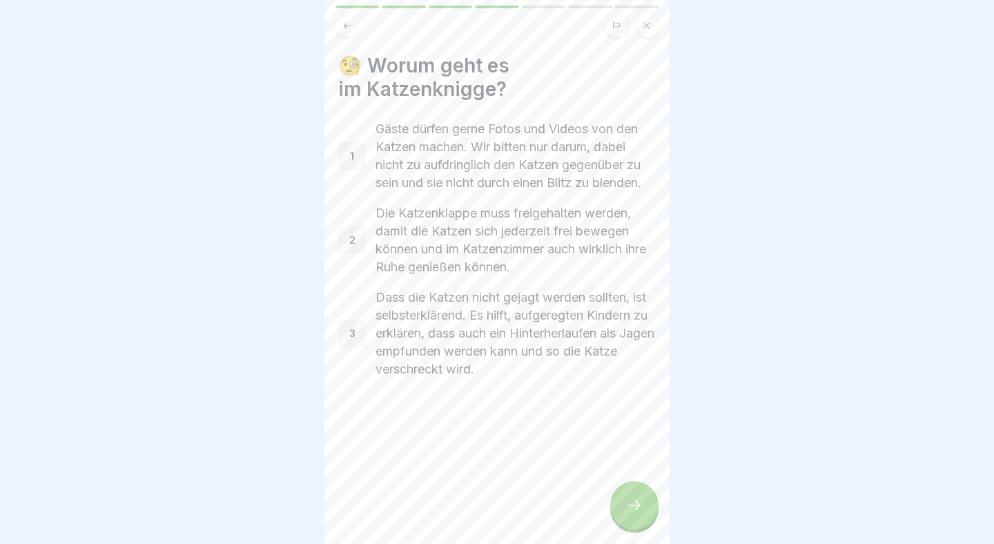
click at [649, 501] on div at bounding box center [634, 505] width 48 height 48
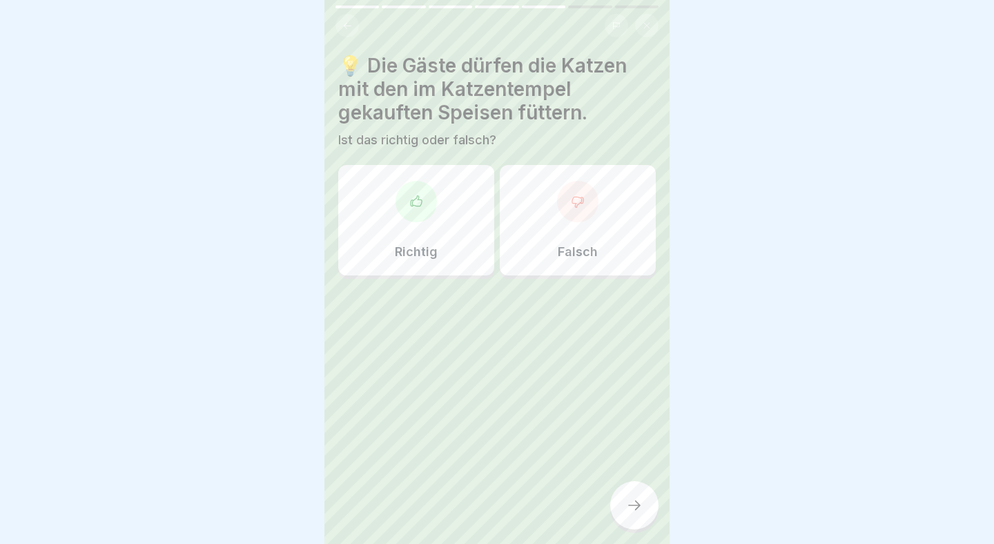
click at [569, 234] on div "Falsch" at bounding box center [578, 220] width 156 height 110
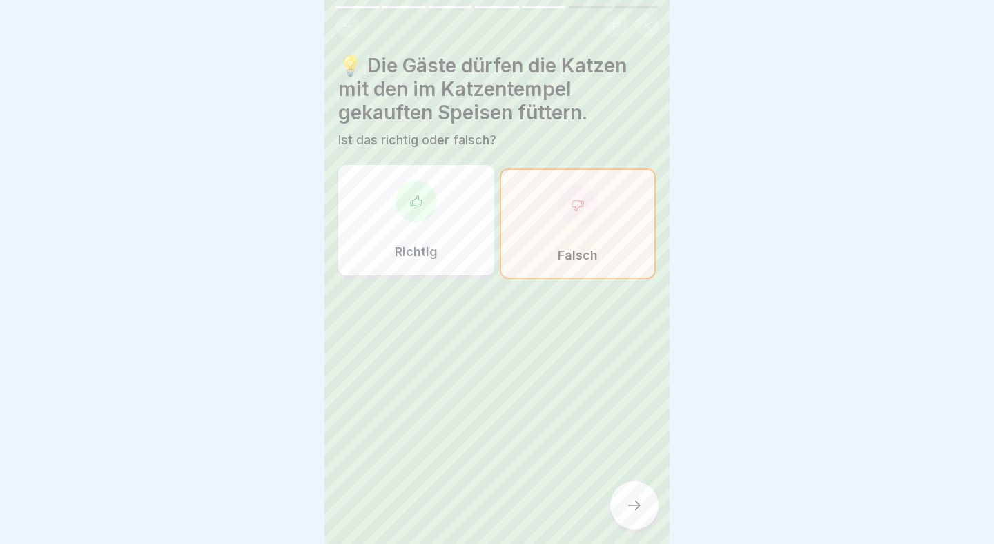
click at [648, 517] on div at bounding box center [634, 505] width 48 height 48
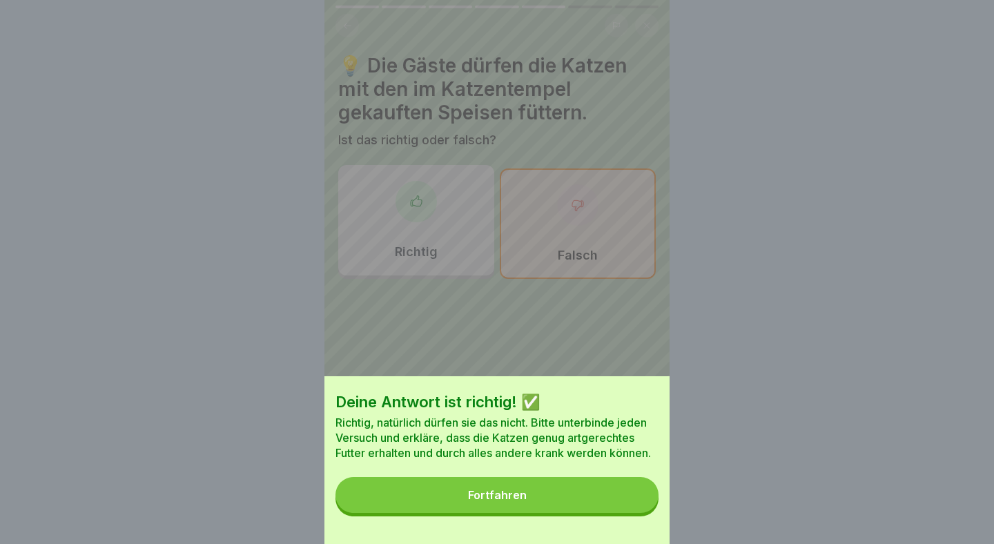
click at [540, 490] on button "Fortfahren" at bounding box center [497, 495] width 323 height 36
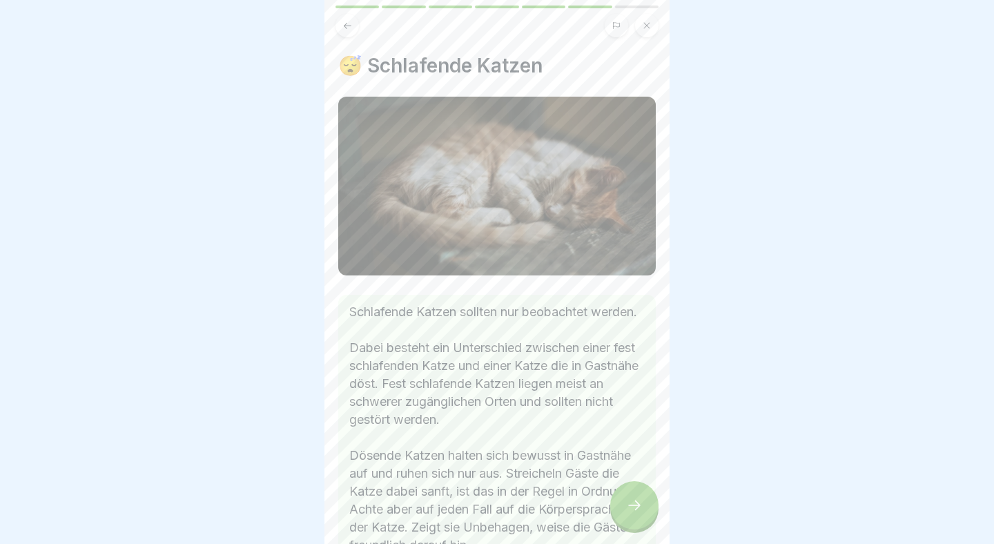
scroll to position [95, 0]
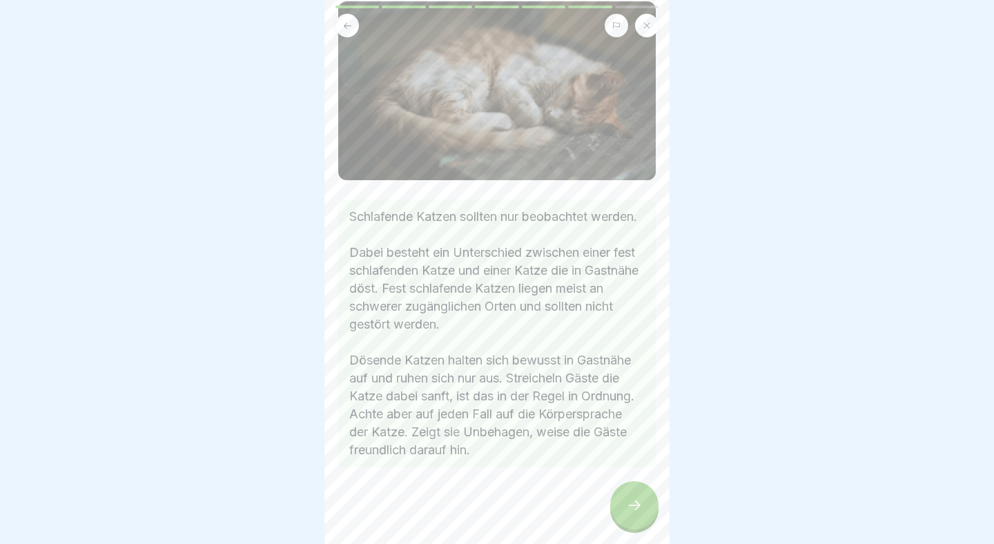
click at [639, 504] on icon at bounding box center [634, 505] width 17 height 17
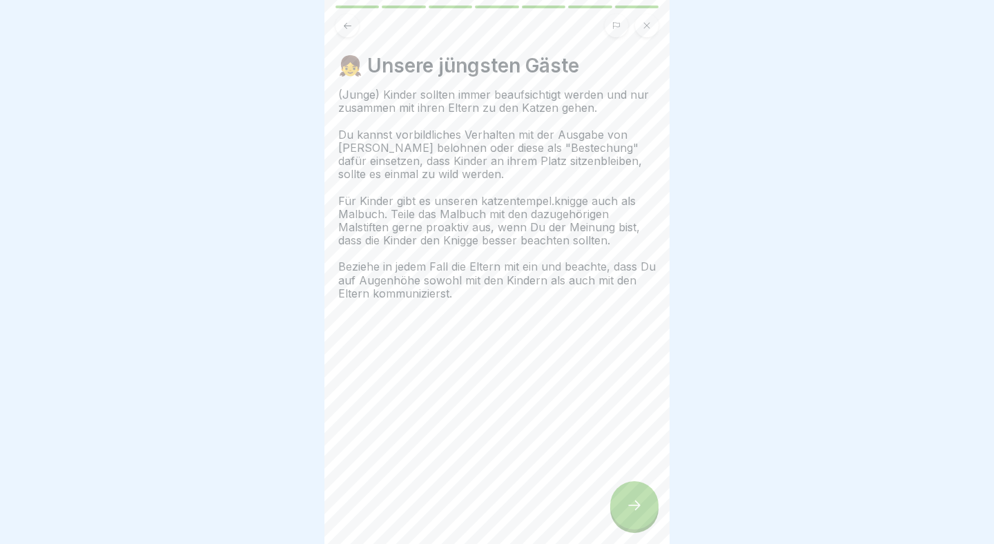
click at [639, 504] on icon at bounding box center [634, 505] width 17 height 17
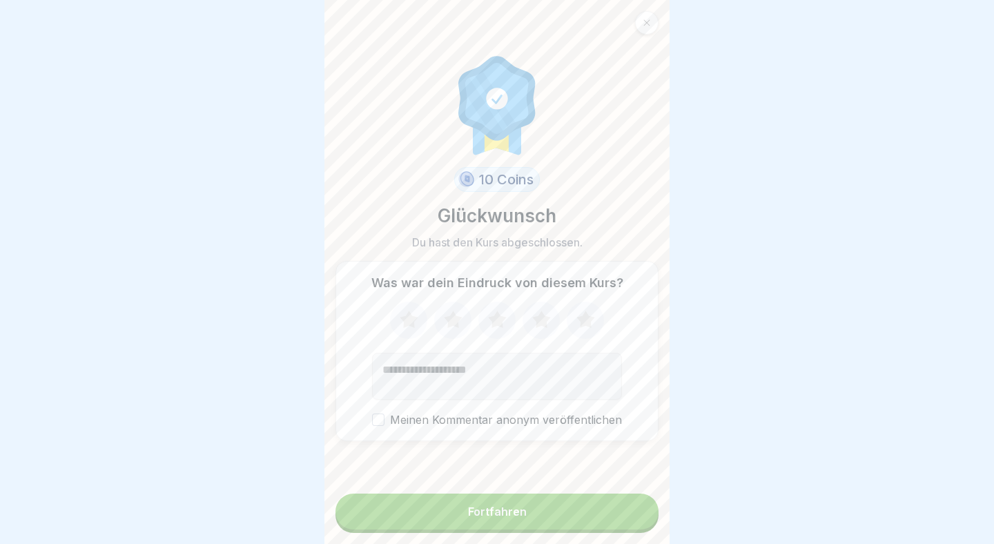
click at [632, 513] on button "Fortfahren" at bounding box center [497, 512] width 323 height 36
click at [598, 505] on button "Fortfahren" at bounding box center [497, 512] width 323 height 36
click at [534, 513] on button "Fortfahren" at bounding box center [497, 512] width 323 height 36
click at [507, 504] on button "Fortfahren" at bounding box center [497, 512] width 323 height 36
click at [545, 512] on button "Fortfahren" at bounding box center [497, 512] width 323 height 36
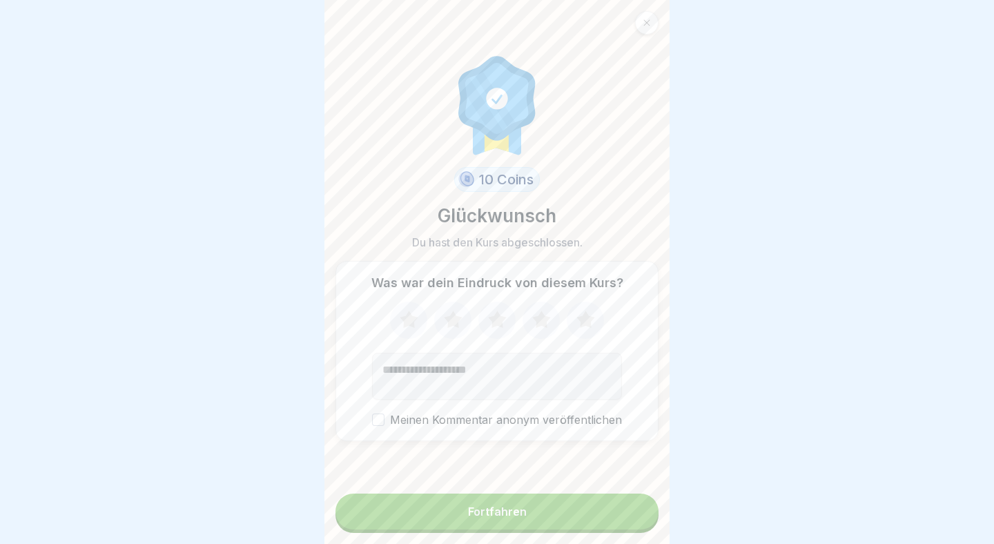
click at [510, 512] on div "Fortfahren" at bounding box center [497, 511] width 59 height 12
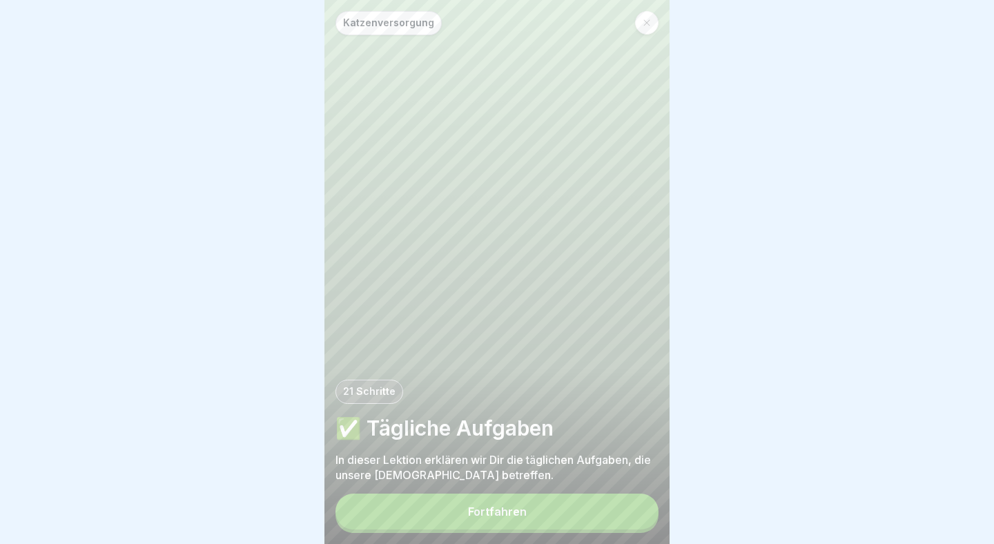
click at [488, 515] on div "Fortfahren" at bounding box center [497, 511] width 59 height 12
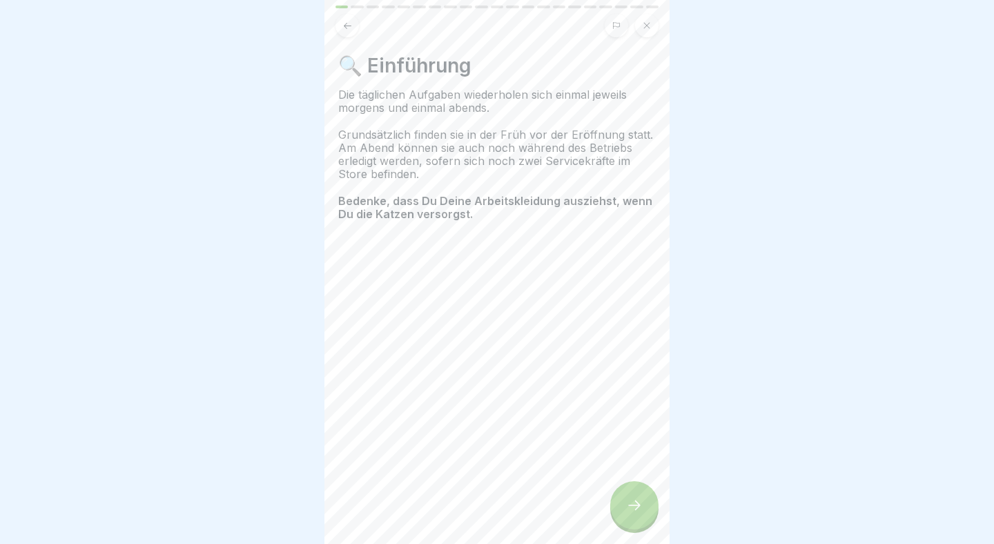
click at [646, 500] on div at bounding box center [634, 505] width 48 height 48
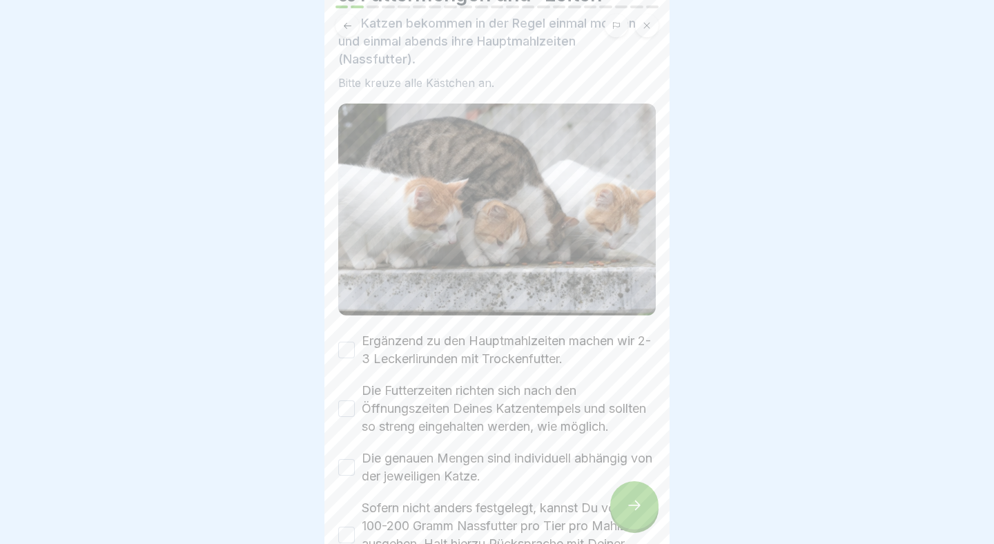
scroll to position [73, 0]
click at [340, 352] on button "Ergänzend zu den Hauptmahlzeiten machen wir 2-3 Leckerlirunden mit Trockenfutte…" at bounding box center [346, 348] width 17 height 17
click at [346, 407] on button "Die Futterzeiten richten sich nach den Öffnungszeiten Deines Katzentempels und …" at bounding box center [346, 407] width 17 height 17
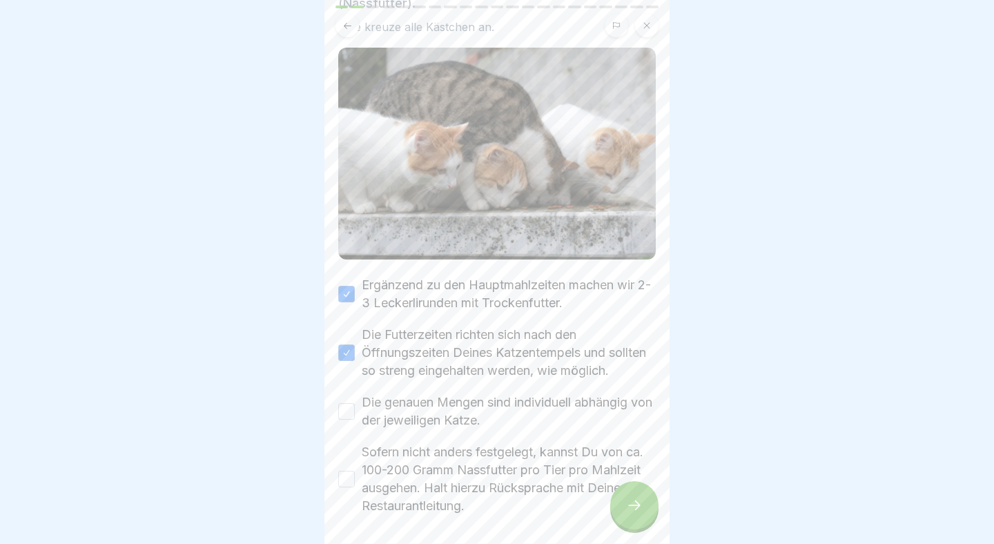
scroll to position [137, 0]
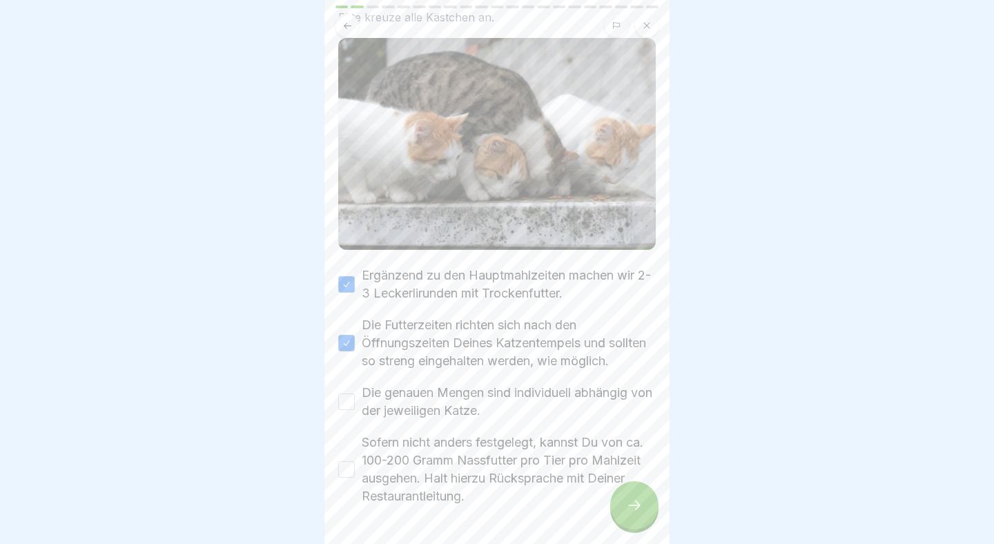
click at [351, 404] on button "Die genauen Mengen sind individuell abhängig von der jeweiligen Katze." at bounding box center [346, 402] width 17 height 17
click at [347, 474] on button "Sofern nicht anders festgelegt, kannst Du von ca. 100-200 Gramm Nassfutter pro …" at bounding box center [346, 469] width 17 height 17
click at [624, 496] on div at bounding box center [634, 505] width 48 height 48
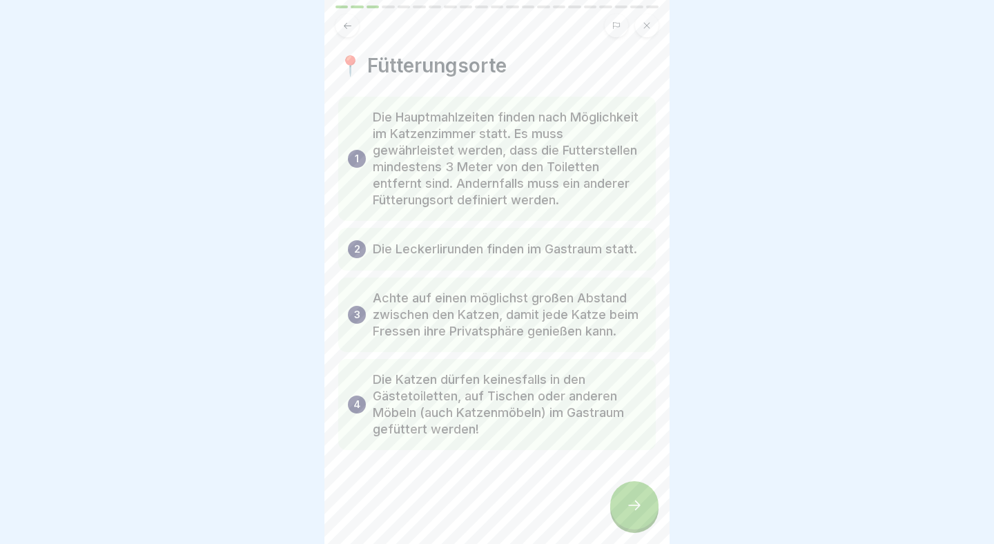
click at [645, 508] on div at bounding box center [634, 505] width 48 height 48
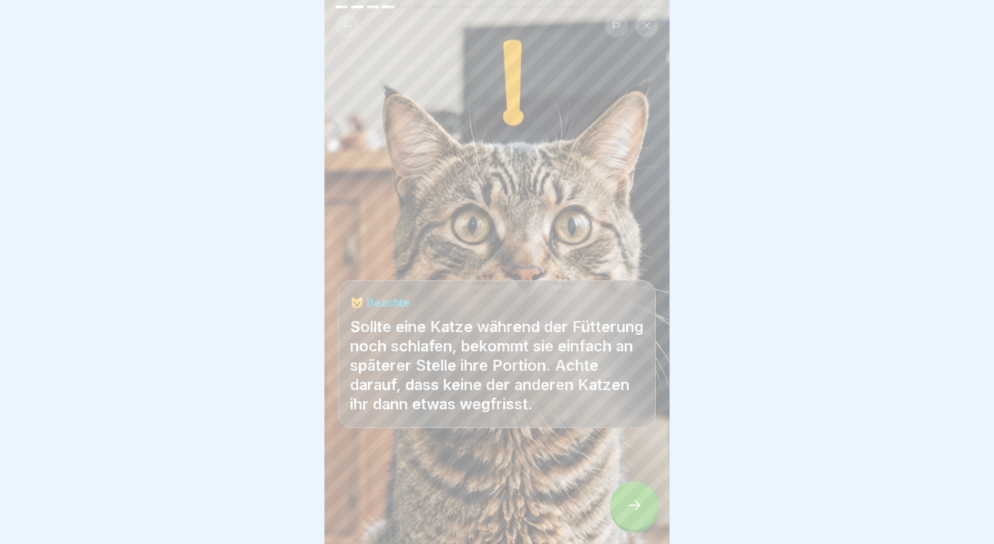
click at [644, 497] on div at bounding box center [634, 505] width 48 height 48
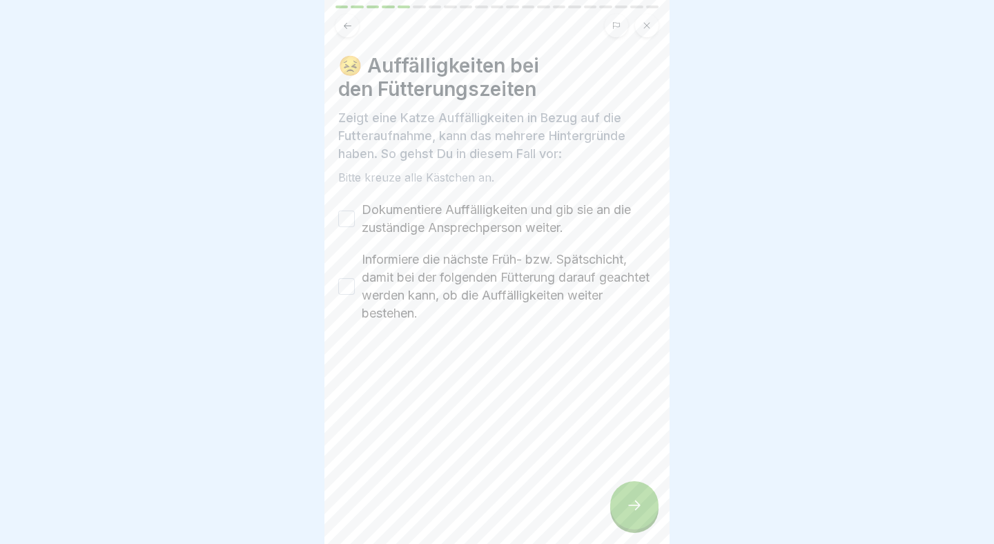
click at [349, 220] on button "Dokumentiere Auffälligkeiten und gib sie an die zuständige Ansprechperson weite…" at bounding box center [346, 219] width 17 height 17
click at [347, 291] on button "Informiere die nächste Früh- bzw. Spätschicht, damit bei der folgenden Fütterun…" at bounding box center [346, 286] width 17 height 17
click at [630, 492] on div at bounding box center [634, 505] width 48 height 48
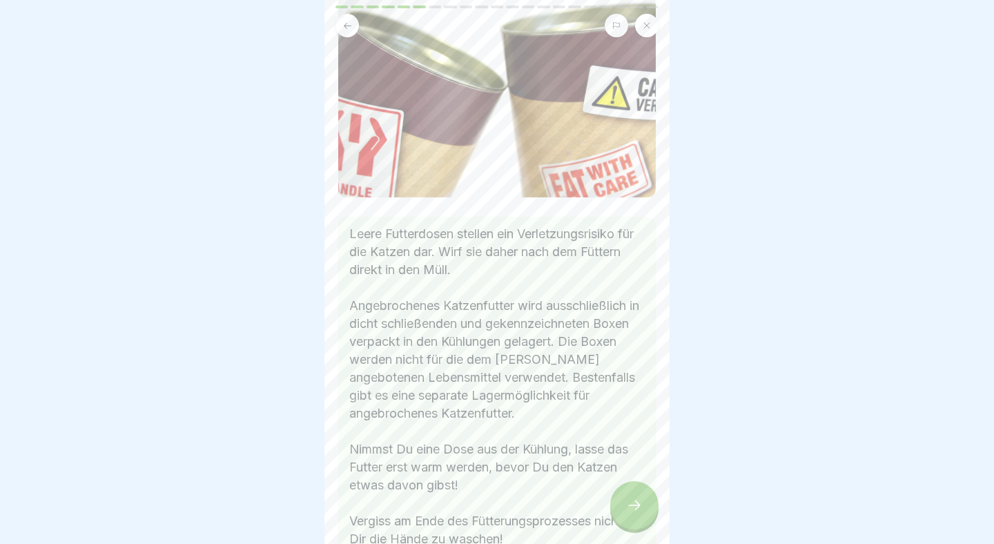
scroll to position [192, 0]
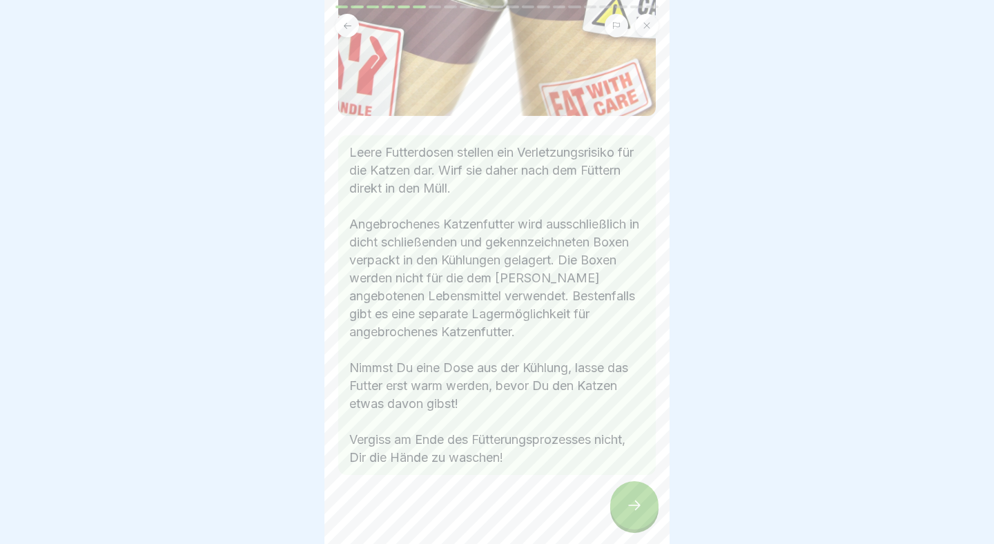
click at [632, 496] on div at bounding box center [634, 505] width 48 height 48
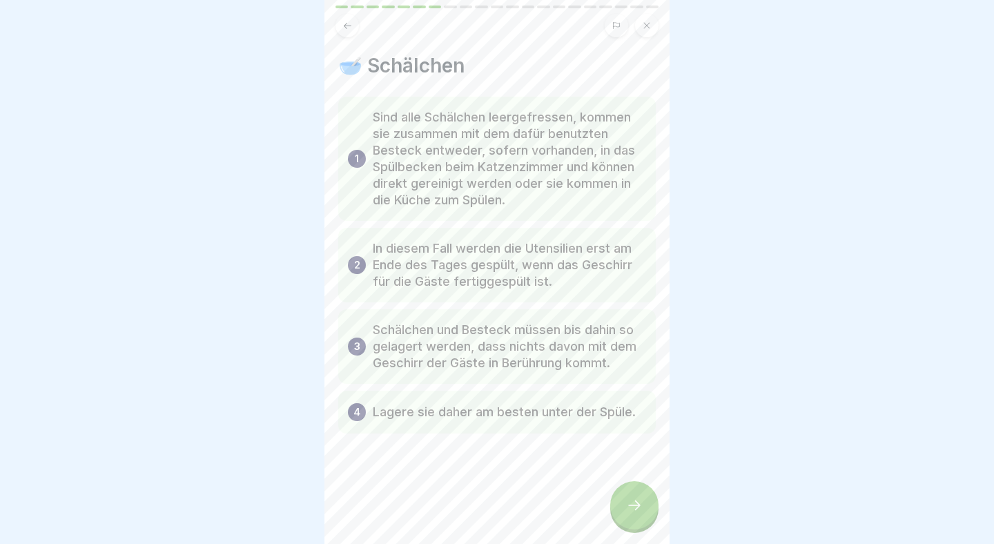
click at [632, 496] on div at bounding box center [634, 505] width 48 height 48
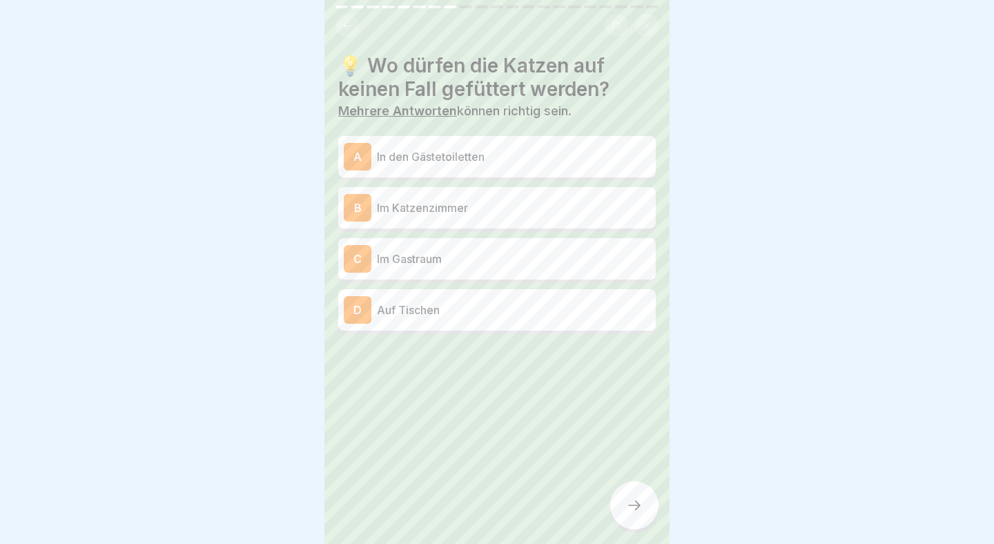
click at [453, 269] on div "C Im Gastraum" at bounding box center [497, 259] width 307 height 28
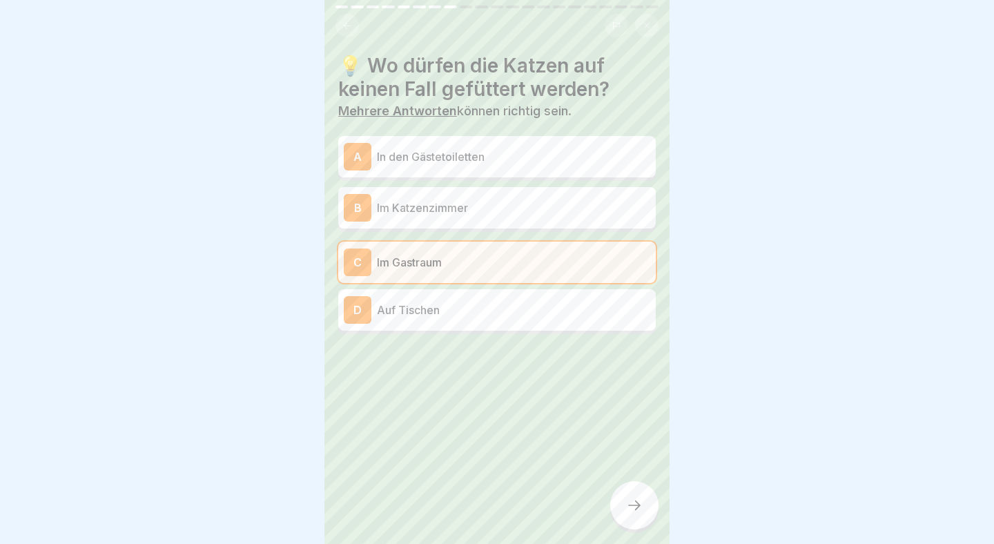
click at [448, 307] on p "Auf Tischen" at bounding box center [513, 310] width 273 height 17
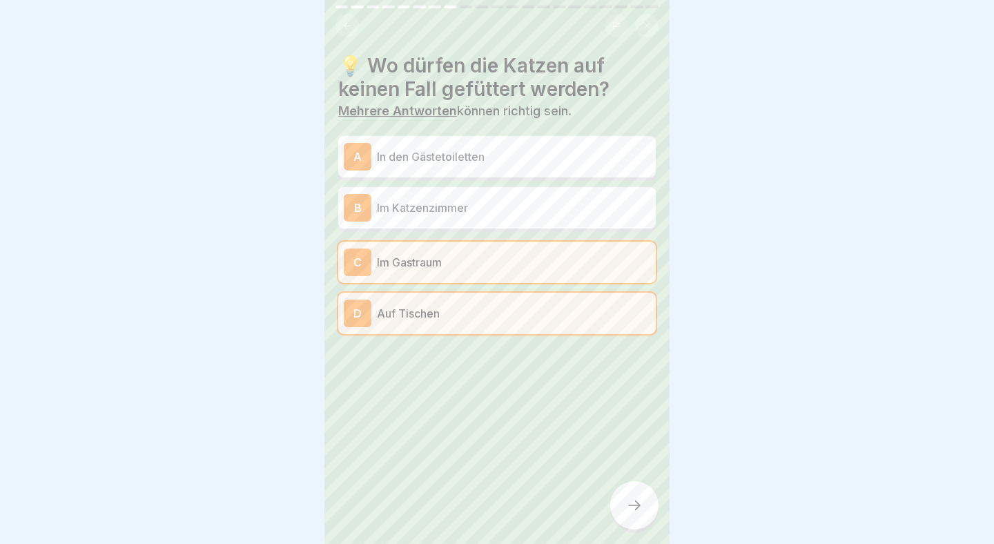
click at [469, 164] on p "In den Gästetoiletten" at bounding box center [513, 156] width 273 height 17
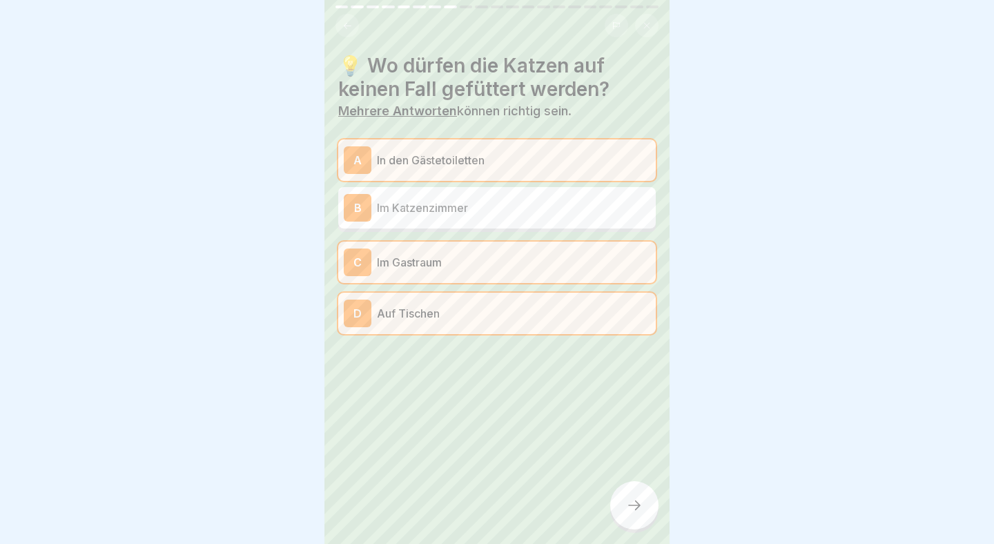
click at [625, 501] on div at bounding box center [634, 505] width 48 height 48
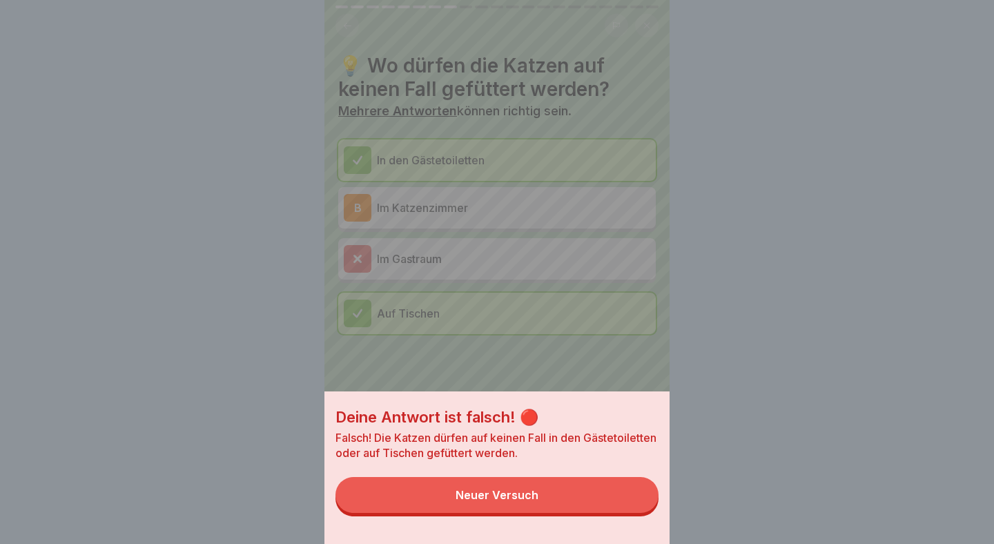
click at [561, 502] on button "Neuer Versuch" at bounding box center [497, 495] width 323 height 36
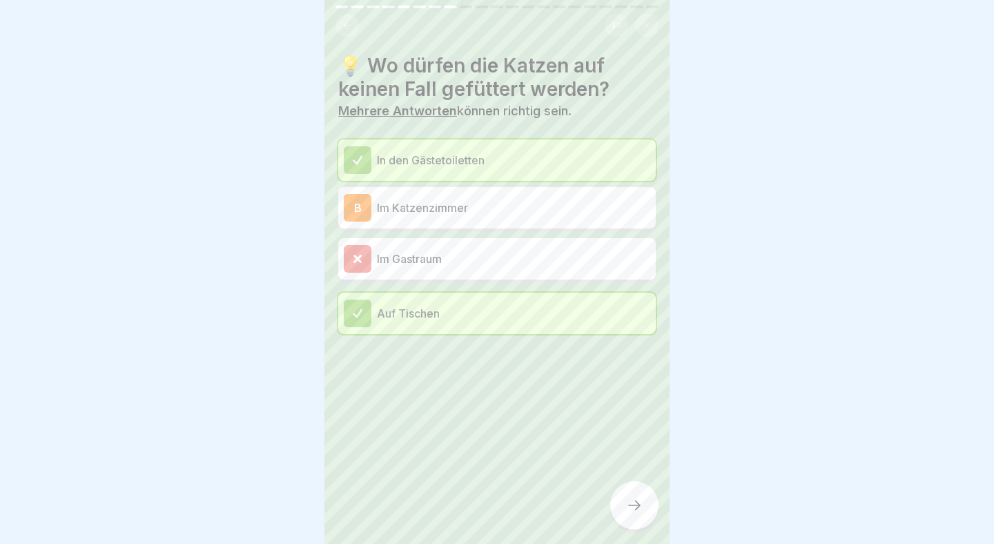
click at [645, 513] on div at bounding box center [634, 505] width 48 height 48
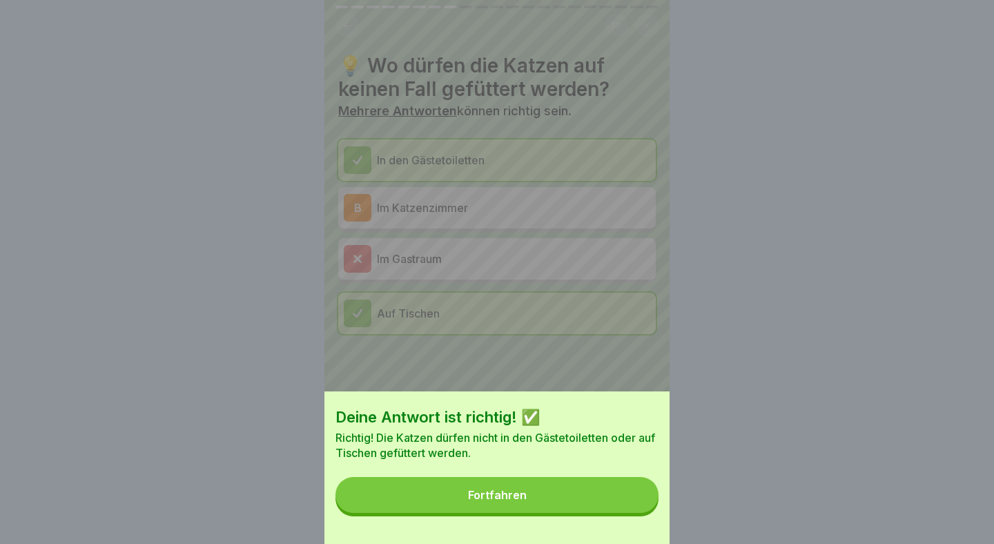
click at [613, 507] on button "Fortfahren" at bounding box center [497, 495] width 323 height 36
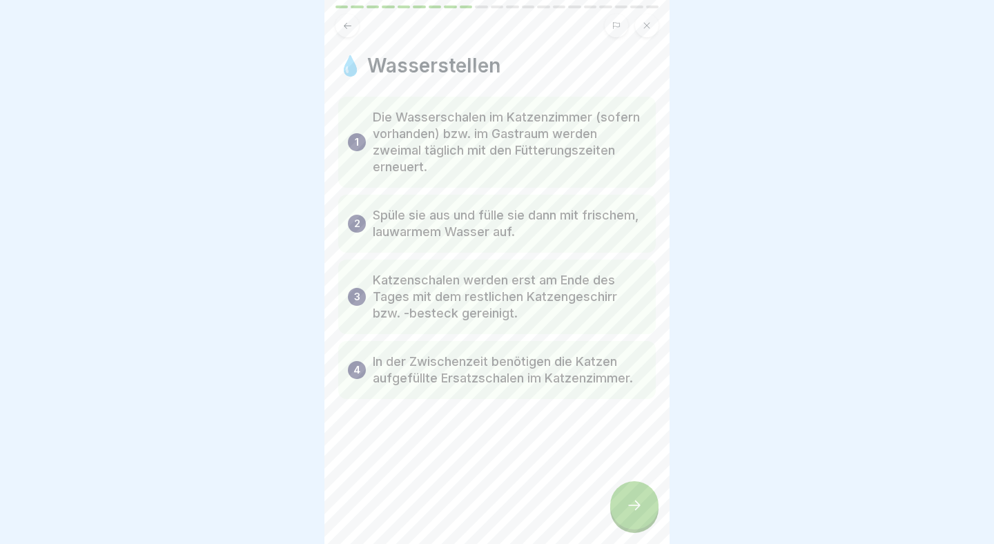
click at [637, 504] on icon at bounding box center [634, 505] width 17 height 17
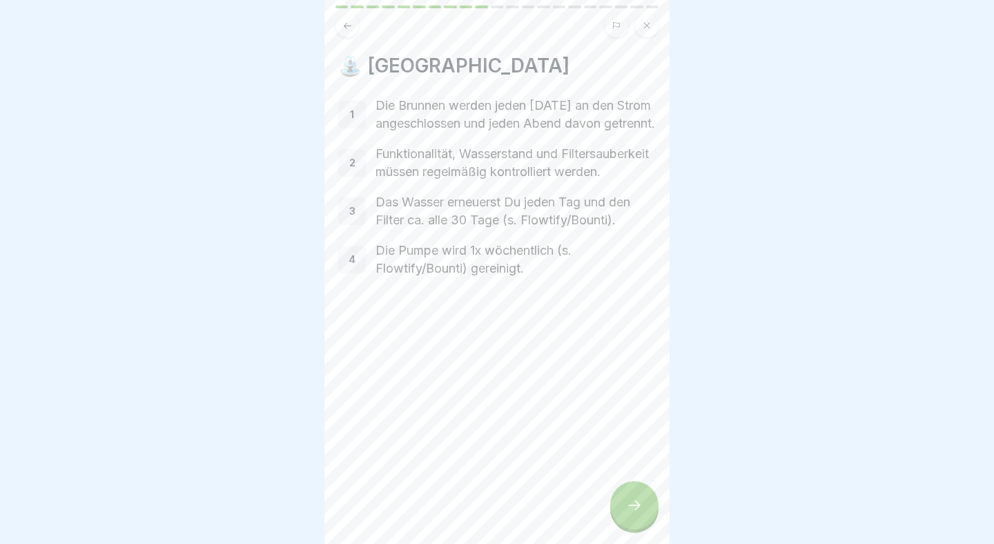
click at [639, 507] on icon at bounding box center [634, 505] width 17 height 17
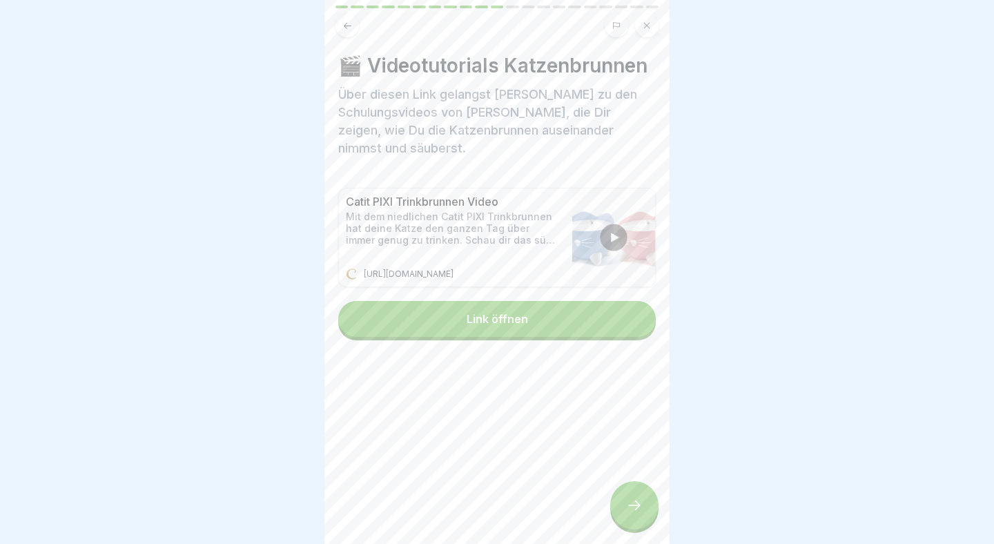
click at [655, 501] on div at bounding box center [634, 505] width 48 height 48
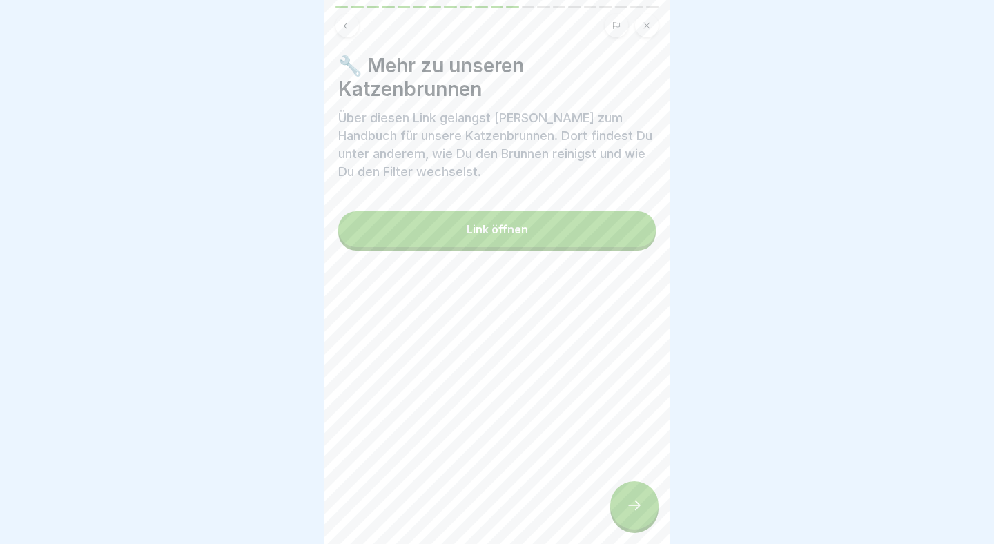
click at [654, 501] on div at bounding box center [634, 505] width 48 height 48
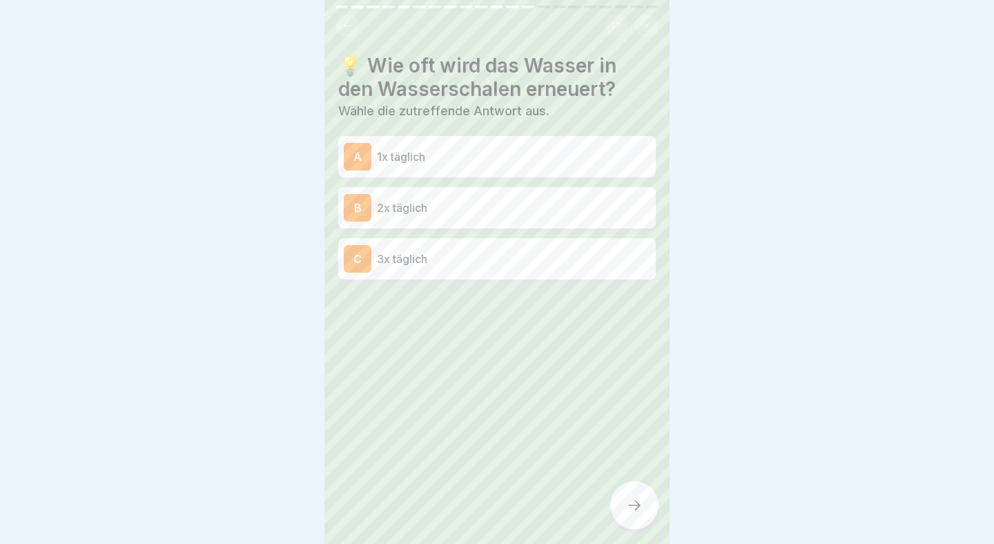
click at [481, 146] on div "A 1x täglich" at bounding box center [497, 157] width 307 height 28
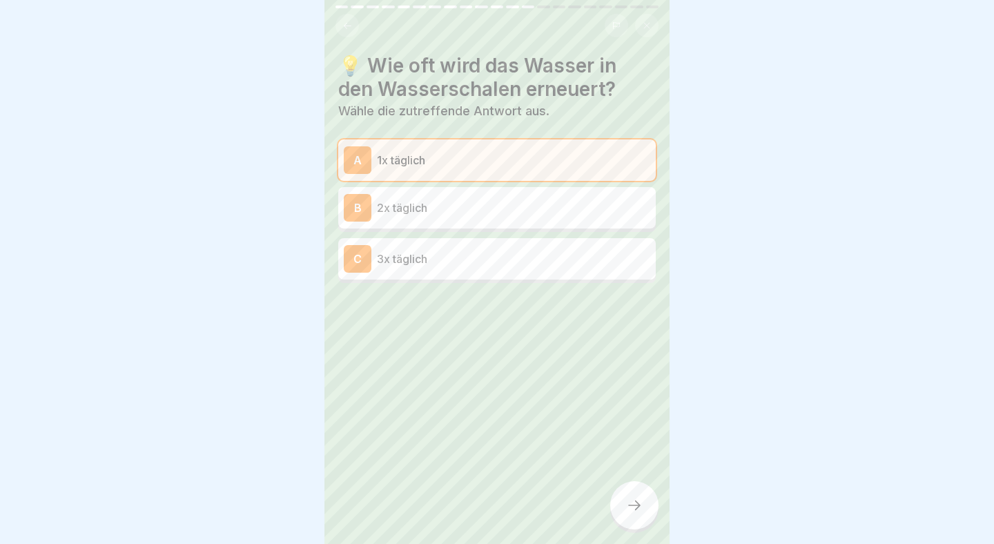
click at [626, 493] on div at bounding box center [634, 505] width 48 height 48
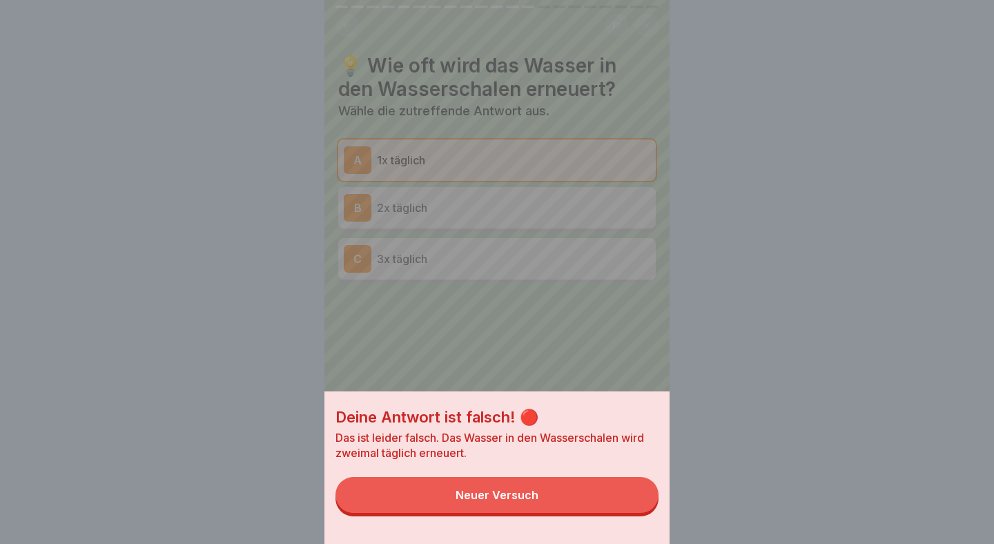
click at [622, 497] on button "Neuer Versuch" at bounding box center [497, 495] width 323 height 36
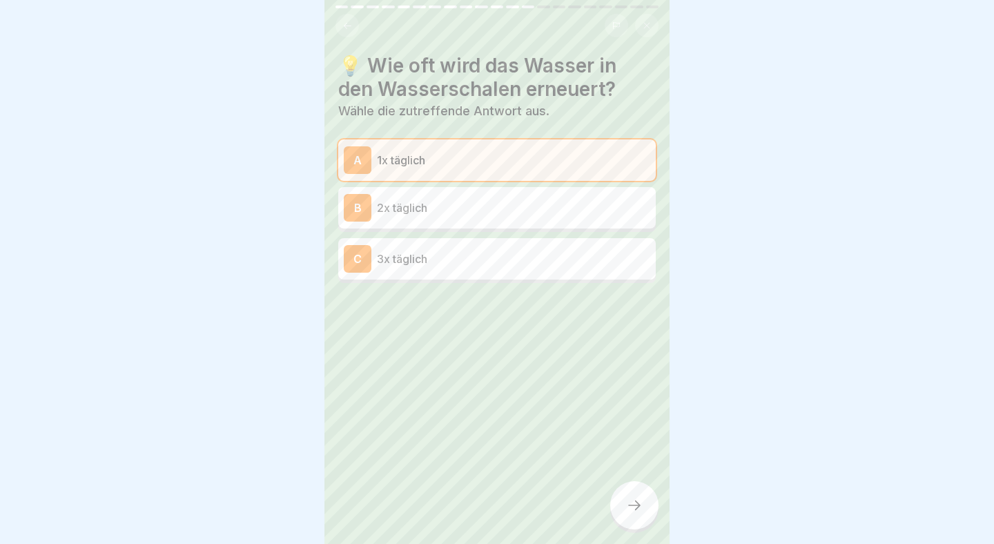
click at [464, 209] on p "2x täglich" at bounding box center [513, 208] width 273 height 17
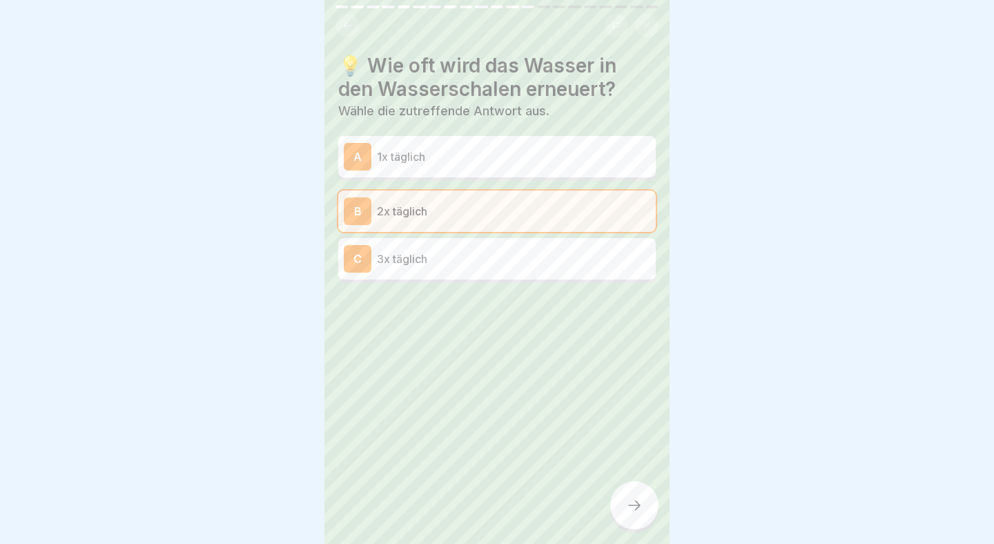
click at [616, 514] on div at bounding box center [634, 505] width 48 height 48
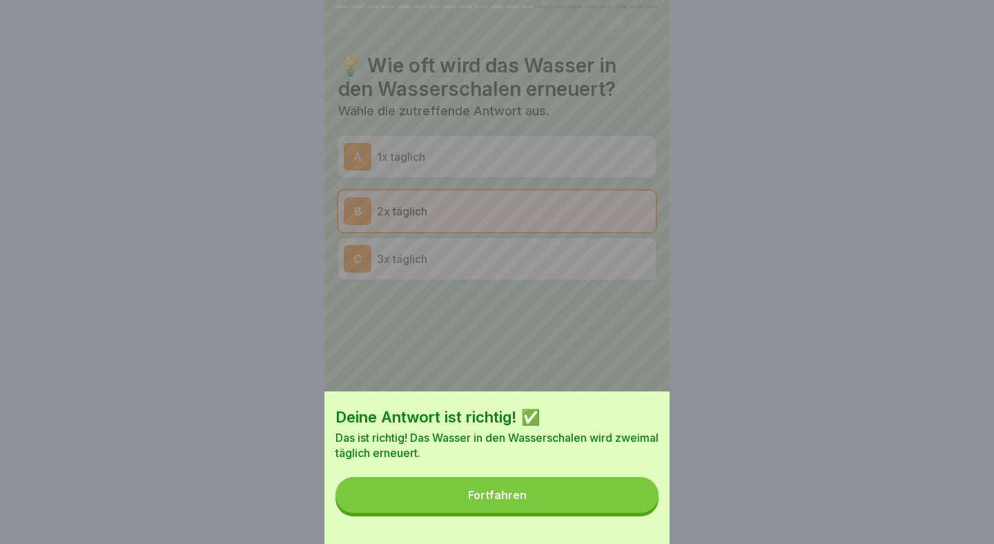
click at [590, 505] on button "Fortfahren" at bounding box center [497, 495] width 323 height 36
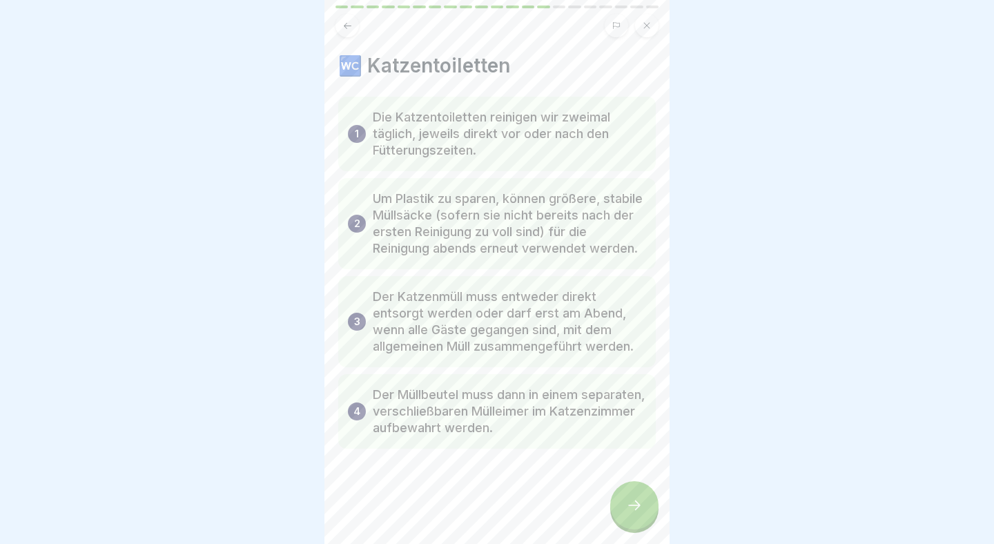
click at [633, 498] on div at bounding box center [634, 505] width 48 height 48
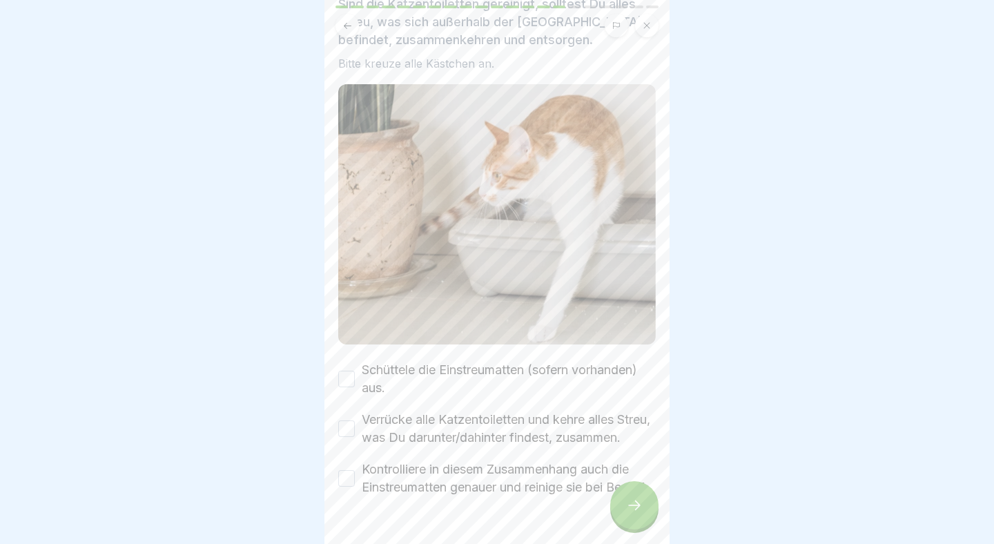
scroll to position [140, 0]
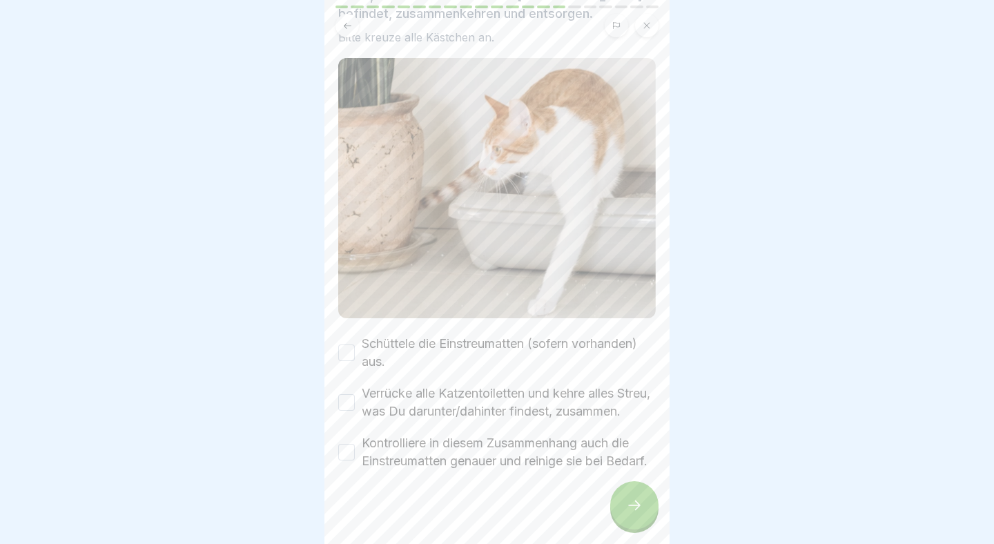
click at [538, 342] on label "Schüttele die Einstreumatten (sofern vorhanden) aus." at bounding box center [509, 353] width 294 height 36
click at [355, 345] on button "Schüttele die Einstreumatten (sofern vorhanden) aus." at bounding box center [346, 353] width 17 height 17
click at [437, 407] on label "Verrücke alle Katzentoiletten und kehre alles Streu, was Du darunter/dahinter f…" at bounding box center [509, 403] width 294 height 36
click at [355, 407] on button "Verrücke alle Katzentoiletten und kehre alles Streu, was Du darunter/dahinter f…" at bounding box center [346, 402] width 17 height 17
click at [416, 470] on label "Kontrolliere in diesem Zusammenhang auch die Einstreumatten genauer und reinige…" at bounding box center [509, 452] width 294 height 36
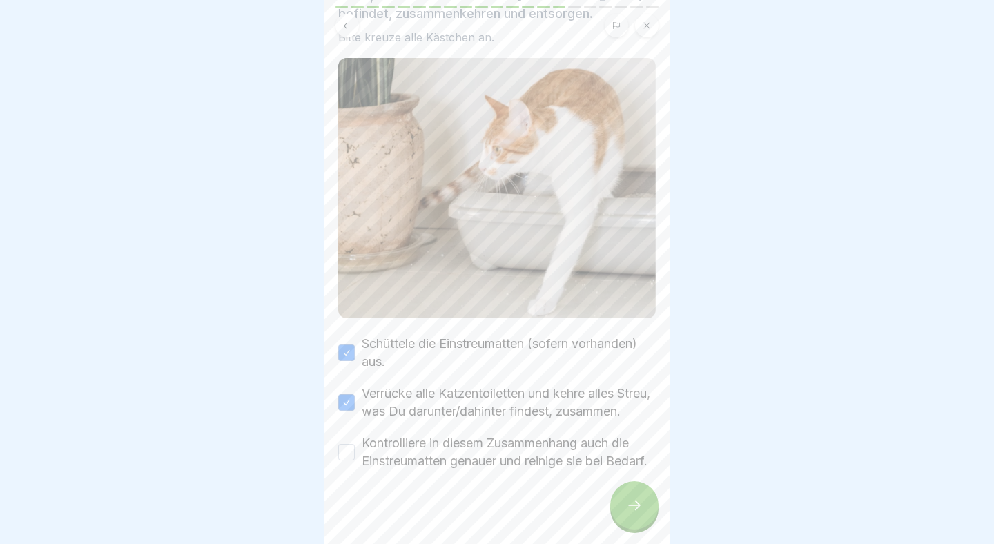
click at [355, 461] on button "Kontrolliere in diesem Zusammenhang auch die Einstreumatten genauer und reinige…" at bounding box center [346, 452] width 17 height 17
click at [635, 503] on icon at bounding box center [634, 505] width 17 height 17
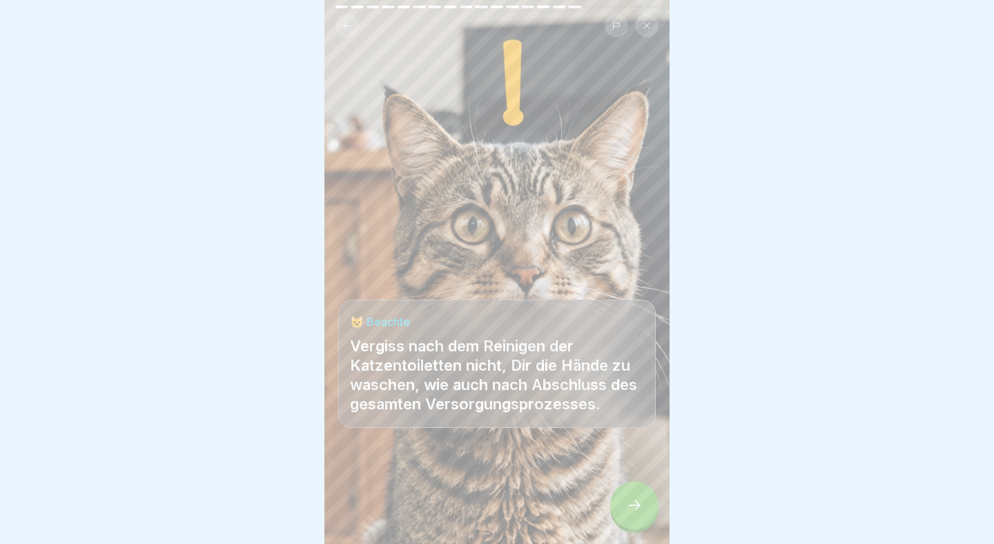
click at [649, 496] on div at bounding box center [634, 505] width 48 height 48
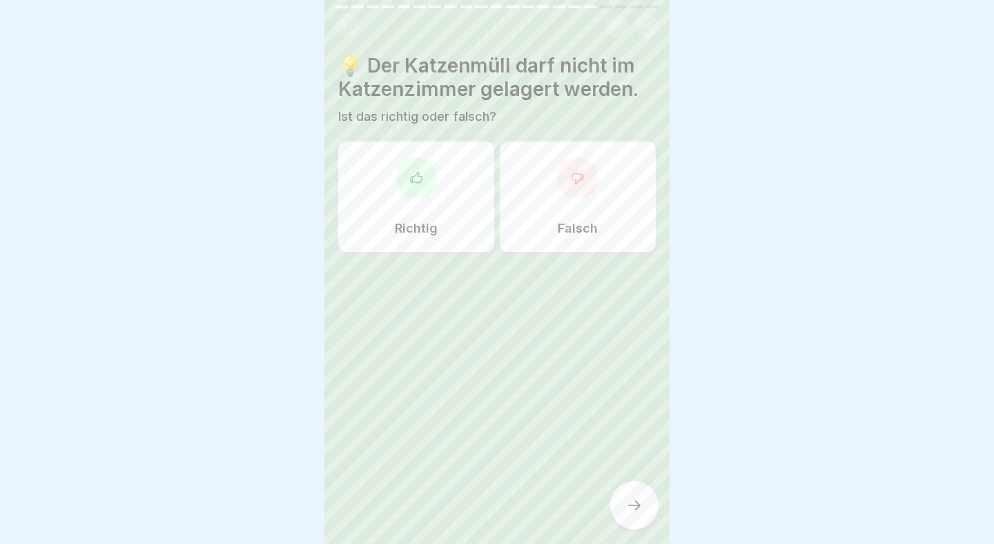
click at [568, 215] on div "Falsch" at bounding box center [578, 197] width 156 height 110
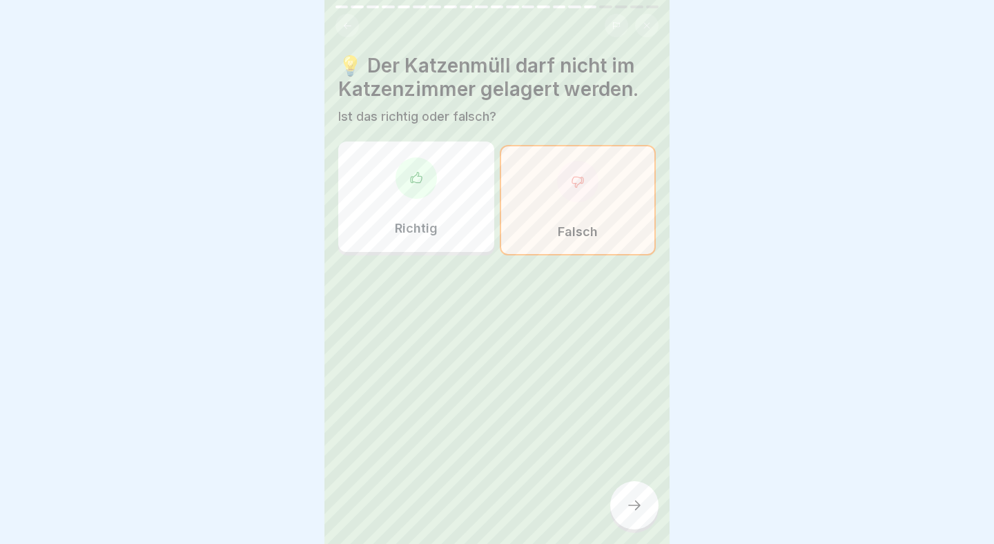
click at [643, 503] on div at bounding box center [634, 505] width 48 height 48
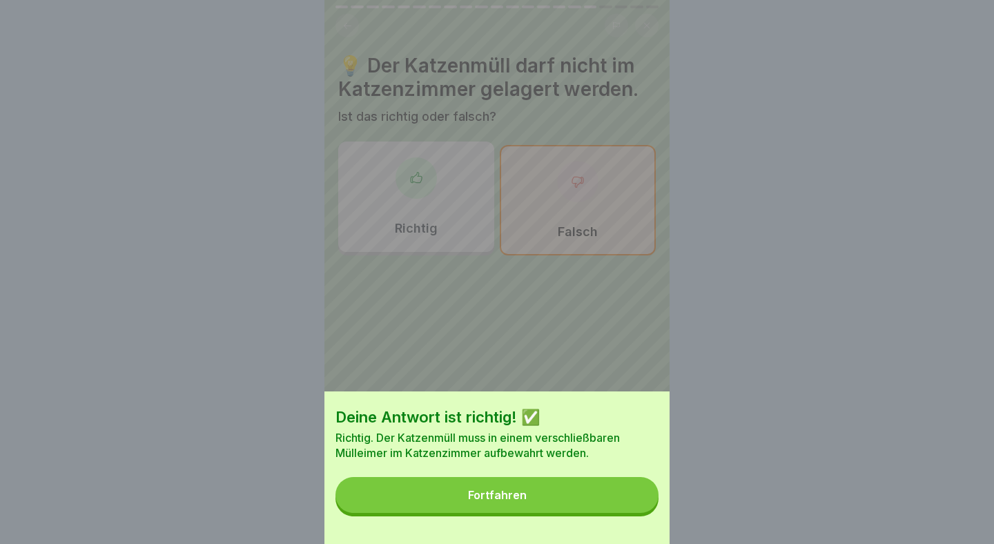
click at [618, 496] on button "Fortfahren" at bounding box center [497, 495] width 323 height 36
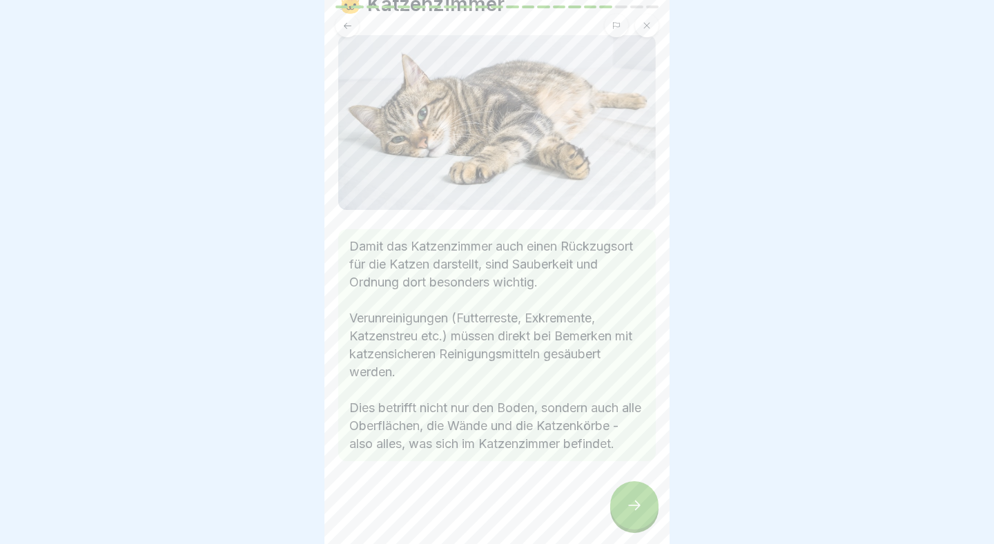
scroll to position [61, 0]
click at [633, 489] on div at bounding box center [634, 505] width 48 height 48
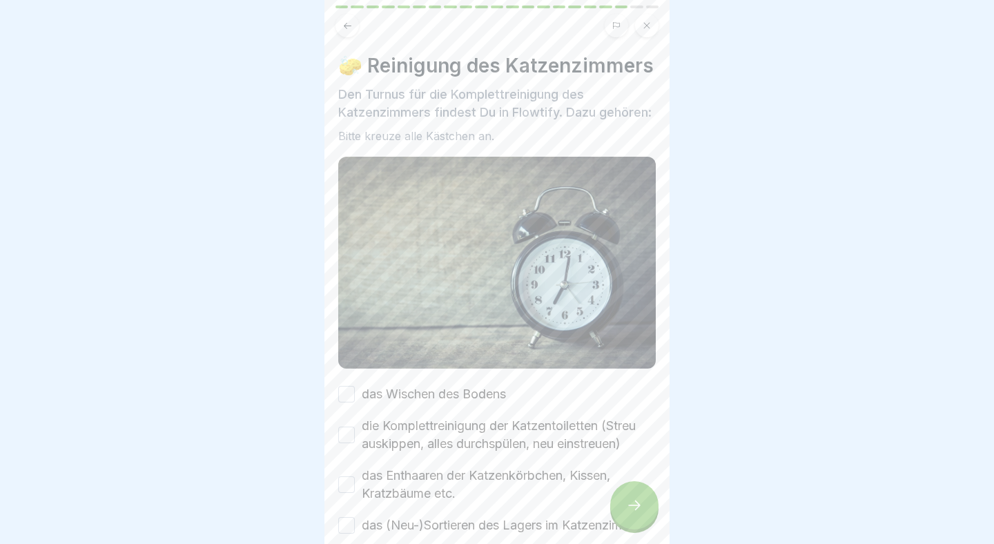
scroll to position [73, 0]
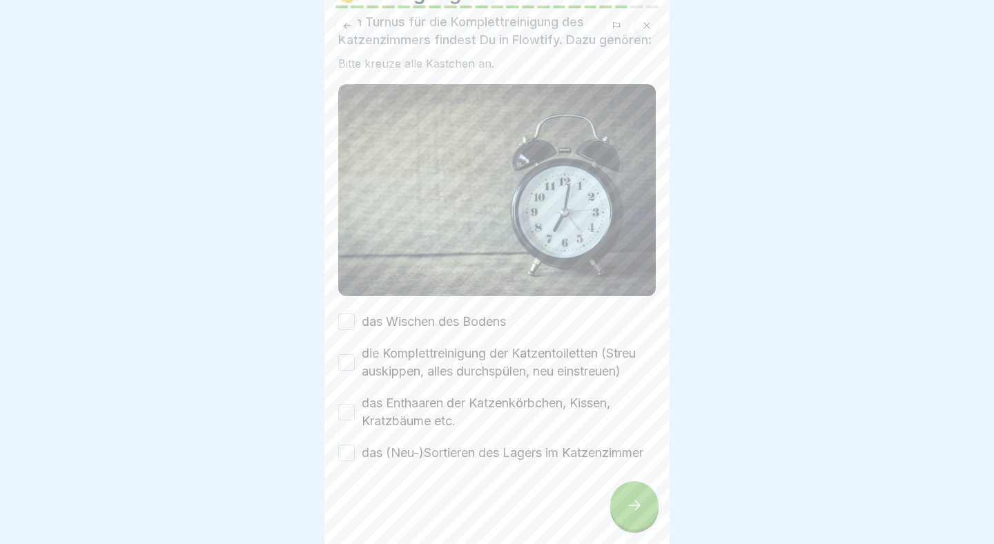
click at [485, 323] on label "das Wischen des Bodens" at bounding box center [434, 322] width 144 height 18
click at [355, 323] on button "das Wischen des Bodens" at bounding box center [346, 322] width 17 height 17
click at [494, 370] on label "die Komplettreinigung der Katzentoiletten (Streu auskippen, alles durchspülen, …" at bounding box center [509, 363] width 294 height 36
click at [355, 370] on button "die Komplettreinigung der Katzentoiletten (Streu auskippen, alles durchspülen, …" at bounding box center [346, 362] width 17 height 17
click at [425, 418] on label "das Enthaaren der Katzenkörbchen, Kissen, Kratzbäume etc." at bounding box center [509, 412] width 294 height 36
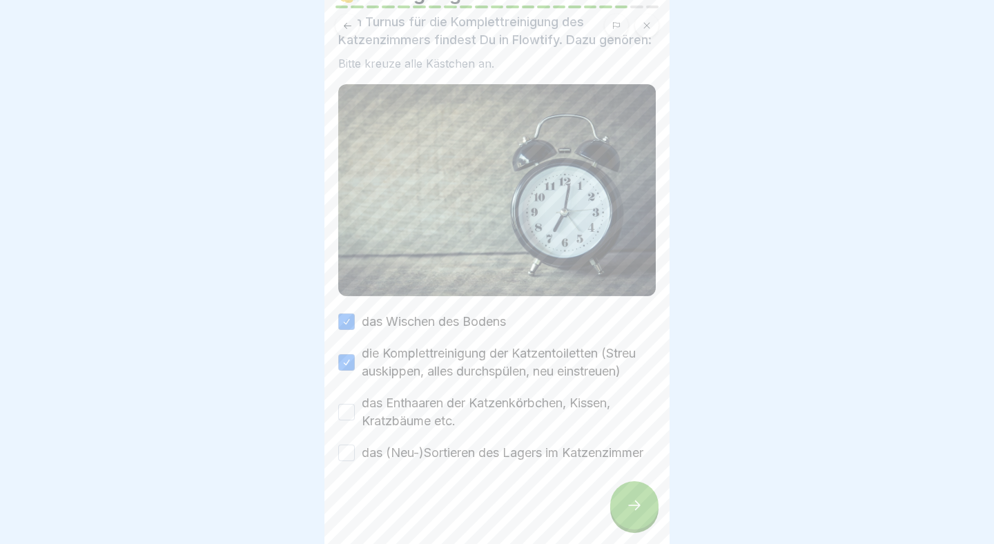
click at [355, 418] on button "das Enthaaren der Katzenkörbchen, Kissen, Kratzbäume etc." at bounding box center [346, 412] width 17 height 17
click at [480, 448] on label "das (Neu-)Sortieren des Lagers im Katzenzimmer" at bounding box center [503, 453] width 282 height 18
click at [355, 448] on button "das (Neu-)Sortieren des Lagers im Katzenzimmer" at bounding box center [346, 453] width 17 height 17
click at [624, 497] on div at bounding box center [634, 505] width 48 height 48
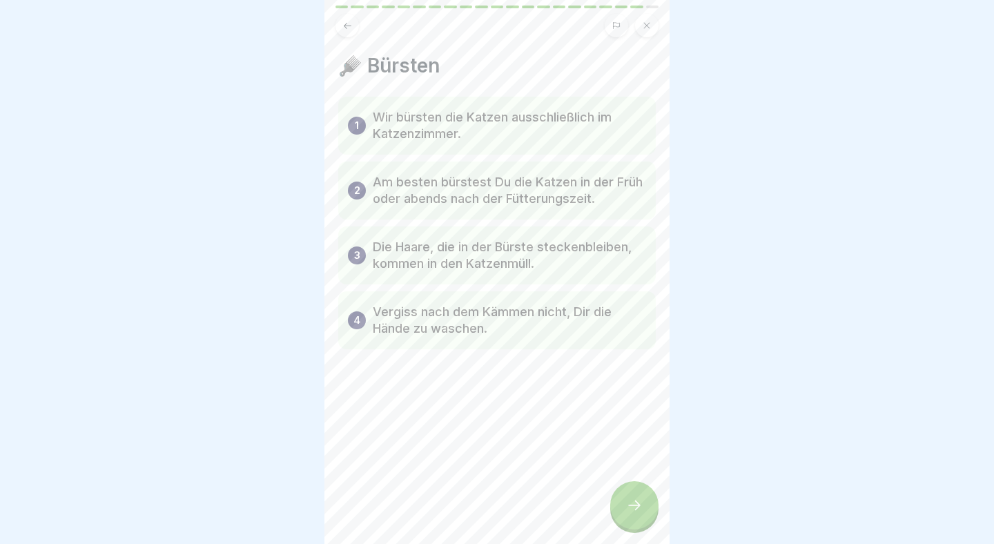
click at [653, 494] on div at bounding box center [634, 505] width 48 height 48
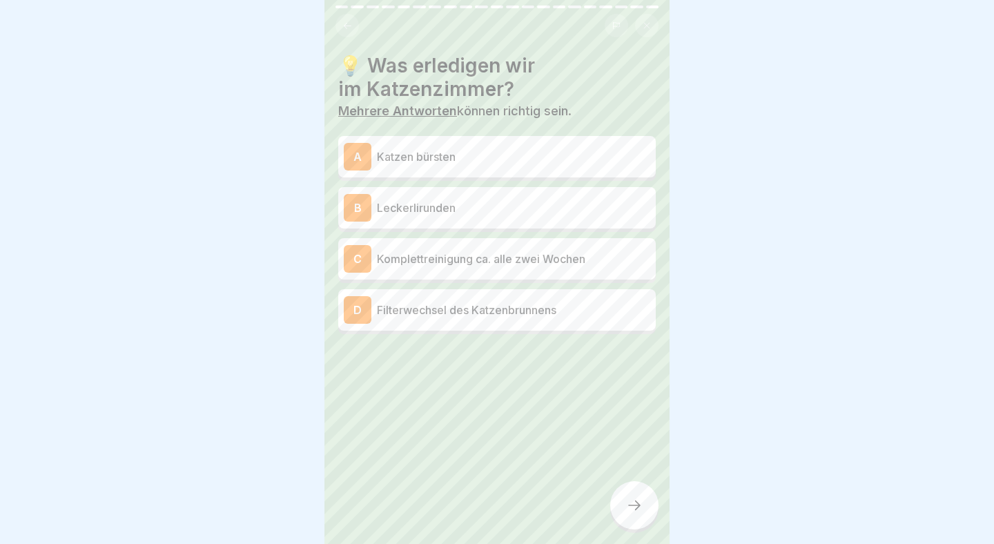
click at [479, 155] on p "Katzen bürsten" at bounding box center [513, 156] width 273 height 17
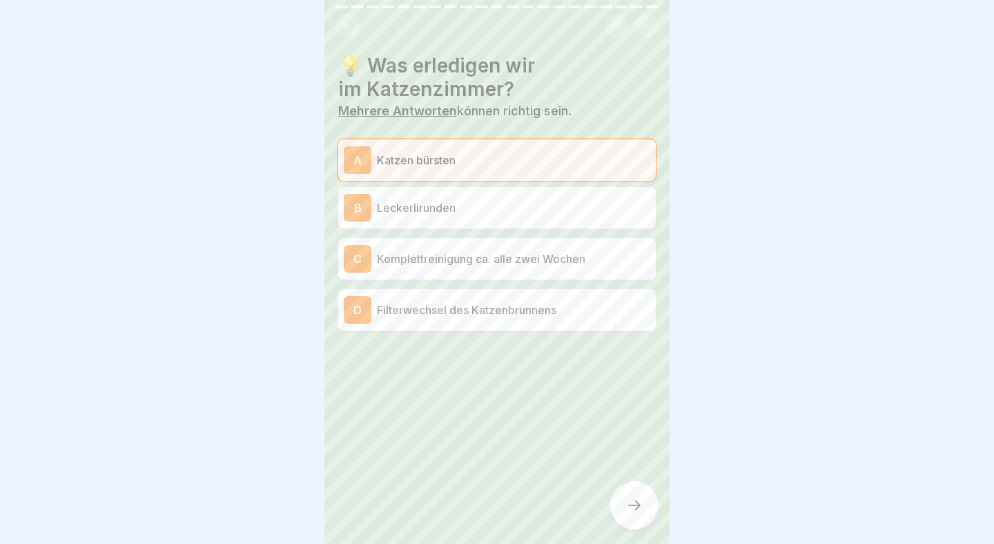
click at [555, 260] on p "Komplettreinigung ca. alle zwei Wochen" at bounding box center [513, 259] width 273 height 17
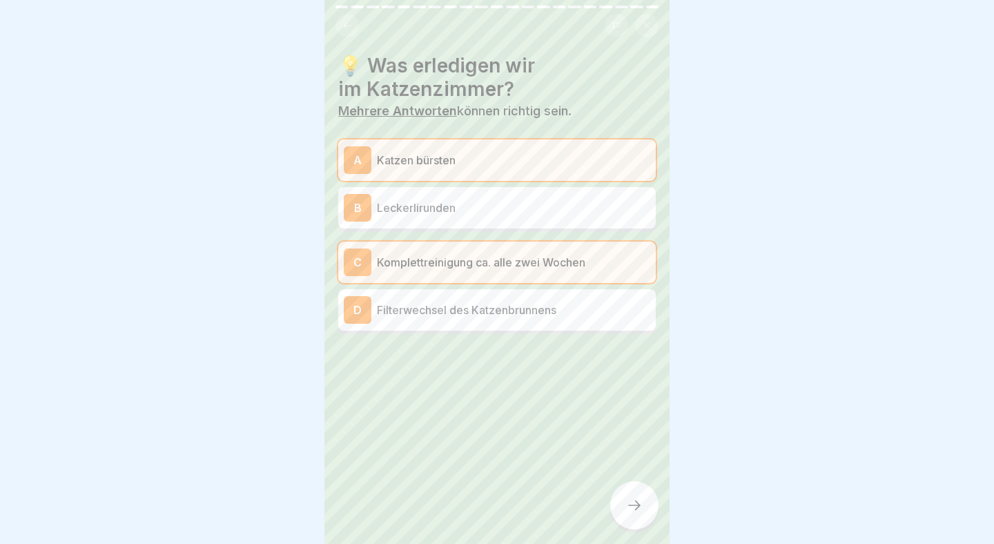
click at [556, 307] on p "Filterwechsel des Katzenbrunnens" at bounding box center [513, 310] width 273 height 17
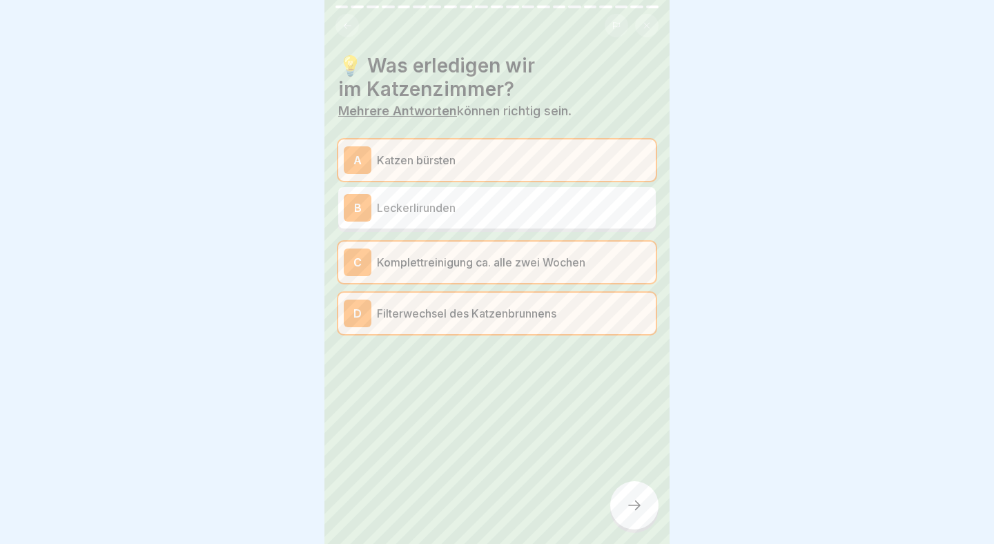
click at [631, 492] on div at bounding box center [634, 505] width 48 height 48
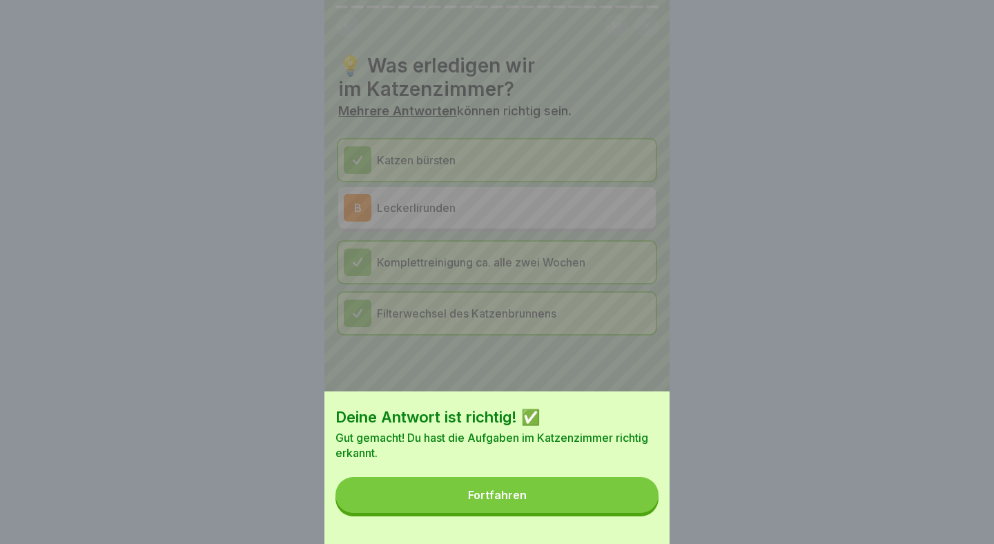
click at [631, 492] on button "Fortfahren" at bounding box center [497, 495] width 323 height 36
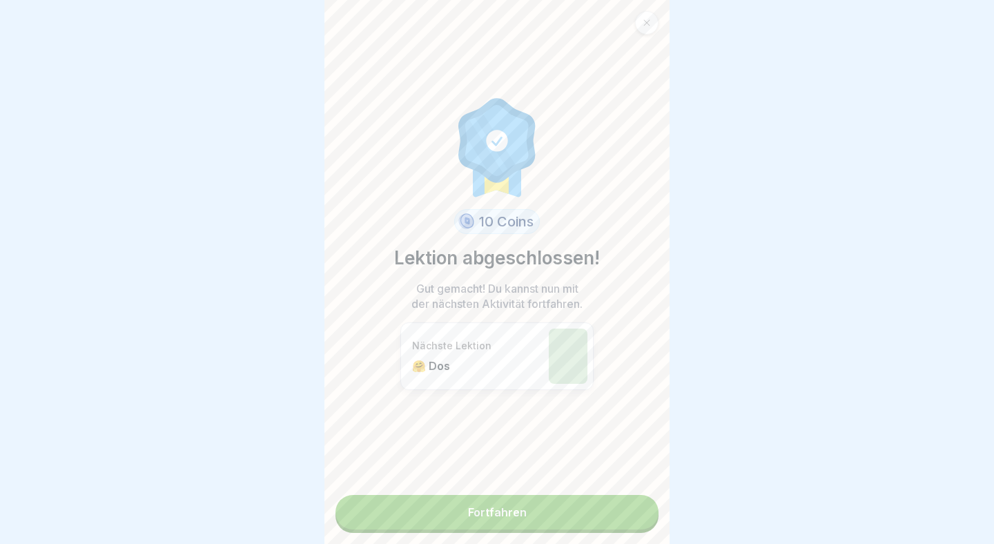
click at [631, 492] on div "10 Coins Lektion abgeschlossen! Gut gemacht! Du kannst nun mit der nächsten Akt…" at bounding box center [497, 272] width 345 height 544
click at [628, 499] on link "Fortfahren" at bounding box center [497, 512] width 323 height 35
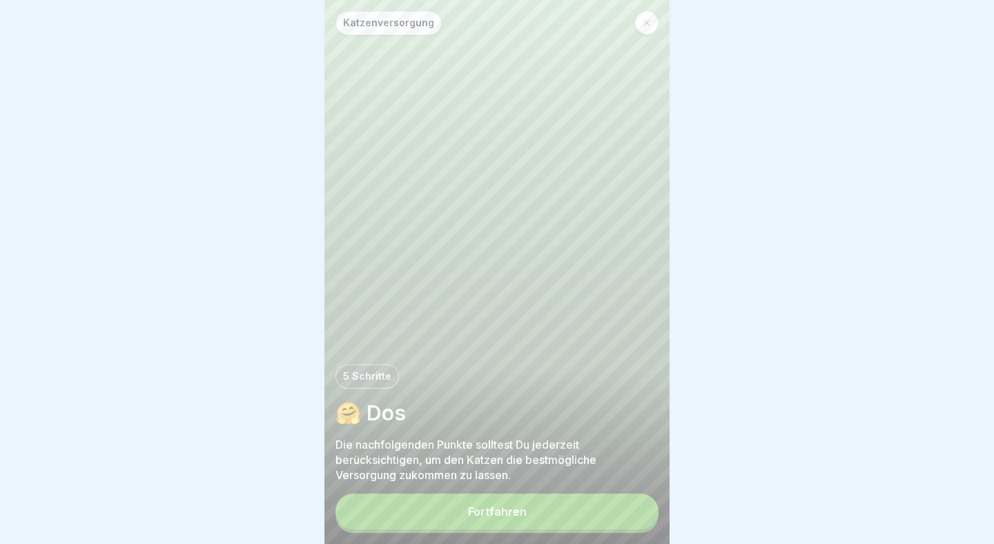
click at [646, 15] on div at bounding box center [646, 22] width 23 height 23
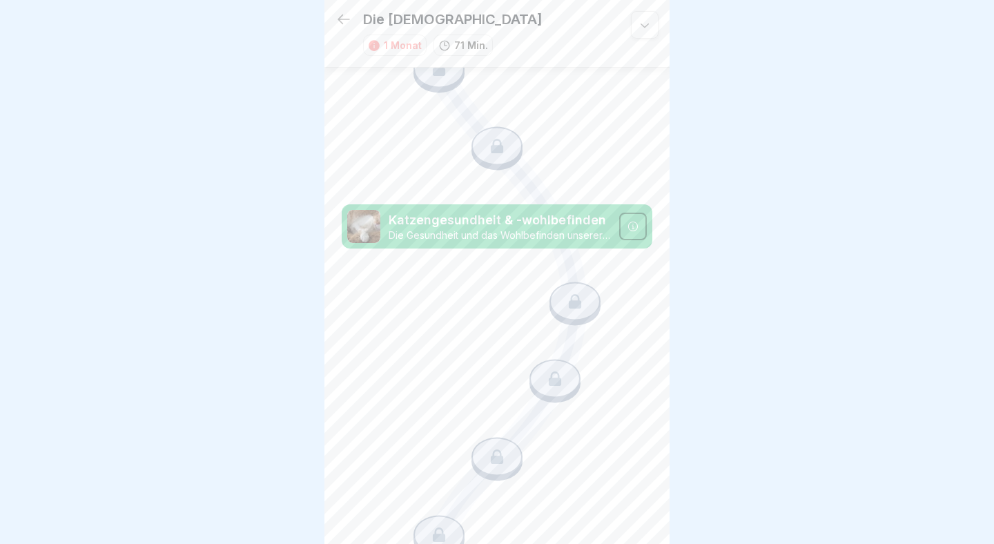
scroll to position [588, 0]
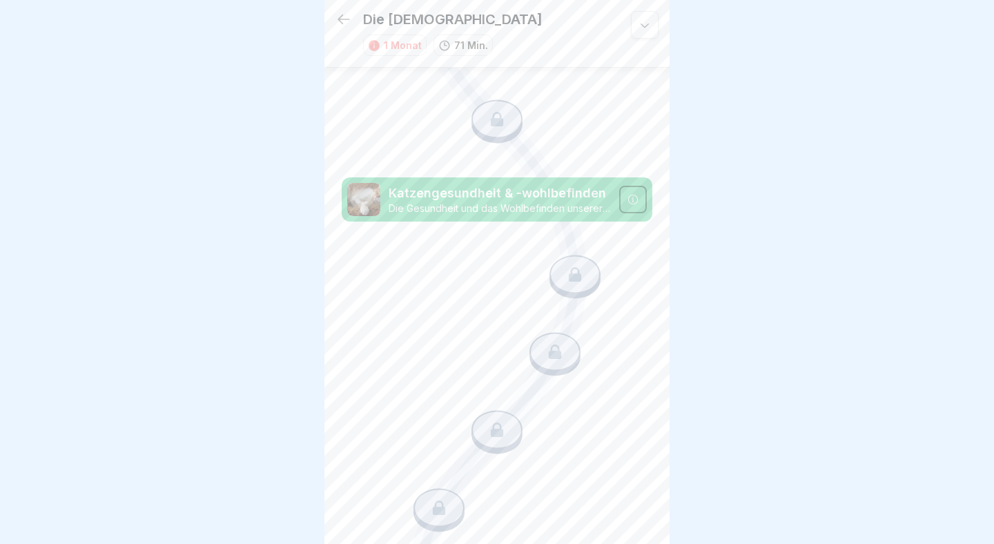
click at [346, 15] on icon at bounding box center [344, 19] width 17 height 17
